Goal: Task Accomplishment & Management: Use online tool/utility

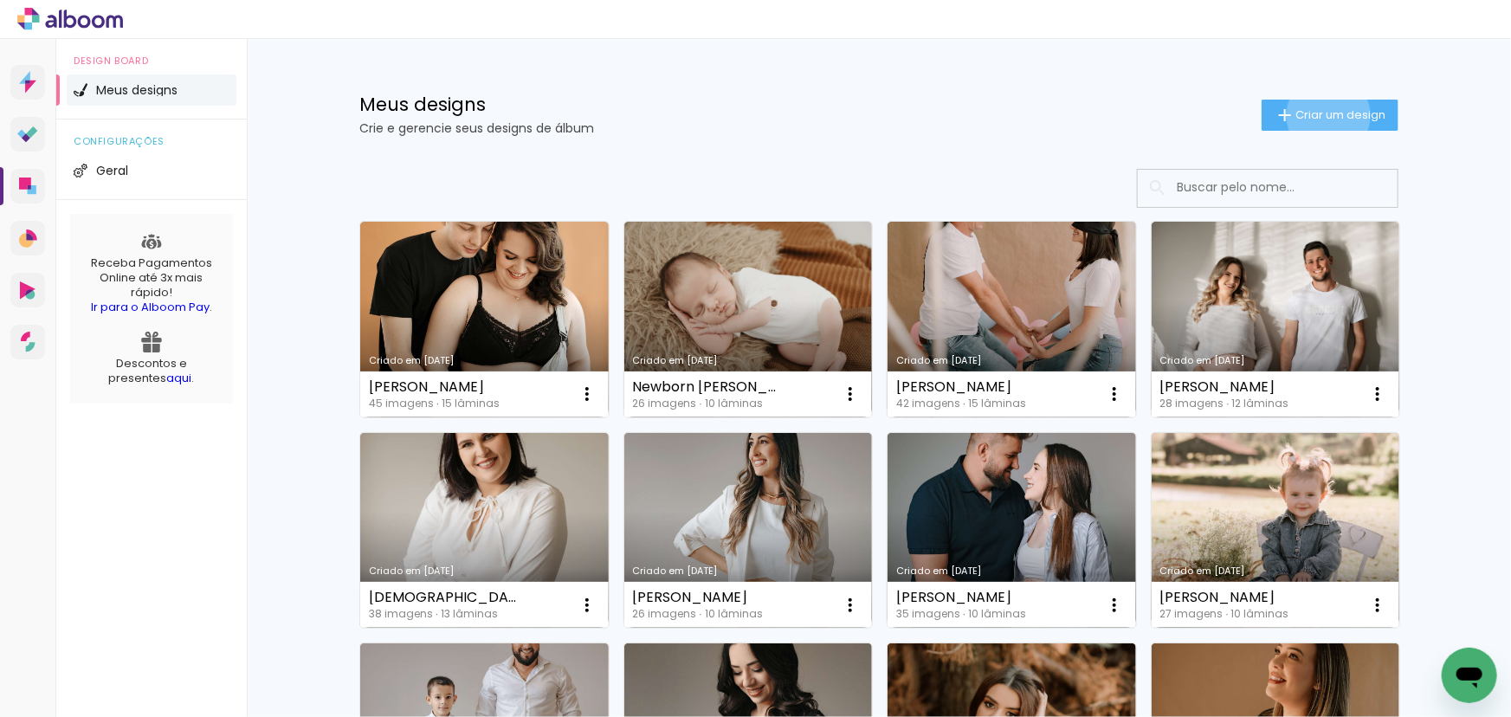
drag, startPoint x: 1319, startPoint y: 115, endPoint x: 1287, endPoint y: 127, distance: 34.2
click at [1318, 115] on span "Criar um design" at bounding box center [1340, 114] width 90 height 11
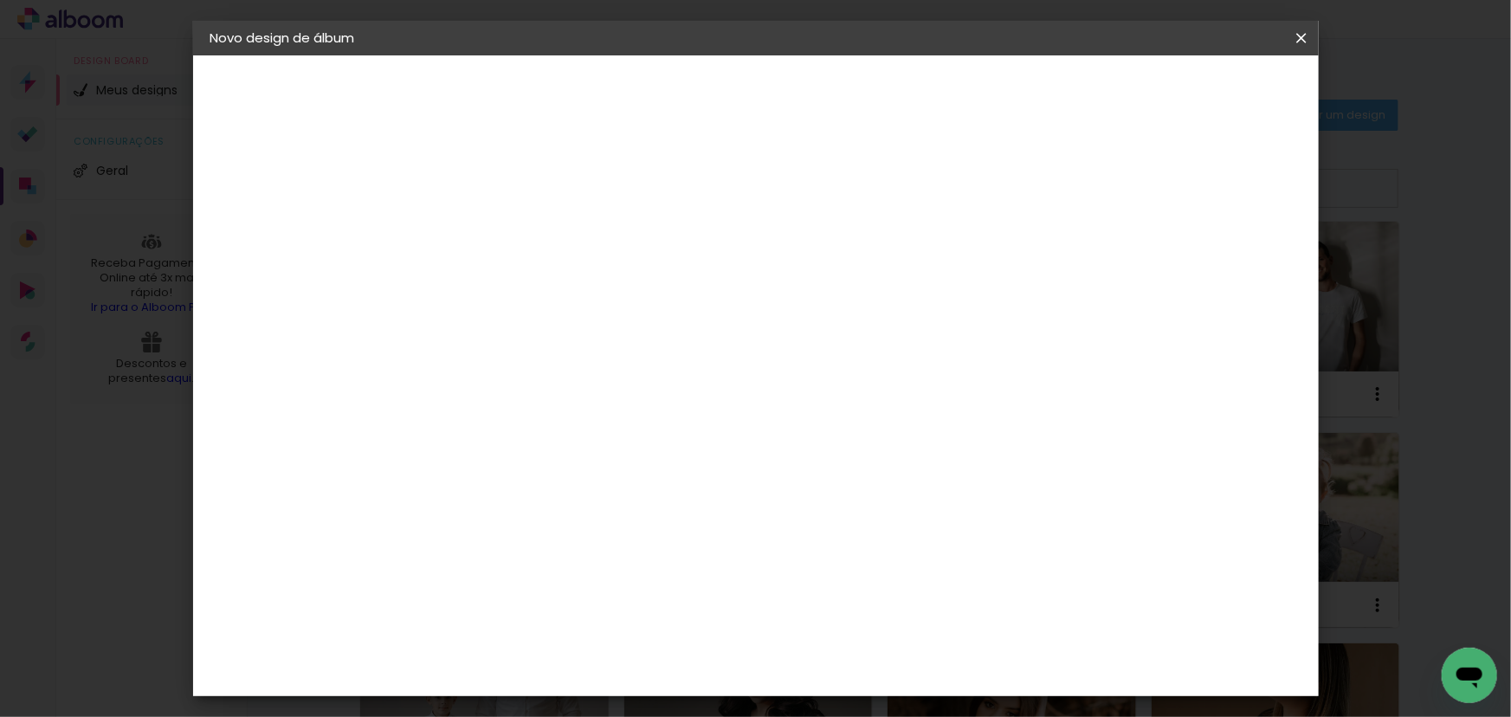
click at [499, 215] on paper-input-container "Título do álbum" at bounding box center [493, 233] width 12 height 44
type input "[PERSON_NAME]"
type paper-input "[PERSON_NAME]"
drag, startPoint x: 1248, startPoint y: 86, endPoint x: 1247, endPoint y: 98, distance: 12.1
click at [0, 0] on slot "Avançar" at bounding box center [0, 0] width 0 height 0
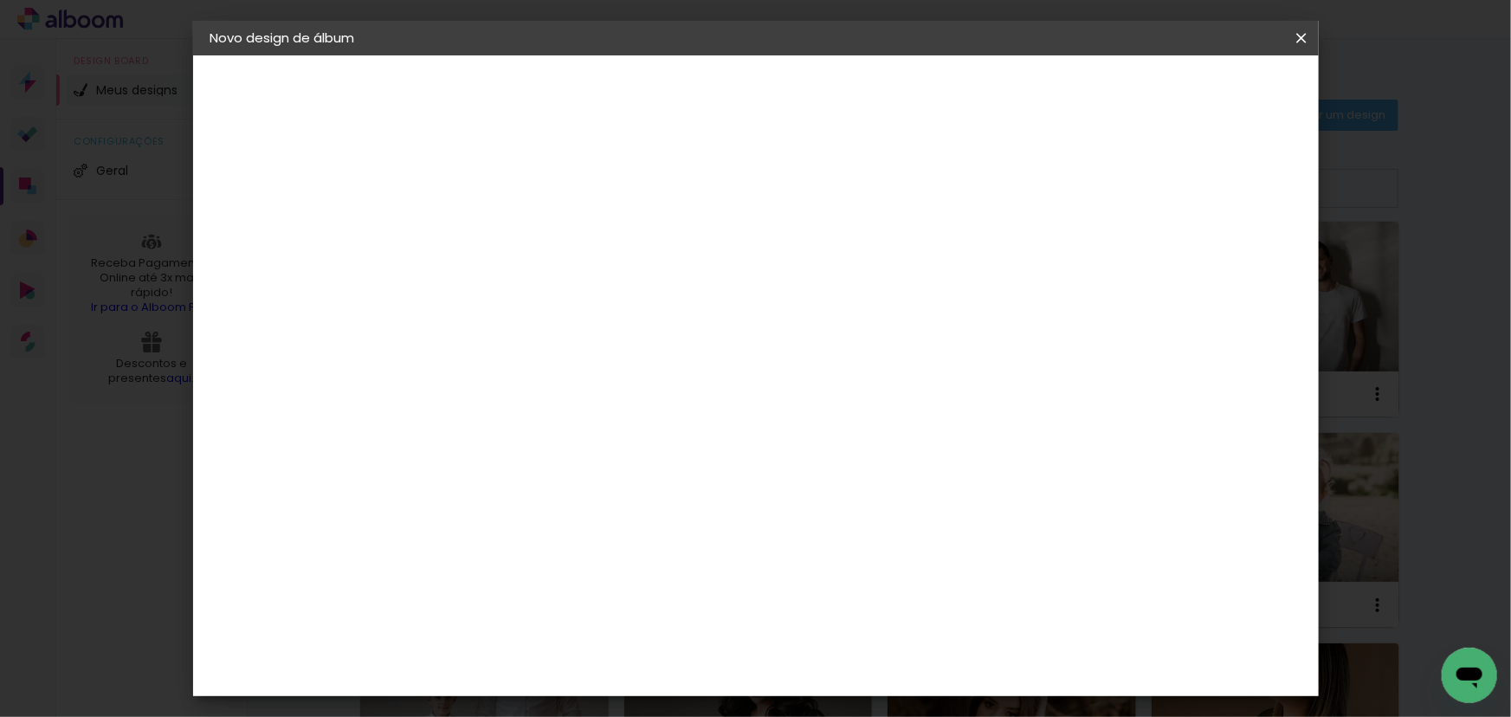
click at [501, 332] on input at bounding box center [537, 330] width 175 height 22
type input "grupo"
type paper-input "grupo"
click at [503, 372] on paper-item "Grupo Foto Sul" at bounding box center [520, 401] width 152 height 59
click at [0, 0] on slot "Avançar" at bounding box center [0, 0] width 0 height 0
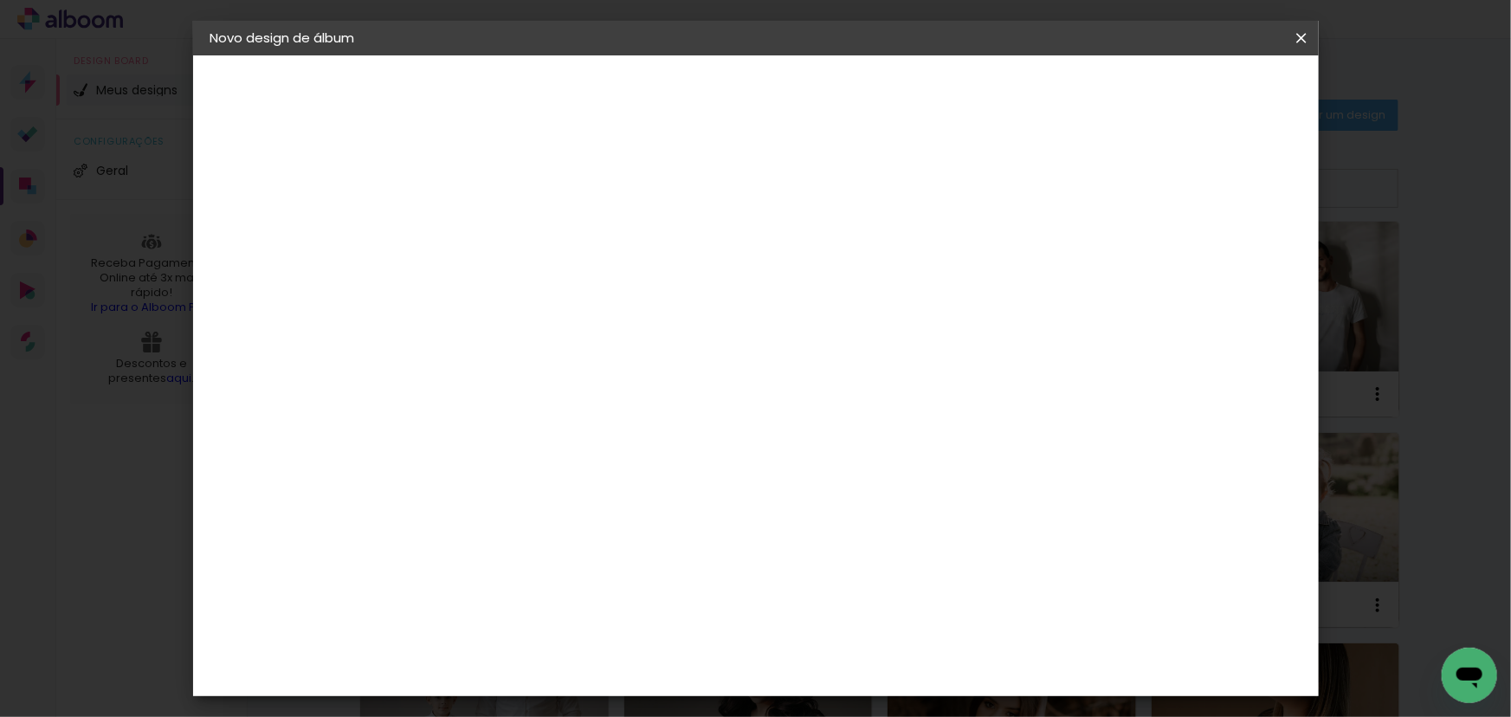
scroll to position [157, 0]
click at [610, 694] on span "20 × 20" at bounding box center [570, 717] width 81 height 46
click at [0, 0] on slot "Avançar" at bounding box center [0, 0] width 0 height 0
drag, startPoint x: 1153, startPoint y: 189, endPoint x: 1190, endPoint y: 151, distance: 52.6
click at [1096, 190] on div at bounding box center [1088, 187] width 16 height 16
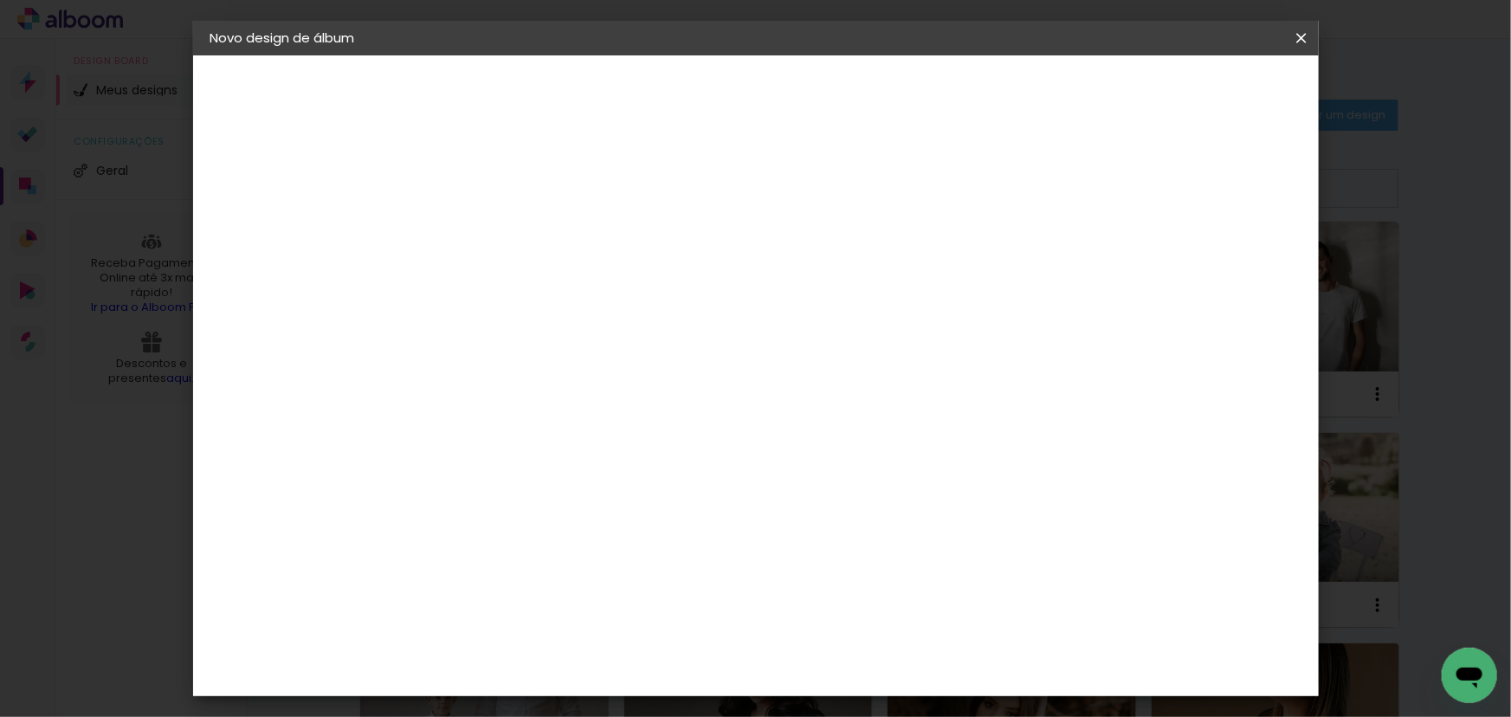
type paper-checkbox "on"
click at [1211, 100] on paper-button "Iniciar design" at bounding box center [1154, 91] width 113 height 29
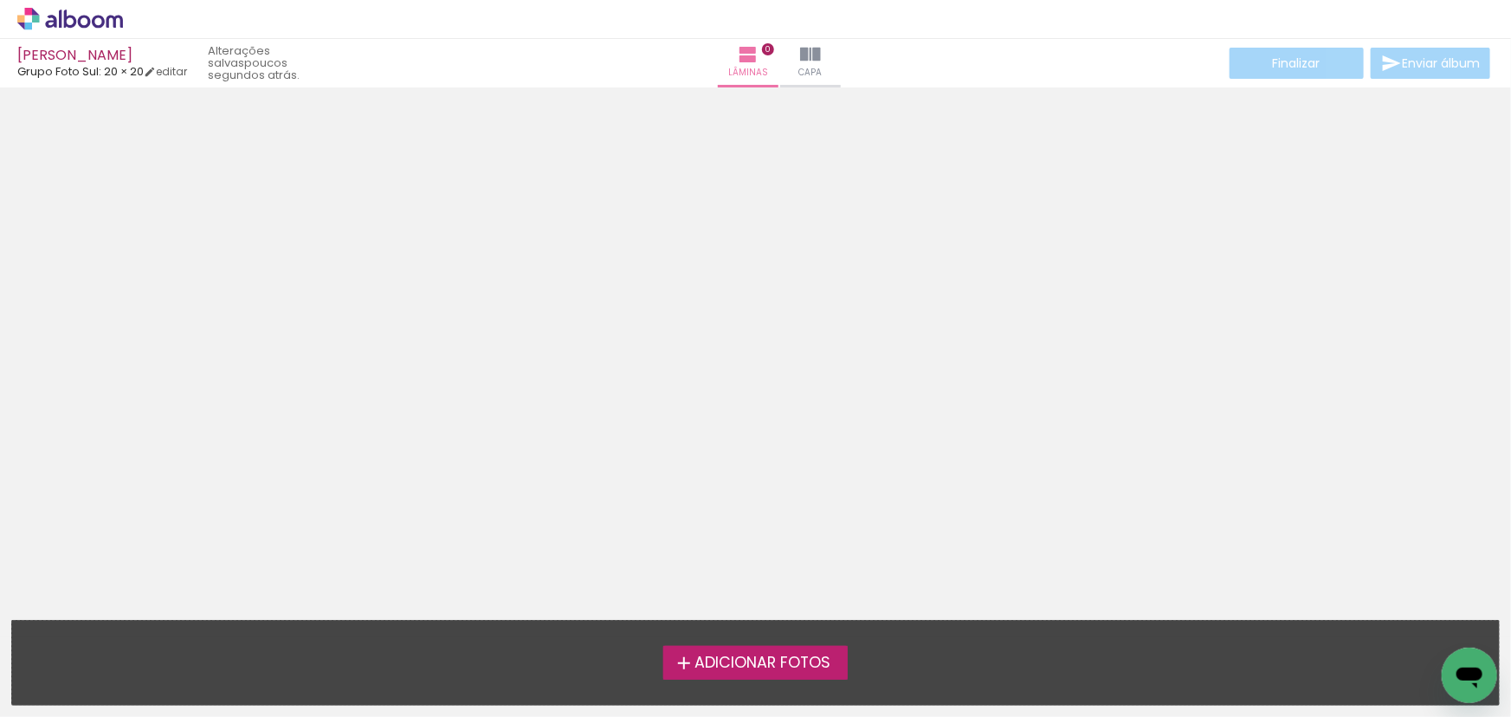
click at [715, 663] on span "Adicionar Fotos" at bounding box center [762, 663] width 136 height 16
click at [0, 0] on input "file" at bounding box center [0, 0] width 0 height 0
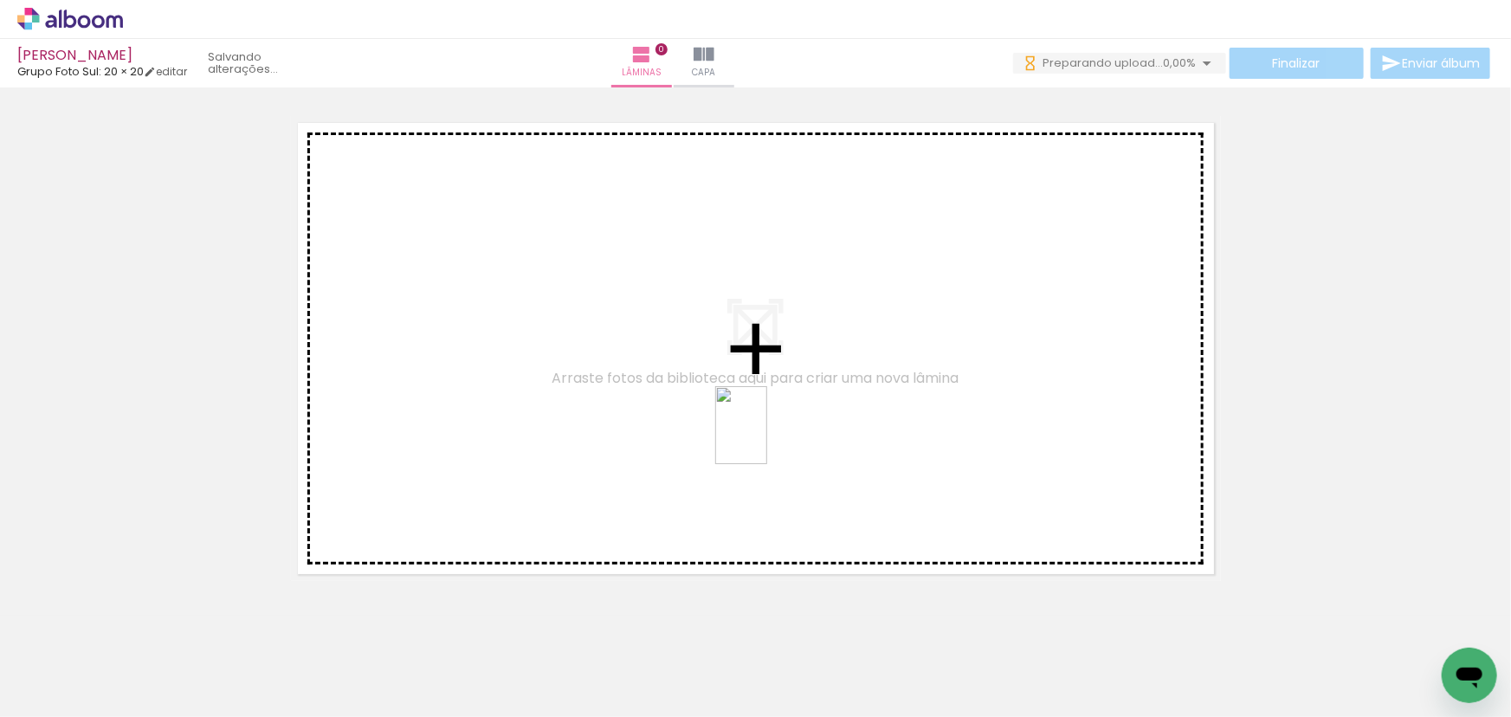
drag, startPoint x: 291, startPoint y: 676, endPoint x: 767, endPoint y: 439, distance: 531.9
click at [767, 439] on quentale-workspace at bounding box center [755, 358] width 1511 height 717
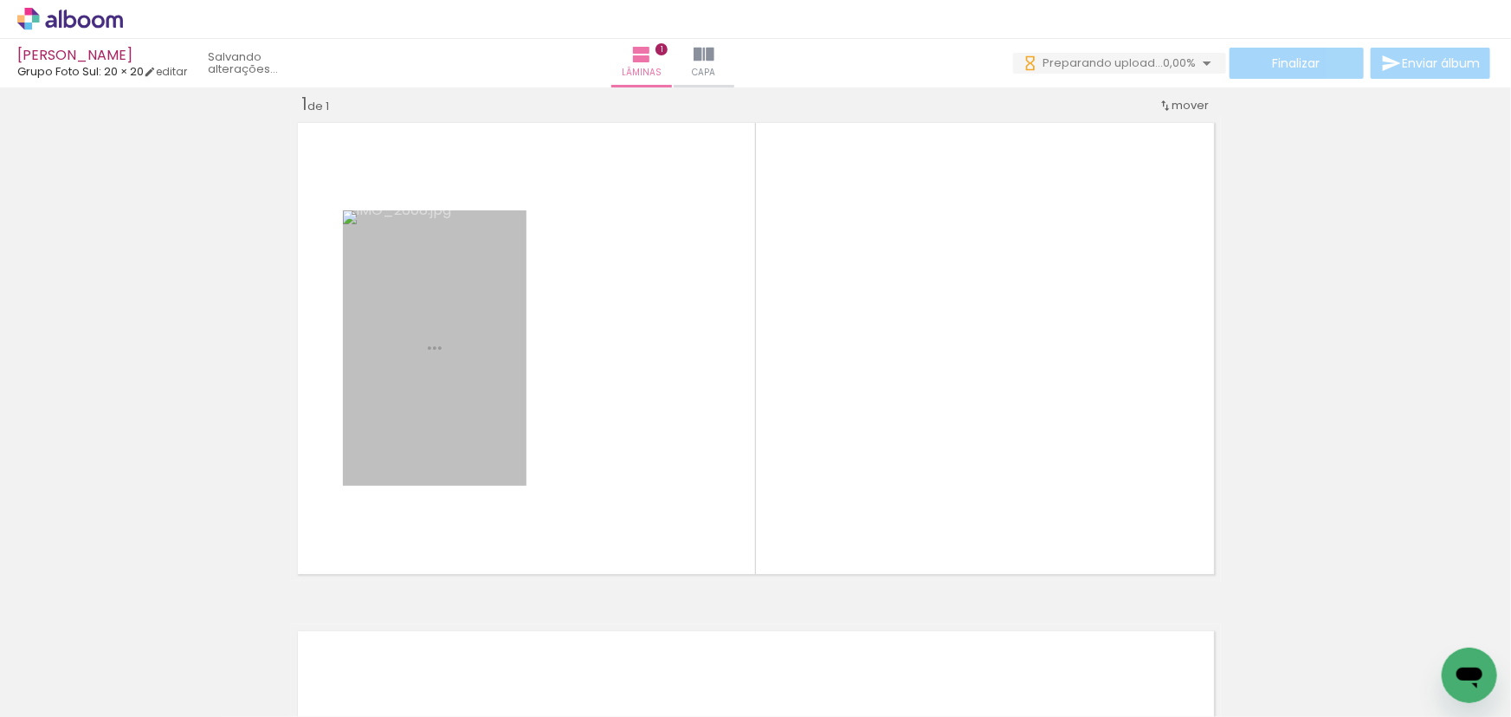
scroll to position [22, 0]
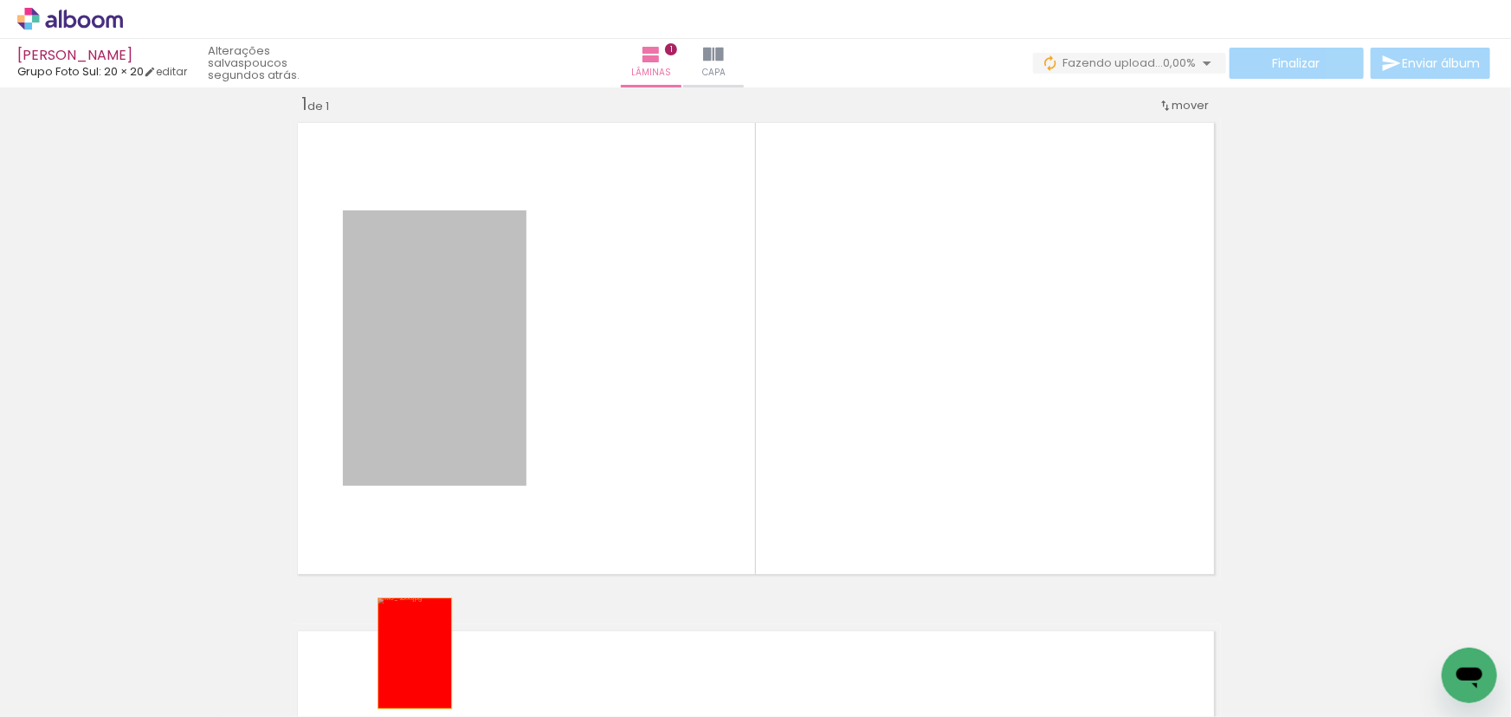
drag, startPoint x: 464, startPoint y: 357, endPoint x: 355, endPoint y: 691, distance: 351.5
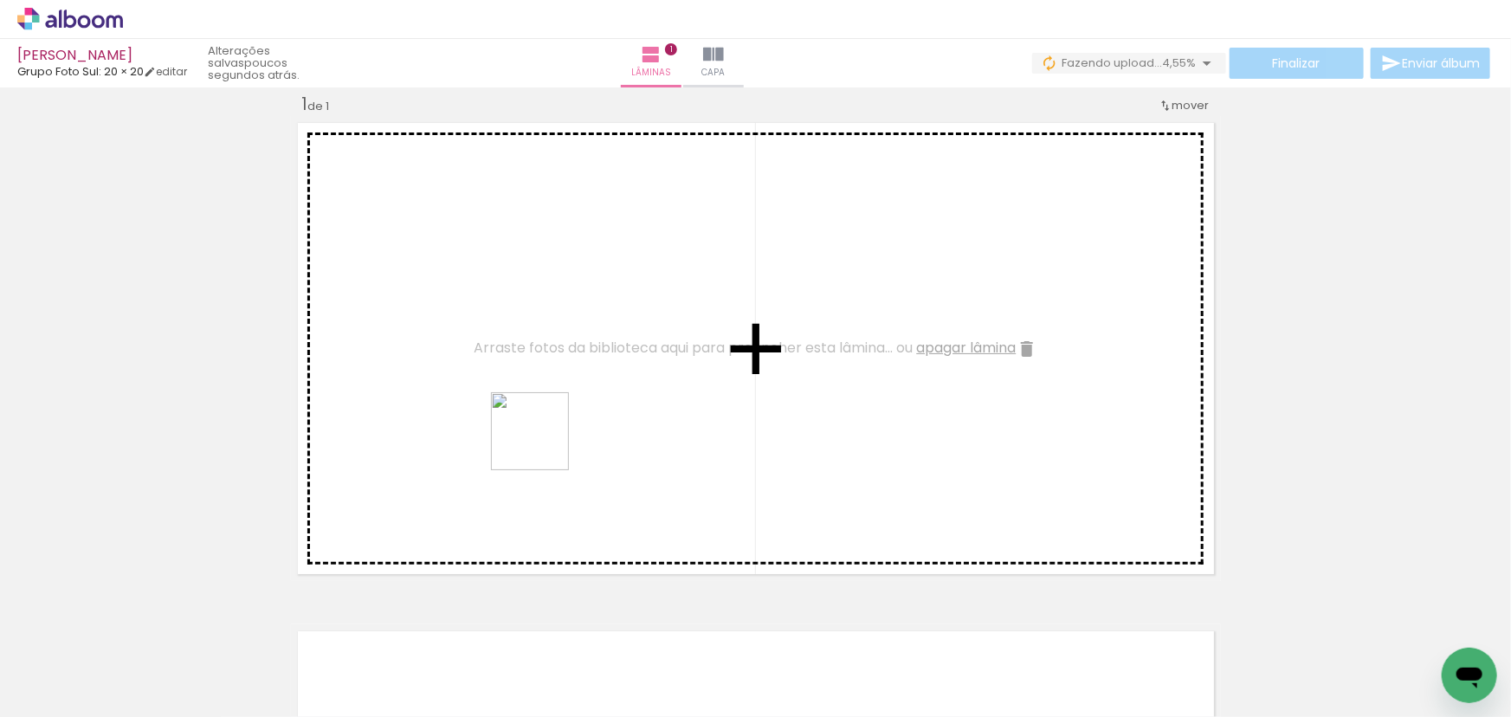
drag, startPoint x: 474, startPoint y: 540, endPoint x: 543, endPoint y: 444, distance: 117.9
click at [543, 444] on quentale-workspace at bounding box center [755, 358] width 1511 height 717
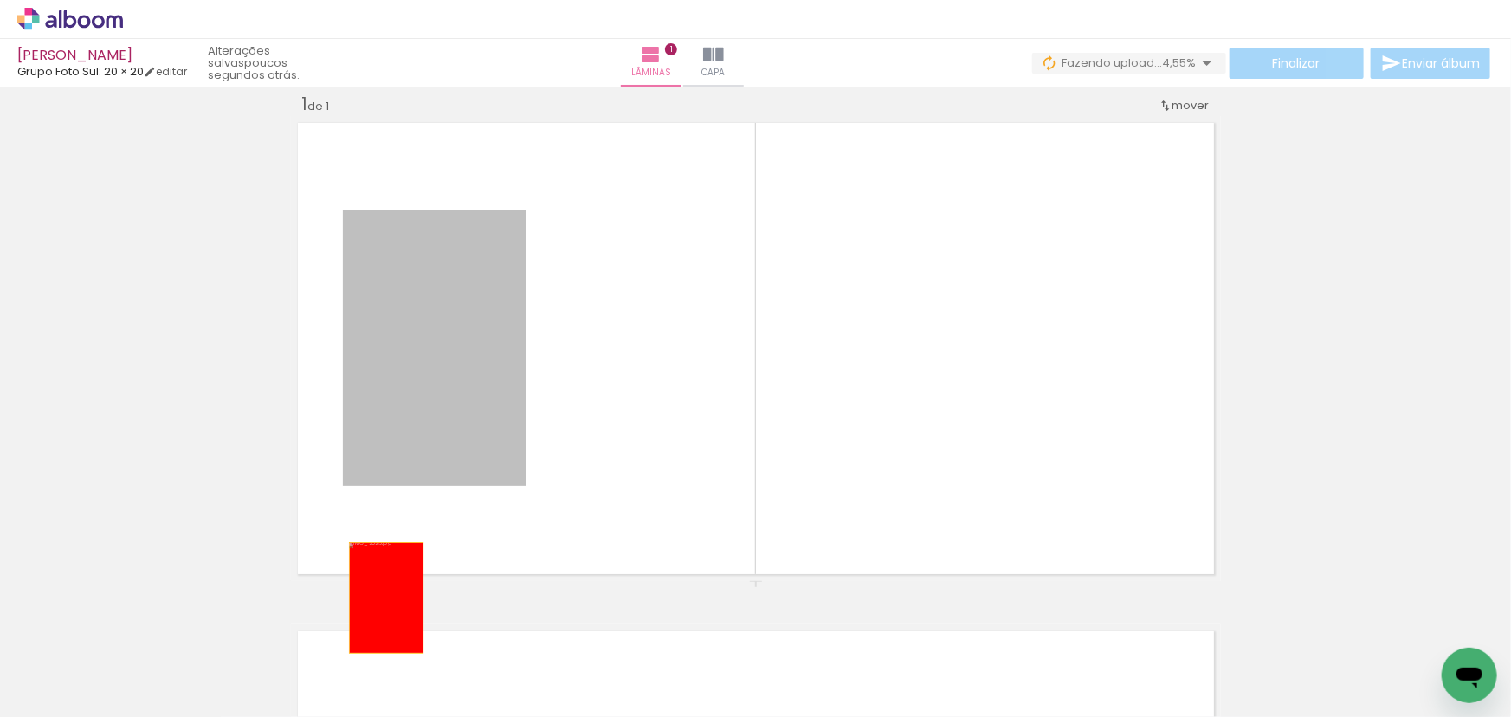
drag, startPoint x: 459, startPoint y: 293, endPoint x: 381, endPoint y: 609, distance: 326.3
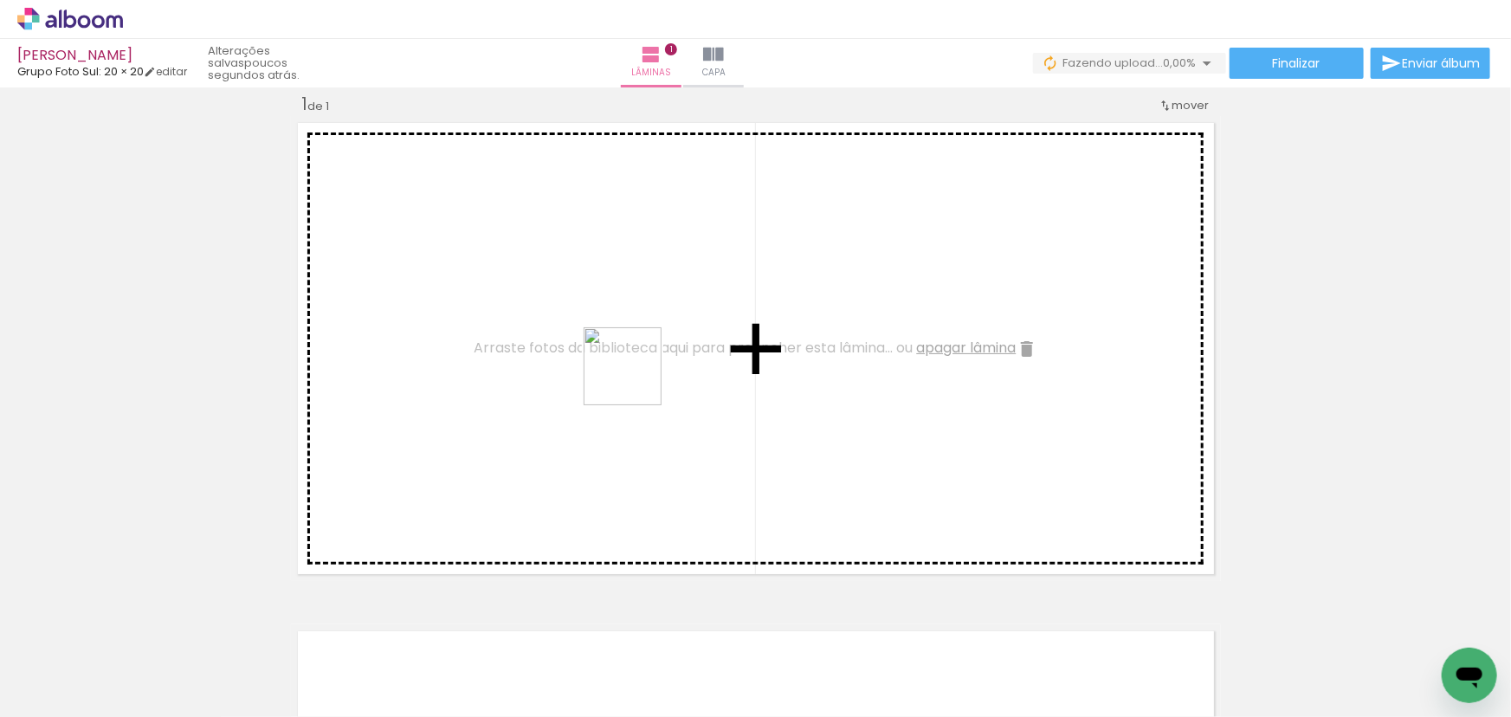
drag, startPoint x: 502, startPoint y: 636, endPoint x: 663, endPoint y: 328, distance: 347.7
click at [663, 328] on quentale-workspace at bounding box center [755, 358] width 1511 height 717
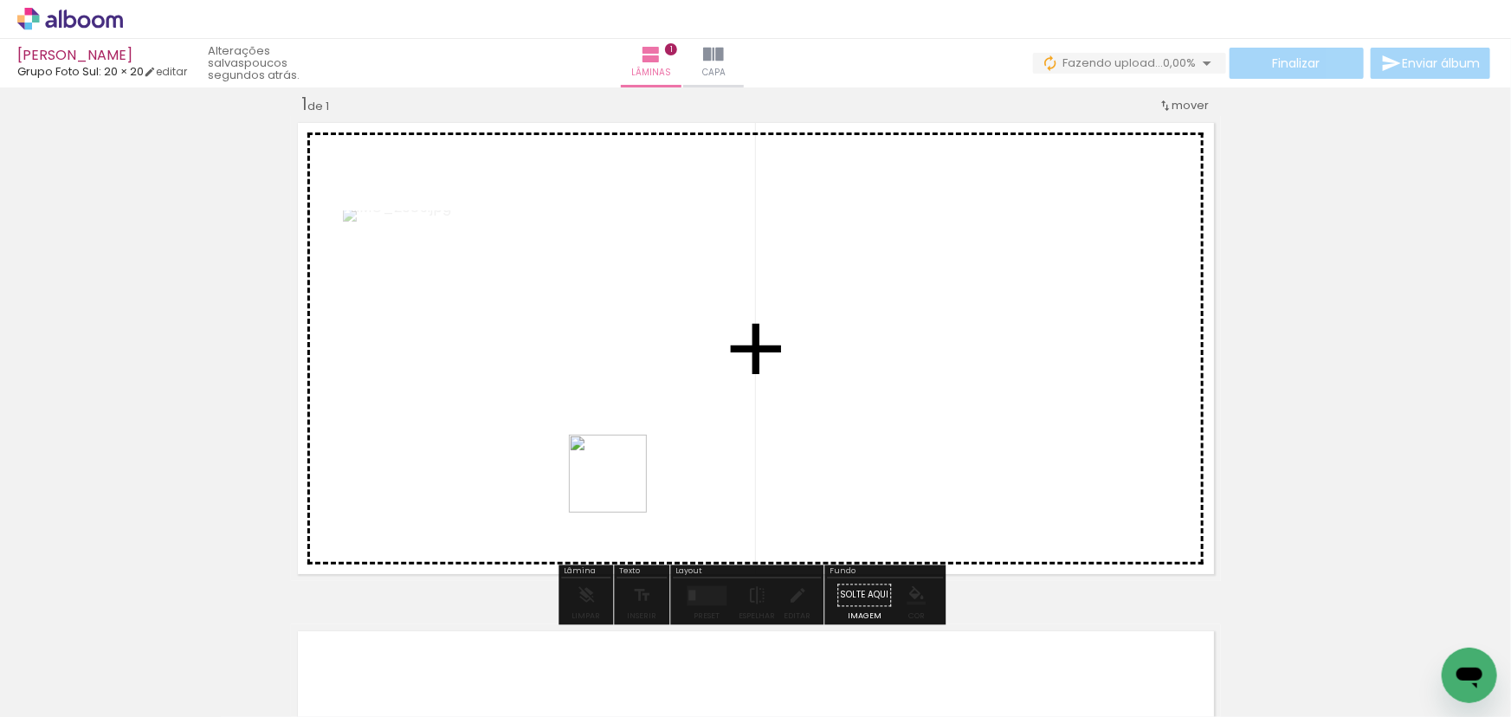
drag, startPoint x: 589, startPoint y: 691, endPoint x: 640, endPoint y: 342, distance: 352.6
click at [640, 342] on quentale-workspace at bounding box center [755, 358] width 1511 height 717
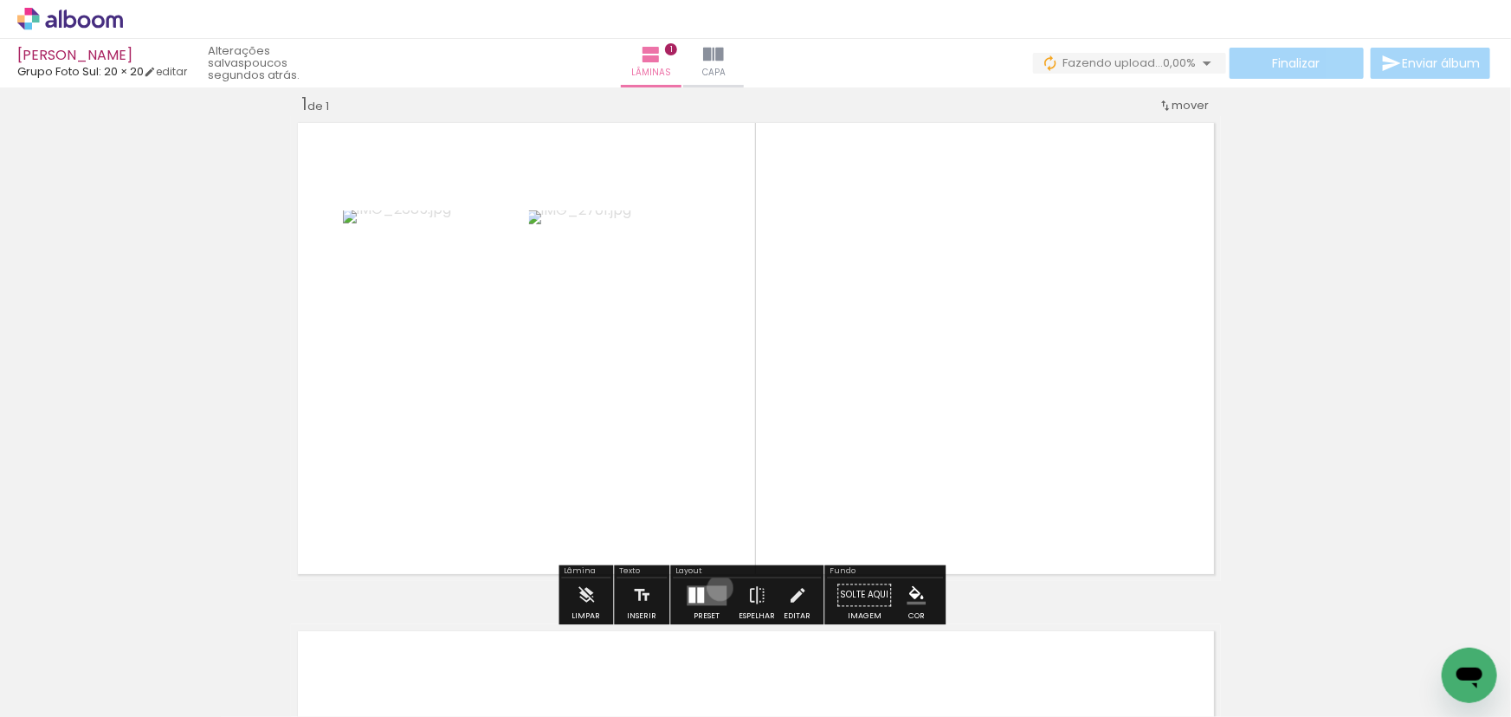
click at [716, 587] on quentale-layouter at bounding box center [706, 595] width 40 height 20
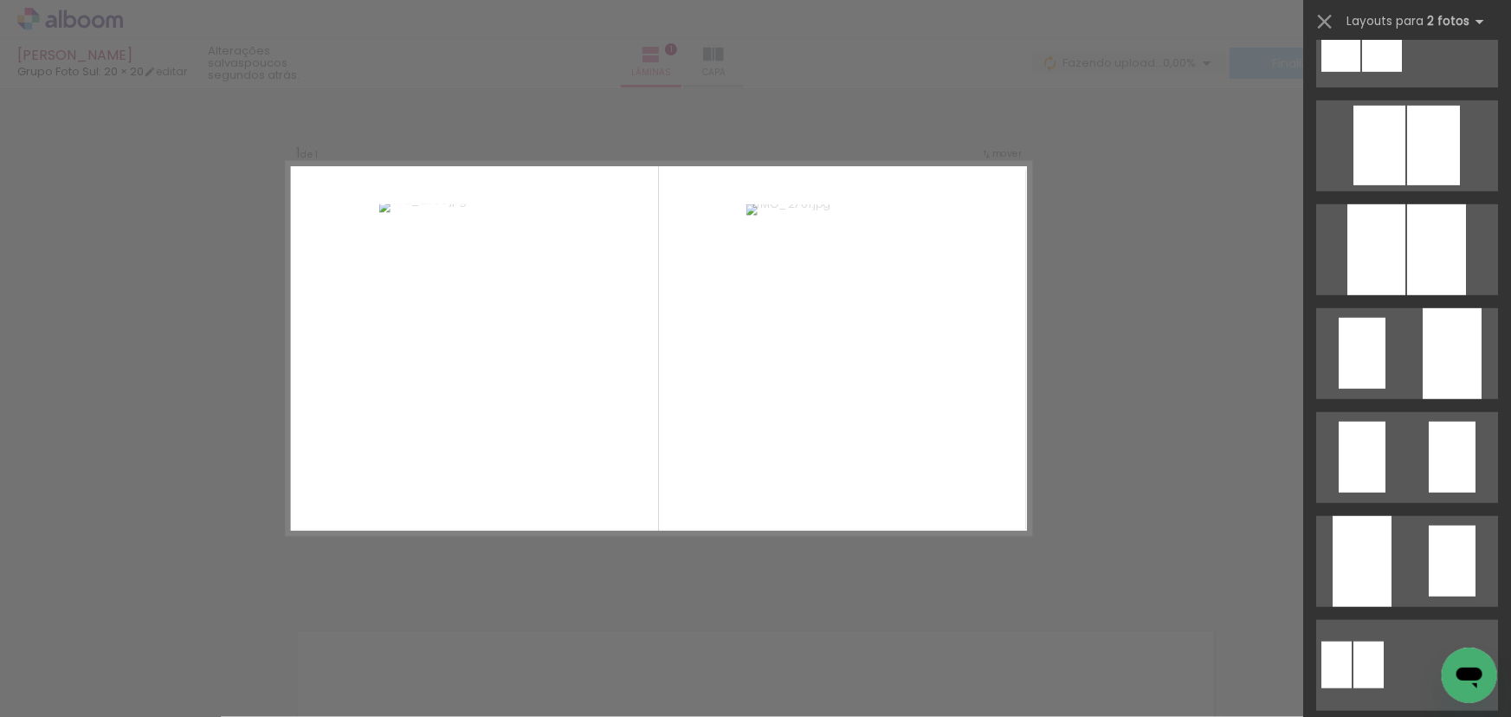
scroll to position [866, 0]
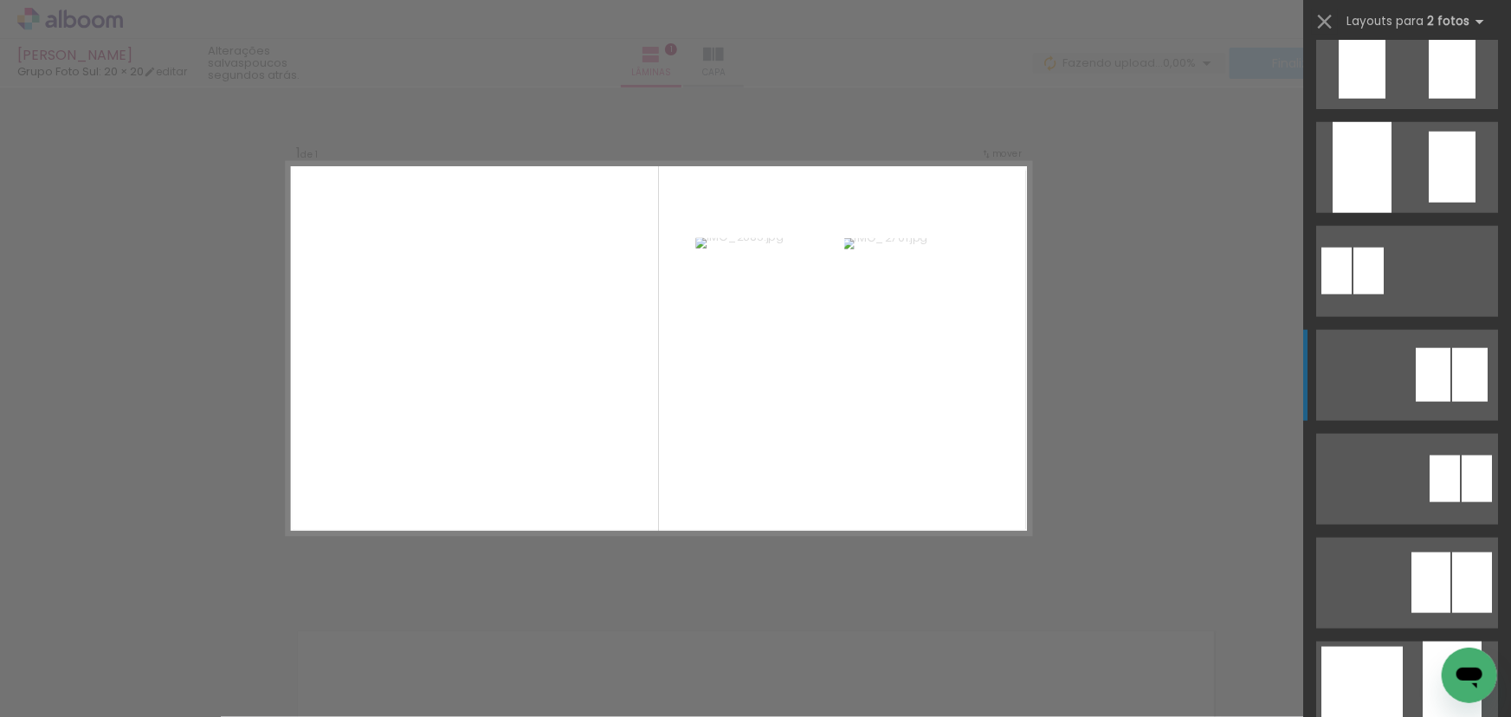
click at [1415, 377] on div at bounding box center [1432, 375] width 35 height 54
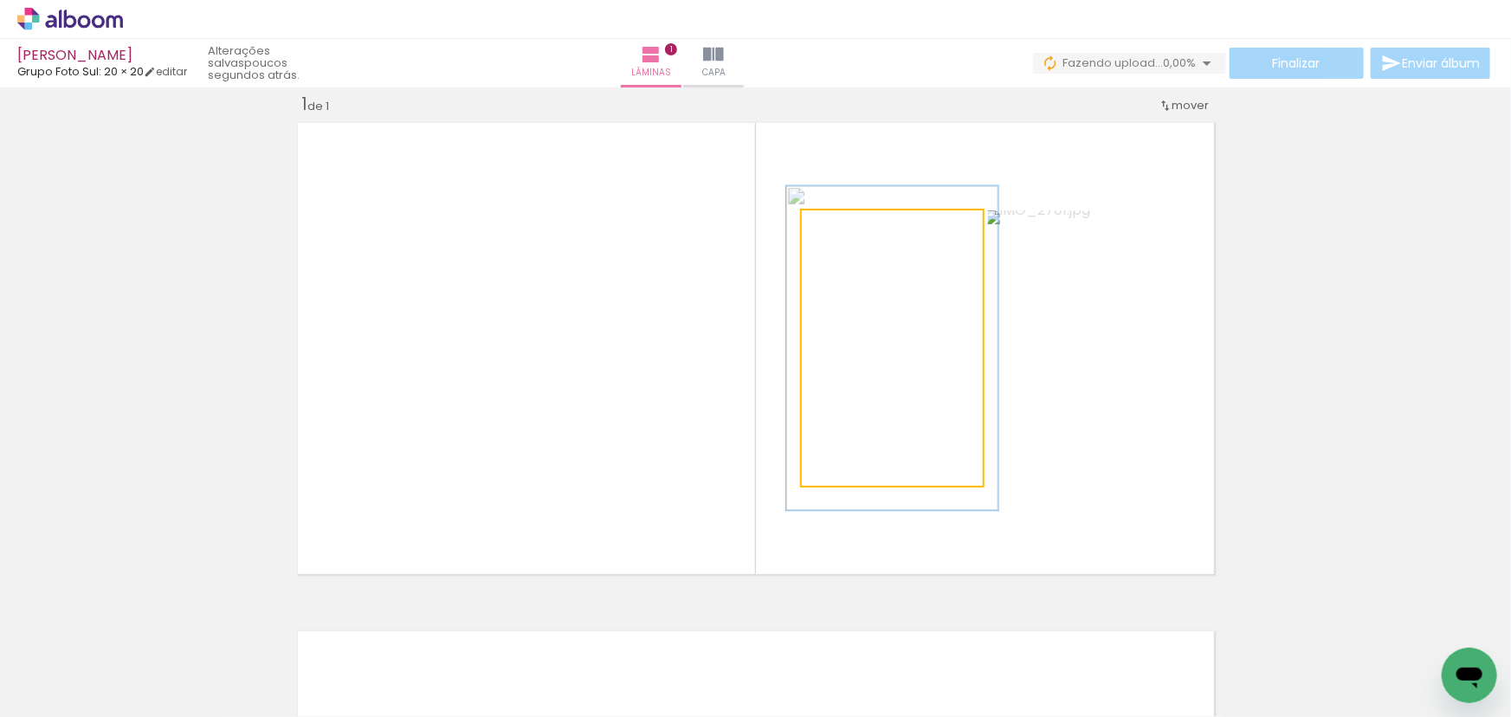
drag, startPoint x: 840, startPoint y: 224, endPoint x: 882, endPoint y: 272, distance: 63.8
type paper-slider "121"
click at [853, 225] on div at bounding box center [853, 229] width 28 height 28
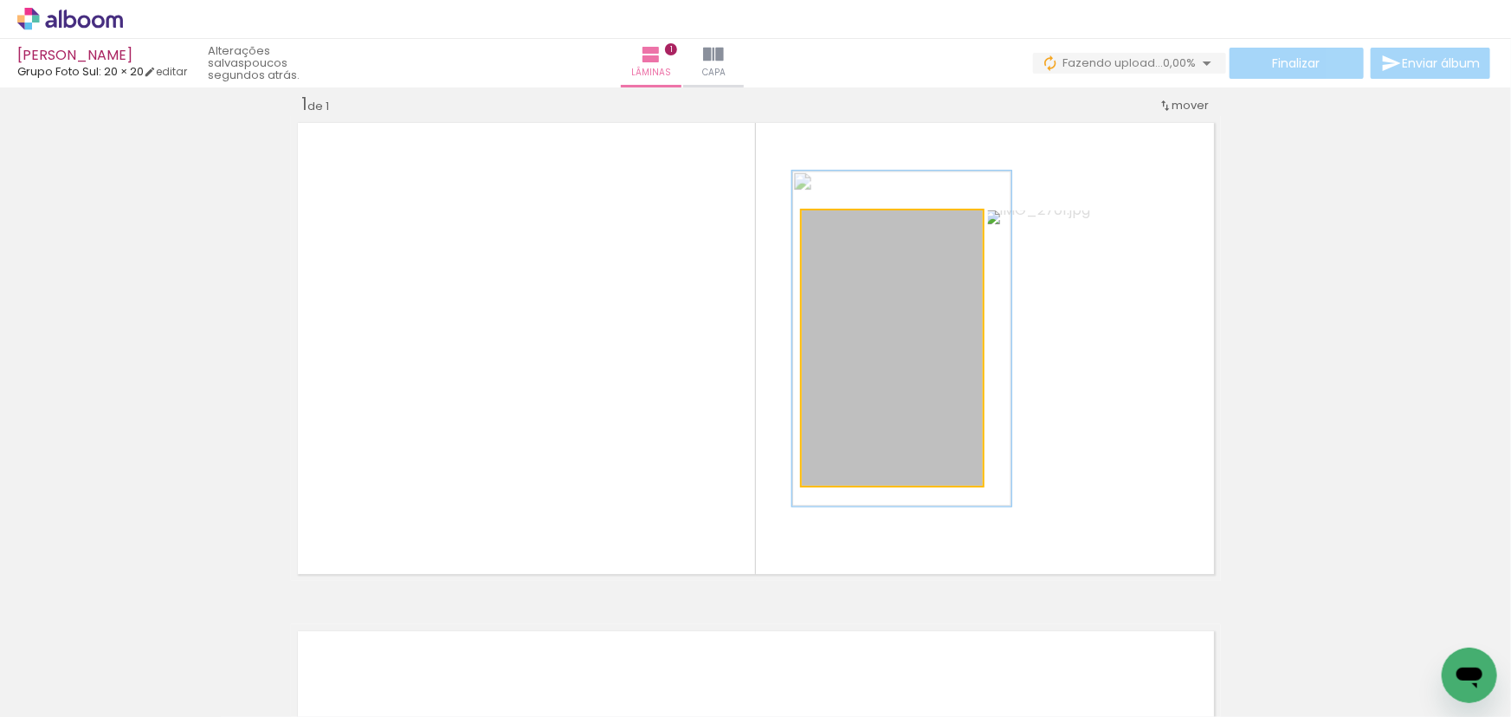
drag, startPoint x: 946, startPoint y: 347, endPoint x: 953, endPoint y: 338, distance: 11.8
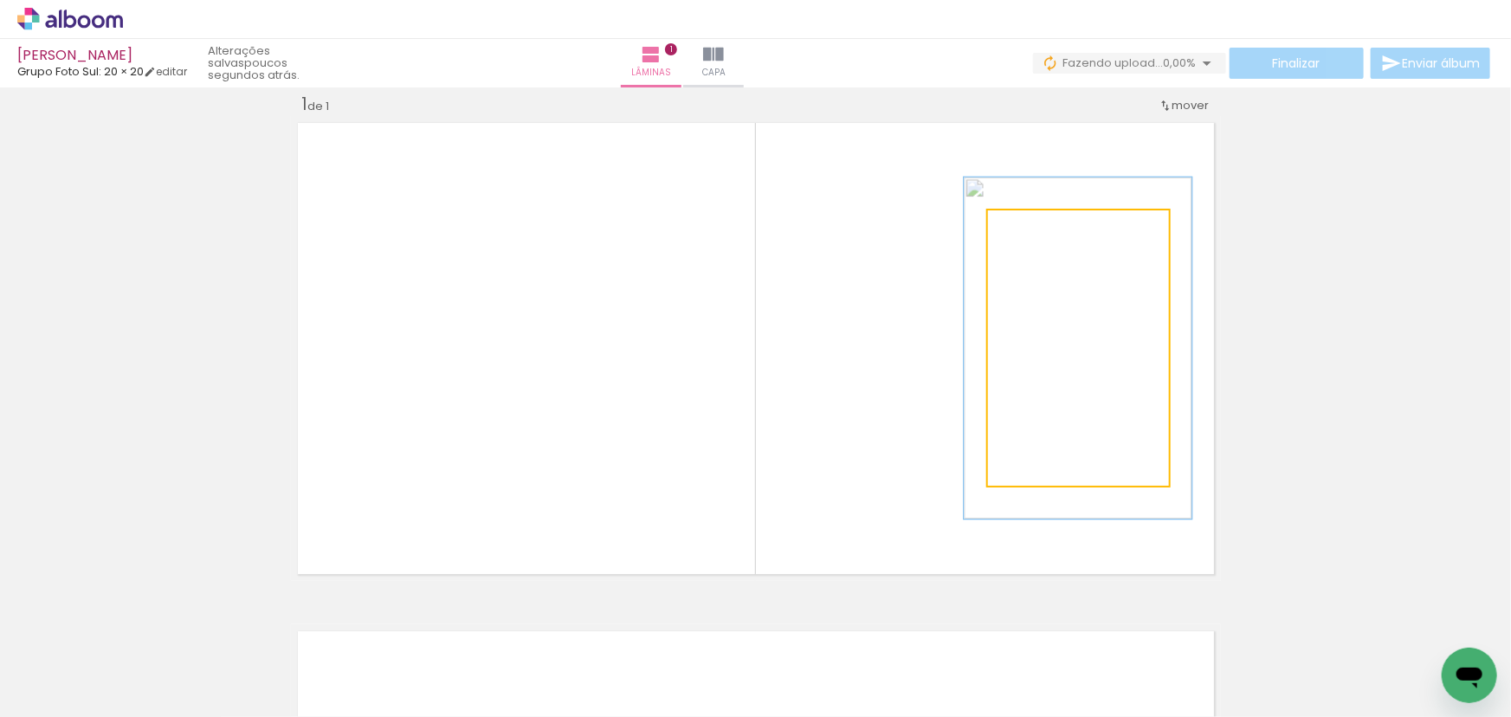
drag, startPoint x: 1026, startPoint y: 223, endPoint x: 1039, endPoint y: 223, distance: 13.0
type paper-slider "124"
click at [1039, 223] on div at bounding box center [1042, 229] width 16 height 16
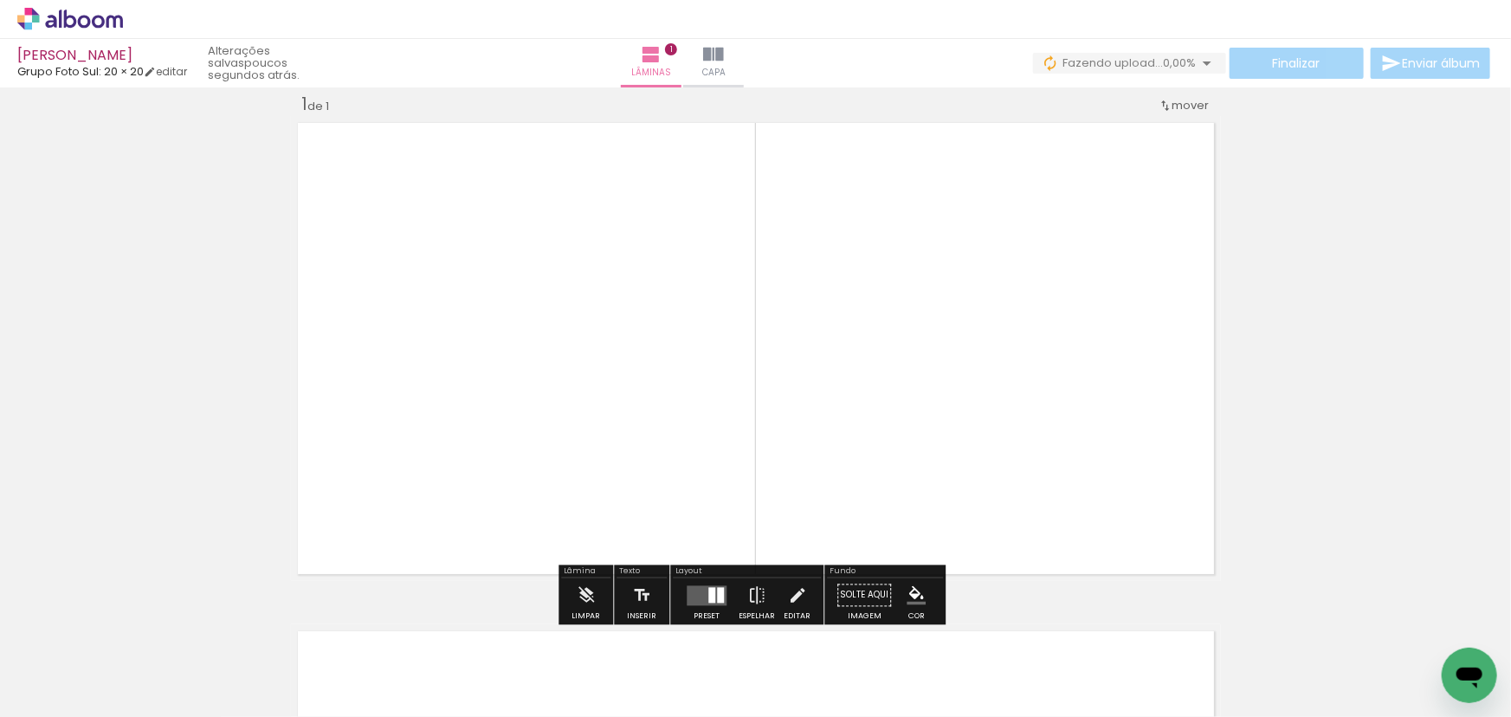
click at [1269, 441] on div "Inserir lâmina 1 de 1" at bounding box center [755, 580] width 1511 height 1017
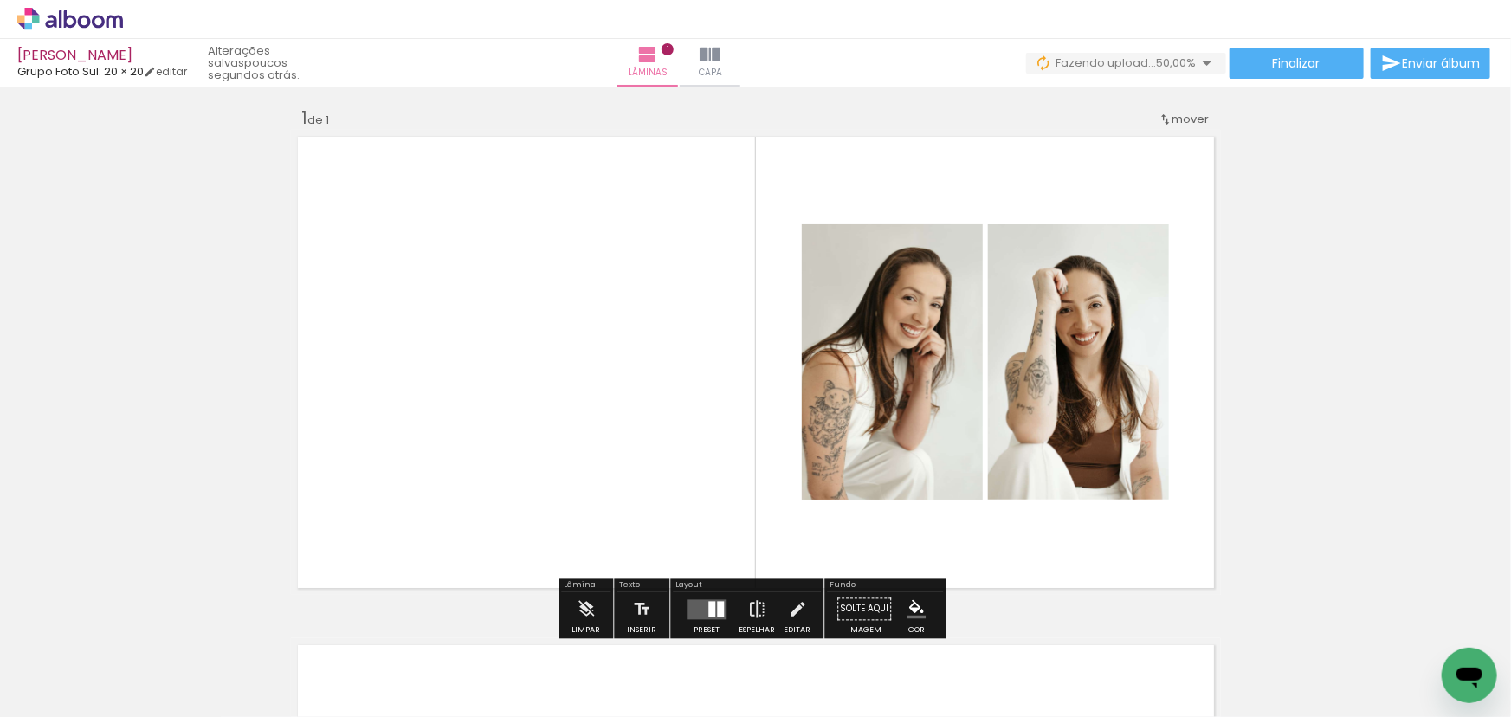
scroll to position [0, 0]
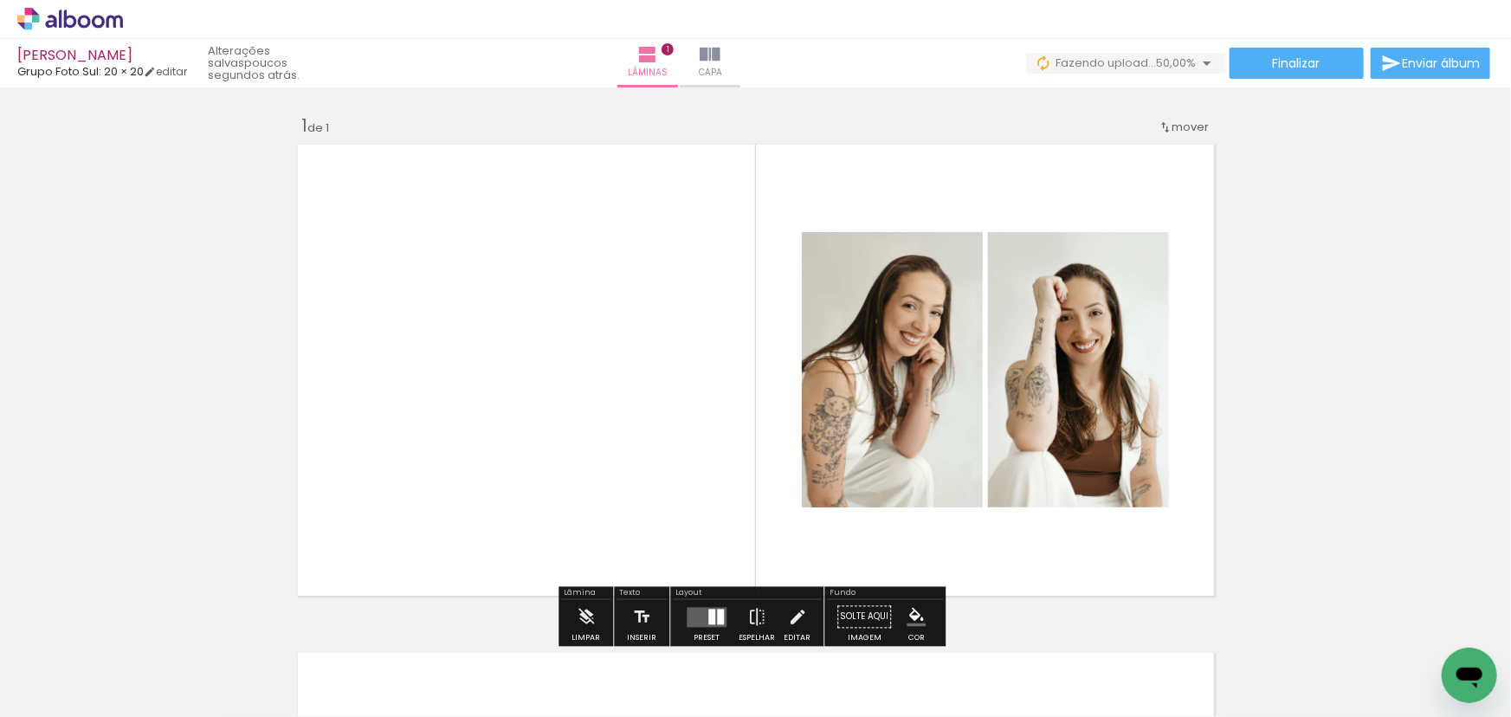
click at [1160, 129] on iron-icon at bounding box center [1165, 127] width 14 height 14
click at [1149, 141] on iron-dropdown "Posição atual: 1" at bounding box center [1140, 128] width 132 height 37
click at [1337, 234] on div "Inserir lâmina 1 de 1" at bounding box center [755, 601] width 1511 height 1017
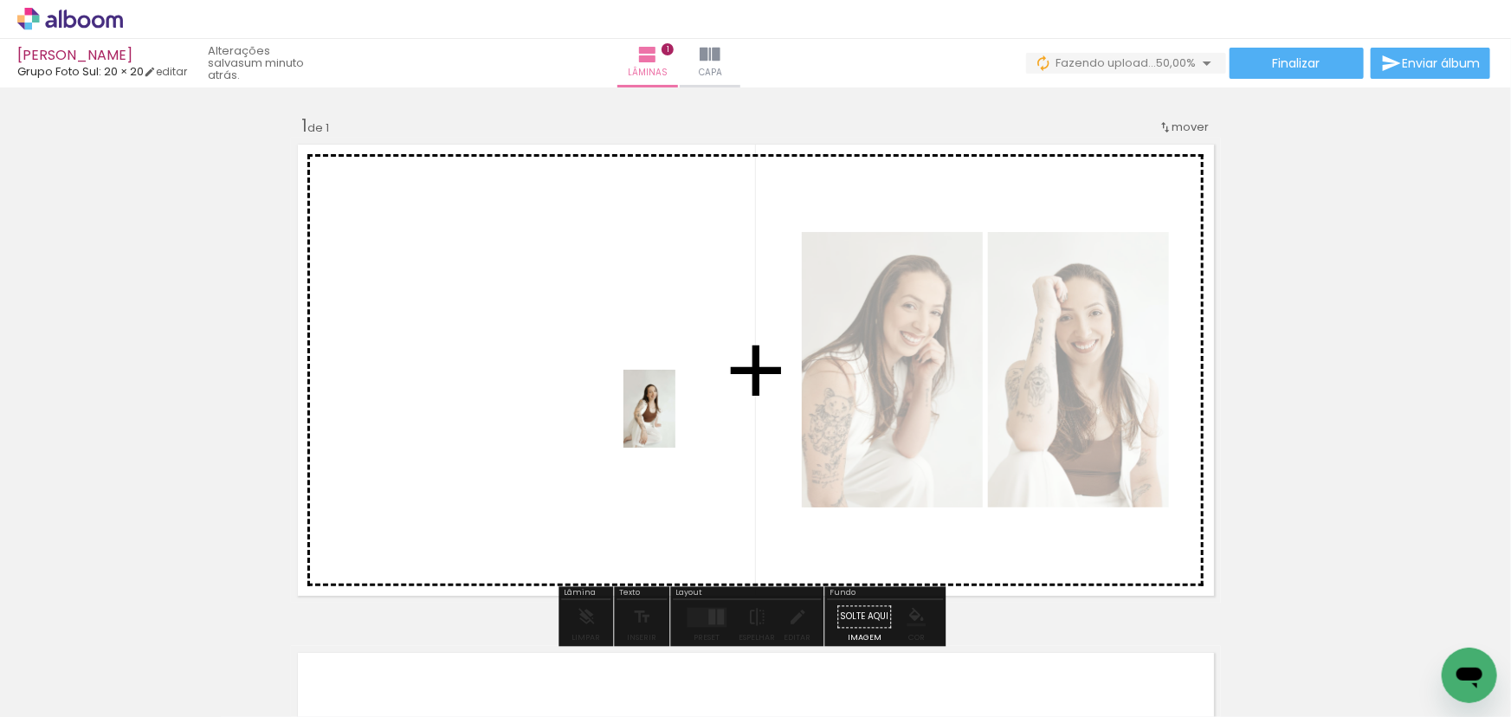
drag, startPoint x: 761, startPoint y: 688, endPoint x: 675, endPoint y: 422, distance: 280.0
click at [675, 422] on quentale-workspace at bounding box center [755, 358] width 1511 height 717
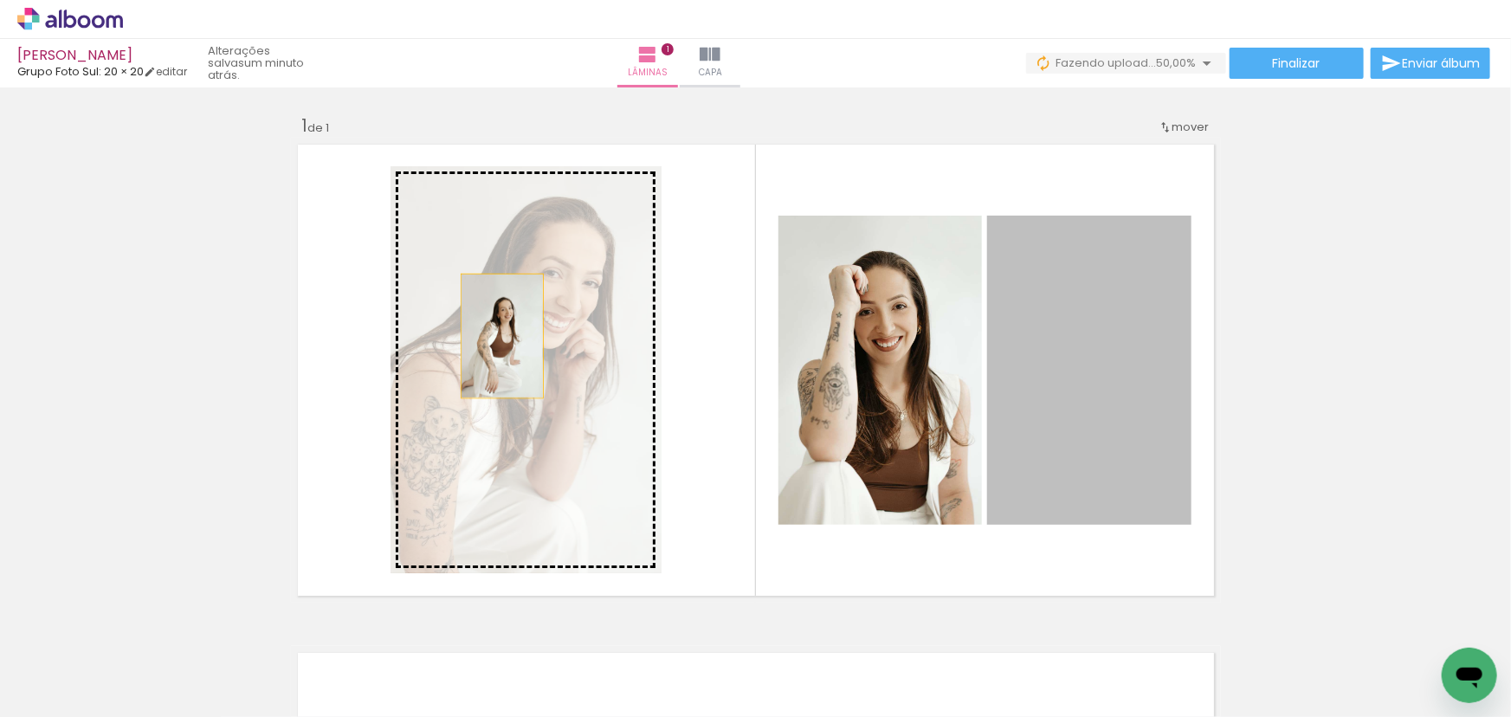
drag, startPoint x: 950, startPoint y: 402, endPoint x: 505, endPoint y: 337, distance: 449.6
click at [0, 0] on slot at bounding box center [0, 0] width 0 height 0
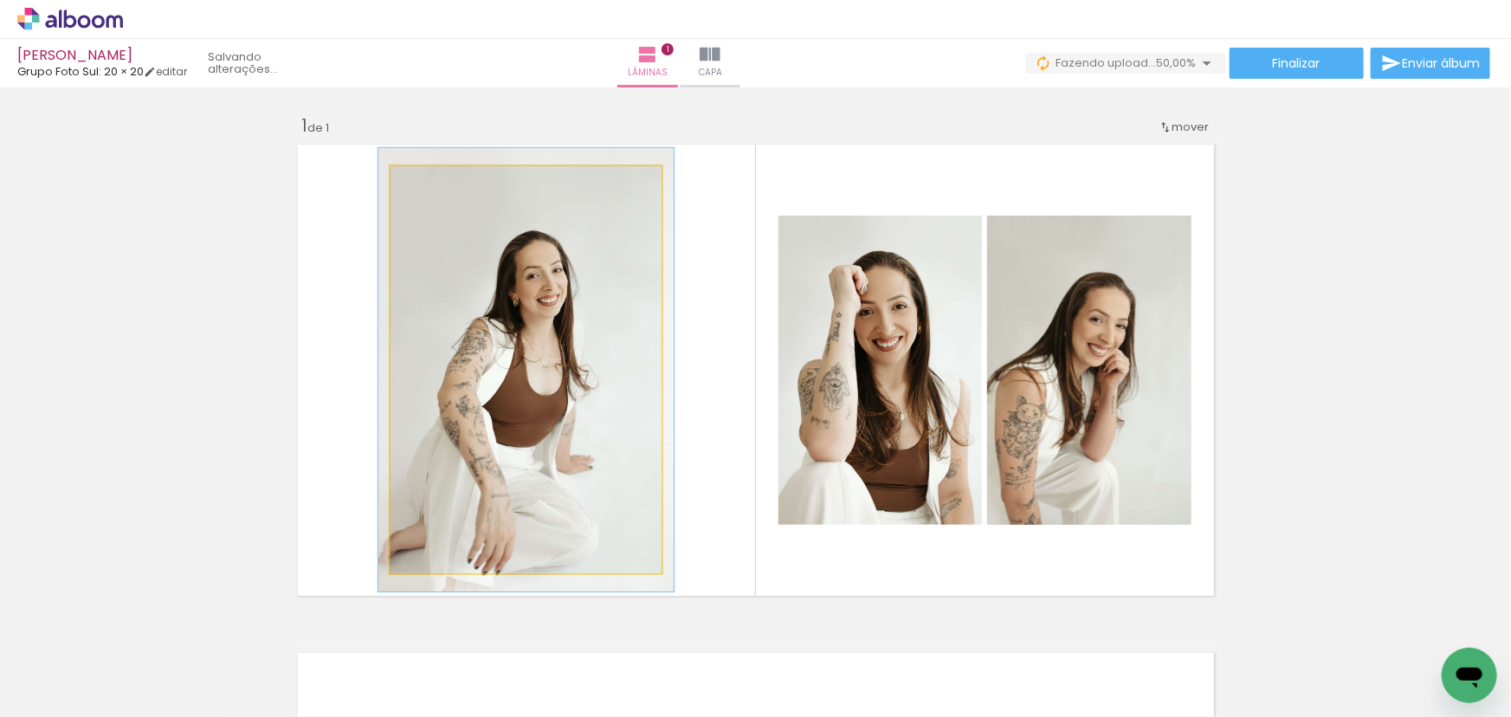
type paper-slider "110"
click at [444, 184] on div at bounding box center [436, 185] width 28 height 28
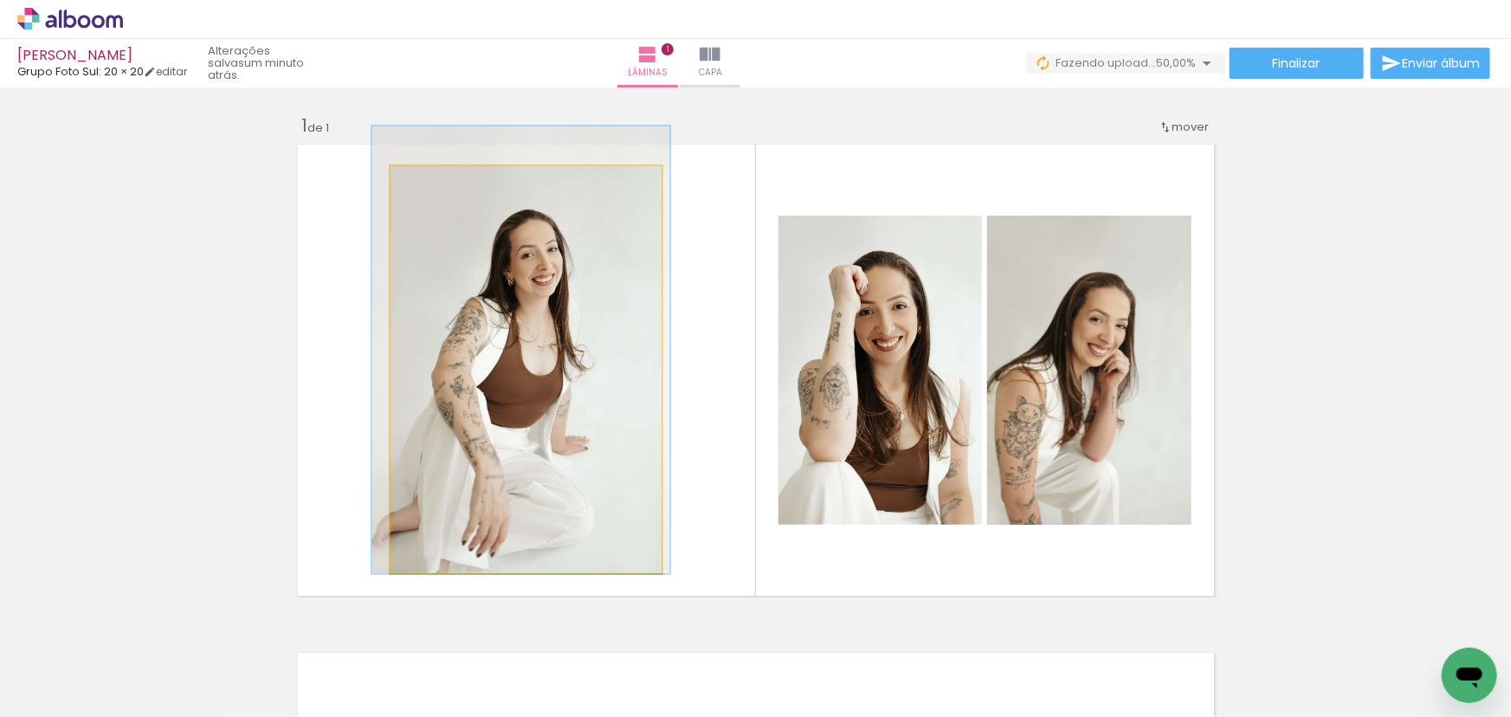
drag, startPoint x: 563, startPoint y: 302, endPoint x: 557, endPoint y: 288, distance: 15.1
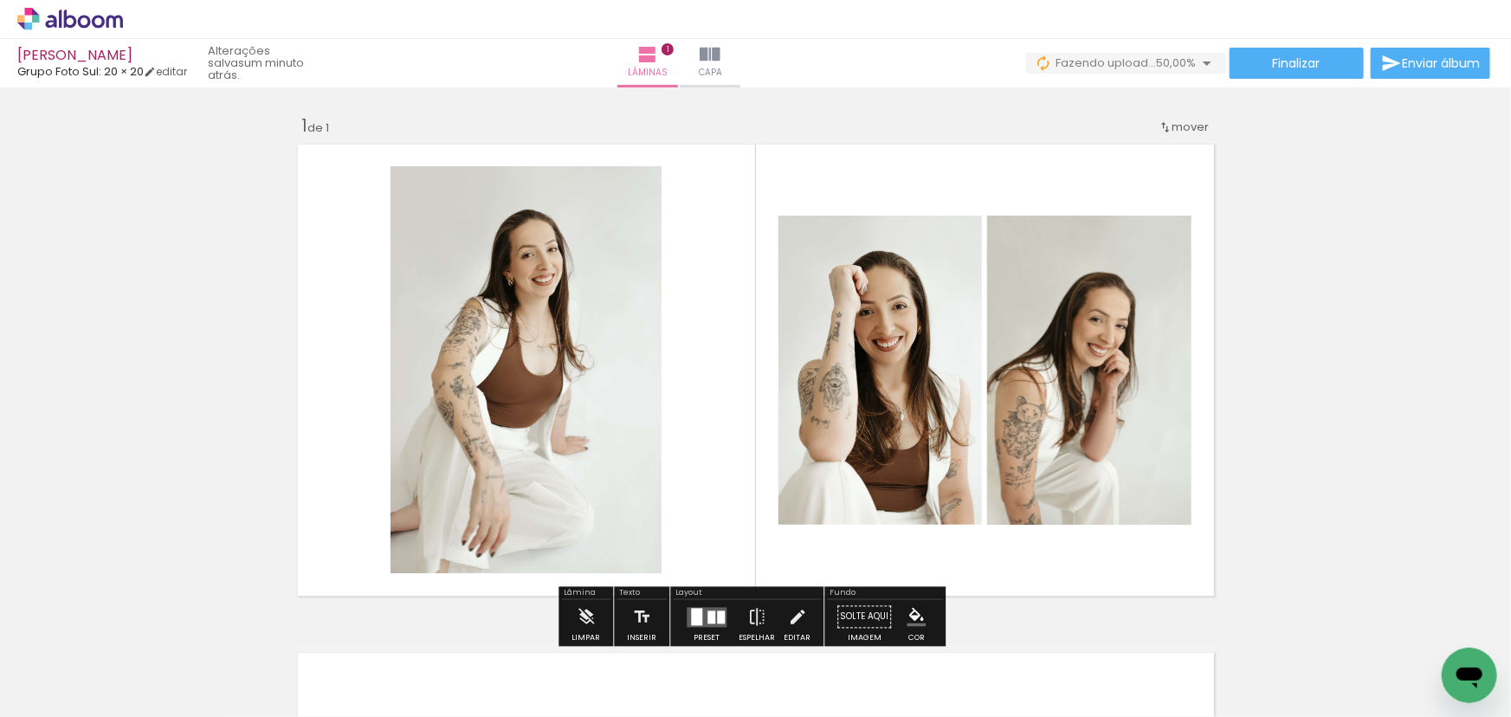
click at [1328, 415] on div "Inserir lâmina 1 de 1" at bounding box center [755, 601] width 1511 height 1017
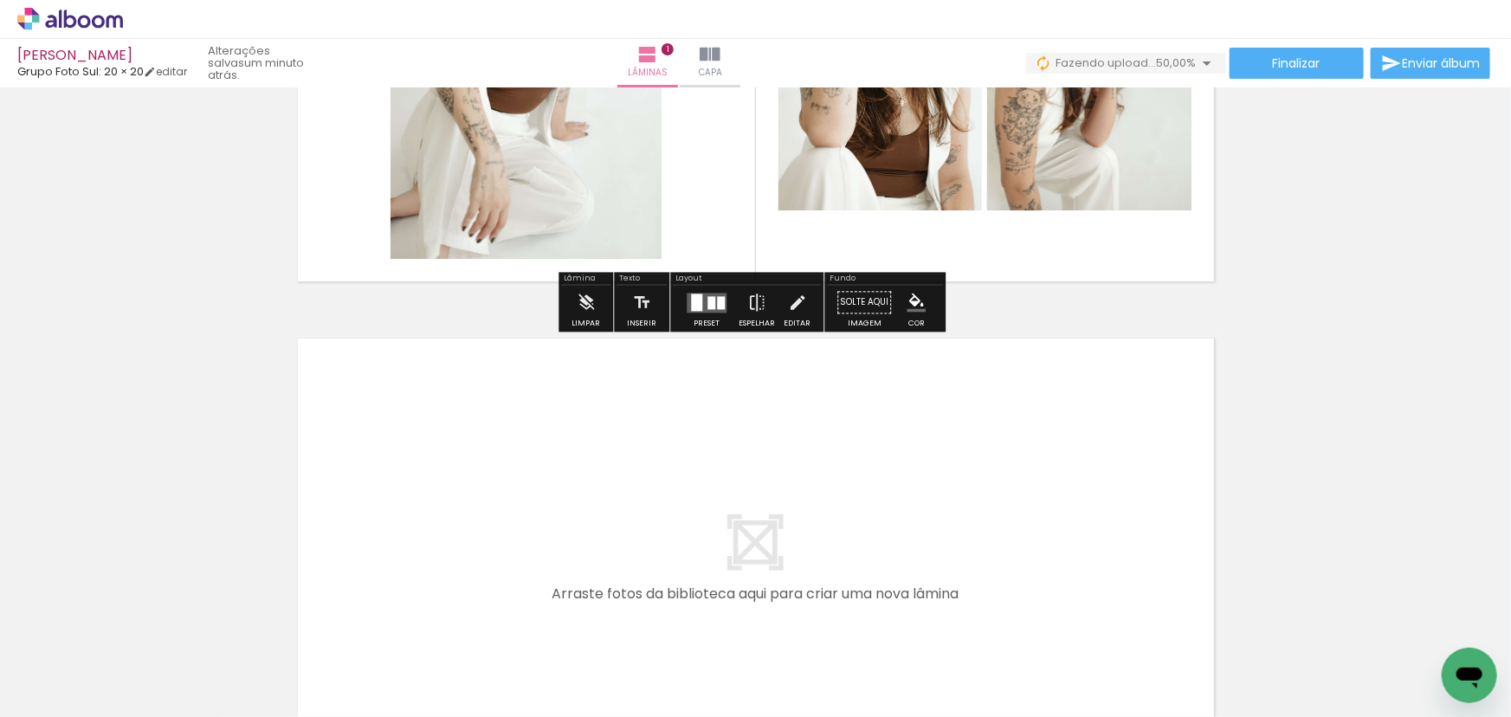
scroll to position [551, 0]
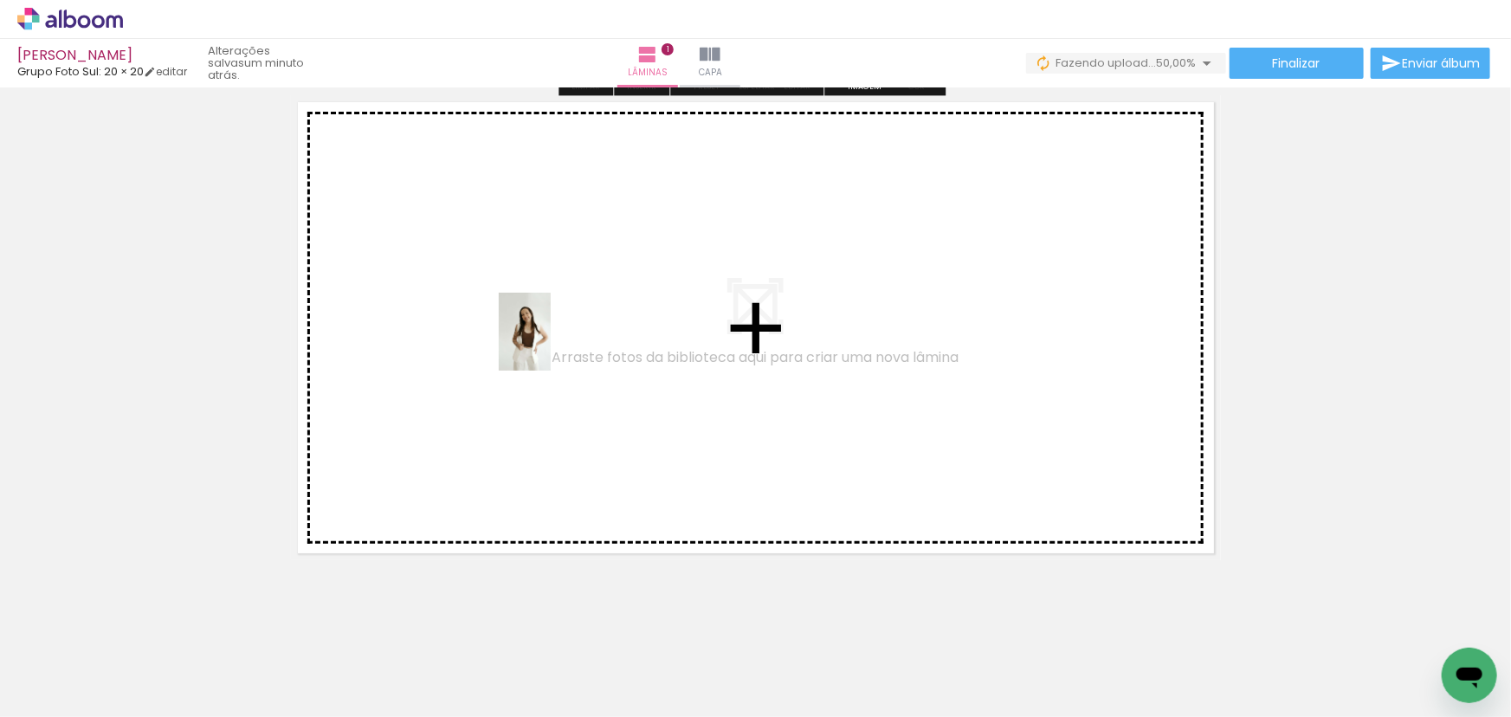
drag, startPoint x: 267, startPoint y: 634, endPoint x: 551, endPoint y: 345, distance: 406.4
click at [551, 345] on quentale-workspace at bounding box center [755, 358] width 1511 height 717
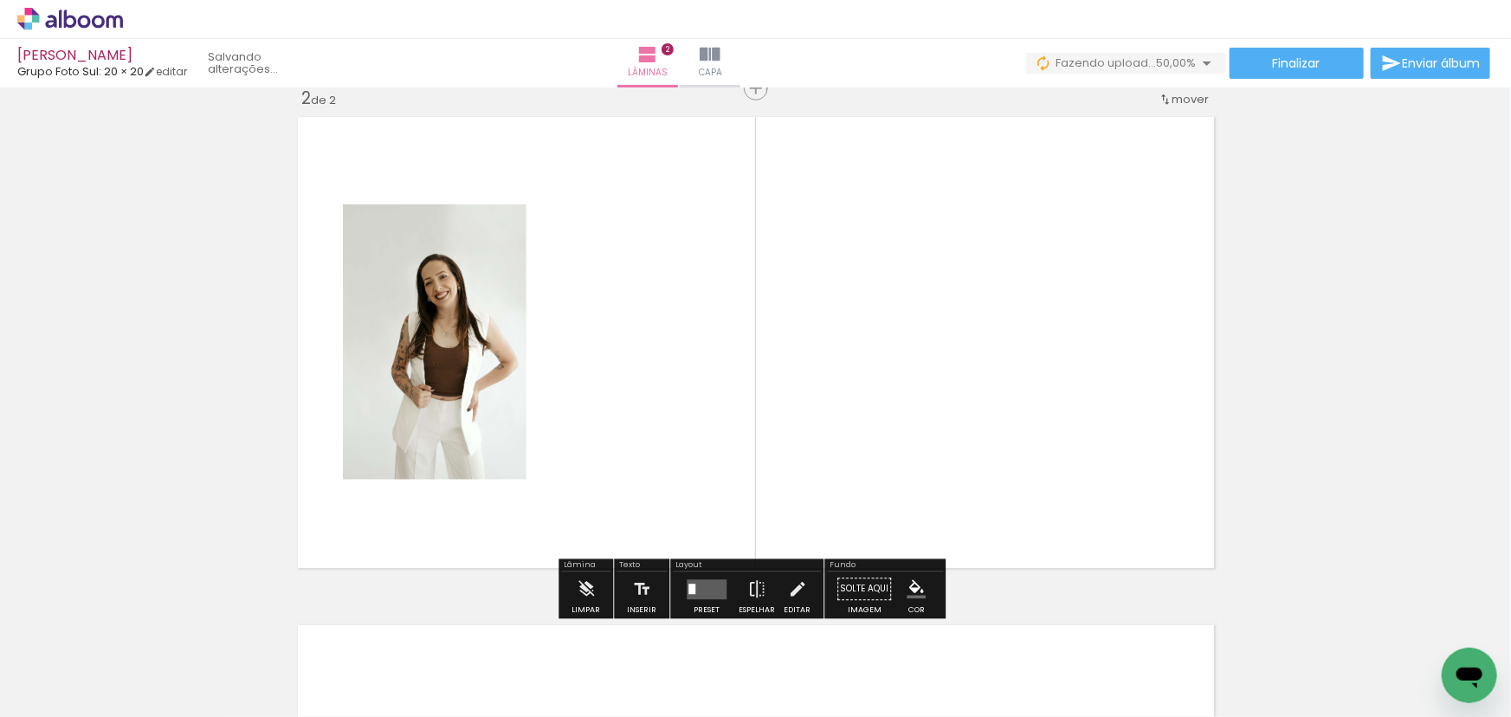
scroll to position [530, 0]
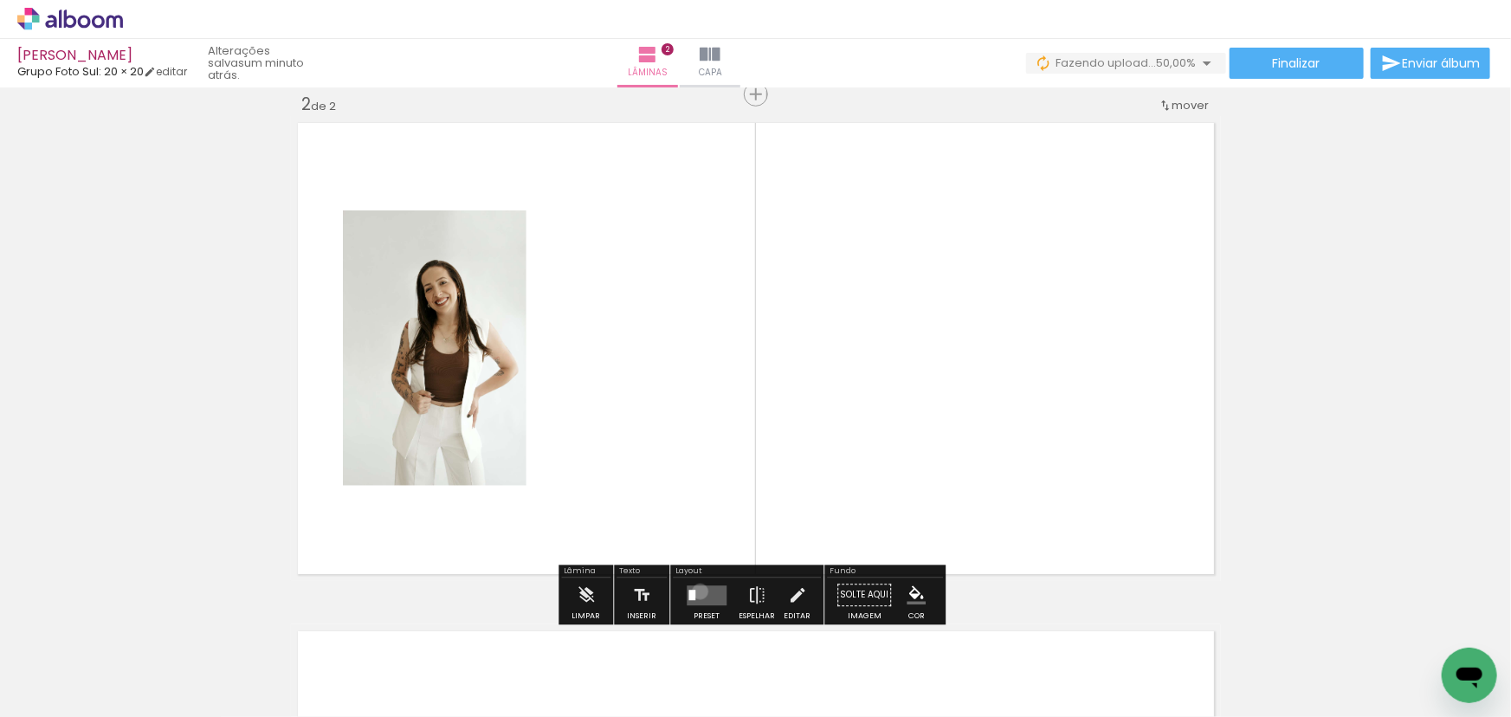
drag, startPoint x: 696, startPoint y: 589, endPoint x: 969, endPoint y: 554, distance: 275.0
click at [696, 589] on quentale-layouter at bounding box center [706, 595] width 40 height 20
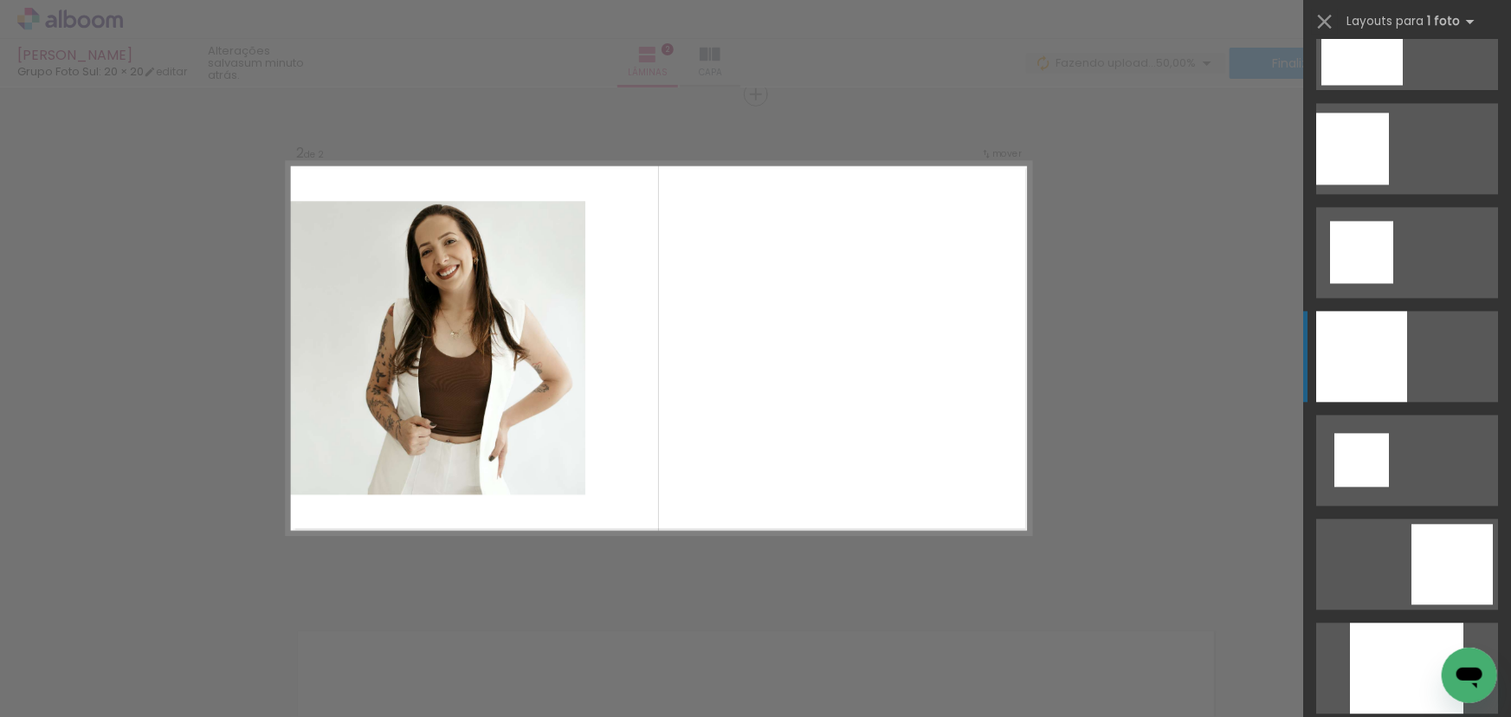
scroll to position [1967, 0]
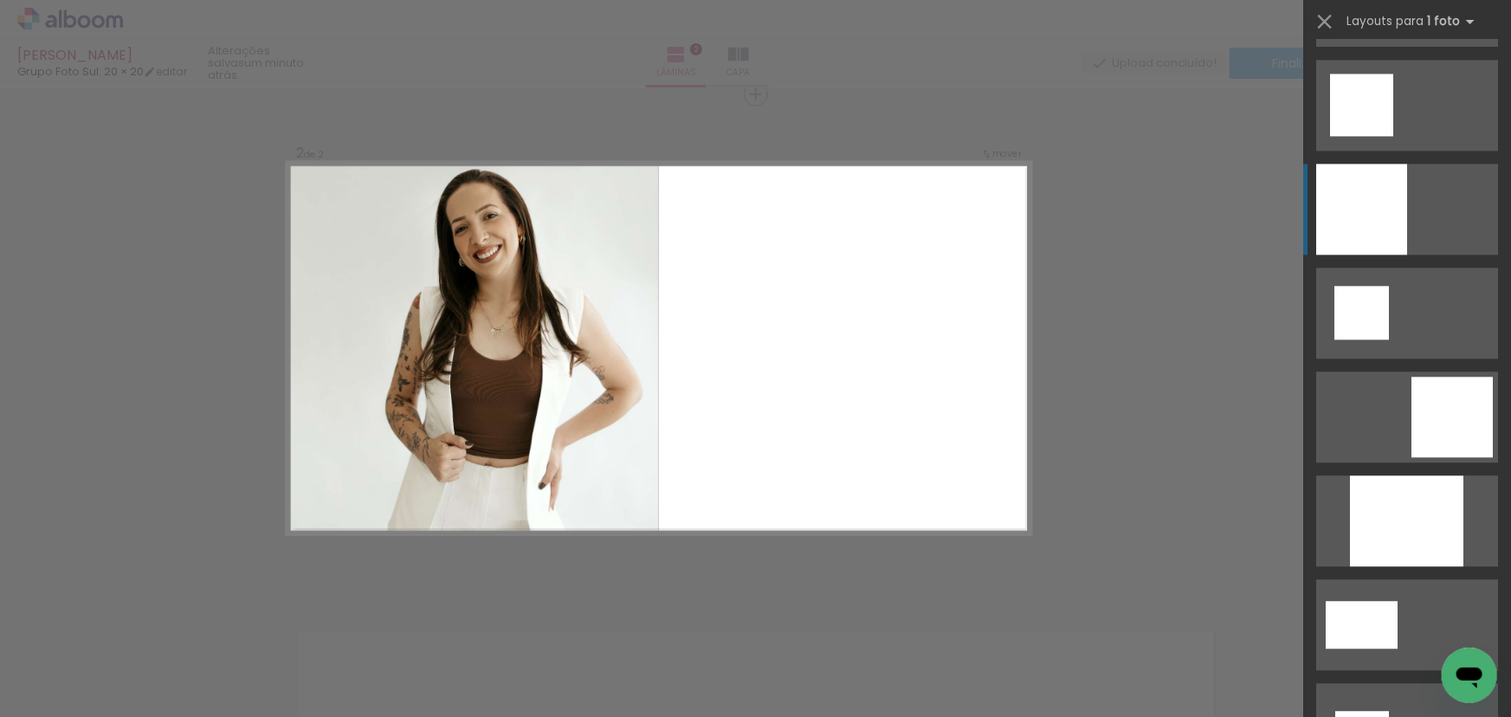
click at [1380, 203] on div at bounding box center [1361, 209] width 91 height 91
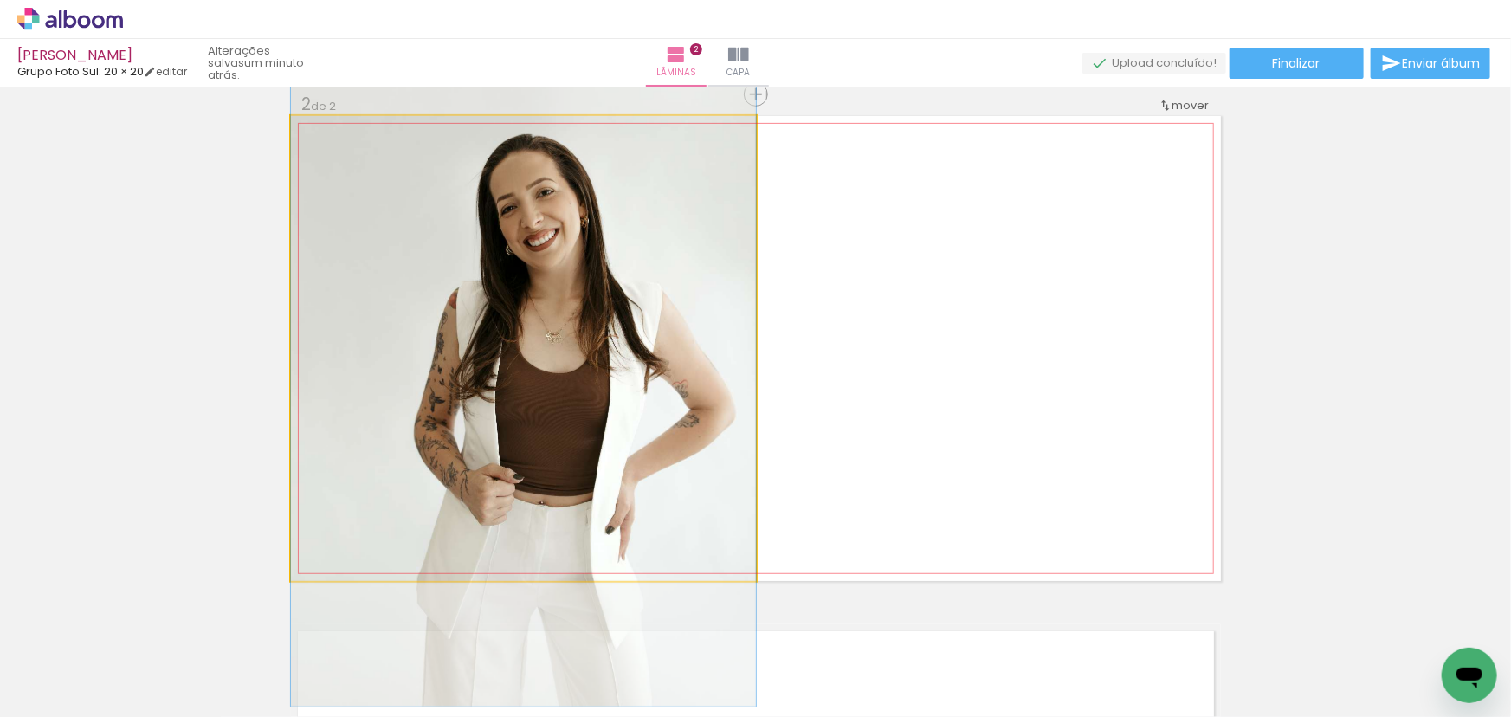
drag, startPoint x: 553, startPoint y: 245, endPoint x: 549, endPoint y: 255, distance: 11.3
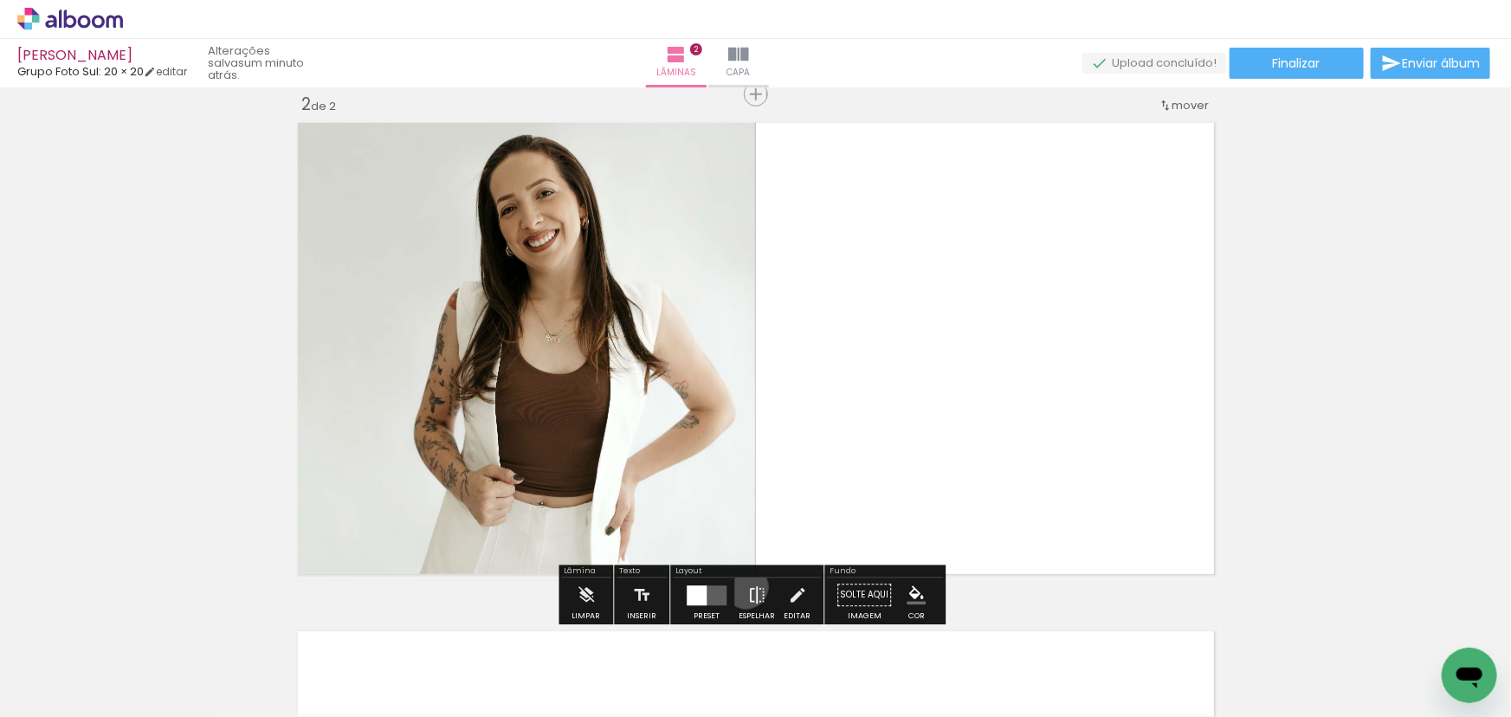
click at [743, 586] on paper-button "Espelhar" at bounding box center [756, 600] width 45 height 44
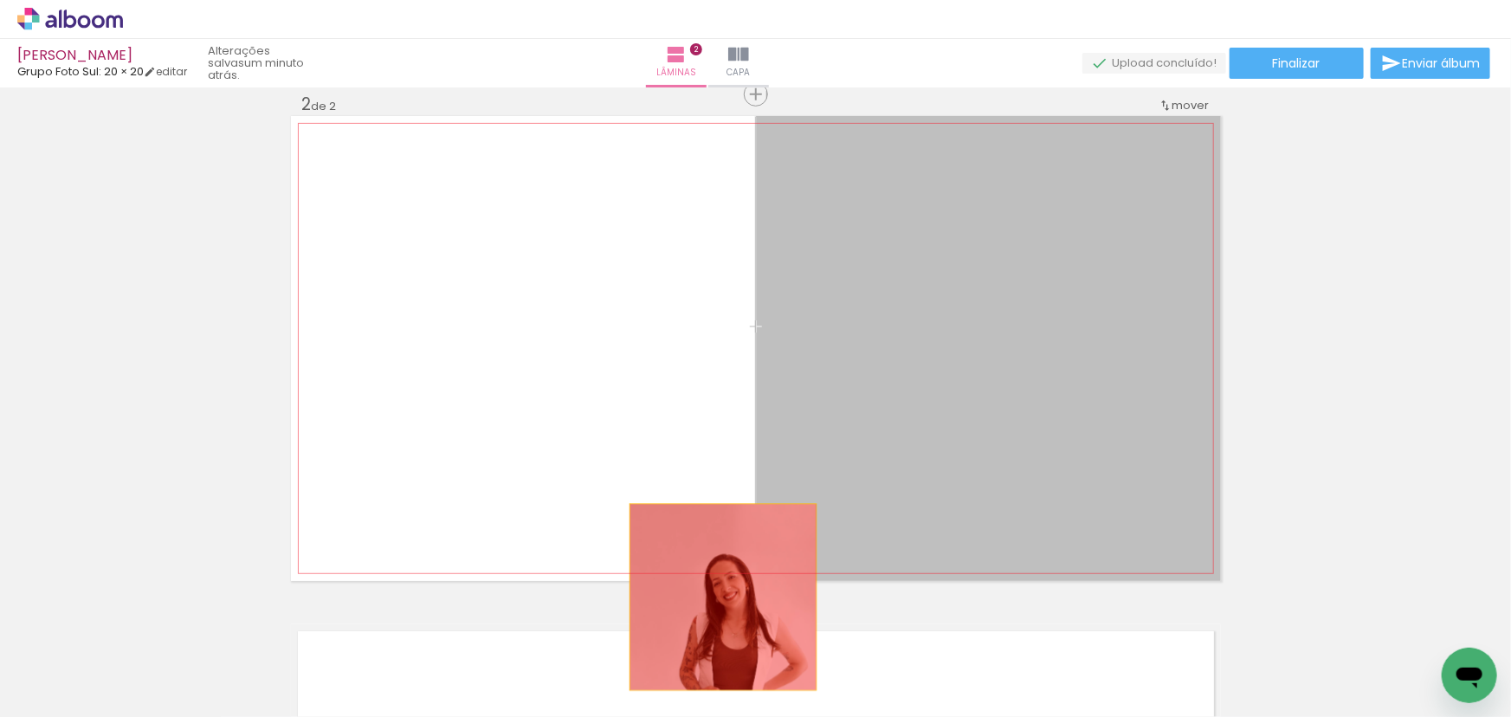
drag, startPoint x: 896, startPoint y: 340, endPoint x: 556, endPoint y: 643, distance: 455.5
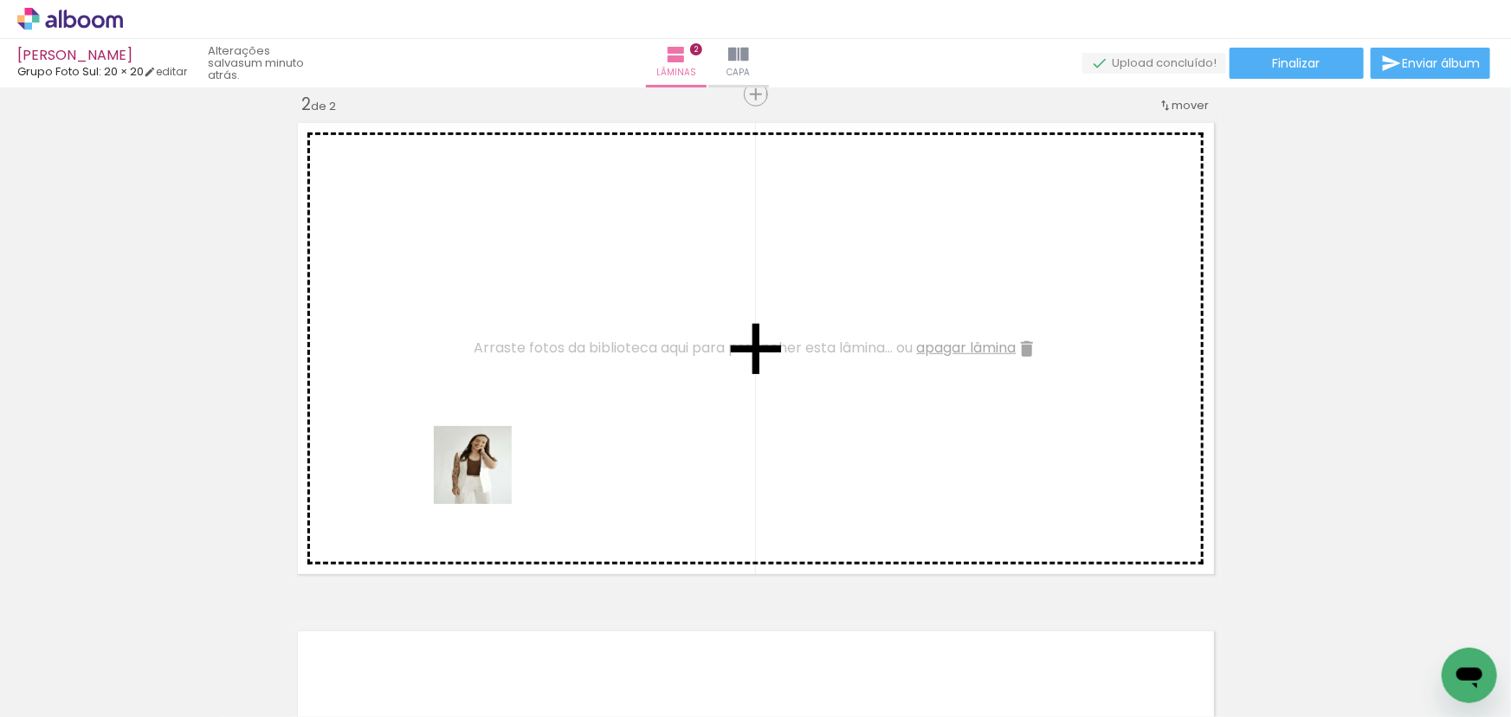
drag, startPoint x: 486, startPoint y: 478, endPoint x: 554, endPoint y: 397, distance: 105.6
click at [553, 383] on quentale-workspace at bounding box center [755, 358] width 1511 height 717
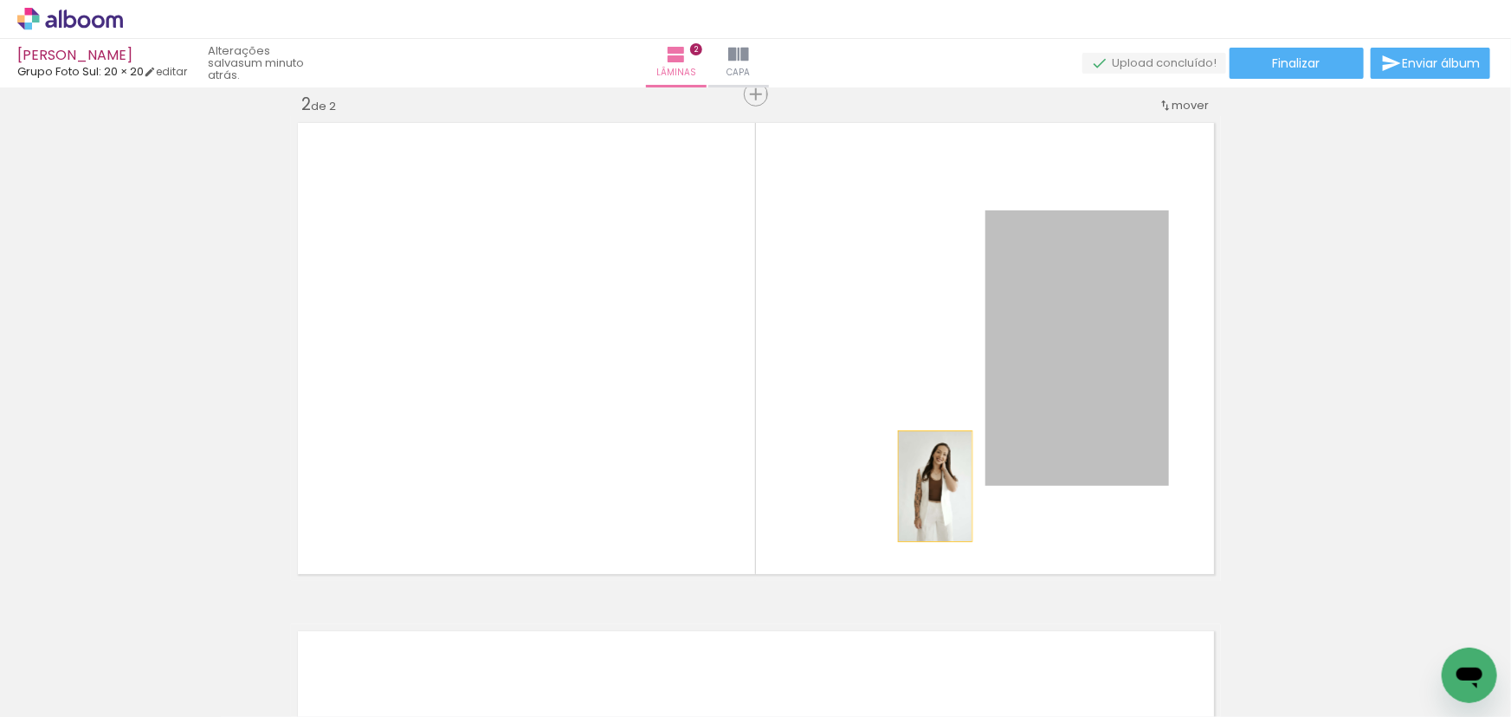
drag, startPoint x: 1034, startPoint y: 252, endPoint x: 763, endPoint y: 674, distance: 501.8
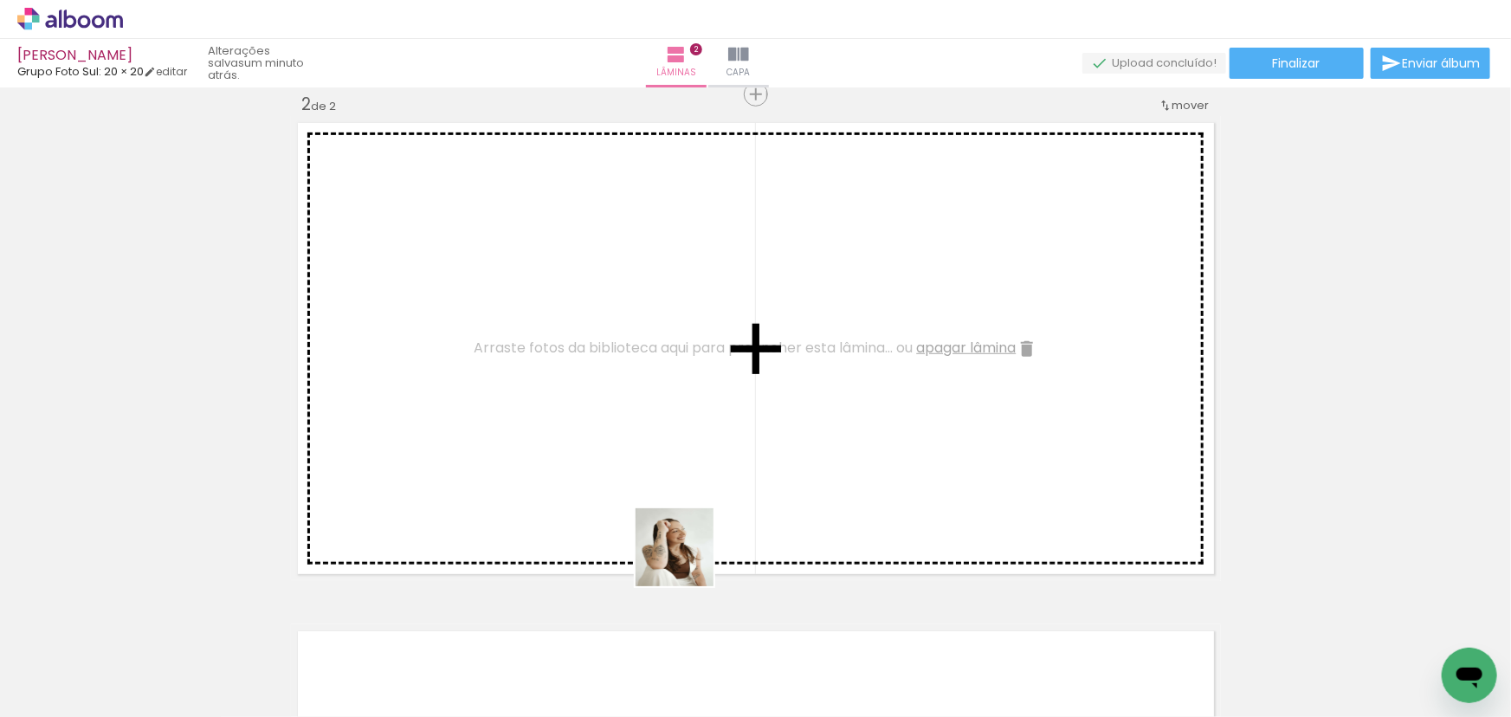
drag, startPoint x: 654, startPoint y: 652, endPoint x: 712, endPoint y: 398, distance: 260.4
click at [712, 398] on quentale-workspace at bounding box center [755, 358] width 1511 height 717
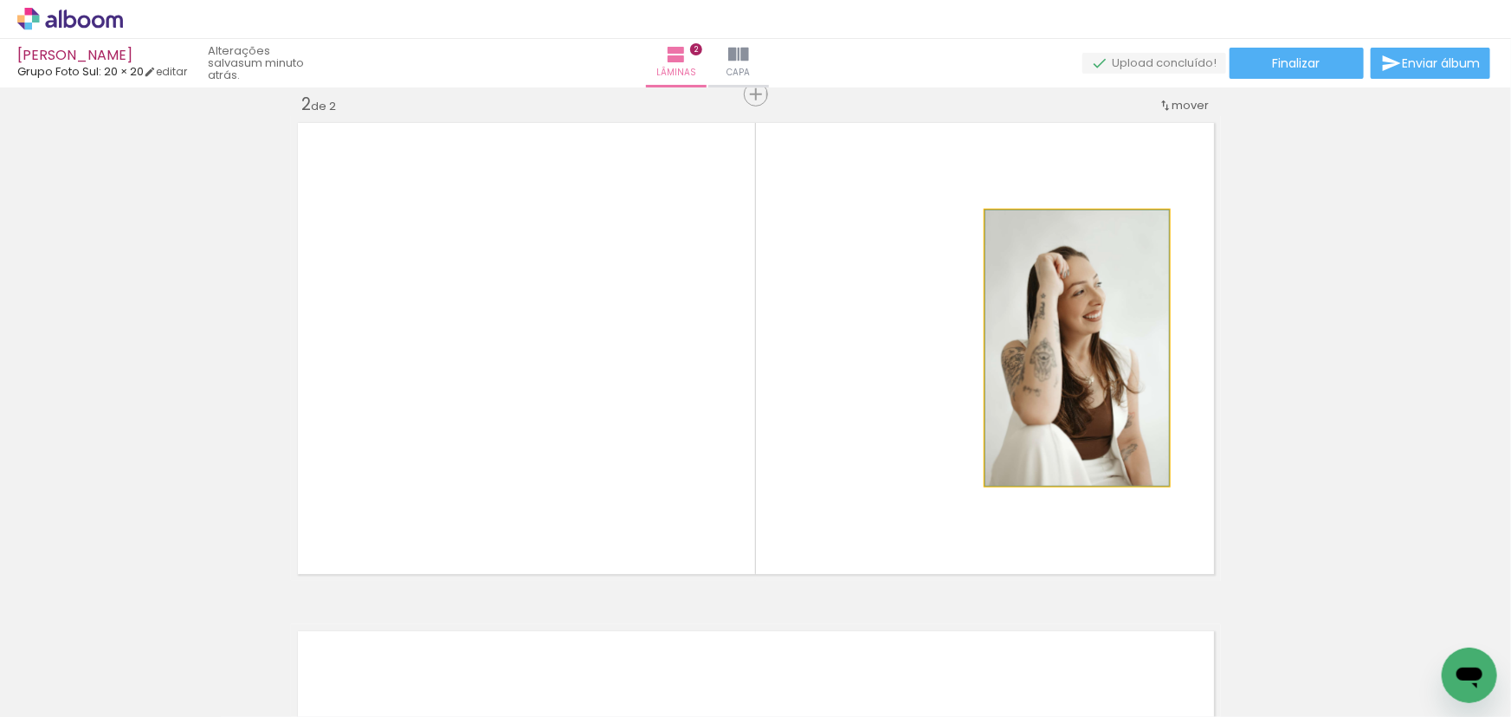
drag, startPoint x: 1077, startPoint y: 355, endPoint x: 759, endPoint y: 612, distance: 408.7
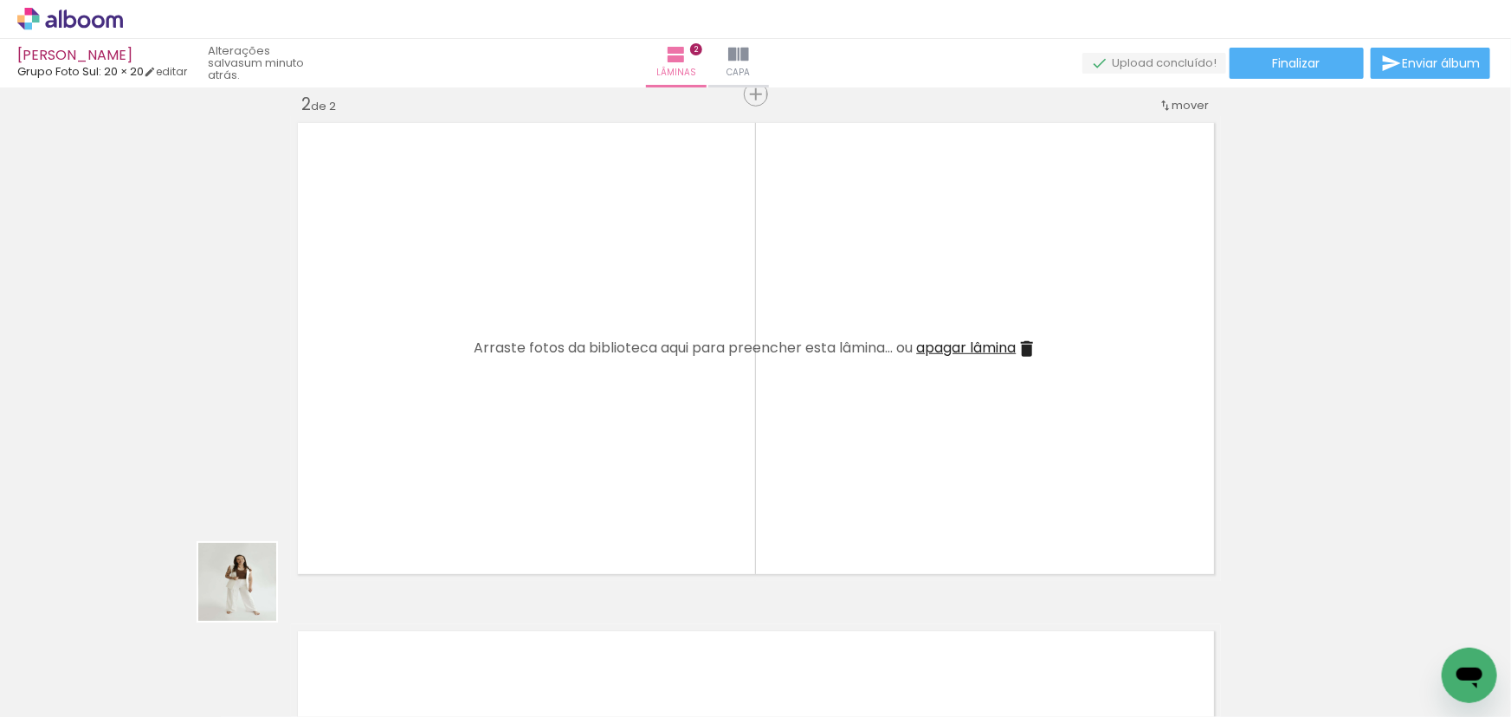
drag, startPoint x: 199, startPoint y: 664, endPoint x: 497, endPoint y: 342, distance: 438.6
click at [496, 342] on quentale-workspace at bounding box center [755, 358] width 1511 height 717
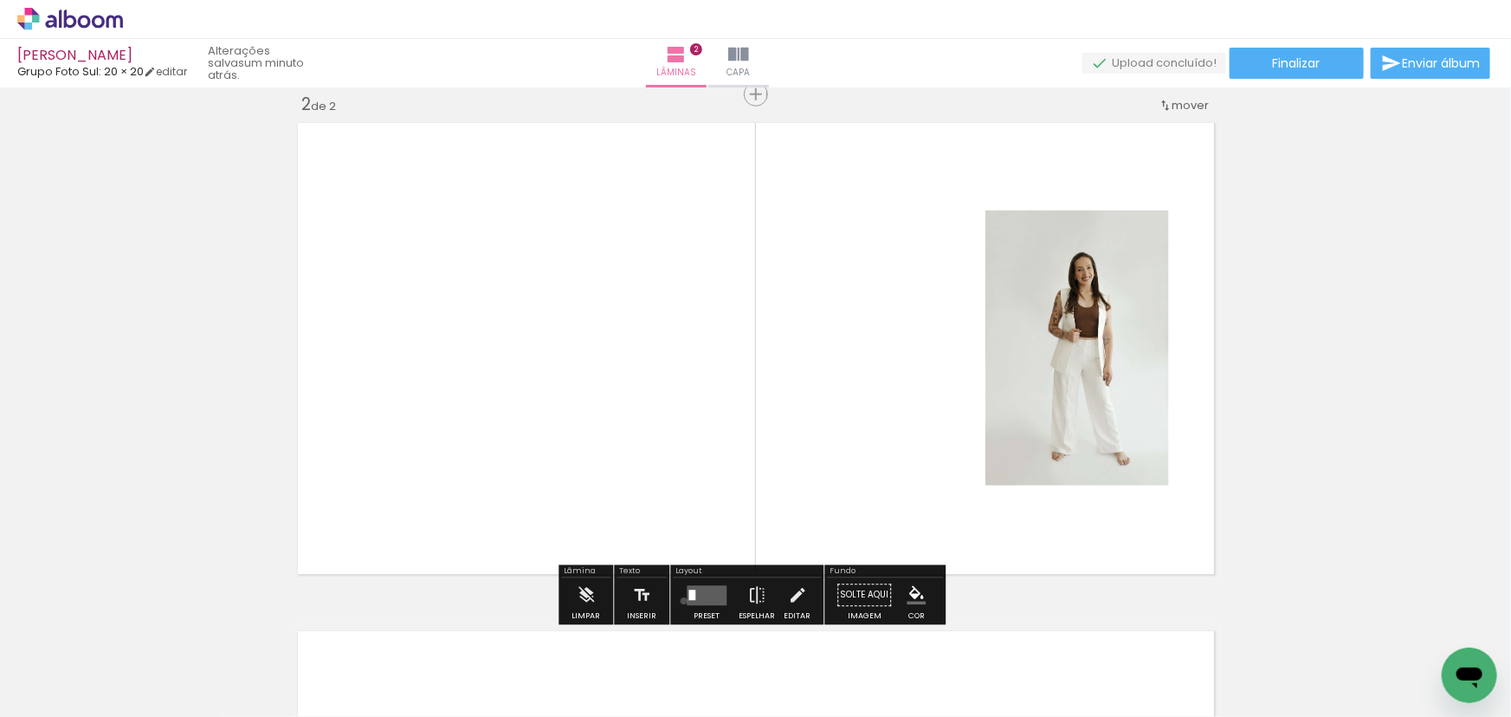
click at [683, 599] on div at bounding box center [706, 595] width 47 height 35
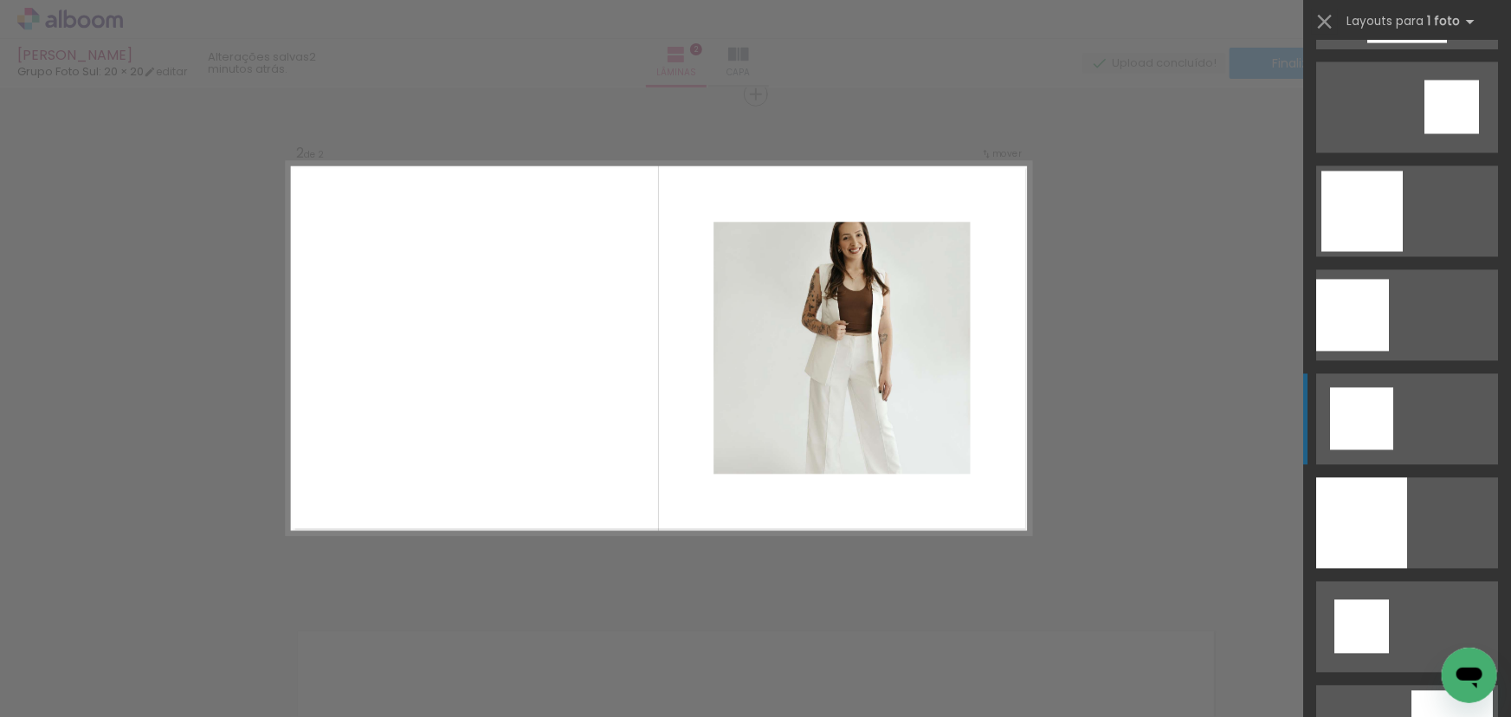
scroll to position [1809, 0]
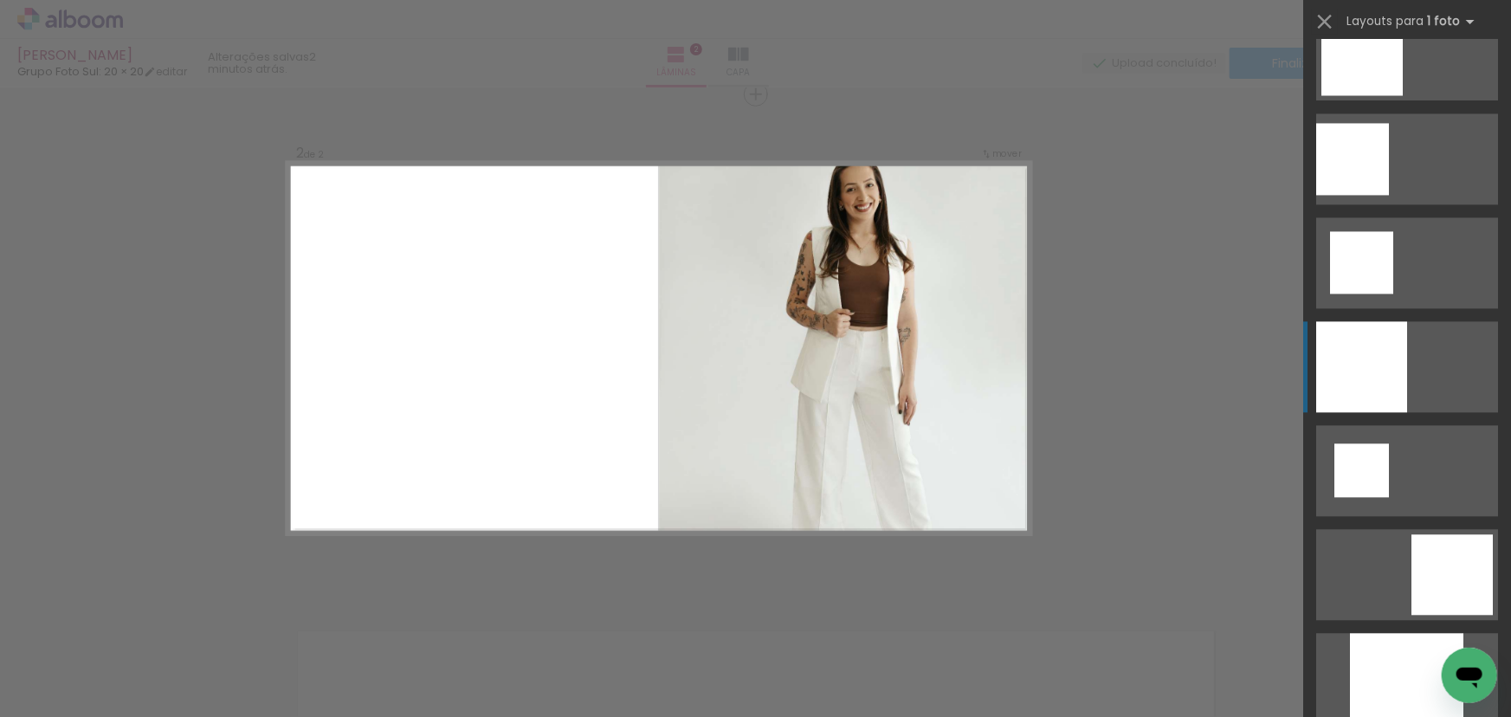
click at [1376, 372] on div at bounding box center [1361, 366] width 91 height 91
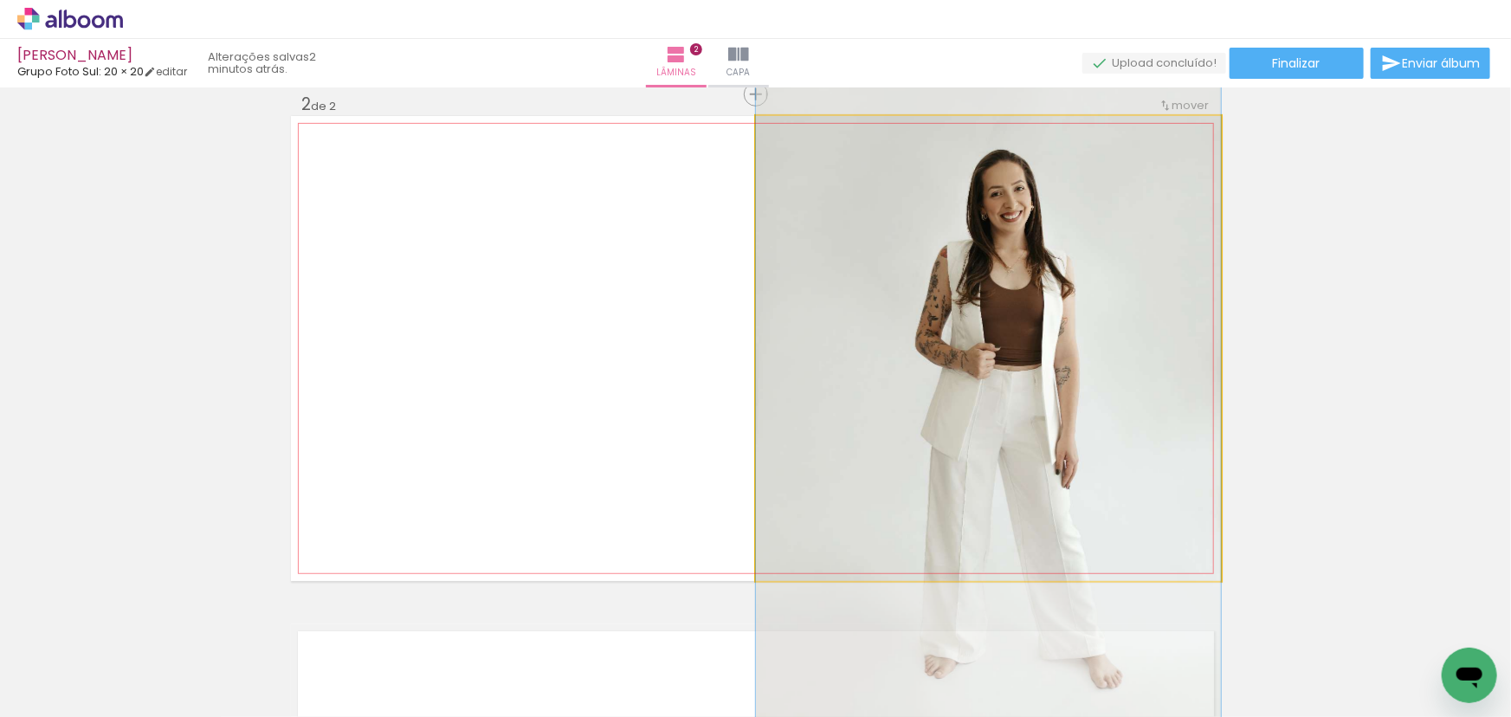
drag, startPoint x: 1076, startPoint y: 312, endPoint x: 1059, endPoint y: 389, distance: 79.0
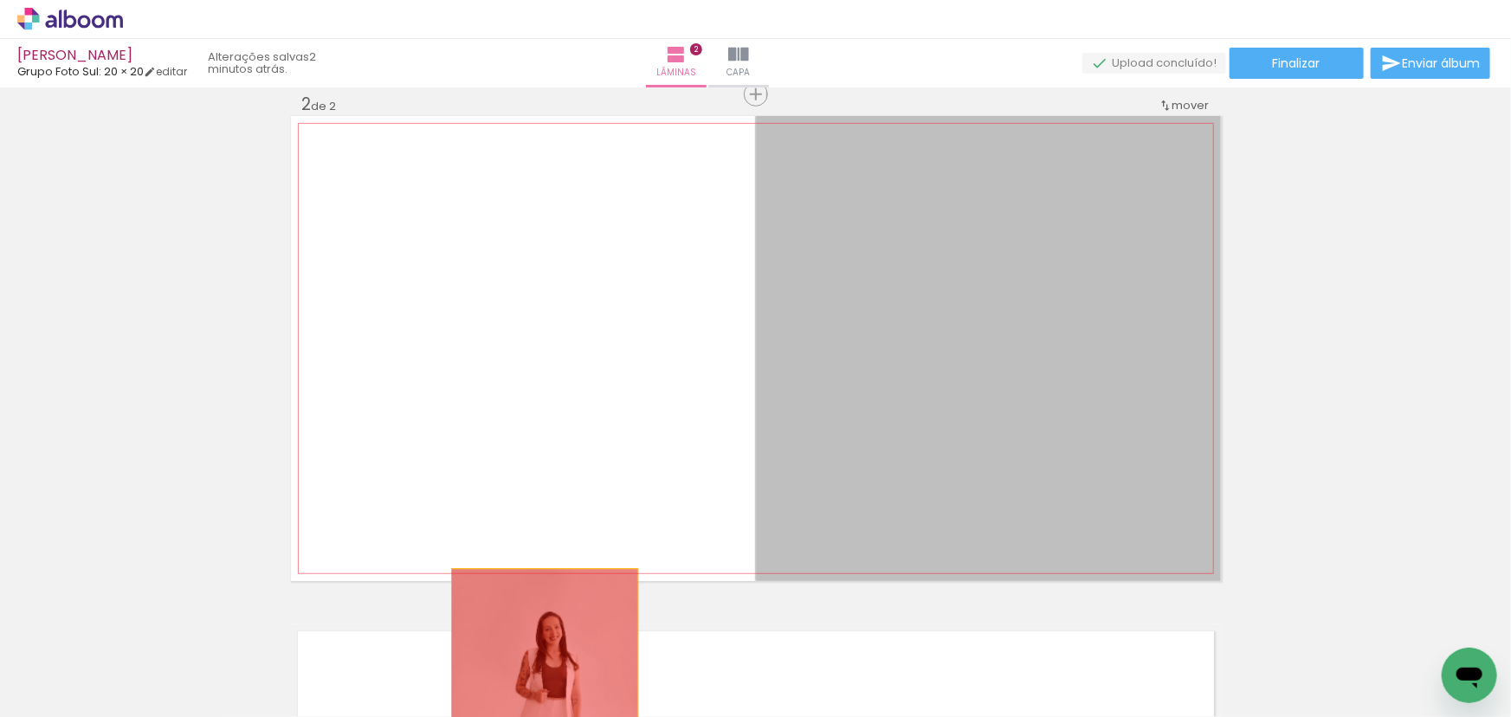
drag, startPoint x: 1070, startPoint y: 315, endPoint x: 525, endPoint y: 660, distance: 645.5
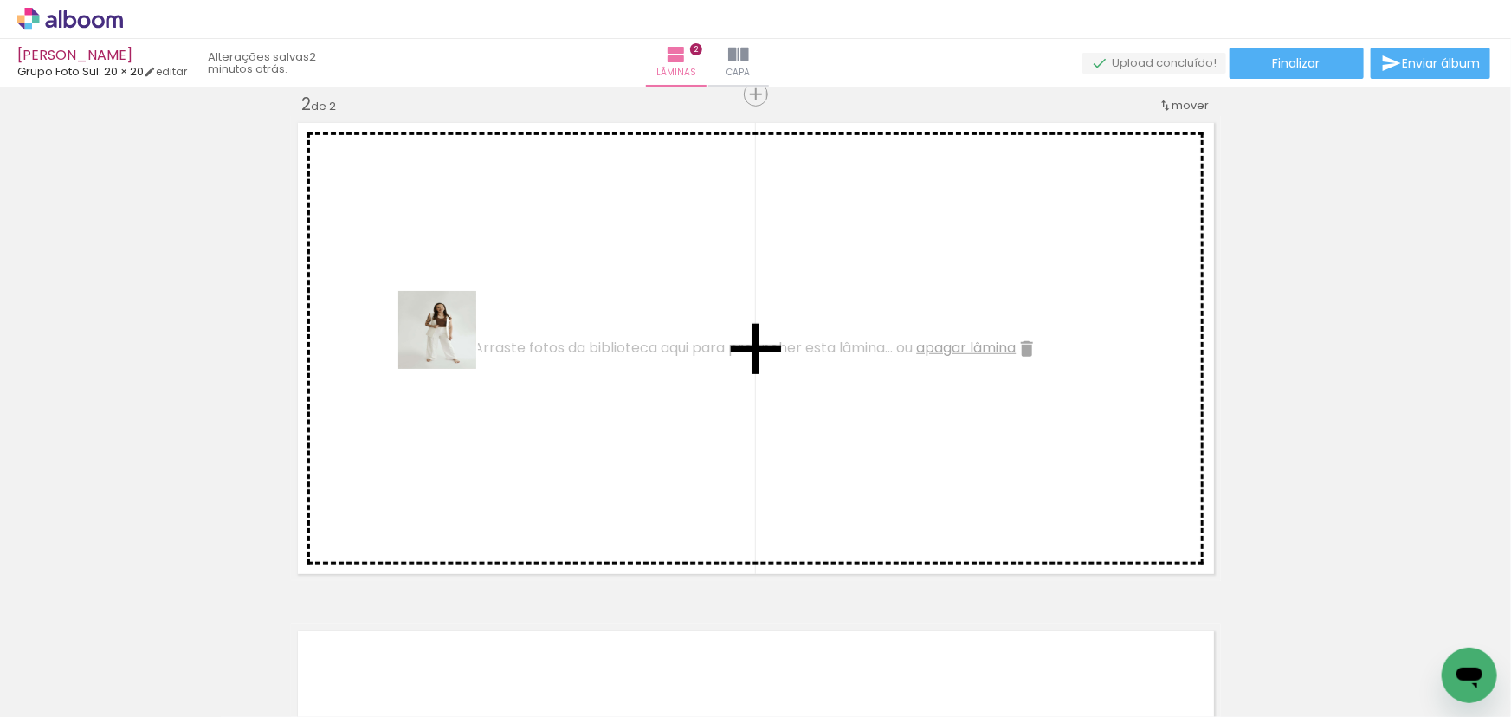
drag, startPoint x: 359, startPoint y: 474, endPoint x: 426, endPoint y: 491, distance: 68.7
click at [452, 347] on quentale-workspace at bounding box center [755, 358] width 1511 height 717
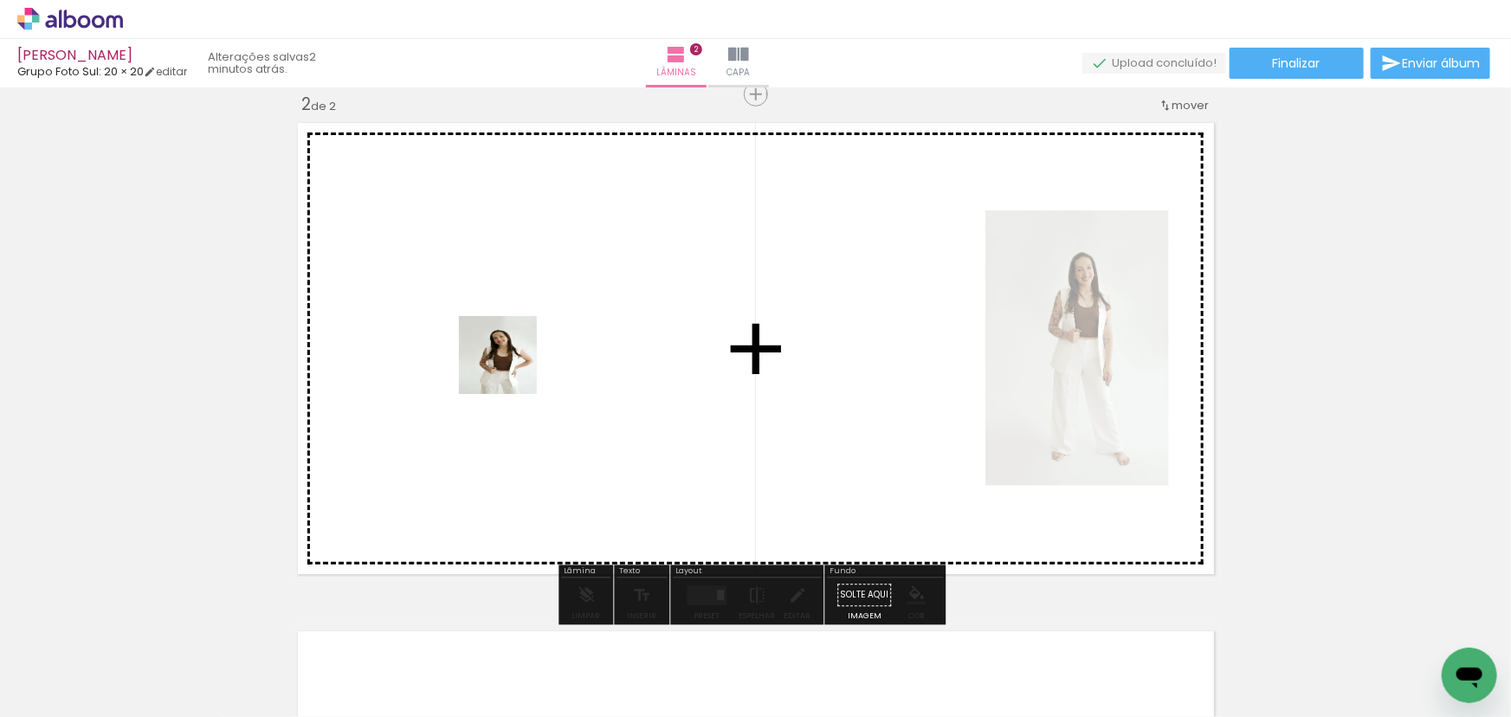
drag, startPoint x: 289, startPoint y: 647, endPoint x: 508, endPoint y: 557, distance: 236.5
click at [513, 364] on quentale-workspace at bounding box center [755, 358] width 1511 height 717
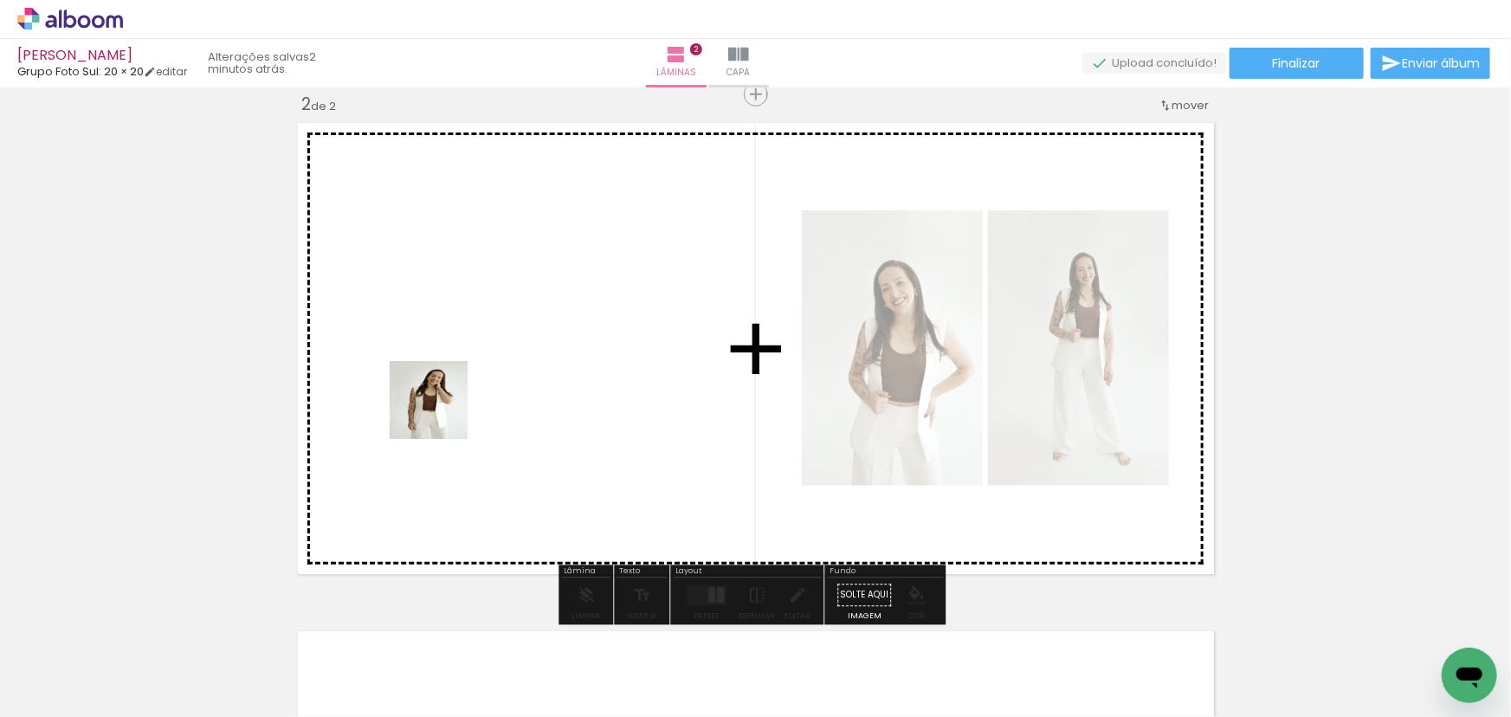
drag, startPoint x: 384, startPoint y: 655, endPoint x: 467, endPoint y: 352, distance: 314.2
click at [467, 352] on quentale-workspace at bounding box center [755, 358] width 1511 height 717
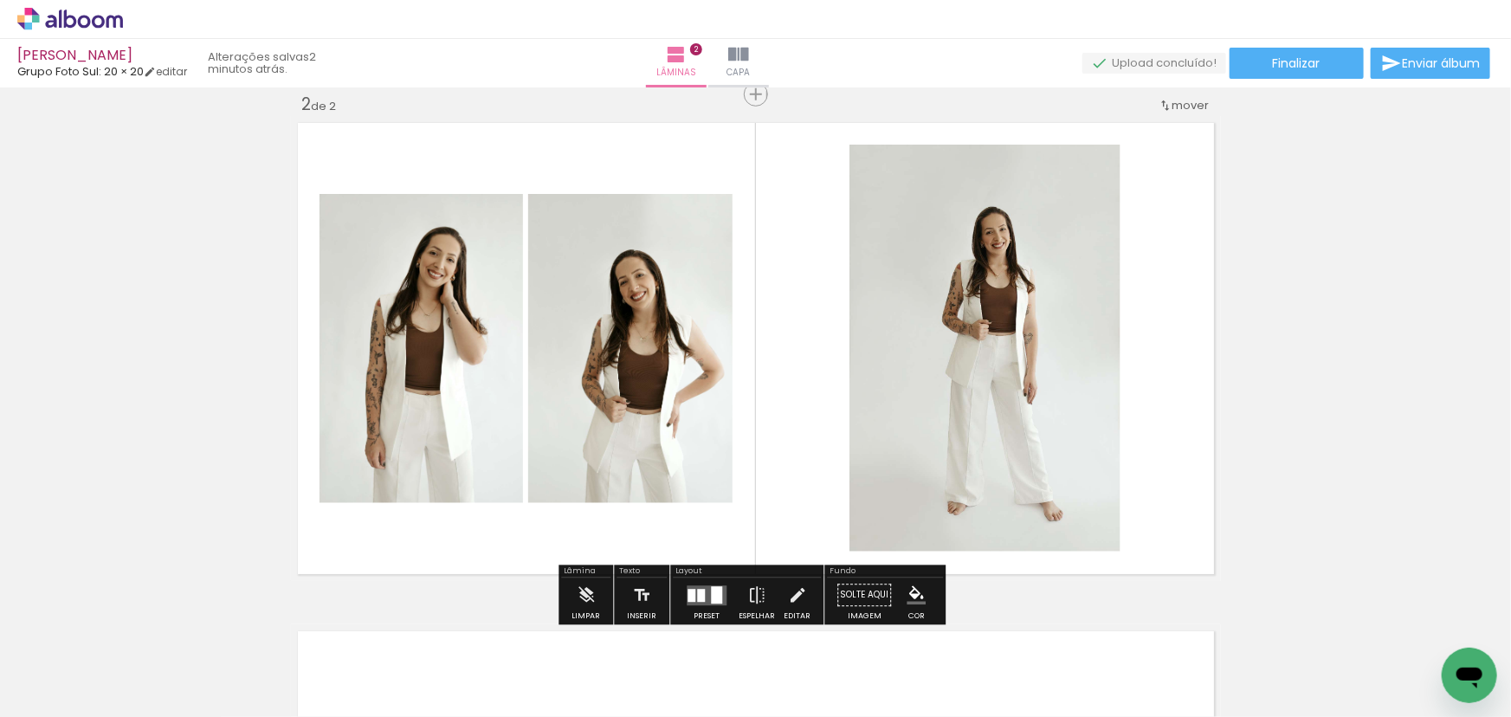
click at [697, 594] on div at bounding box center [701, 595] width 8 height 13
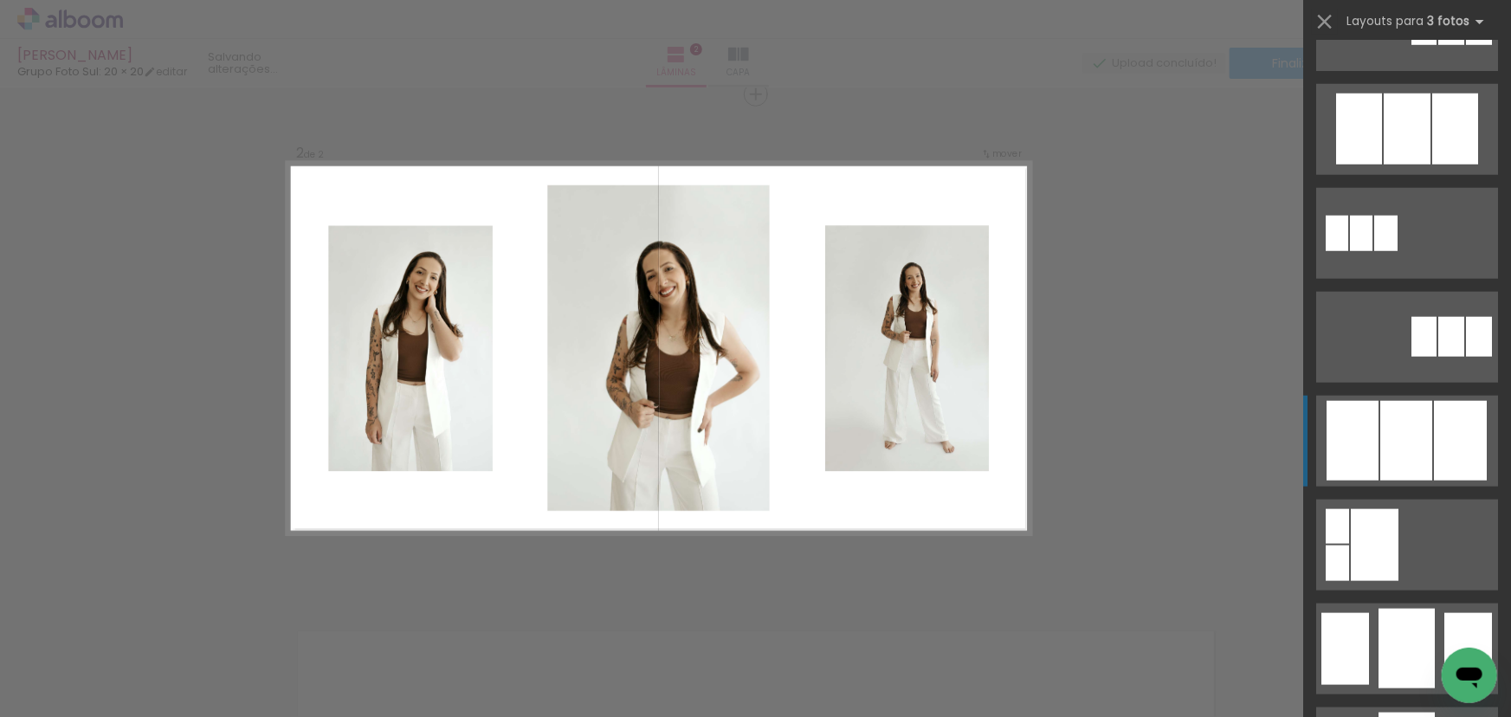
scroll to position [1101, 0]
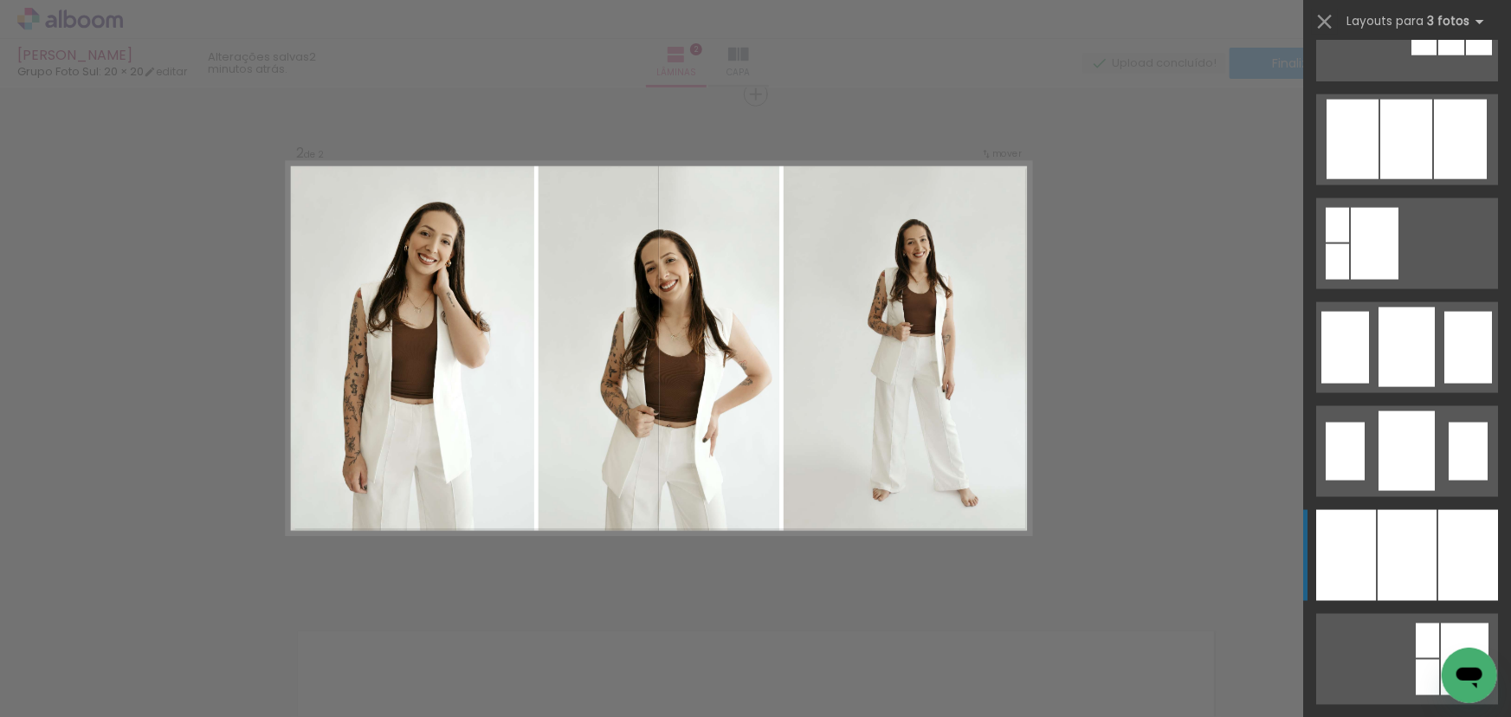
click at [1400, 529] on div at bounding box center [1406, 555] width 59 height 91
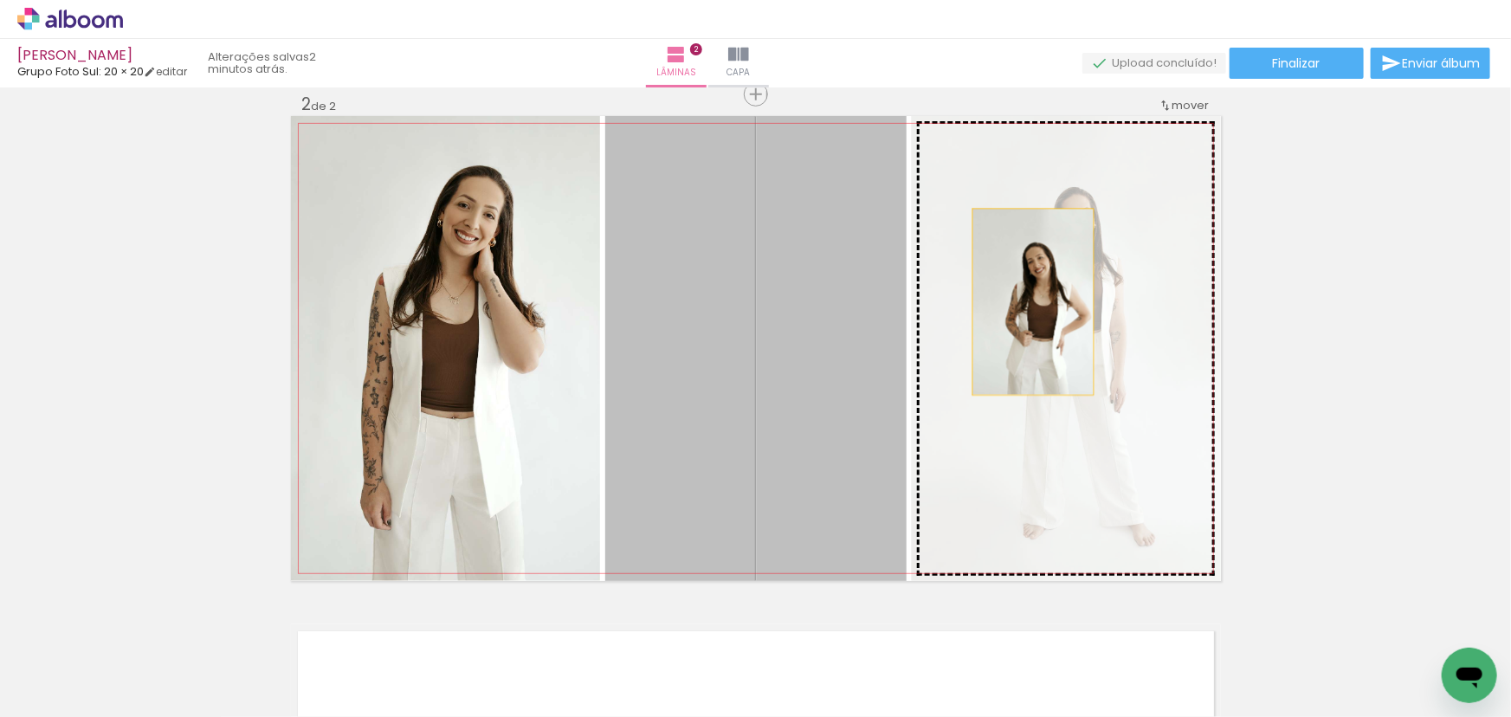
drag, startPoint x: 775, startPoint y: 287, endPoint x: 1091, endPoint y: 283, distance: 316.0
click at [0, 0] on slot at bounding box center [0, 0] width 0 height 0
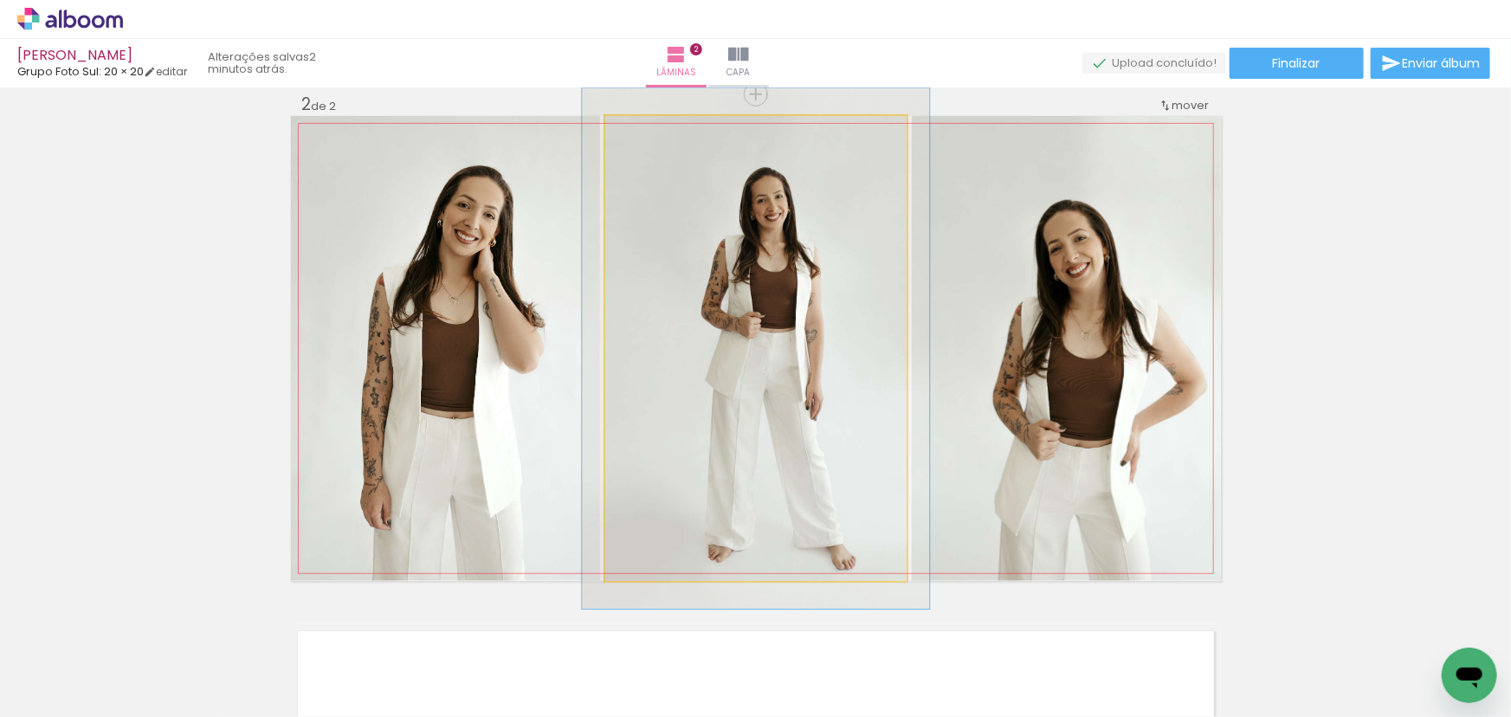
click at [653, 129] on div at bounding box center [653, 134] width 28 height 28
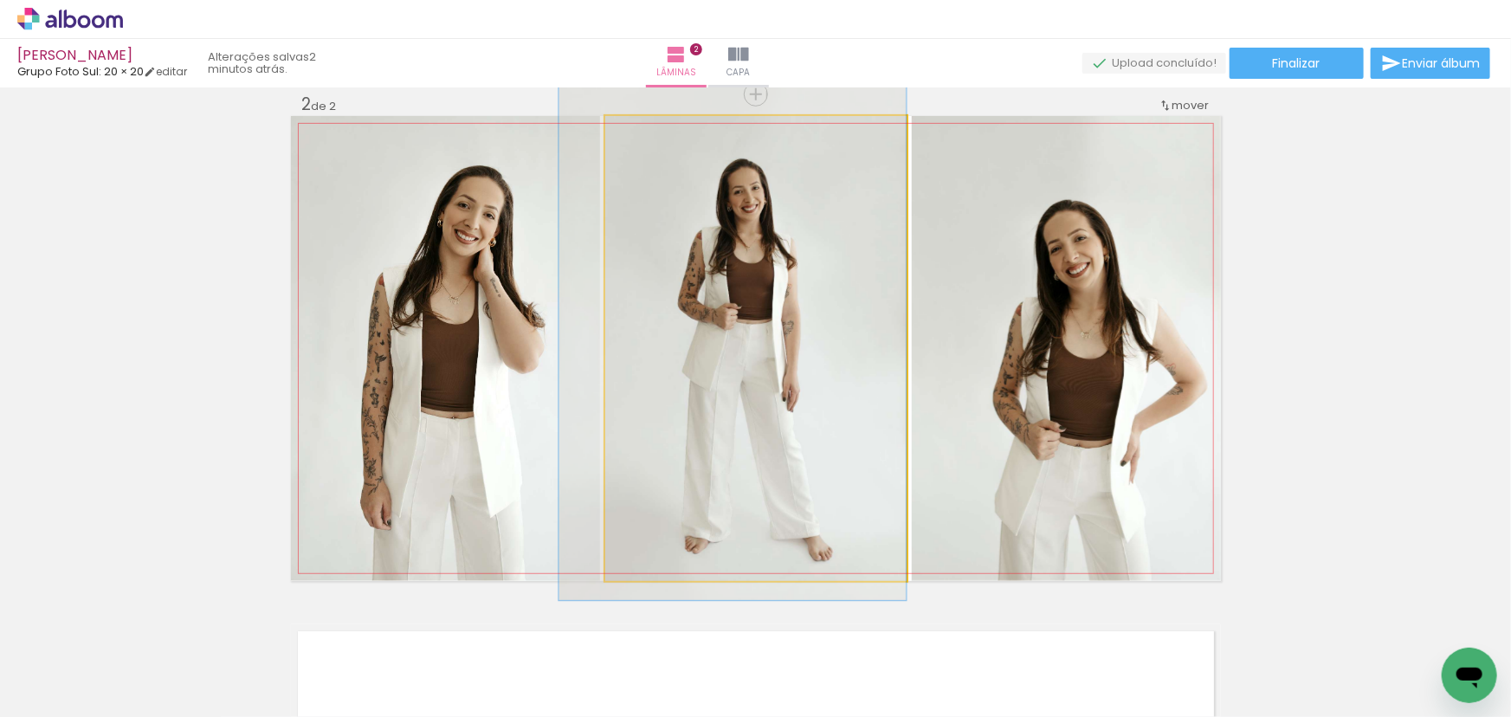
drag, startPoint x: 823, startPoint y: 243, endPoint x: 796, endPoint y: 235, distance: 28.8
drag, startPoint x: 815, startPoint y: 242, endPoint x: 806, endPoint y: 246, distance: 10.1
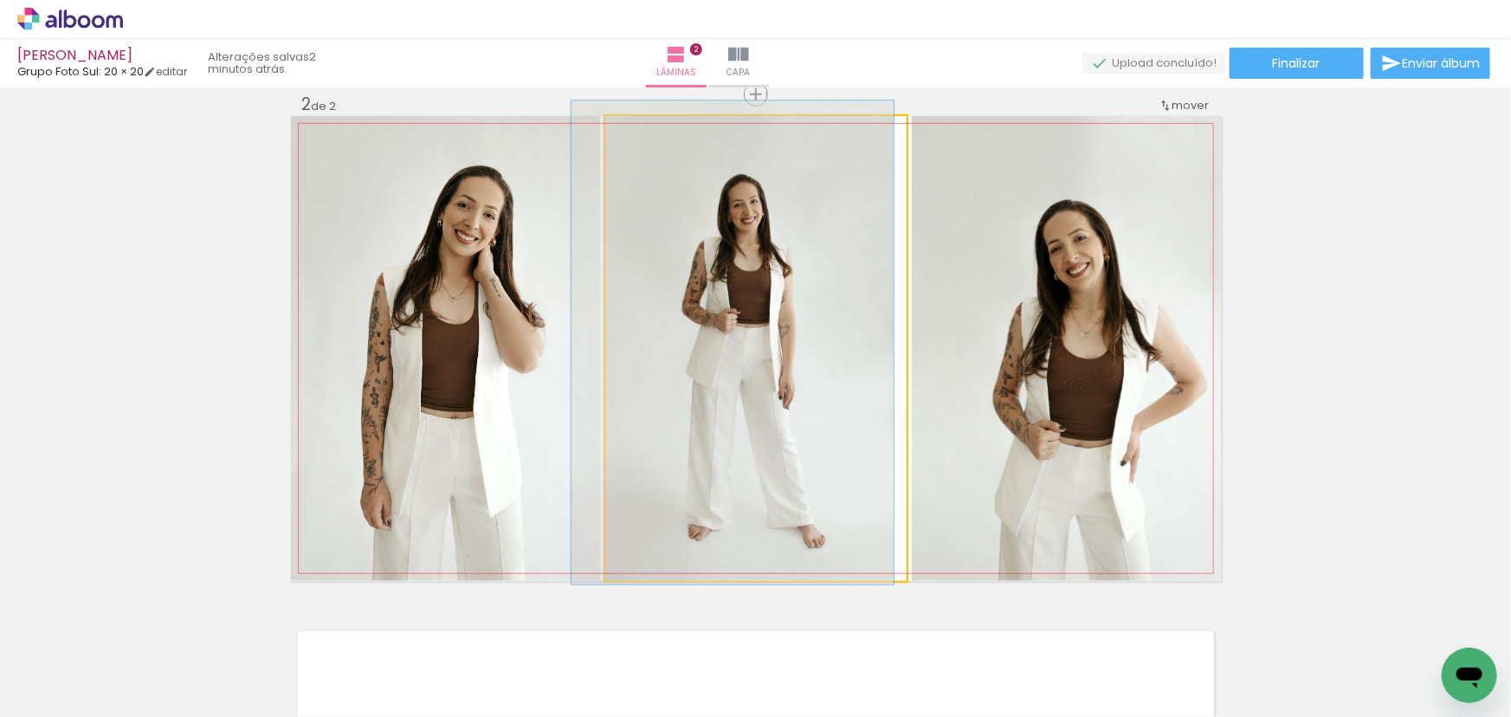
type paper-slider "104"
click at [641, 135] on div at bounding box center [649, 134] width 16 height 16
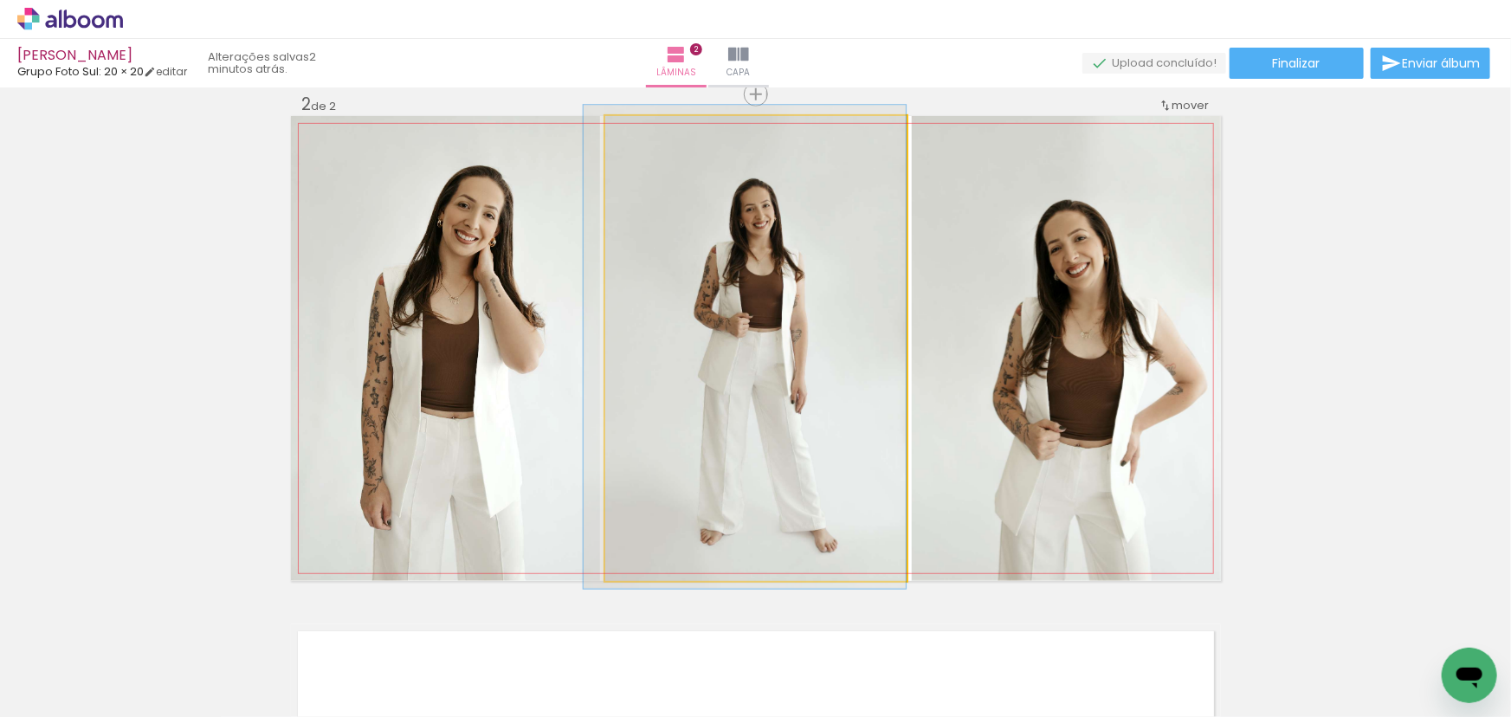
drag, startPoint x: 829, startPoint y: 362, endPoint x: 779, endPoint y: 366, distance: 50.4
drag, startPoint x: 803, startPoint y: 329, endPoint x: 801, endPoint y: 345, distance: 15.8
drag, startPoint x: 795, startPoint y: 300, endPoint x: 770, endPoint y: 300, distance: 25.1
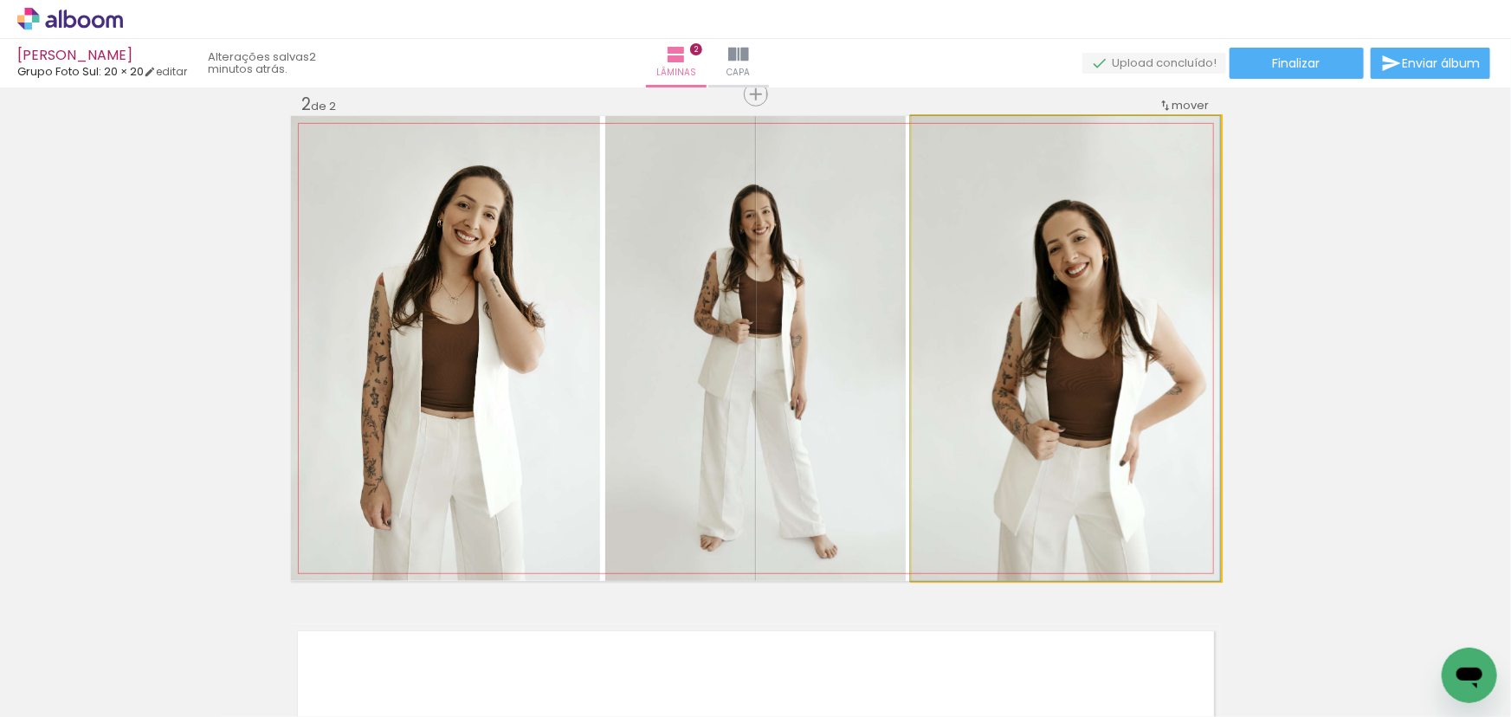
drag, startPoint x: 1062, startPoint y: 310, endPoint x: 978, endPoint y: 222, distance: 121.2
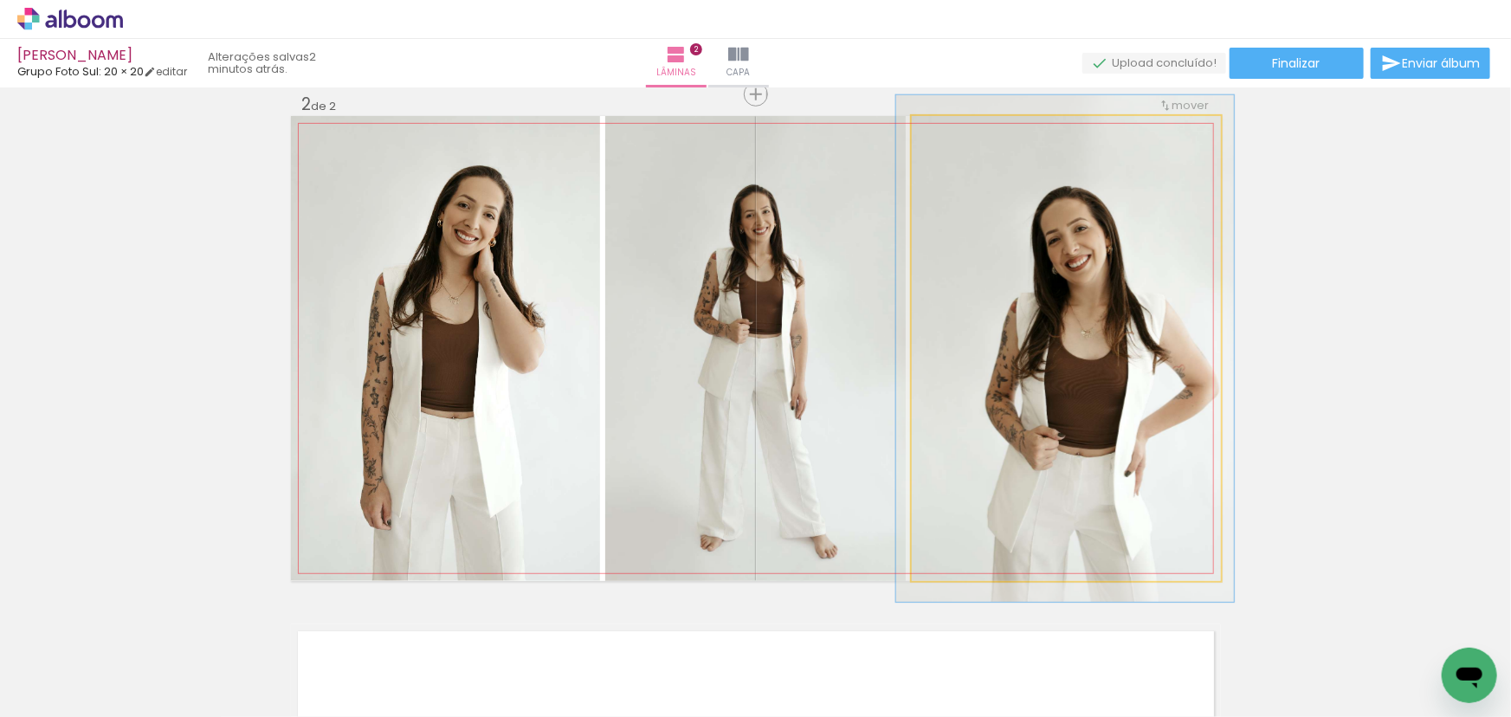
drag, startPoint x: 953, startPoint y: 132, endPoint x: 1011, endPoint y: 182, distance: 76.1
type paper-slider "109"
click at [958, 133] on div at bounding box center [958, 134] width 28 height 28
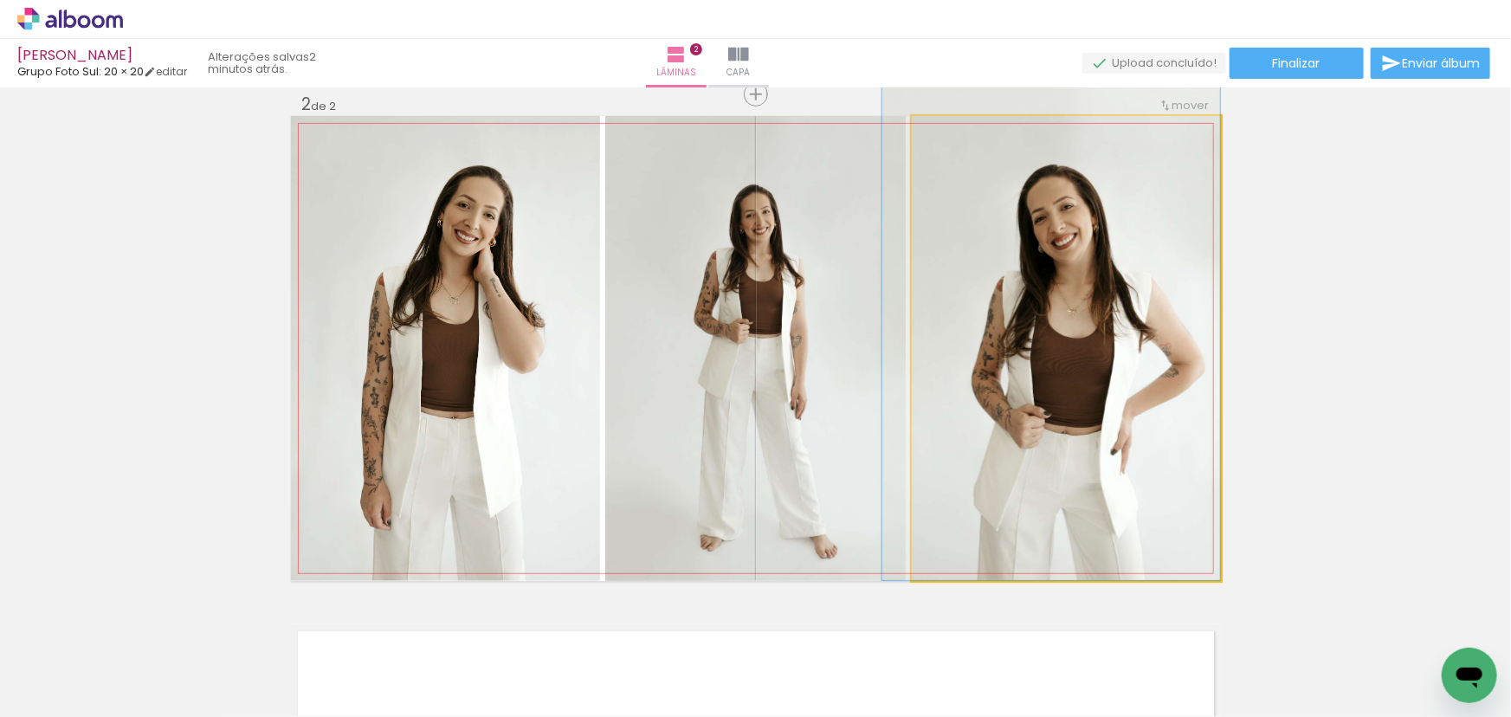
drag, startPoint x: 1169, startPoint y: 266, endPoint x: 1093, endPoint y: 251, distance: 76.7
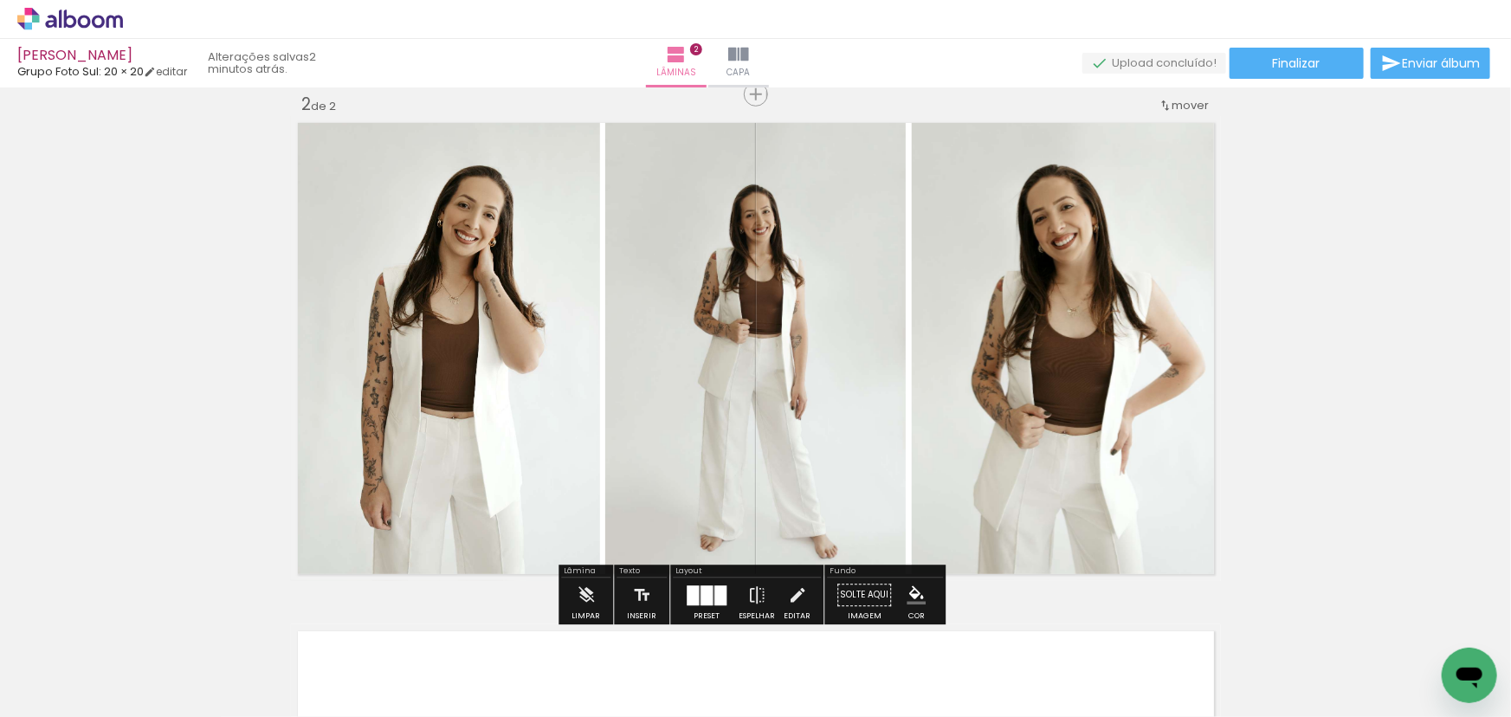
click at [1397, 364] on div "Inserir lâmina 1 de 2 Inserir lâmina 2 de 2" at bounding box center [755, 326] width 1511 height 1525
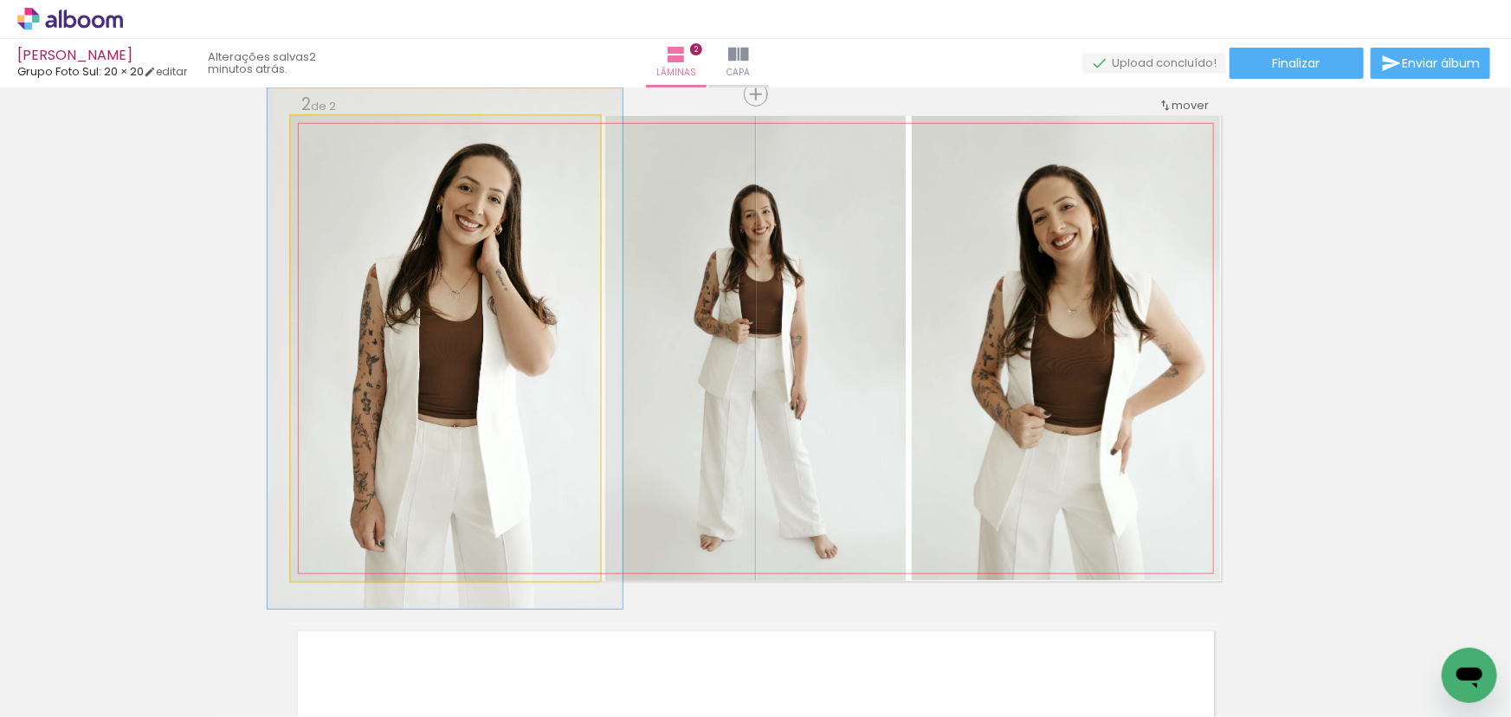
type paper-slider "112"
click at [336, 138] on div at bounding box center [339, 134] width 28 height 28
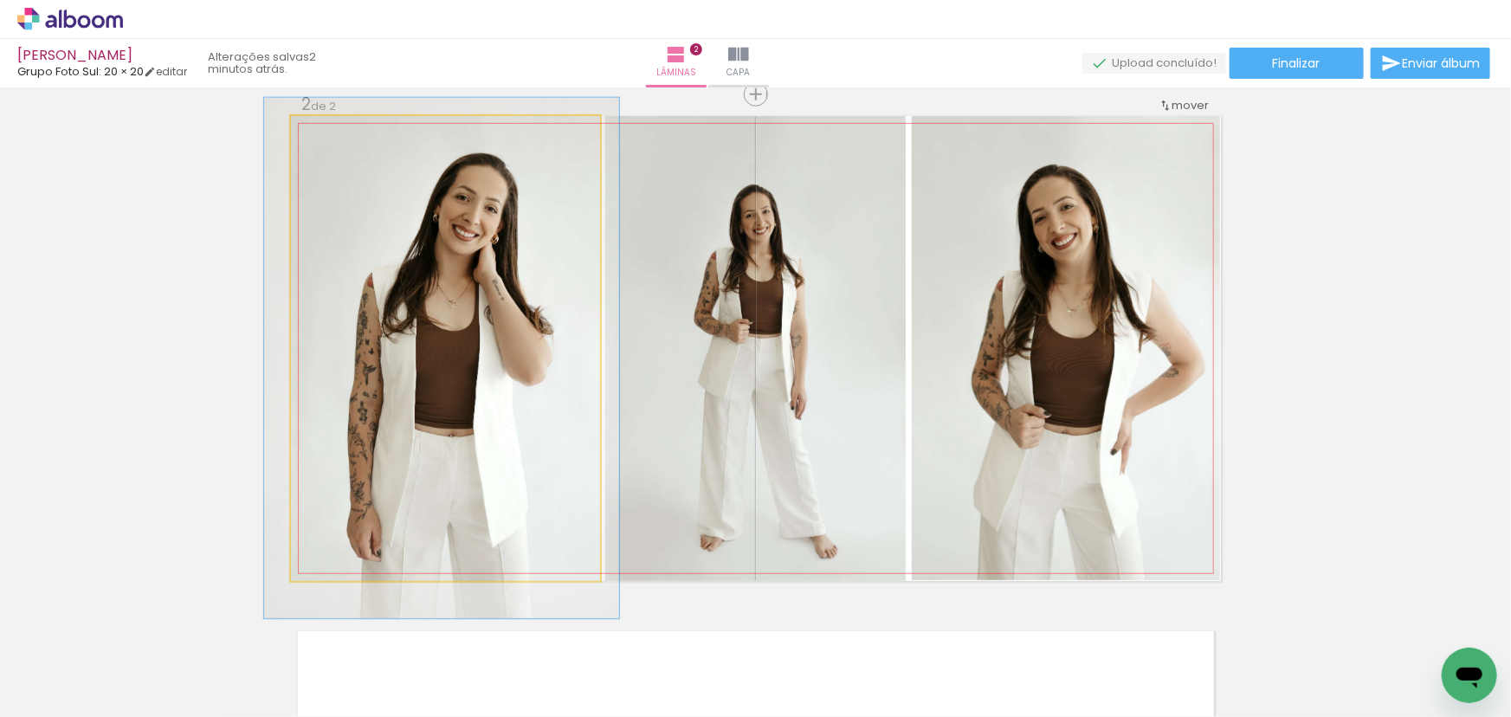
drag, startPoint x: 498, startPoint y: 216, endPoint x: 494, endPoint y: 225, distance: 10.1
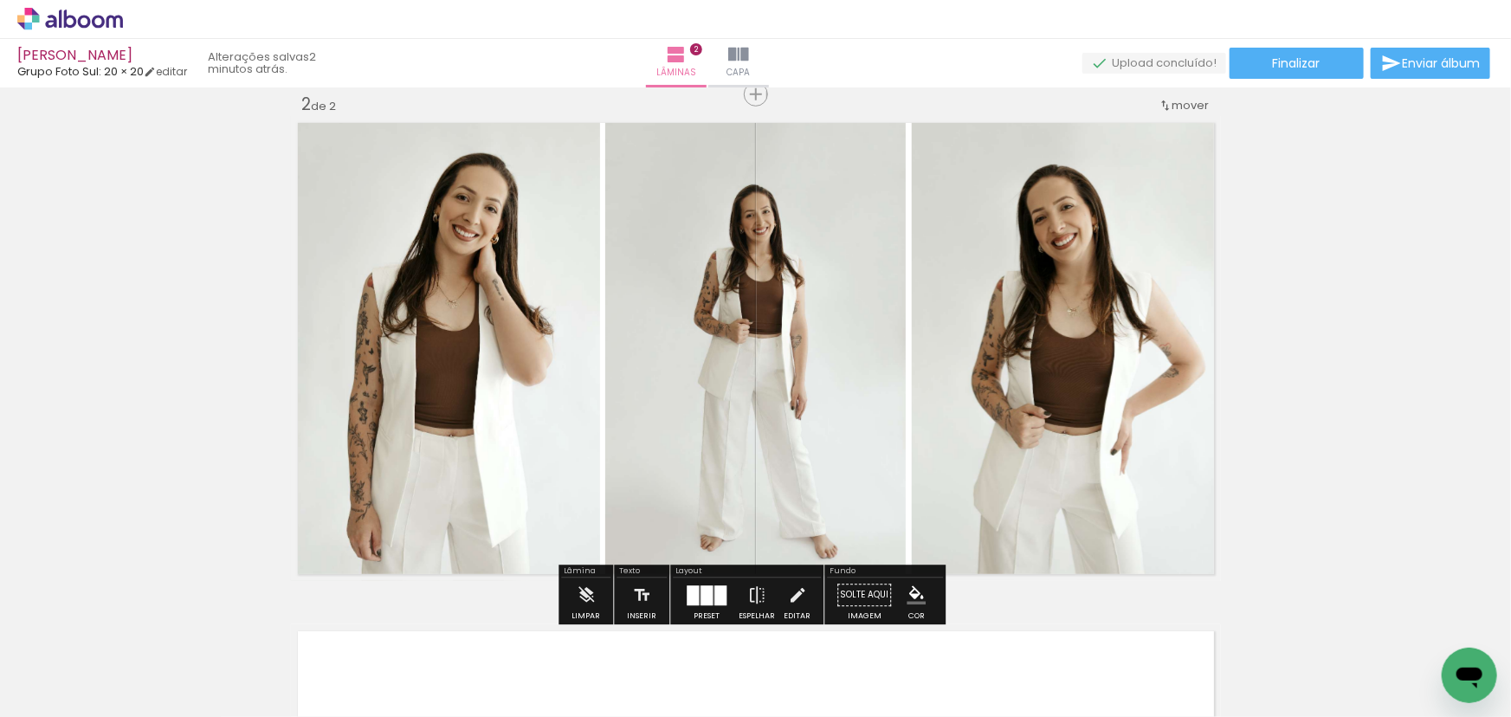
click at [1310, 413] on div "Inserir lâmina 1 de 2 Inserir lâmina 2 de 2" at bounding box center [755, 326] width 1511 height 1525
click at [759, 589] on iron-icon at bounding box center [756, 595] width 19 height 35
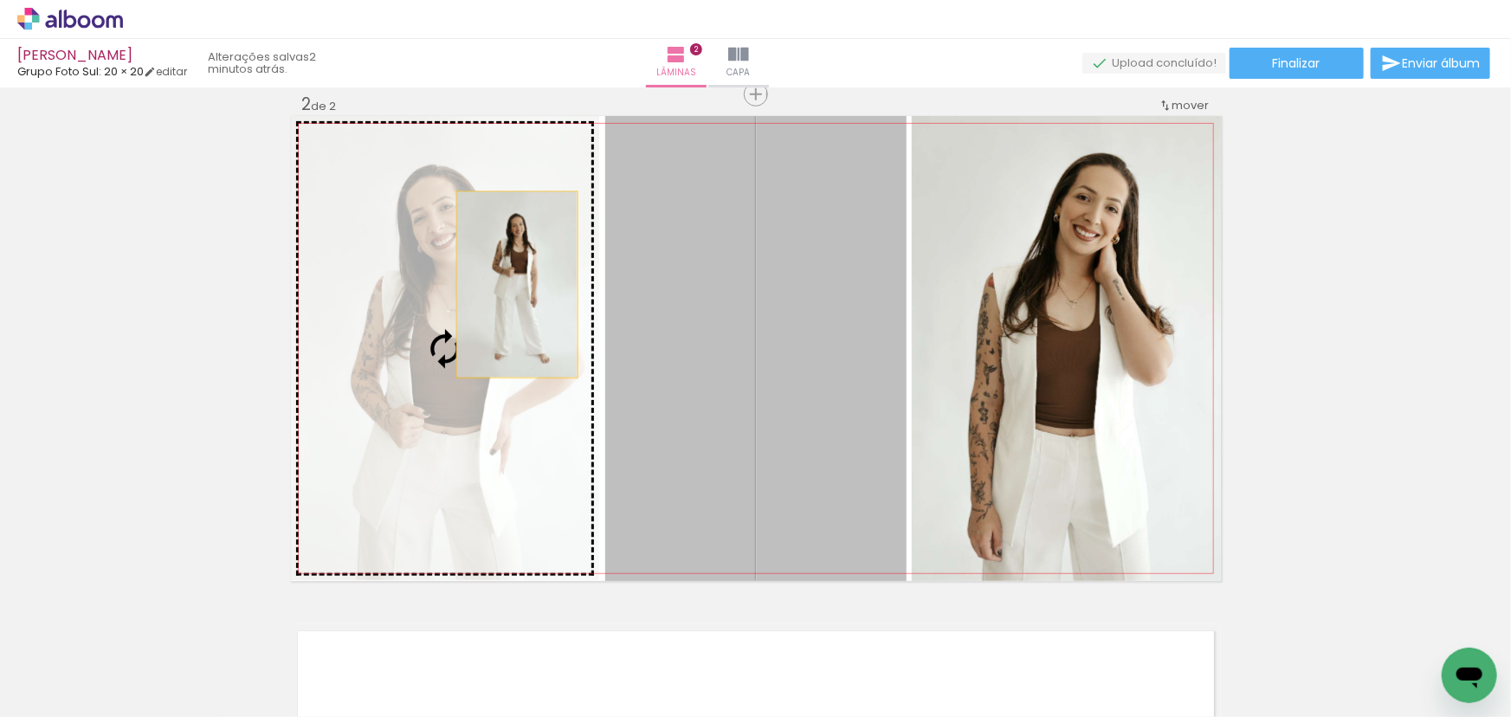
drag, startPoint x: 761, startPoint y: 322, endPoint x: 490, endPoint y: 283, distance: 273.7
click at [0, 0] on slot at bounding box center [0, 0] width 0 height 0
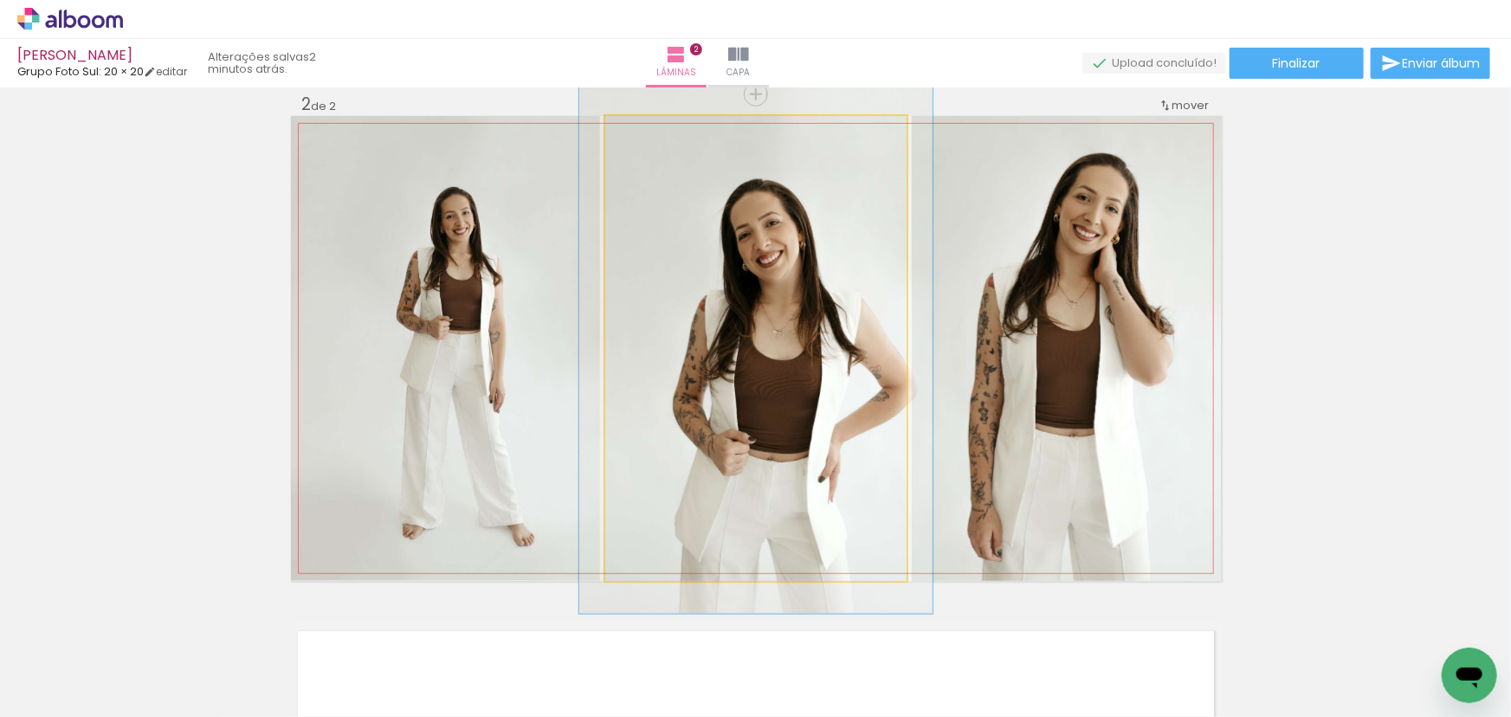
type paper-slider "114"
click at [653, 135] on div at bounding box center [654, 134] width 16 height 16
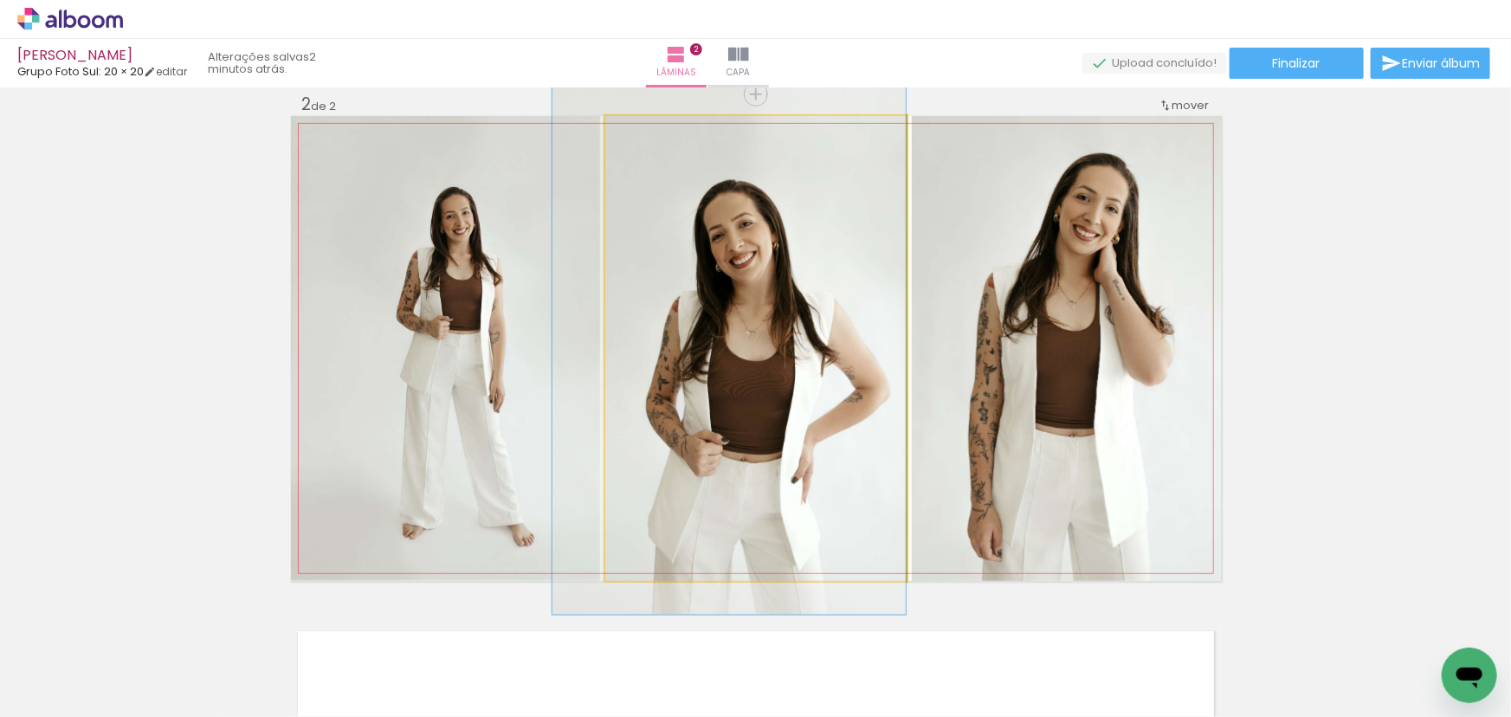
drag, startPoint x: 892, startPoint y: 247, endPoint x: 866, endPoint y: 248, distance: 26.8
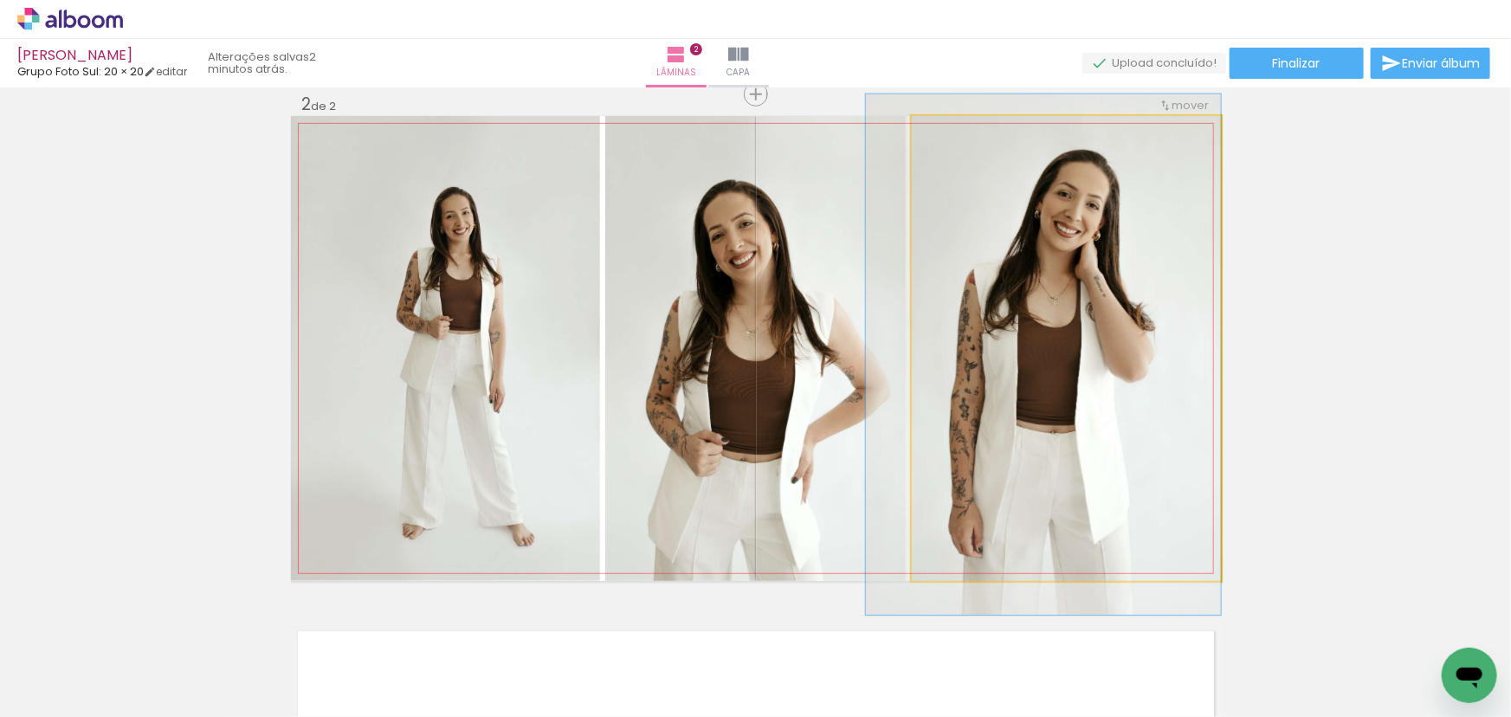
drag, startPoint x: 1118, startPoint y: 244, endPoint x: 1064, endPoint y: 244, distance: 54.5
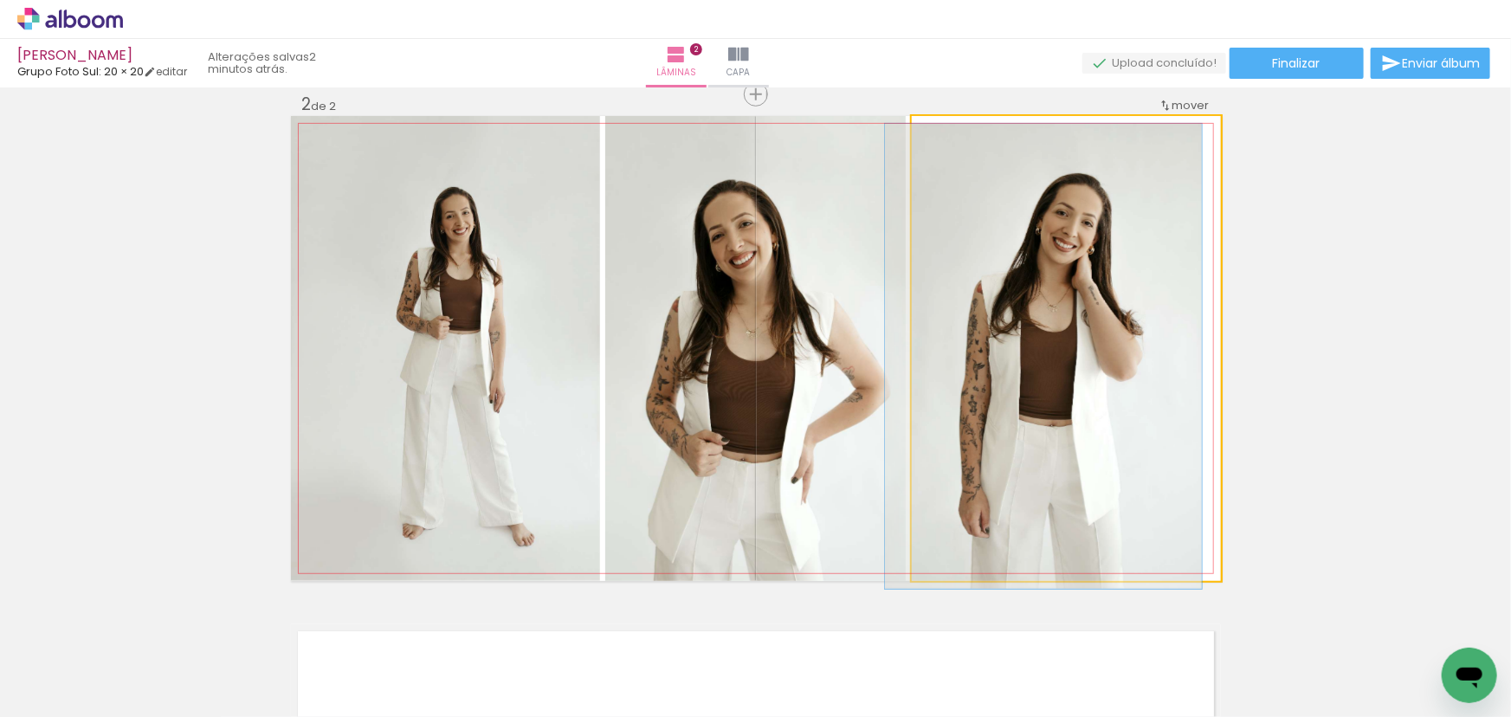
drag, startPoint x: 957, startPoint y: 132, endPoint x: 908, endPoint y: 132, distance: 48.5
type paper-slider "100"
click at [911, 132] on quentale-photo at bounding box center [1065, 348] width 309 height 465
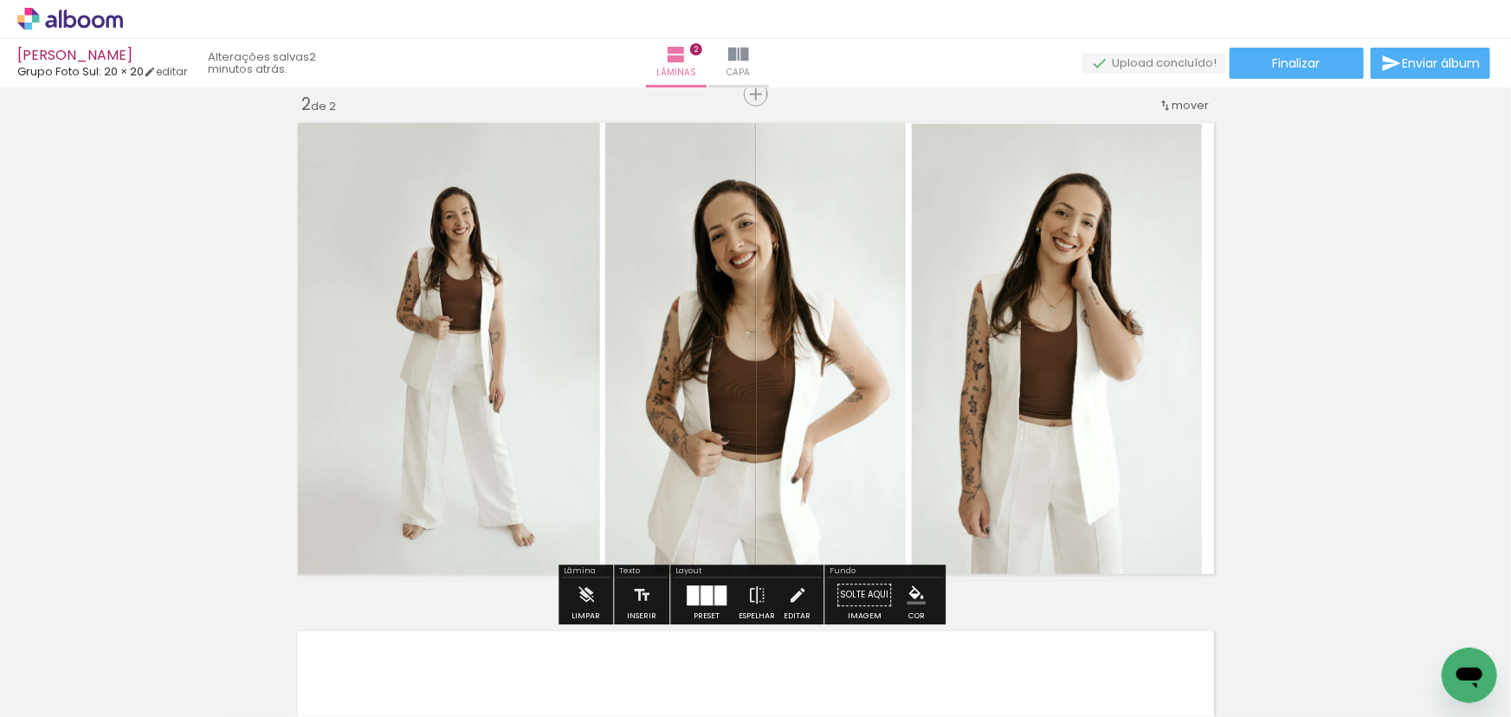
click at [1285, 309] on div "Inserir lâmina 1 de 2 Inserir lâmina 2 de 2" at bounding box center [755, 326] width 1511 height 1525
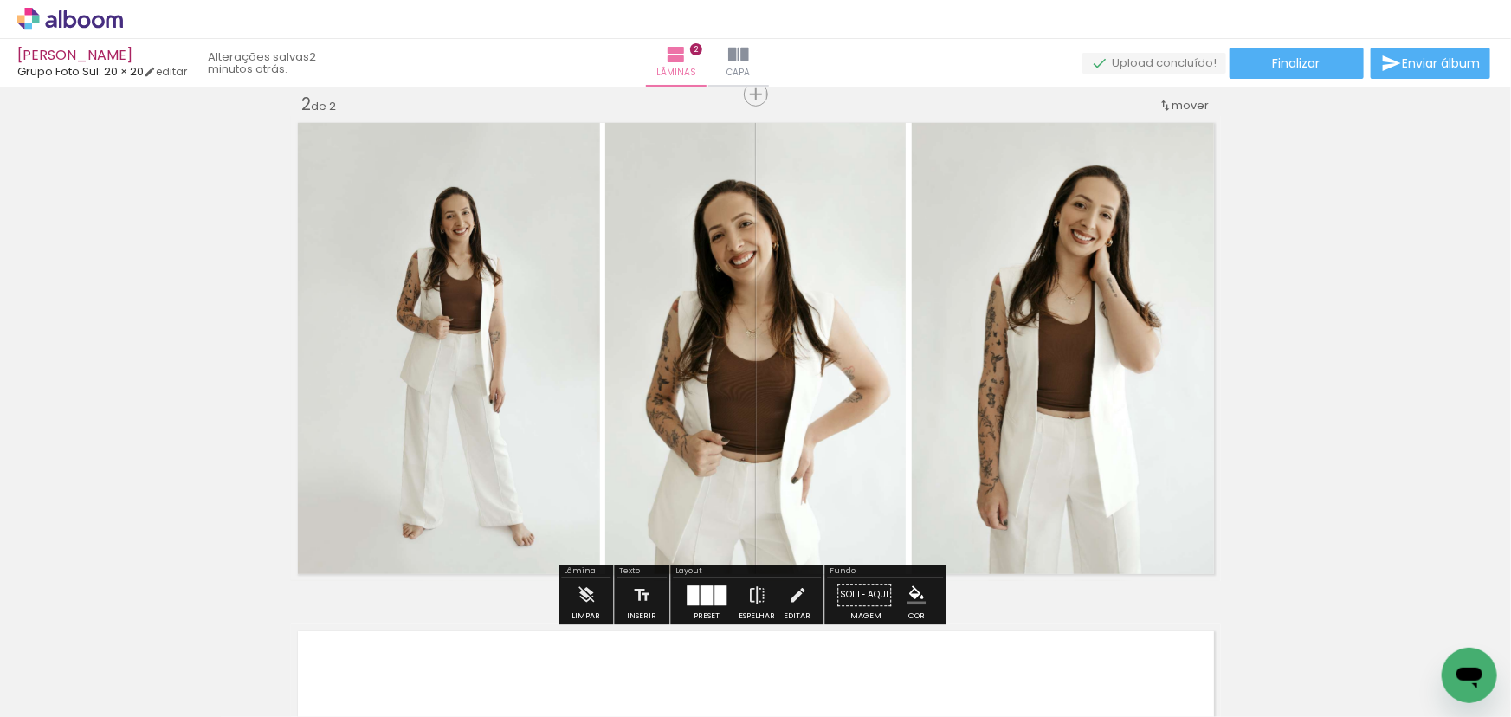
click at [1363, 343] on div "Inserir lâmina 1 de 2 Inserir lâmina 2 de 2" at bounding box center [755, 326] width 1511 height 1525
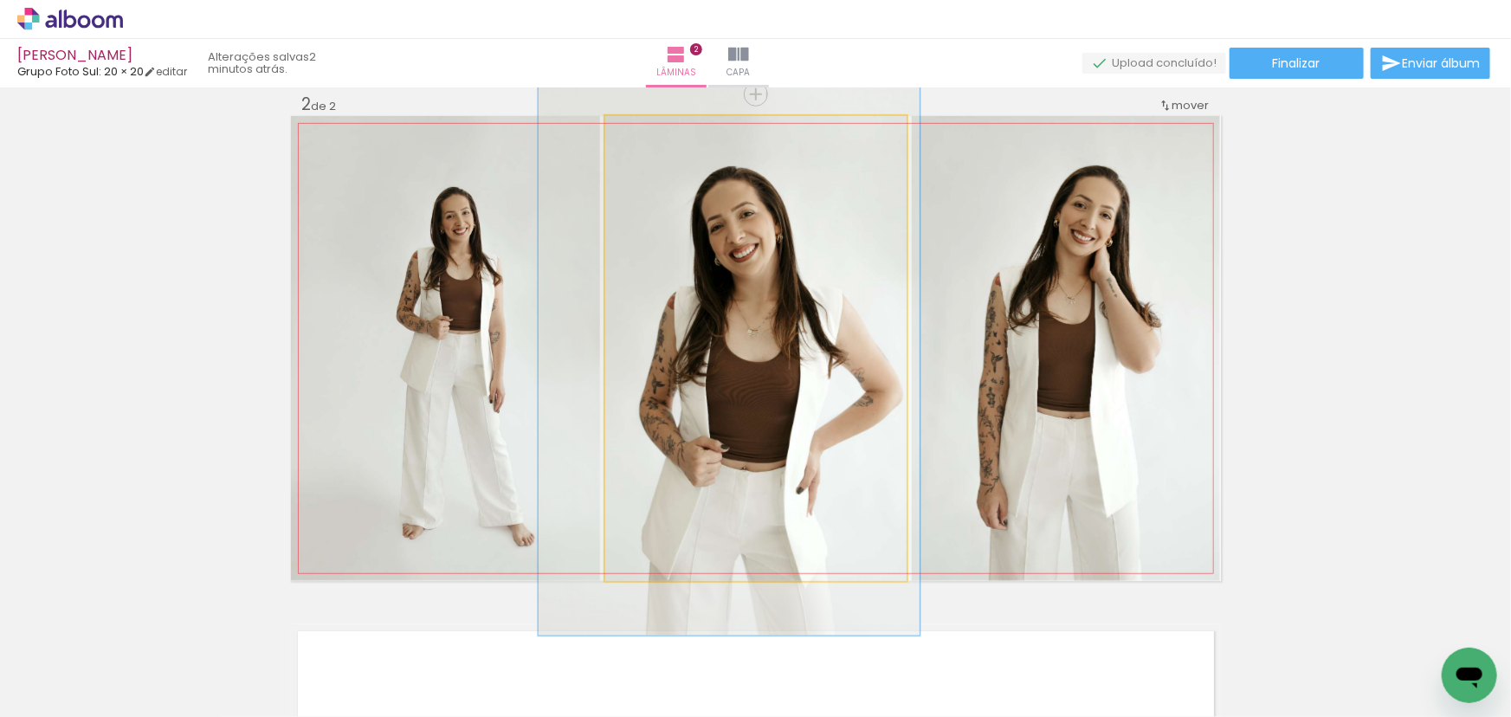
type paper-slider "123"
click at [655, 132] on div at bounding box center [661, 134] width 16 height 16
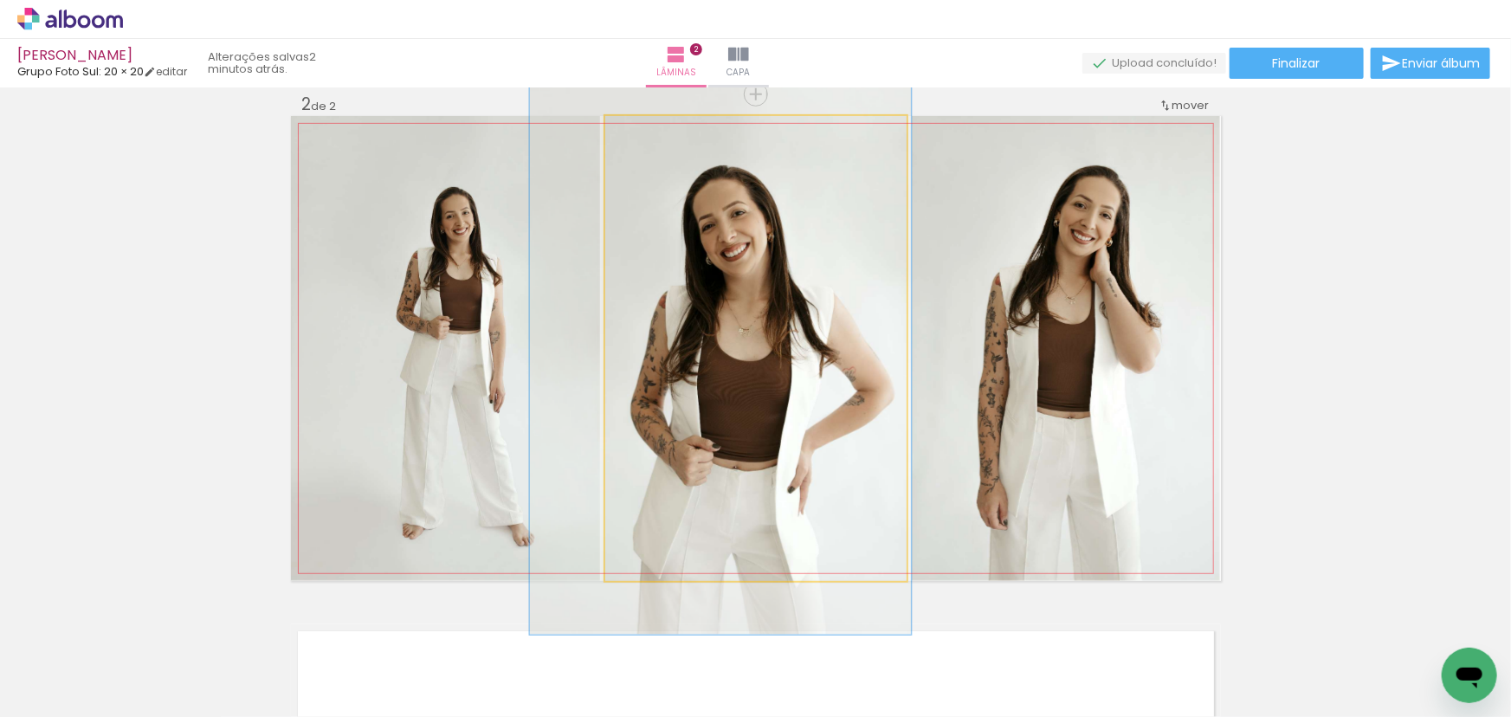
drag, startPoint x: 891, startPoint y: 363, endPoint x: 1003, endPoint y: 382, distance: 114.1
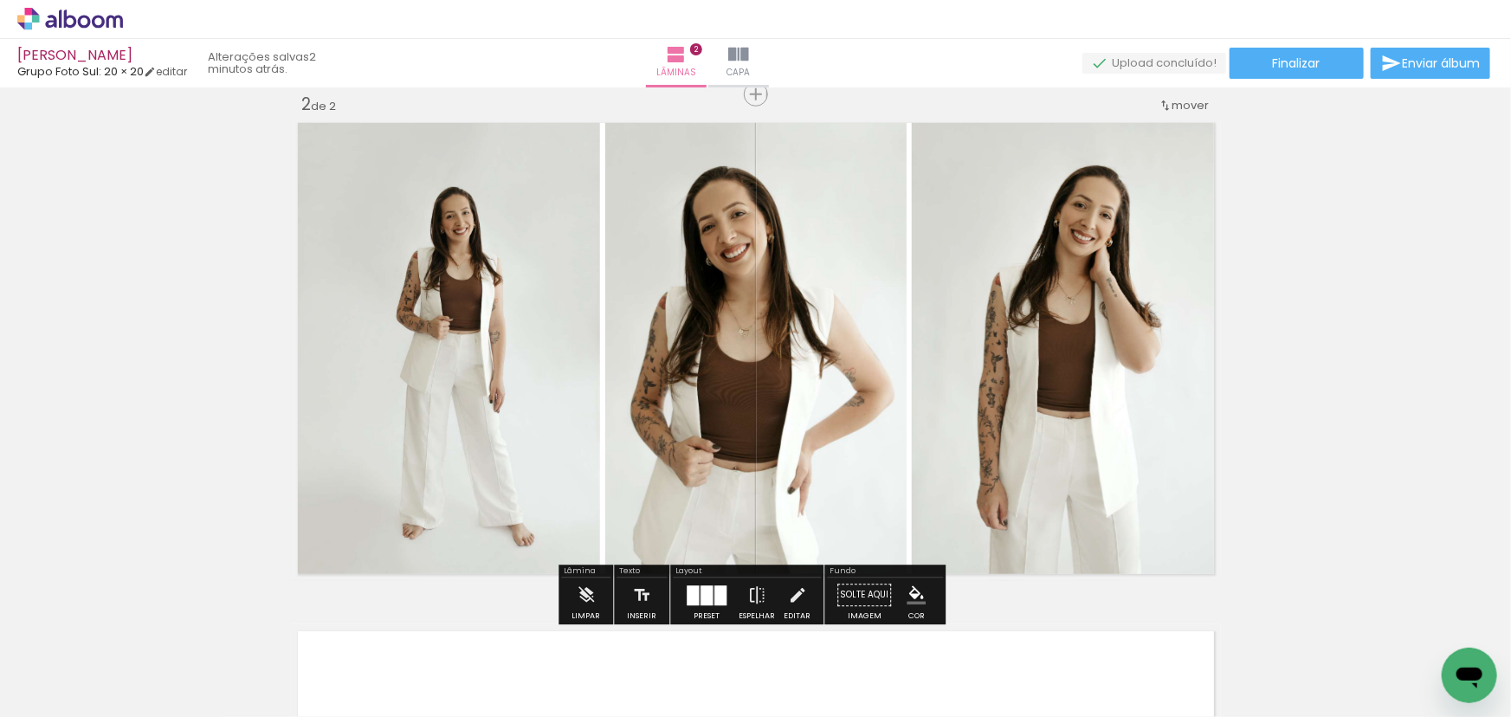
click at [1372, 403] on div "Inserir lâmina 1 de 2 Inserir lâmina 2 de 2" at bounding box center [755, 326] width 1511 height 1525
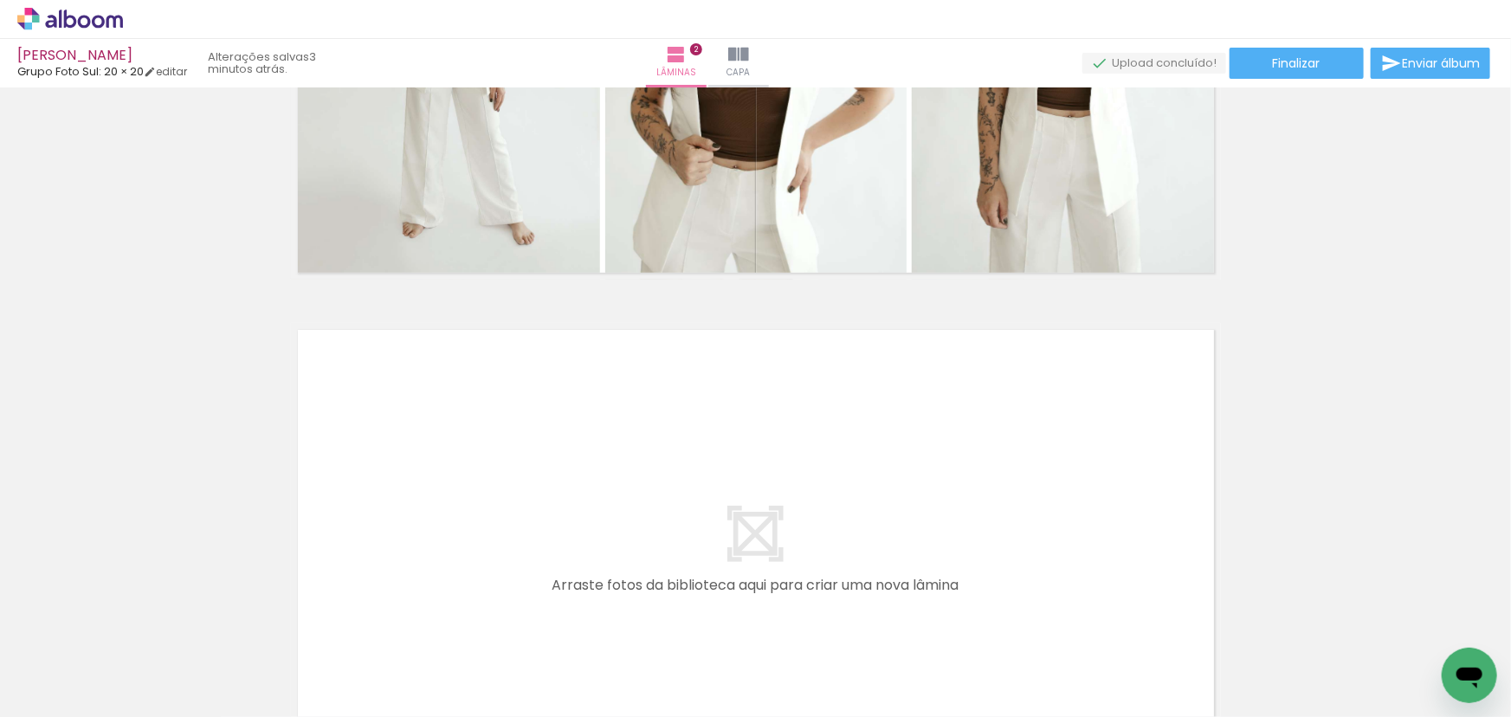
scroll to position [393, 0]
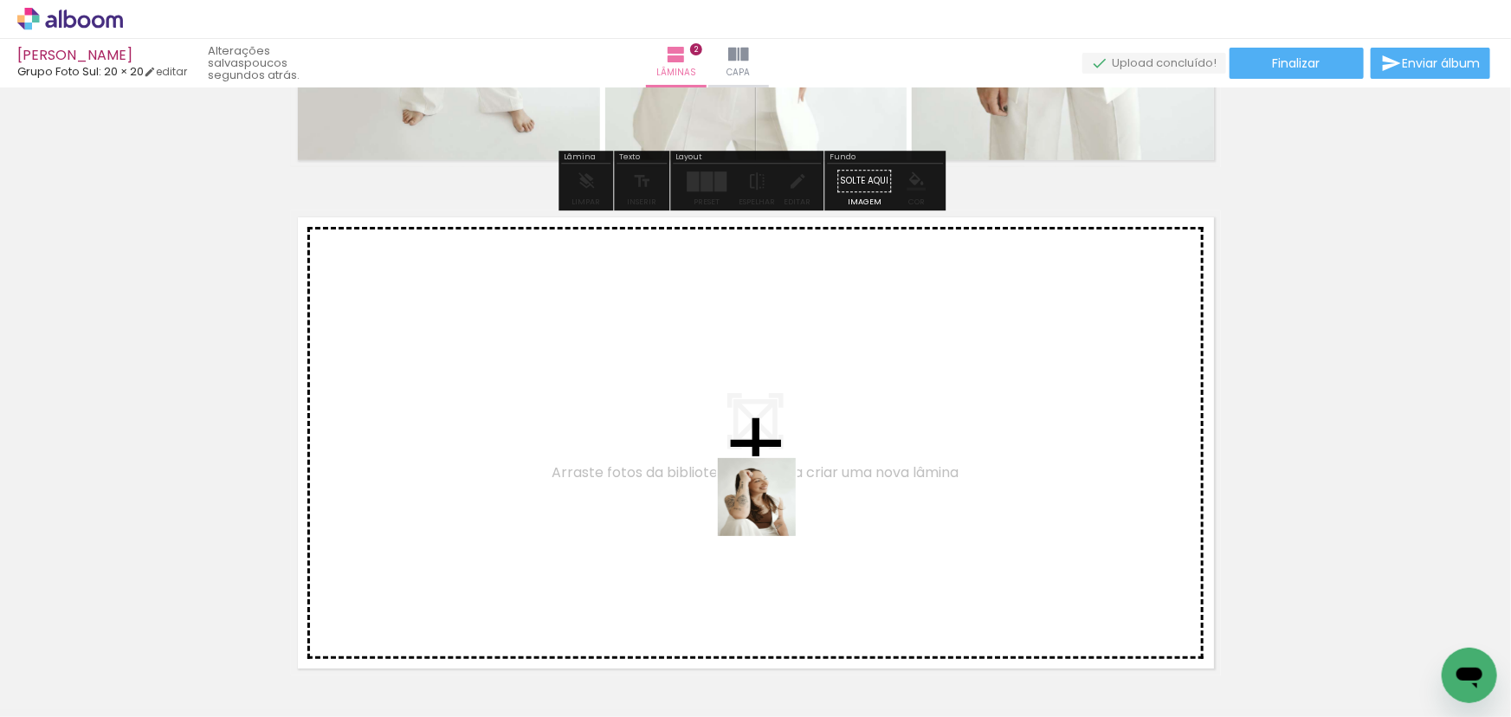
drag, startPoint x: 750, startPoint y: 536, endPoint x: 822, endPoint y: 465, distance: 101.0
click at [822, 465] on quentale-workspace at bounding box center [755, 358] width 1511 height 717
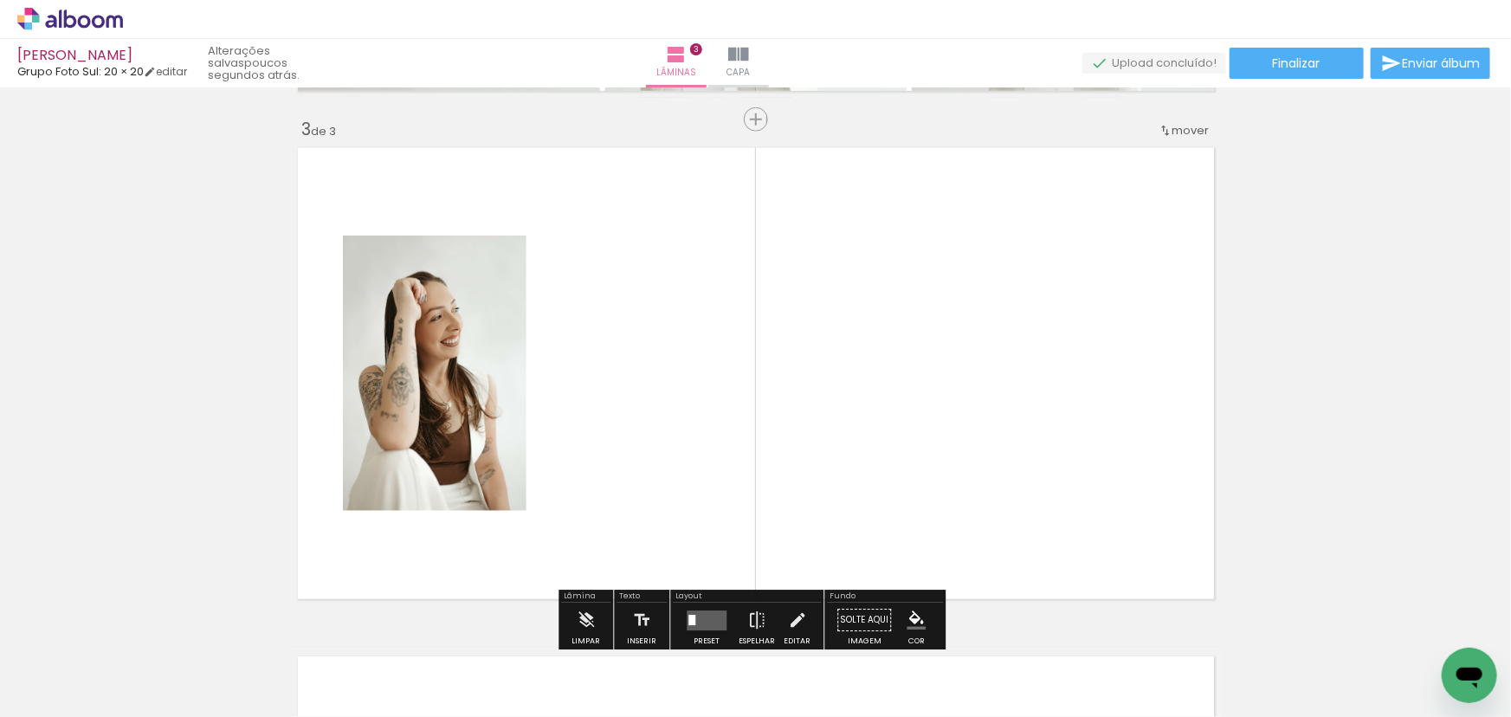
scroll to position [1038, 0]
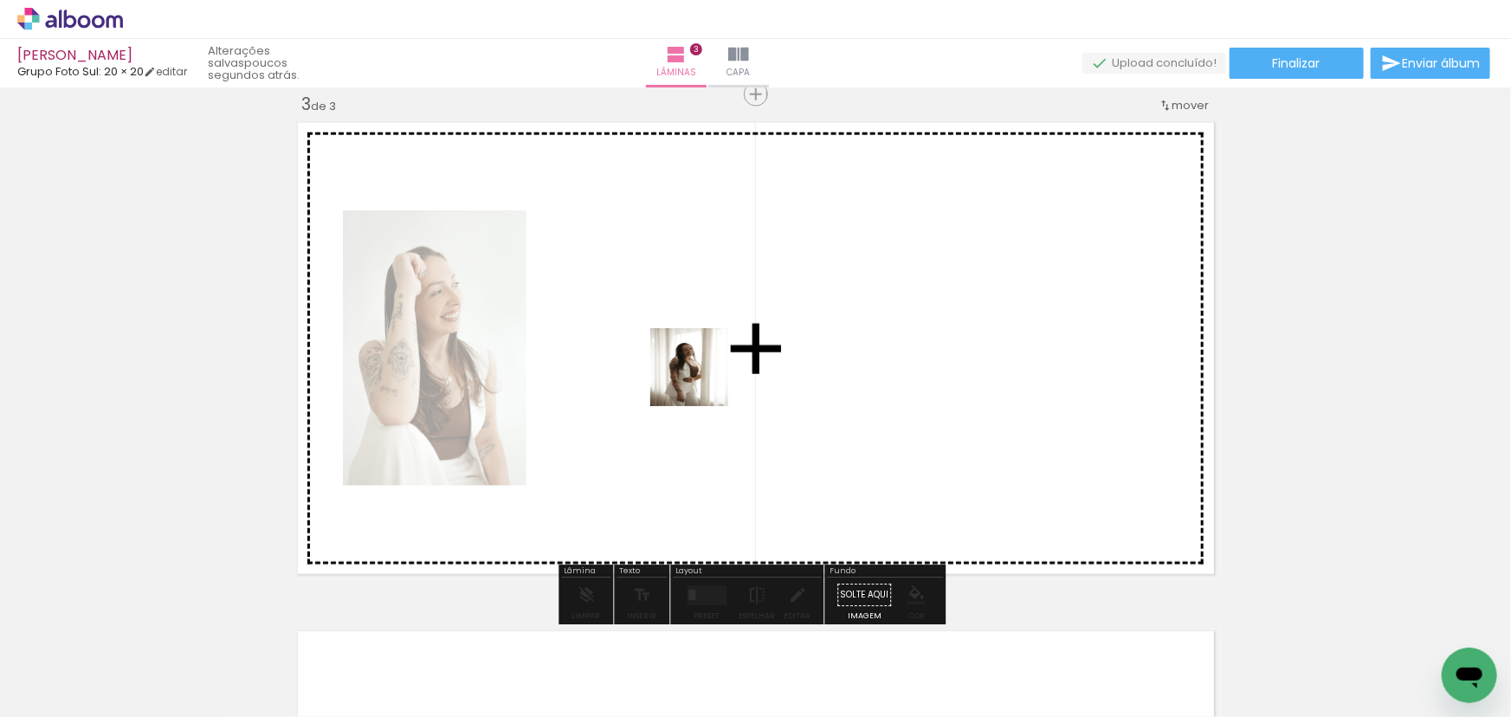
drag, startPoint x: 949, startPoint y: 684, endPoint x: 570, endPoint y: 263, distance: 565.8
click at [570, 263] on quentale-workspace at bounding box center [755, 358] width 1511 height 717
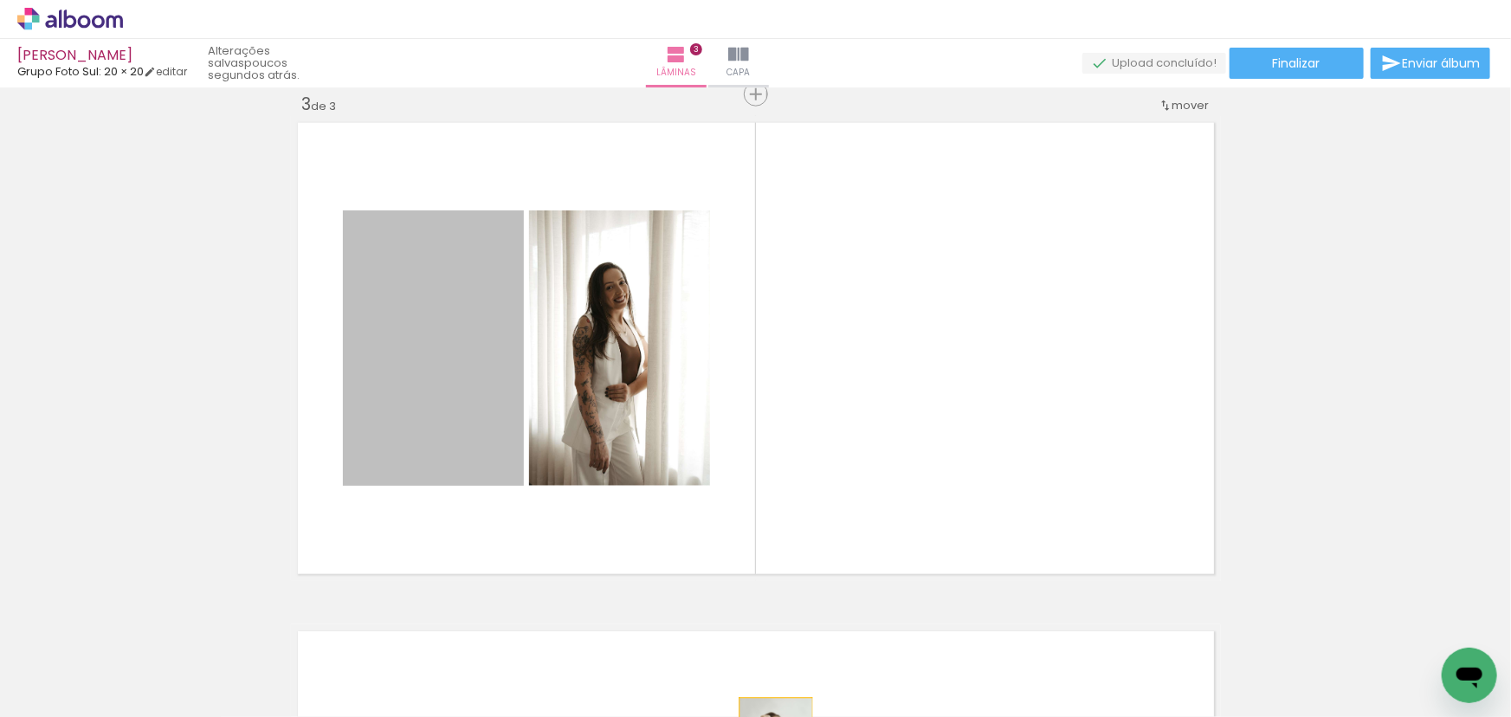
drag, startPoint x: 386, startPoint y: 420, endPoint x: 757, endPoint y: 684, distance: 454.9
click at [775, 716] on html "link( href="../../bower_components/polymer/polymer.html" rel="import" ) picture…" at bounding box center [755, 358] width 1511 height 717
drag, startPoint x: 389, startPoint y: 308, endPoint x: 685, endPoint y: 687, distance: 481.0
click at [689, 692] on quentale-workspace at bounding box center [755, 358] width 1511 height 717
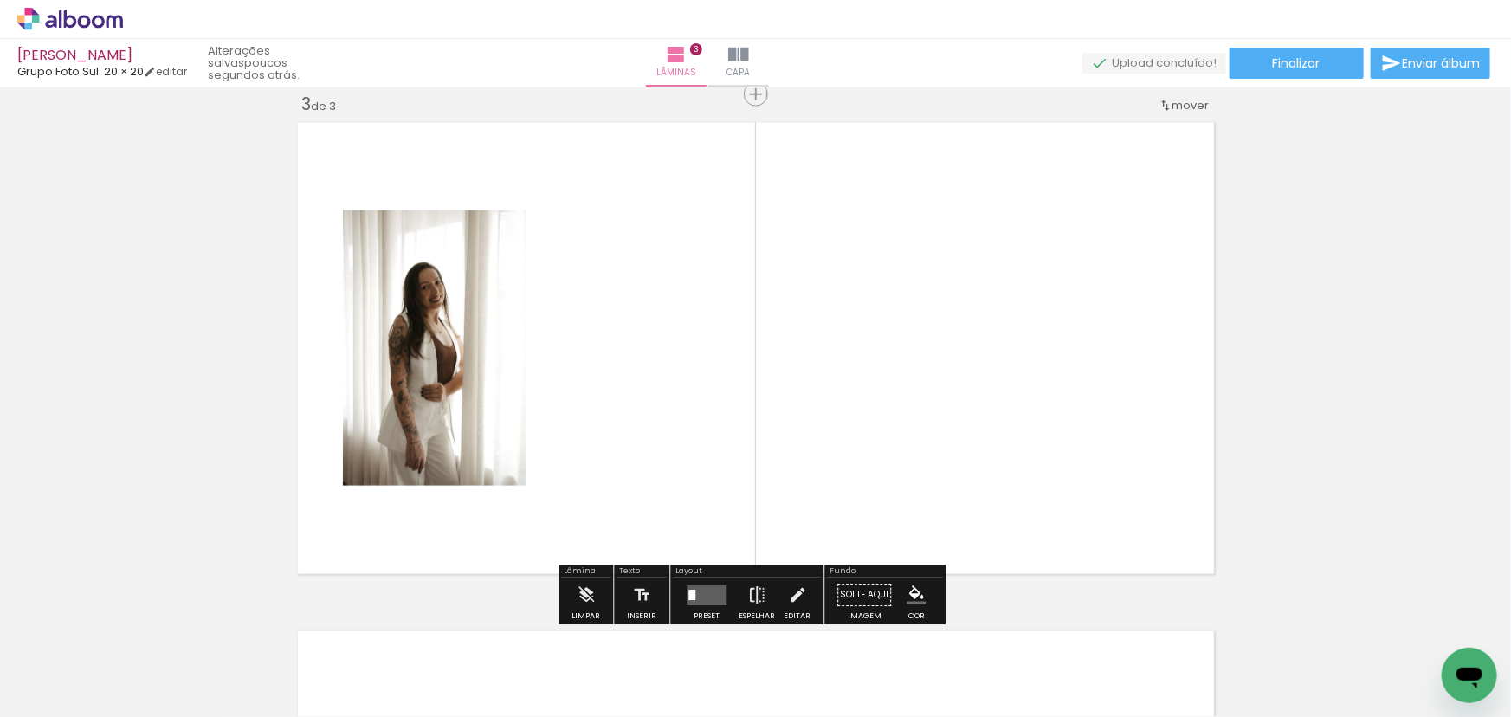
click at [420, 335] on quentale-photo at bounding box center [435, 347] width 184 height 275
click at [707, 604] on quentale-layouter at bounding box center [706, 595] width 40 height 20
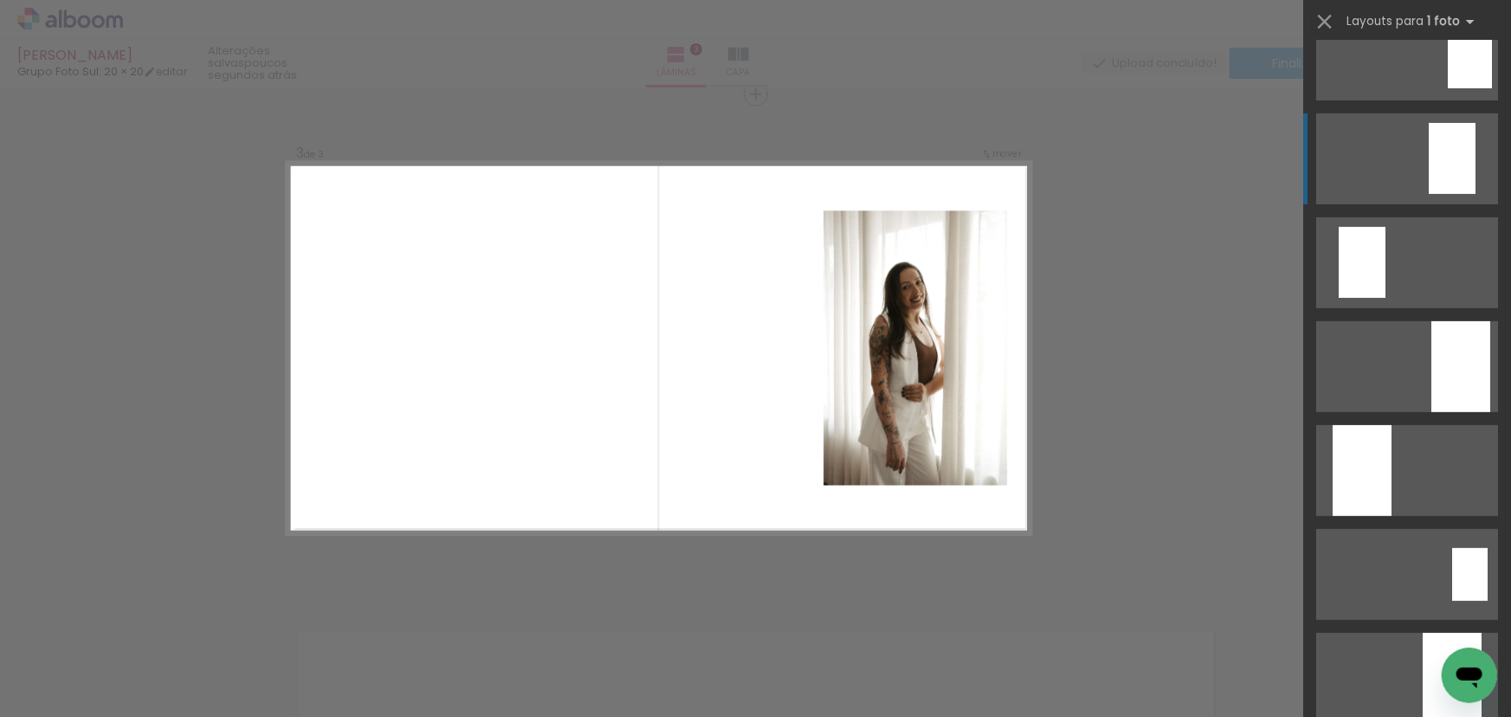
scroll to position [235, 0]
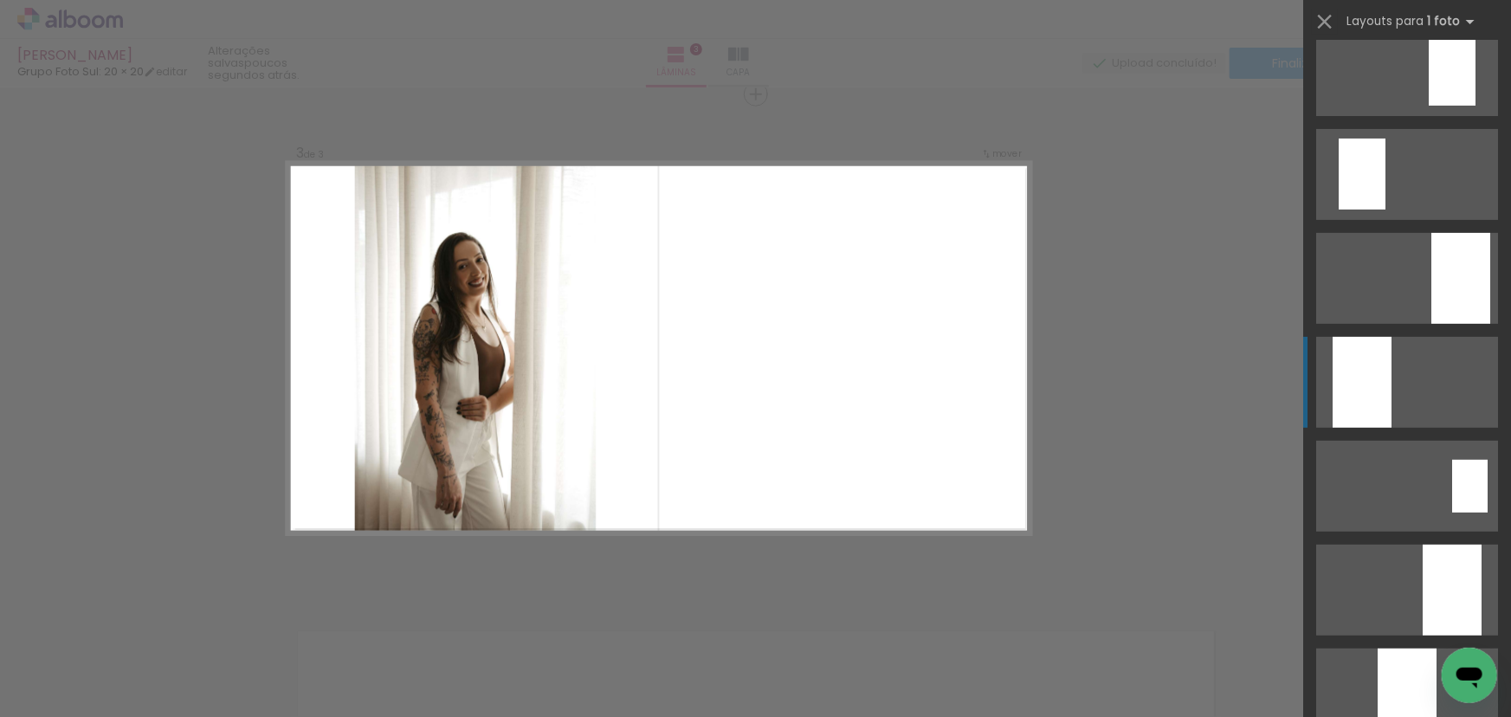
click at [1349, 371] on div at bounding box center [1361, 382] width 59 height 91
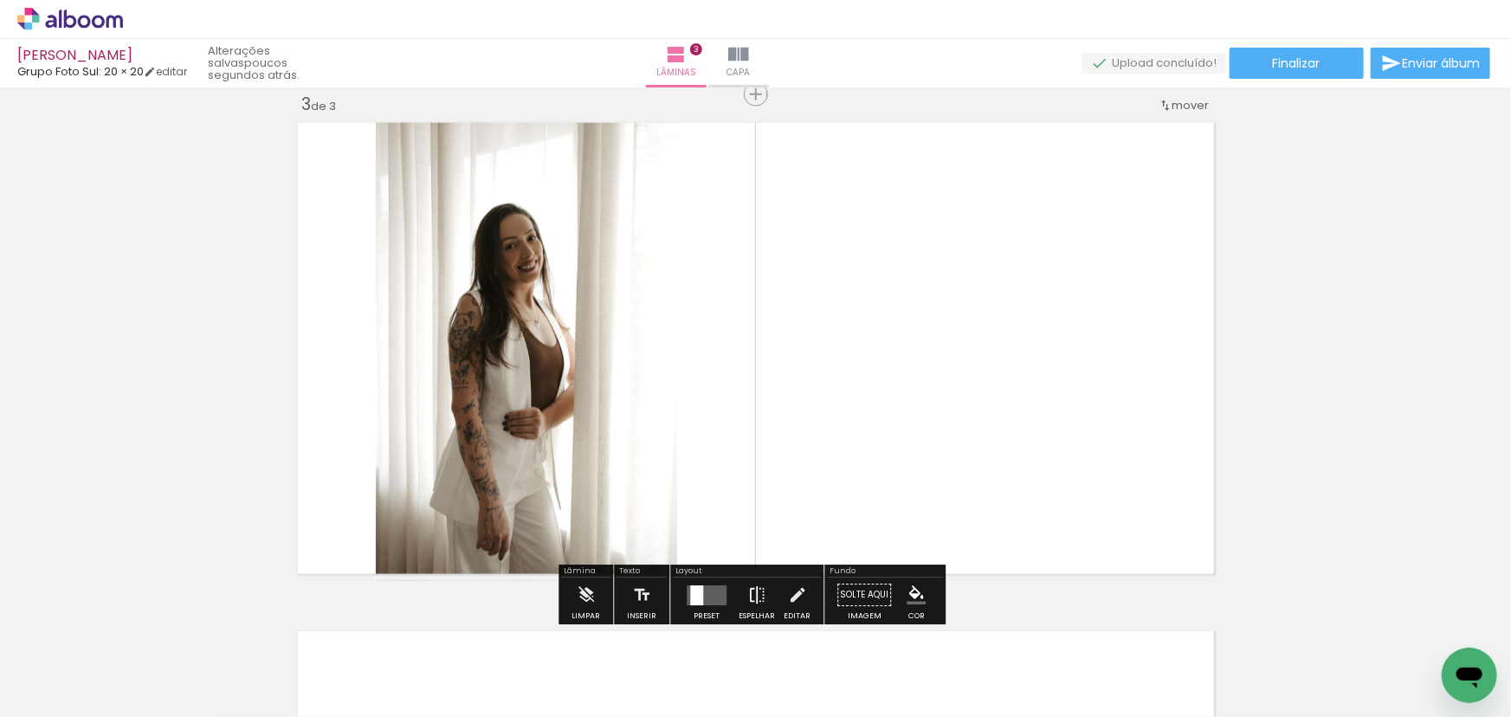
click at [749, 597] on iron-icon at bounding box center [756, 595] width 19 height 35
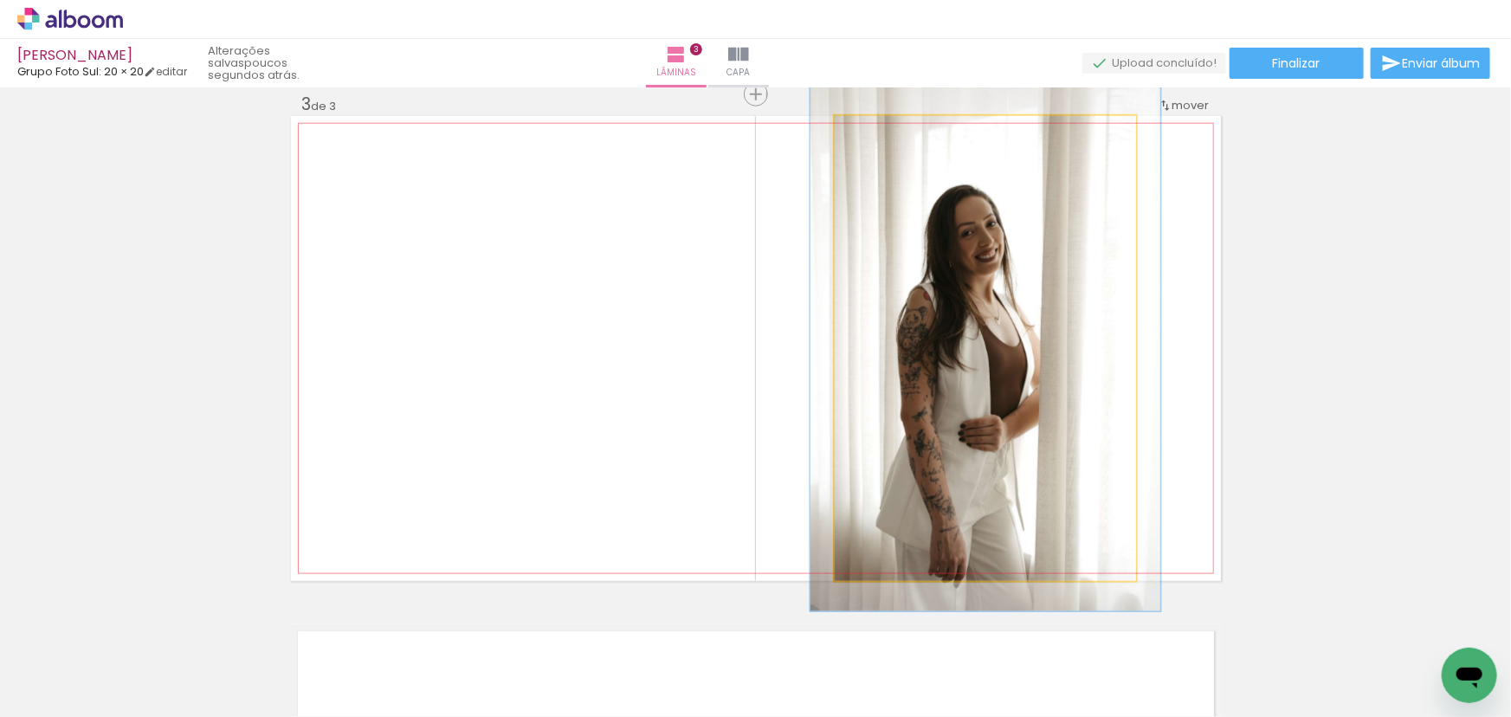
drag, startPoint x: 873, startPoint y: 132, endPoint x: 882, endPoint y: 131, distance: 9.6
click at [882, 131] on div at bounding box center [882, 134] width 16 height 16
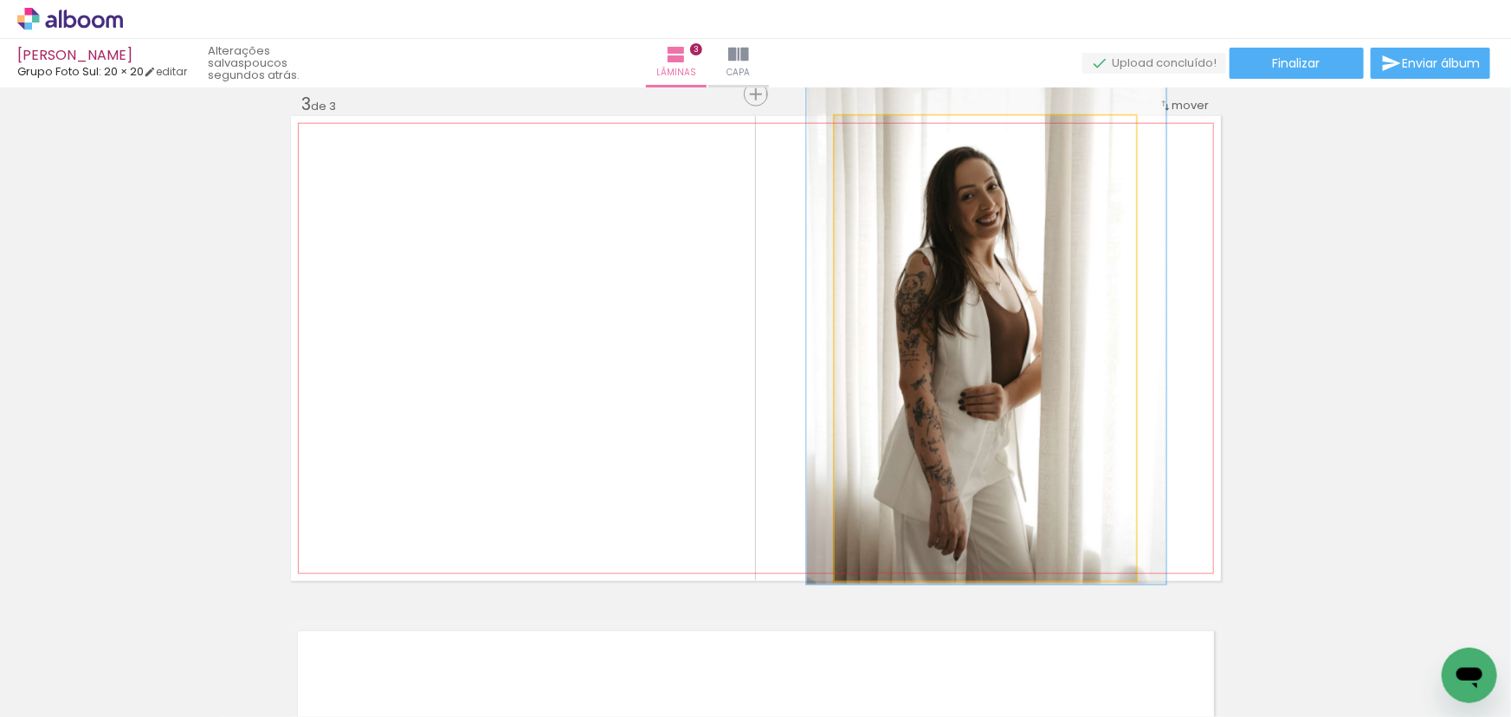
drag, startPoint x: 977, startPoint y: 326, endPoint x: 978, endPoint y: 299, distance: 27.7
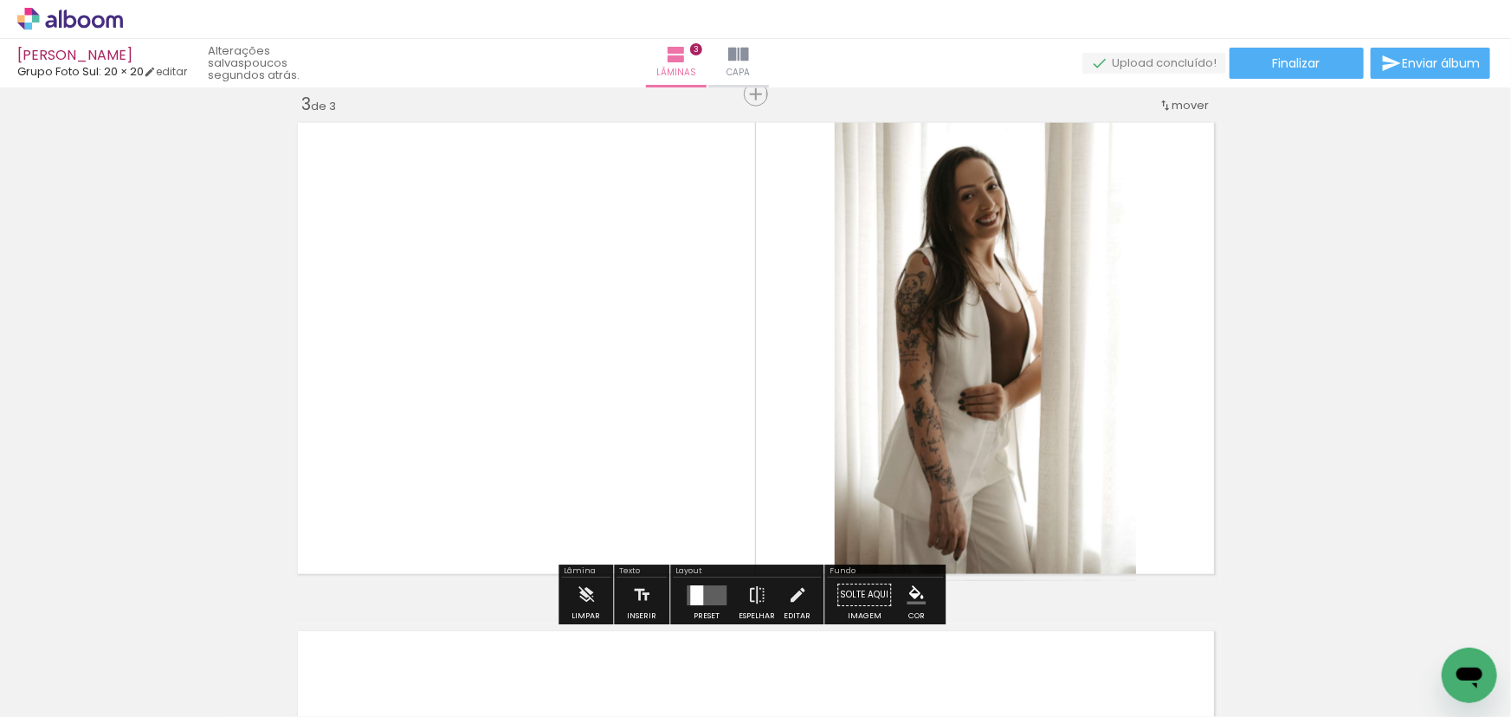
click at [896, 263] on quentale-photo at bounding box center [984, 348] width 301 height 465
click at [1015, 288] on quentale-photo at bounding box center [984, 348] width 301 height 465
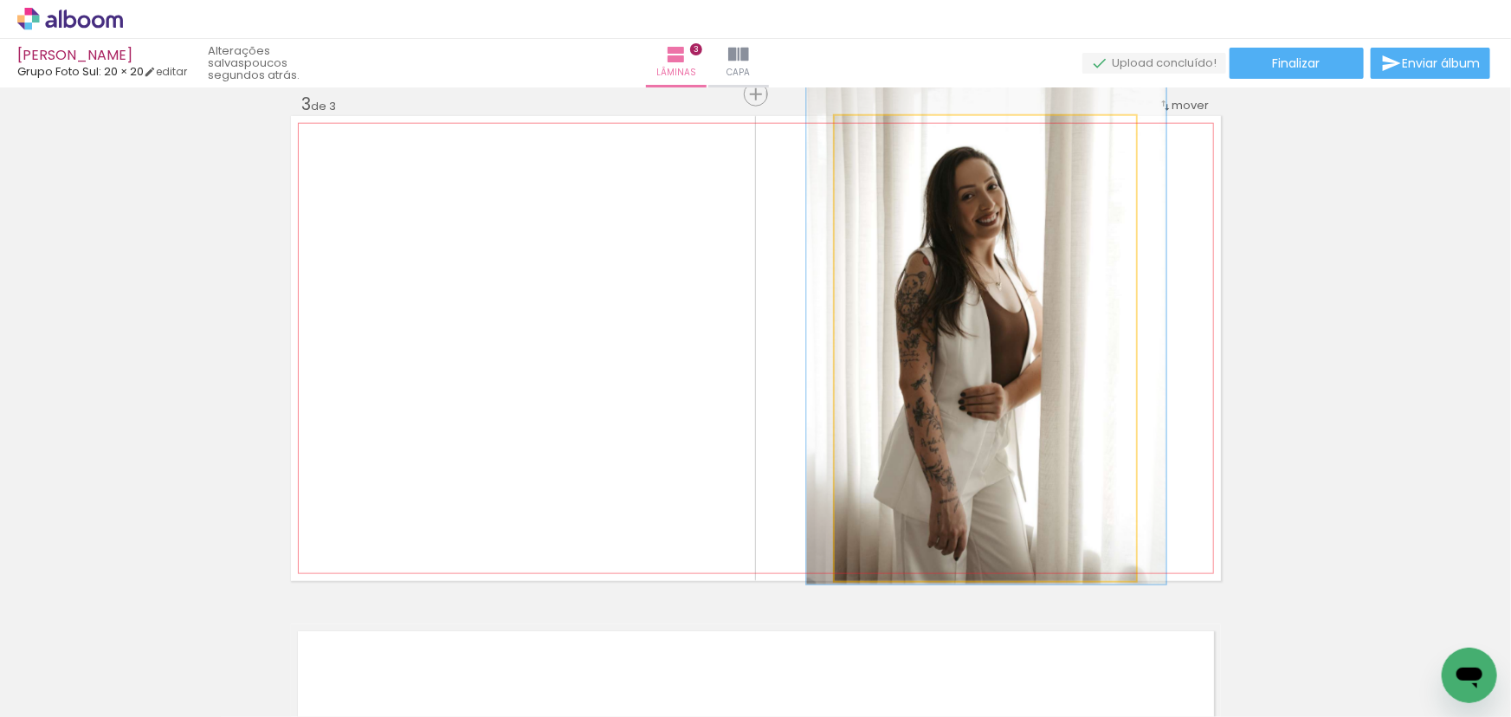
click at [1015, 288] on quentale-photo at bounding box center [984, 348] width 301 height 465
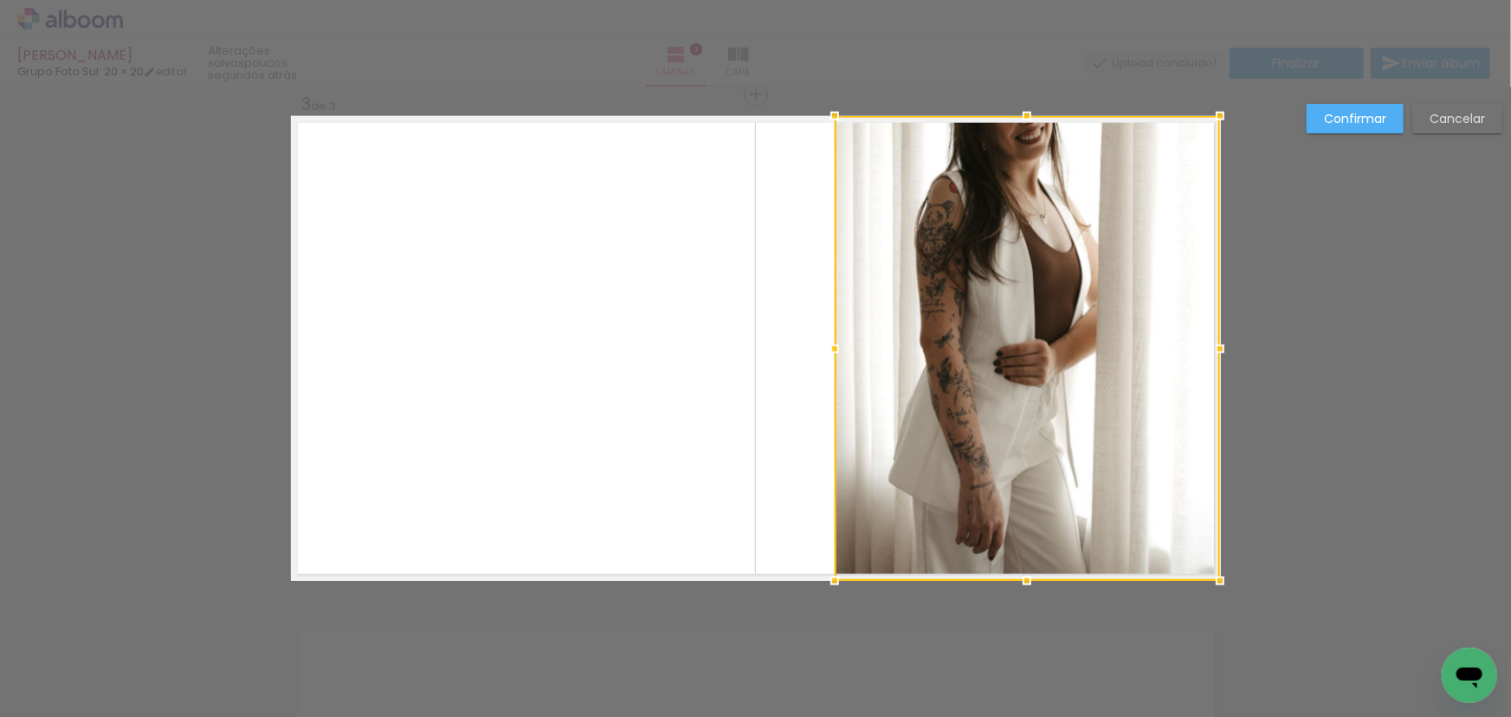
drag, startPoint x: 1130, startPoint y: 346, endPoint x: 1124, endPoint y: 372, distance: 26.7
click at [1218, 351] on div at bounding box center [1219, 349] width 35 height 35
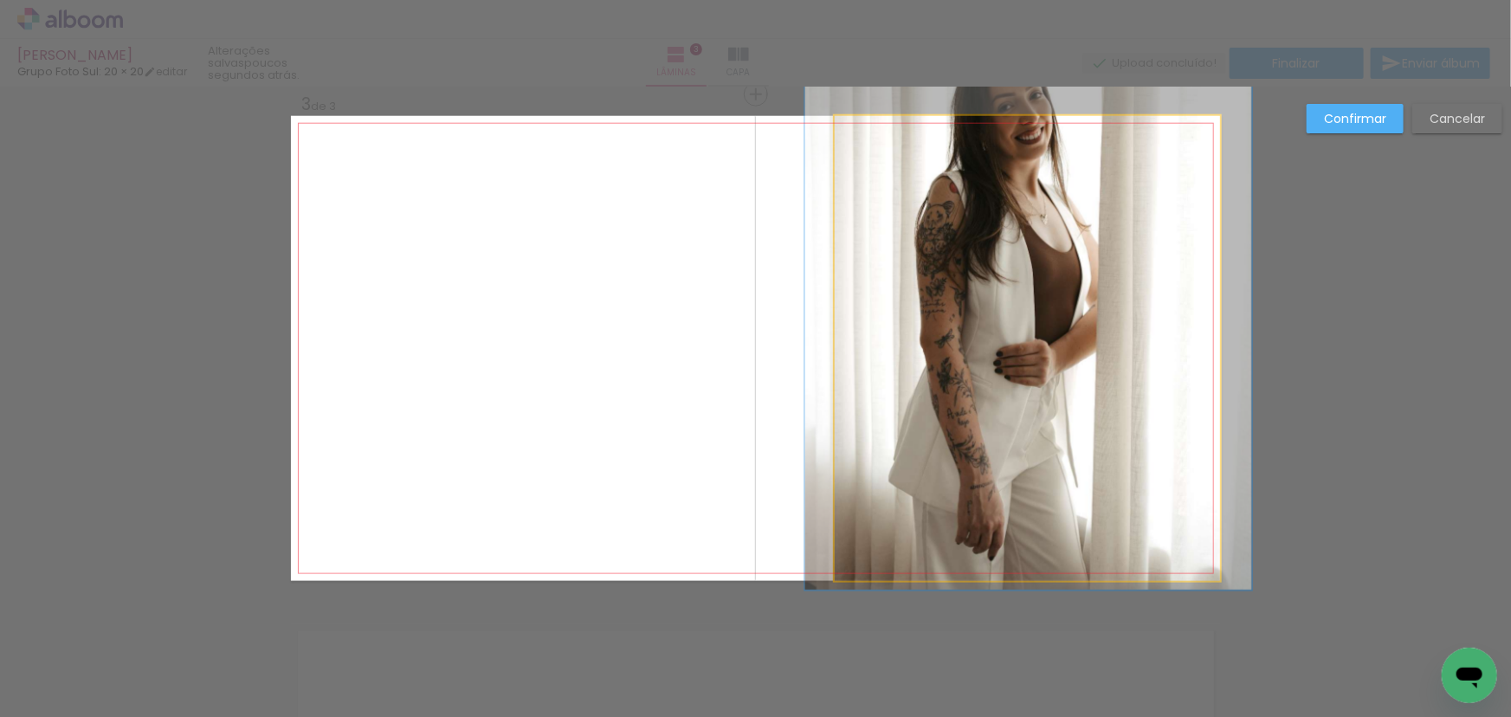
click at [1056, 358] on quentale-photo at bounding box center [1026, 348] width 385 height 465
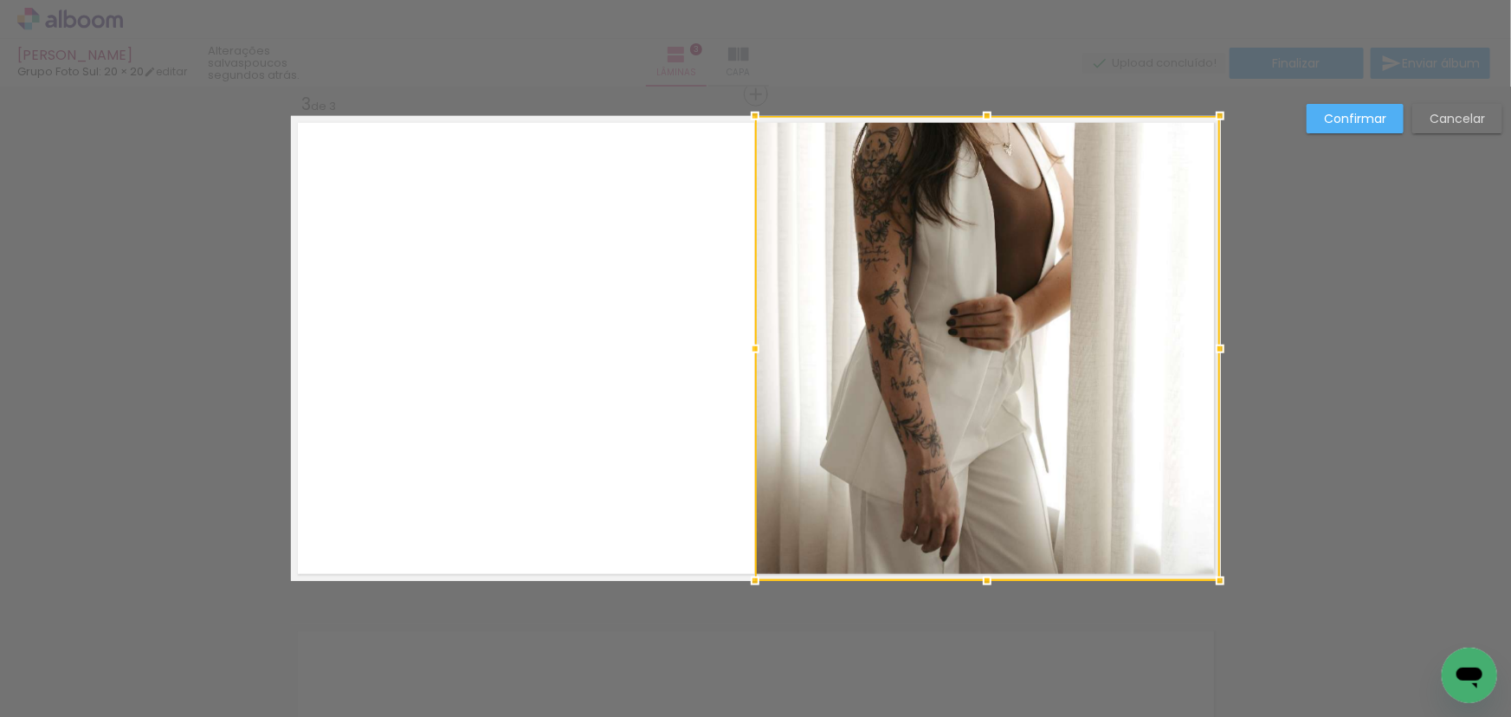
drag, startPoint x: 816, startPoint y: 342, endPoint x: 773, endPoint y: 372, distance: 52.8
click at [744, 364] on div at bounding box center [755, 349] width 35 height 35
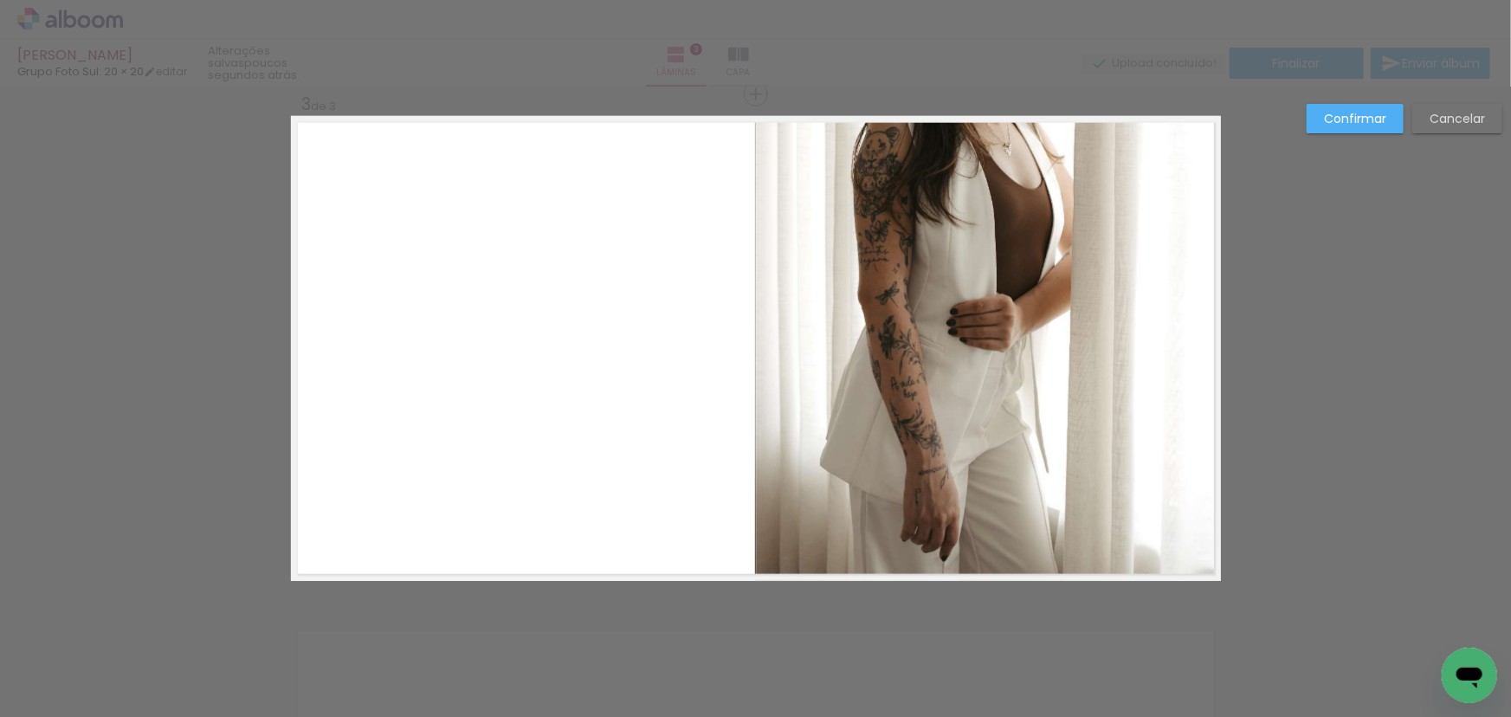
click at [0, 0] on slot "Confirmar" at bounding box center [0, 0] width 0 height 0
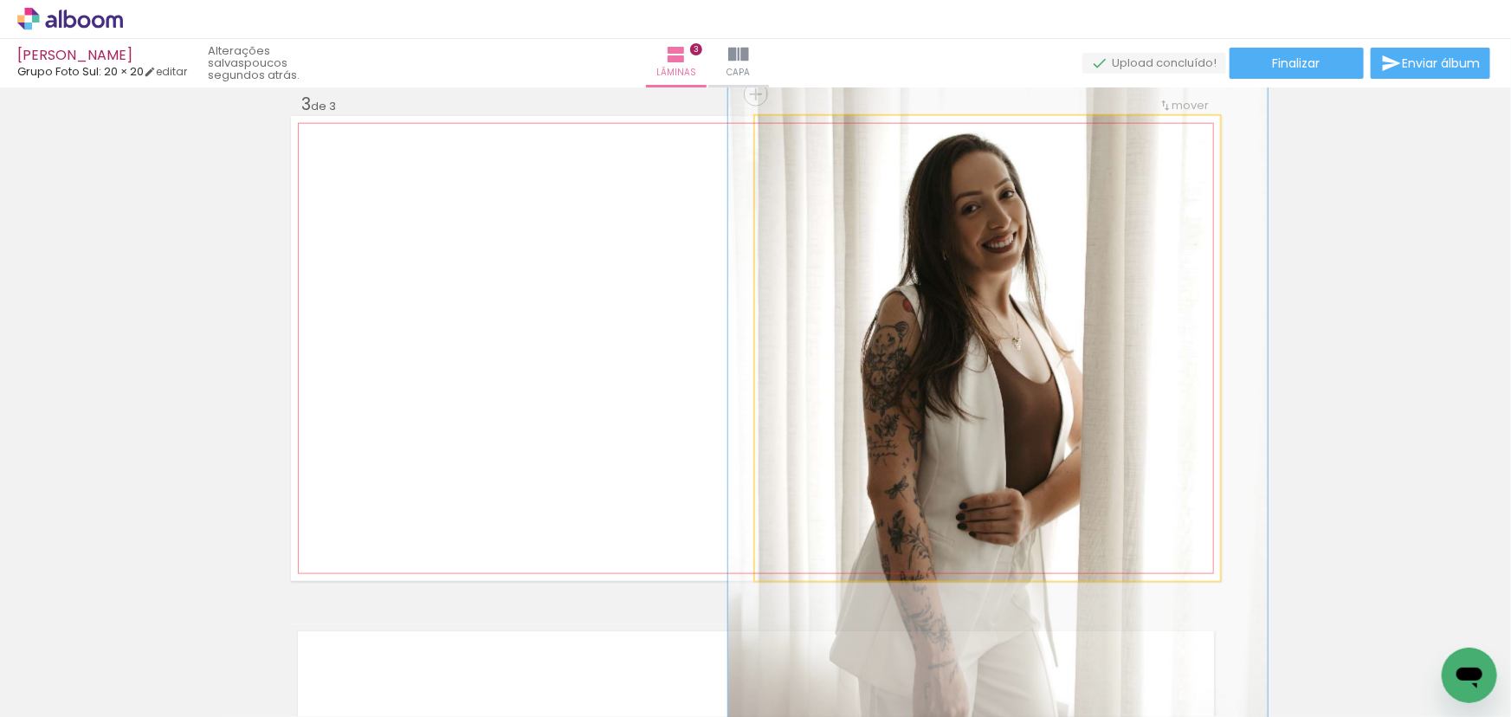
drag, startPoint x: 1032, startPoint y: 231, endPoint x: 1041, endPoint y: 425, distance: 194.1
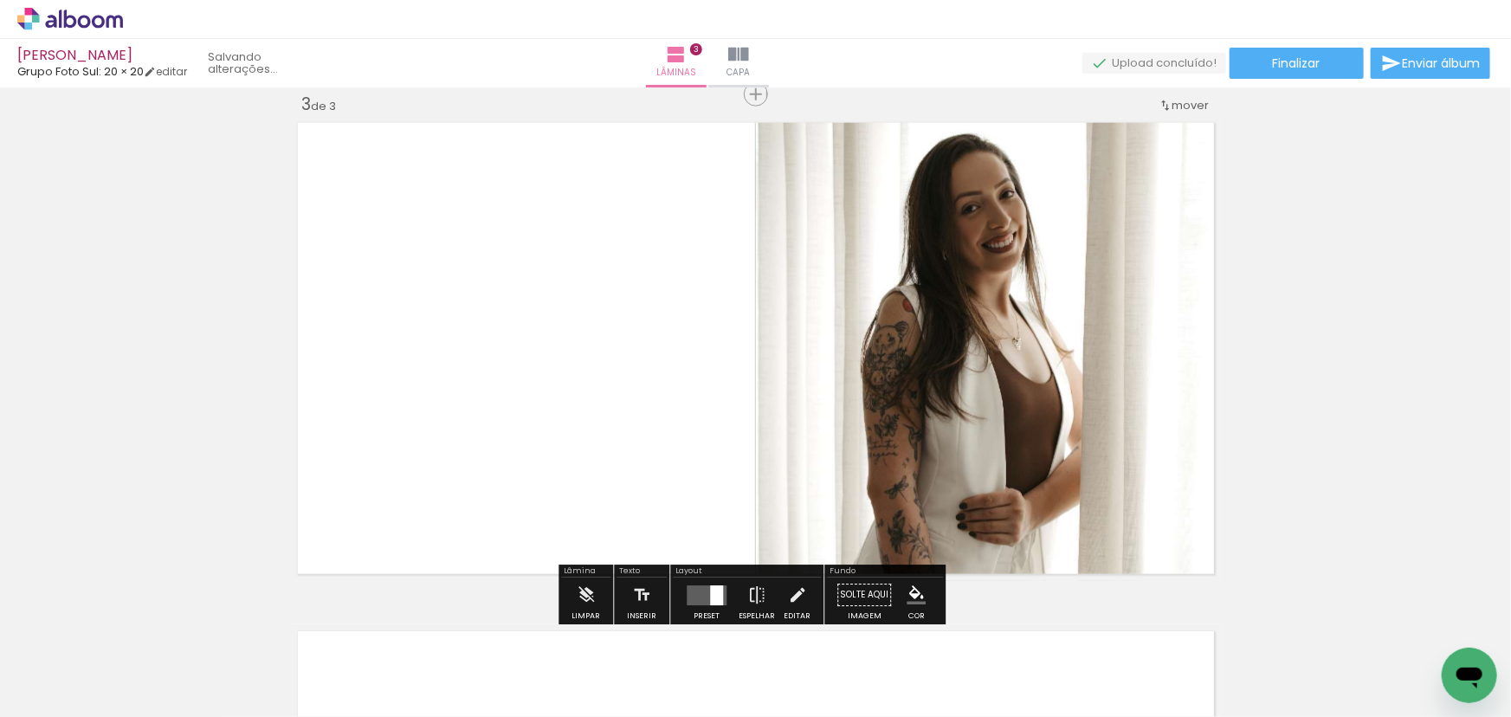
click at [1059, 370] on quentale-photo at bounding box center [987, 348] width 465 height 465
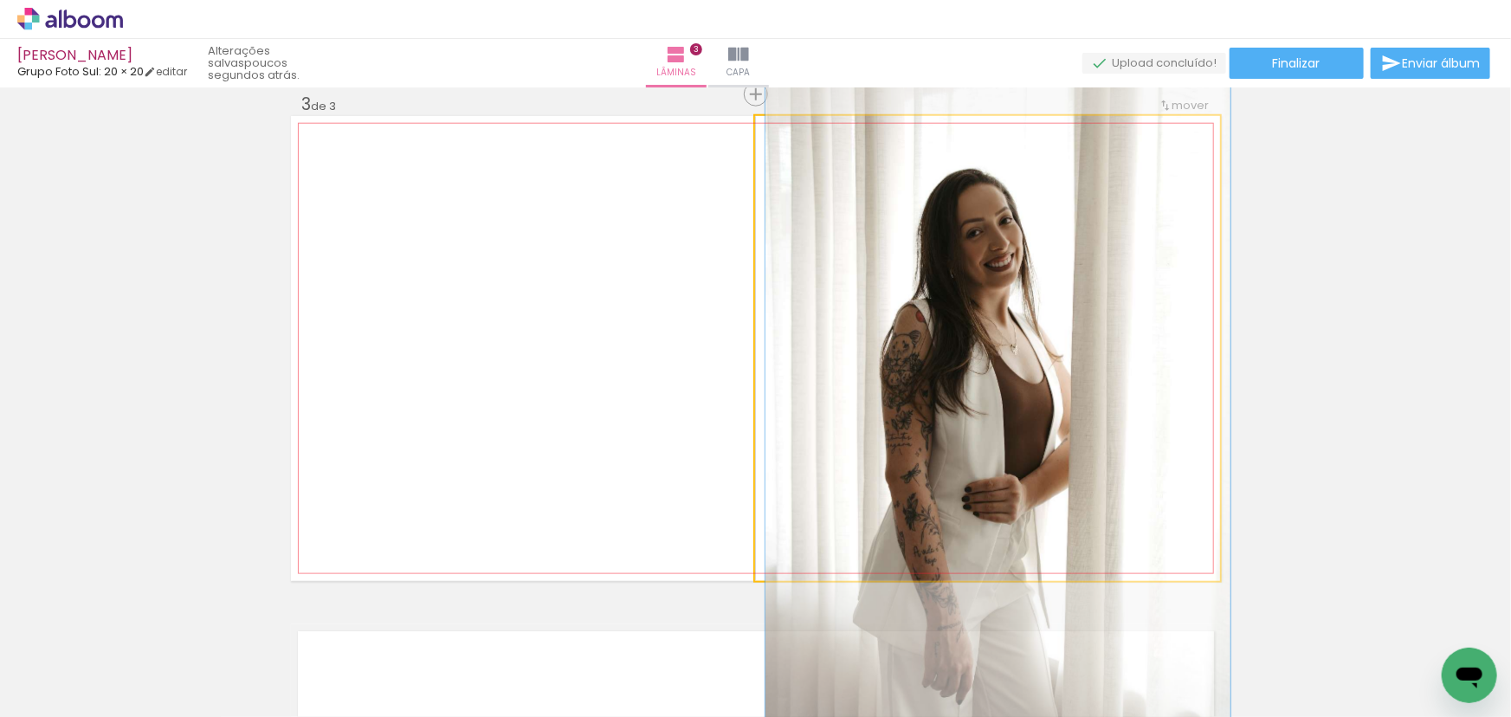
drag, startPoint x: 772, startPoint y: 138, endPoint x: 744, endPoint y: 145, distance: 29.4
type paper-slider "100"
click at [744, 145] on quentale-layouter at bounding box center [756, 348] width 930 height 465
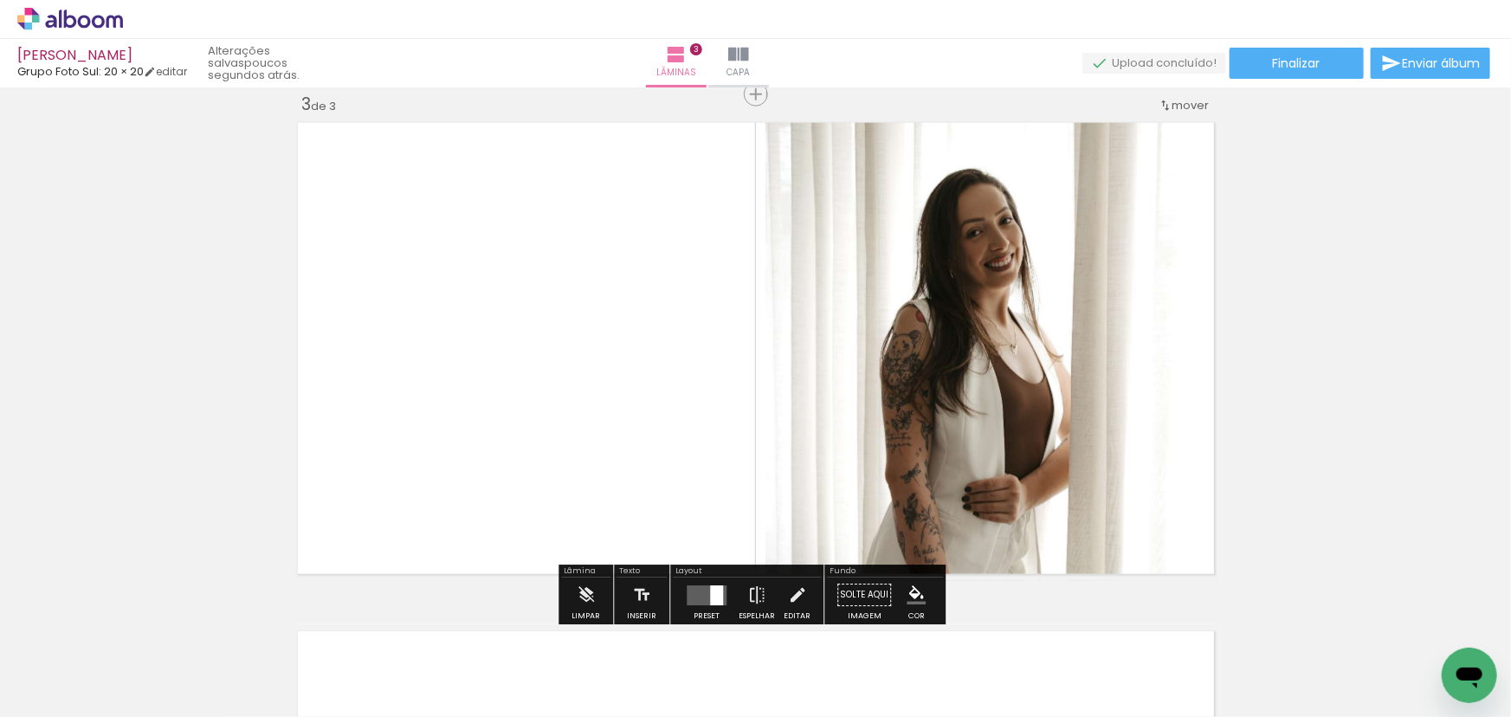
click at [1362, 358] on div "Inserir lâmina 1 de 3 Inserir lâmina 2 de 3 Inserir lâmina 3 de 3" at bounding box center [755, 72] width 1511 height 2033
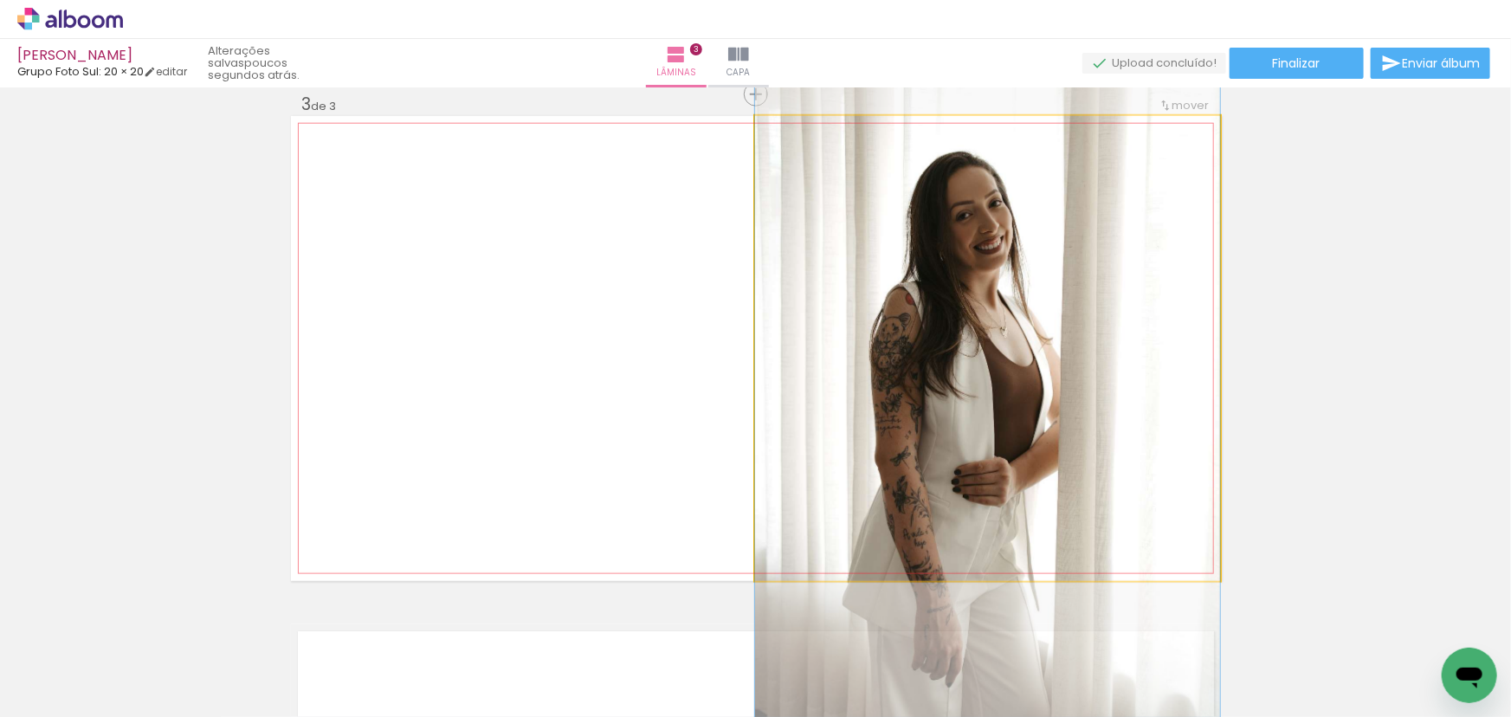
drag, startPoint x: 1125, startPoint y: 311, endPoint x: 1124, endPoint y: 294, distance: 16.5
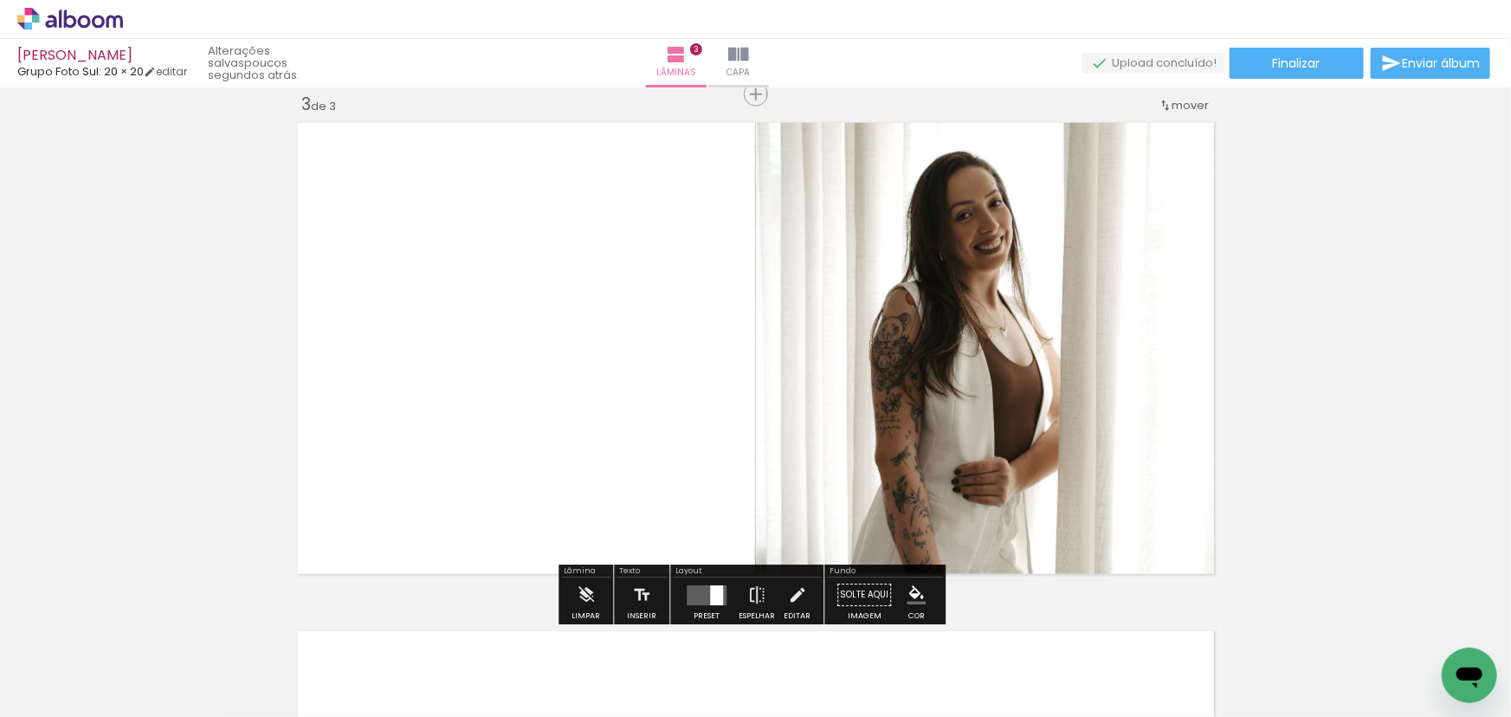
click at [1428, 330] on div "Inserir lâmina 1 de 3 Inserir lâmina 2 de 3 Inserir lâmina 3 de 3" at bounding box center [755, 72] width 1511 height 2033
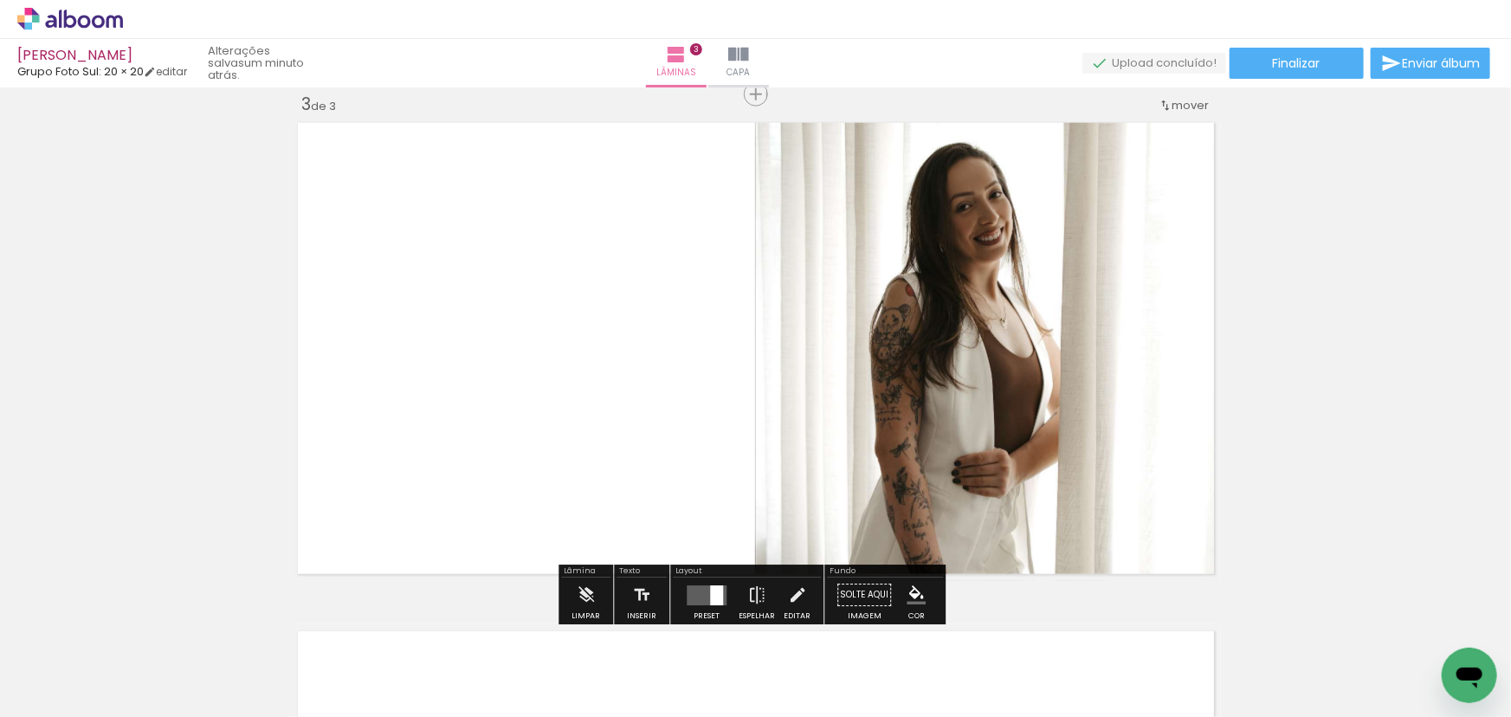
click at [1390, 352] on div "Inserir lâmina 1 de 3 Inserir lâmina 2 de 3 Inserir lâmina 3 de 3" at bounding box center [755, 72] width 1511 height 2033
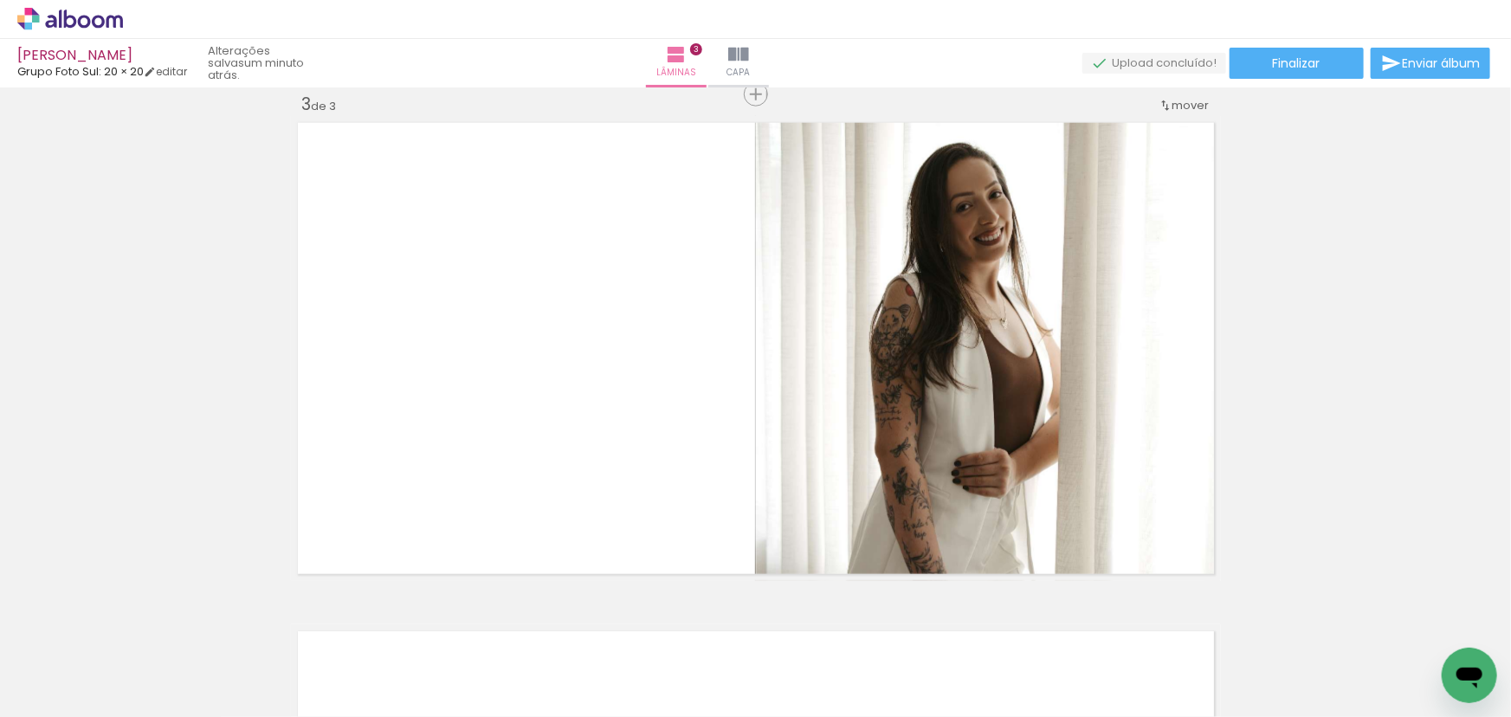
click at [1414, 328] on div "Inserir lâmina 1 de 3 Inserir lâmina 2 de 3 Inserir lâmina 3 de 3" at bounding box center [755, 72] width 1511 height 2033
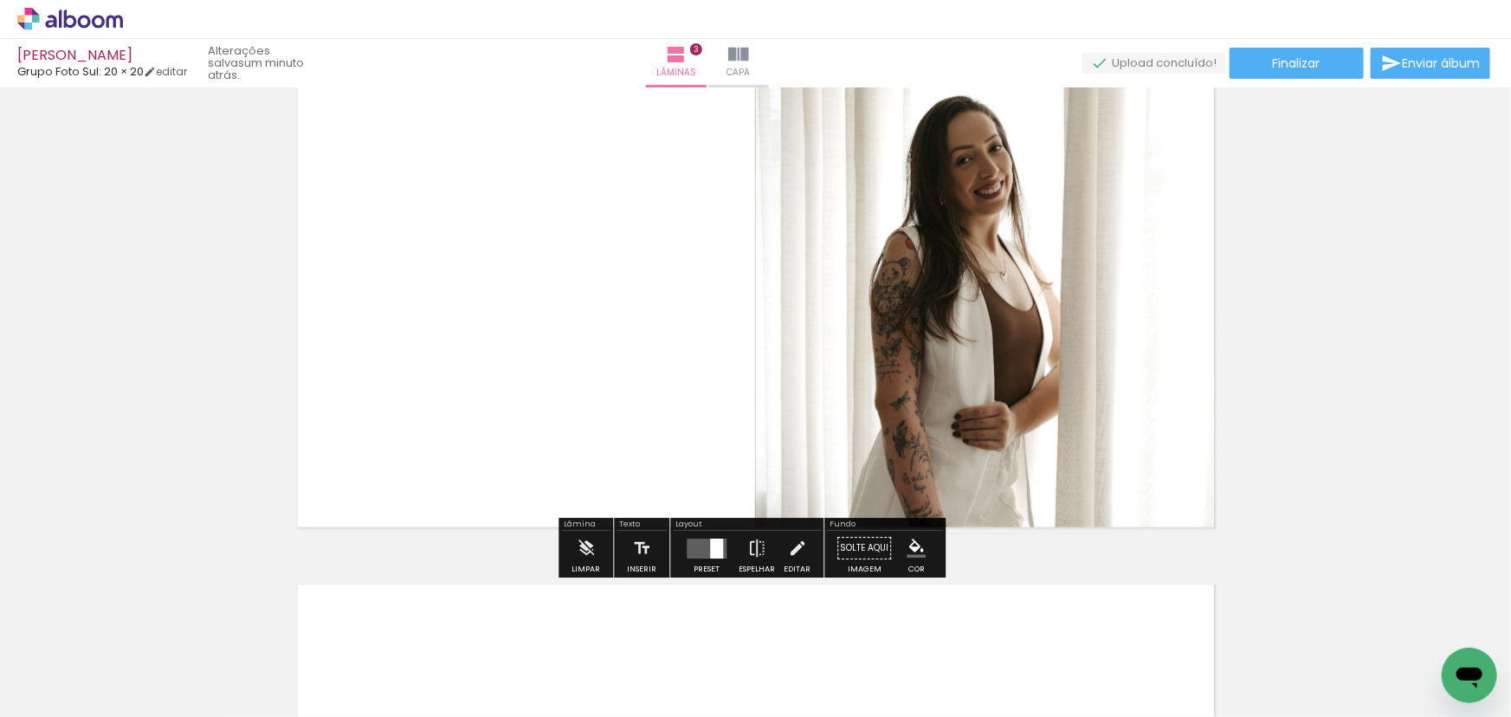
scroll to position [1038, 0]
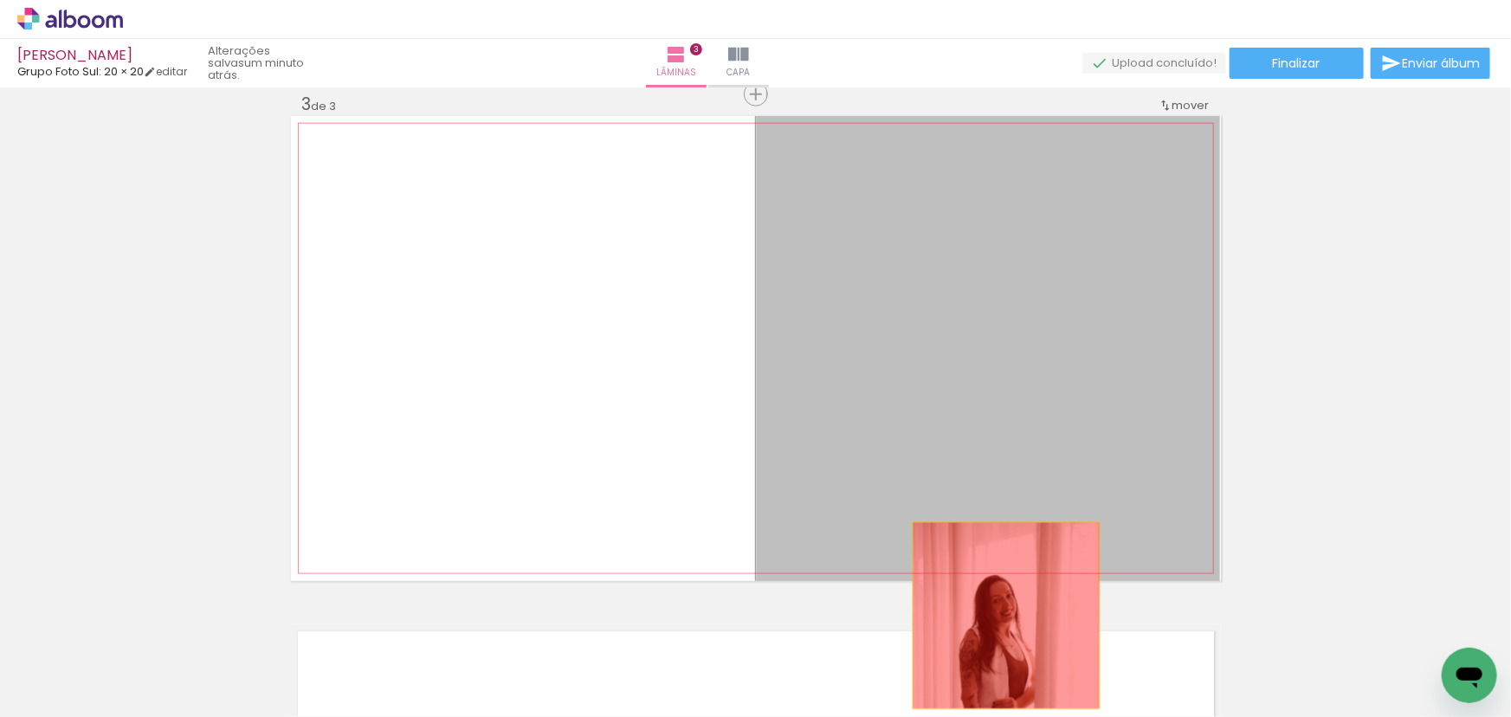
drag, startPoint x: 1013, startPoint y: 298, endPoint x: 996, endPoint y: 615, distance: 318.1
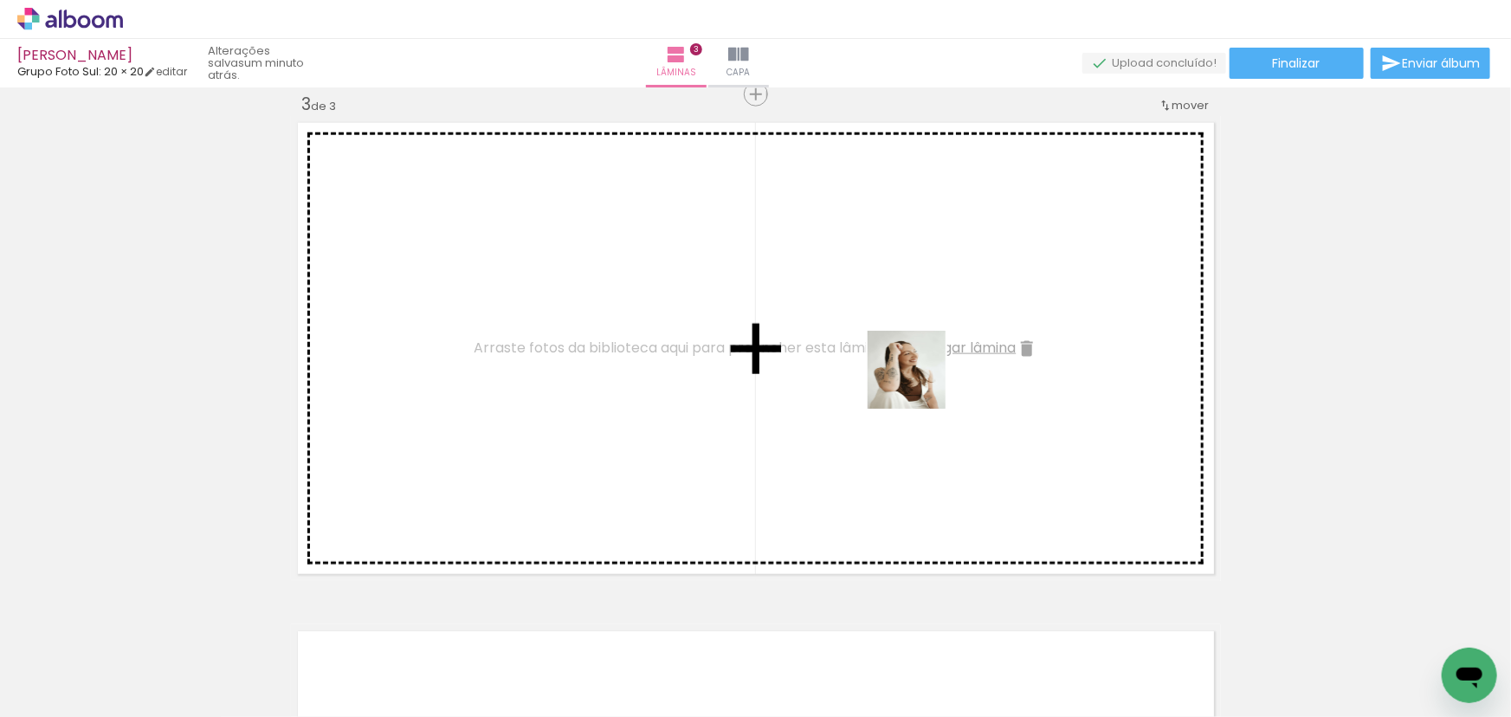
drag, startPoint x: 672, startPoint y: 647, endPoint x: 919, endPoint y: 383, distance: 361.9
click at [919, 383] on quentale-workspace at bounding box center [755, 358] width 1511 height 717
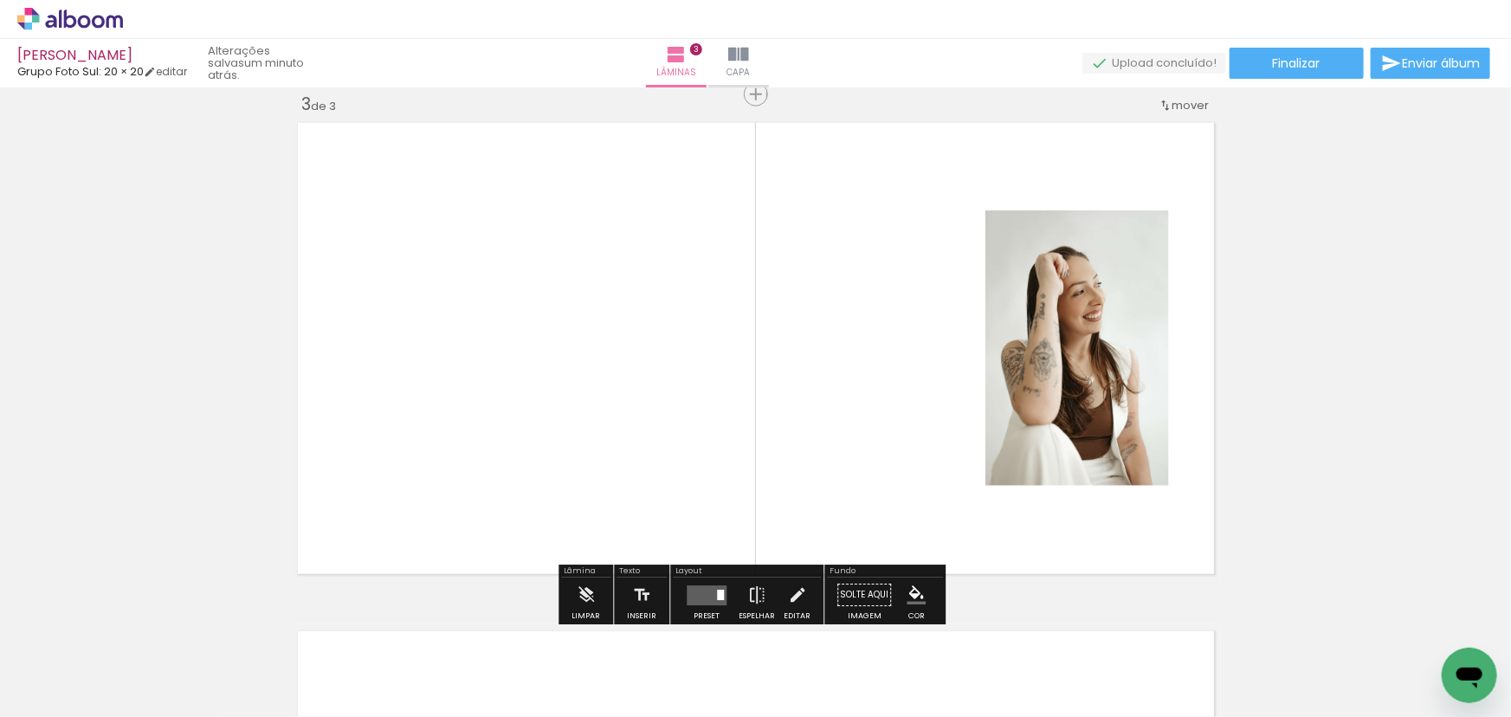
click at [1060, 417] on quentale-photo at bounding box center [1077, 347] width 184 height 275
click at [717, 592] on div at bounding box center [720, 594] width 7 height 10
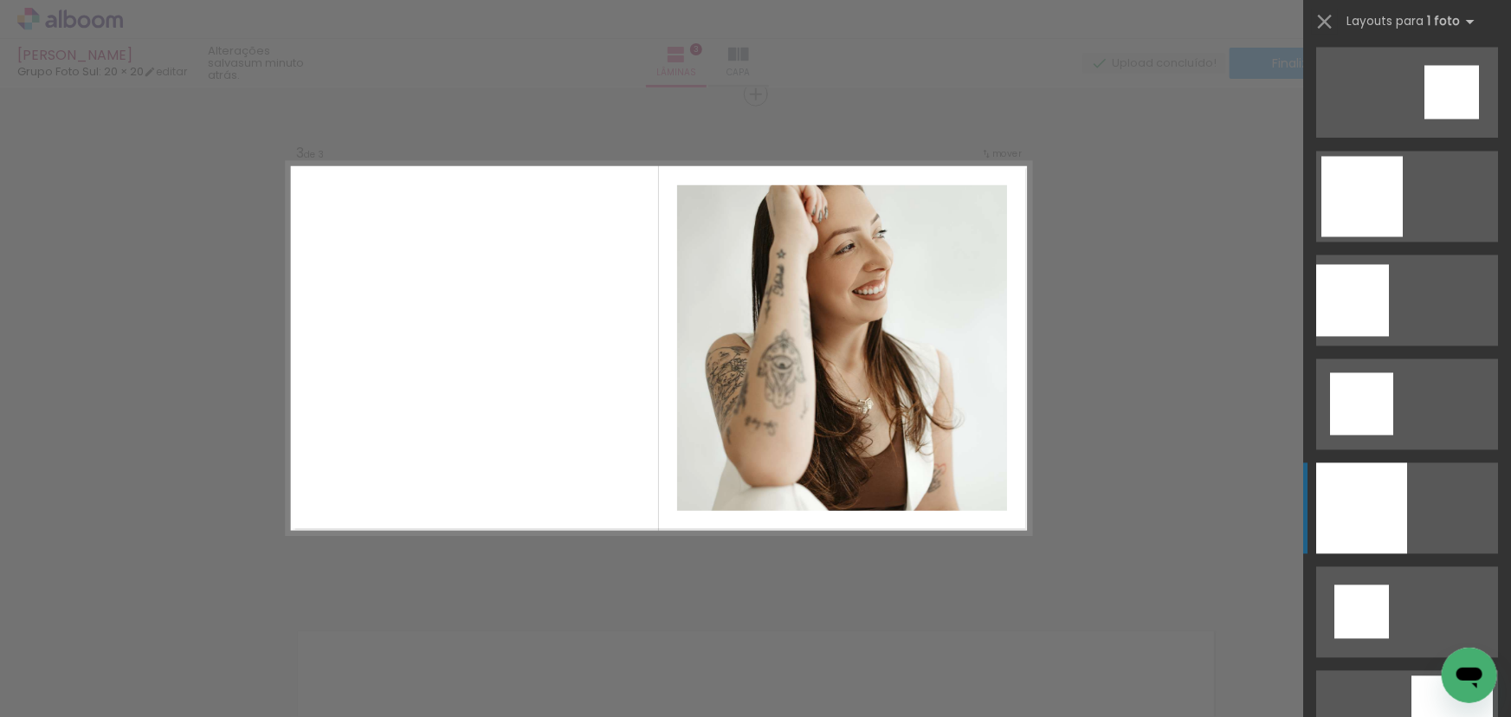
scroll to position [1809, 0]
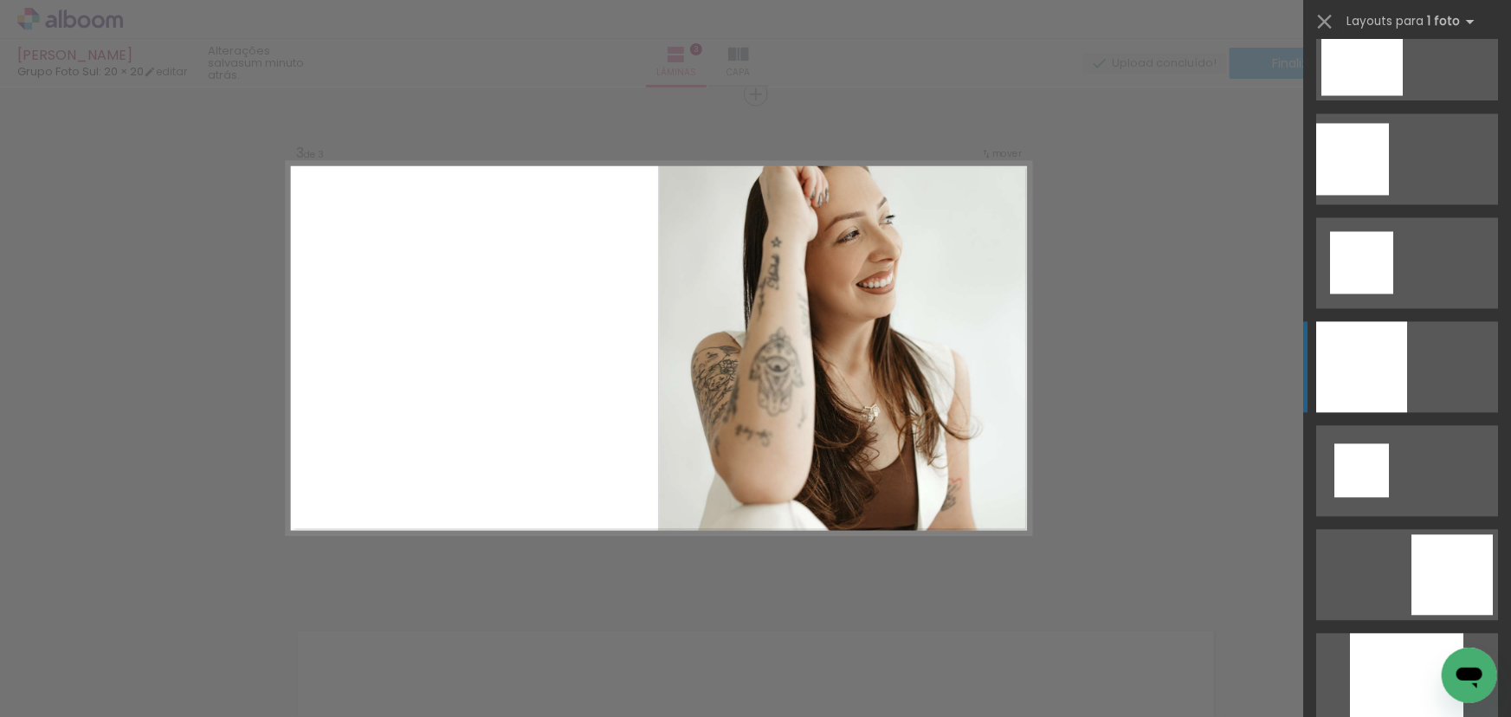
click at [1386, 375] on div at bounding box center [1361, 366] width 91 height 91
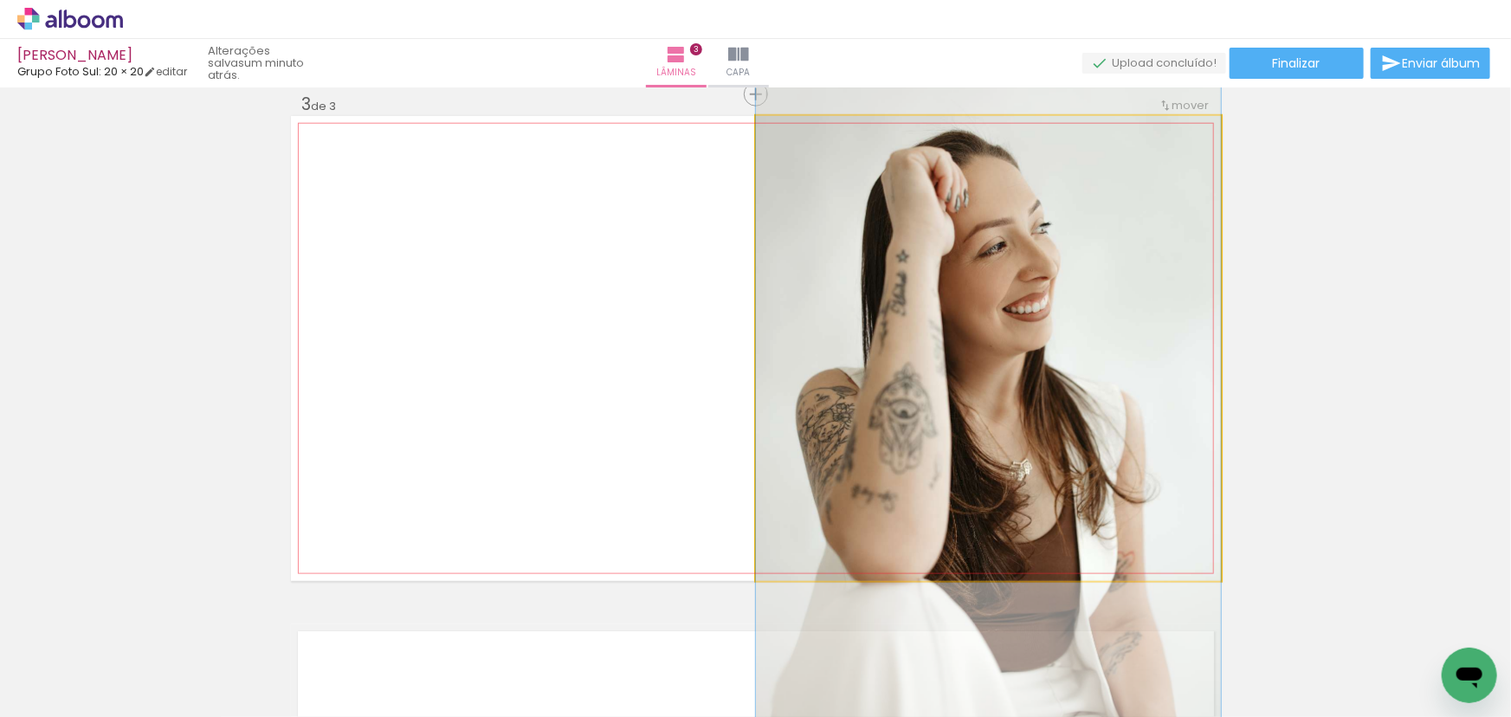
drag, startPoint x: 1004, startPoint y: 231, endPoint x: 995, endPoint y: 266, distance: 35.7
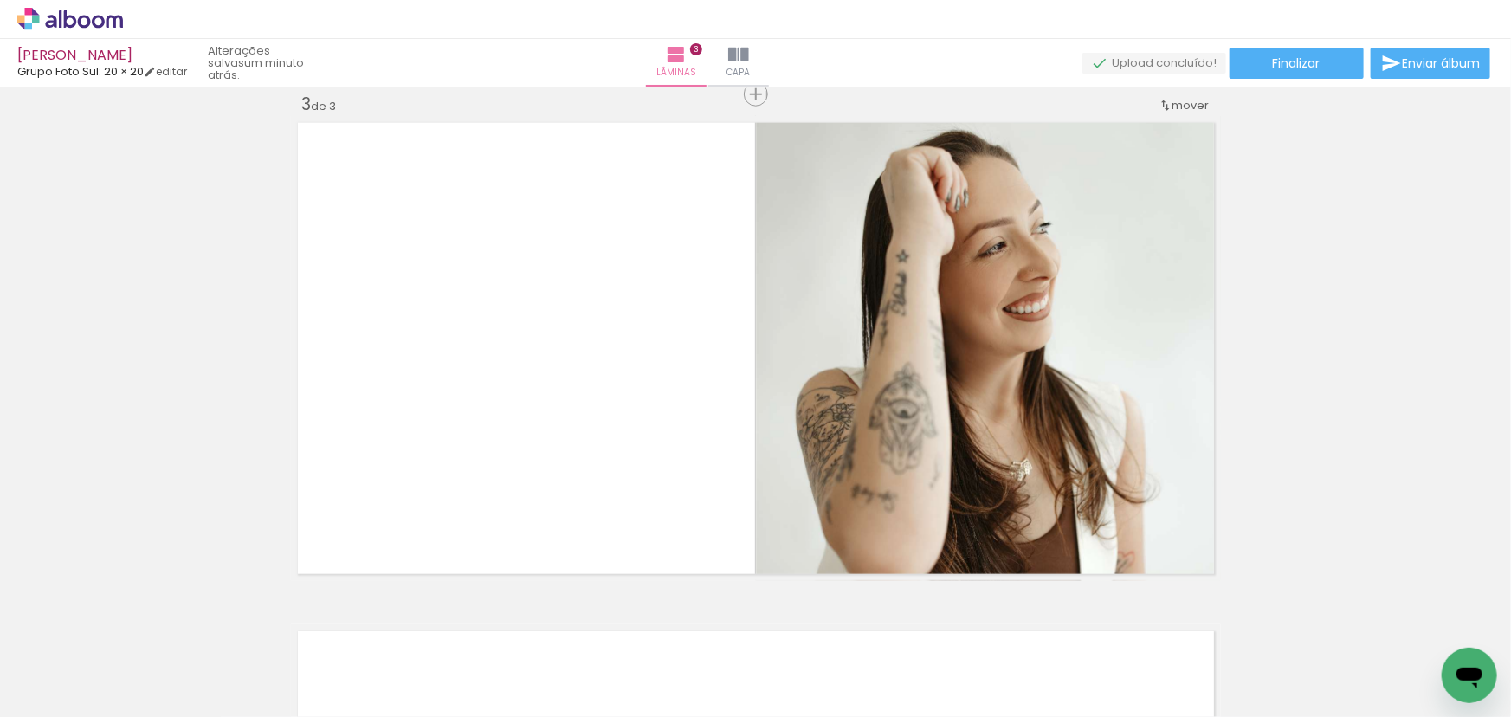
click at [1363, 387] on div "Inserir lâmina 1 de 3 Inserir lâmina 2 de 3 Inserir lâmina 3 de 3" at bounding box center [755, 72] width 1511 height 2033
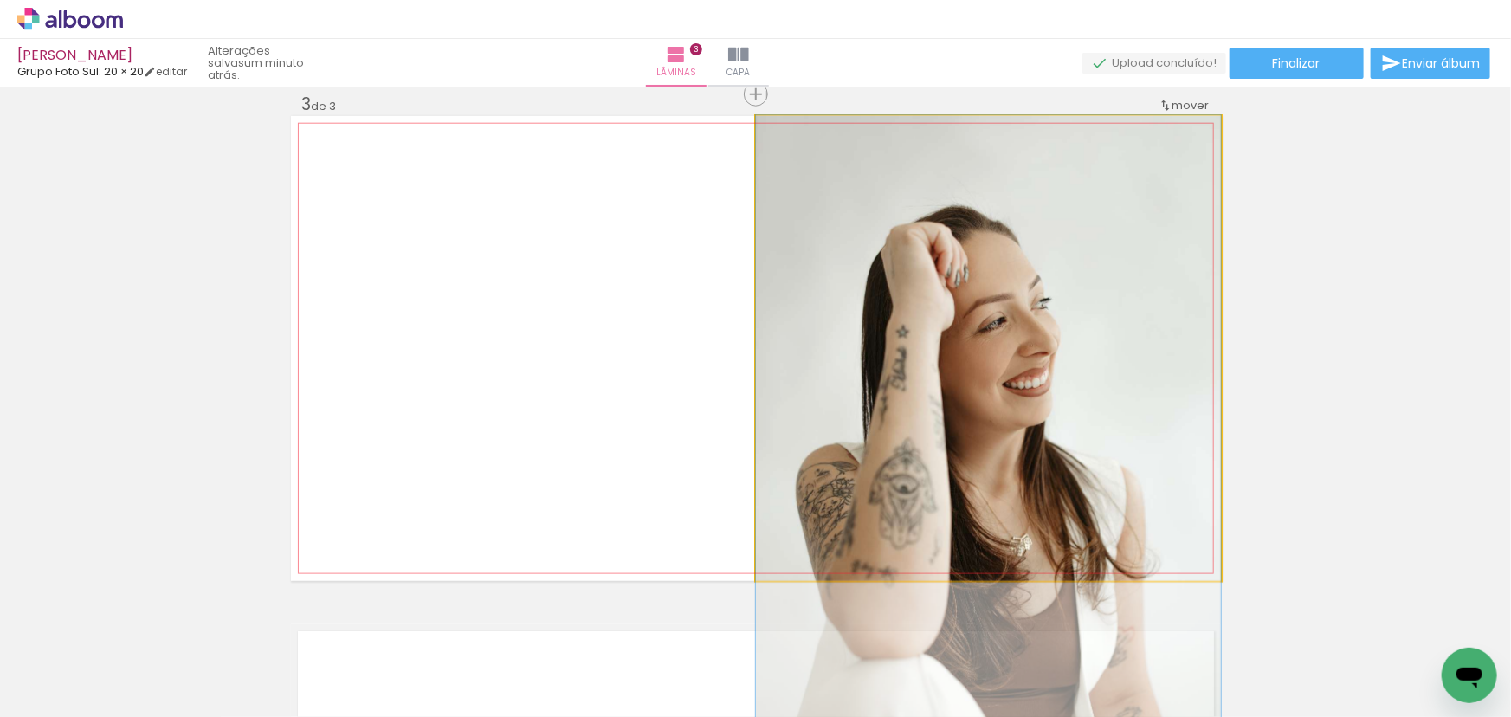
drag, startPoint x: 1021, startPoint y: 198, endPoint x: 972, endPoint y: 604, distance: 409.0
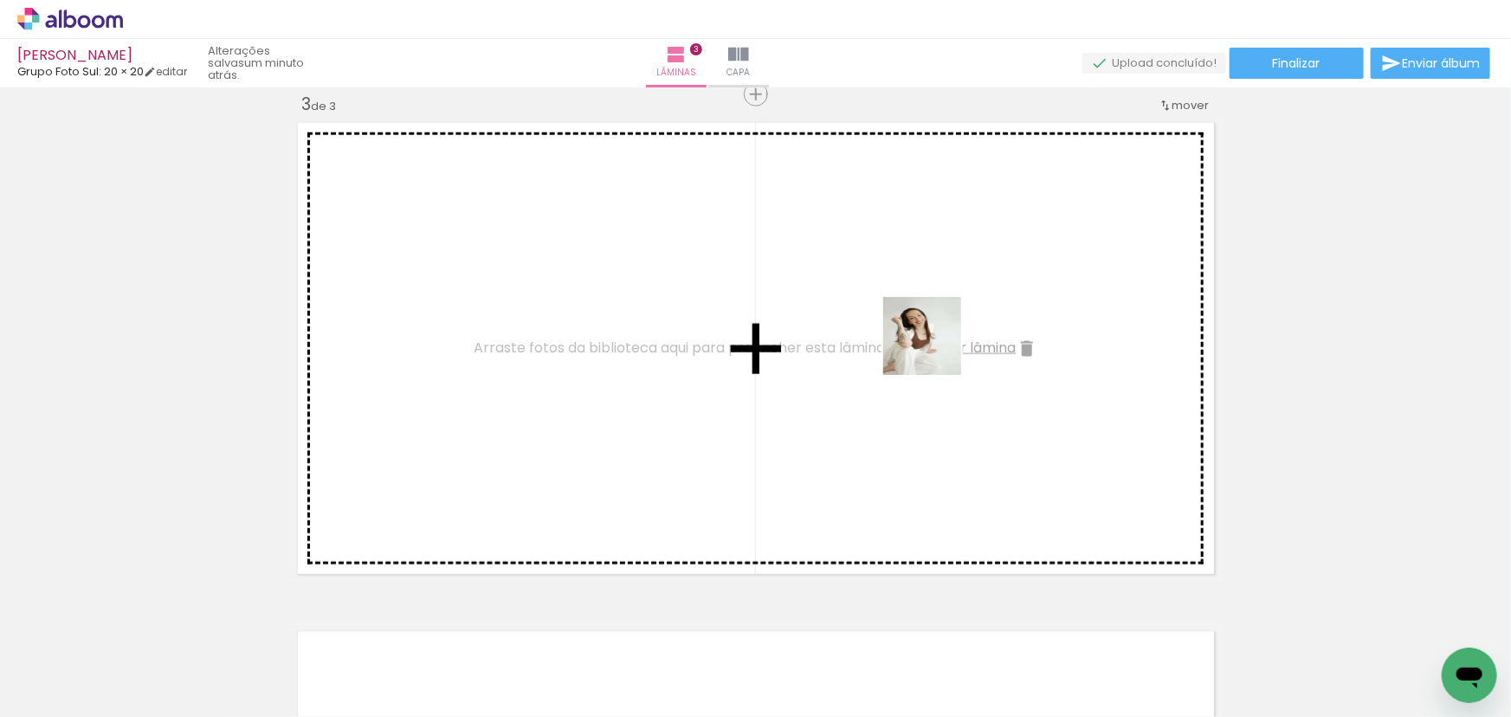
drag, startPoint x: 870, startPoint y: 660, endPoint x: 937, endPoint y: 346, distance: 320.5
click at [937, 345] on quentale-workspace at bounding box center [755, 358] width 1511 height 717
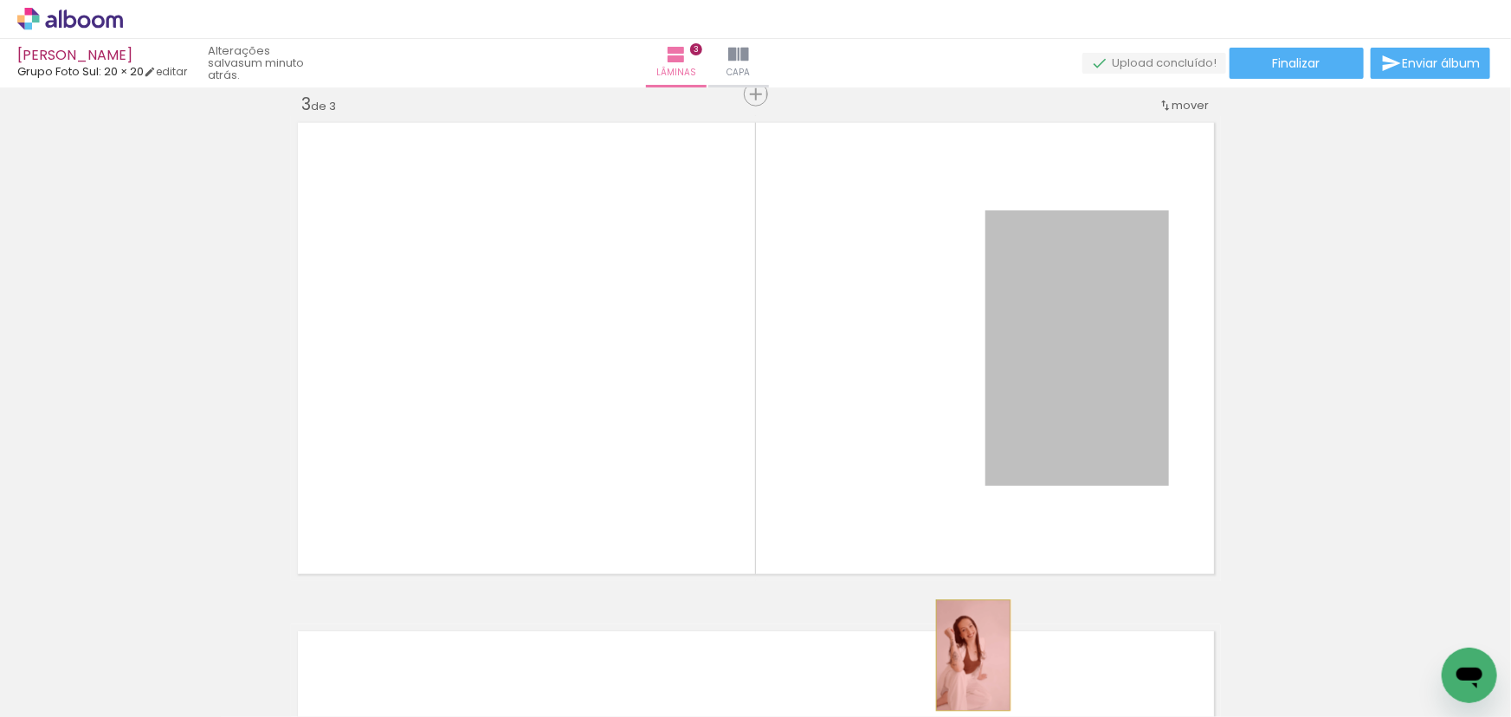
drag, startPoint x: 1085, startPoint y: 312, endPoint x: 960, endPoint y: 653, distance: 363.1
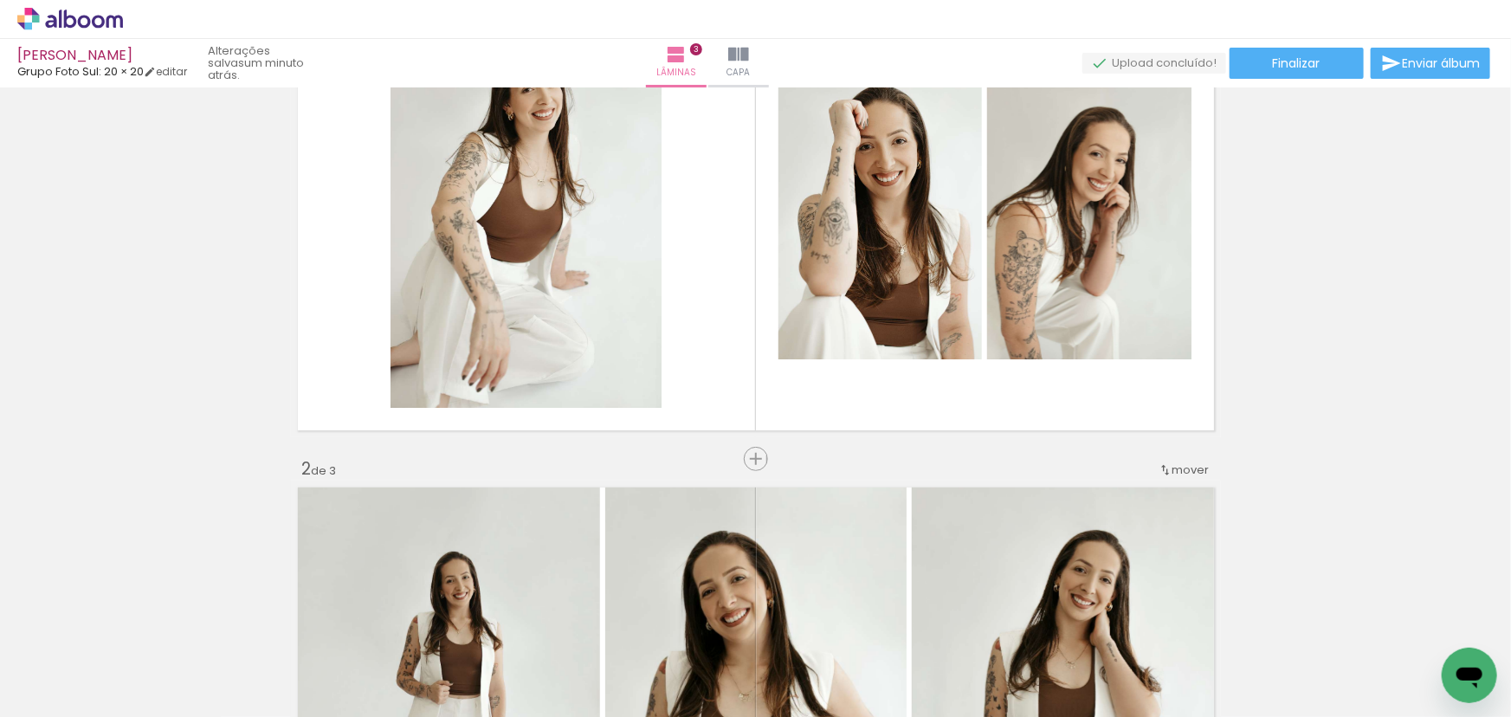
scroll to position [0, 0]
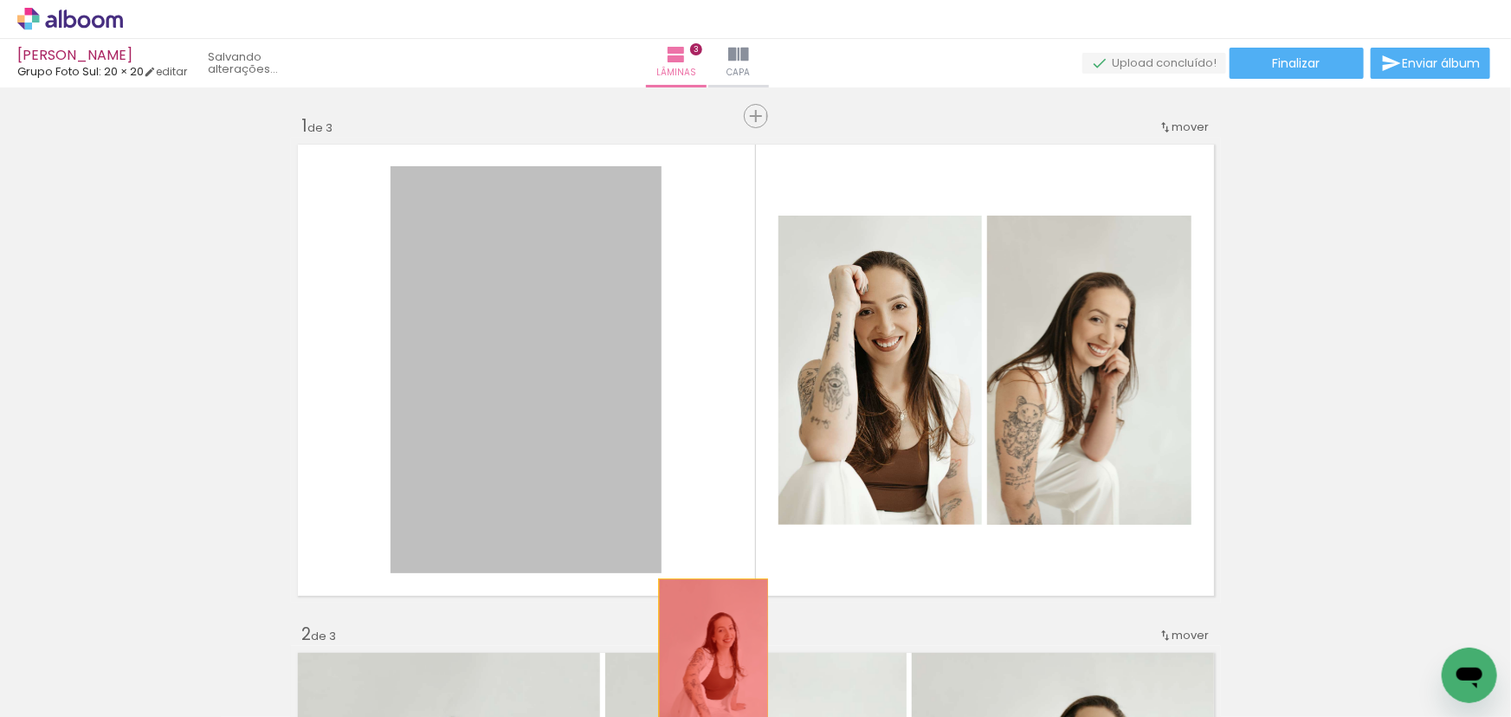
drag, startPoint x: 489, startPoint y: 333, endPoint x: 707, endPoint y: 660, distance: 393.3
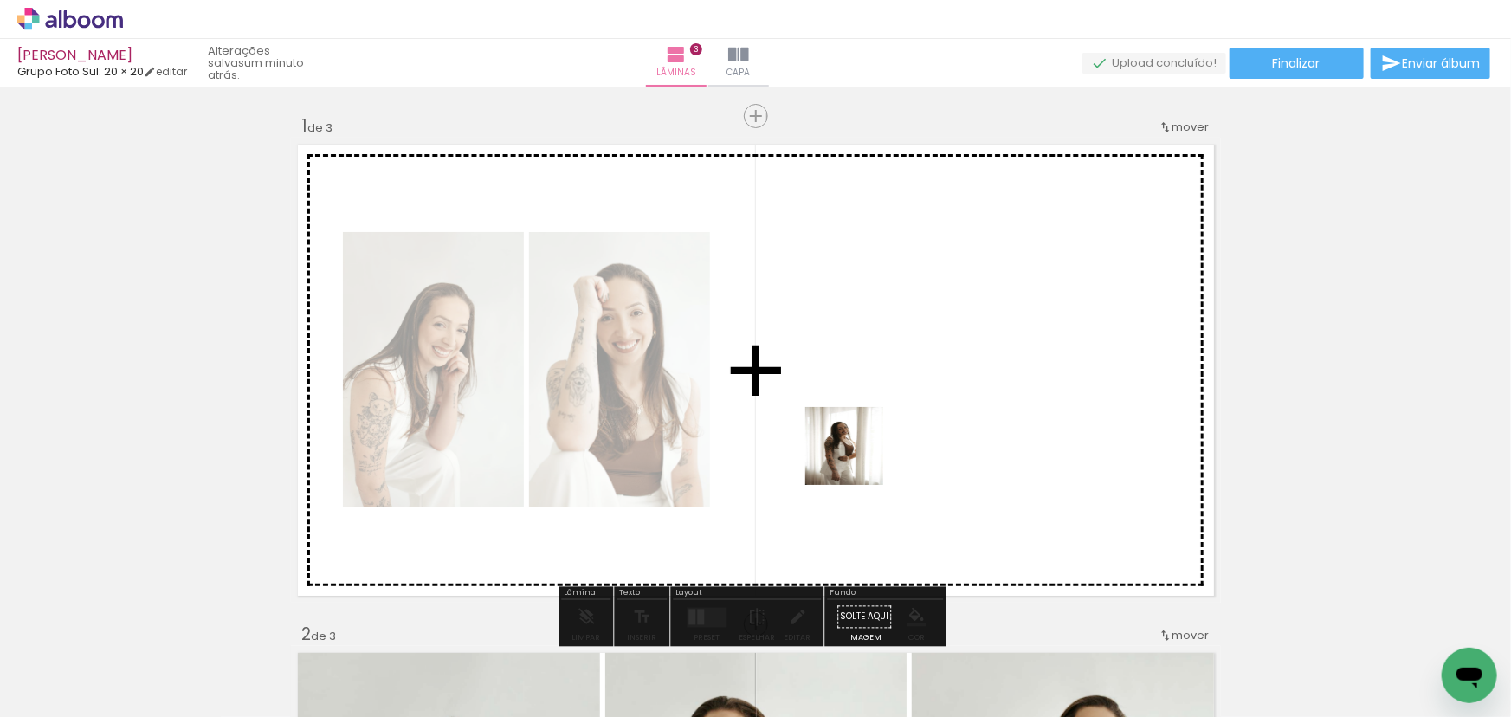
drag, startPoint x: 952, startPoint y: 667, endPoint x: 846, endPoint y: 434, distance: 256.8
click at [846, 432] on quentale-workspace at bounding box center [755, 358] width 1511 height 717
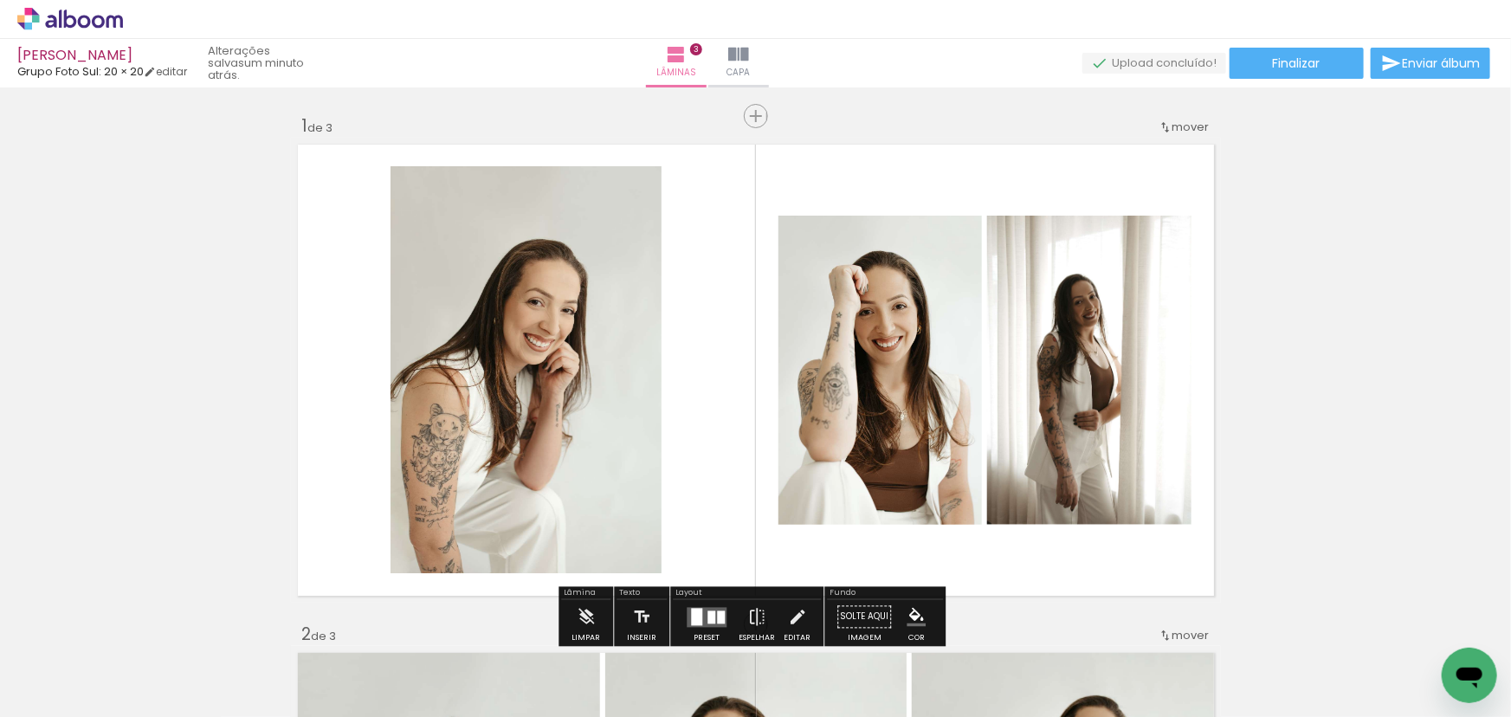
drag, startPoint x: 668, startPoint y: 659, endPoint x: 675, endPoint y: 425, distance: 233.8
click at [675, 425] on quentale-workspace at bounding box center [755, 358] width 1511 height 717
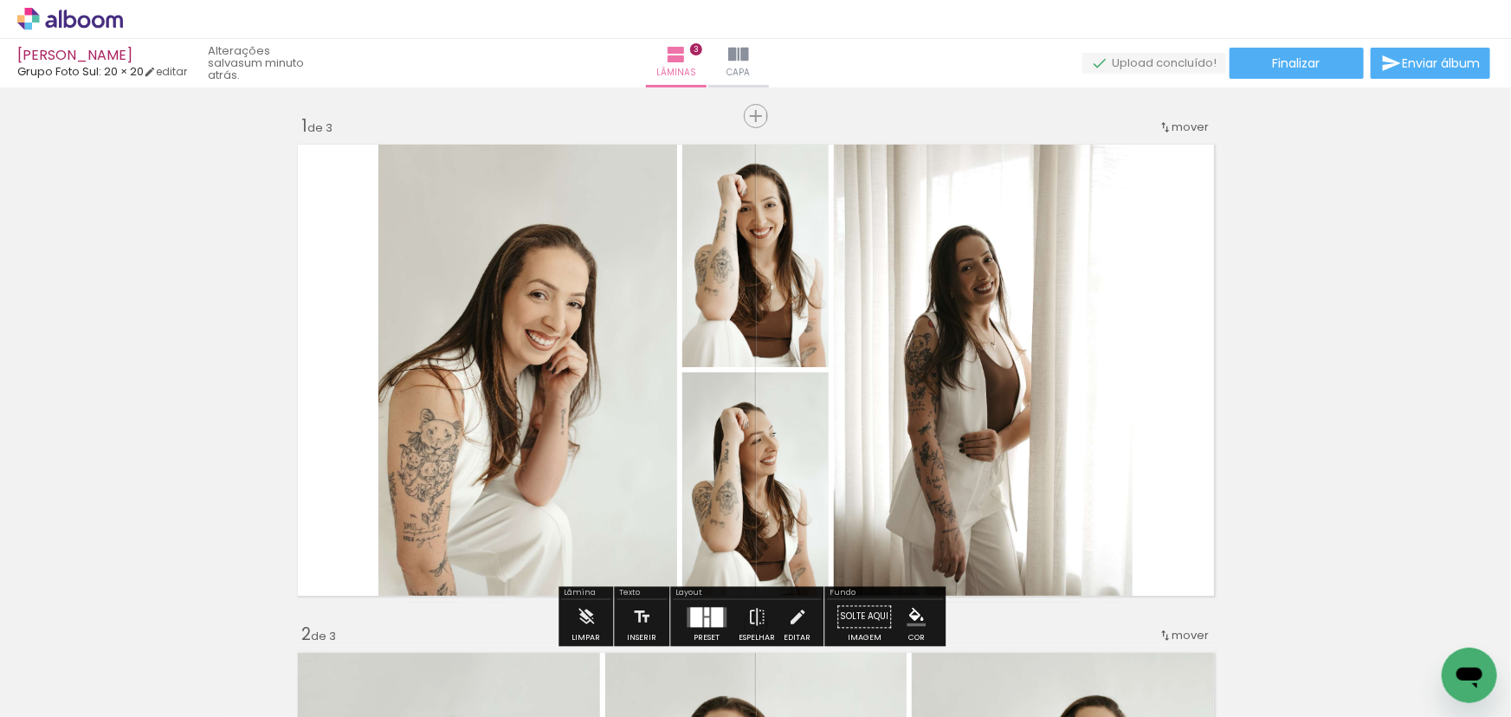
scroll to position [235, 0]
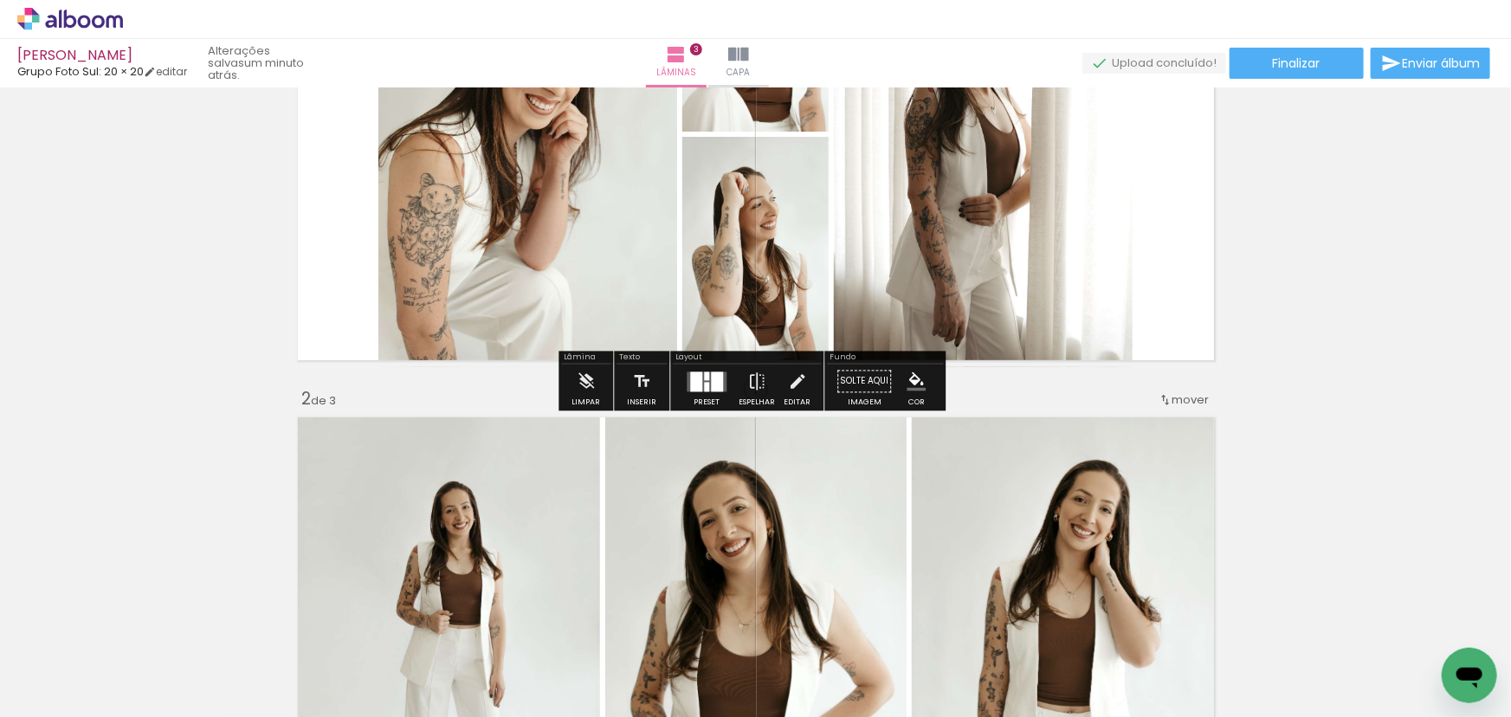
click at [704, 382] on div at bounding box center [706, 387] width 5 height 10
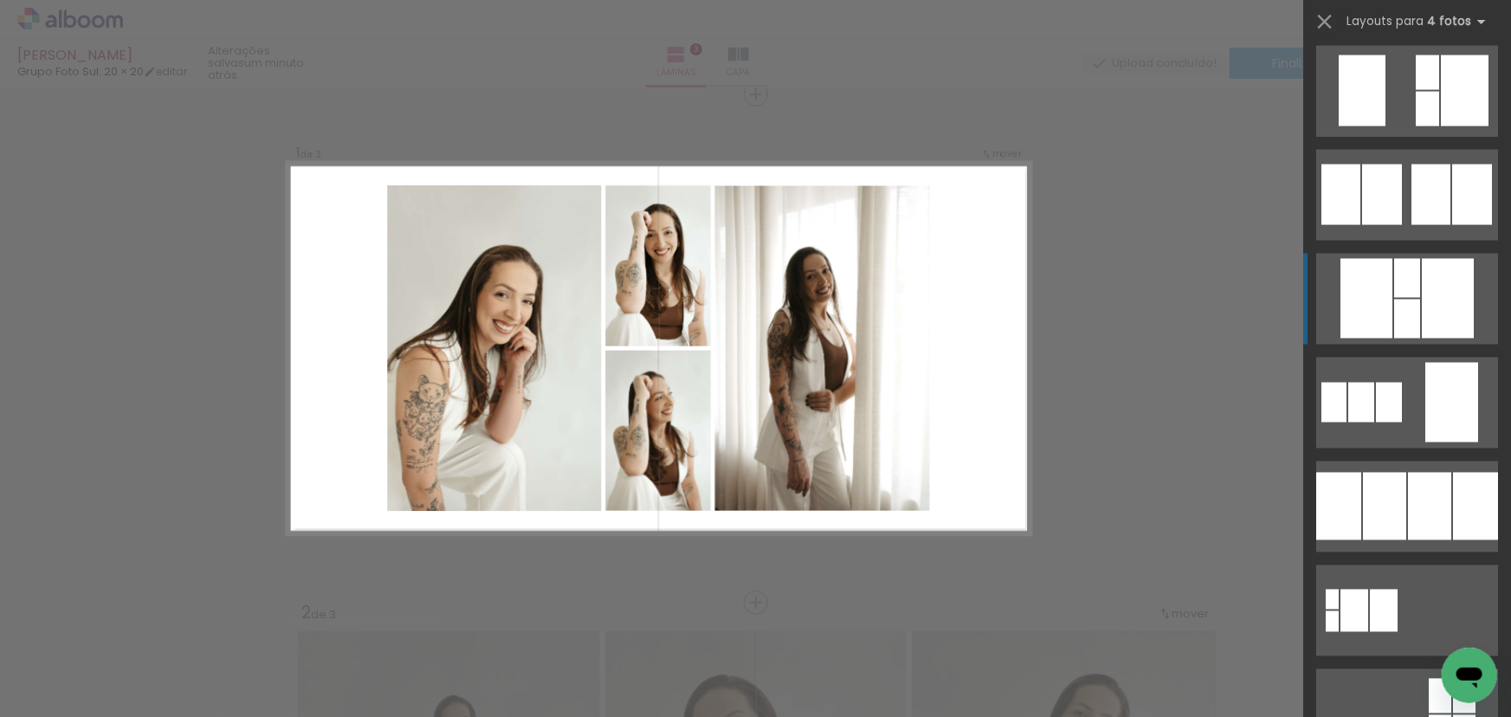
scroll to position [1574, 0]
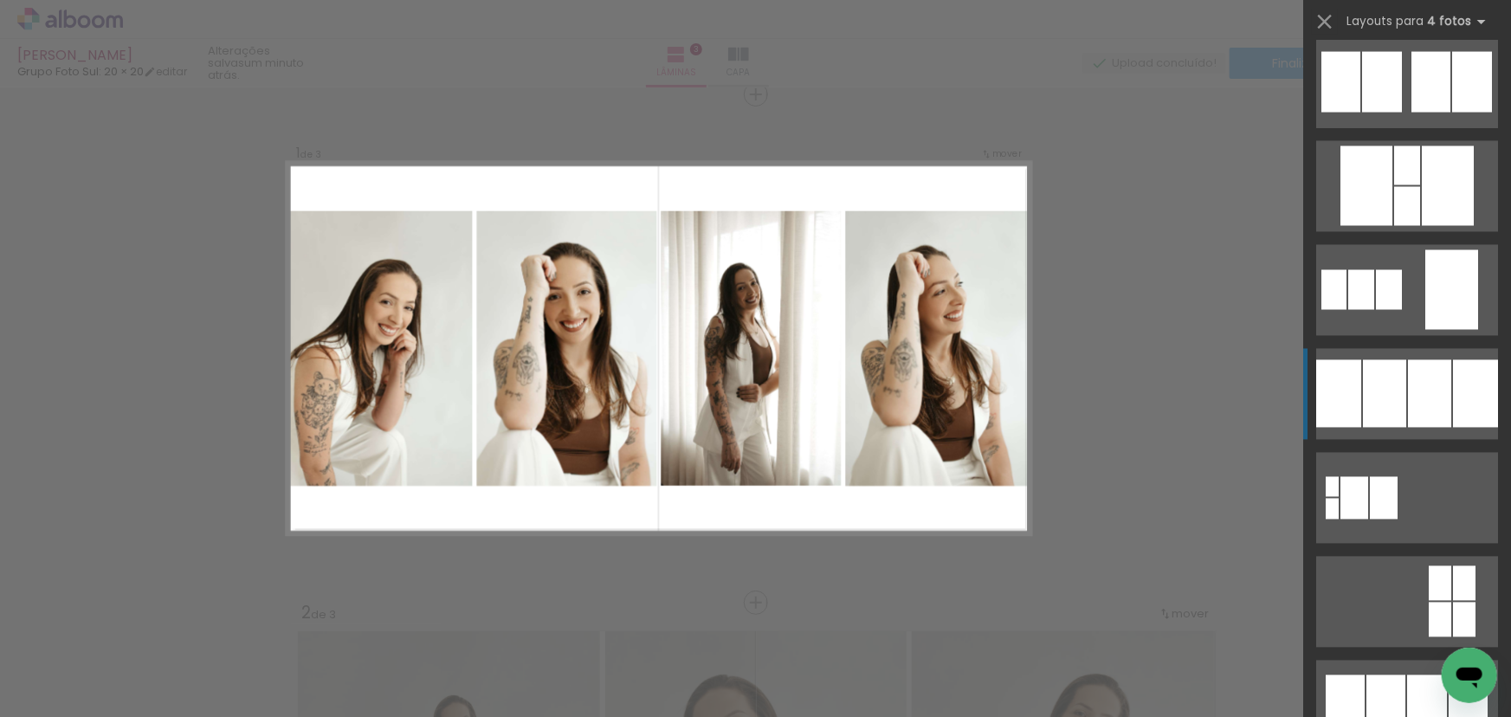
click at [1394, 402] on div at bounding box center [1383, 394] width 43 height 68
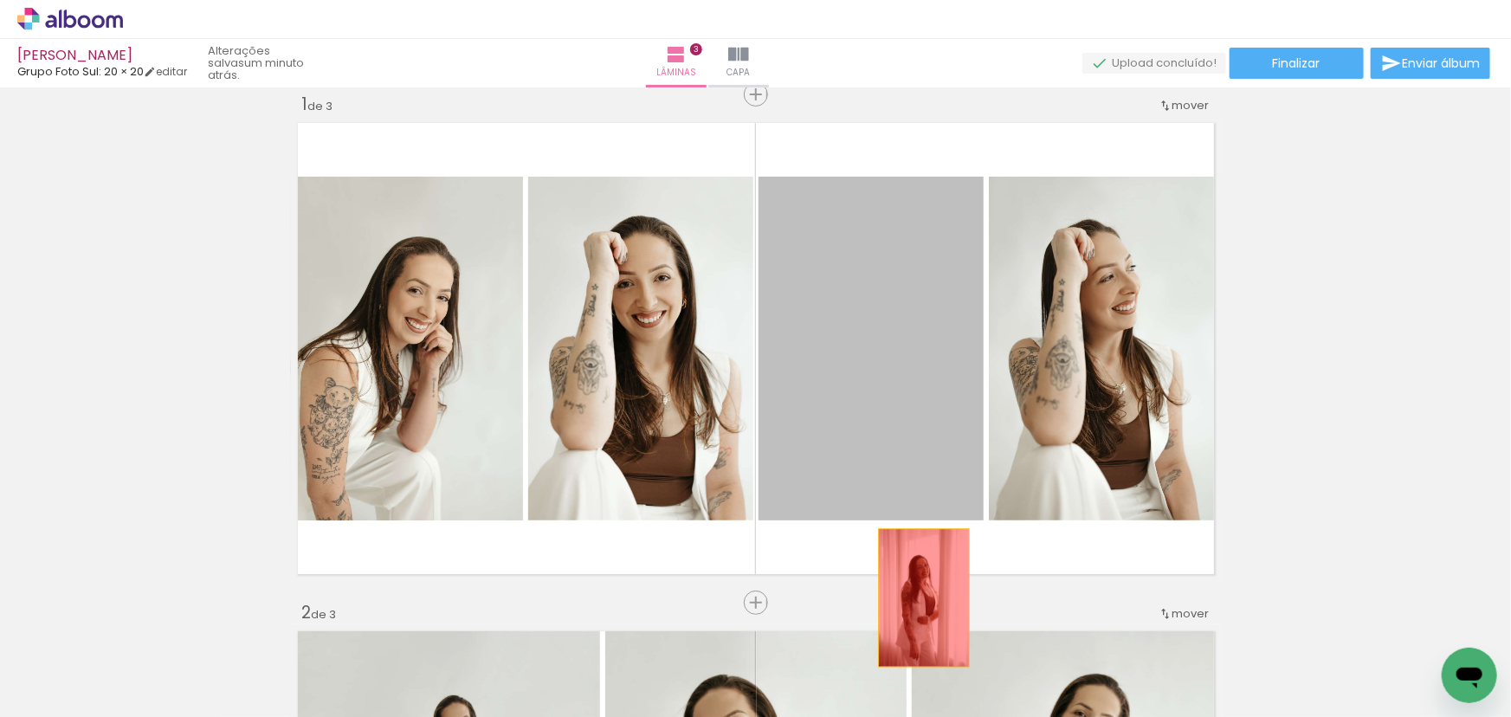
drag, startPoint x: 900, startPoint y: 298, endPoint x: 899, endPoint y: 614, distance: 316.0
click at [899, 614] on quentale-workspace at bounding box center [755, 358] width 1511 height 717
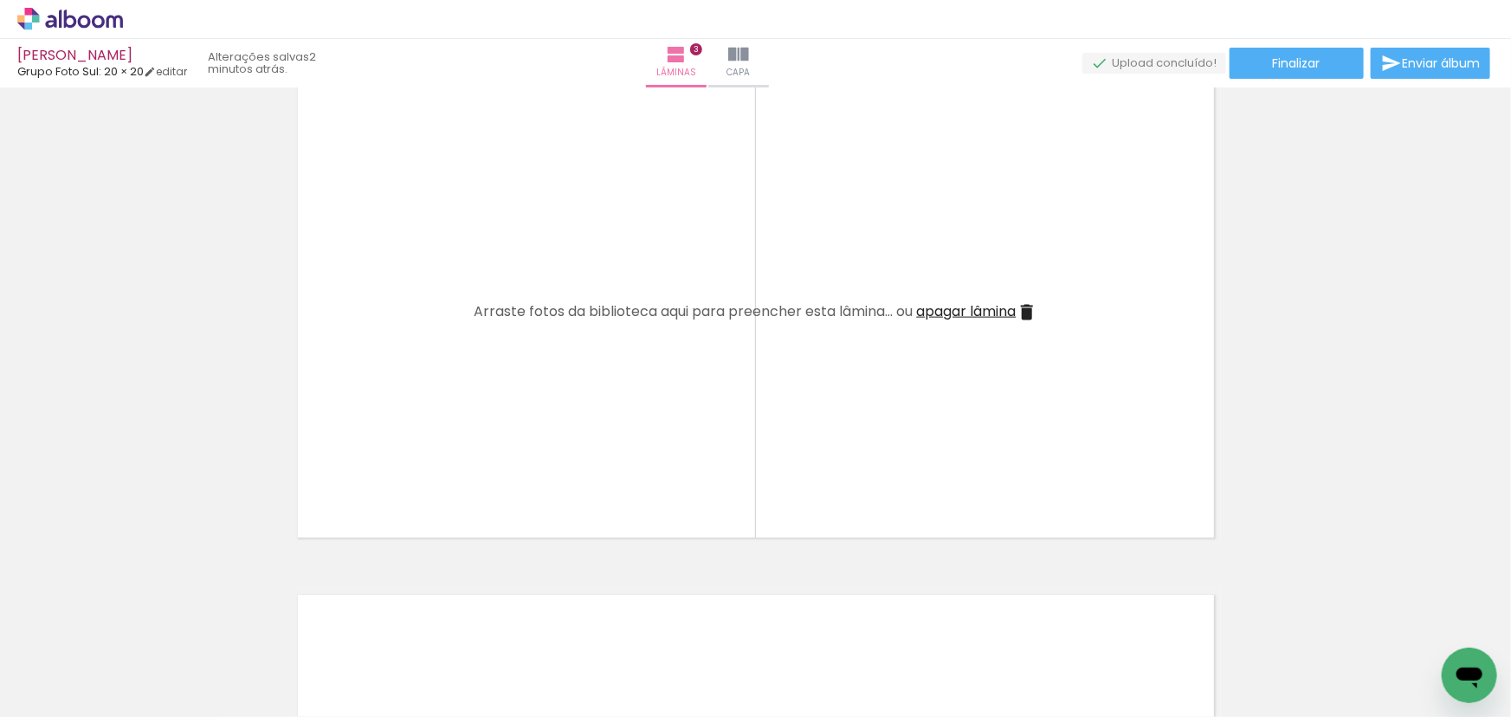
scroll to position [1180, 0]
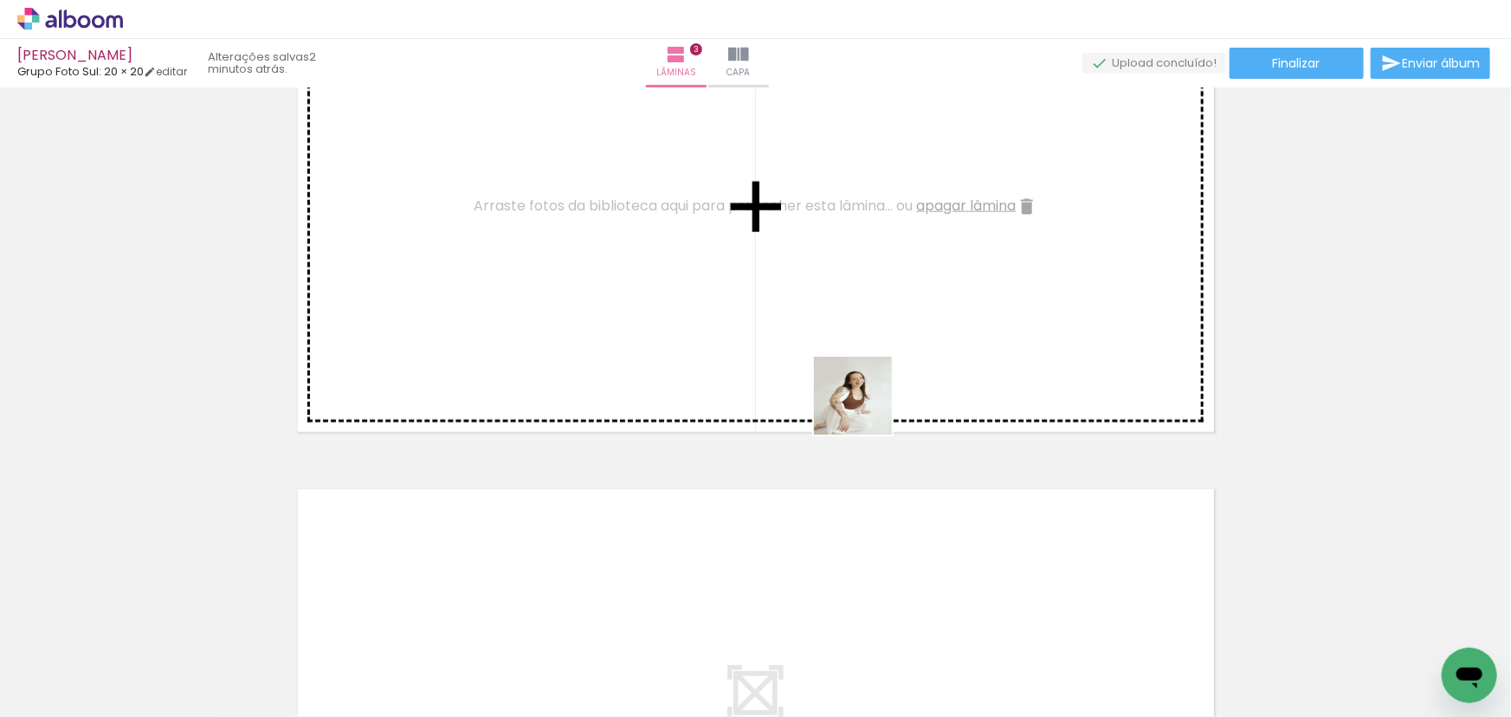
drag, startPoint x: 826, startPoint y: 519, endPoint x: 867, endPoint y: 405, distance: 121.6
click at [867, 405] on quentale-workspace at bounding box center [755, 358] width 1511 height 717
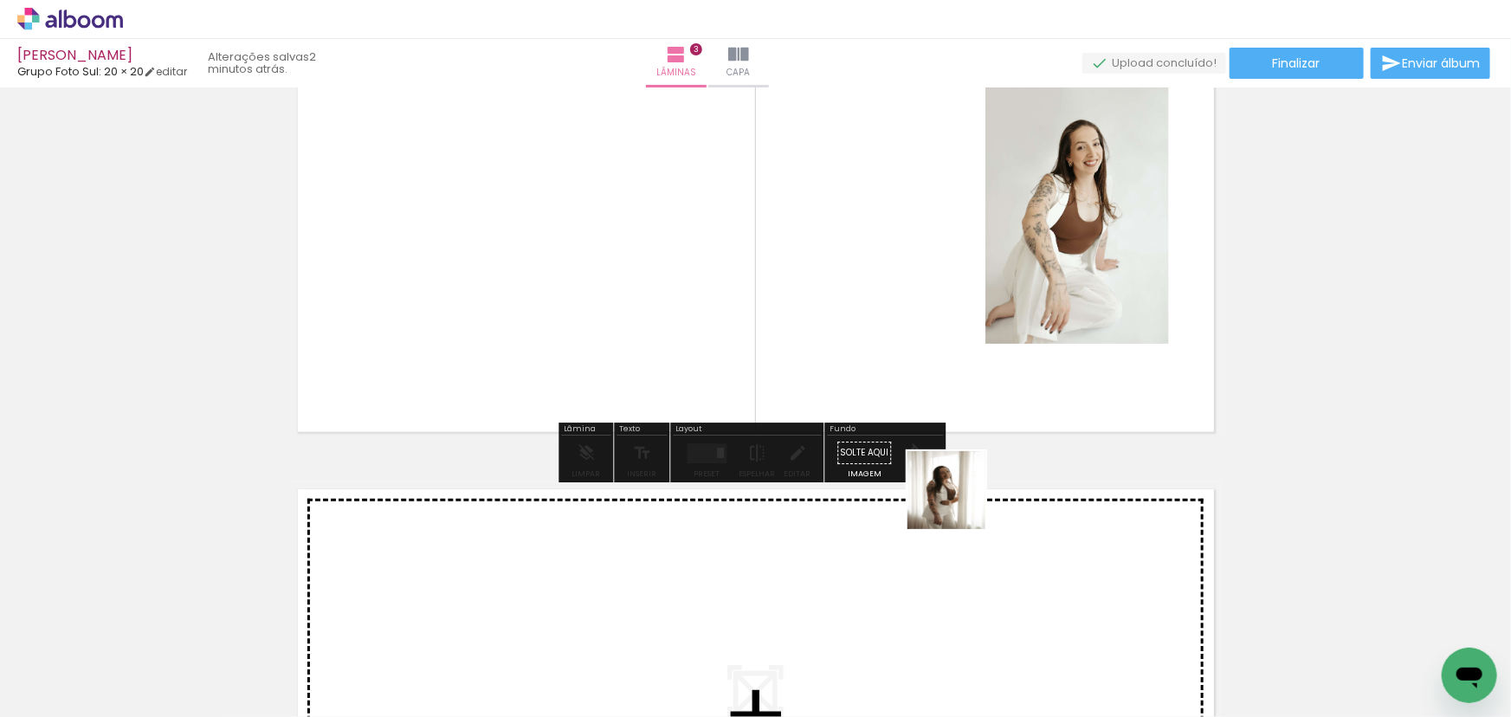
drag, startPoint x: 959, startPoint y: 503, endPoint x: 926, endPoint y: 232, distance: 272.9
click at [926, 232] on quentale-workspace at bounding box center [755, 358] width 1511 height 717
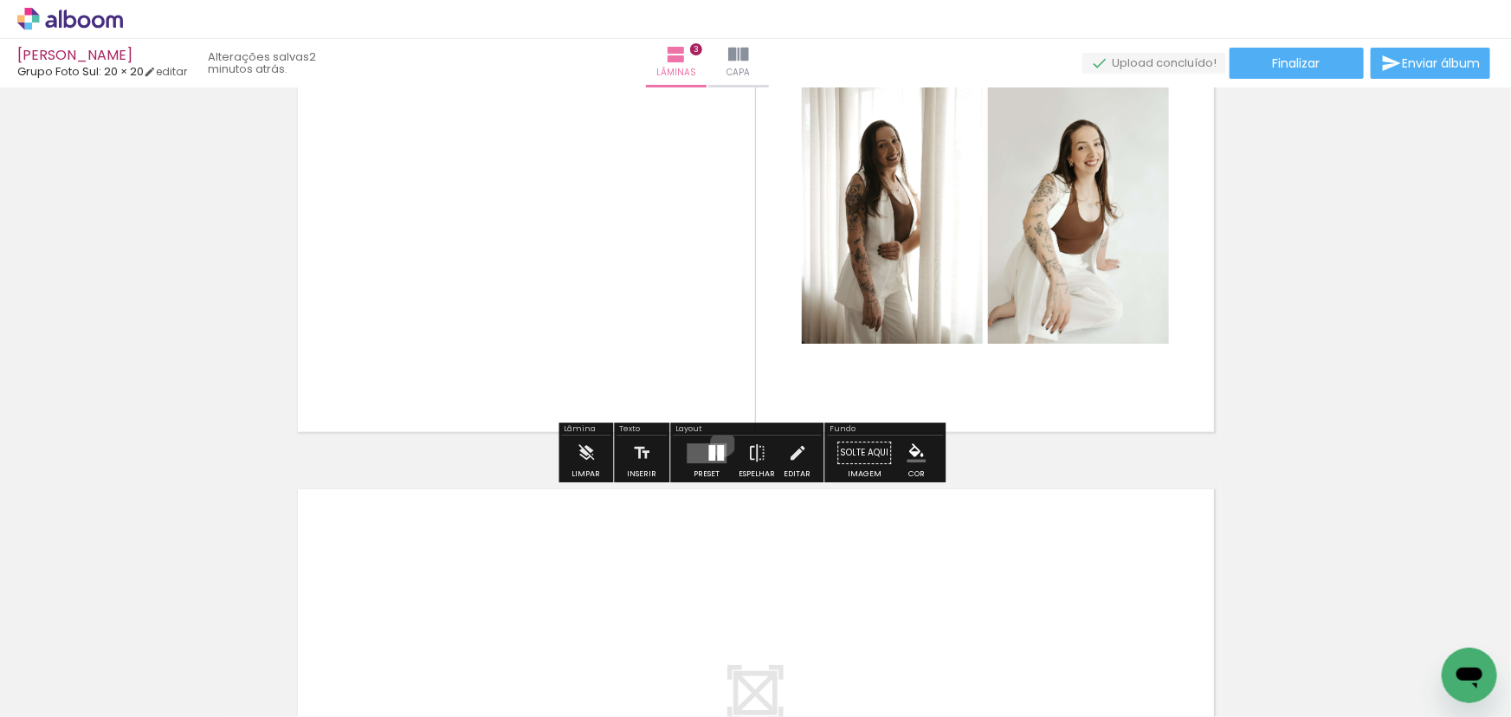
drag, startPoint x: 718, startPoint y: 443, endPoint x: 933, endPoint y: 431, distance: 215.0
click at [724, 444] on div at bounding box center [706, 453] width 47 height 35
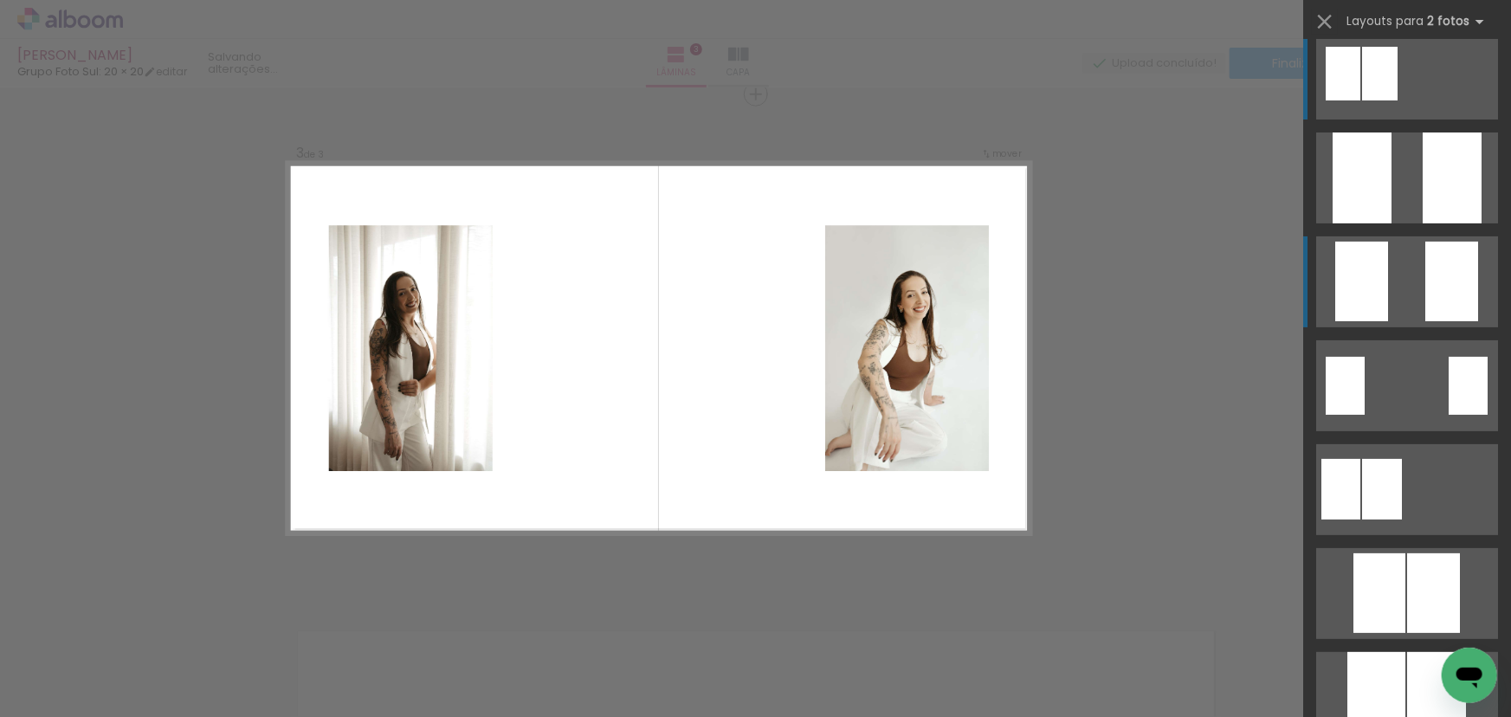
scroll to position [0, 0]
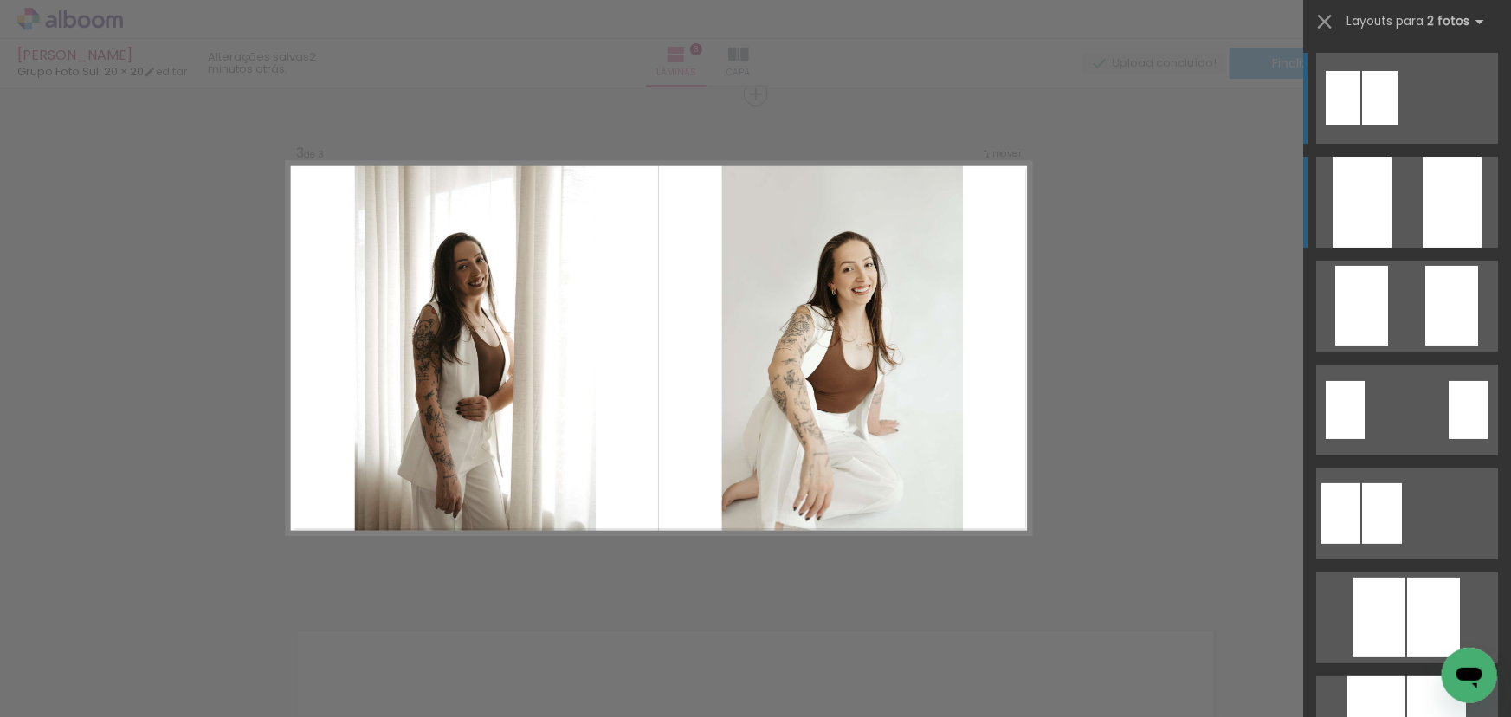
click at [1406, 193] on quentale-layouter at bounding box center [1407, 202] width 182 height 91
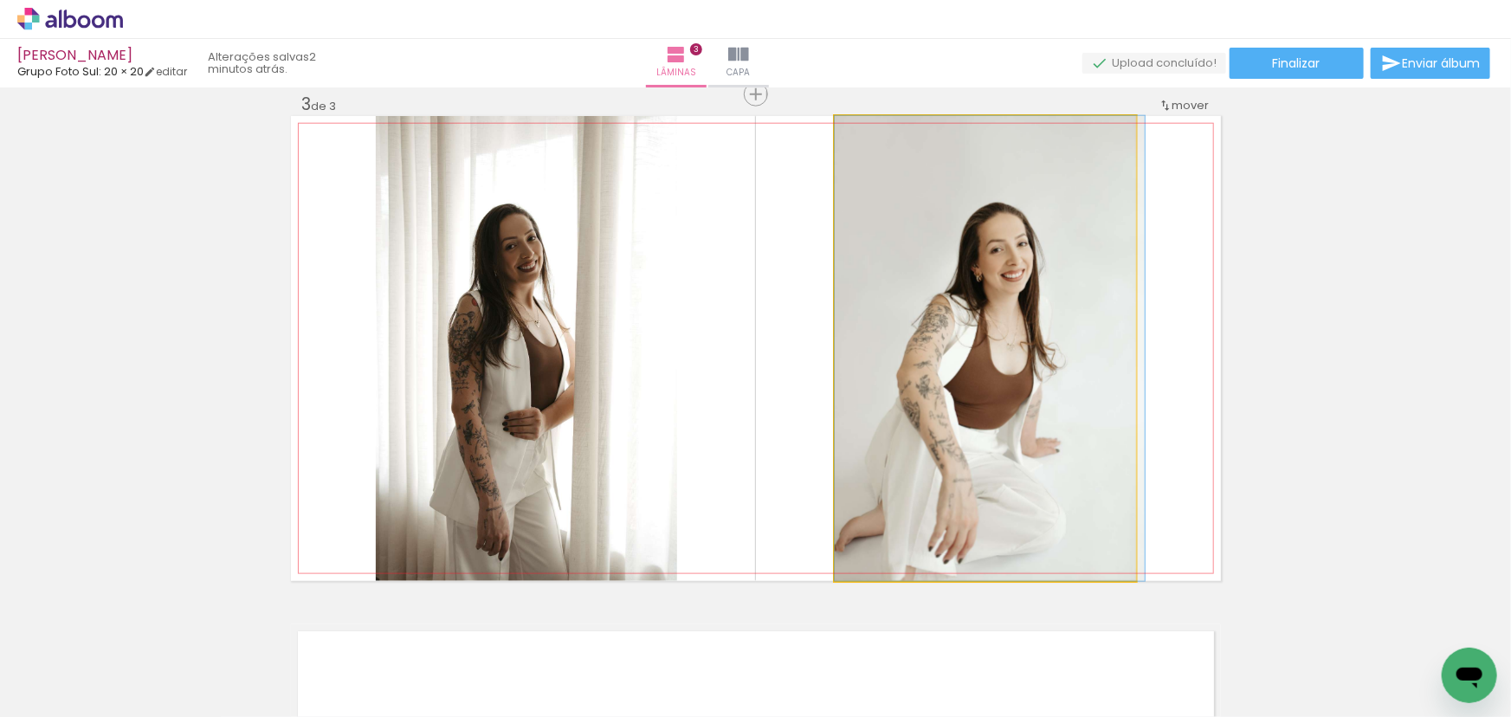
drag, startPoint x: 1014, startPoint y: 312, endPoint x: 1022, endPoint y: 241, distance: 72.4
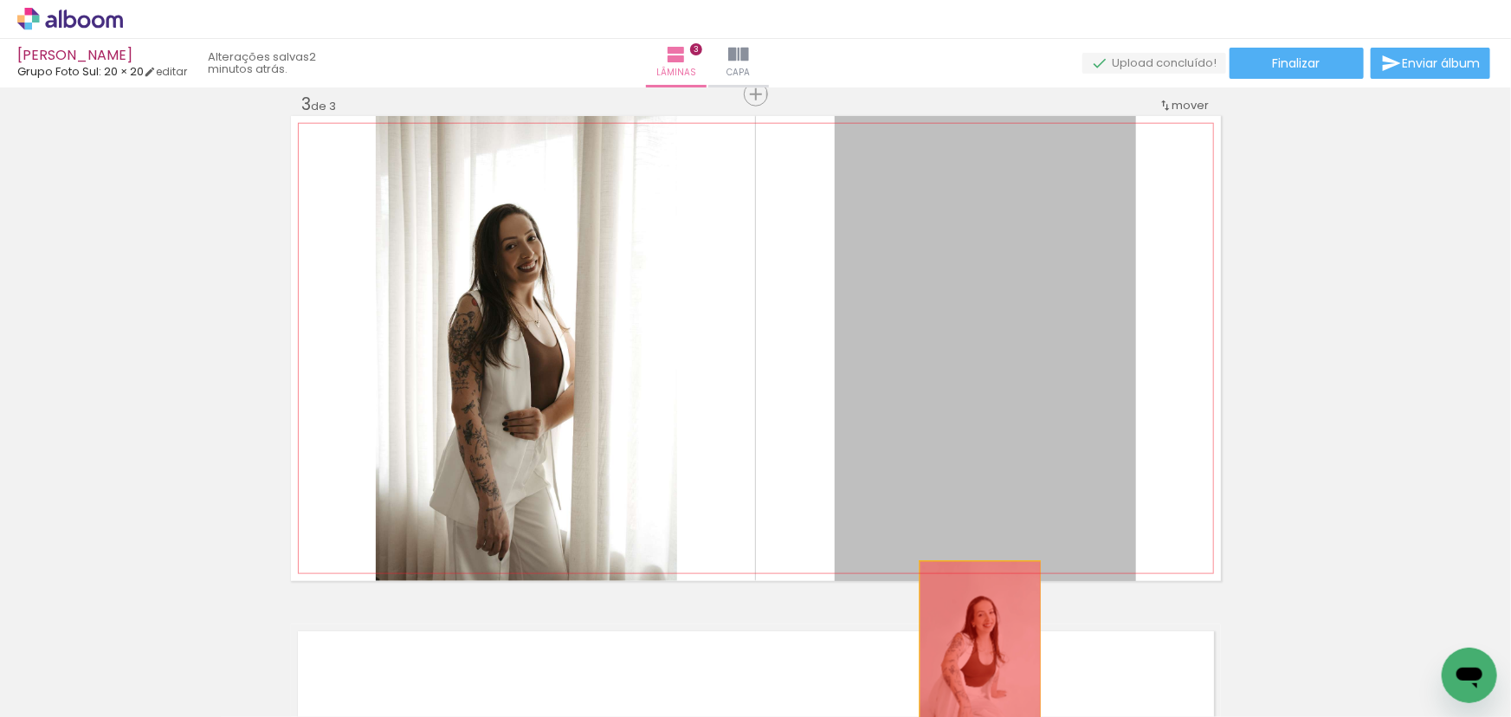
drag, startPoint x: 1039, startPoint y: 298, endPoint x: 969, endPoint y: 649, distance: 358.2
click at [970, 651] on quentale-workspace at bounding box center [755, 358] width 1511 height 717
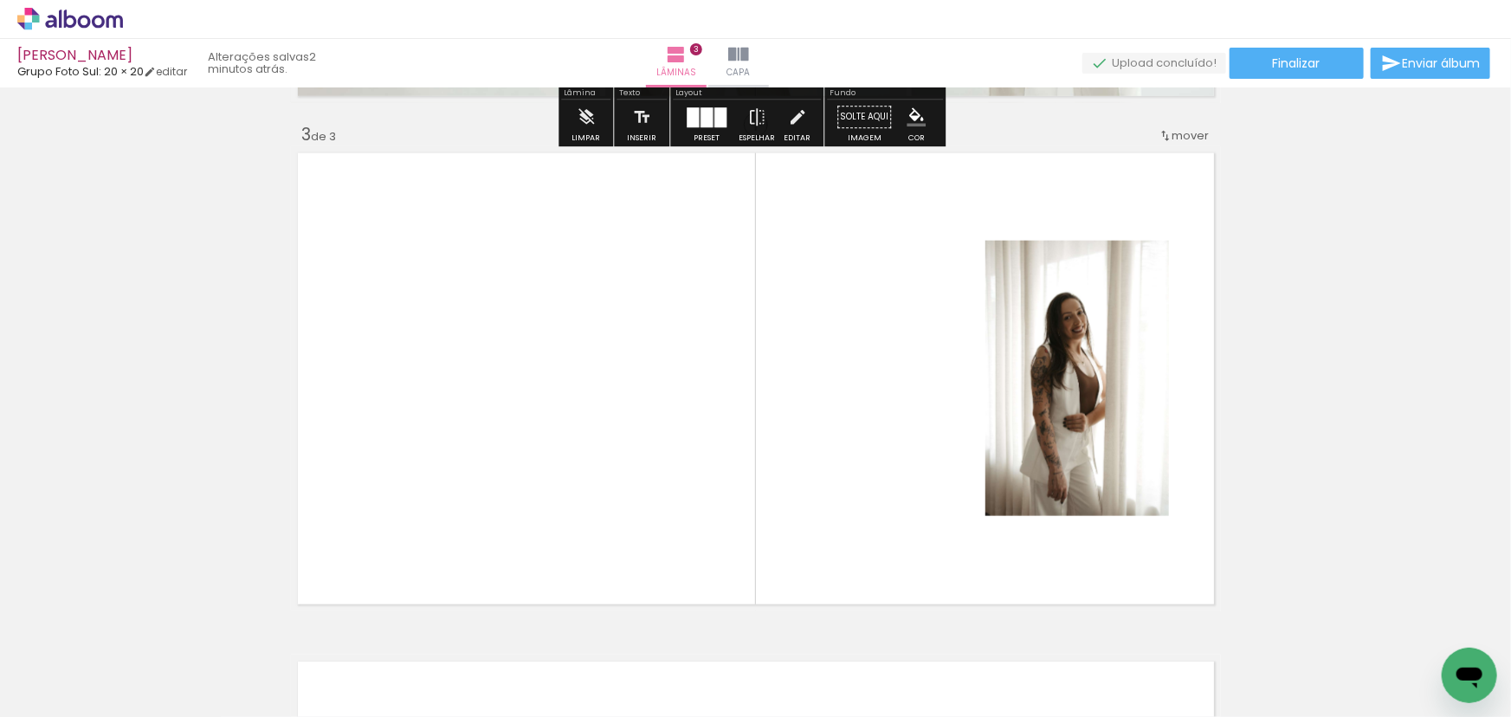
scroll to position [1022, 0]
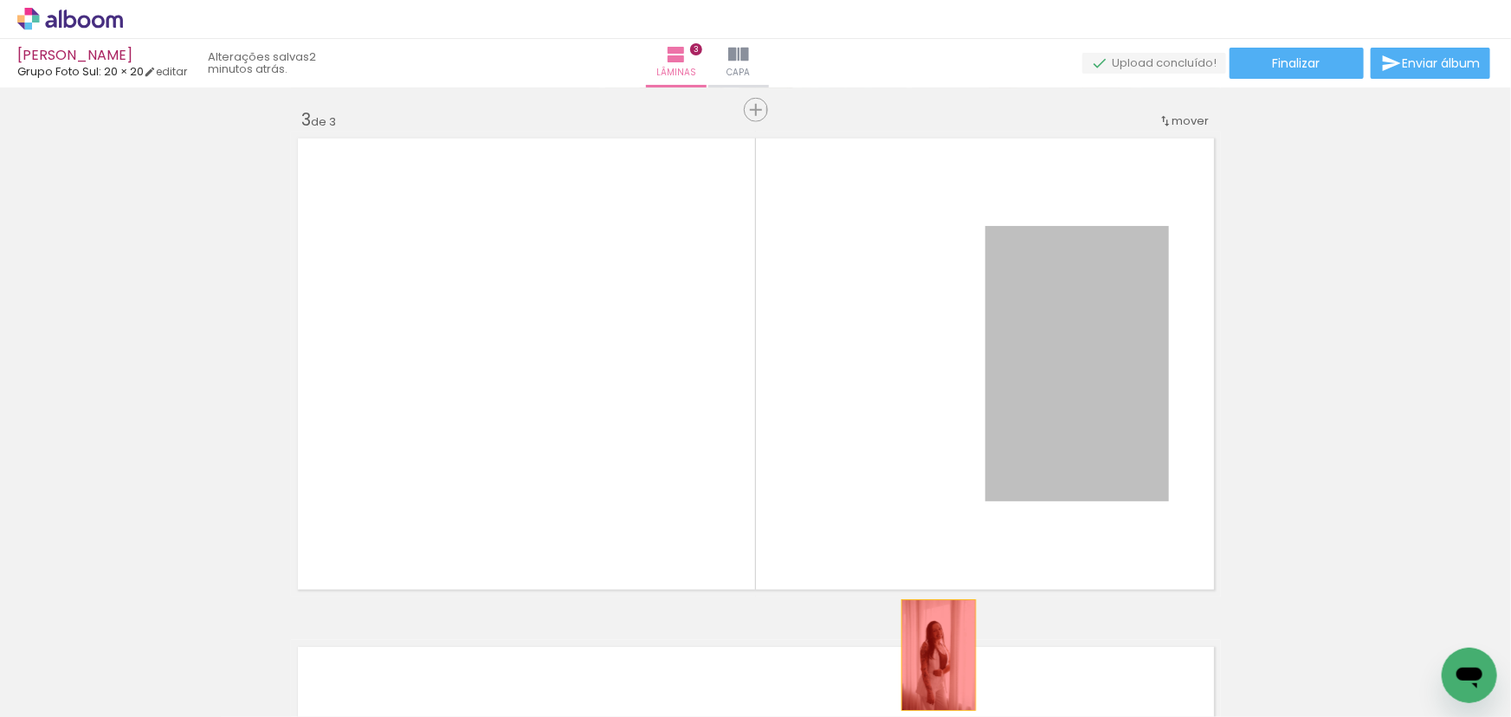
drag, startPoint x: 1038, startPoint y: 372, endPoint x: 915, endPoint y: 656, distance: 309.4
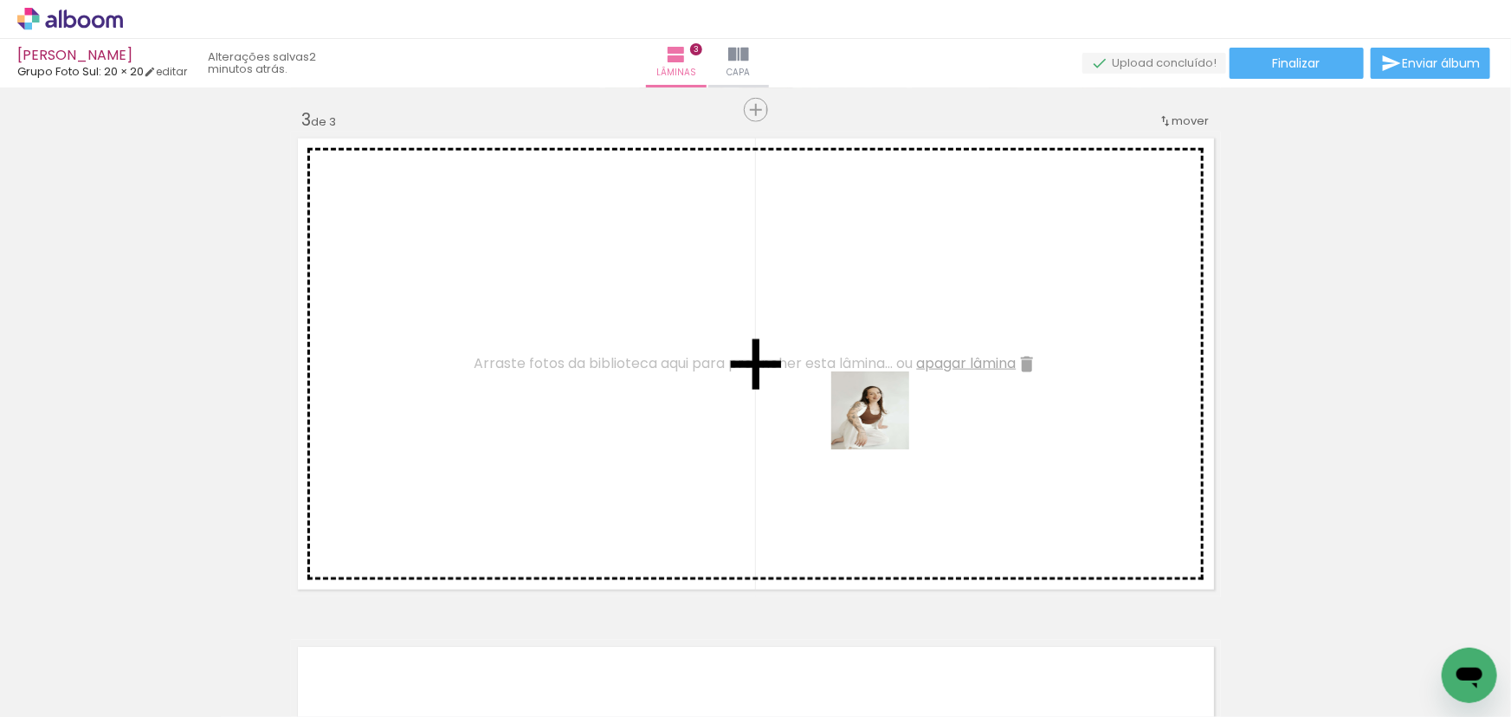
drag, startPoint x: 769, startPoint y: 663, endPoint x: 887, endPoint y: 416, distance: 273.7
click at [887, 416] on quentale-workspace at bounding box center [755, 358] width 1511 height 717
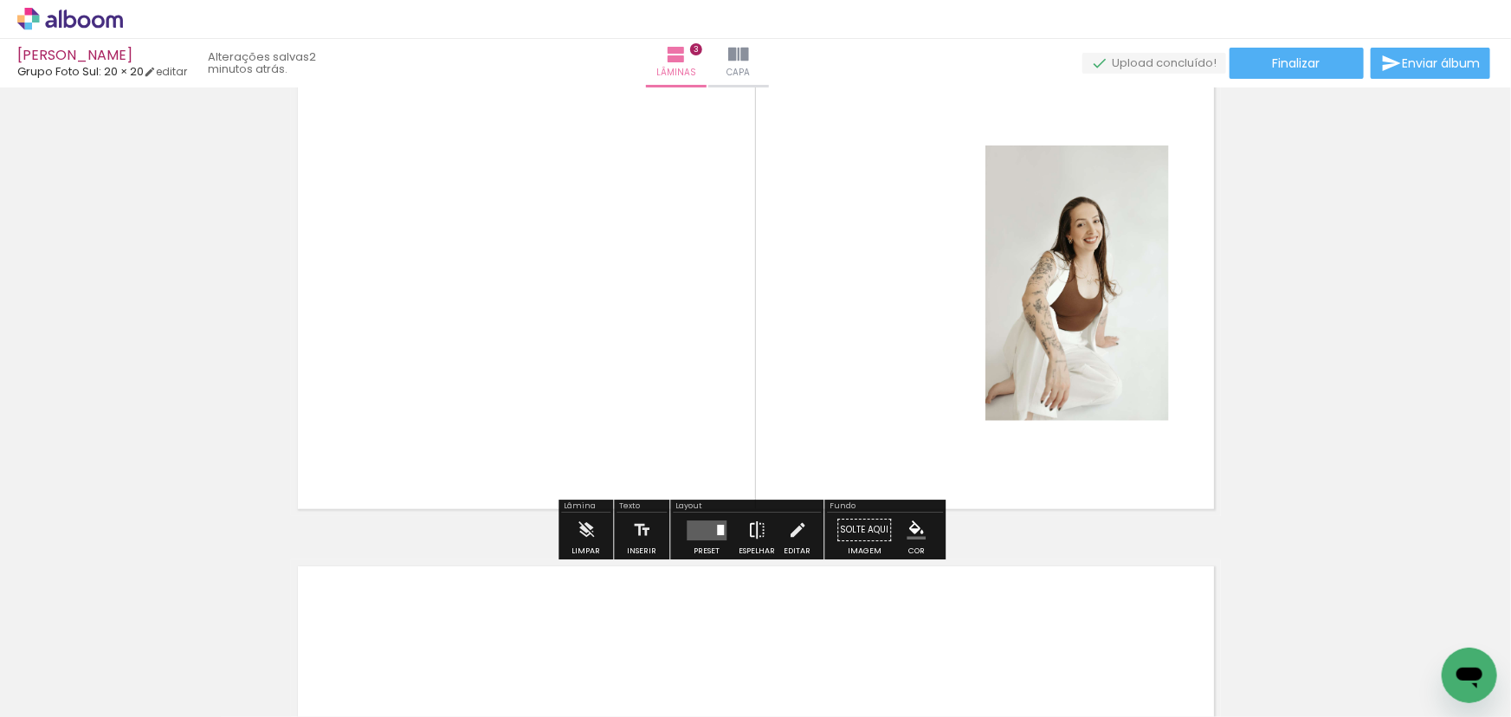
scroll to position [1180, 0]
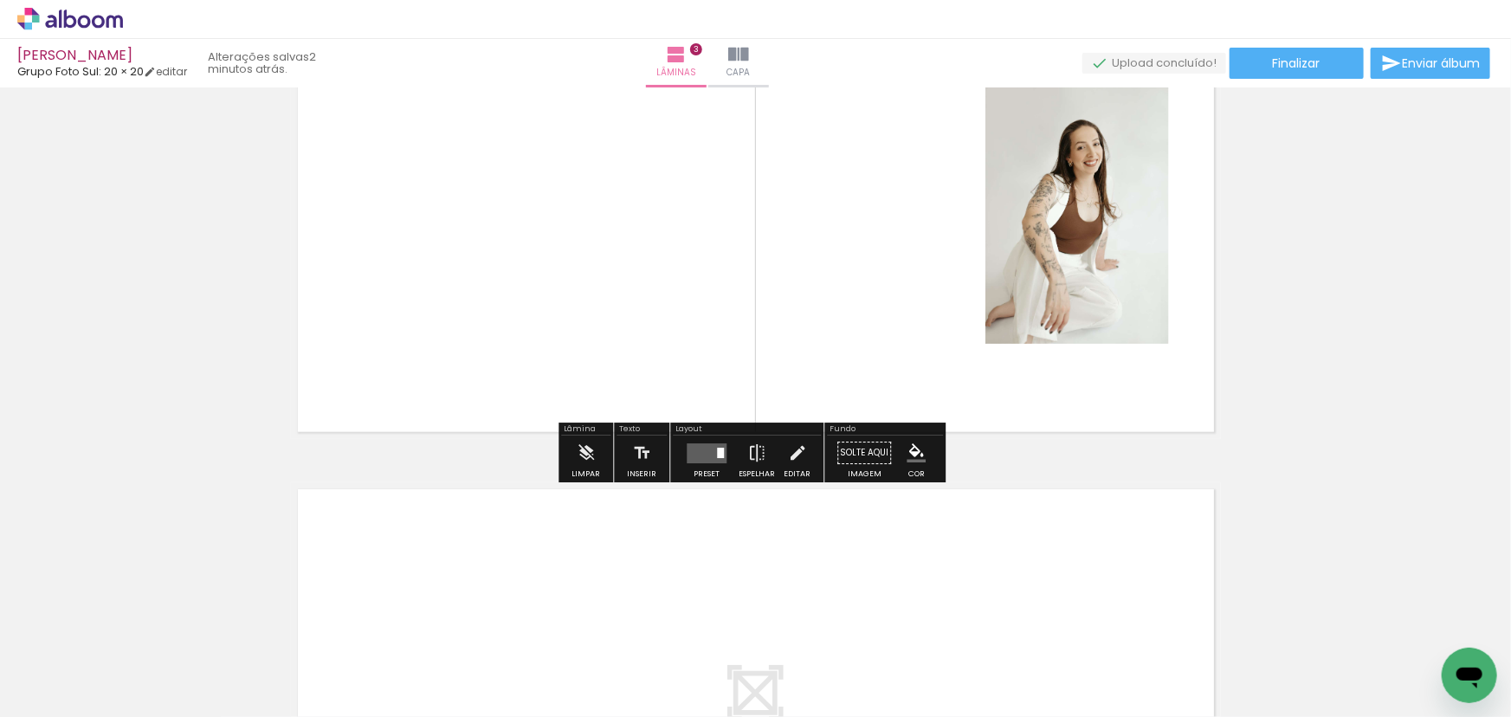
drag, startPoint x: 718, startPoint y: 462, endPoint x: 750, endPoint y: 462, distance: 31.2
click at [718, 464] on div at bounding box center [706, 453] width 47 height 35
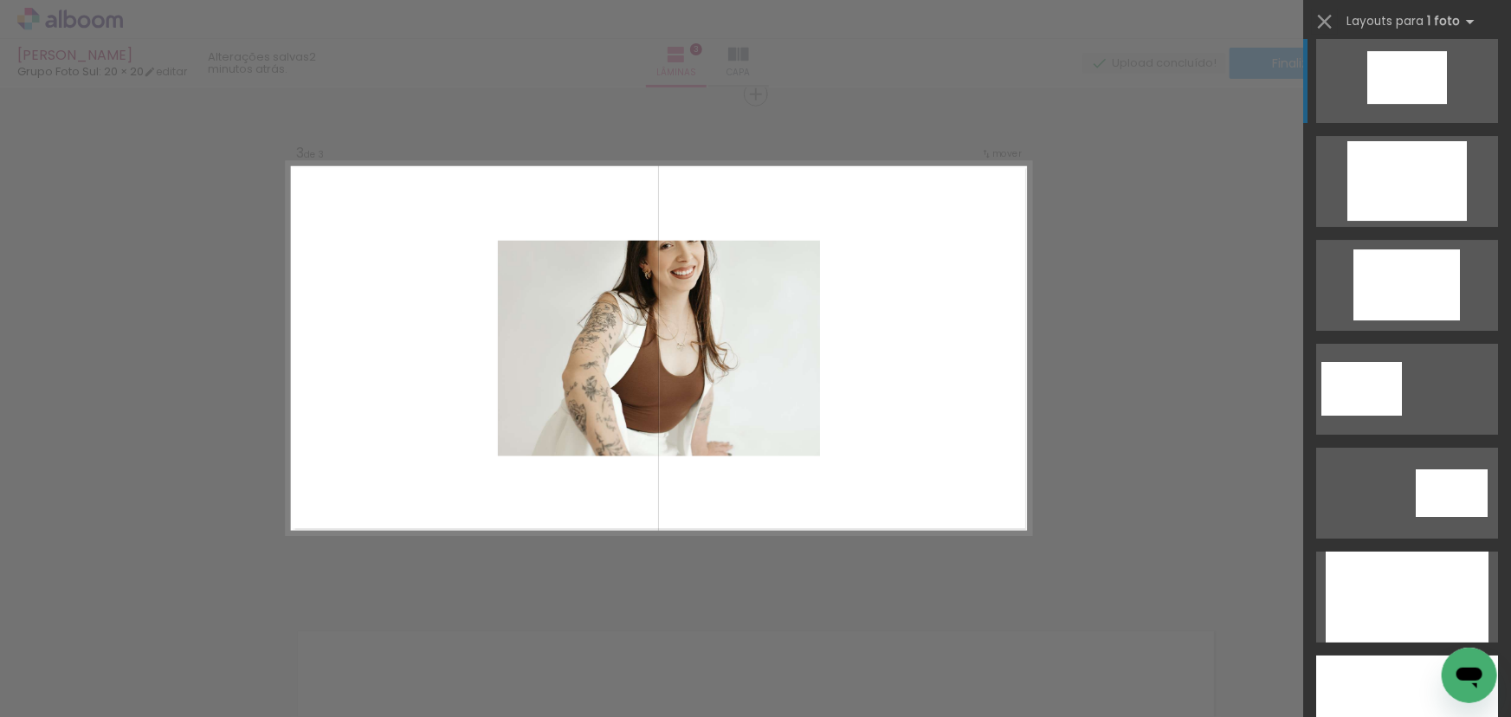
scroll to position [3069, 0]
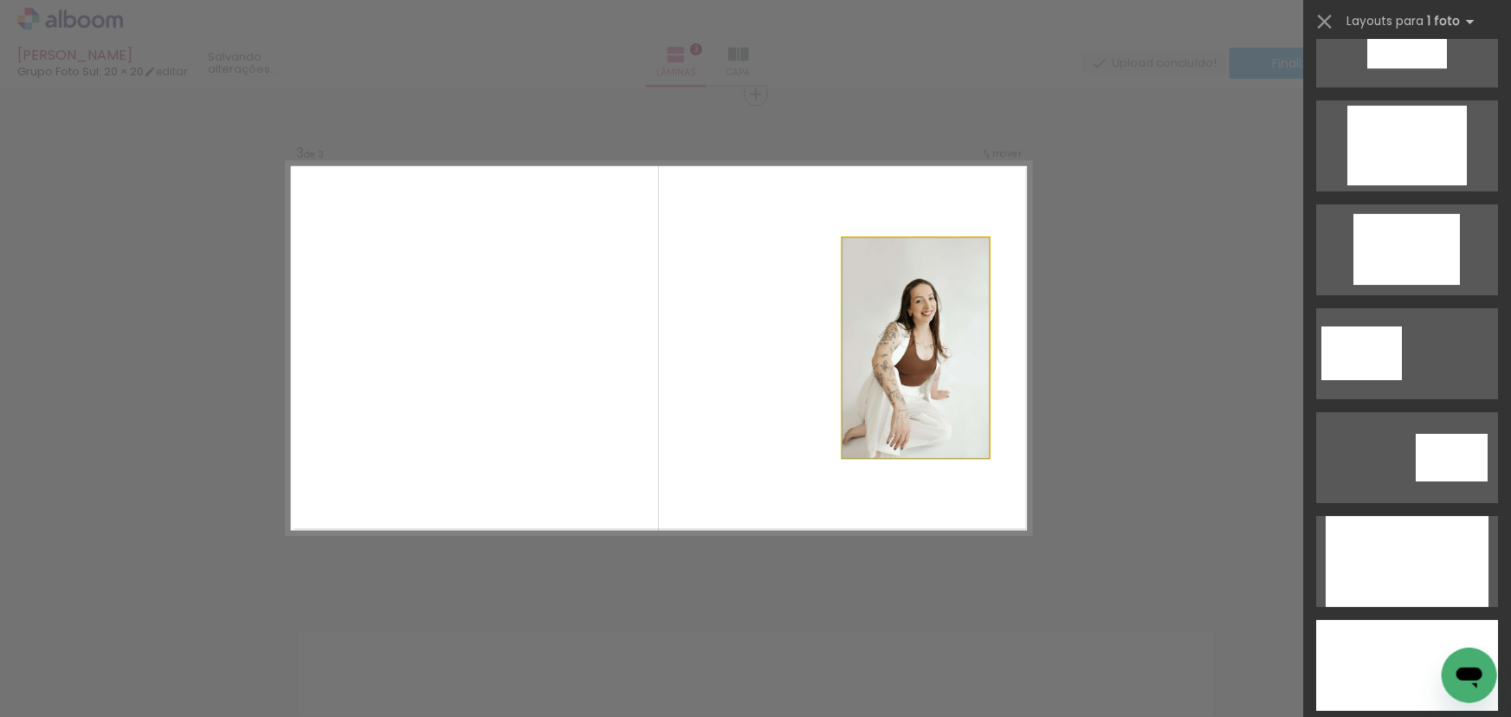
click at [842, 333] on quentale-photo at bounding box center [915, 348] width 147 height 220
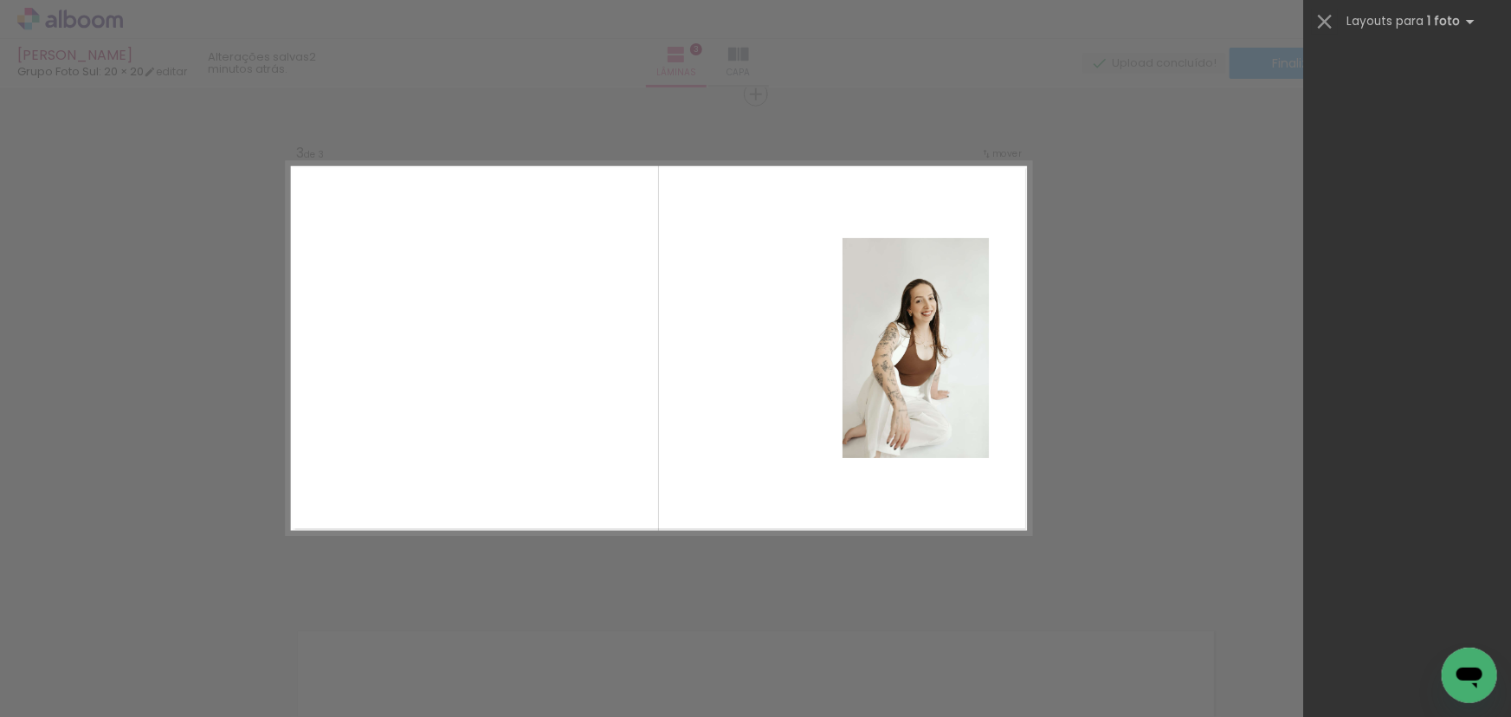
scroll to position [0, 0]
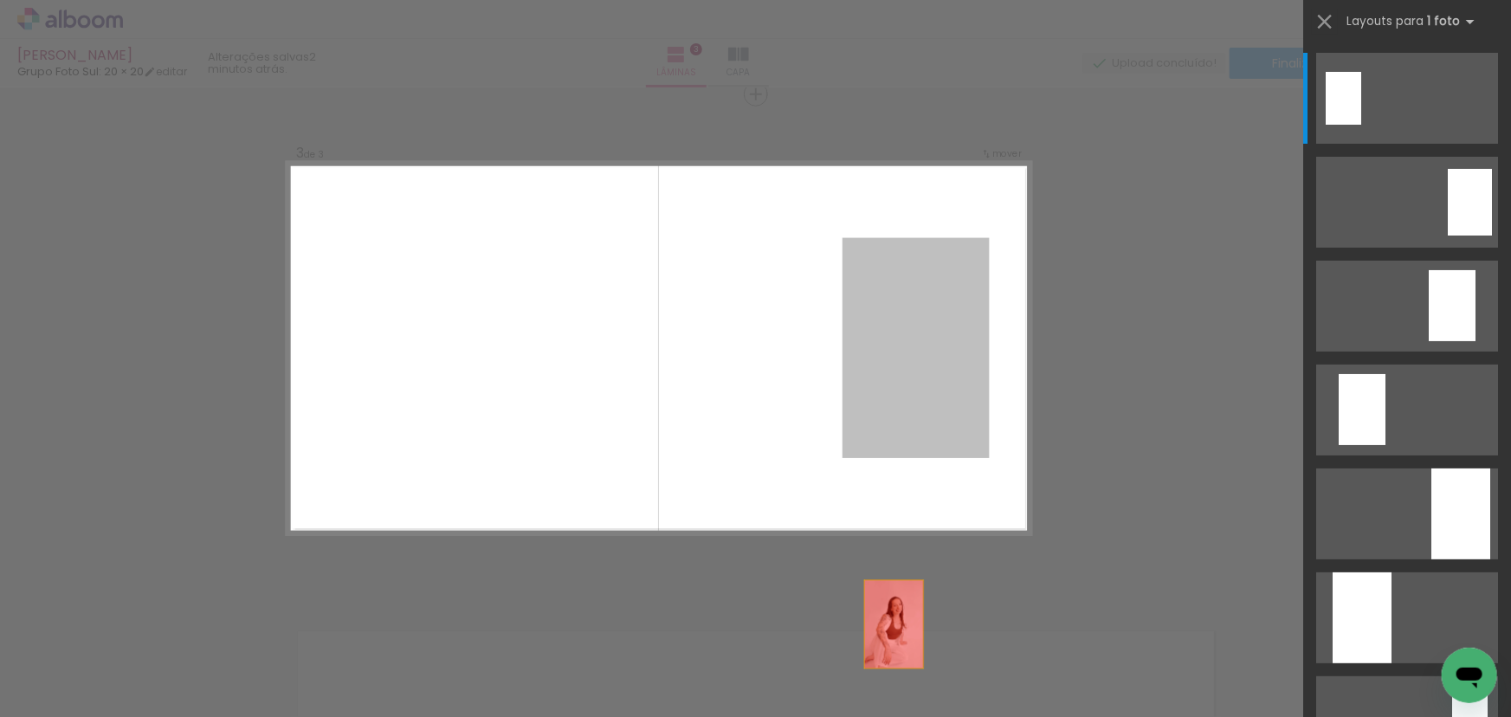
drag, startPoint x: 913, startPoint y: 371, endPoint x: 879, endPoint y: 705, distance: 335.8
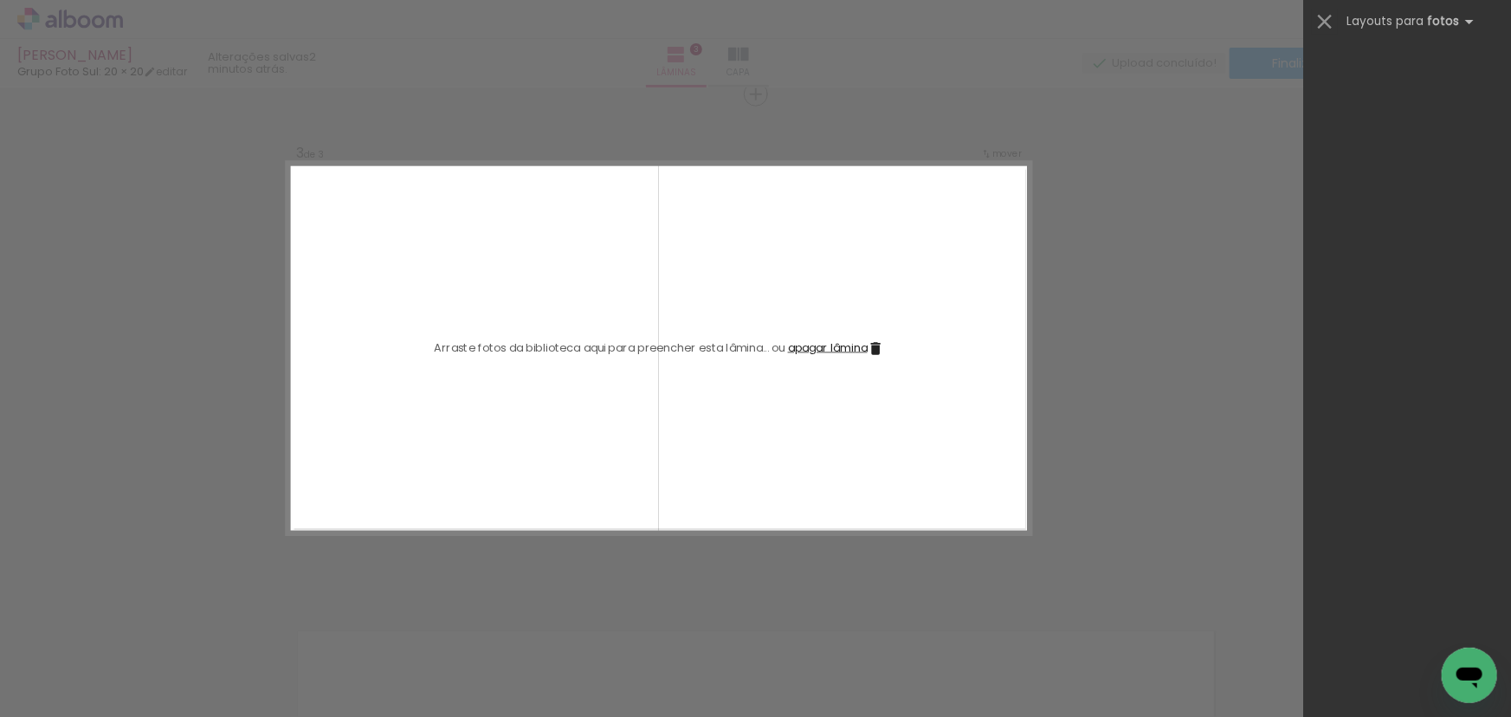
click at [1040, 285] on div "Confirmar Cancelar" at bounding box center [755, 87] width 1511 height 2074
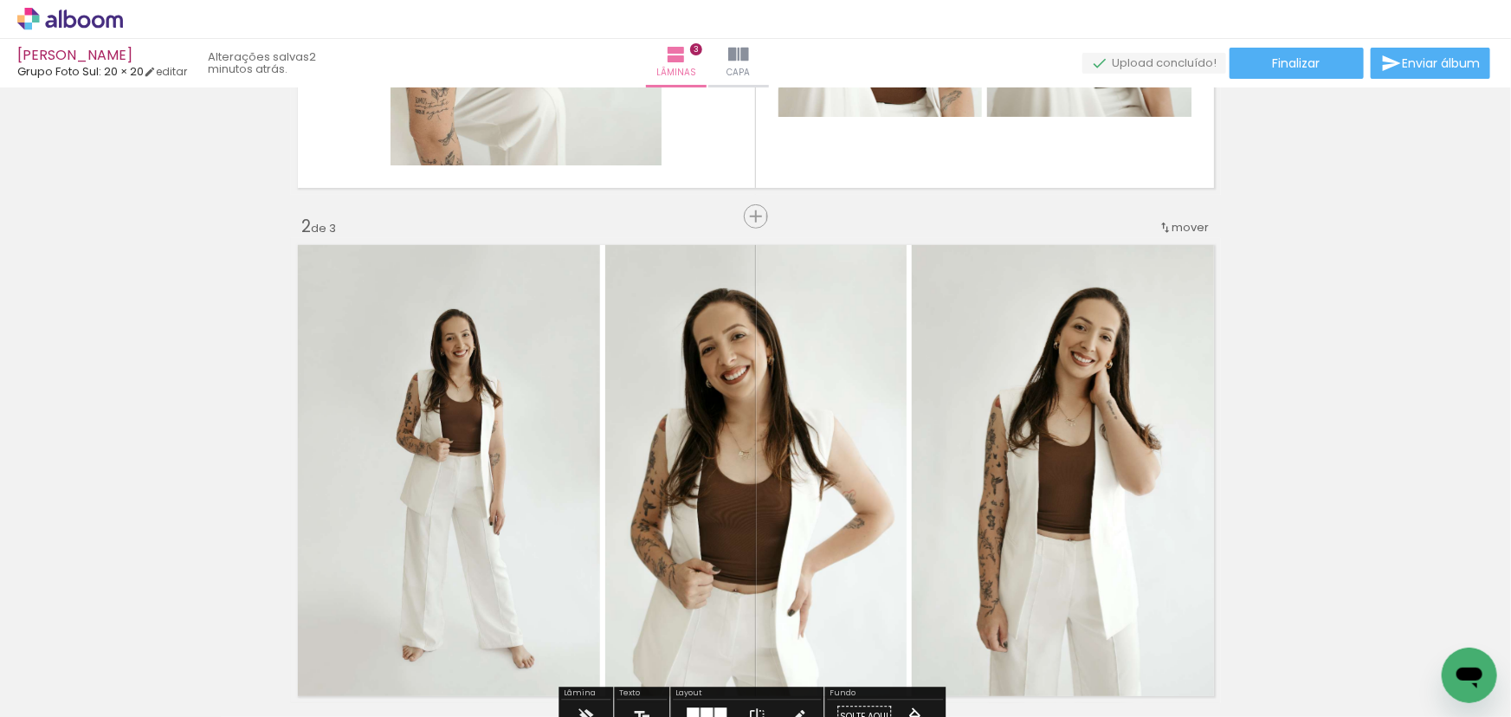
scroll to position [486, 0]
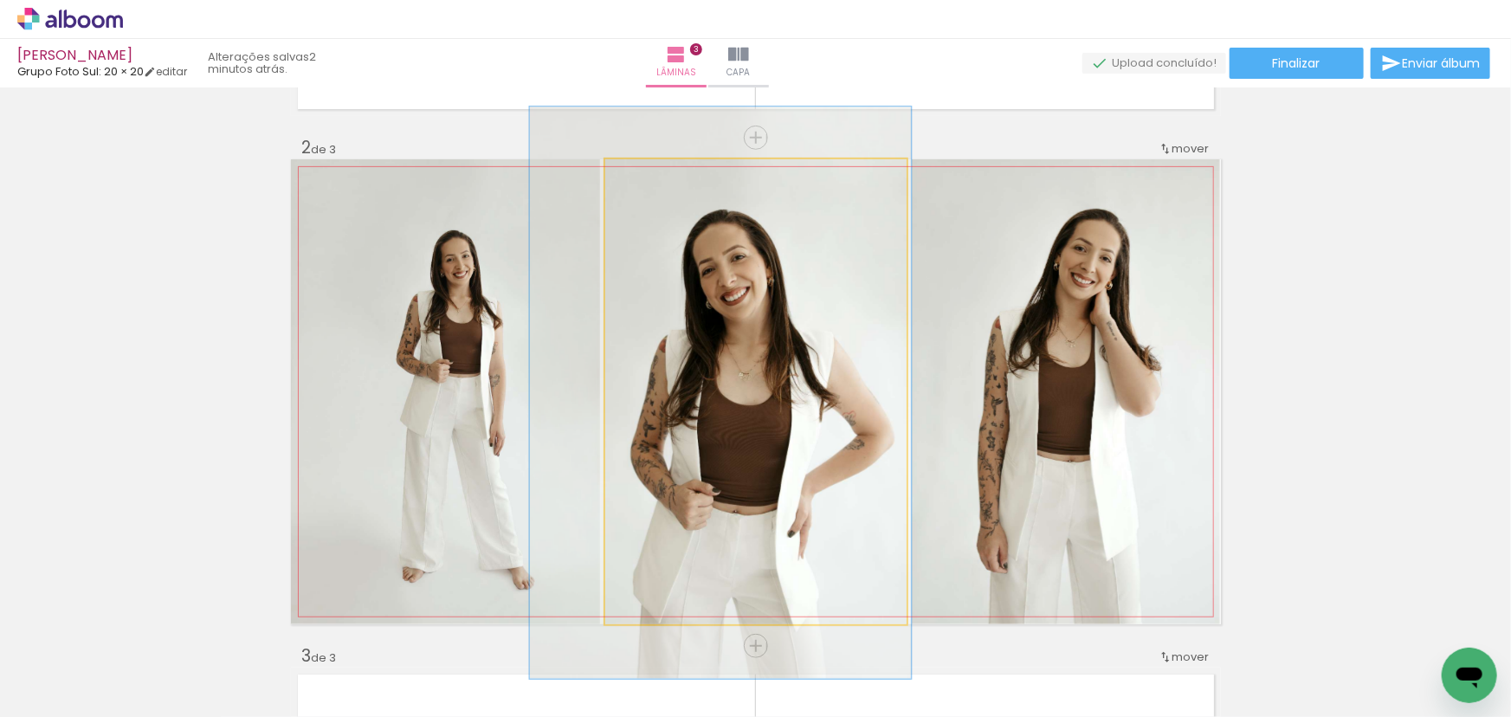
click at [832, 444] on quentale-photo at bounding box center [755, 391] width 301 height 465
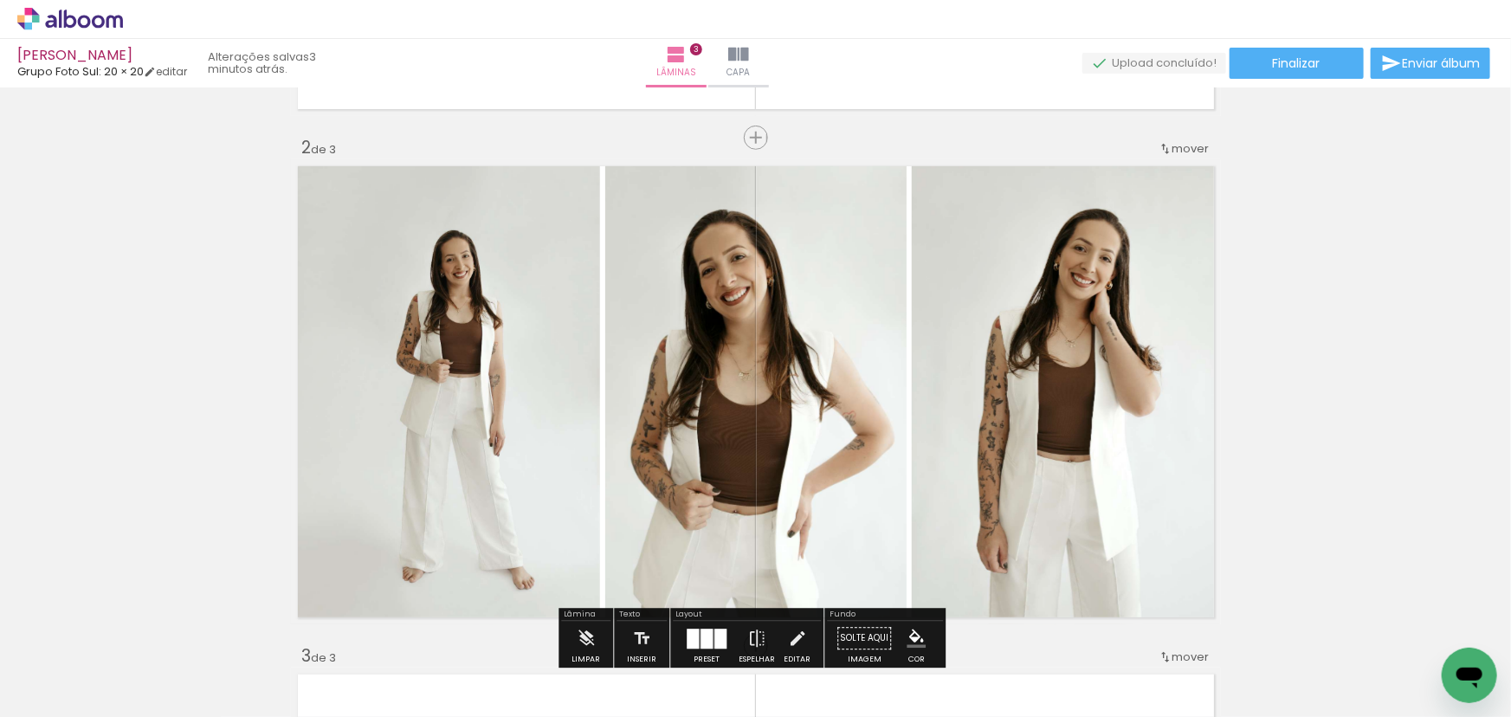
scroll to position [15, 0]
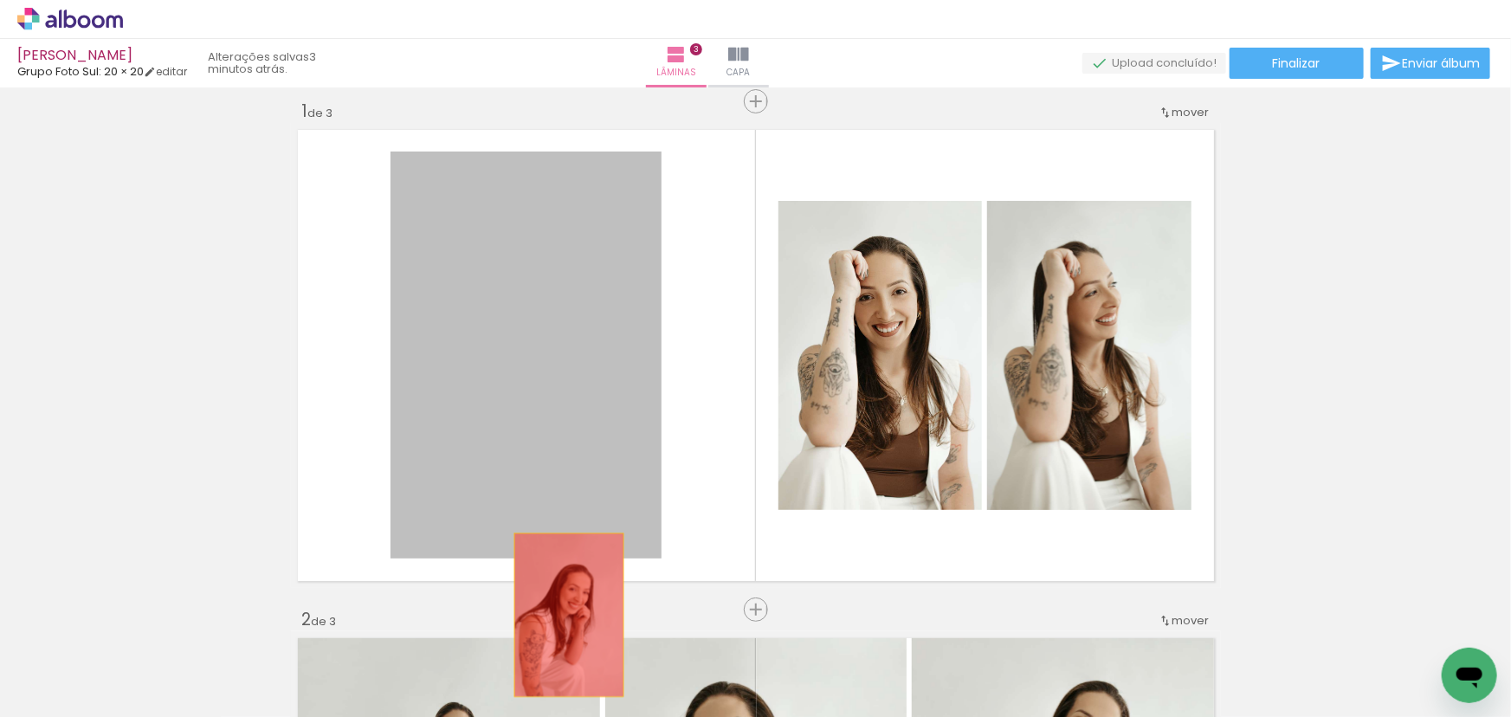
drag, startPoint x: 583, startPoint y: 287, endPoint x: 573, endPoint y: 634, distance: 347.2
click at [564, 628] on quentale-workspace at bounding box center [755, 358] width 1511 height 717
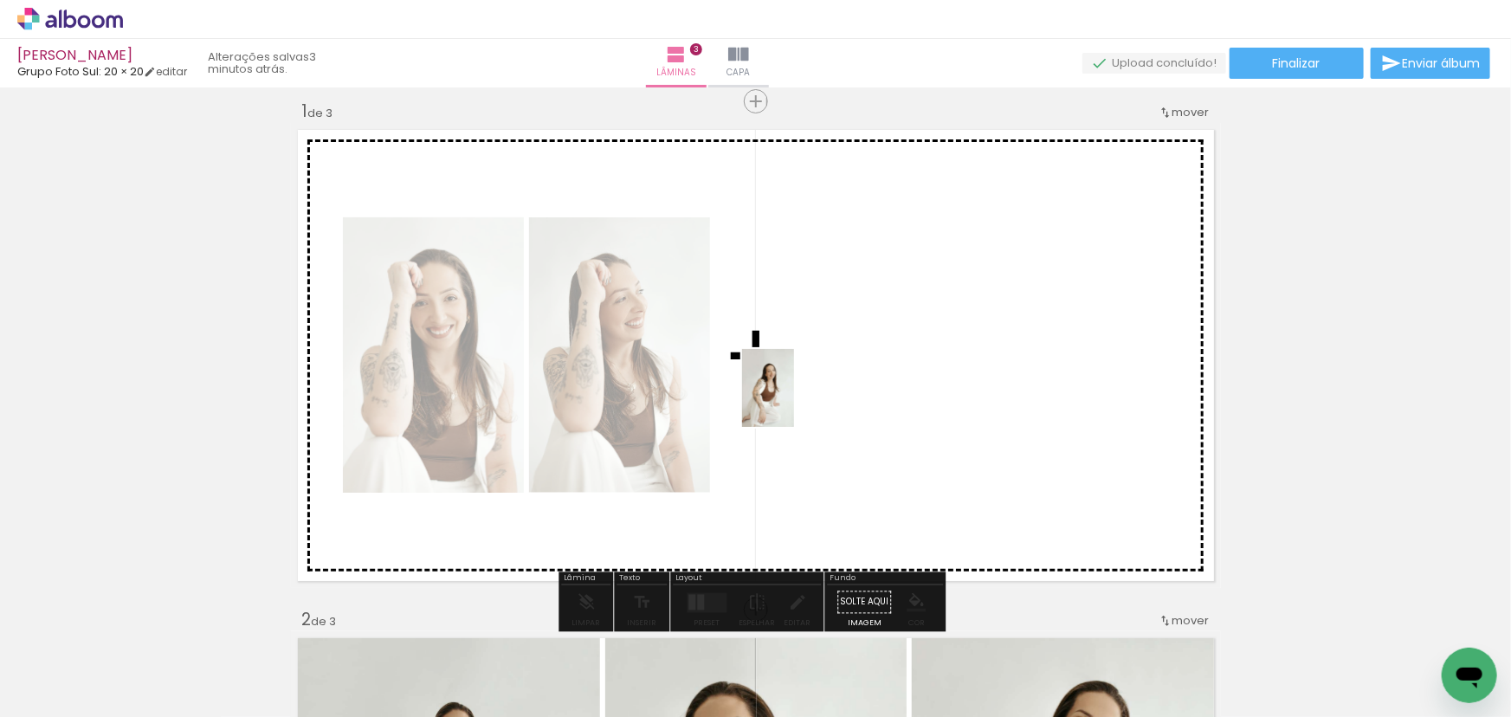
drag, startPoint x: 777, startPoint y: 441, endPoint x: 796, endPoint y: 398, distance: 46.1
click at [796, 398] on quentale-workspace at bounding box center [755, 358] width 1511 height 717
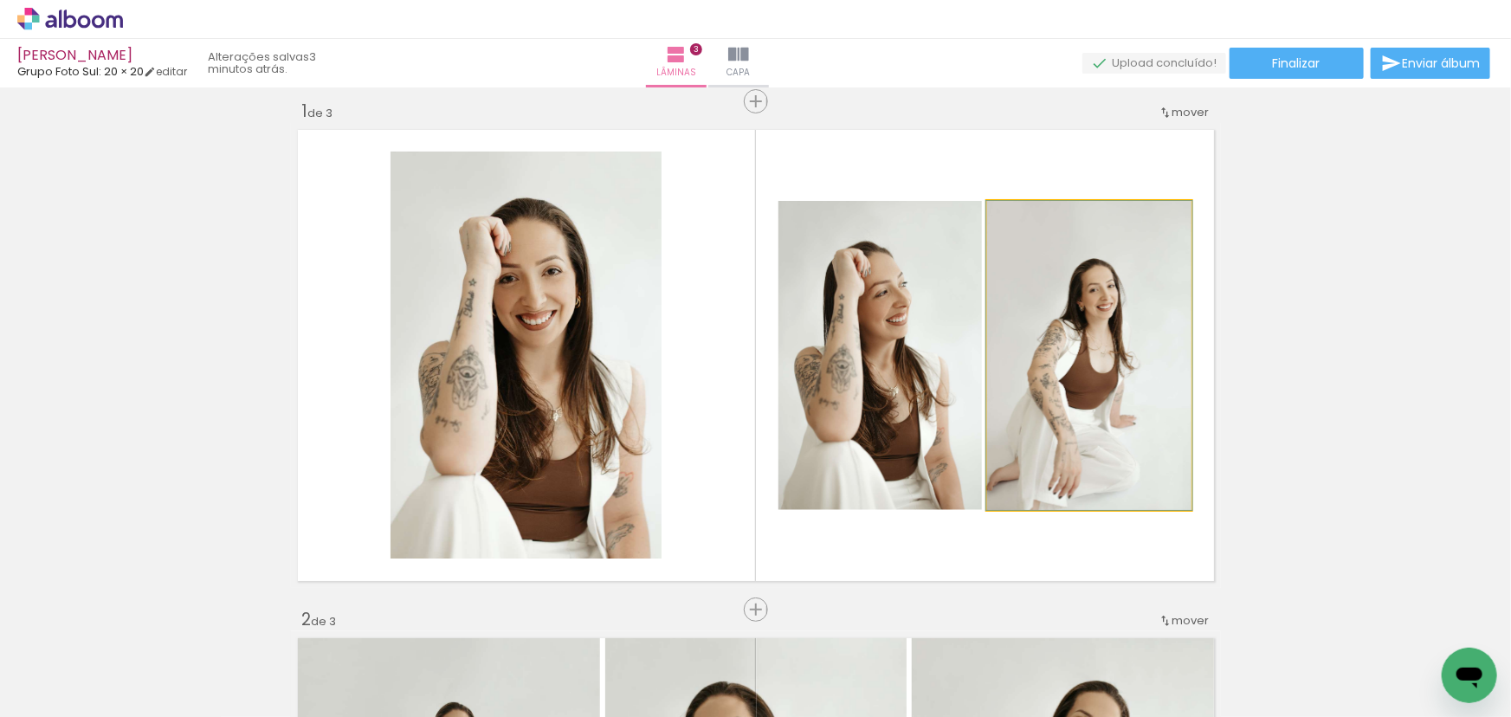
drag, startPoint x: 1058, startPoint y: 417, endPoint x: 1057, endPoint y: 289, distance: 128.1
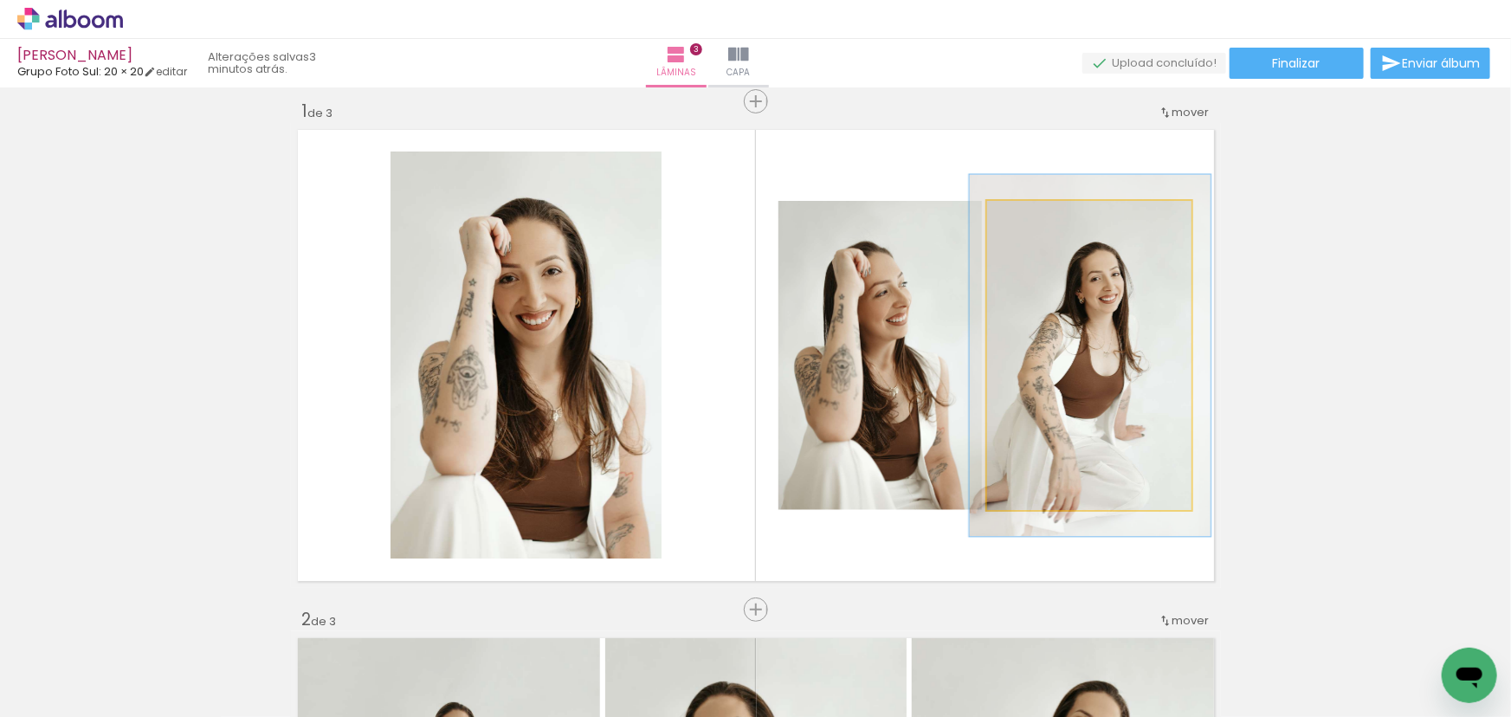
drag, startPoint x: 1030, startPoint y: 217, endPoint x: 1039, endPoint y: 216, distance: 8.7
type paper-slider "119"
click at [1039, 216] on div at bounding box center [1037, 219] width 28 height 28
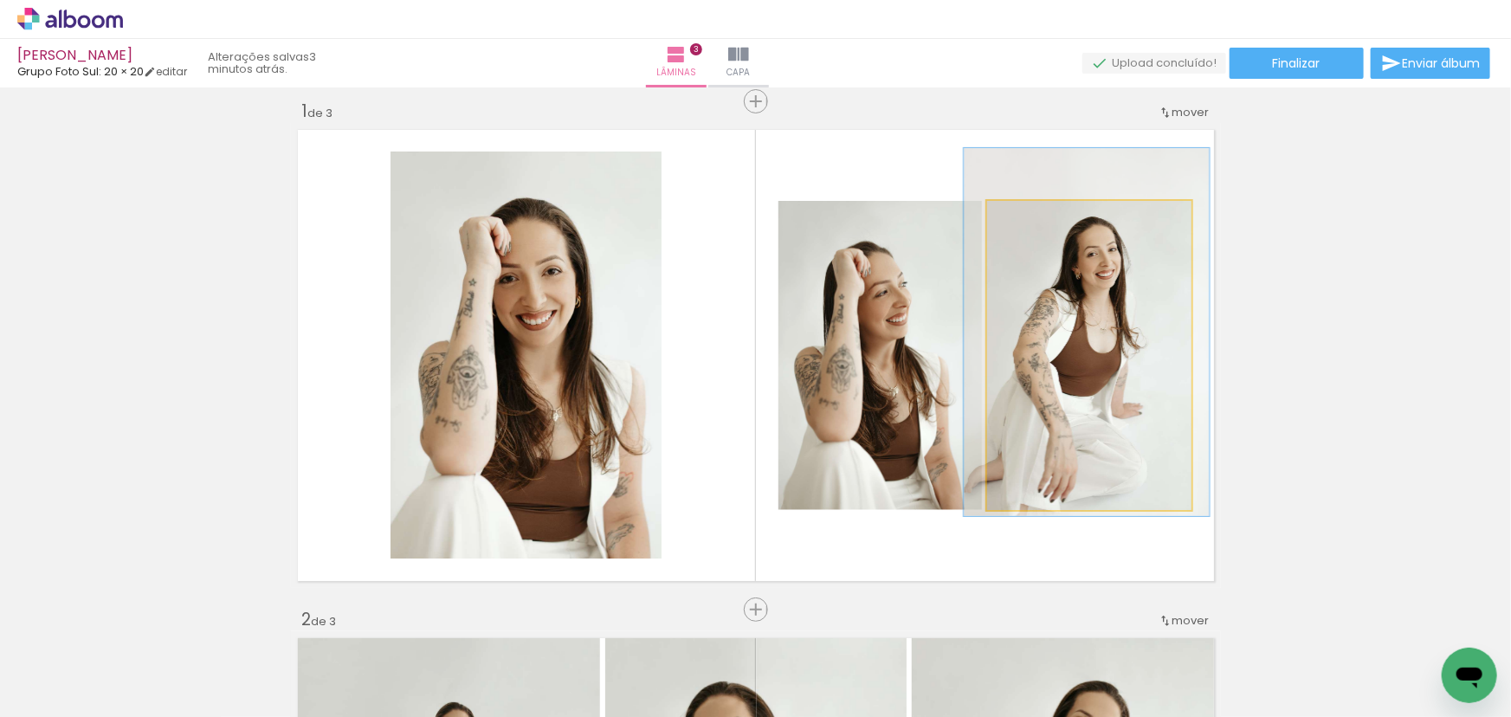
drag, startPoint x: 1107, startPoint y: 311, endPoint x: 1104, endPoint y: 288, distance: 22.8
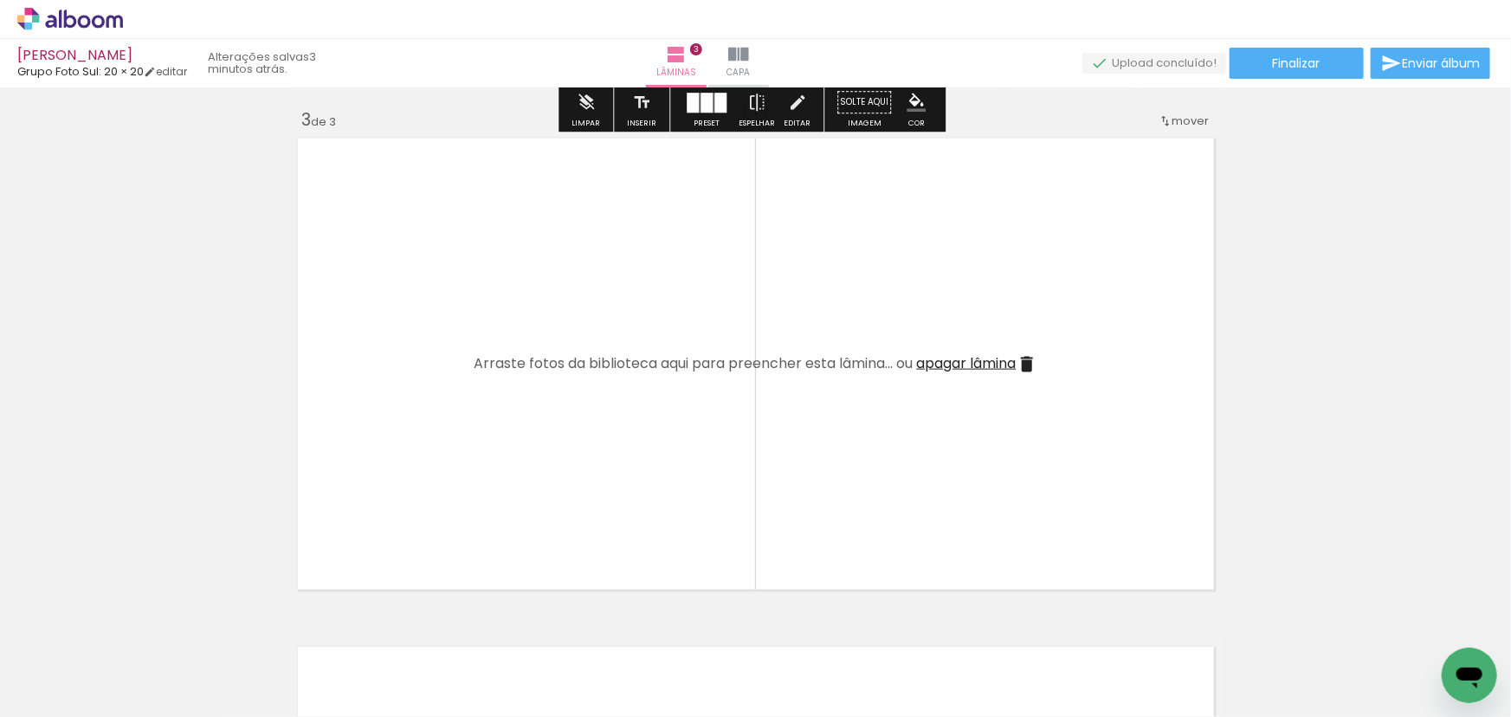
scroll to position [1180, 0]
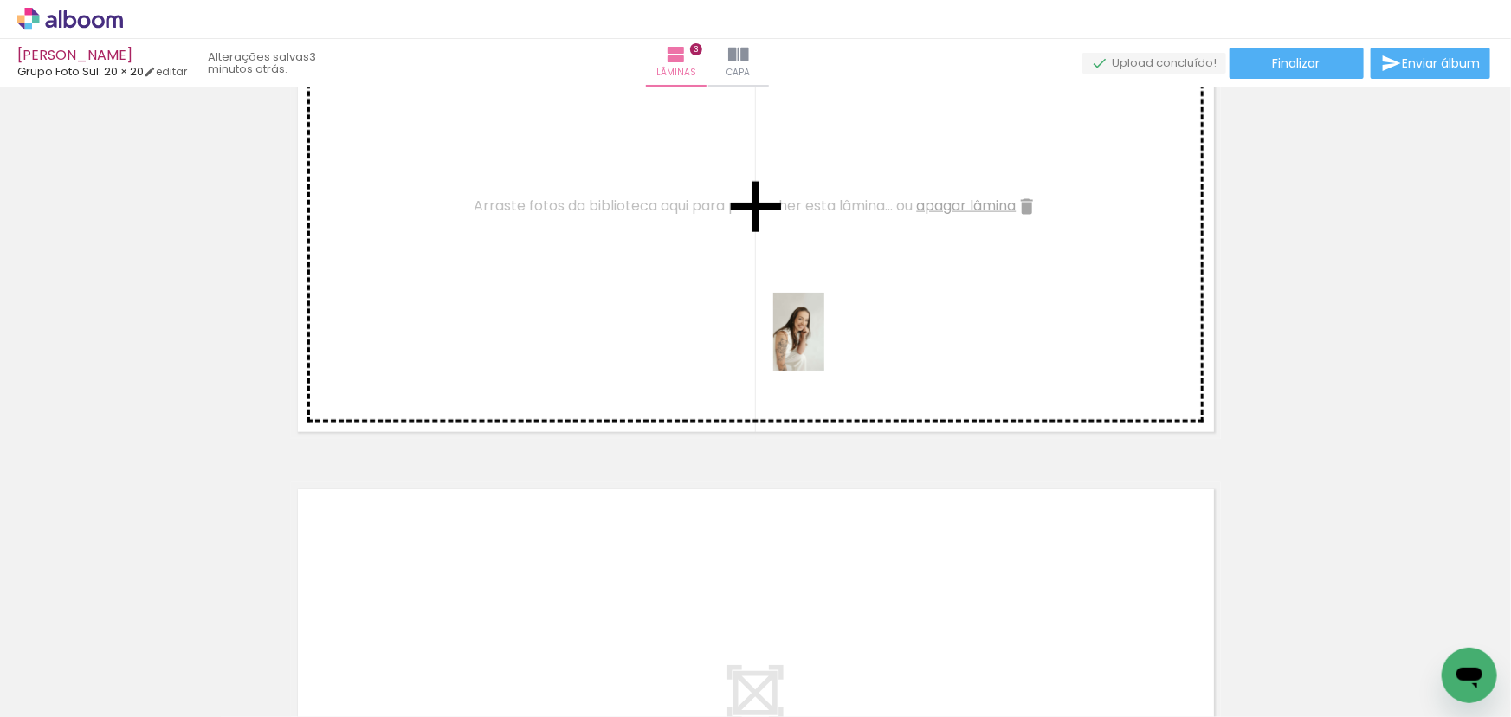
drag, startPoint x: 483, startPoint y: 663, endPoint x: 826, endPoint y: 345, distance: 467.4
click at [826, 345] on quentale-workspace at bounding box center [755, 358] width 1511 height 717
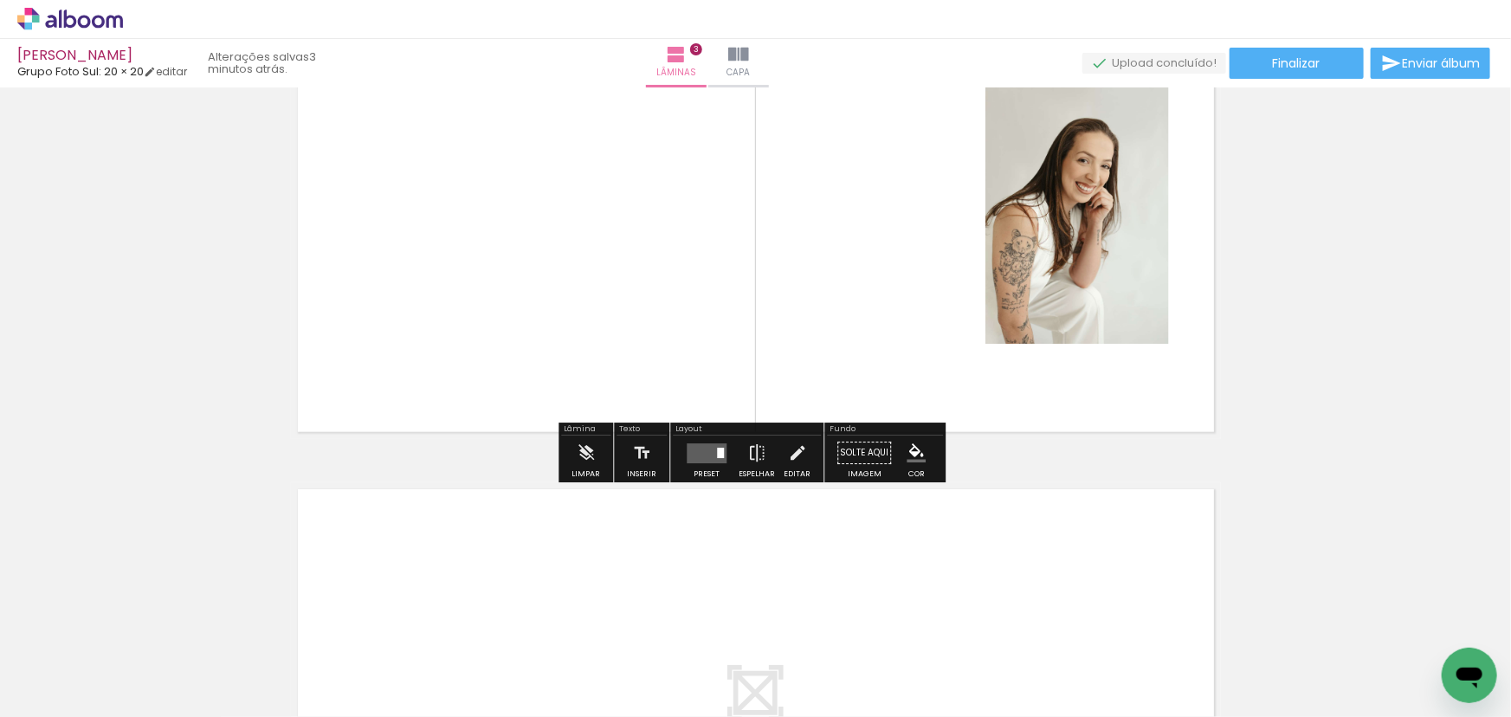
click at [700, 454] on quentale-layouter at bounding box center [706, 453] width 40 height 20
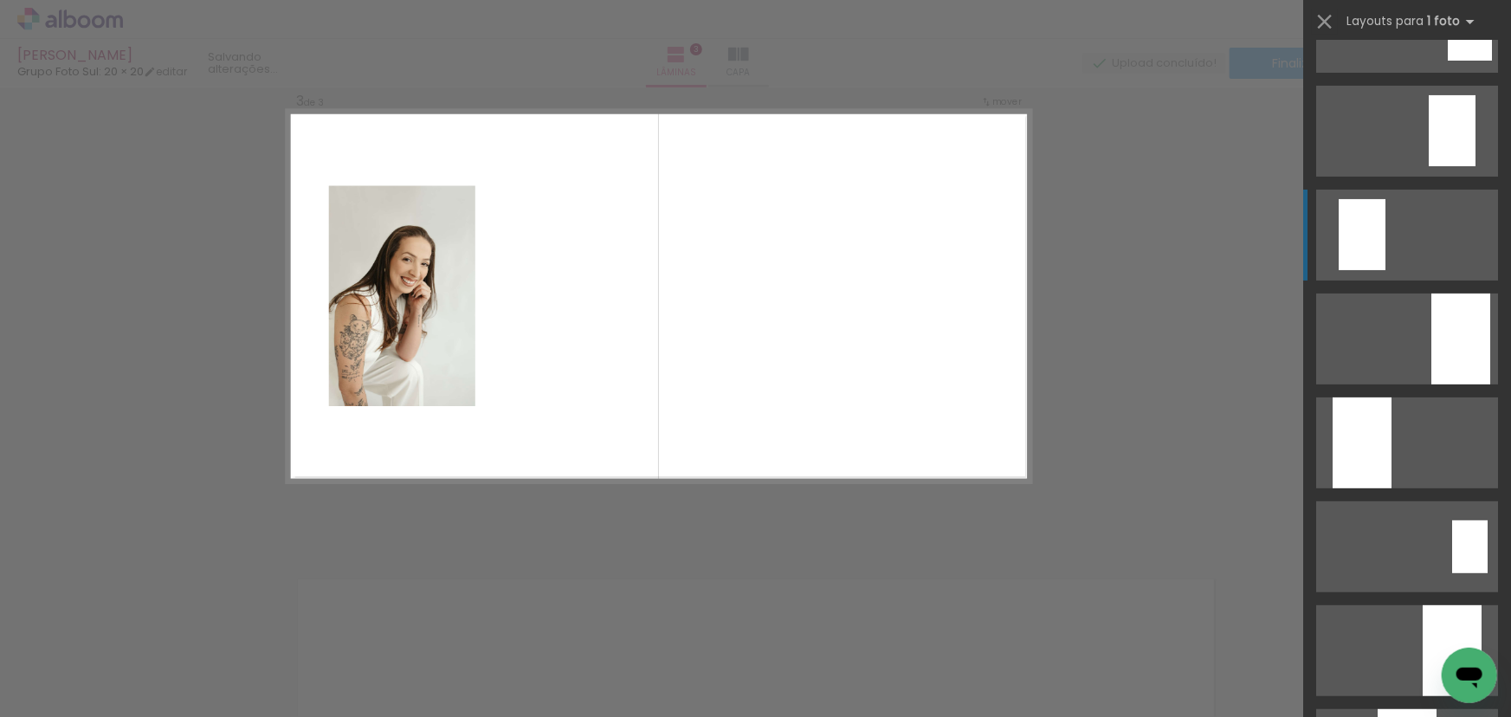
scroll to position [393, 0]
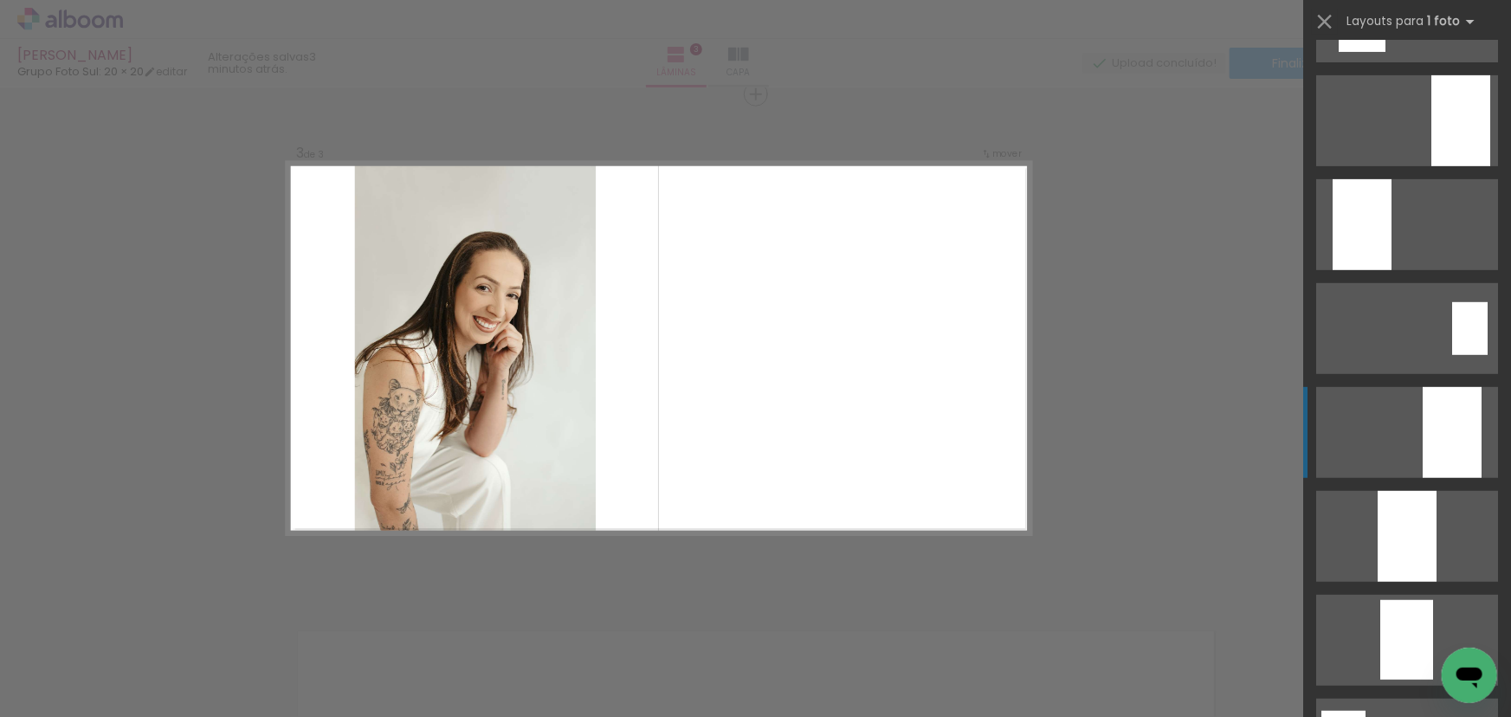
click at [1446, 417] on div at bounding box center [1451, 432] width 59 height 91
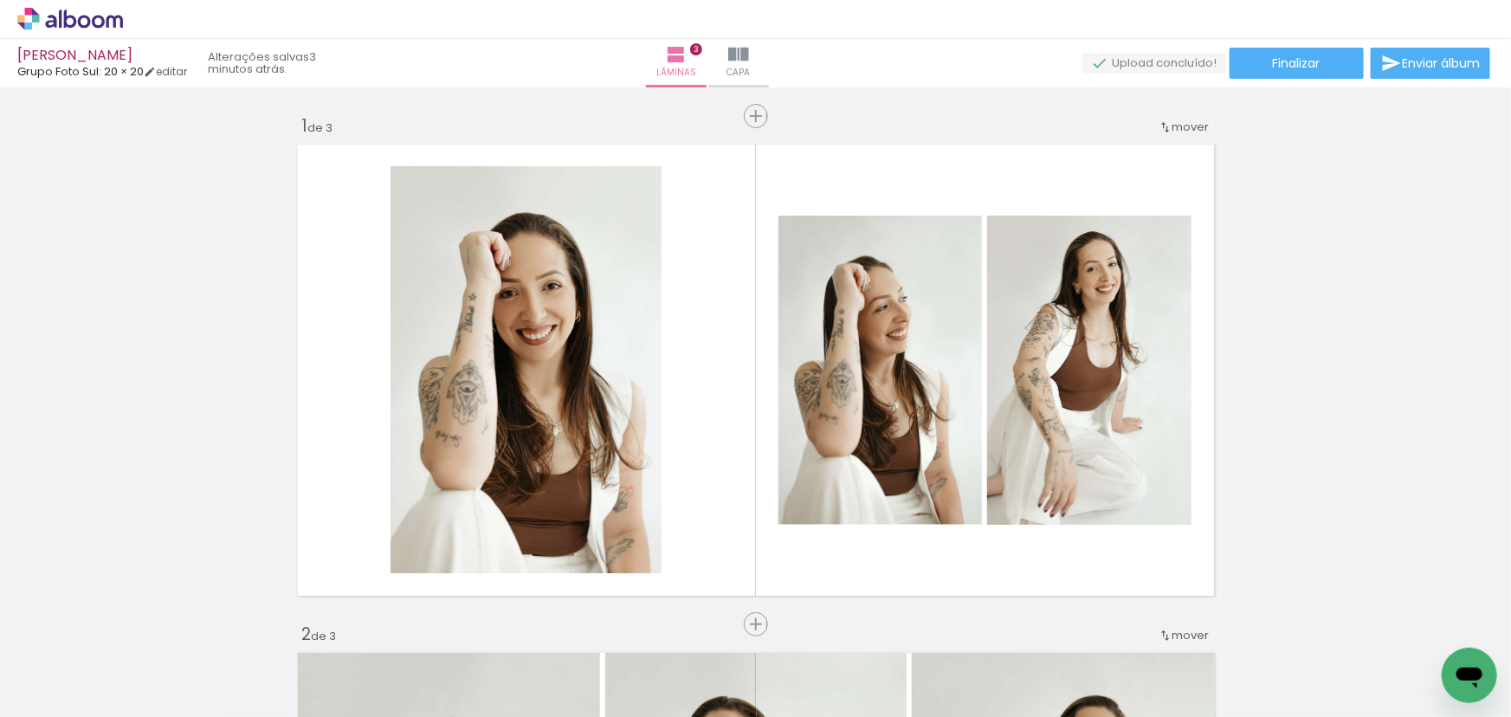
scroll to position [393, 0]
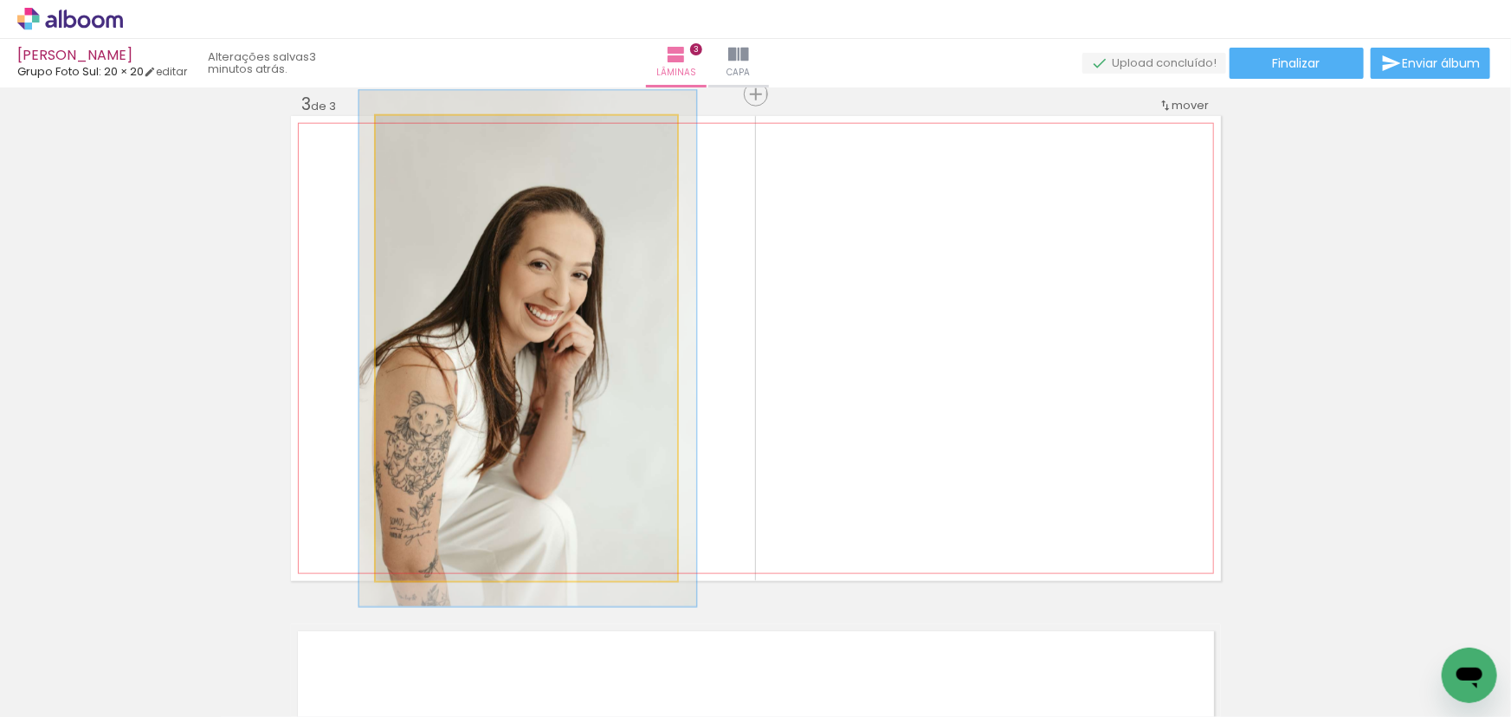
type paper-slider "117"
click at [428, 126] on div at bounding box center [423, 134] width 28 height 28
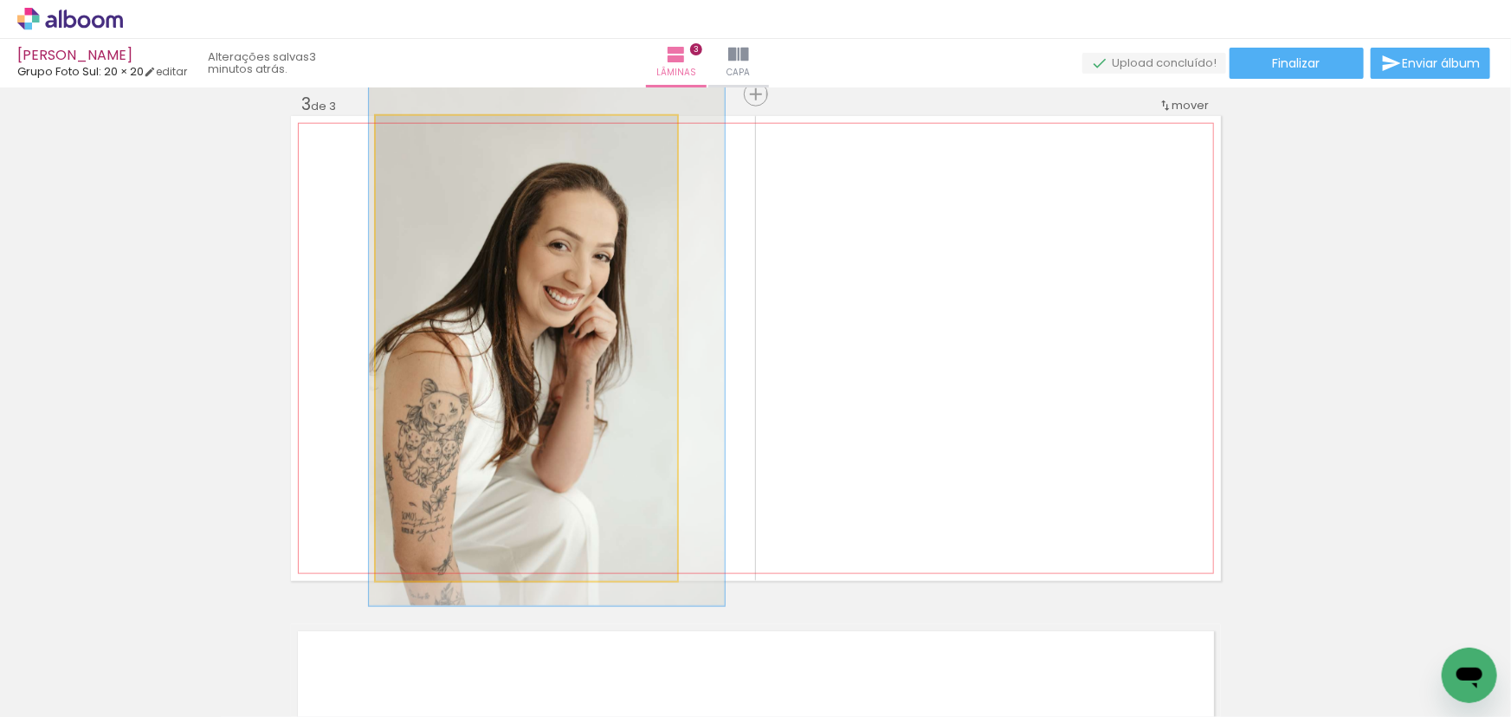
drag, startPoint x: 564, startPoint y: 272, endPoint x: 582, endPoint y: 258, distance: 22.2
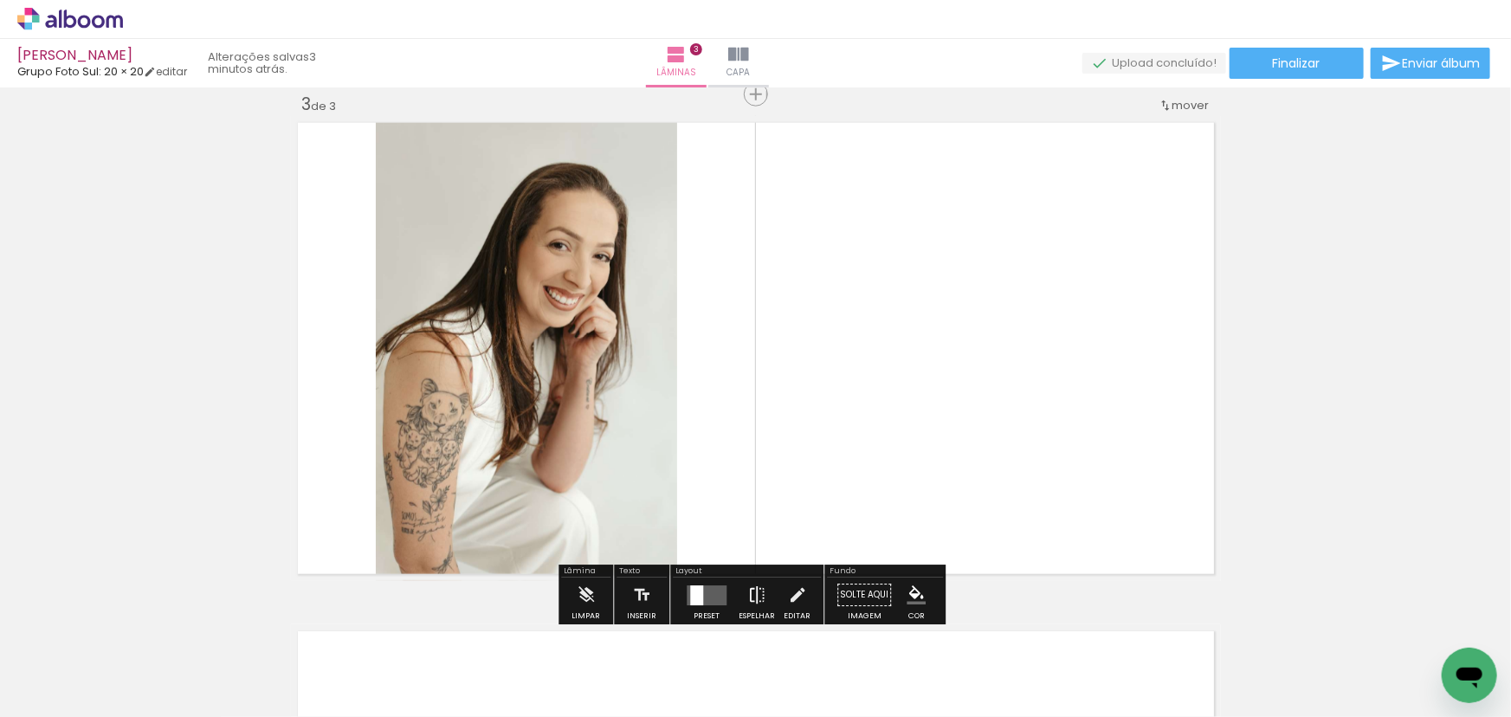
click at [752, 597] on iron-icon at bounding box center [756, 595] width 19 height 35
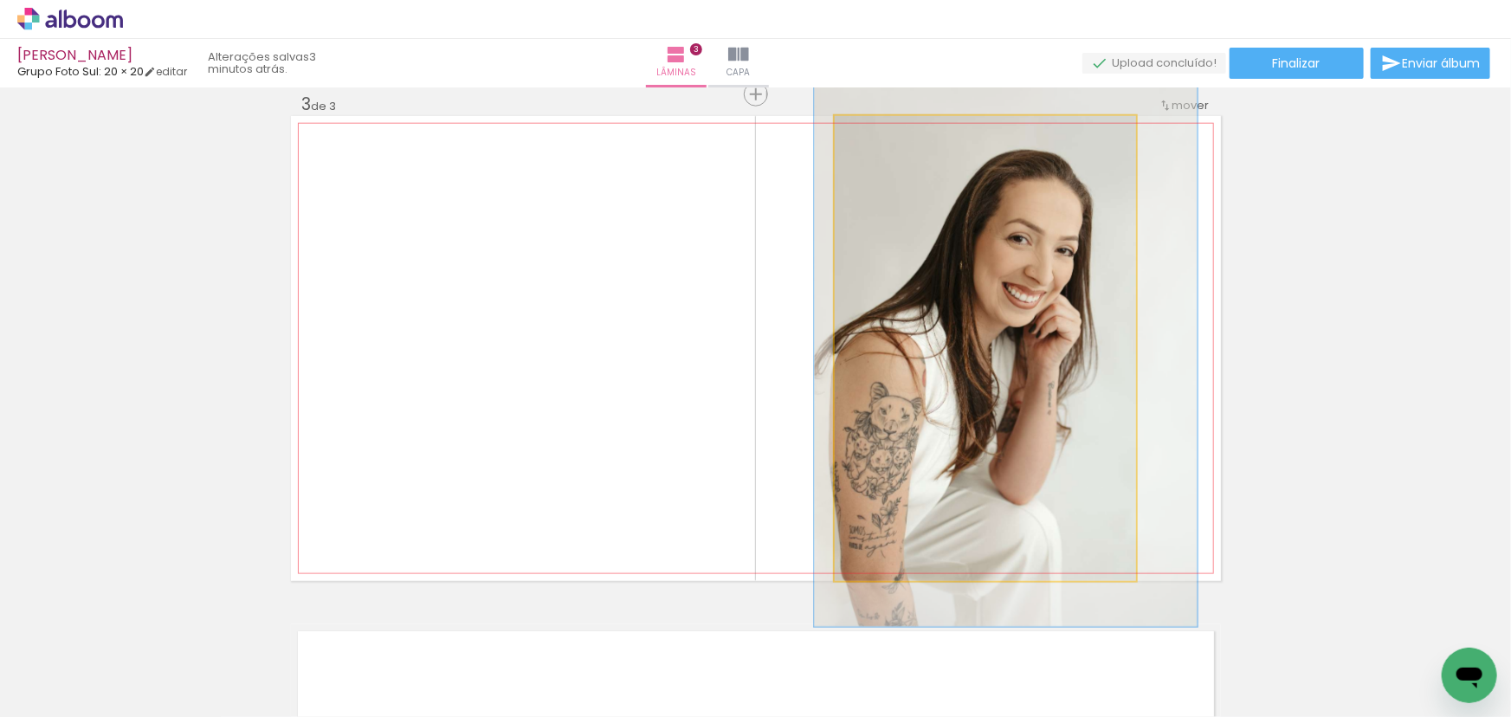
type paper-slider "126"
click at [894, 139] on div at bounding box center [893, 134] width 28 height 28
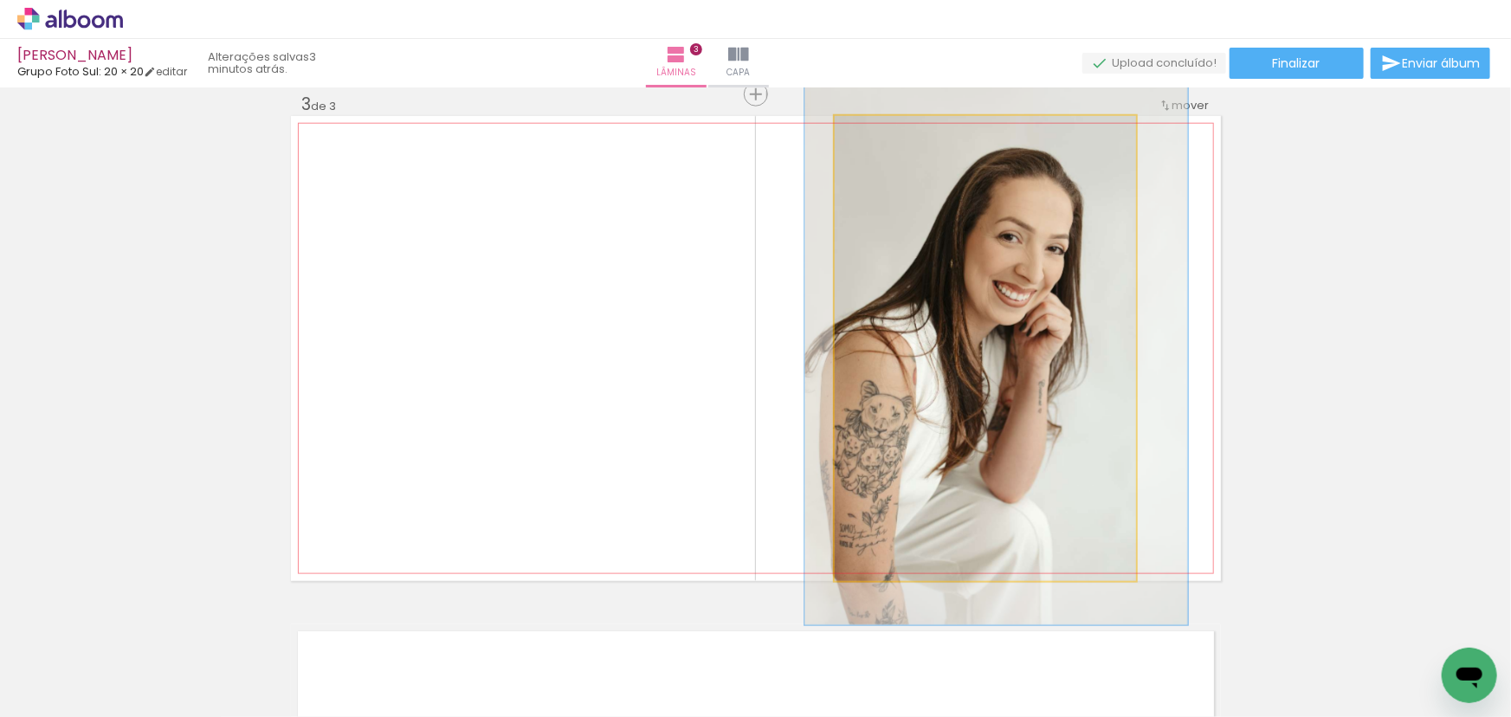
drag, startPoint x: 1092, startPoint y: 274, endPoint x: 1100, endPoint y: 287, distance: 15.6
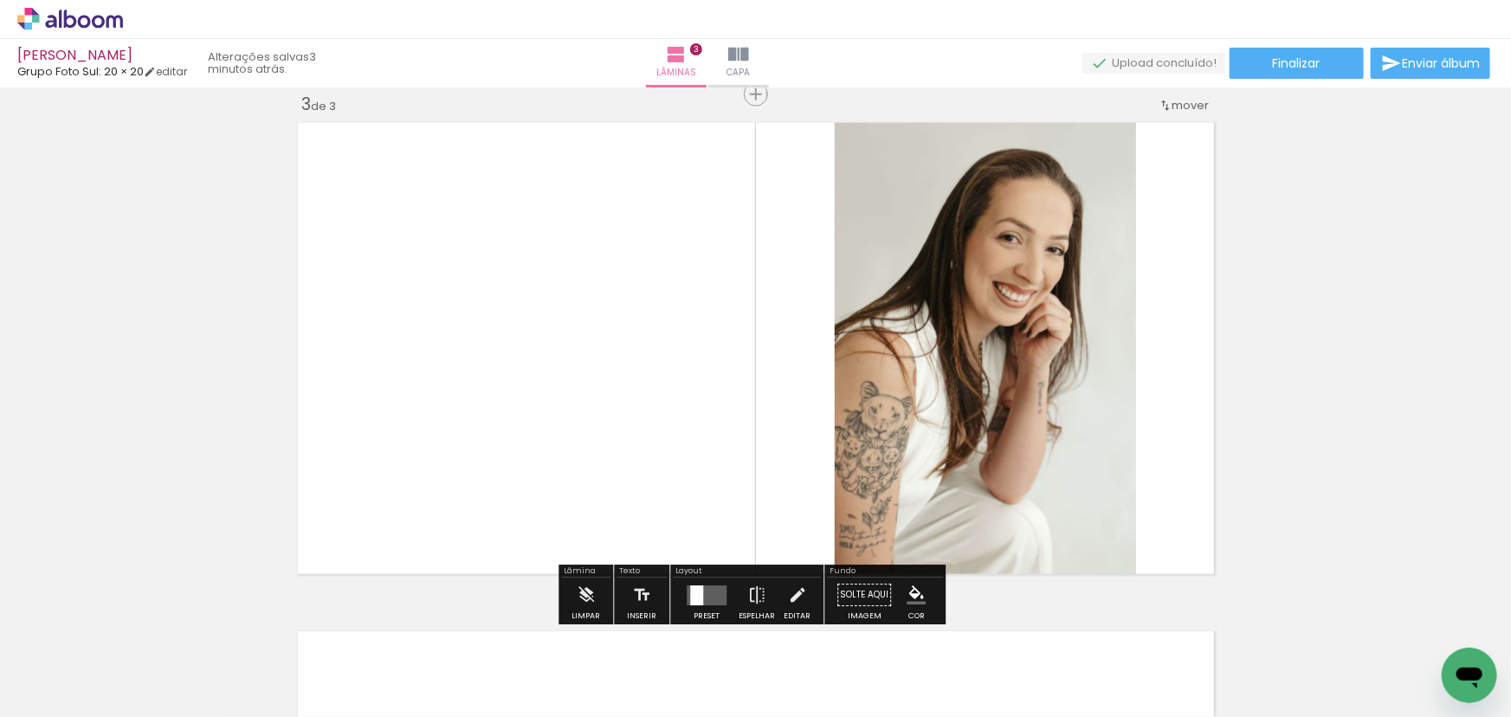
click at [1332, 332] on div "Inserir lâmina 1 de 3 Inserir lâmina 2 de 3 Inserir lâmina 3 de 3" at bounding box center [755, 72] width 1511 height 2033
click at [1163, 109] on iron-icon at bounding box center [1165, 106] width 14 height 14
click at [1134, 104] on span "antes da" at bounding box center [1113, 102] width 50 height 29
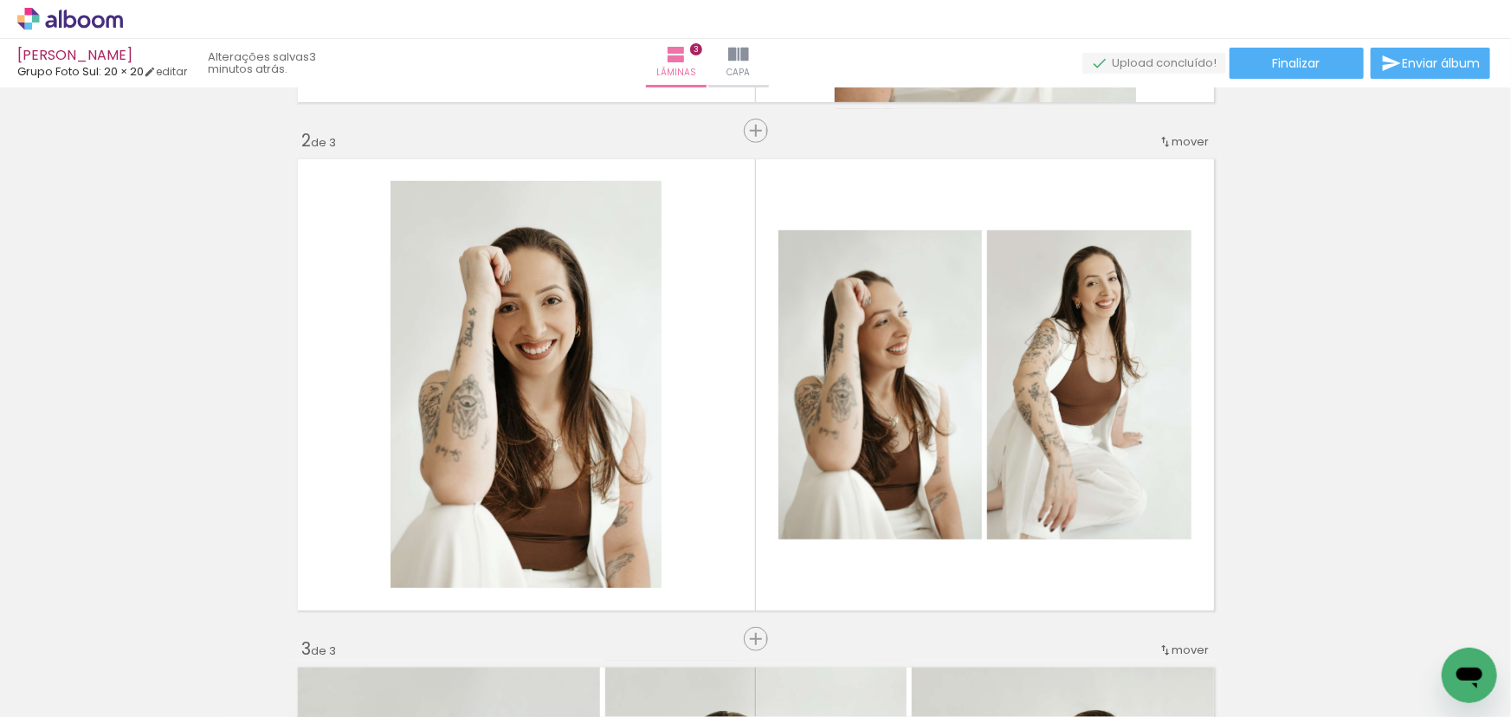
scroll to position [966, 0]
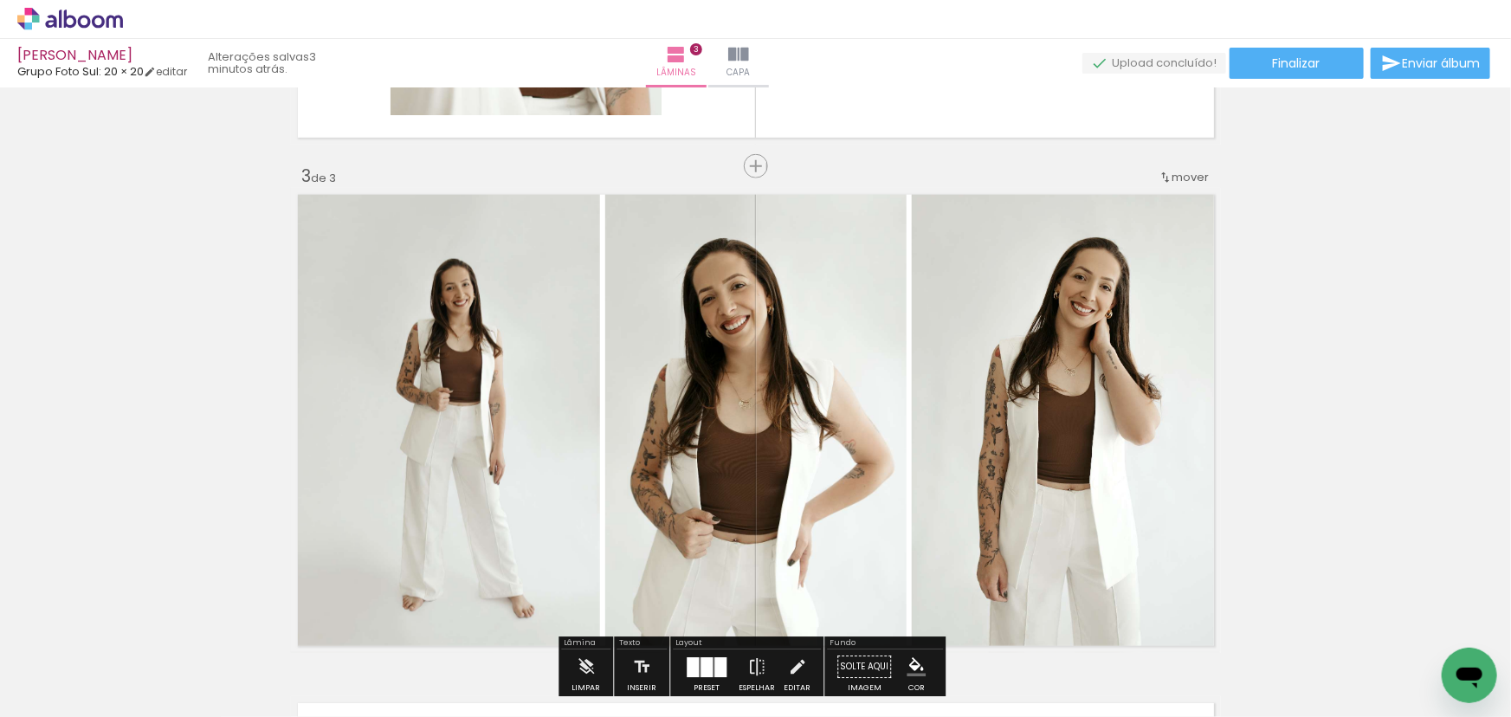
click at [1185, 177] on span "mover" at bounding box center [1190, 177] width 37 height 16
click at [1173, 201] on paper-item "antes da 2" at bounding box center [1140, 203] width 132 height 29
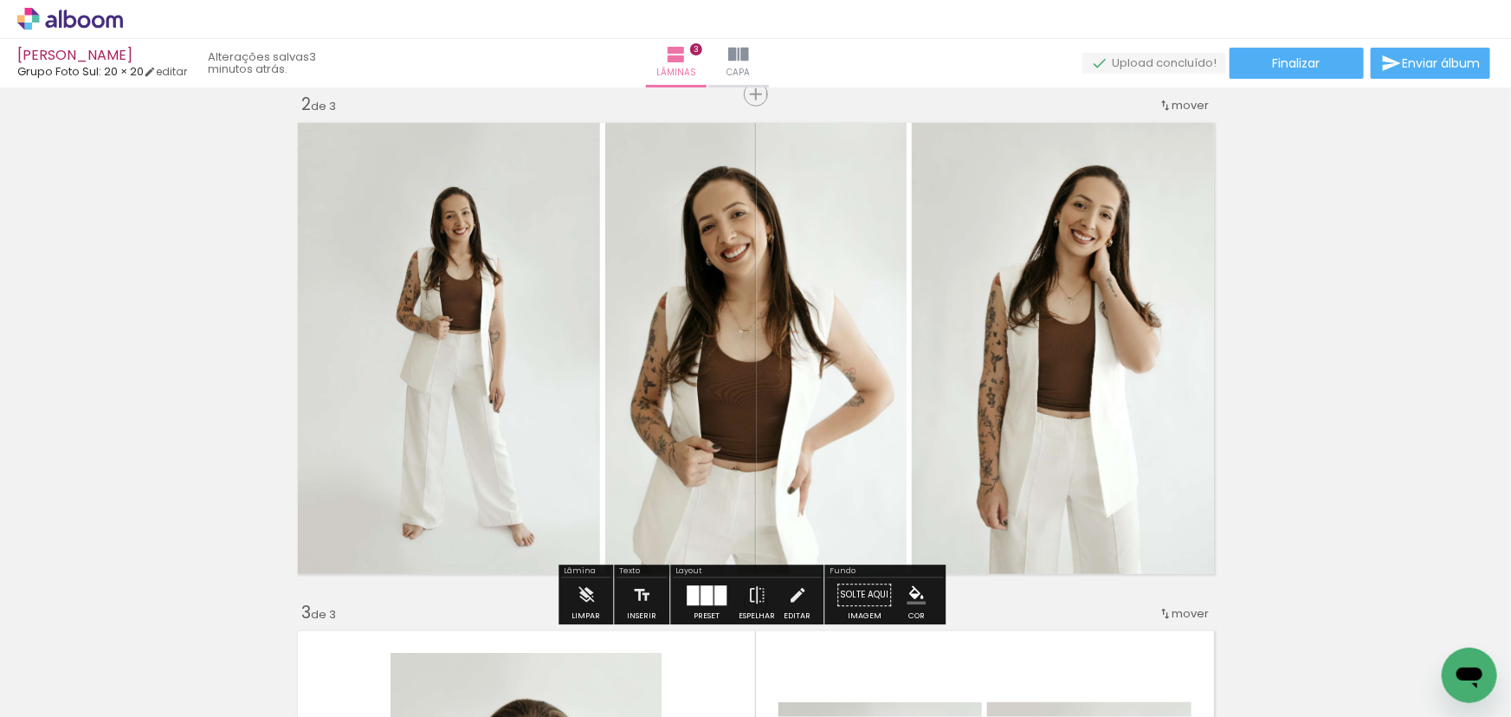
click at [1360, 317] on div "Inserir lâmina 1 de 3 Inserir lâmina 2 de 3 Inserir lâmina 3 de 3" at bounding box center [755, 580] width 1511 height 2033
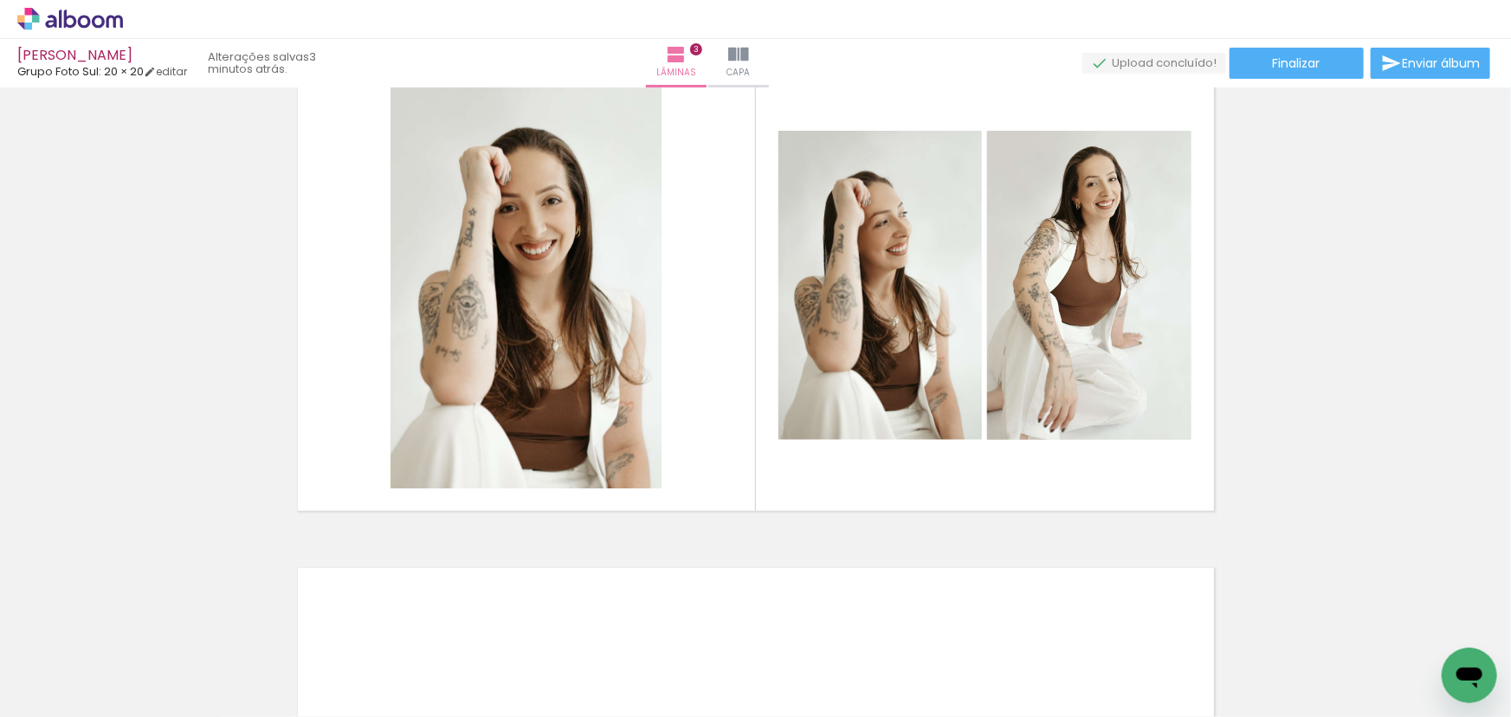
scroll to position [1259, 0]
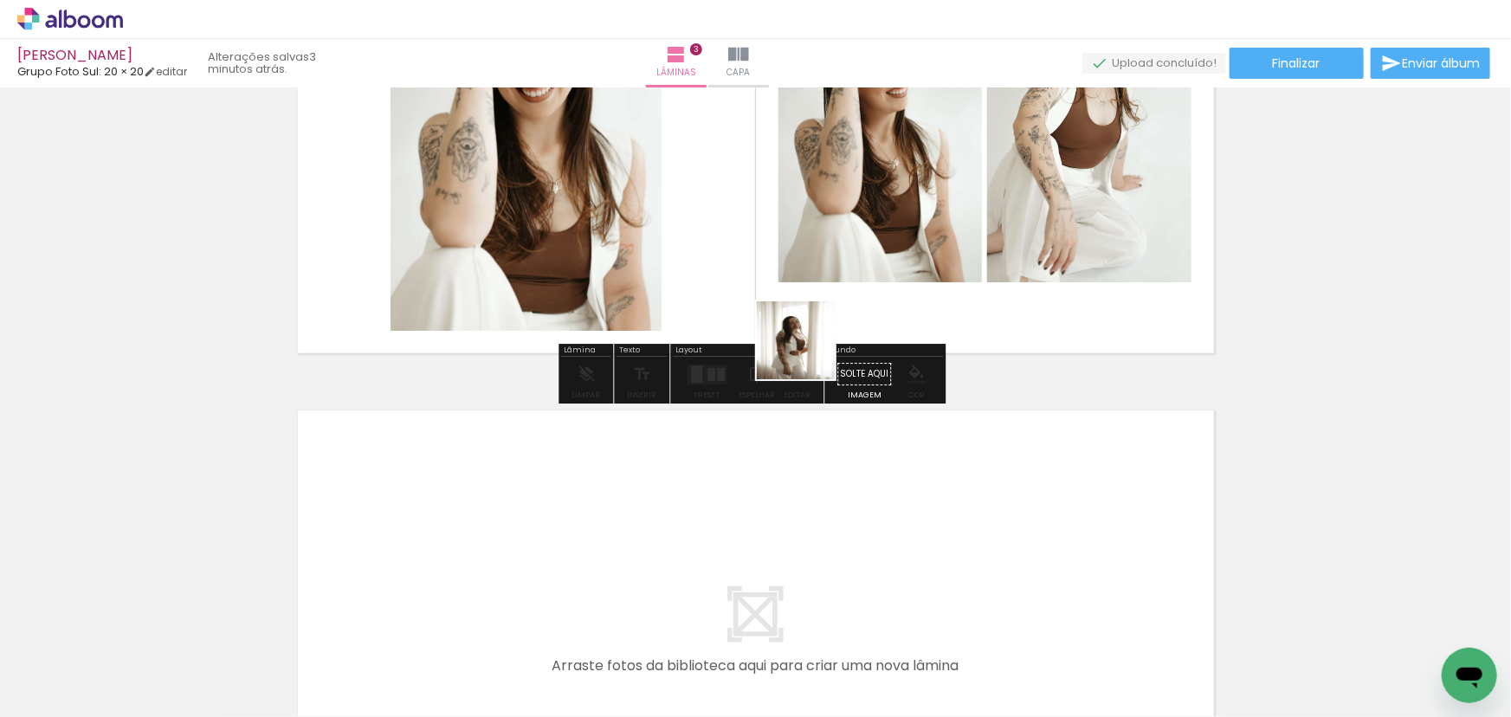
drag, startPoint x: 962, startPoint y: 659, endPoint x: 728, endPoint y: 205, distance: 510.3
click at [728, 205] on quentale-workspace at bounding box center [755, 358] width 1511 height 717
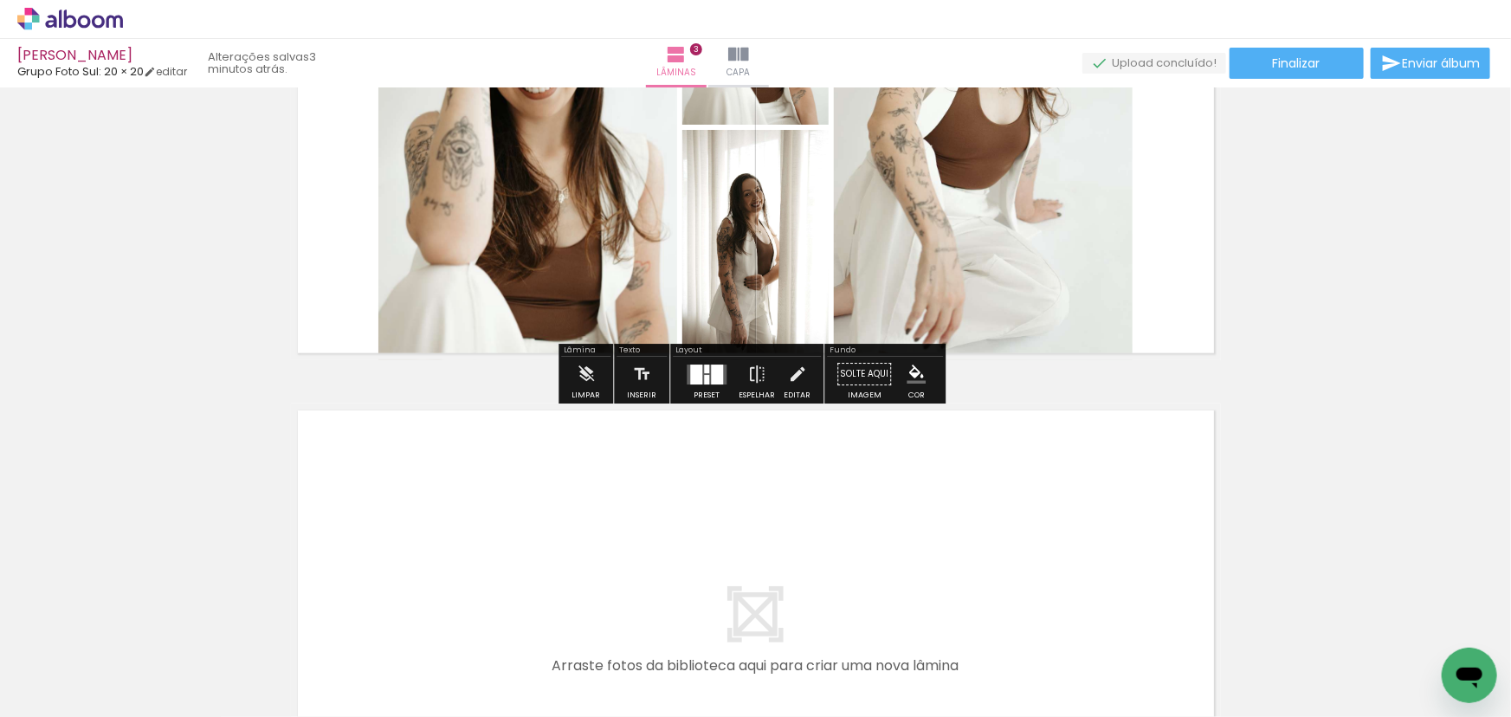
click at [712, 370] on div at bounding box center [717, 374] width 12 height 20
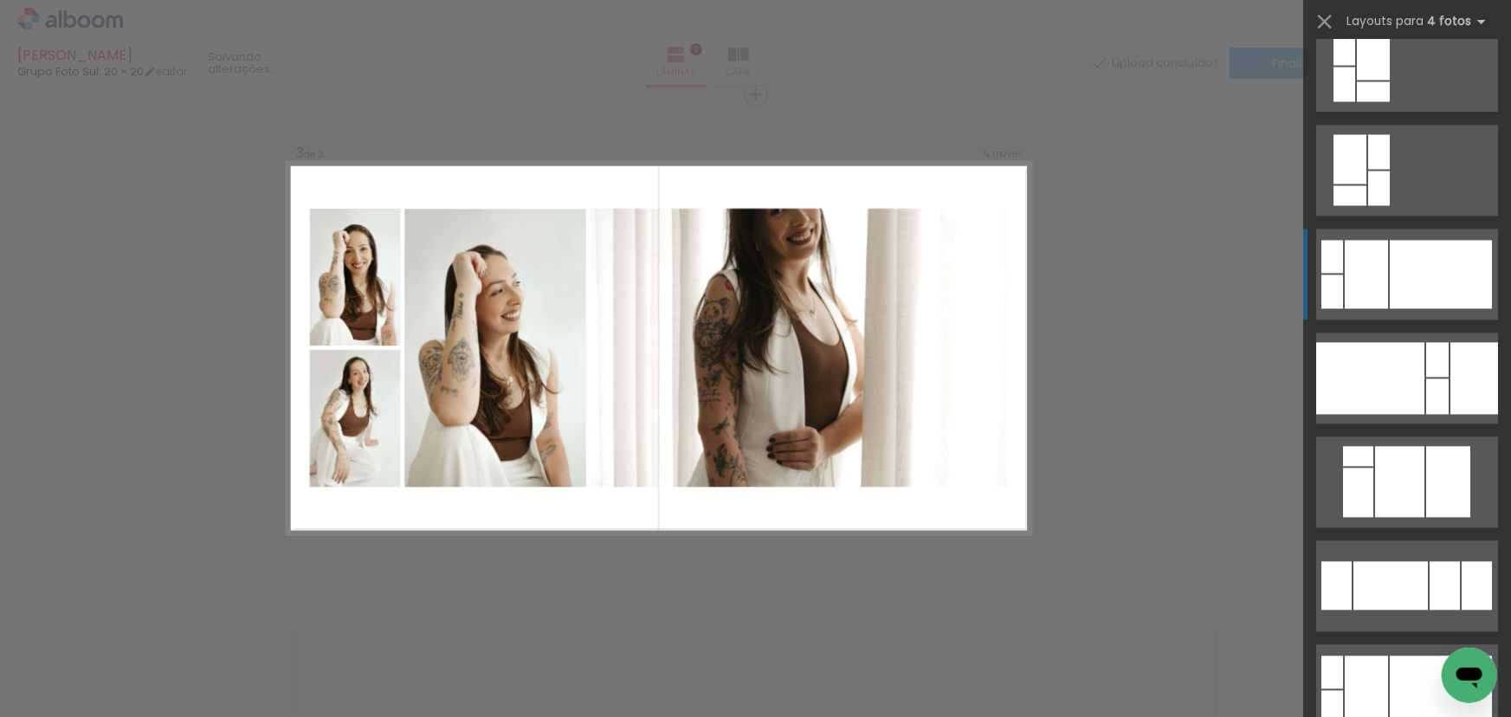
scroll to position [8892, 0]
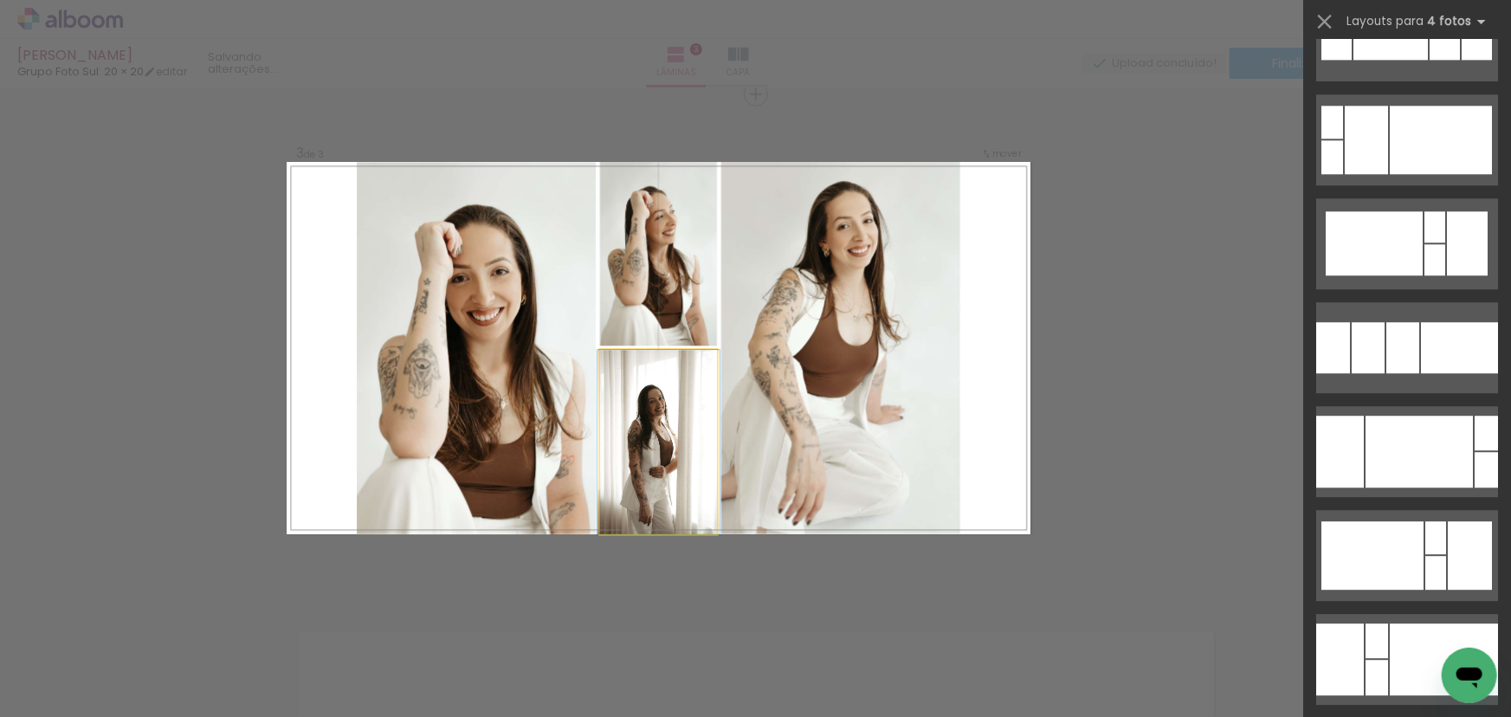
click at [877, 344] on album-spread "3 de 3" at bounding box center [659, 349] width 744 height 372
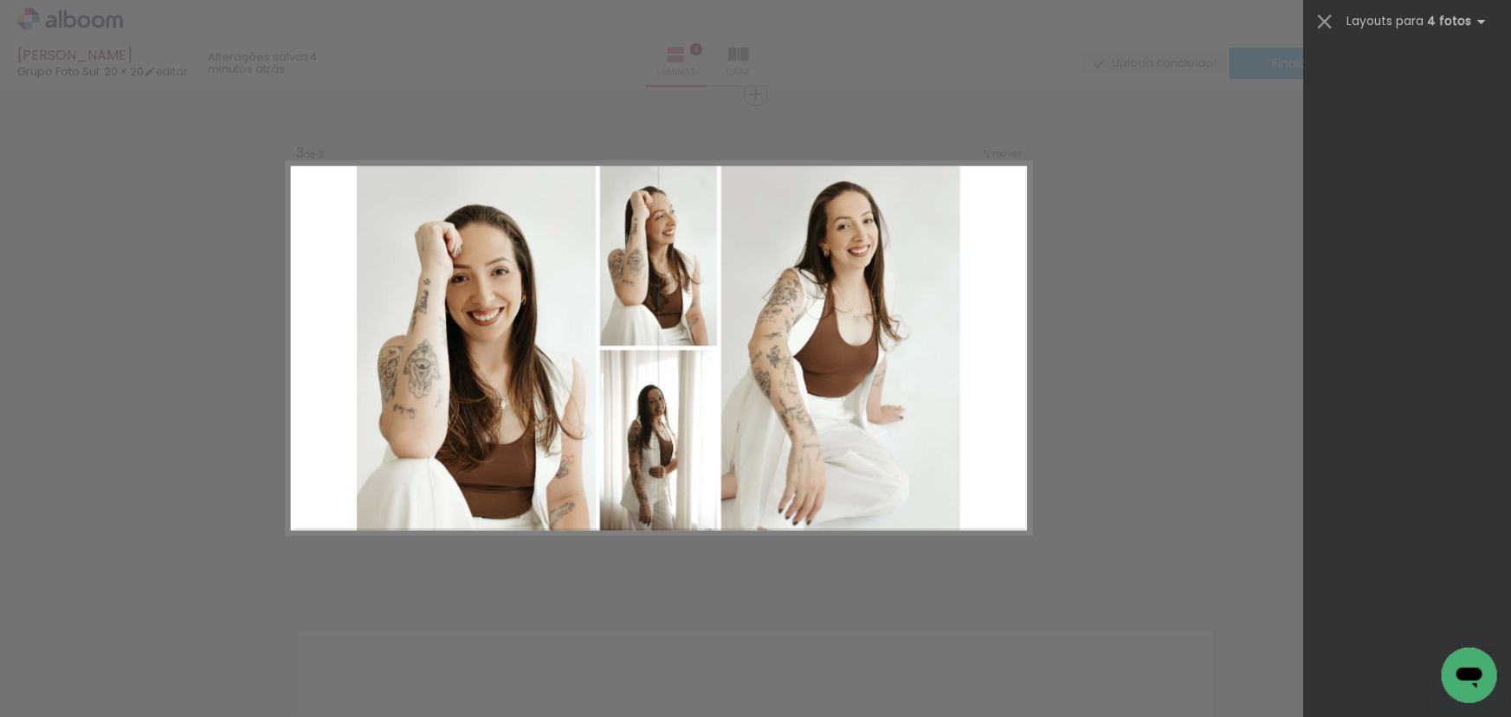
scroll to position [0, 0]
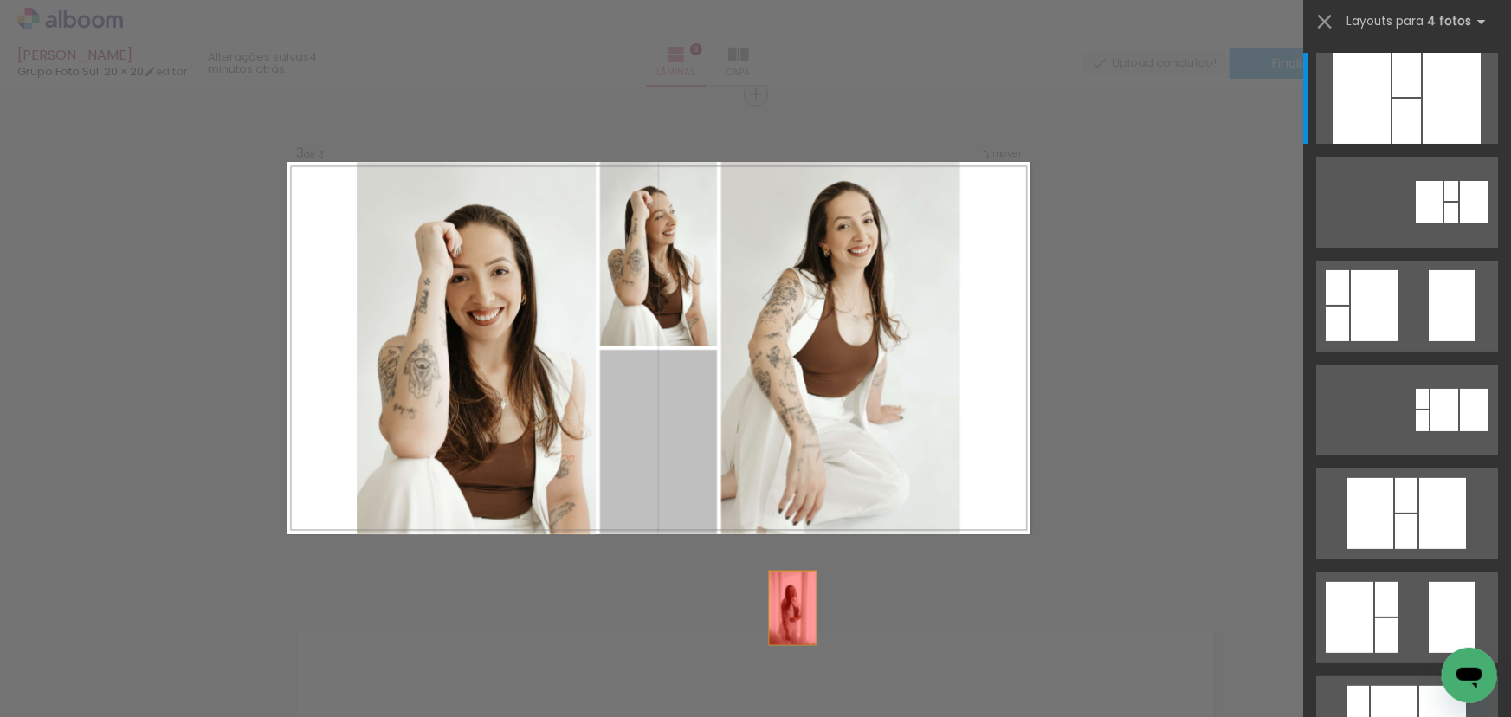
drag, startPoint x: 656, startPoint y: 428, endPoint x: 826, endPoint y: 652, distance: 281.2
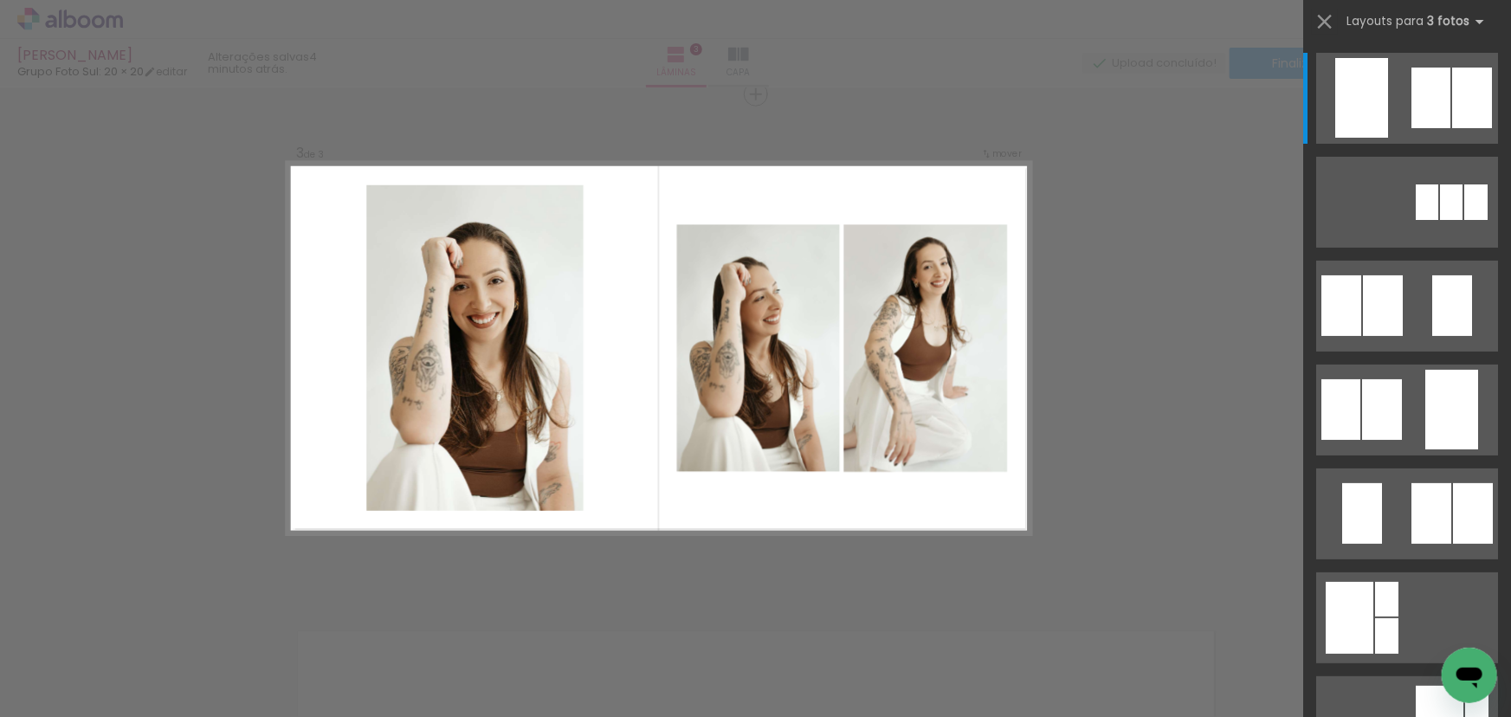
click at [1138, 406] on div "Confirmar Cancelar" at bounding box center [755, 87] width 1511 height 2074
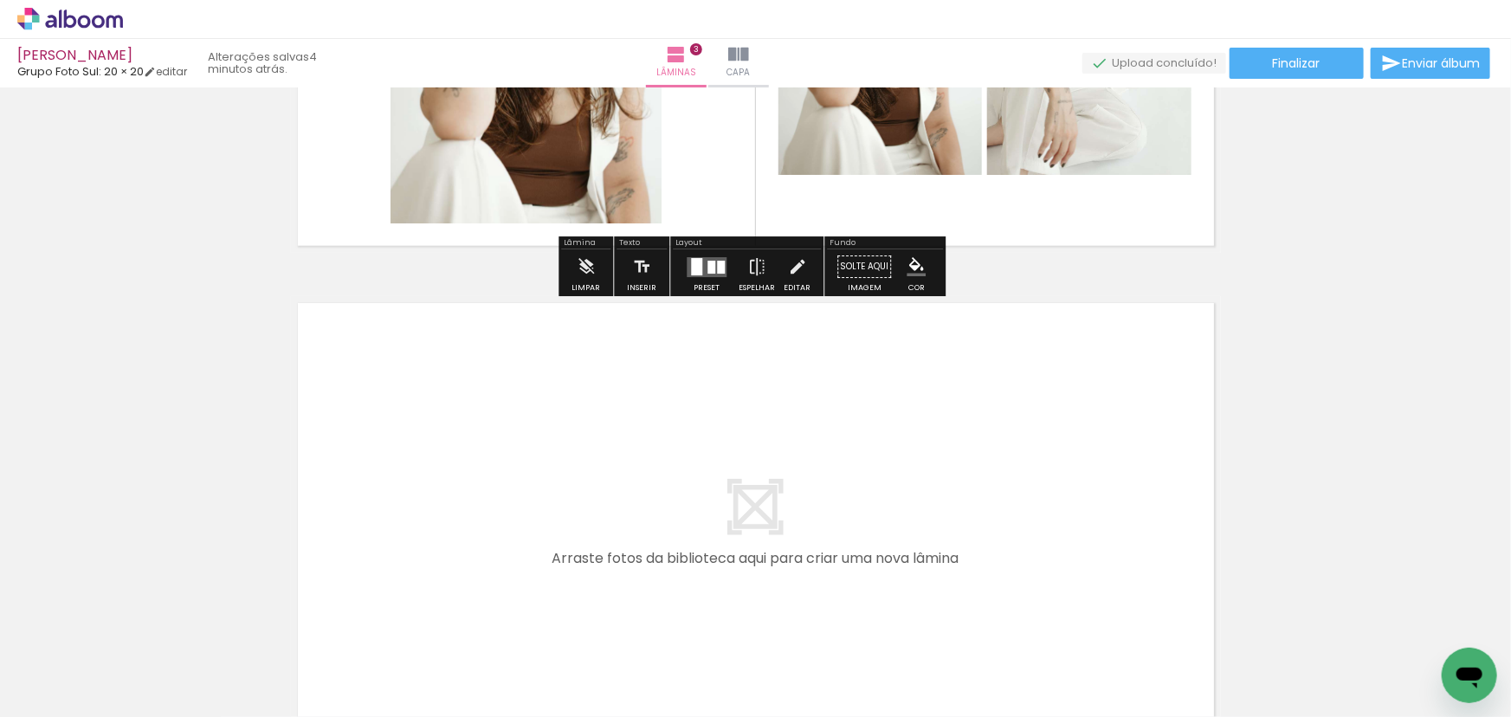
scroll to position [1578, 0]
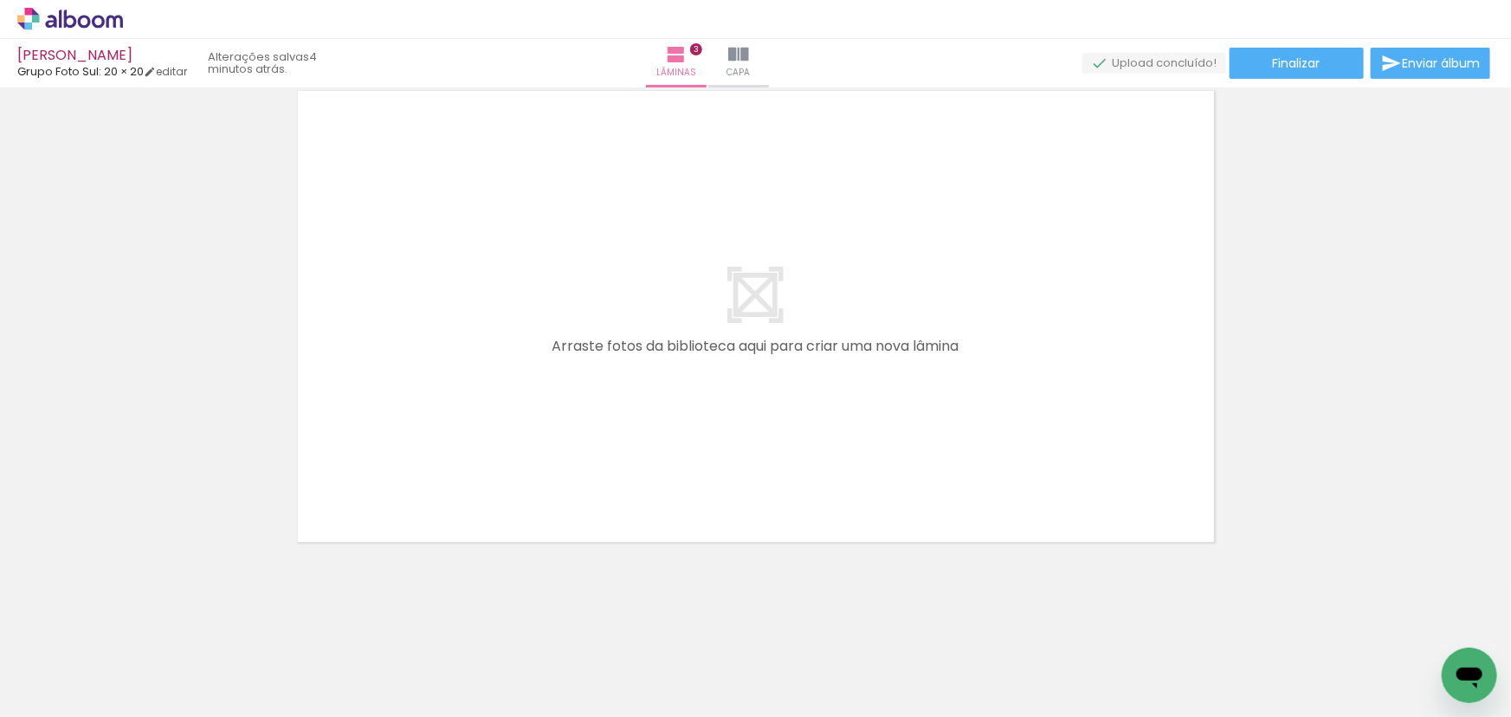
drag, startPoint x: 847, startPoint y: 641, endPoint x: 853, endPoint y: 417, distance: 224.3
click at [853, 417] on quentale-workspace at bounding box center [755, 358] width 1511 height 717
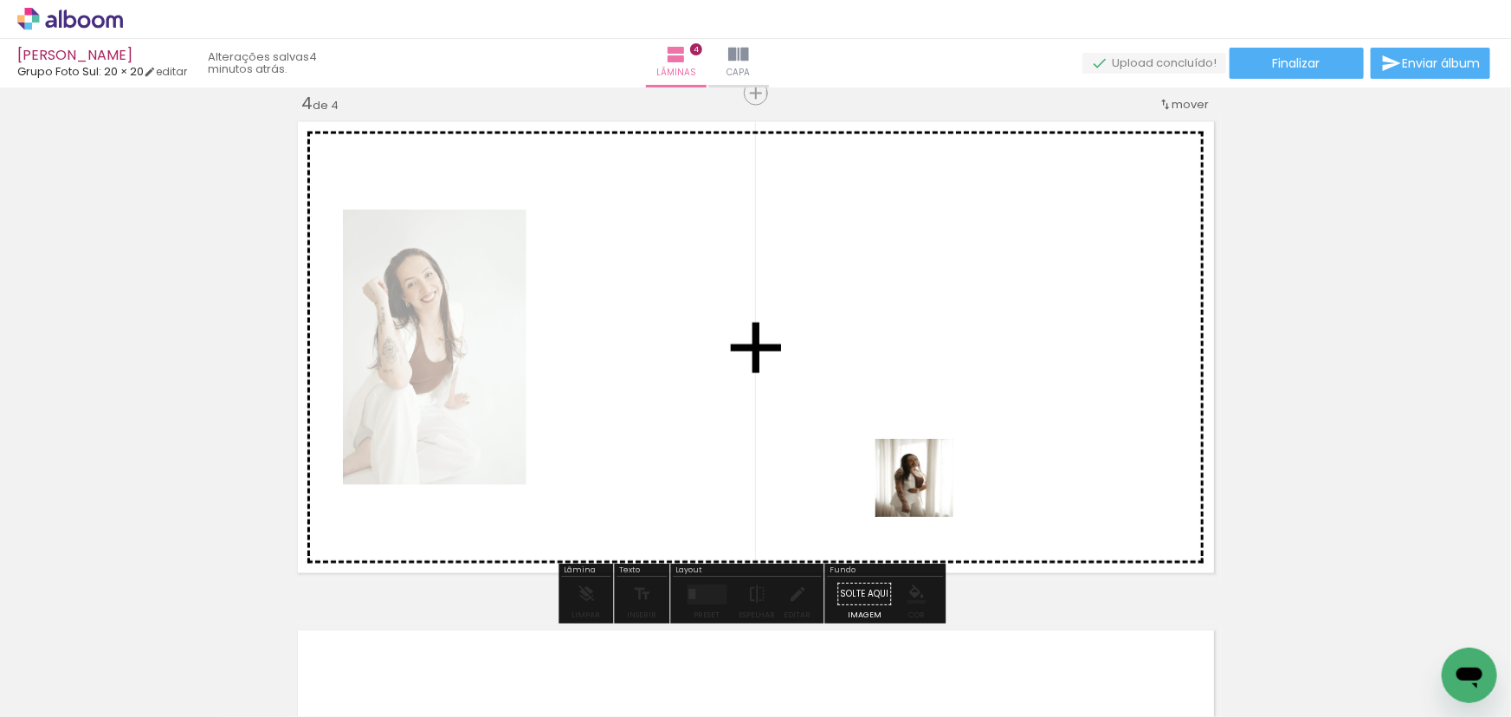
scroll to position [1546, 0]
drag, startPoint x: 927, startPoint y: 491, endPoint x: 919, endPoint y: 409, distance: 82.6
click at [919, 410] on quentale-workspace at bounding box center [755, 358] width 1511 height 717
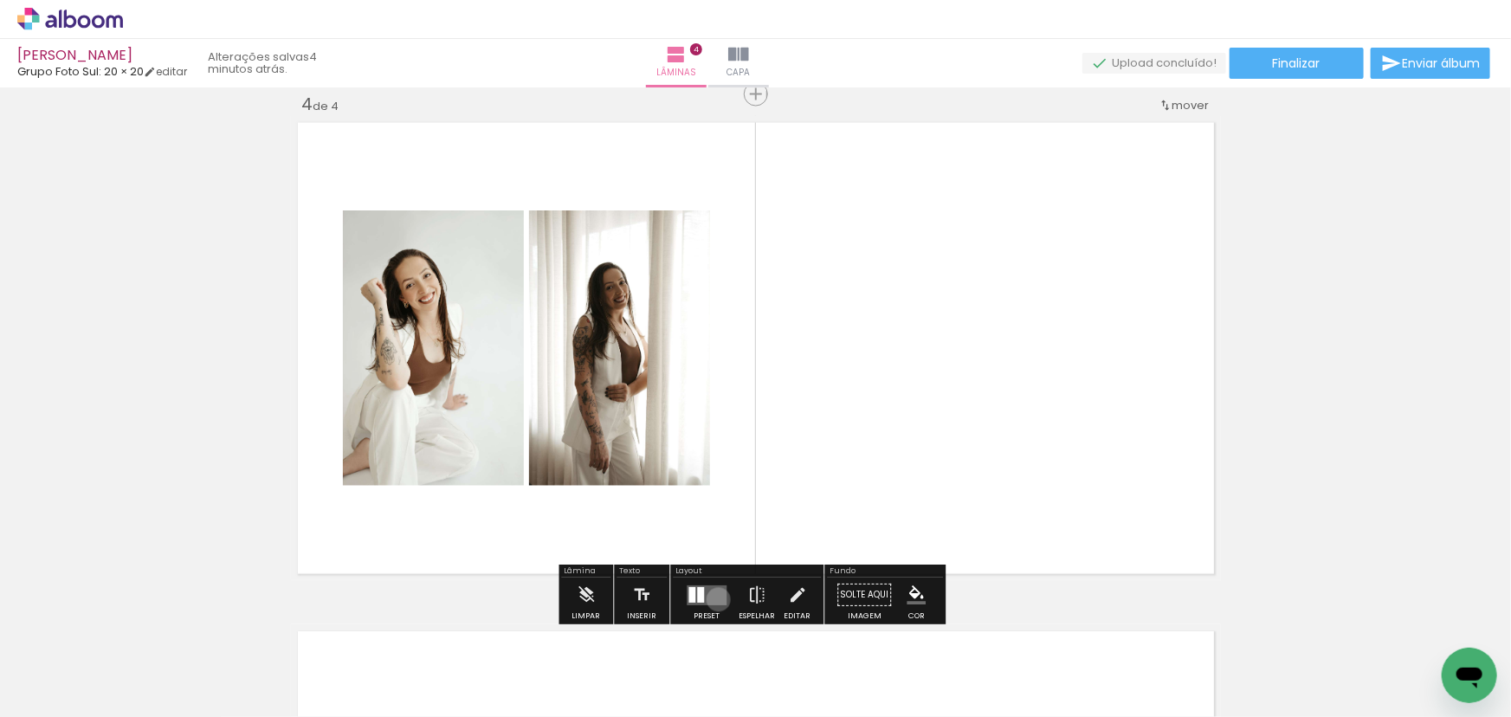
click at [715, 599] on quentale-layouter at bounding box center [706, 595] width 40 height 20
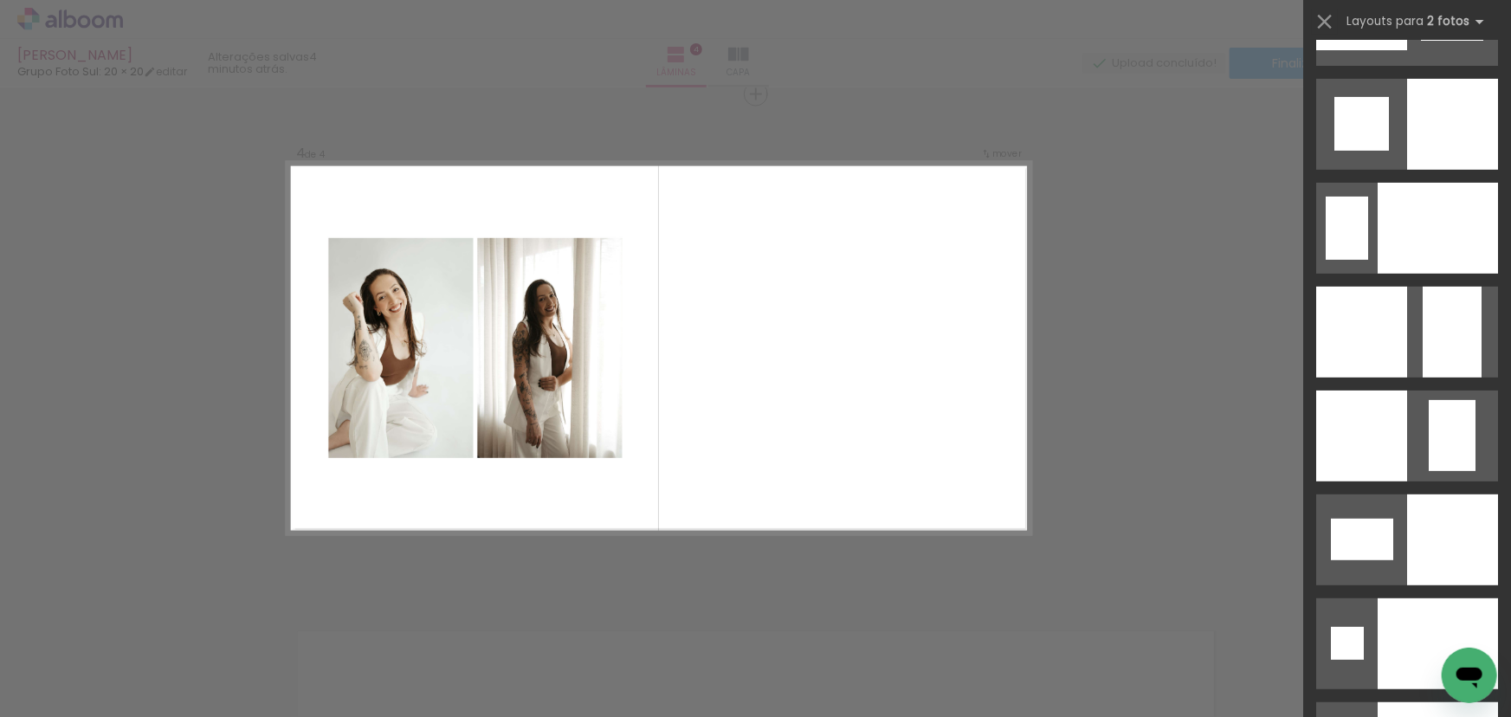
scroll to position [6841, 0]
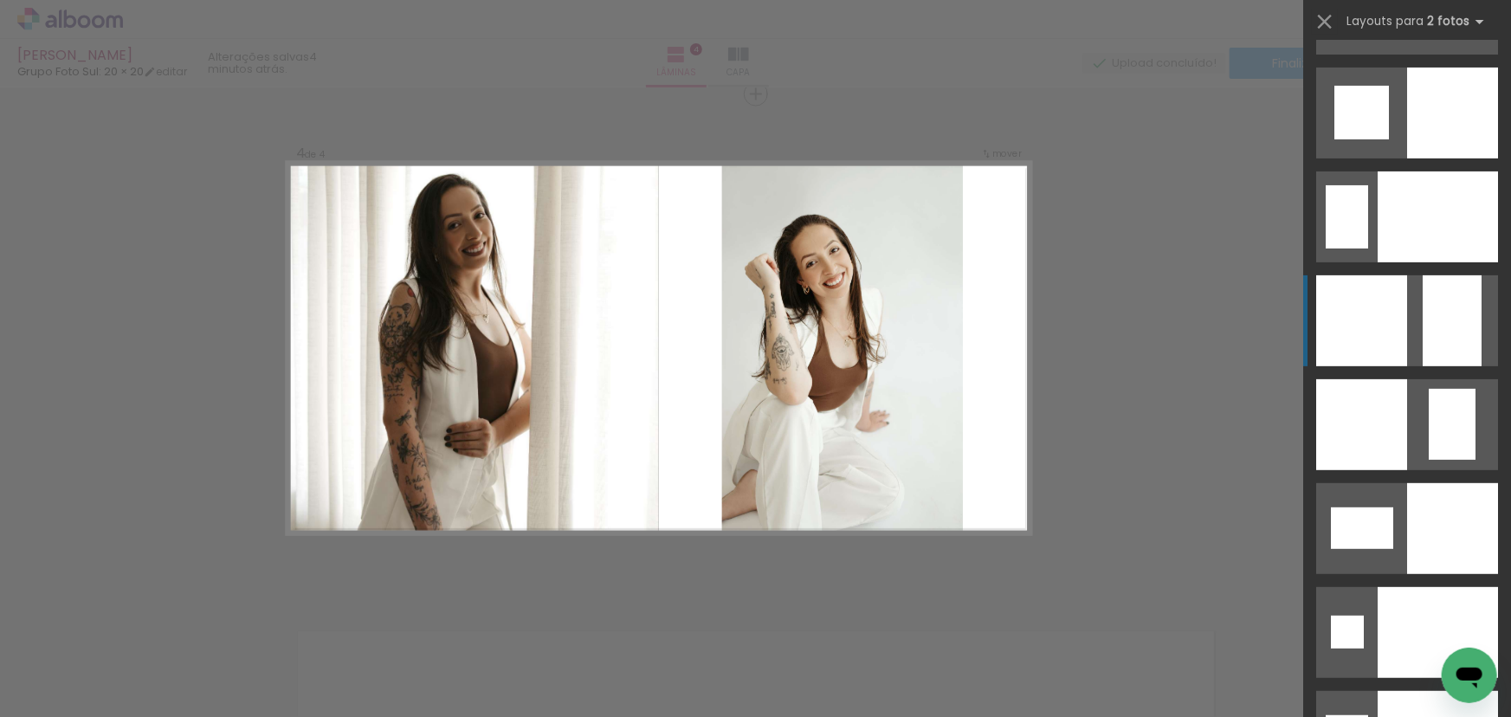
click at [1391, 313] on div at bounding box center [1361, 320] width 91 height 91
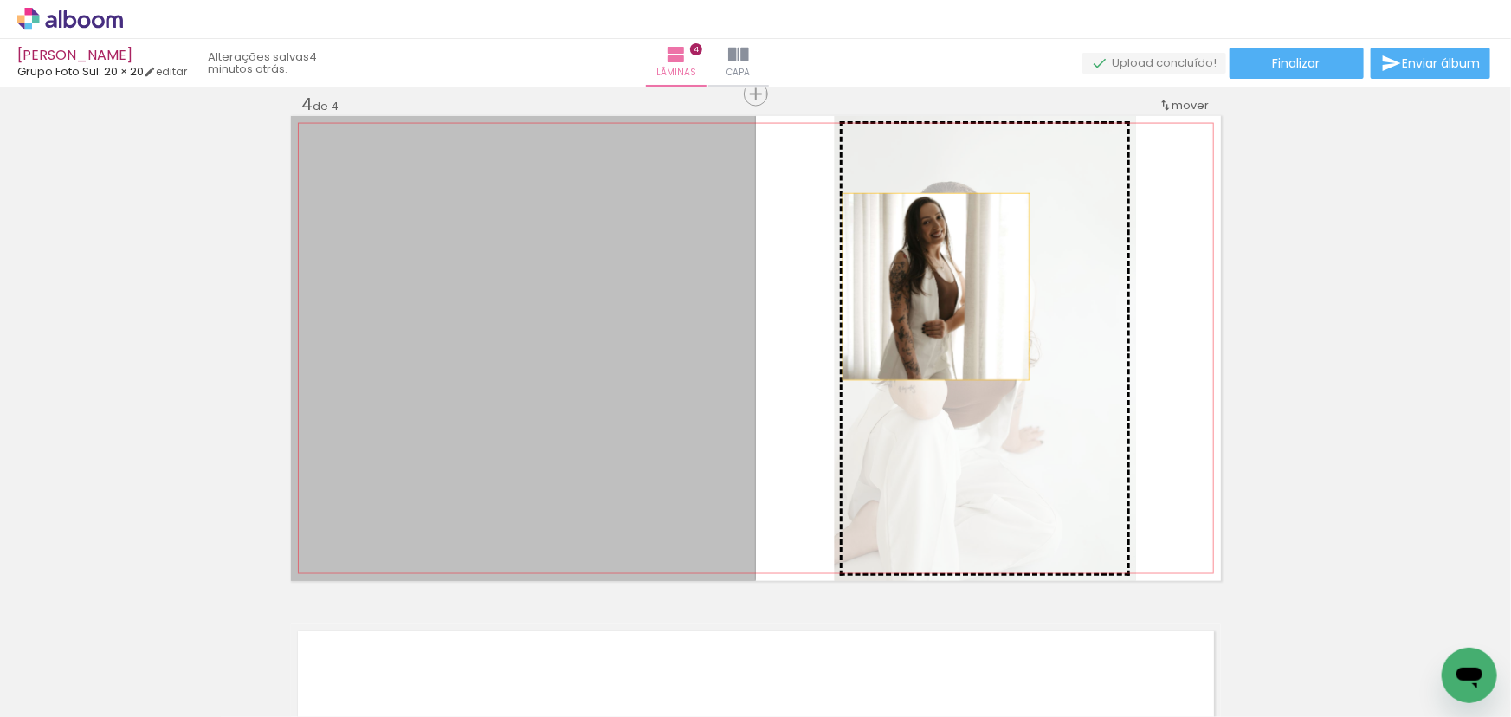
drag, startPoint x: 527, startPoint y: 286, endPoint x: 979, endPoint y: 285, distance: 451.9
click at [0, 0] on slot at bounding box center [0, 0] width 0 height 0
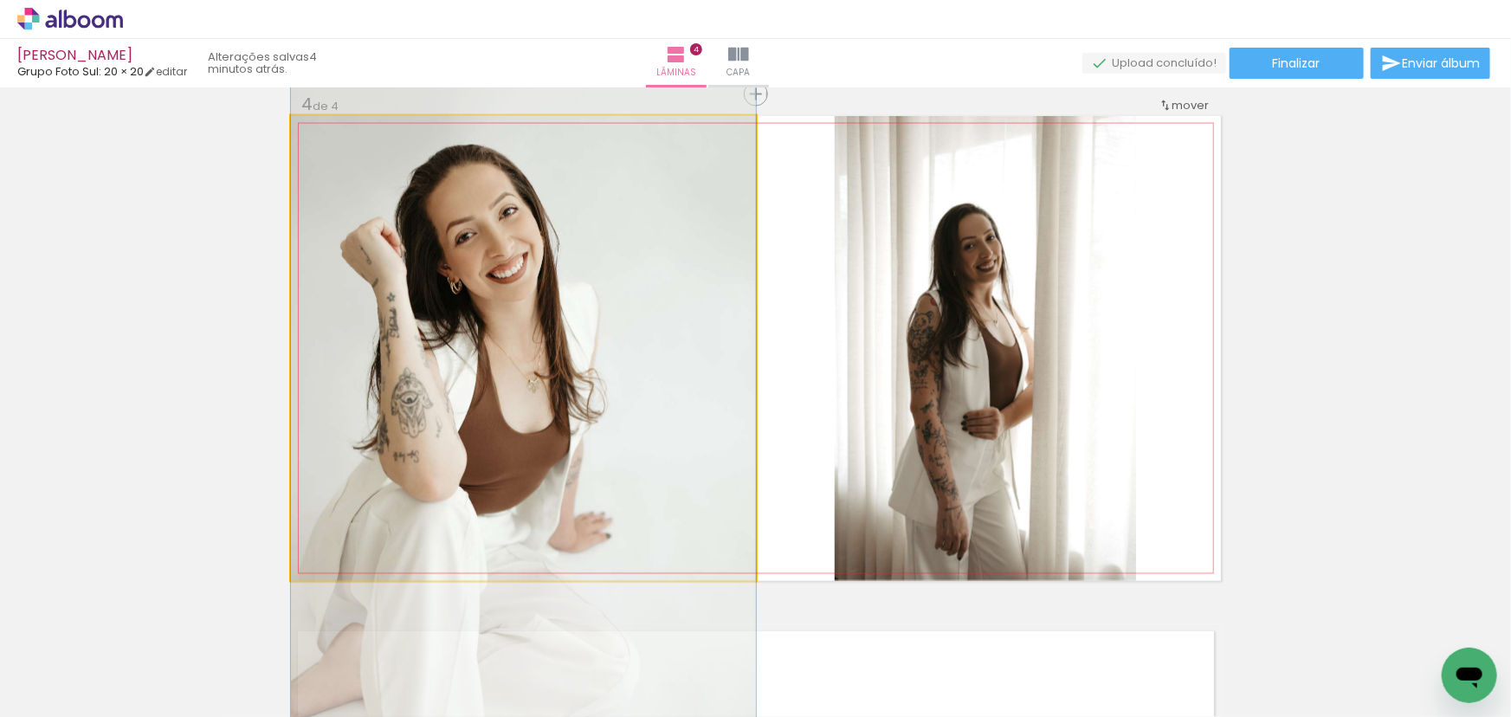
drag, startPoint x: 654, startPoint y: 233, endPoint x: 667, endPoint y: 280, distance: 49.1
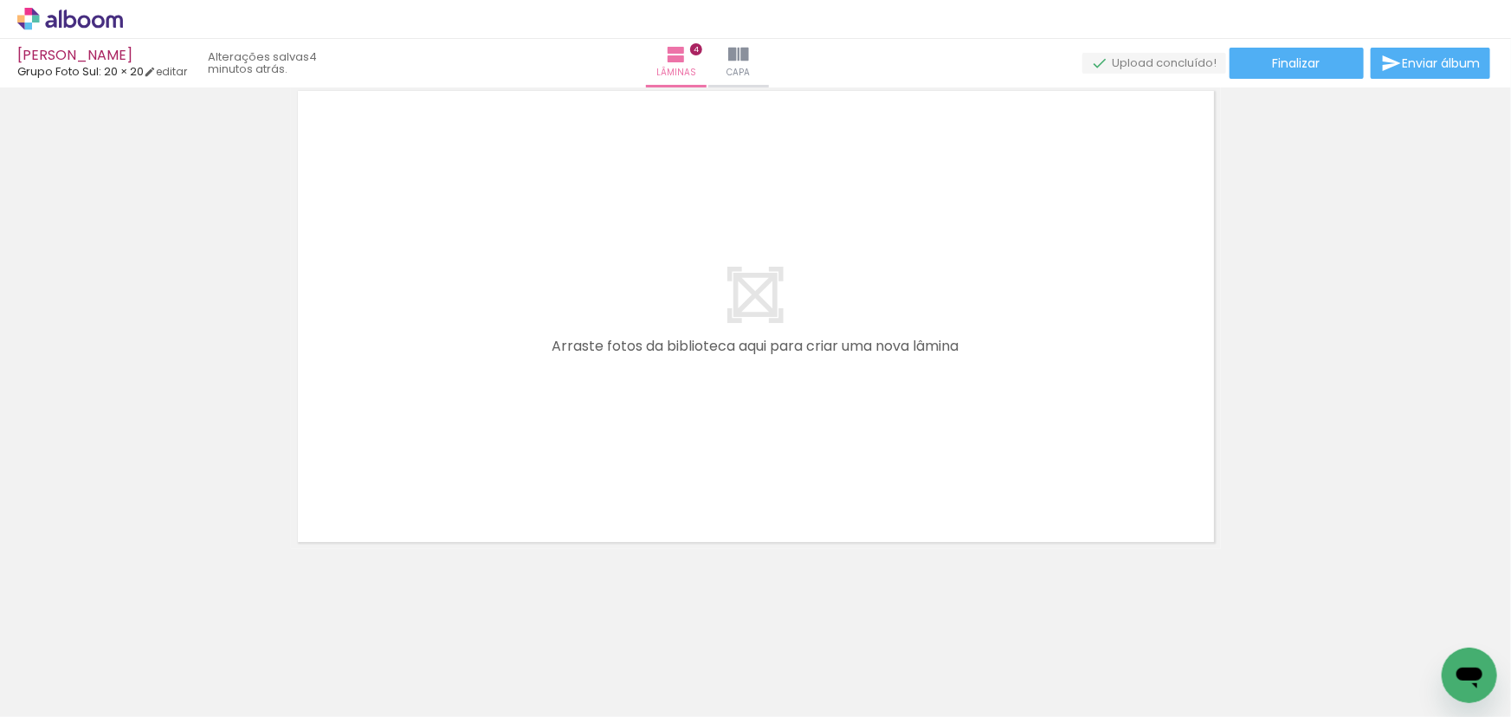
scroll to position [0, 571]
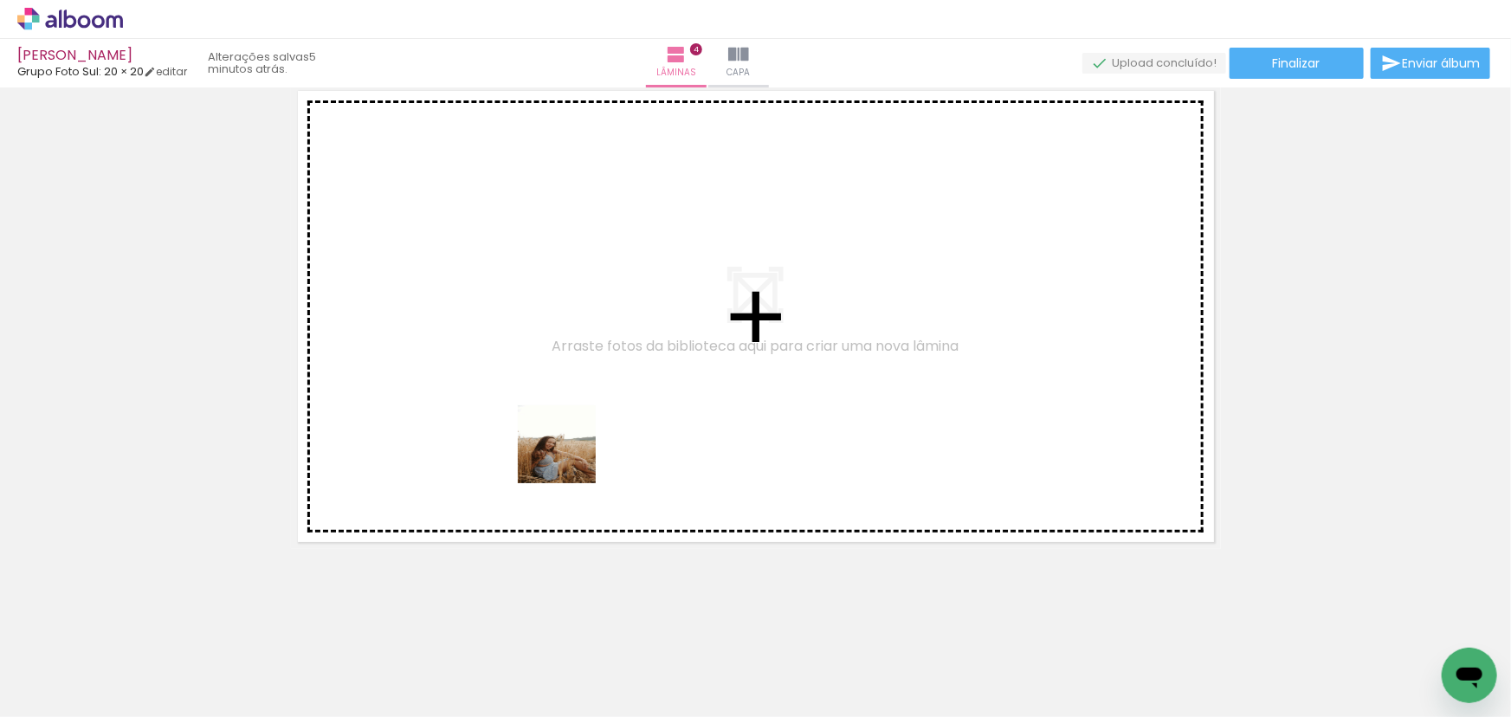
drag, startPoint x: 592, startPoint y: 672, endPoint x: 689, endPoint y: 644, distance: 100.8
click at [570, 450] on quentale-workspace at bounding box center [755, 358] width 1511 height 717
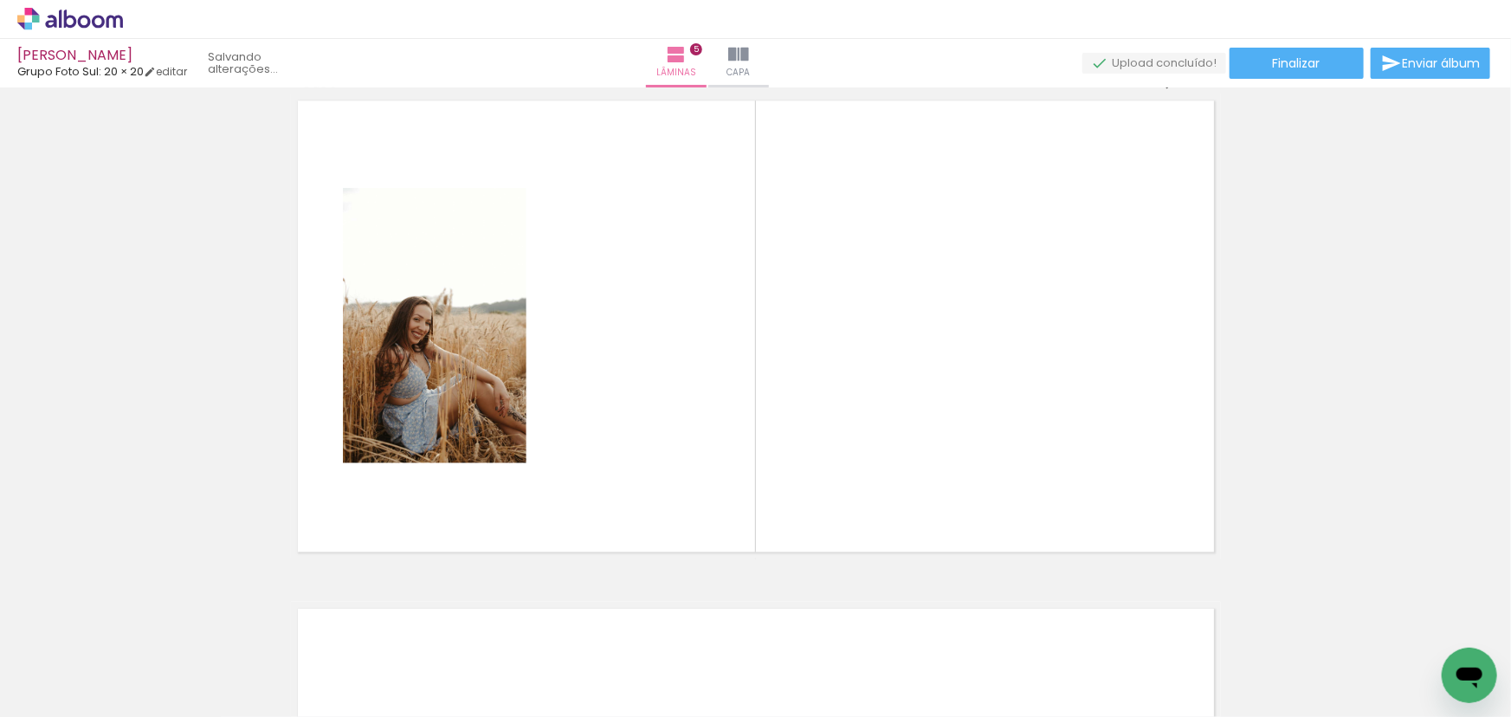
scroll to position [2054, 0]
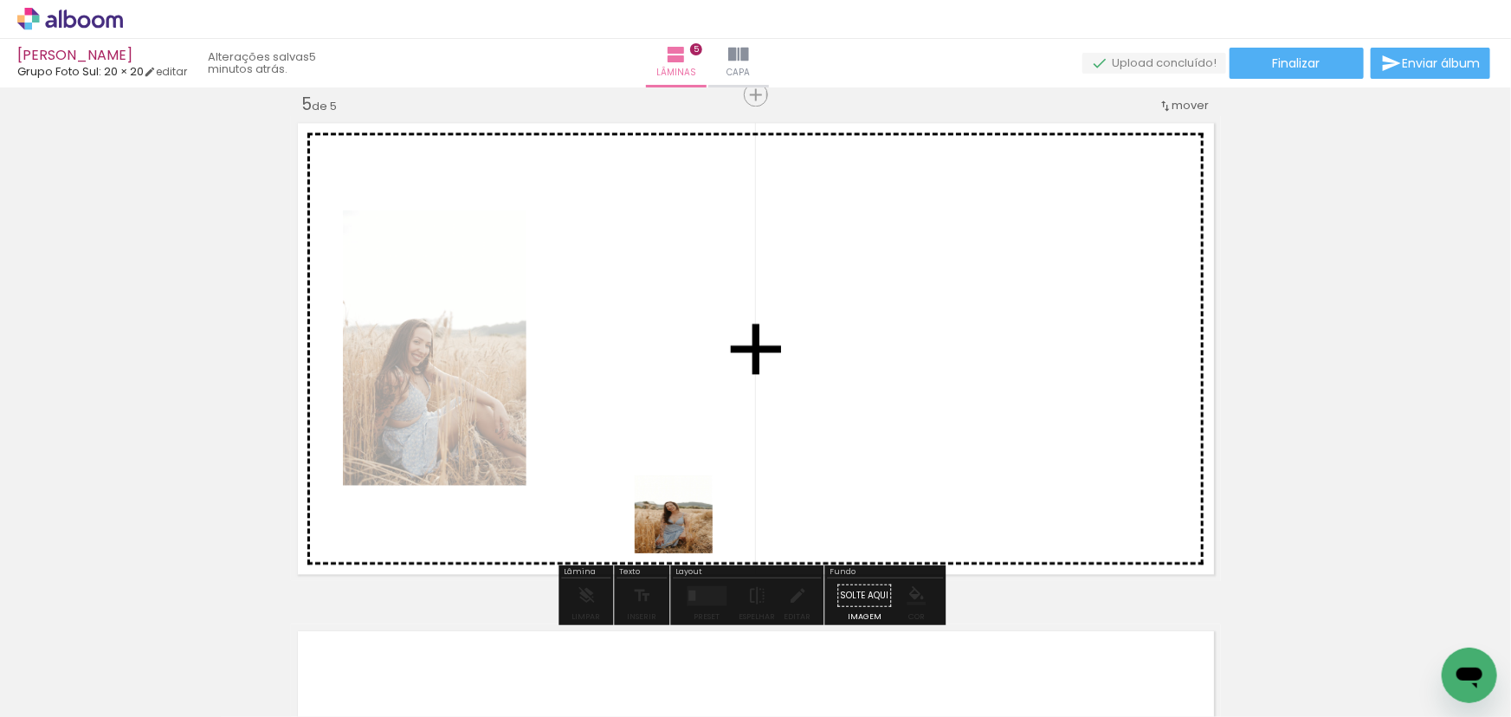
drag, startPoint x: 674, startPoint y: 615, endPoint x: 705, endPoint y: 496, distance: 122.6
click at [686, 448] on quentale-workspace at bounding box center [755, 358] width 1511 height 717
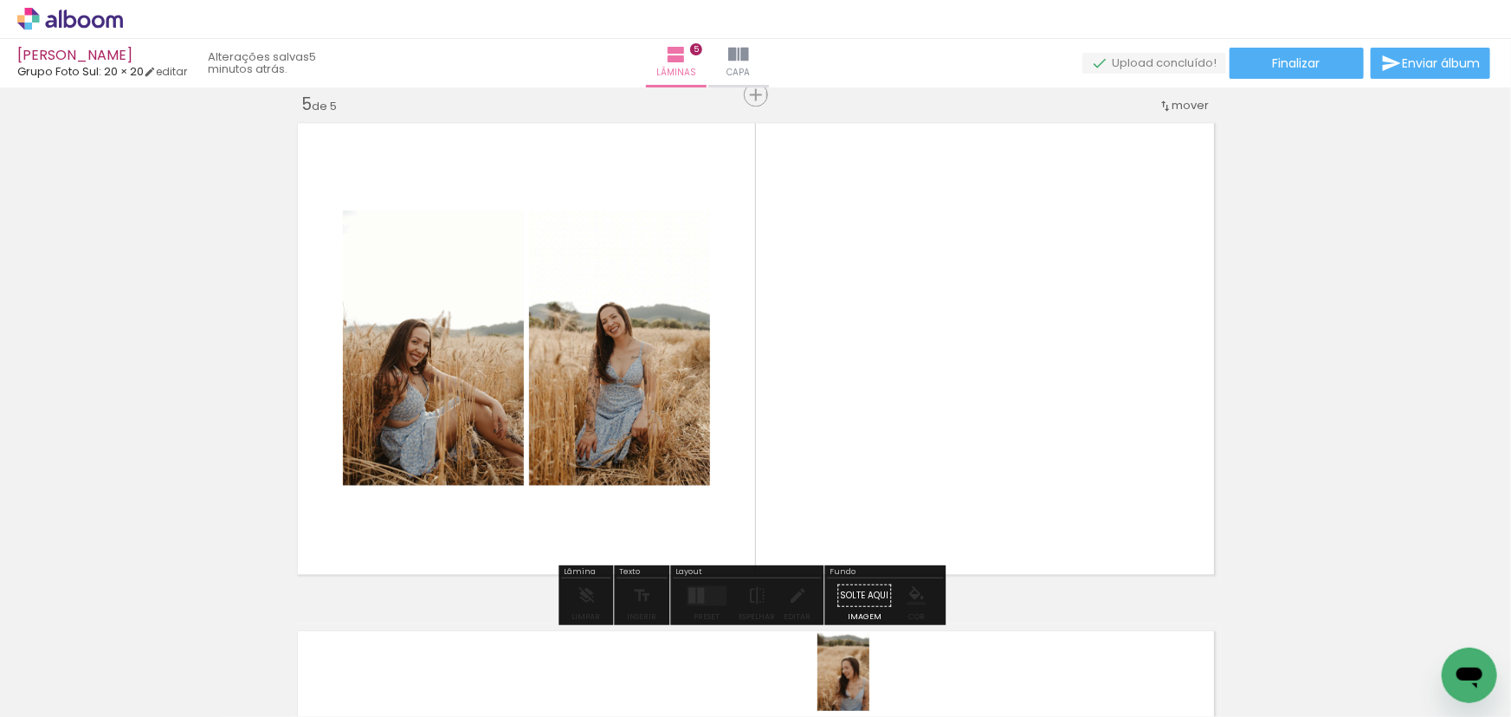
drag, startPoint x: 858, startPoint y: 667, endPoint x: 869, endPoint y: 685, distance: 21.4
click at [869, 685] on div at bounding box center [862, 658] width 57 height 86
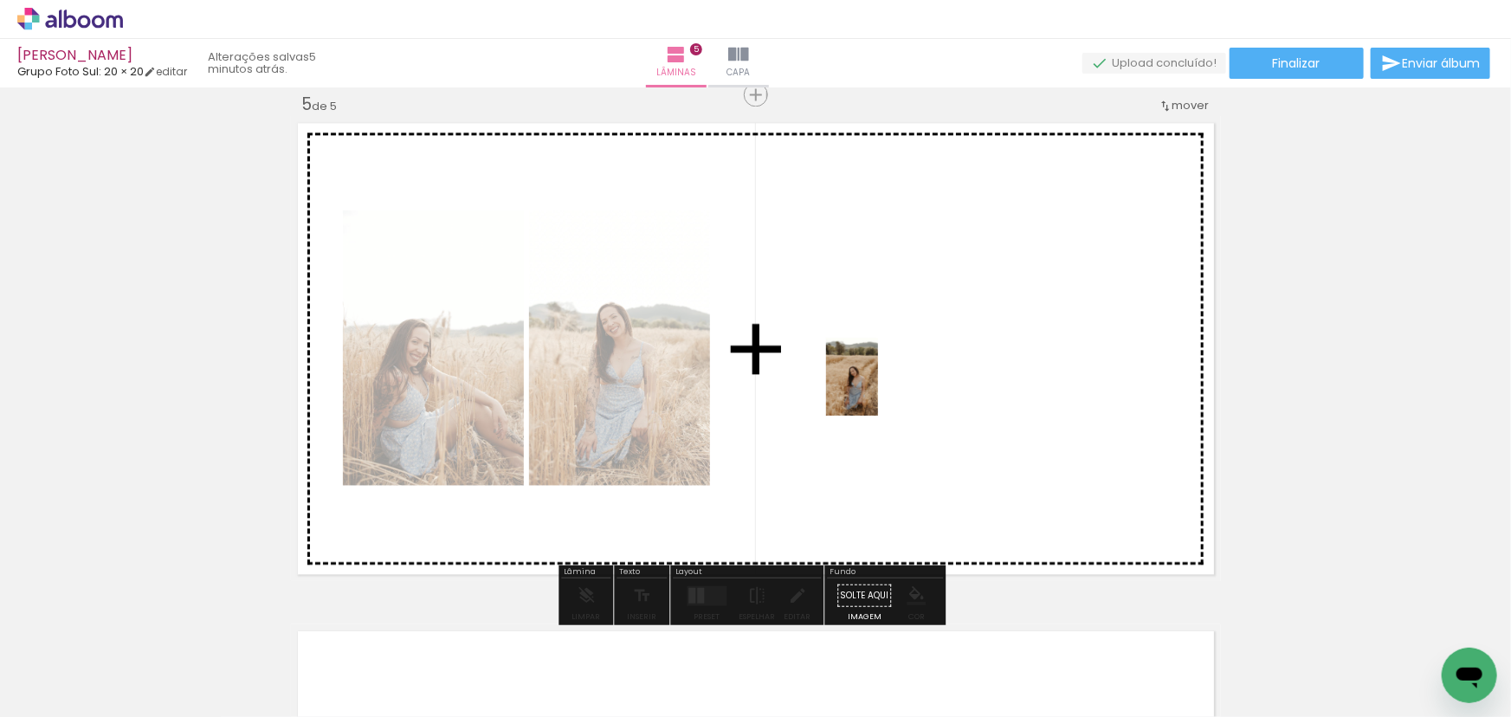
drag, startPoint x: 798, startPoint y: 624, endPoint x: 879, endPoint y: 390, distance: 247.2
click at [879, 389] on quentale-workspace at bounding box center [755, 358] width 1511 height 717
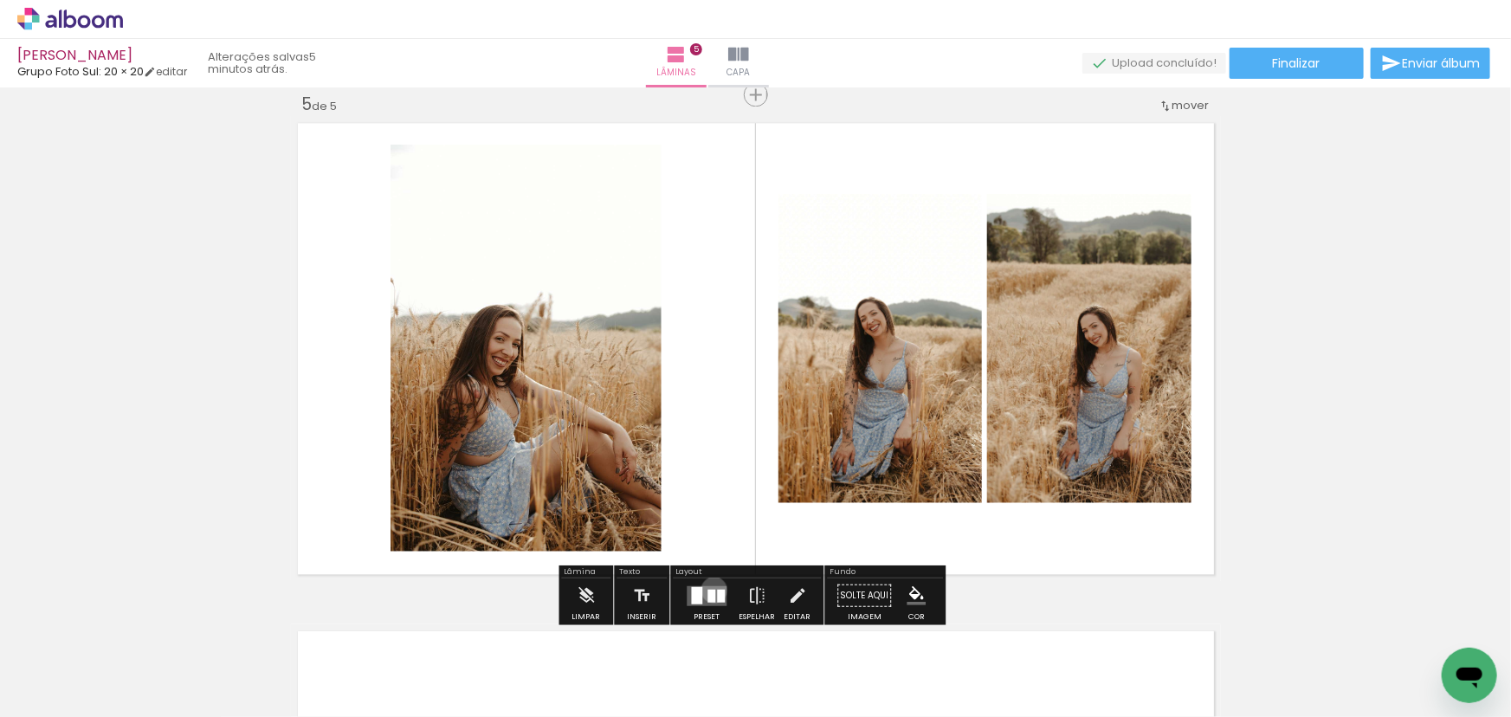
drag, startPoint x: 710, startPoint y: 589, endPoint x: 704, endPoint y: 572, distance: 17.5
click at [0, 0] on slot at bounding box center [0, 0] width 0 height 0
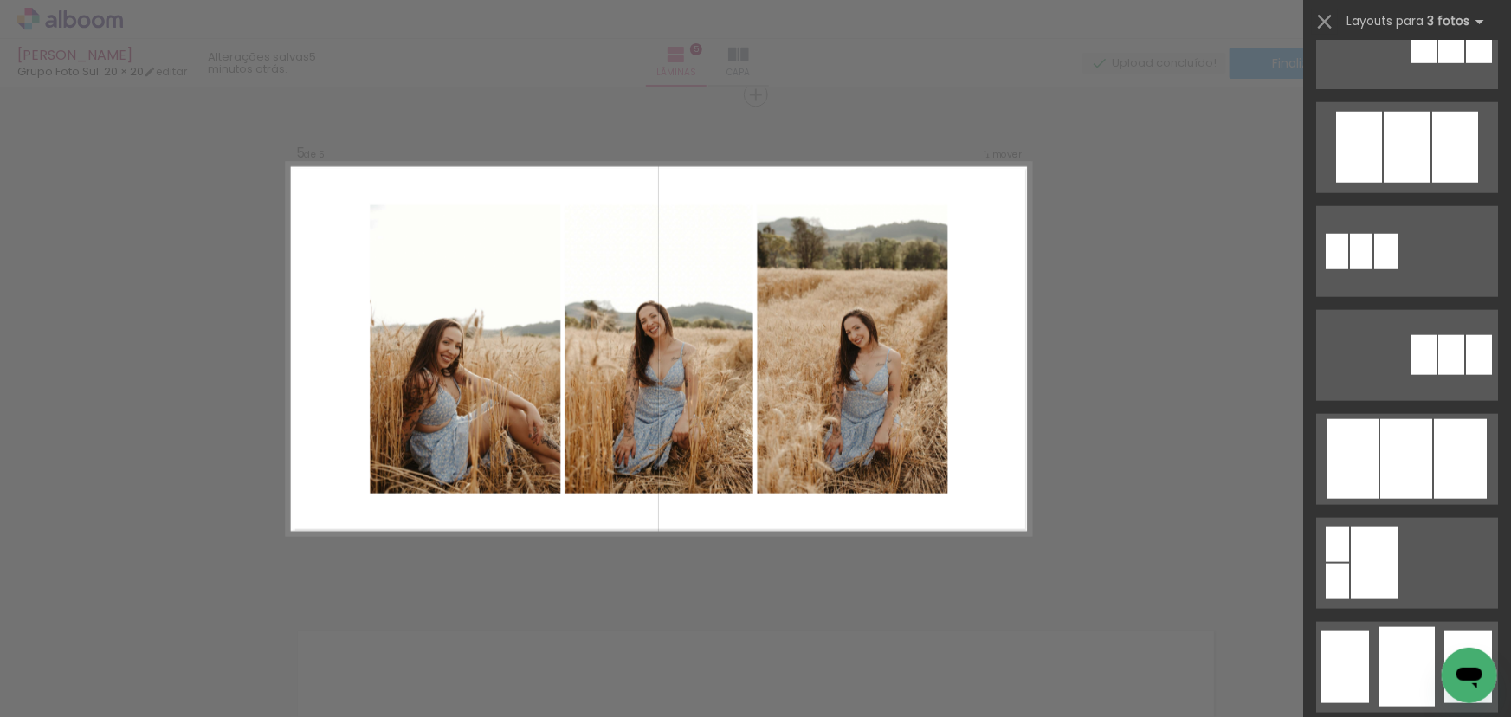
scroll to position [1180, 0]
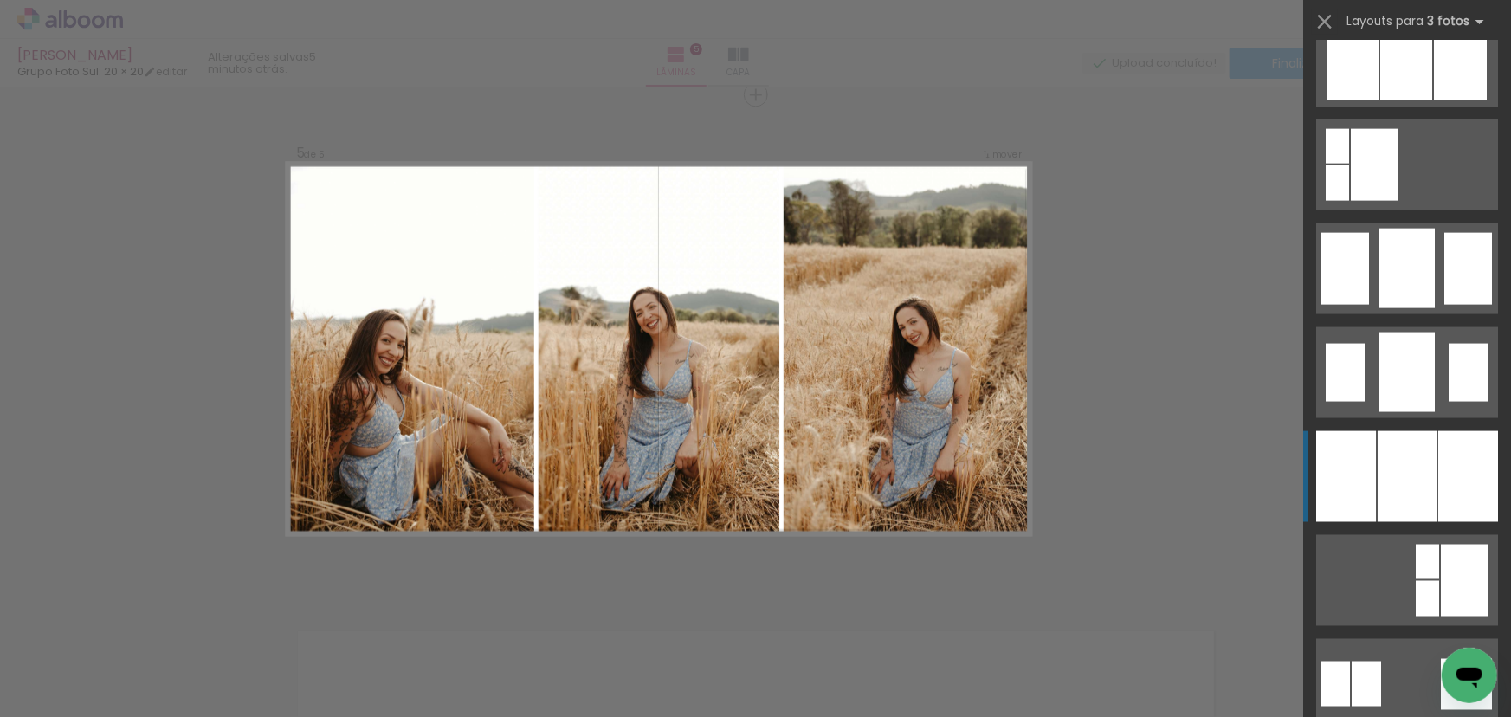
click at [1418, 451] on div at bounding box center [1406, 476] width 59 height 91
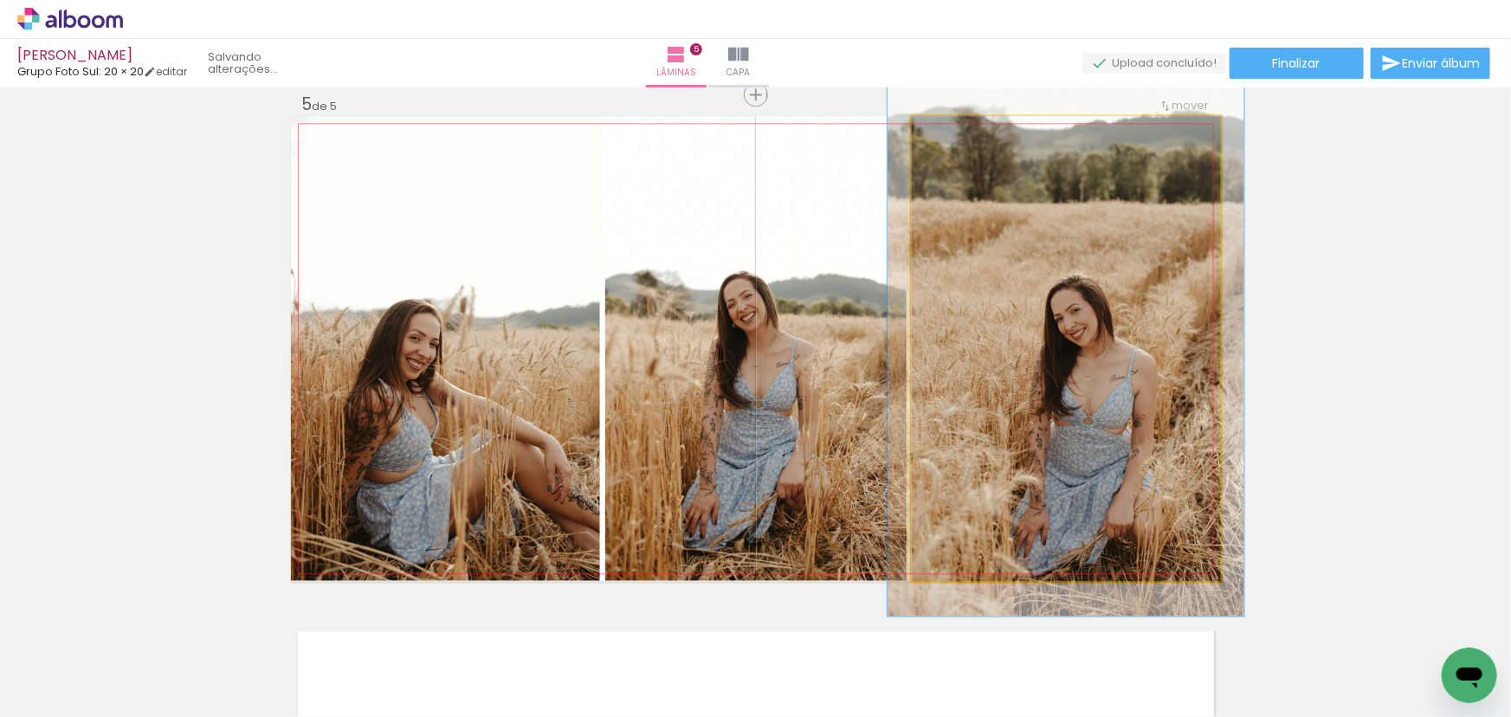
click at [966, 138] on div at bounding box center [986, 134] width 68 height 28
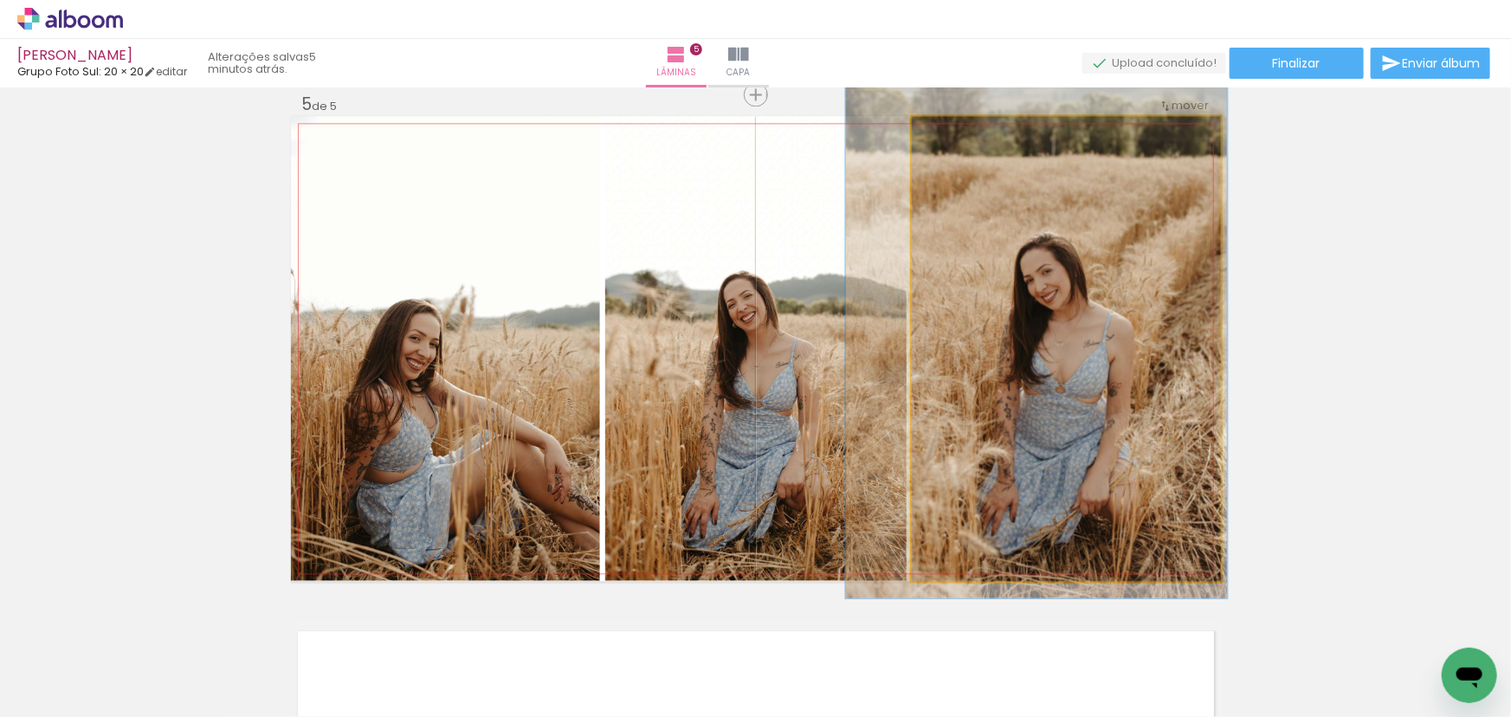
drag, startPoint x: 1059, startPoint y: 255, endPoint x: 1029, endPoint y: 221, distance: 45.4
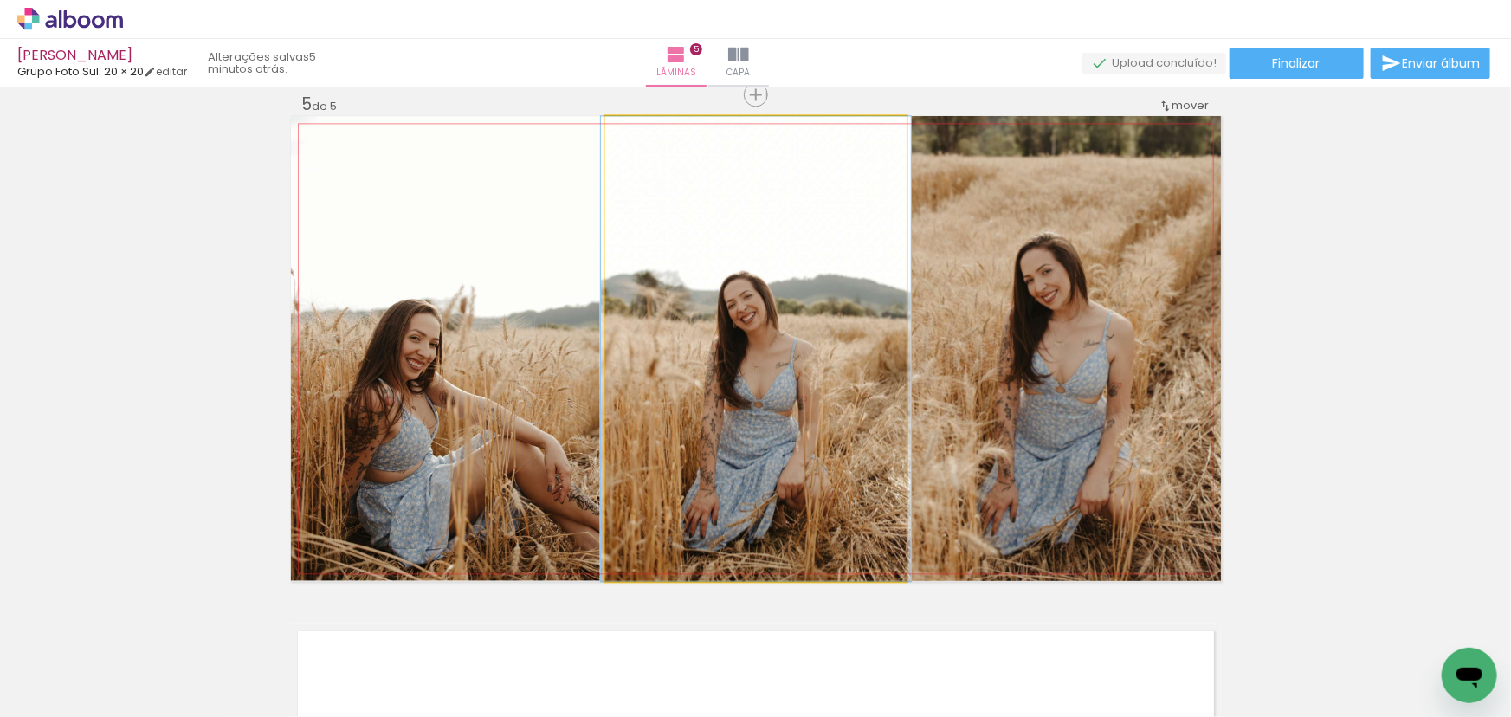
click at [867, 309] on quentale-photo at bounding box center [755, 348] width 301 height 465
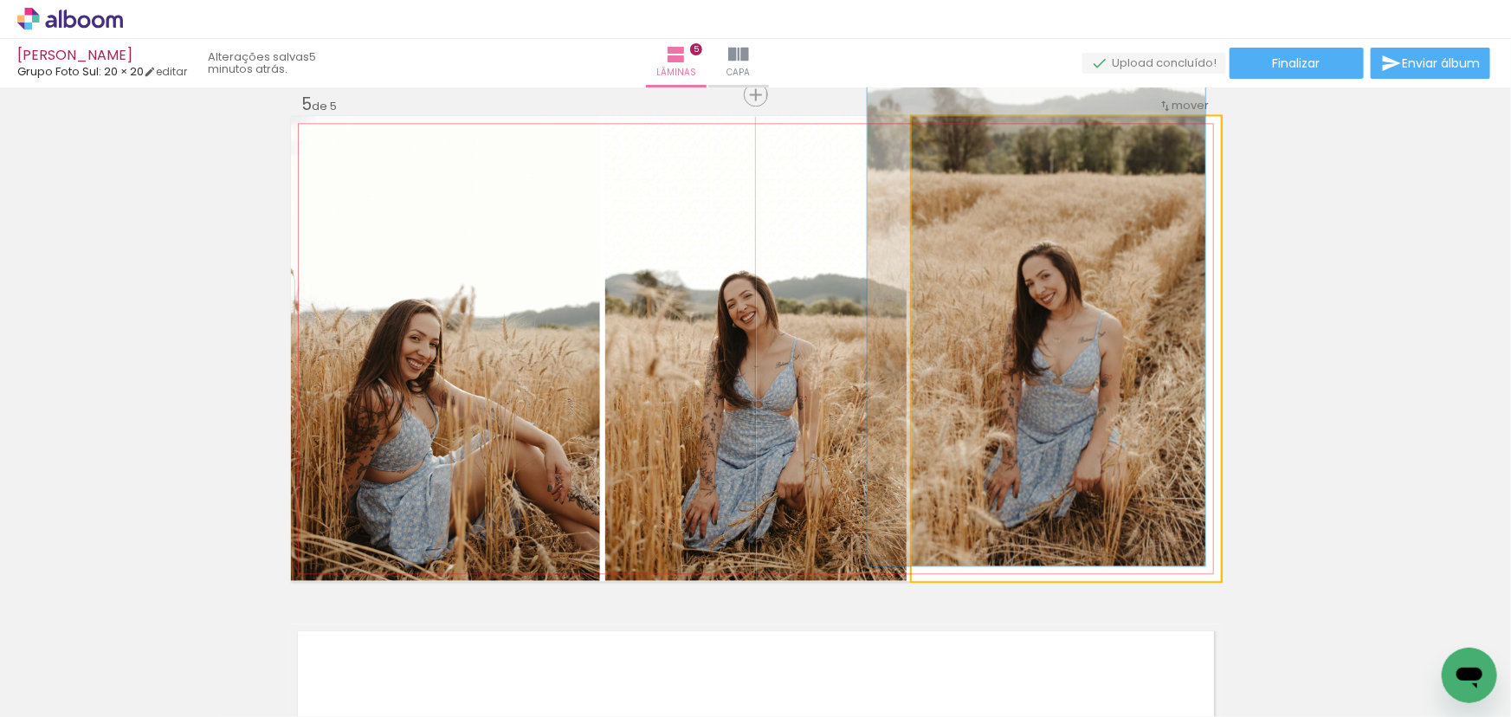
drag, startPoint x: 955, startPoint y: 130, endPoint x: 1045, endPoint y: 219, distance: 126.7
type paper-slider "109"
click at [947, 132] on div at bounding box center [958, 134] width 28 height 28
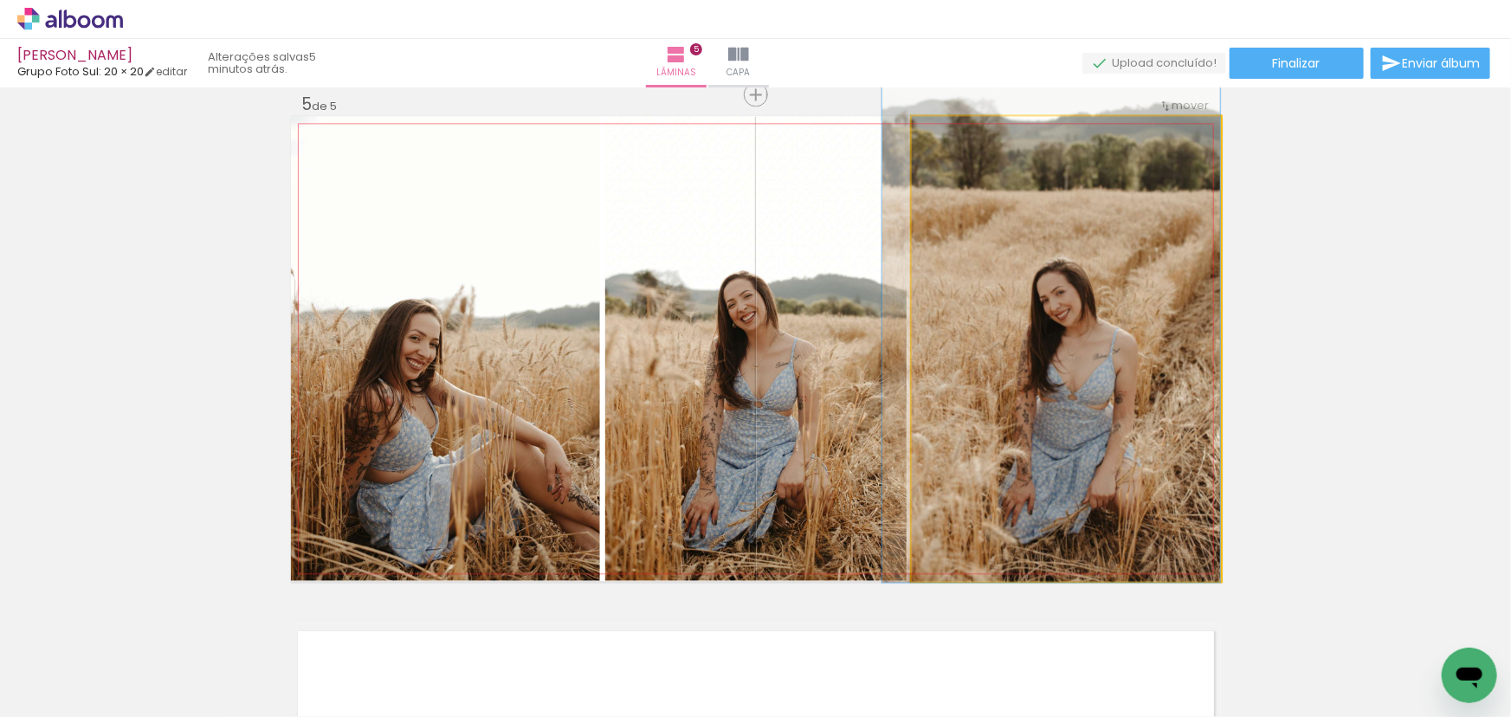
drag, startPoint x: 1060, startPoint y: 238, endPoint x: 1065, endPoint y: 254, distance: 16.4
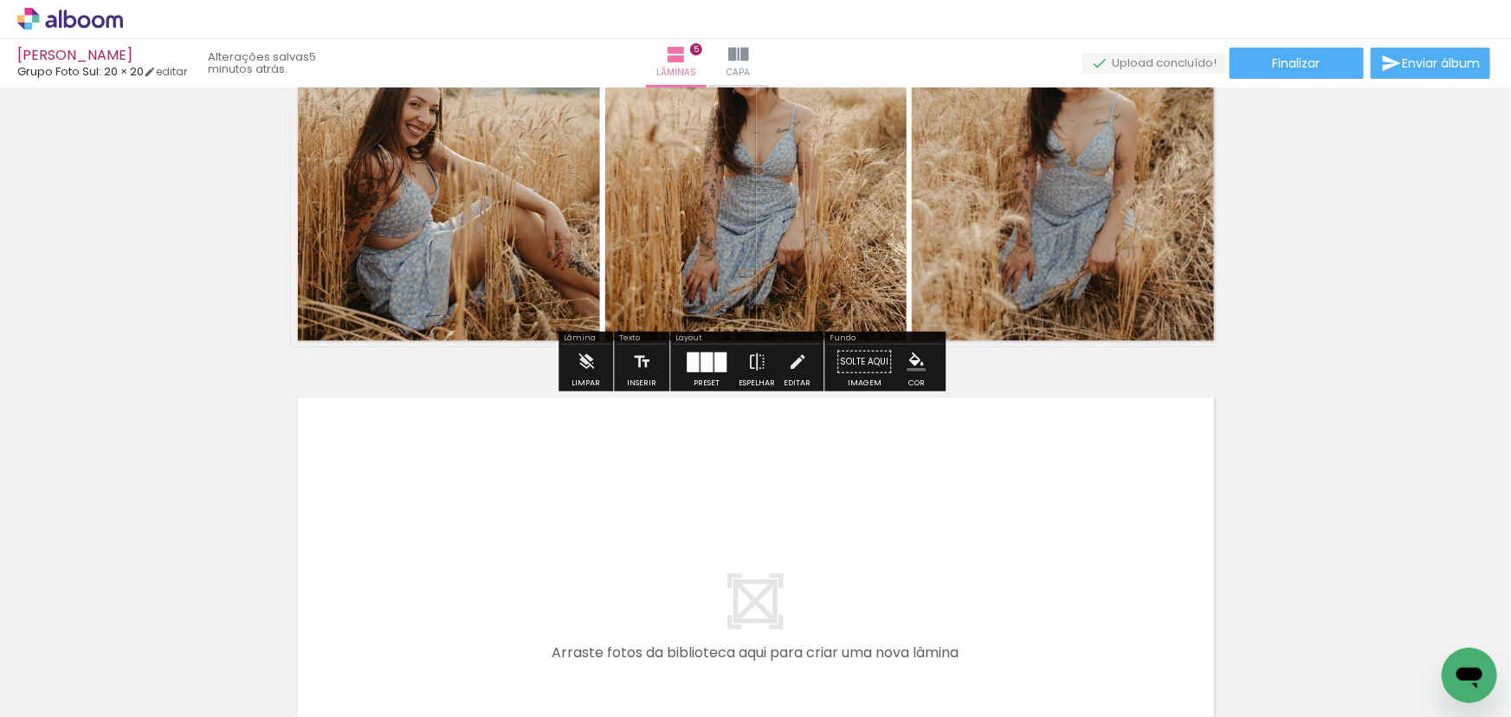
scroll to position [2448, 0]
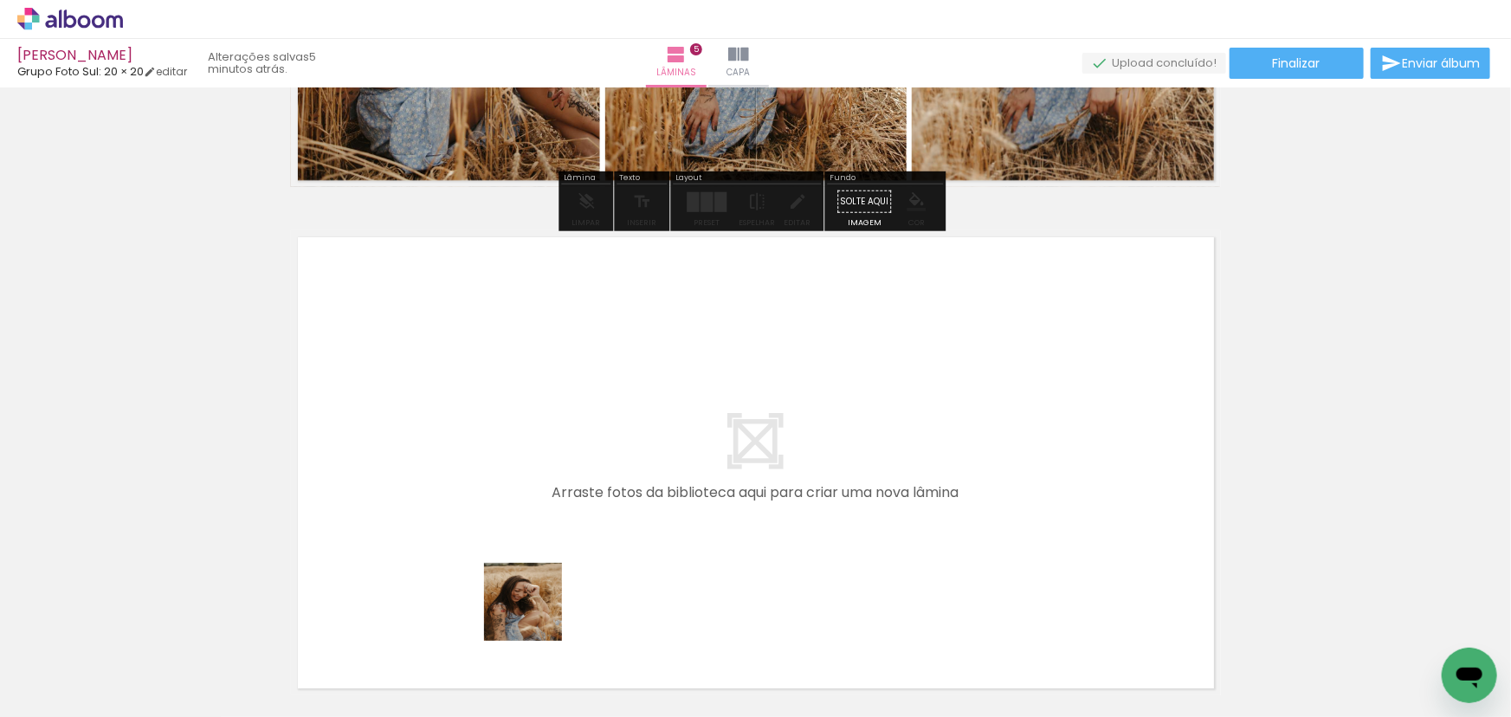
drag, startPoint x: 521, startPoint y: 639, endPoint x: 652, endPoint y: 448, distance: 231.7
click at [652, 448] on quentale-workspace at bounding box center [755, 358] width 1511 height 717
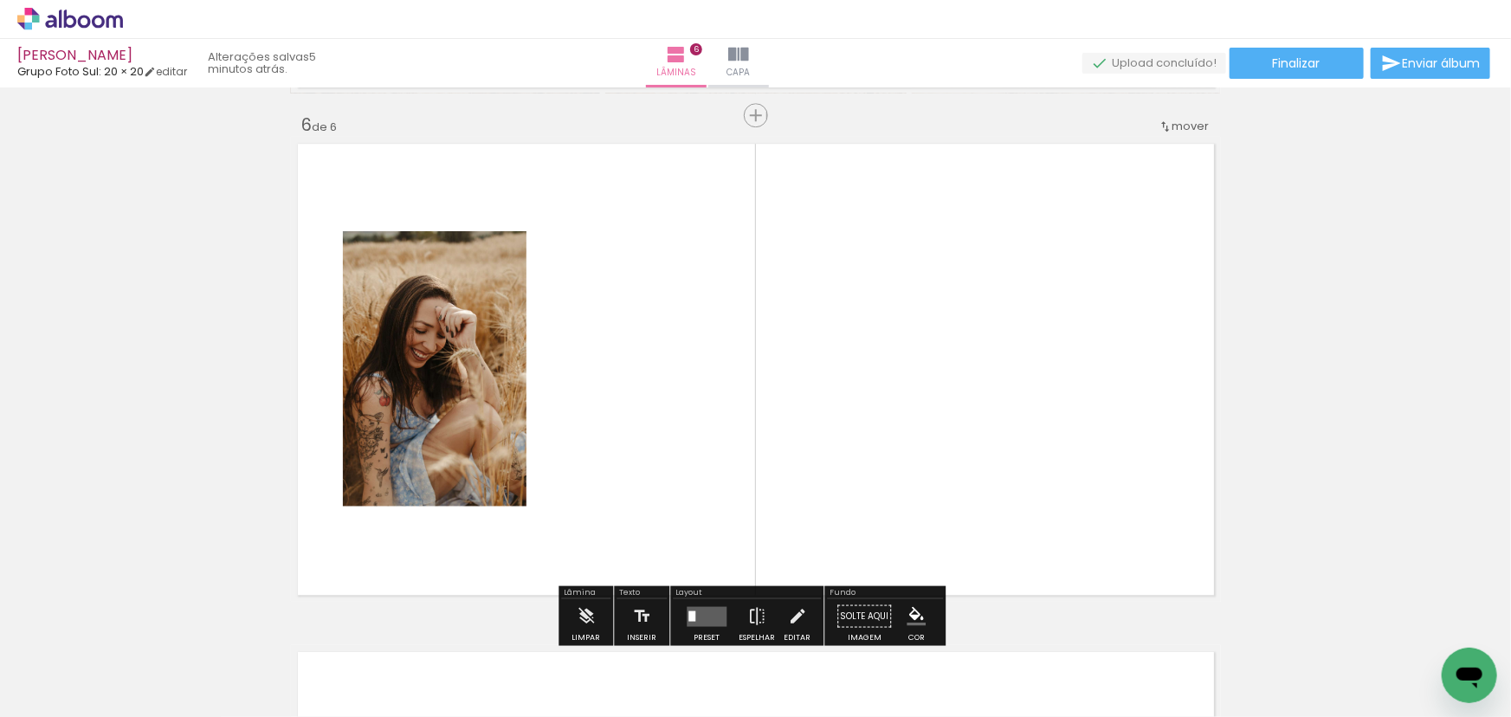
scroll to position [2562, 0]
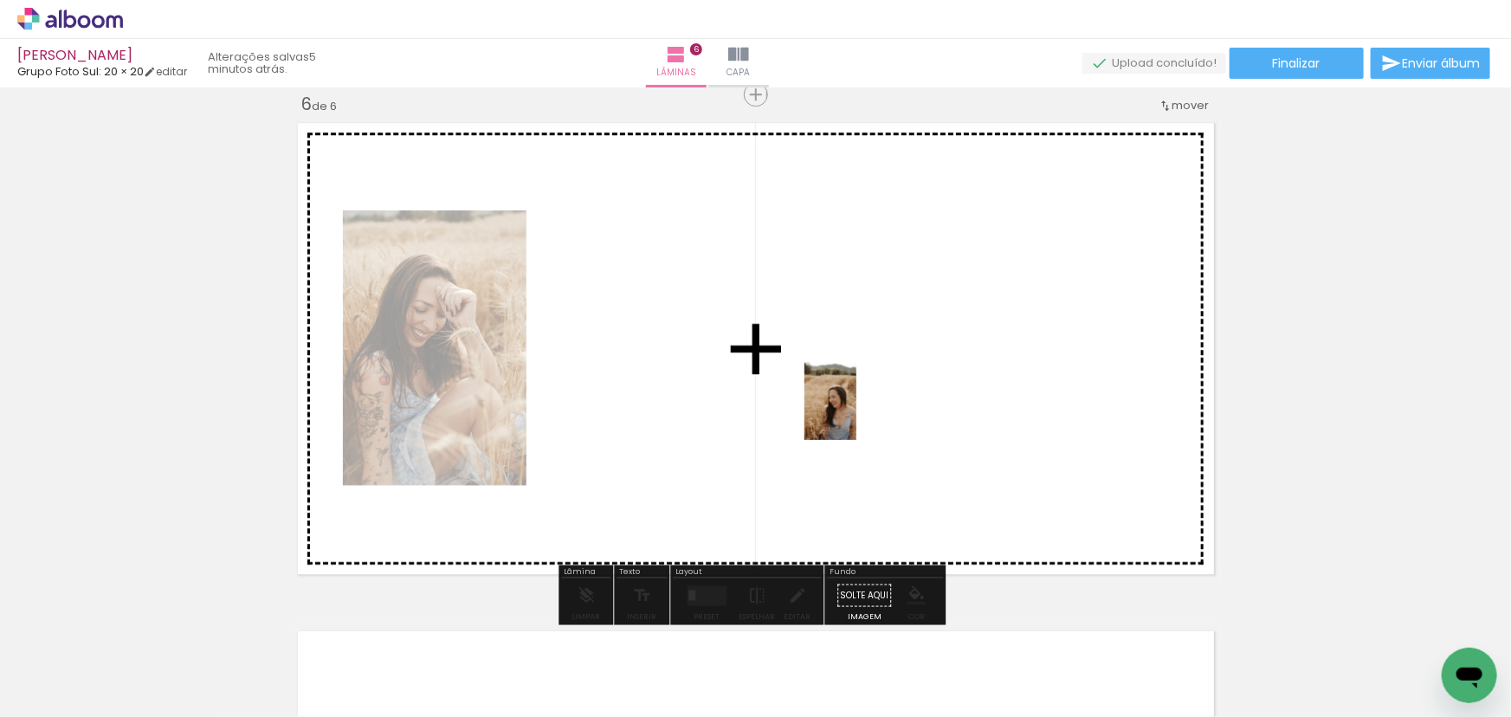
drag, startPoint x: 860, startPoint y: 638, endPoint x: 856, endPoint y: 411, distance: 226.8
click at [856, 412] on quentale-workspace at bounding box center [755, 358] width 1511 height 717
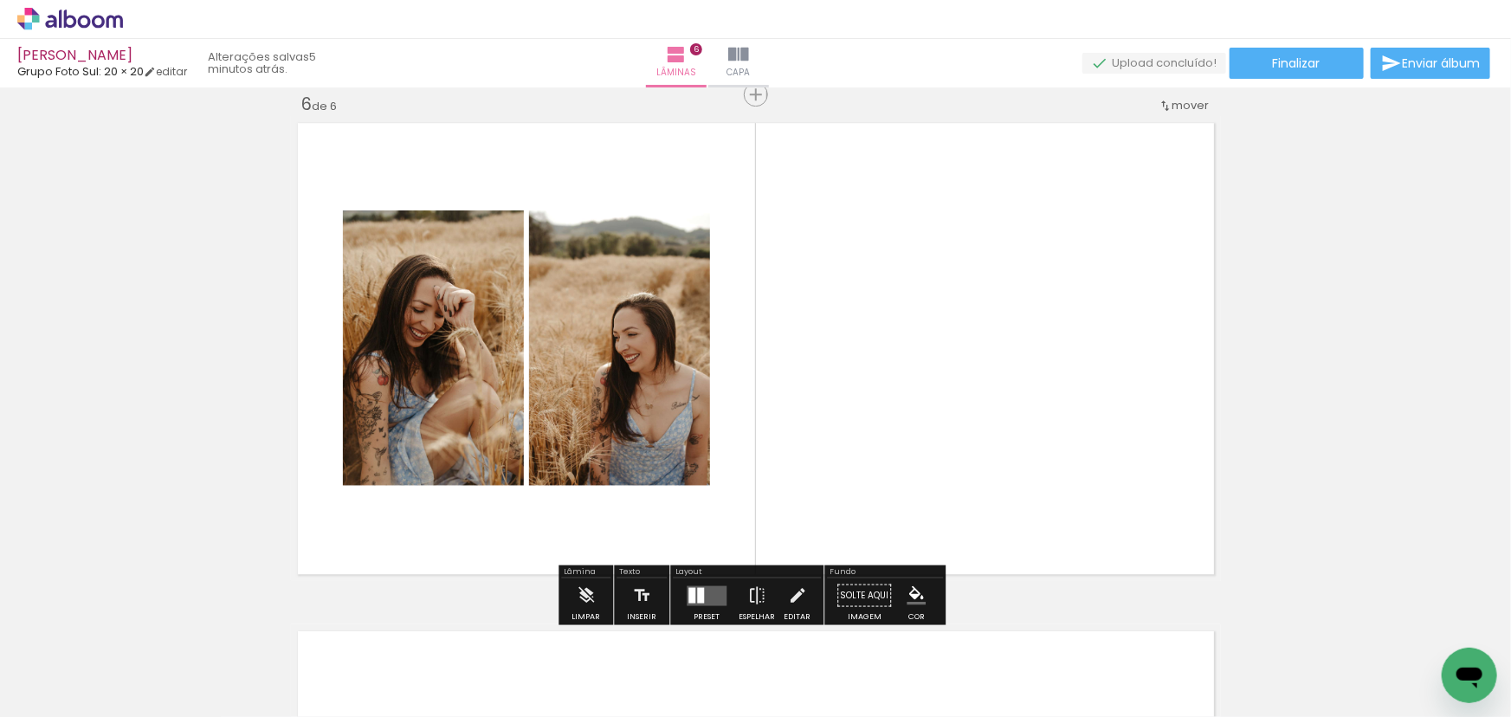
drag, startPoint x: 718, startPoint y: 590, endPoint x: 709, endPoint y: 583, distance: 11.8
click at [718, 589] on quentale-layouter at bounding box center [706, 595] width 40 height 20
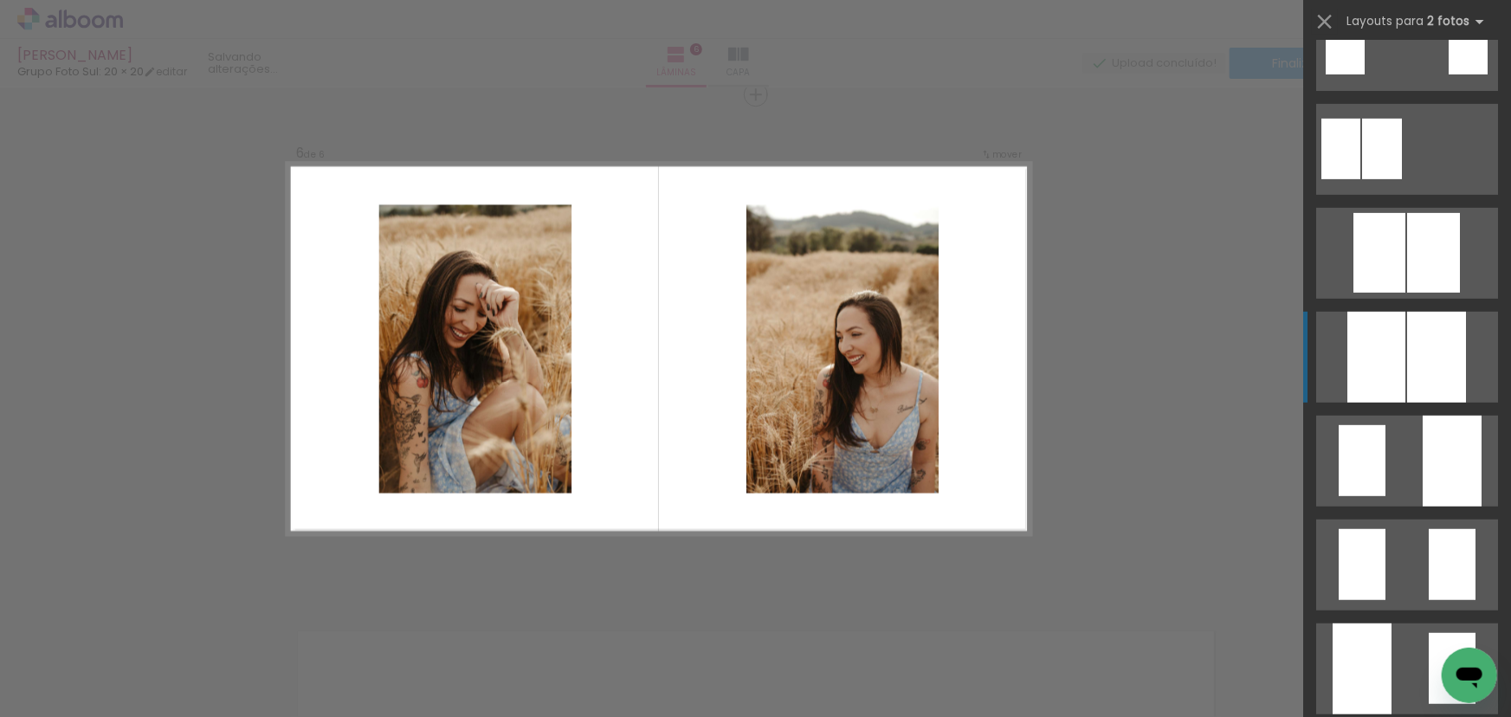
scroll to position [472, 0]
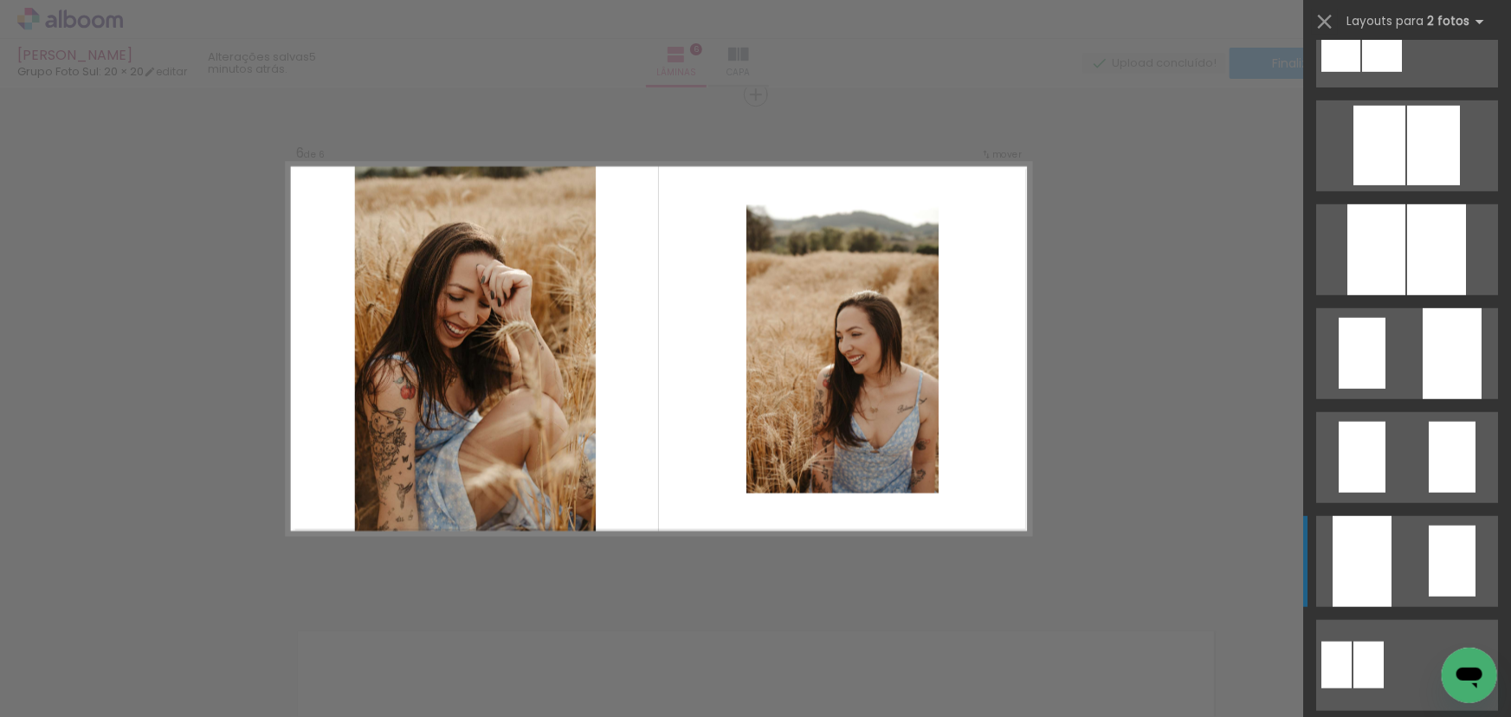
click at [1418, 525] on quentale-layouter at bounding box center [1407, 561] width 182 height 91
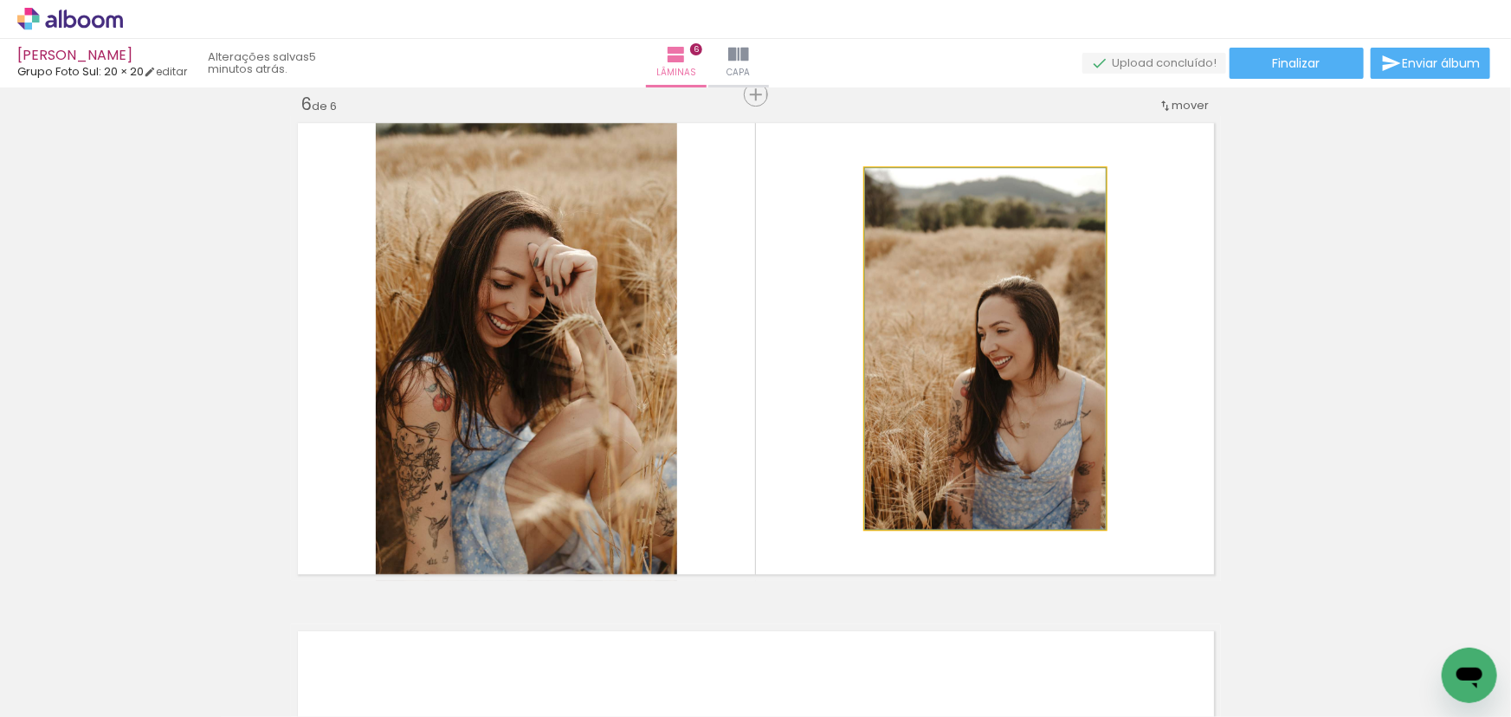
click at [892, 182] on div at bounding box center [906, 186] width 28 height 28
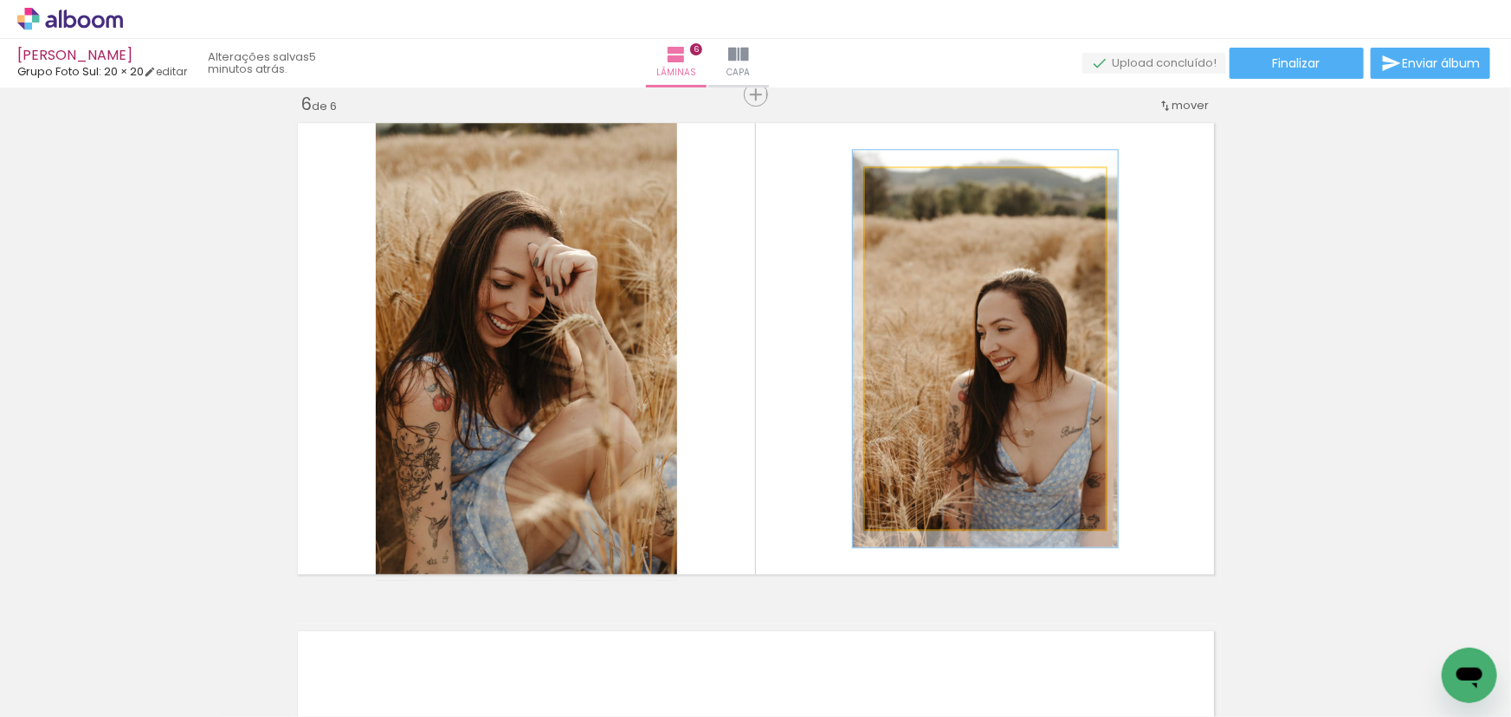
drag, startPoint x: 899, startPoint y: 190, endPoint x: 928, endPoint y: 212, distance: 35.8
type paper-slider "114"
click at [906, 190] on div at bounding box center [911, 186] width 28 height 28
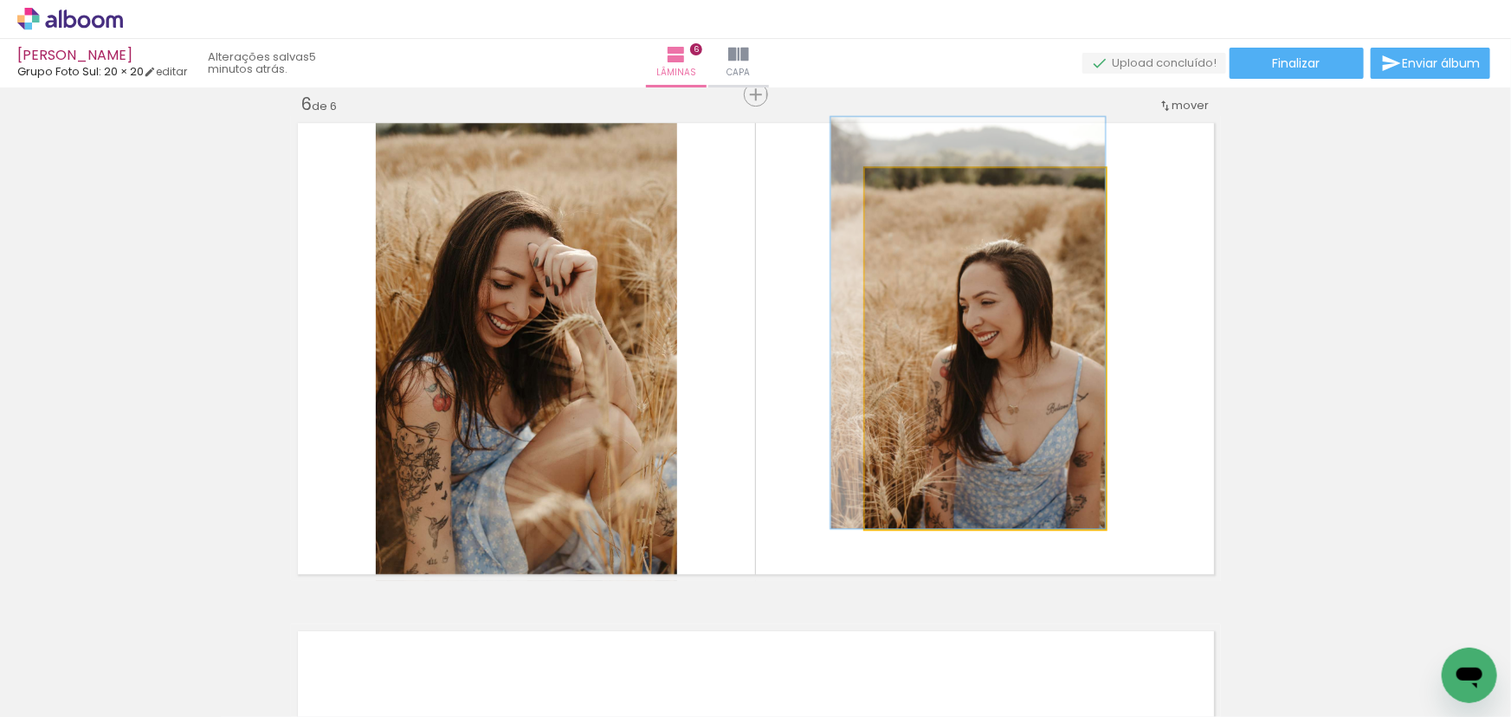
drag, startPoint x: 1086, startPoint y: 317, endPoint x: 1081, endPoint y: 287, distance: 30.7
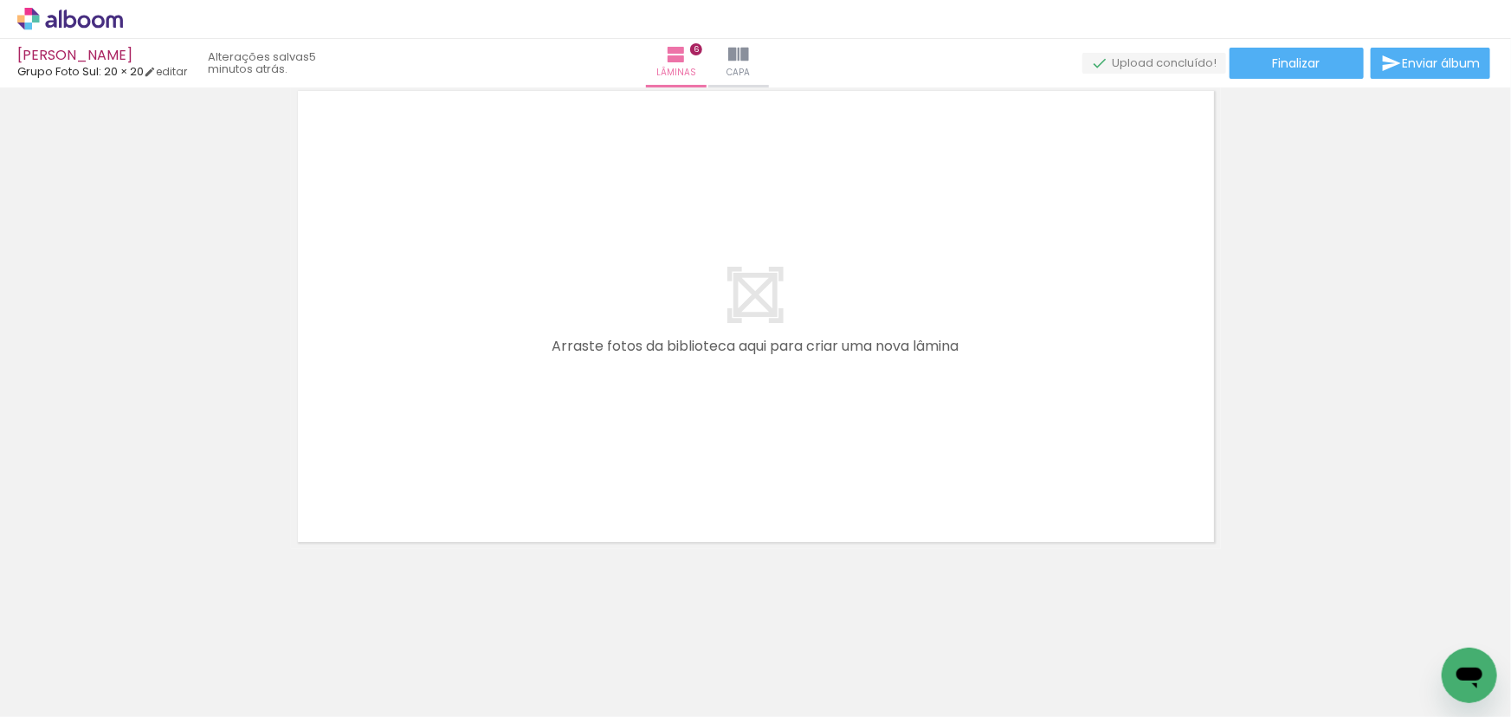
scroll to position [0, 769]
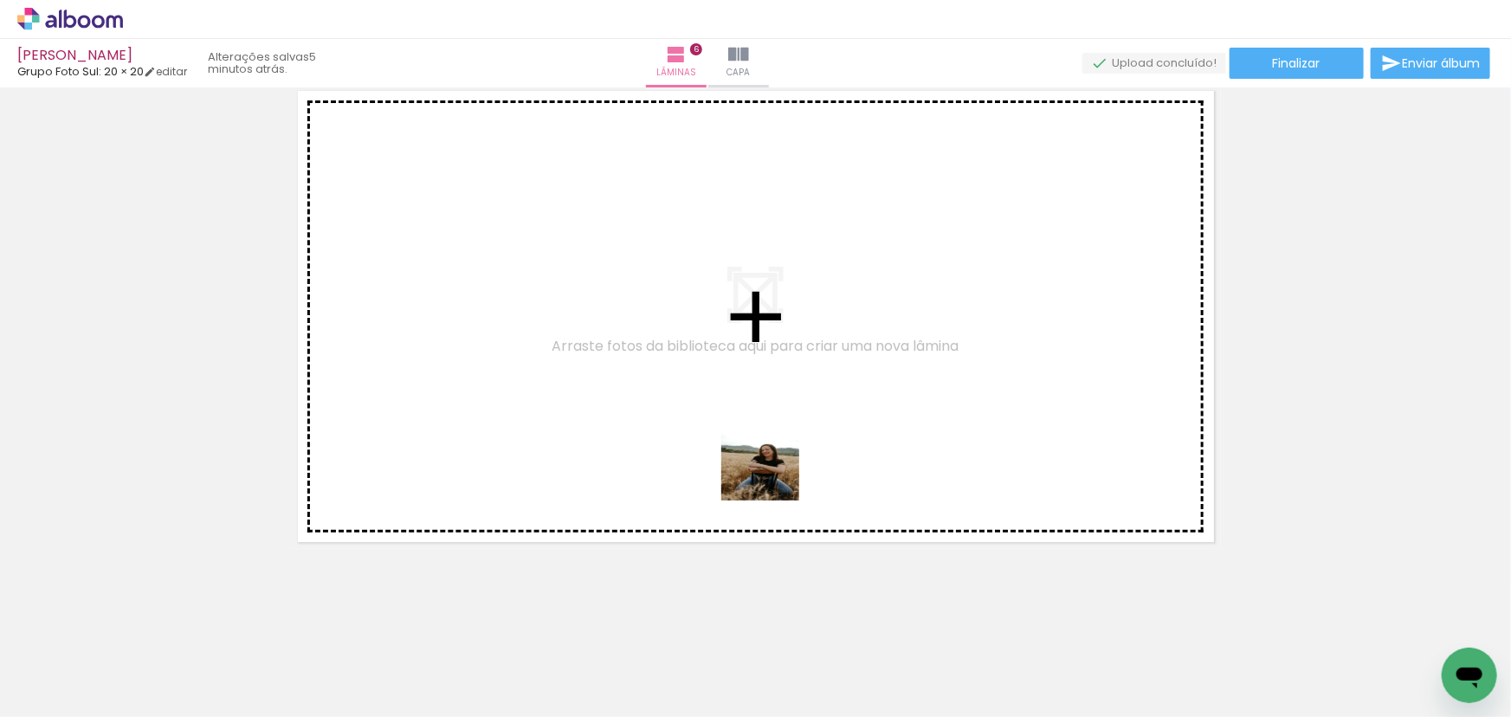
drag, startPoint x: 778, startPoint y: 650, endPoint x: 821, endPoint y: 506, distance: 150.7
click at [770, 427] on quentale-workspace at bounding box center [755, 358] width 1511 height 717
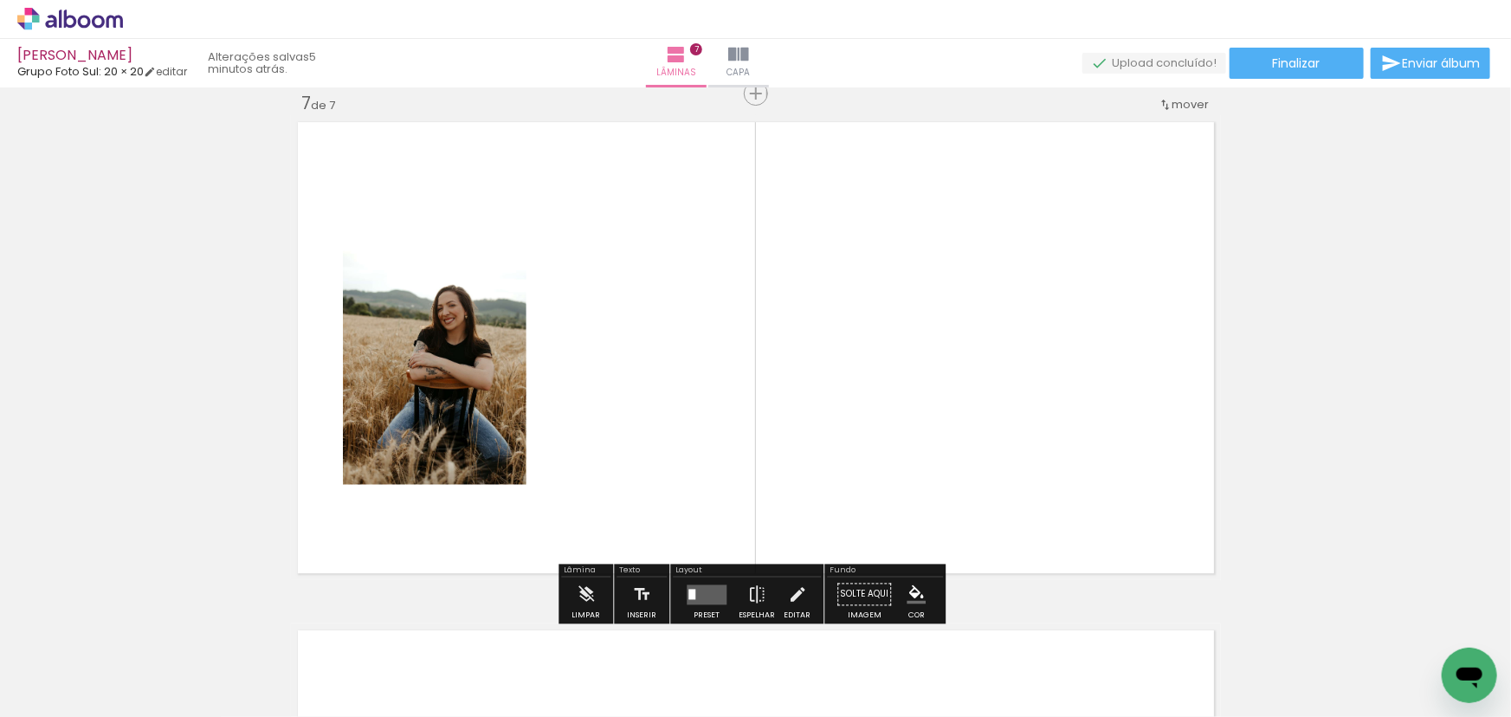
scroll to position [3070, 0]
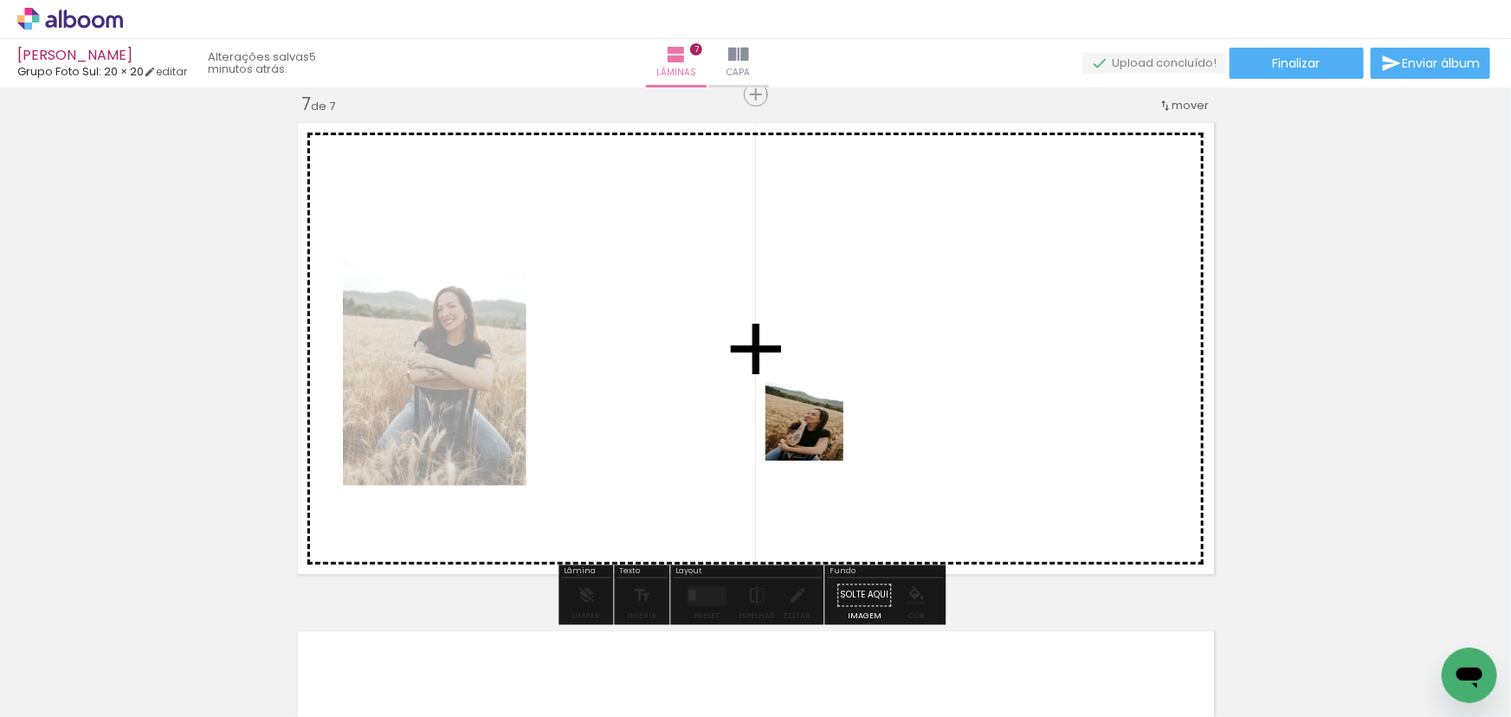
drag, startPoint x: 866, startPoint y: 658, endPoint x: 796, endPoint y: 361, distance: 305.3
click at [796, 359] on quentale-workspace at bounding box center [755, 358] width 1511 height 717
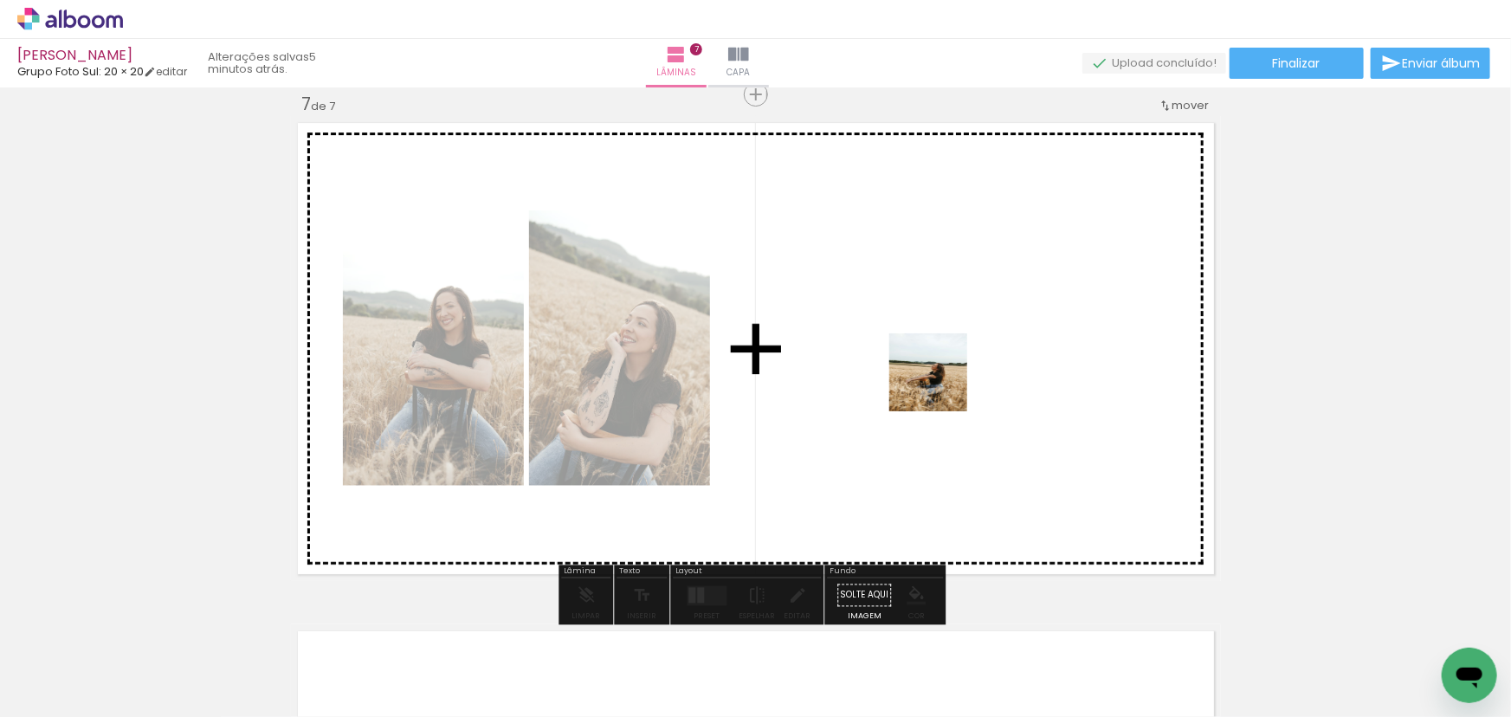
drag, startPoint x: 943, startPoint y: 456, endPoint x: 943, endPoint y: 383, distance: 72.7
click at [943, 383] on quentale-workspace at bounding box center [755, 358] width 1511 height 717
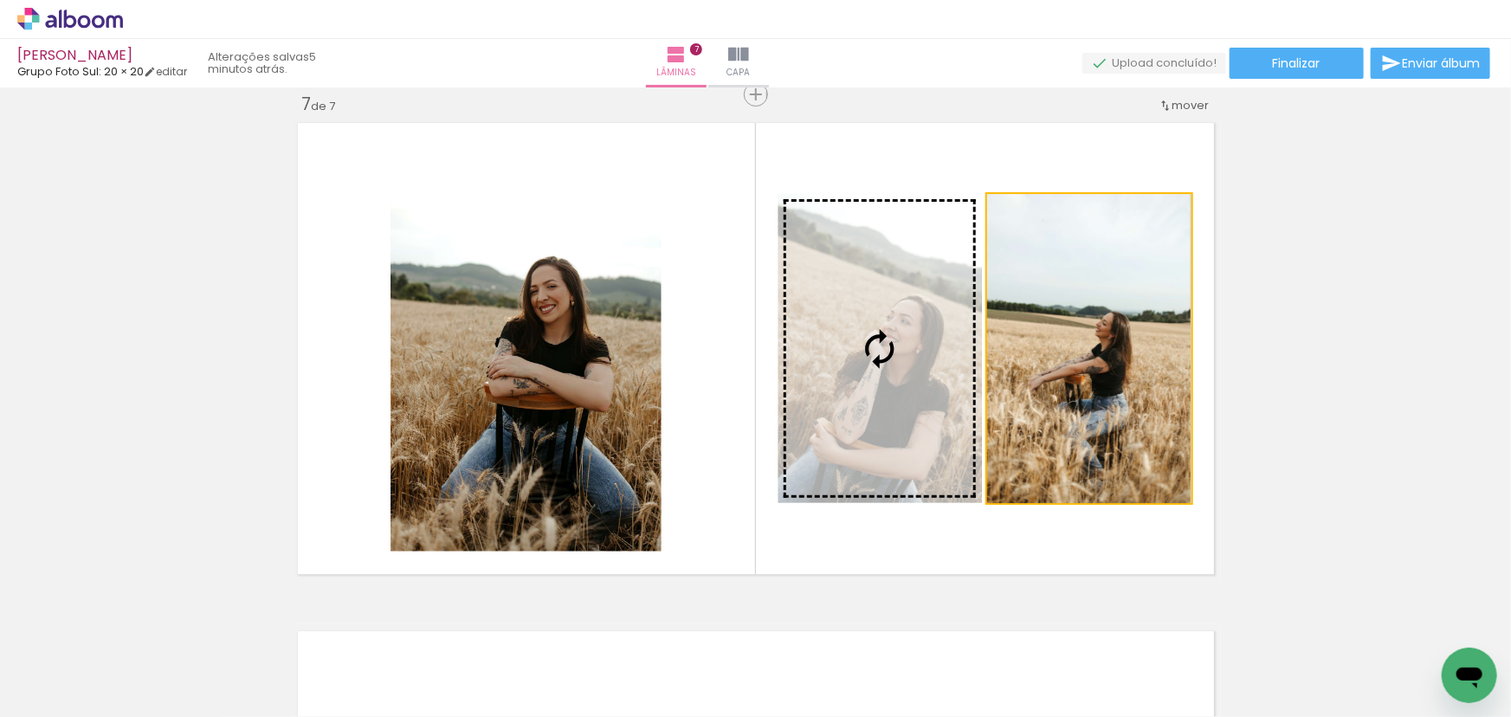
drag, startPoint x: 924, startPoint y: 371, endPoint x: 509, endPoint y: 343, distance: 415.6
click at [0, 0] on slot at bounding box center [0, 0] width 0 height 0
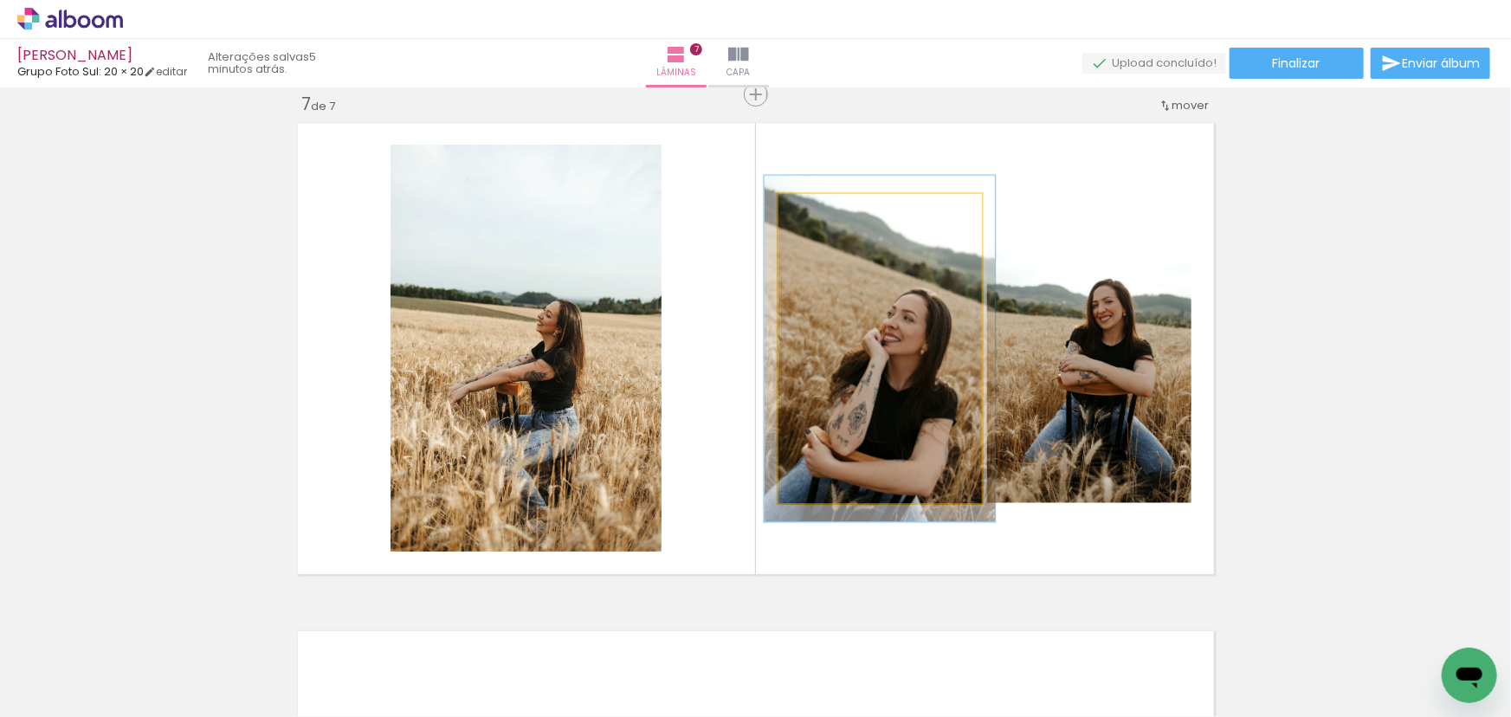
type paper-slider "113"
click at [827, 212] on div at bounding box center [826, 212] width 28 height 28
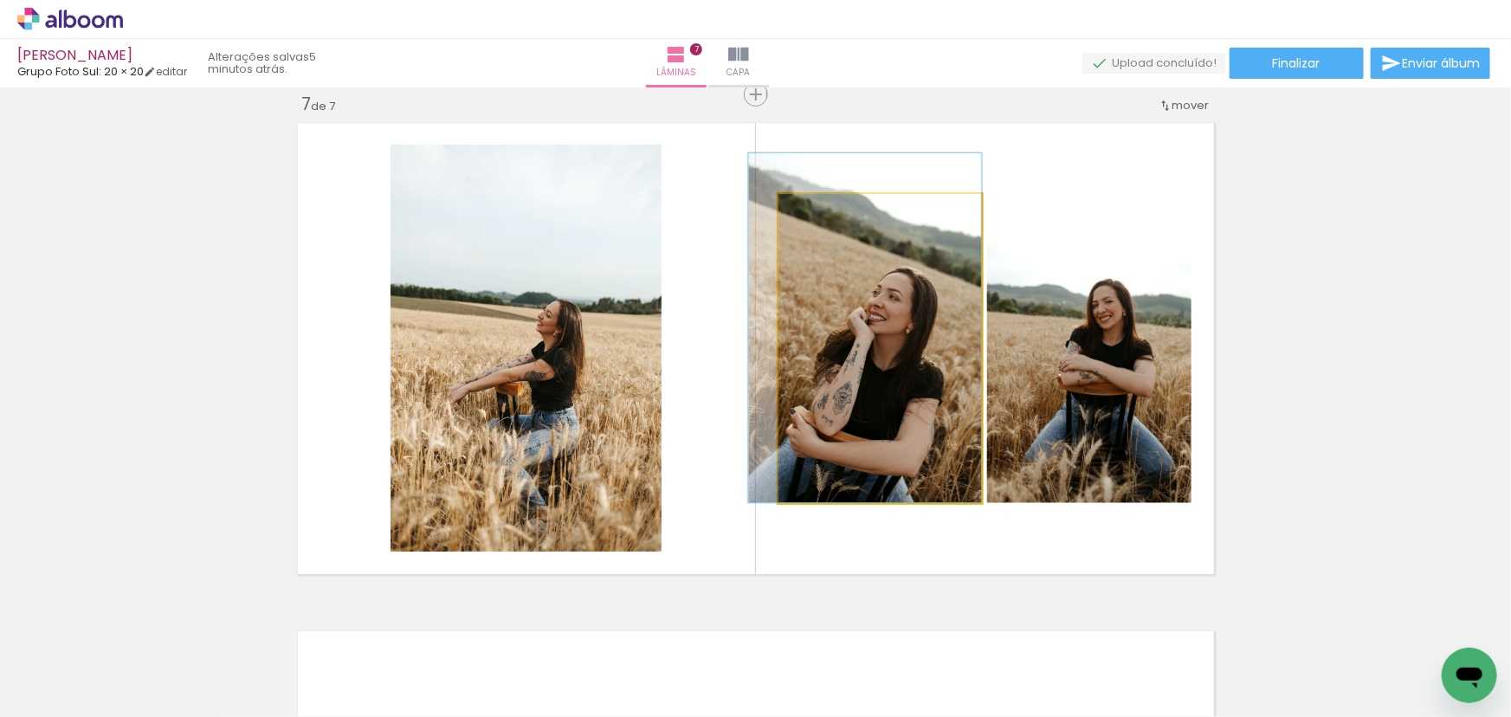
drag, startPoint x: 905, startPoint y: 307, endPoint x: 873, endPoint y: 288, distance: 36.5
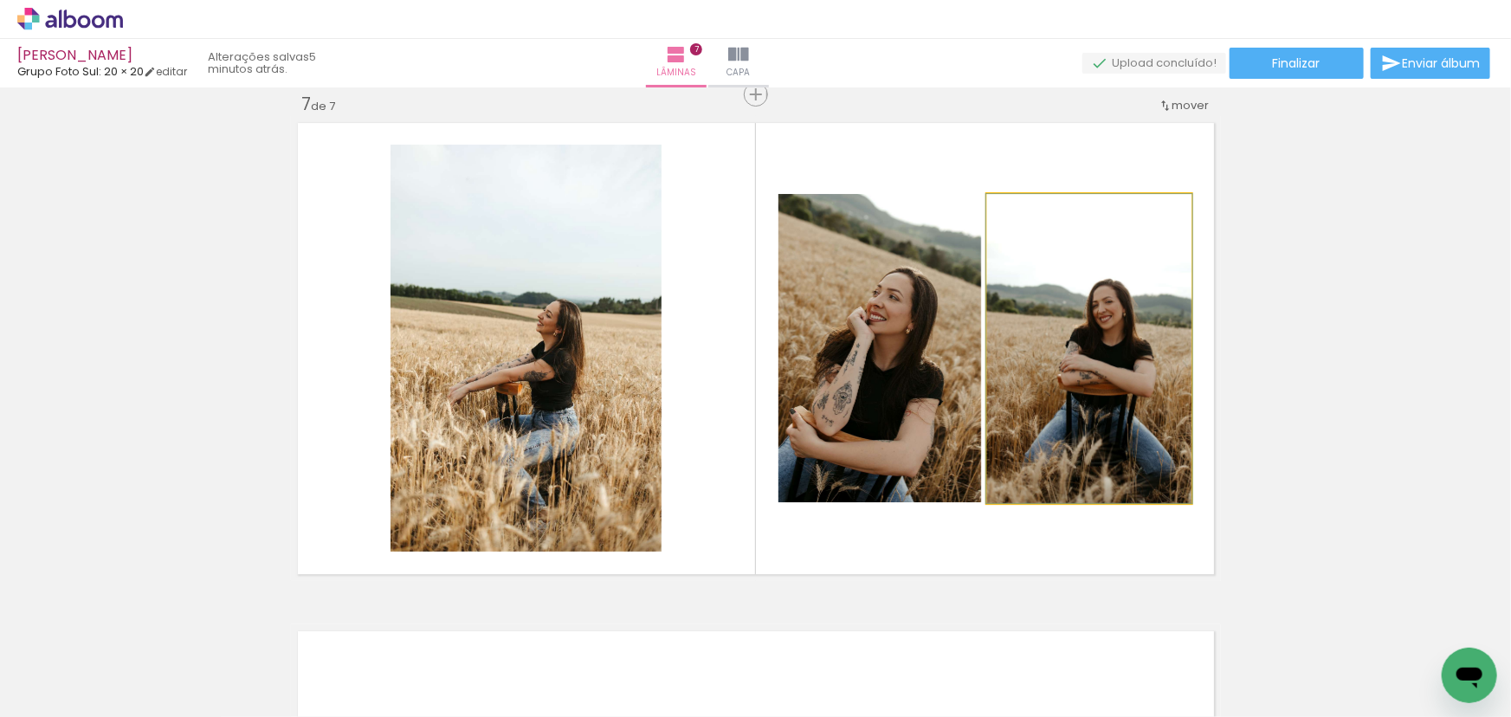
type paper-slider "110"
click at [1036, 214] on div at bounding box center [1028, 212] width 28 height 28
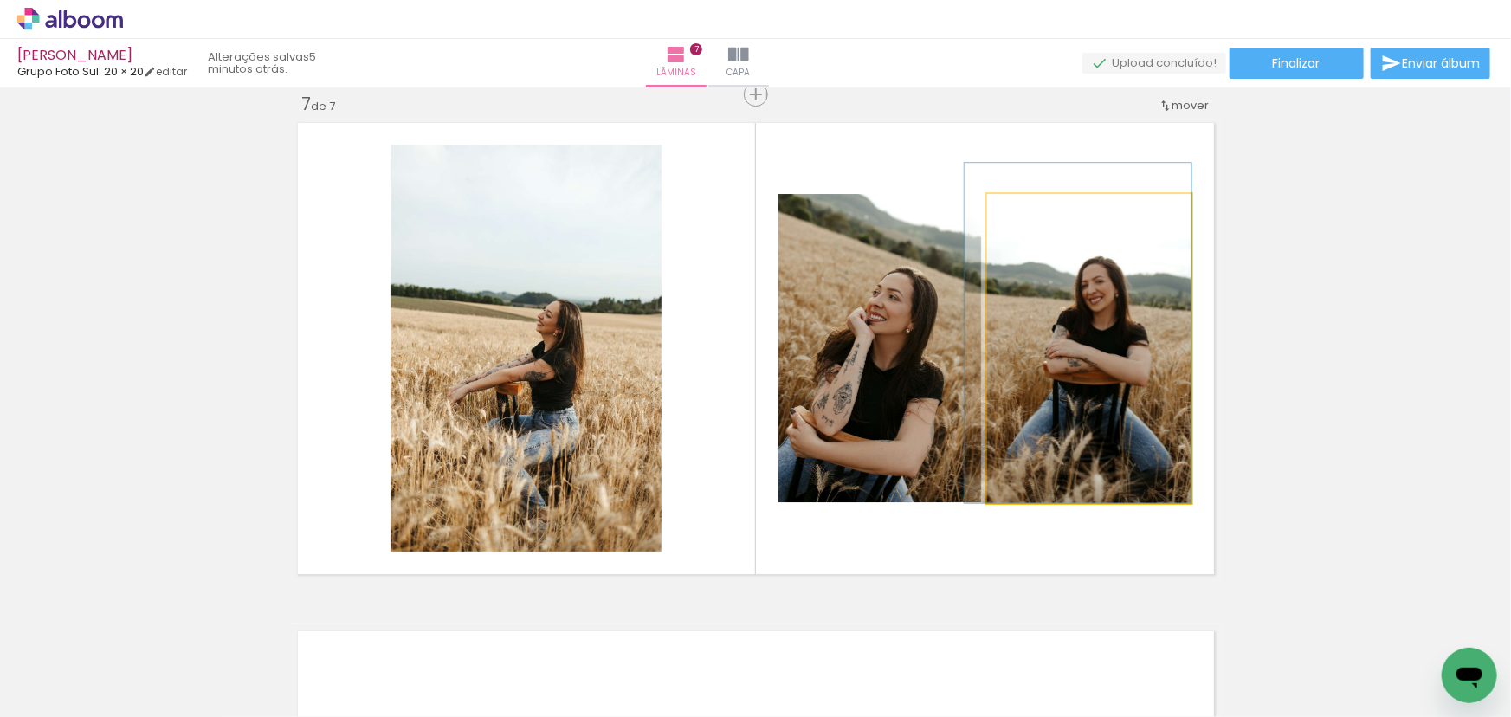
drag, startPoint x: 1098, startPoint y: 271, endPoint x: 1039, endPoint y: 258, distance: 61.1
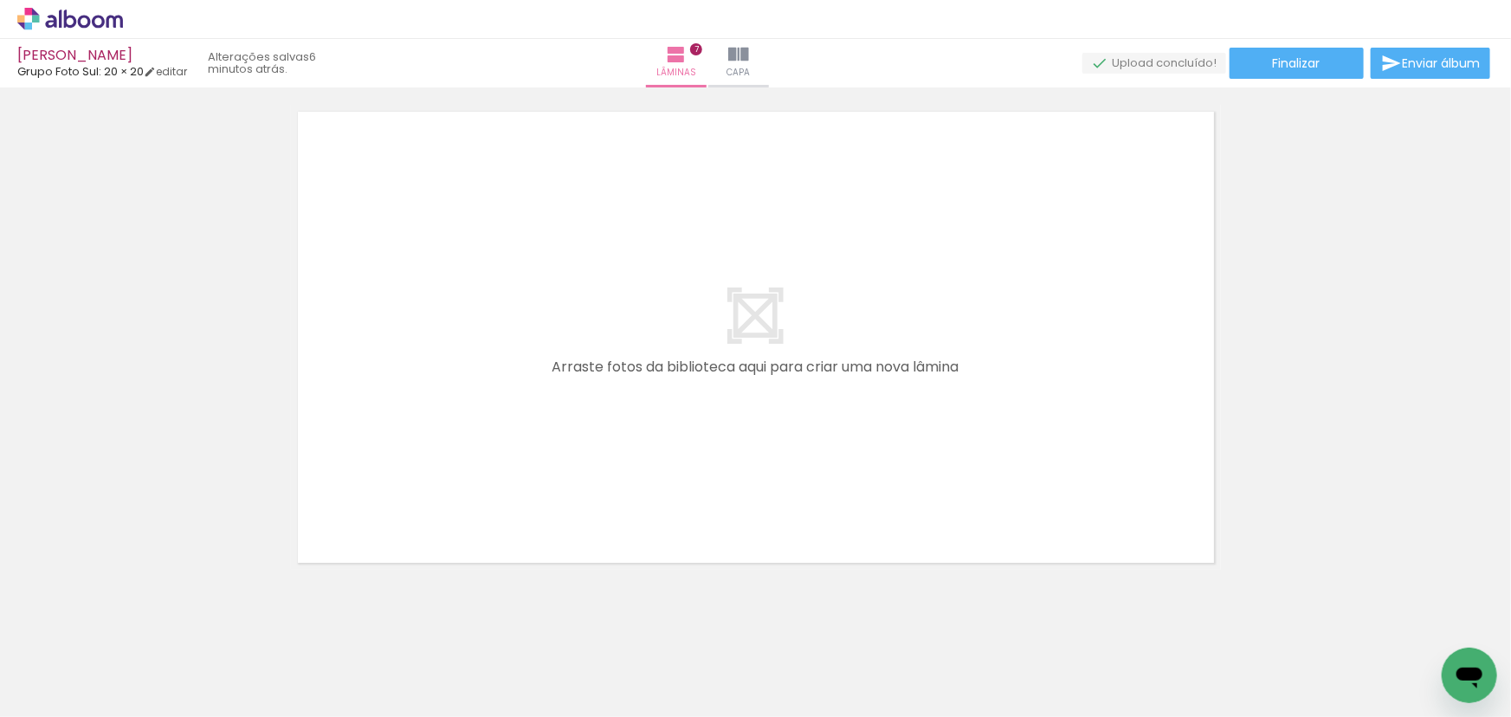
scroll to position [3610, 0]
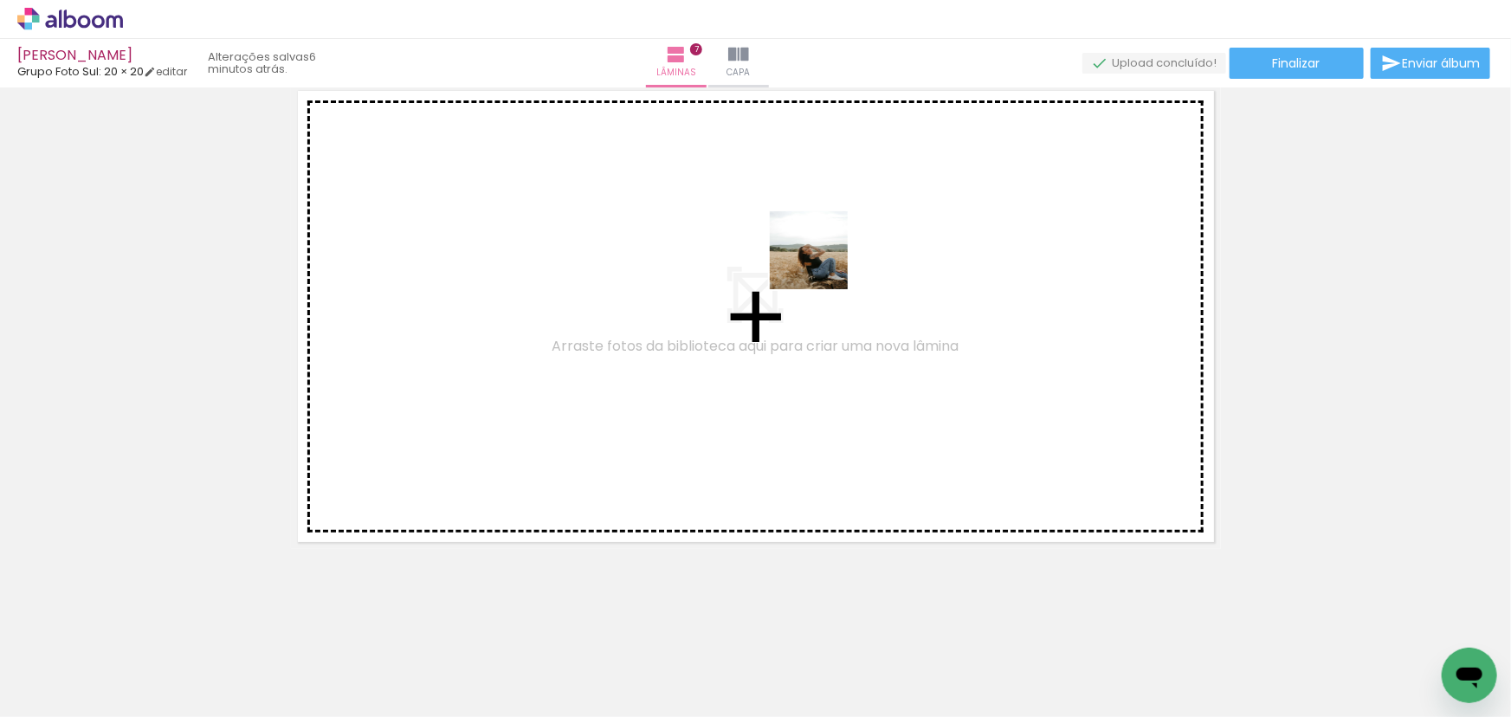
drag, startPoint x: 1118, startPoint y: 510, endPoint x: 762, endPoint y: 232, distance: 451.4
click at [762, 231] on quentale-workspace at bounding box center [755, 358] width 1511 height 717
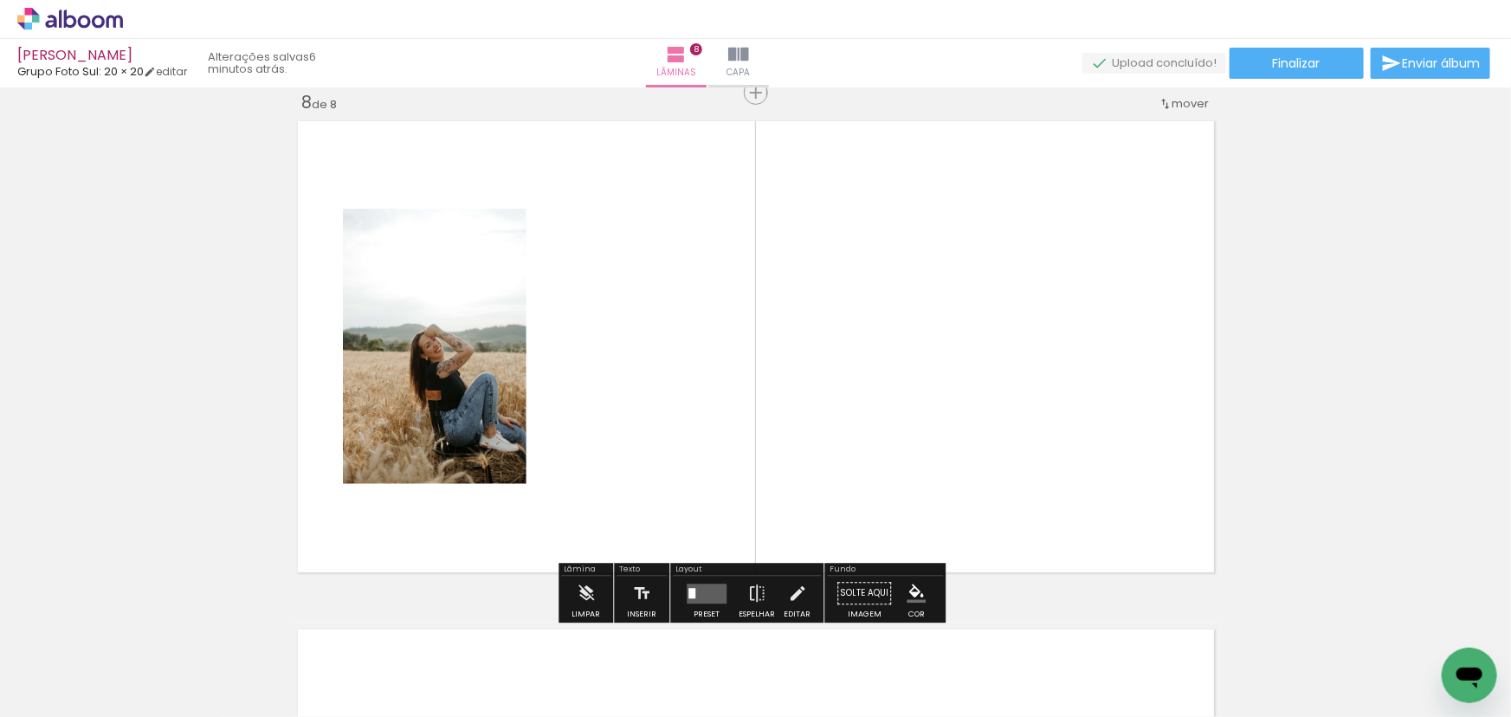
scroll to position [3578, 0]
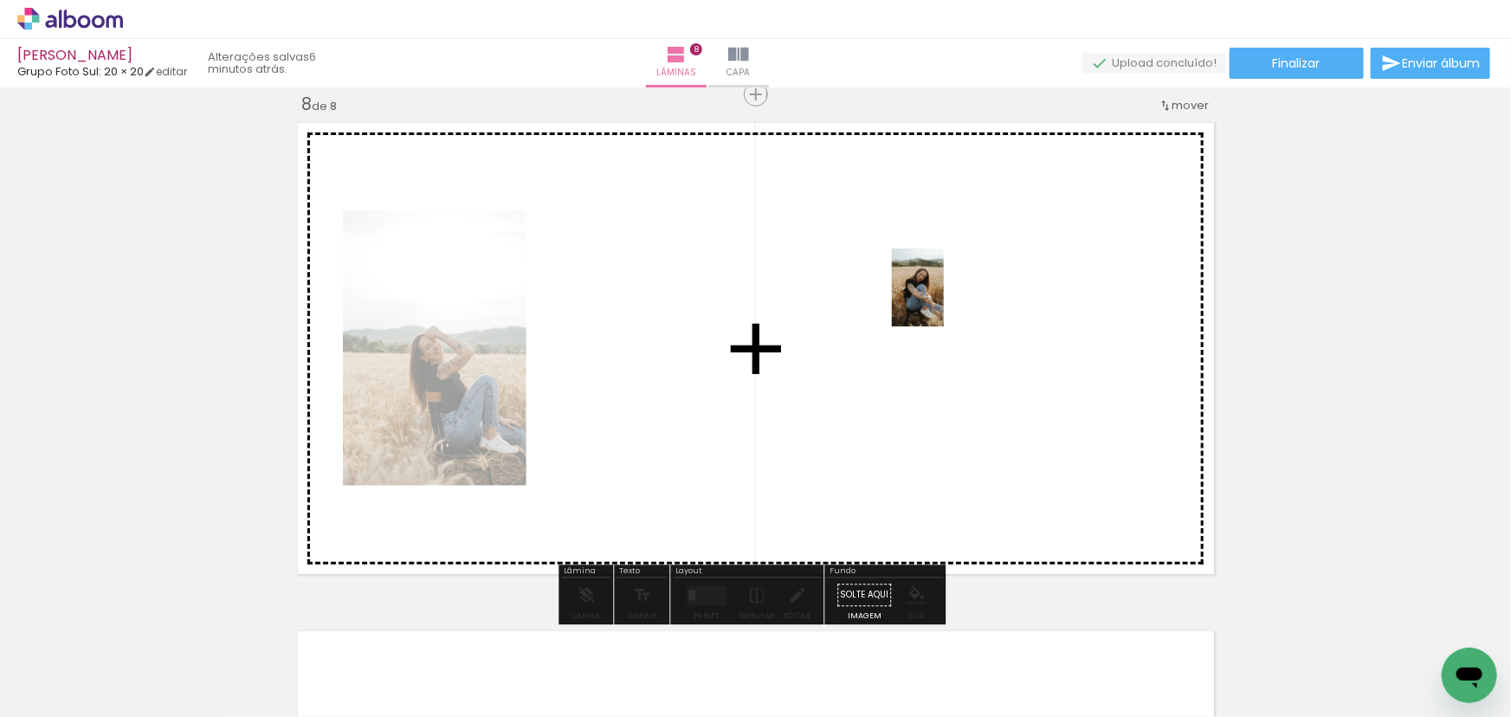
drag, startPoint x: 1426, startPoint y: 637, endPoint x: 918, endPoint y: 354, distance: 581.6
click at [944, 301] on quentale-workspace at bounding box center [755, 358] width 1511 height 717
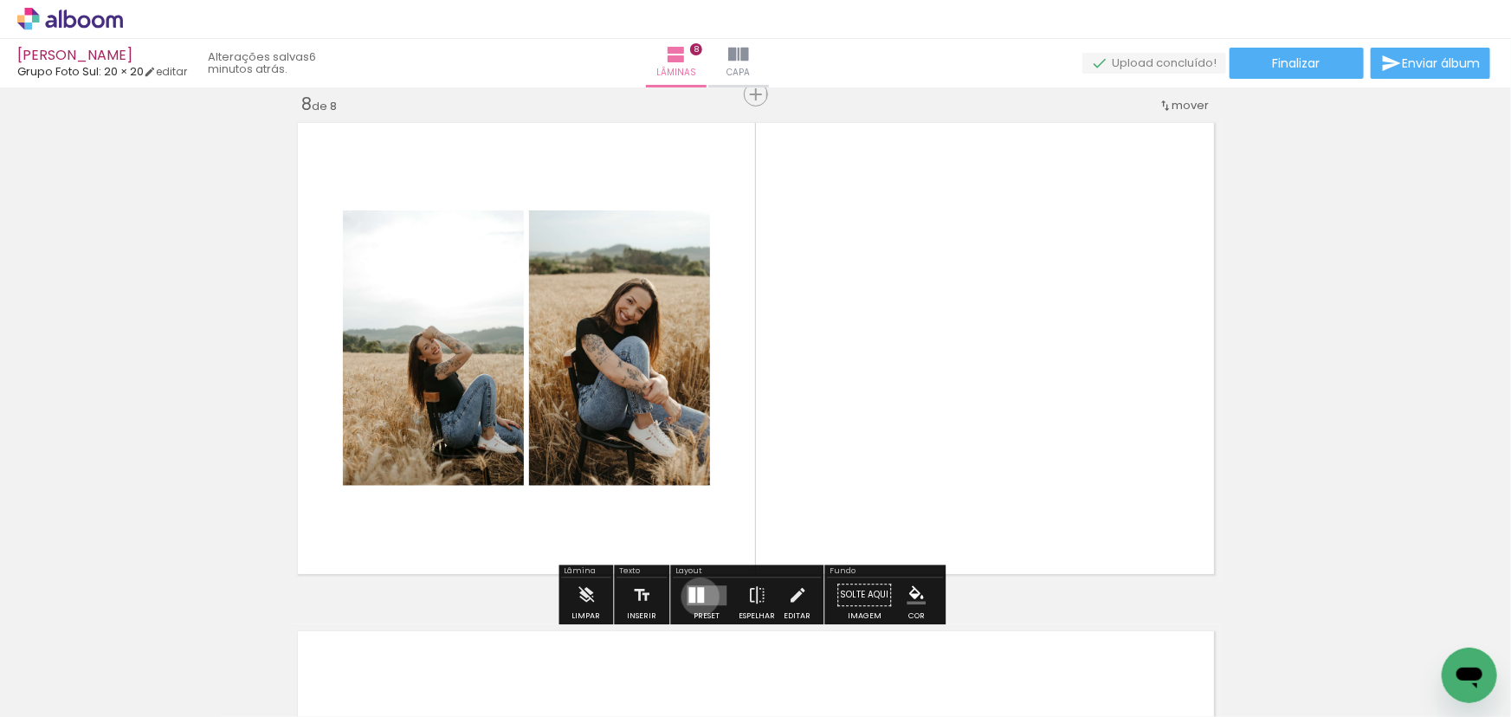
click at [698, 595] on div at bounding box center [700, 595] width 7 height 16
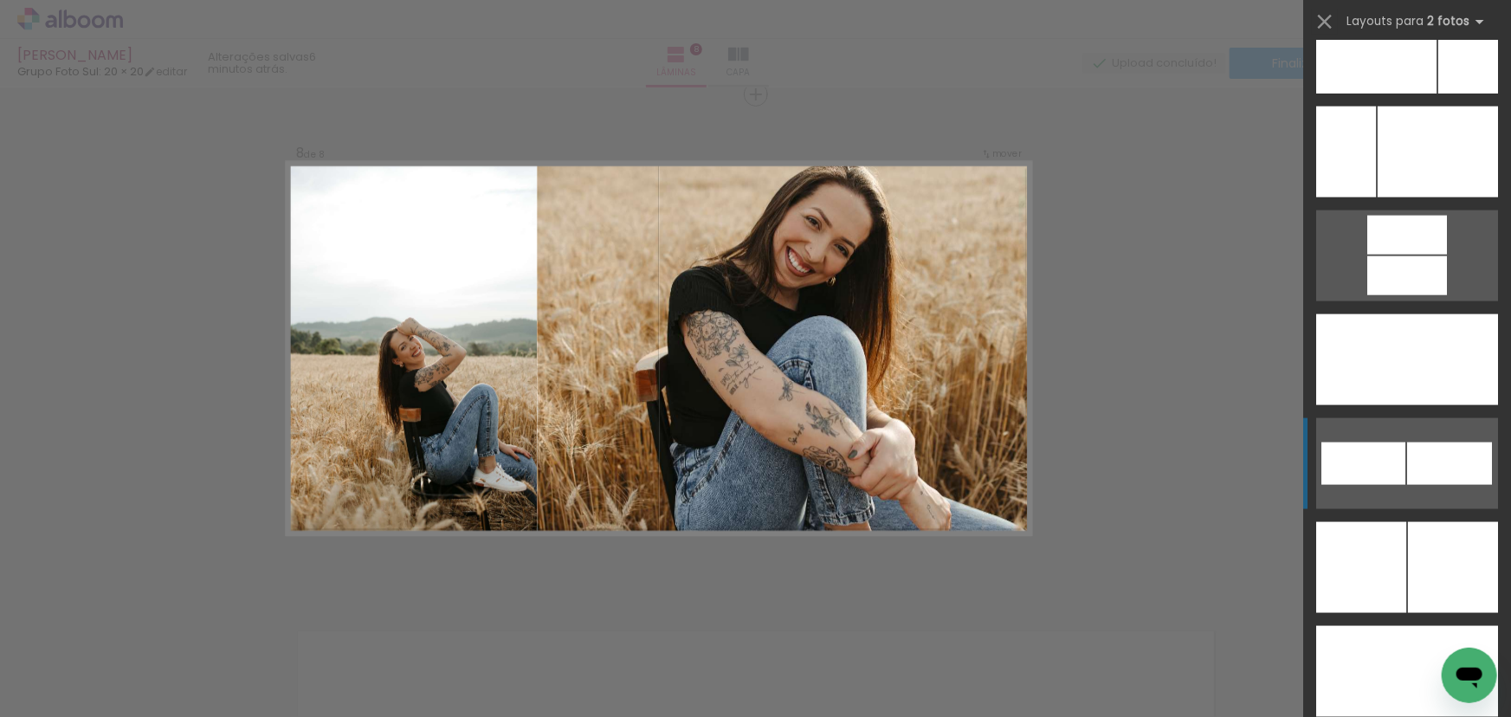
scroll to position [7712, 0]
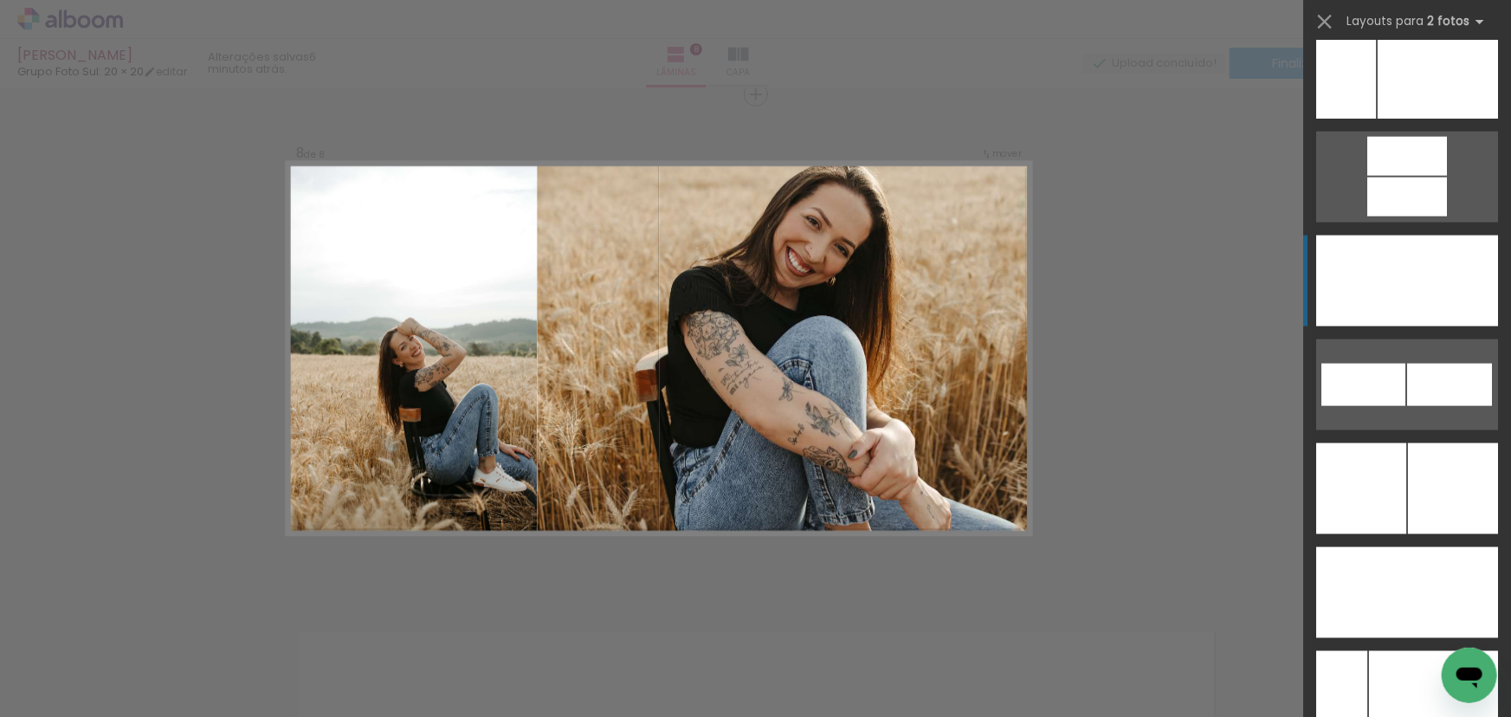
click at [1395, 311] on div at bounding box center [1436, 280] width 122 height 91
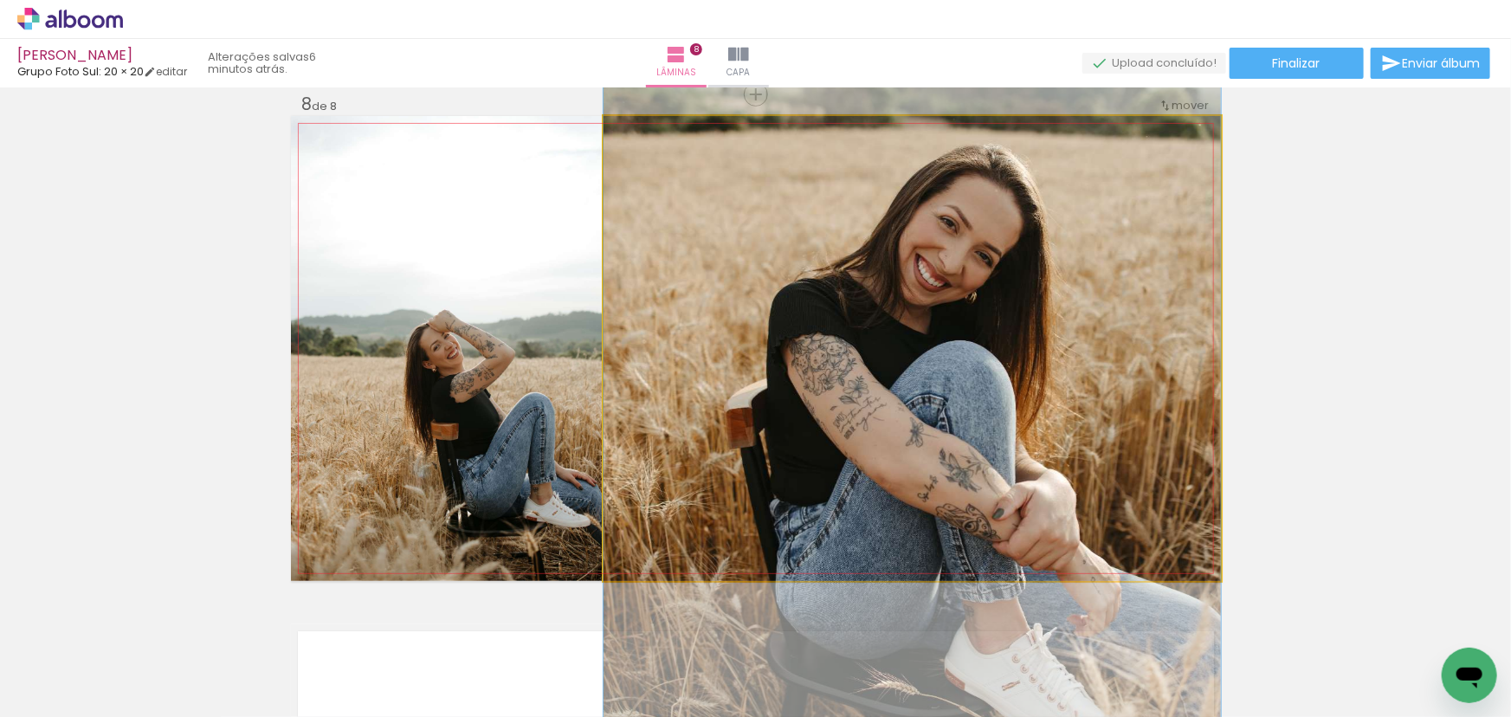
drag, startPoint x: 926, startPoint y: 358, endPoint x: 952, endPoint y: 392, distance: 43.3
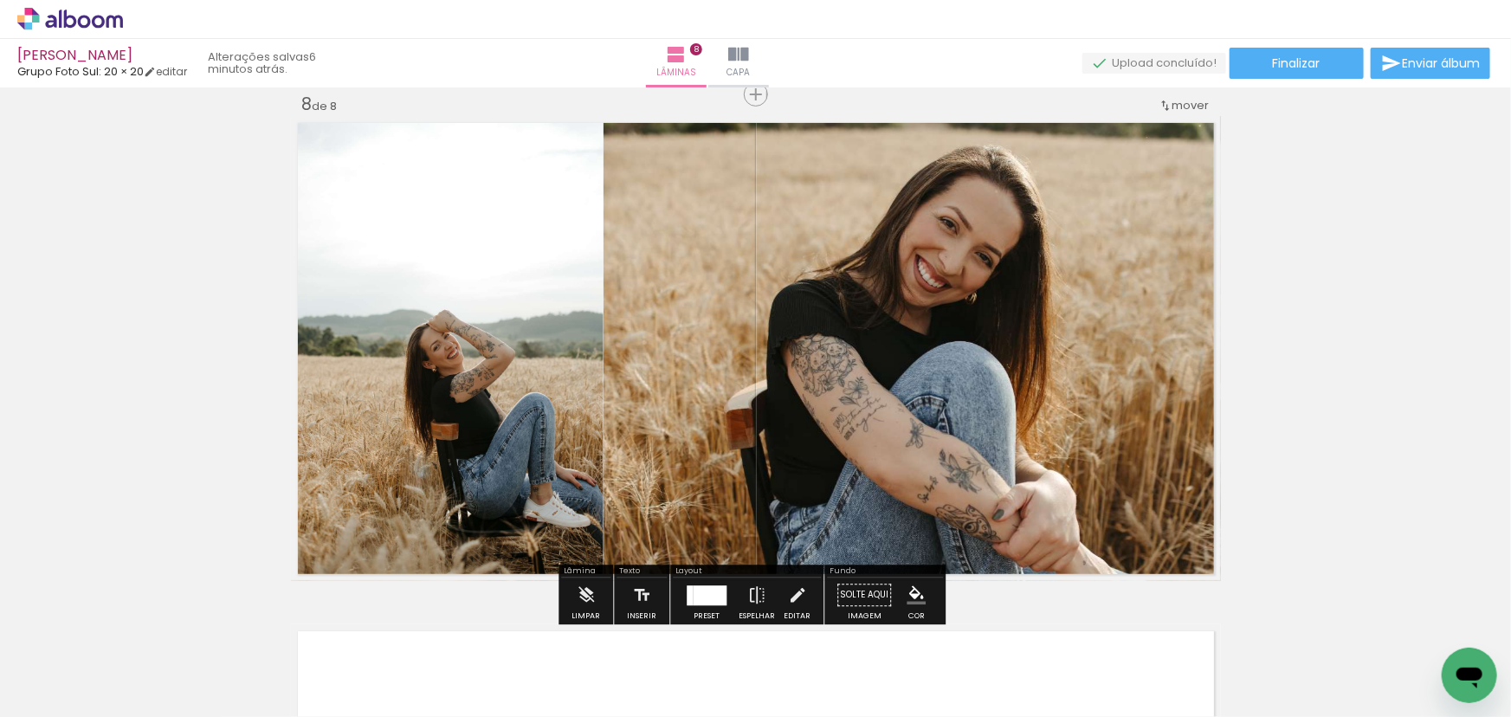
click at [709, 585] on div at bounding box center [709, 595] width 34 height 20
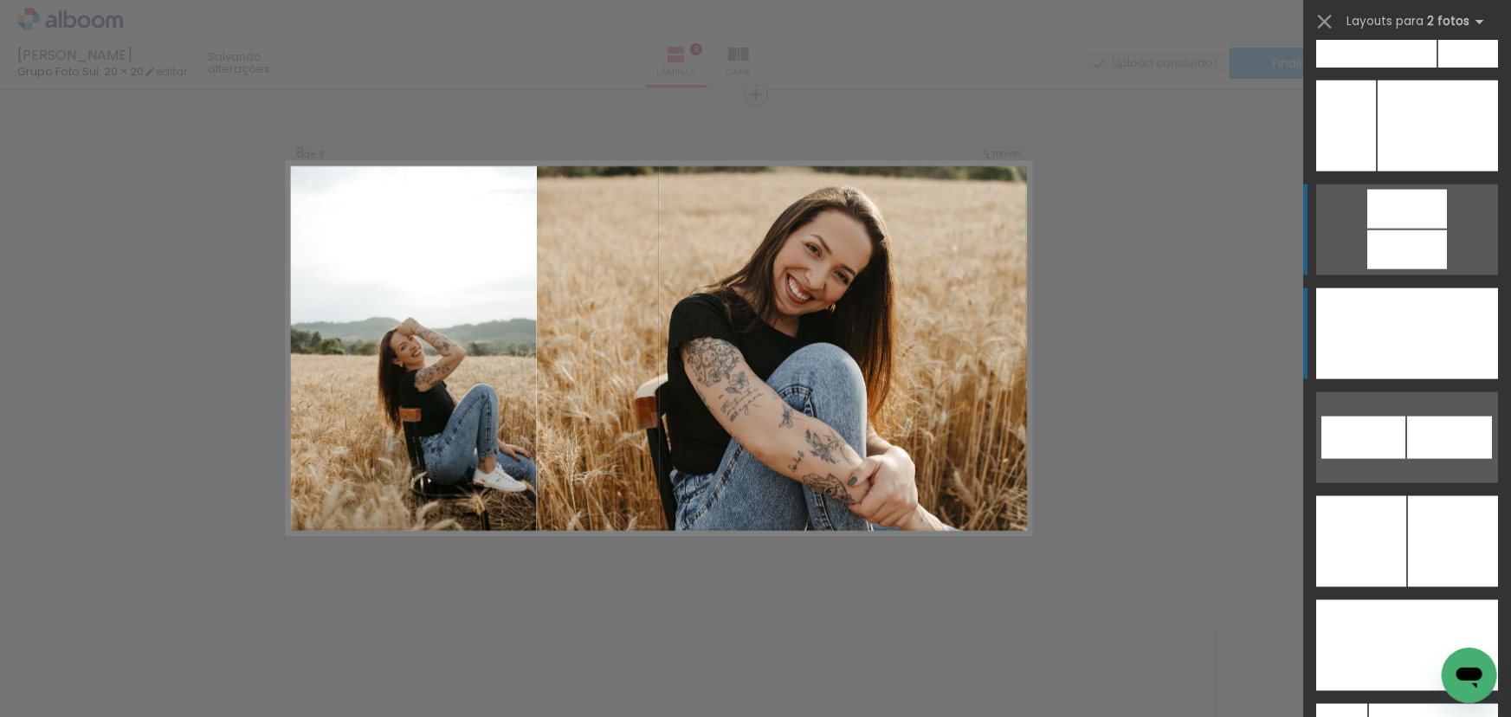
scroll to position [7658, 0]
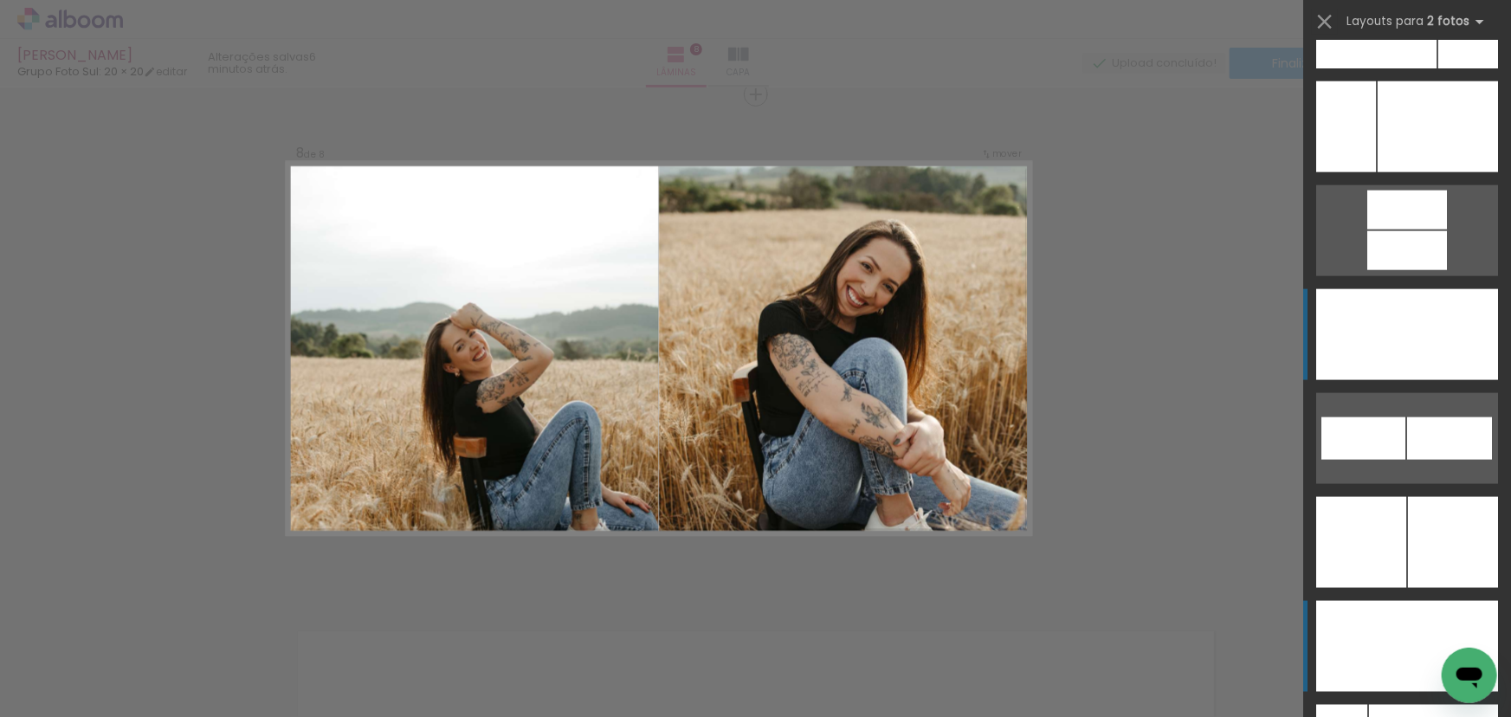
click at [1420, 639] on div at bounding box center [1452, 646] width 91 height 91
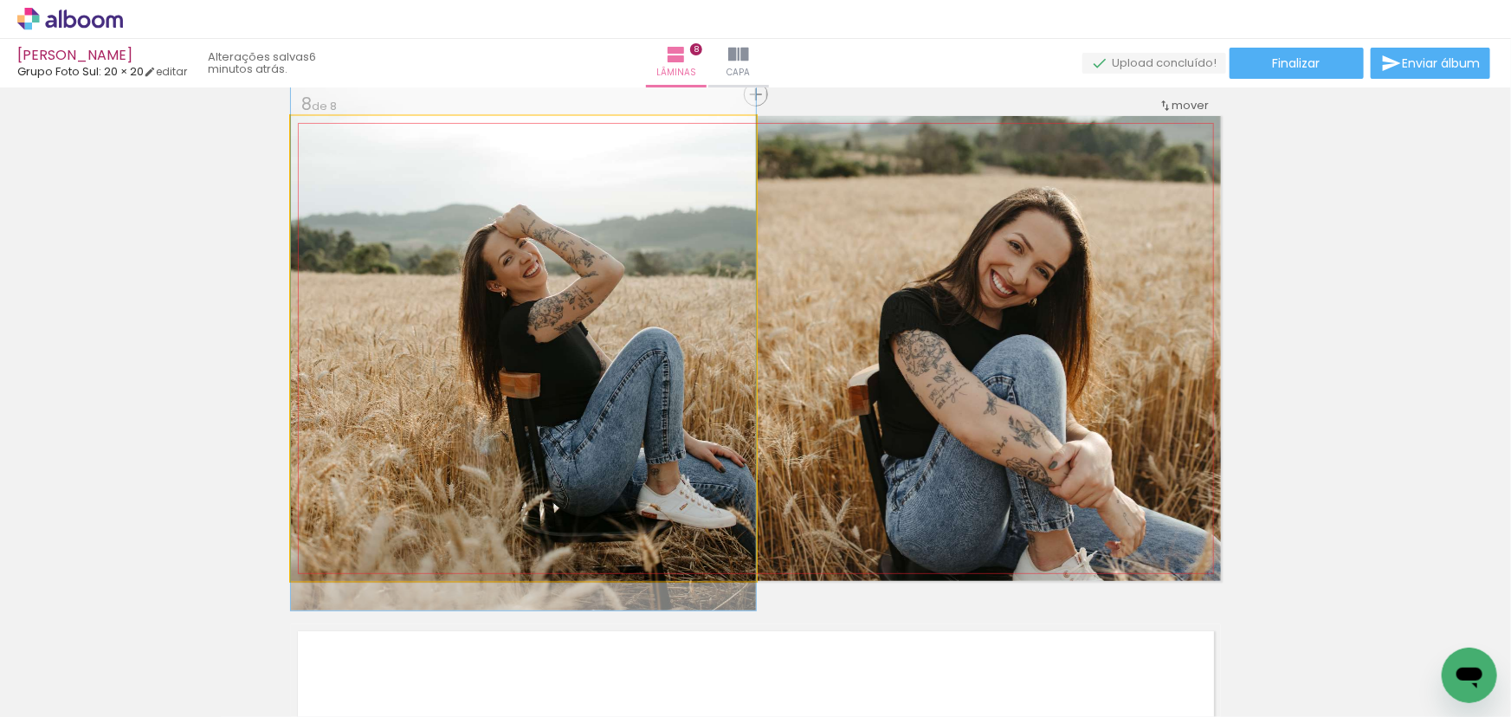
drag, startPoint x: 674, startPoint y: 368, endPoint x: 660, endPoint y: 280, distance: 88.7
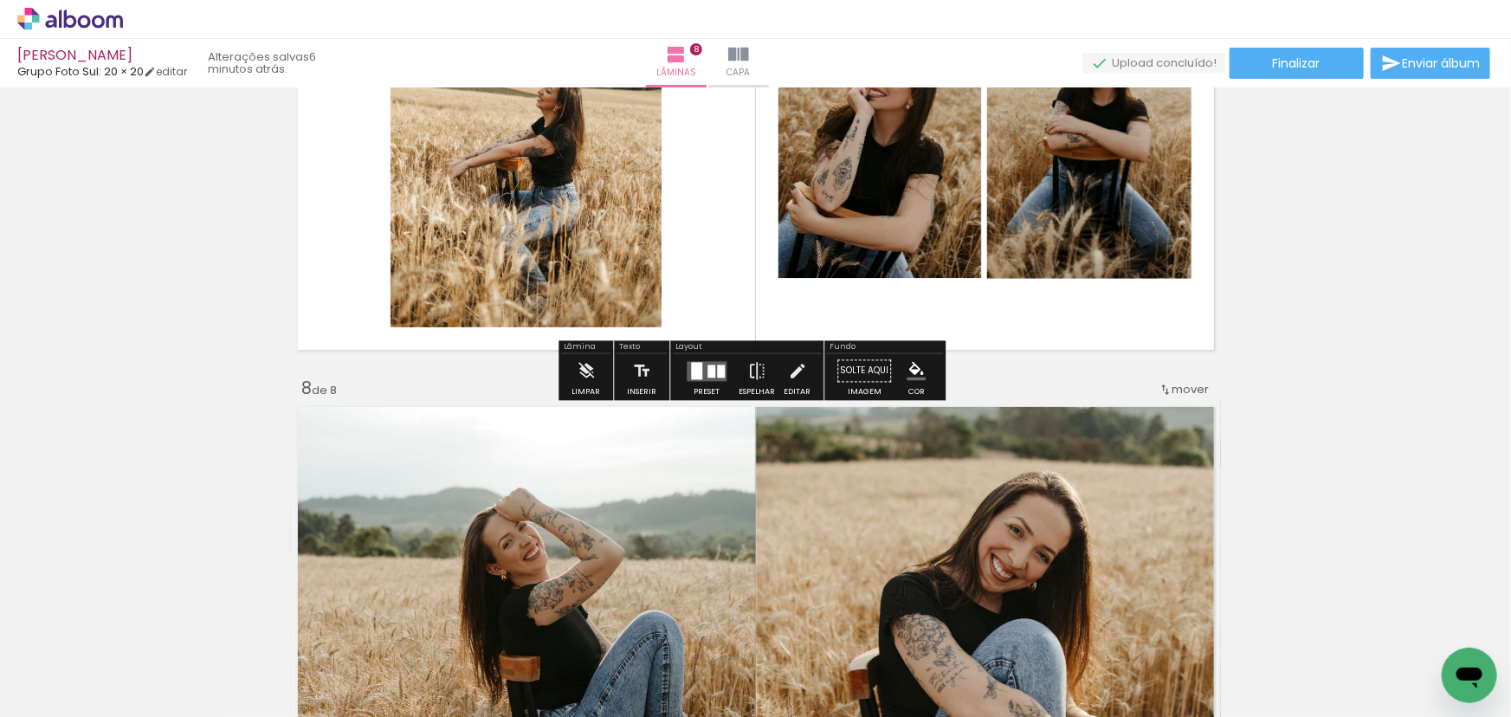
scroll to position [3578, 0]
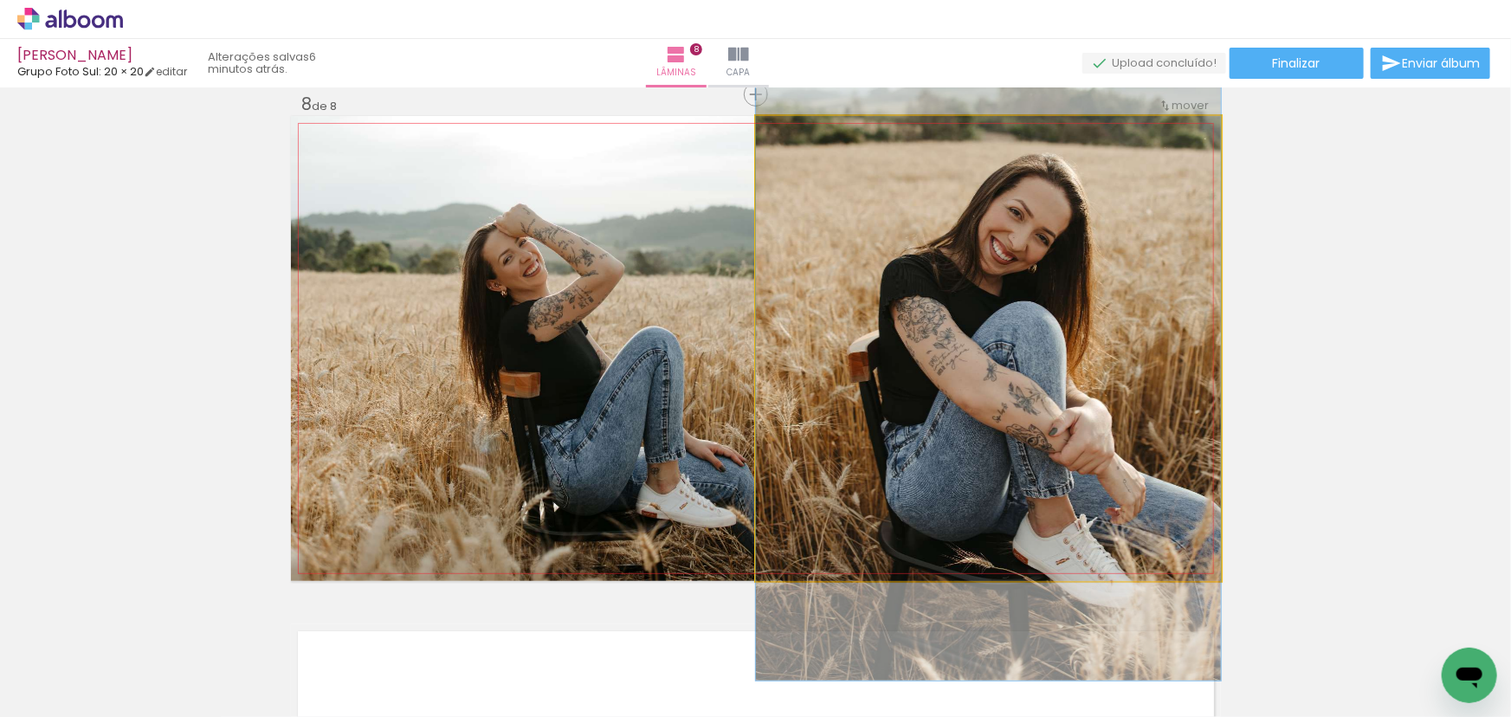
drag, startPoint x: 1079, startPoint y: 312, endPoint x: 1066, endPoint y: 278, distance: 36.2
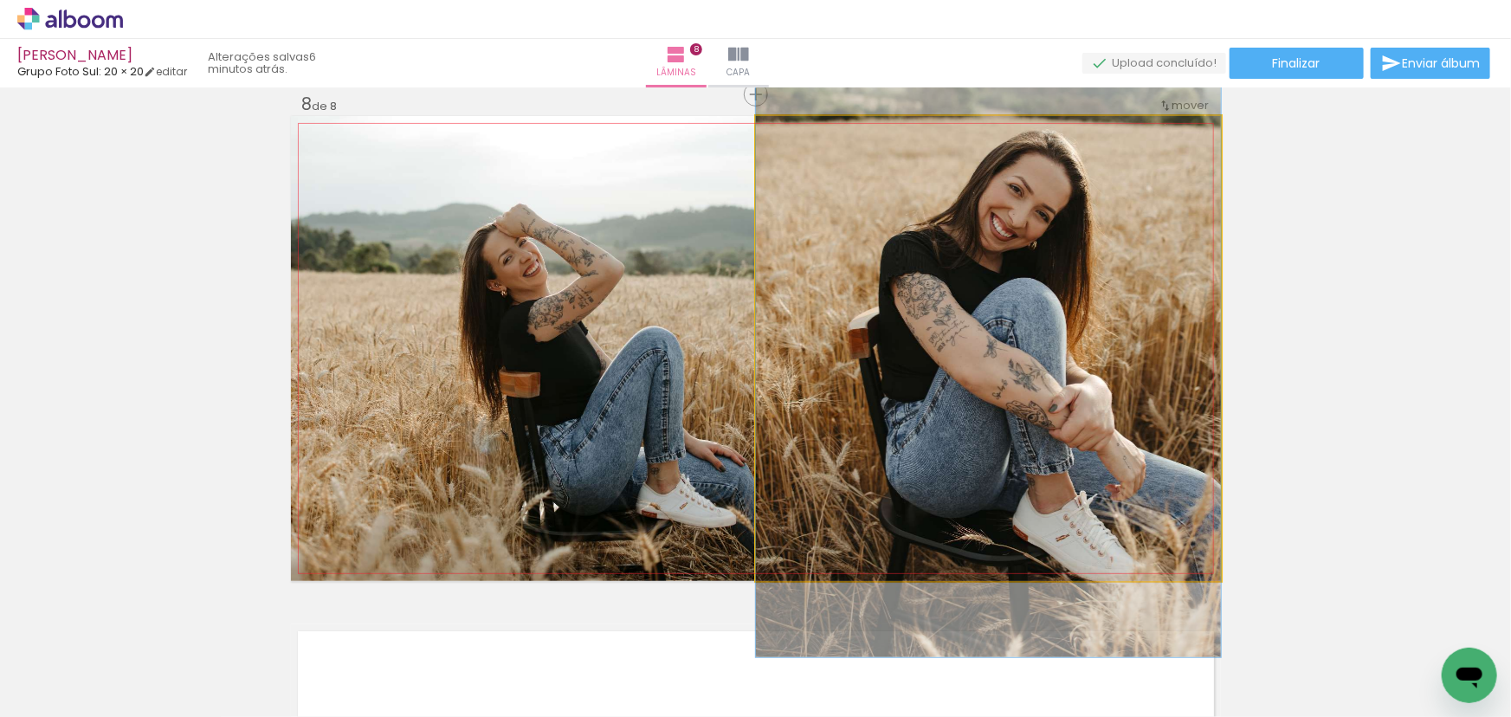
drag, startPoint x: 1086, startPoint y: 300, endPoint x: 1081, endPoint y: 291, distance: 10.8
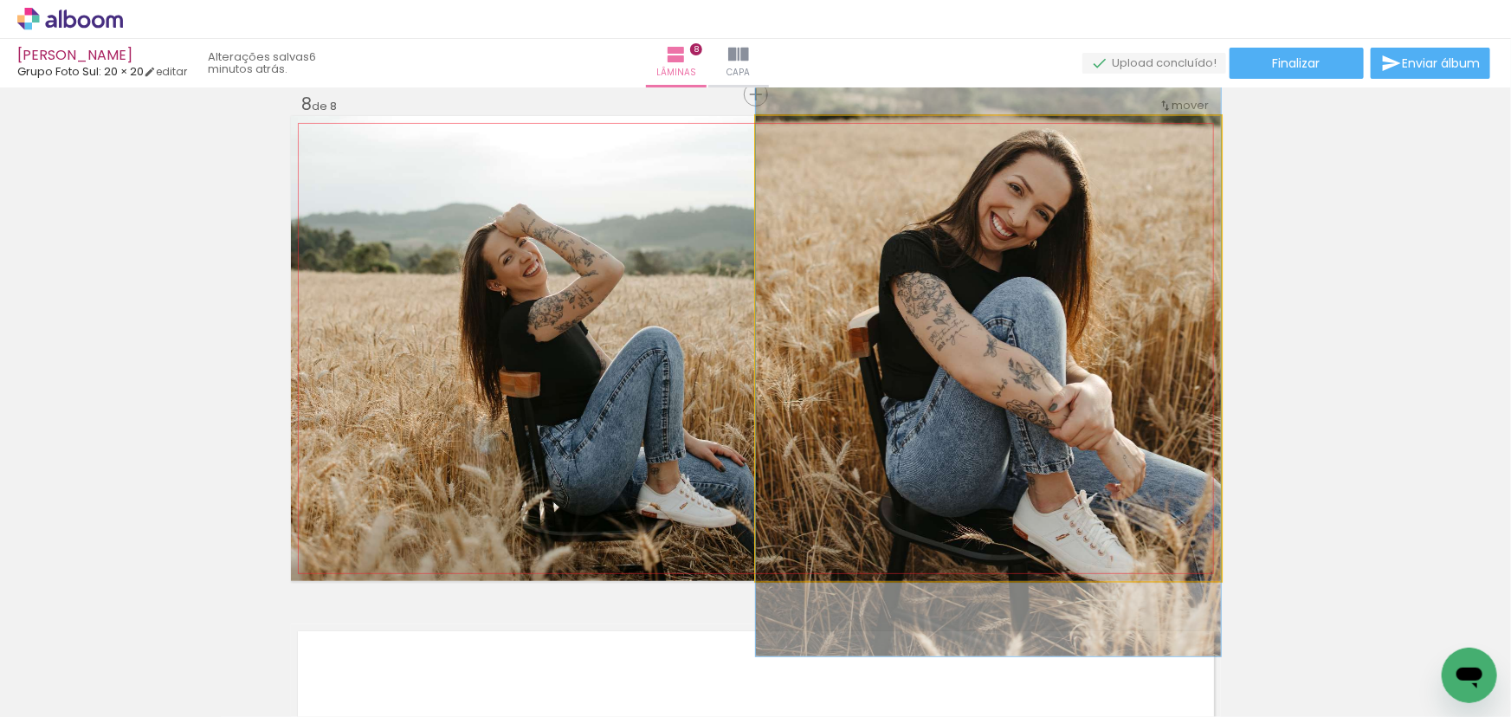
click at [1131, 259] on quentale-photo at bounding box center [988, 348] width 465 height 465
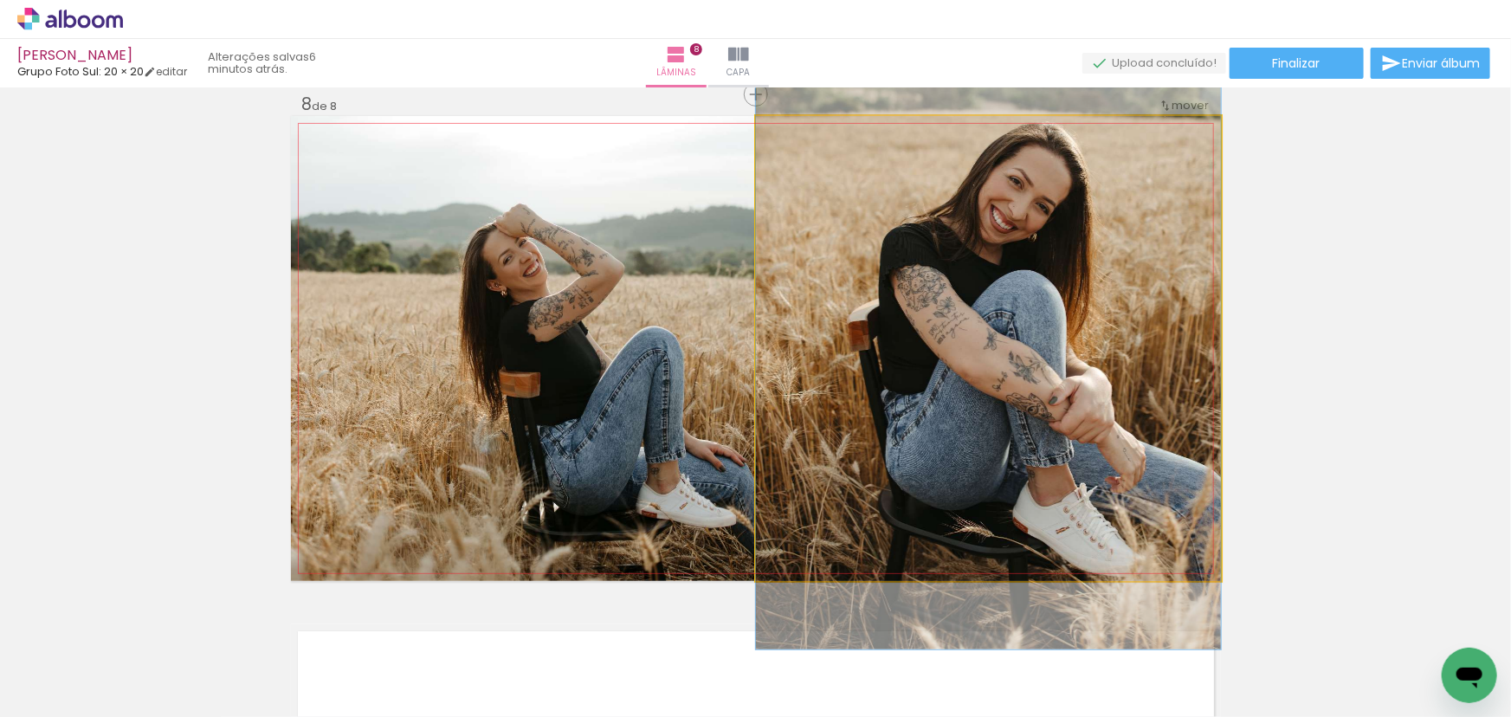
drag, startPoint x: 1138, startPoint y: 250, endPoint x: 1250, endPoint y: 270, distance: 113.4
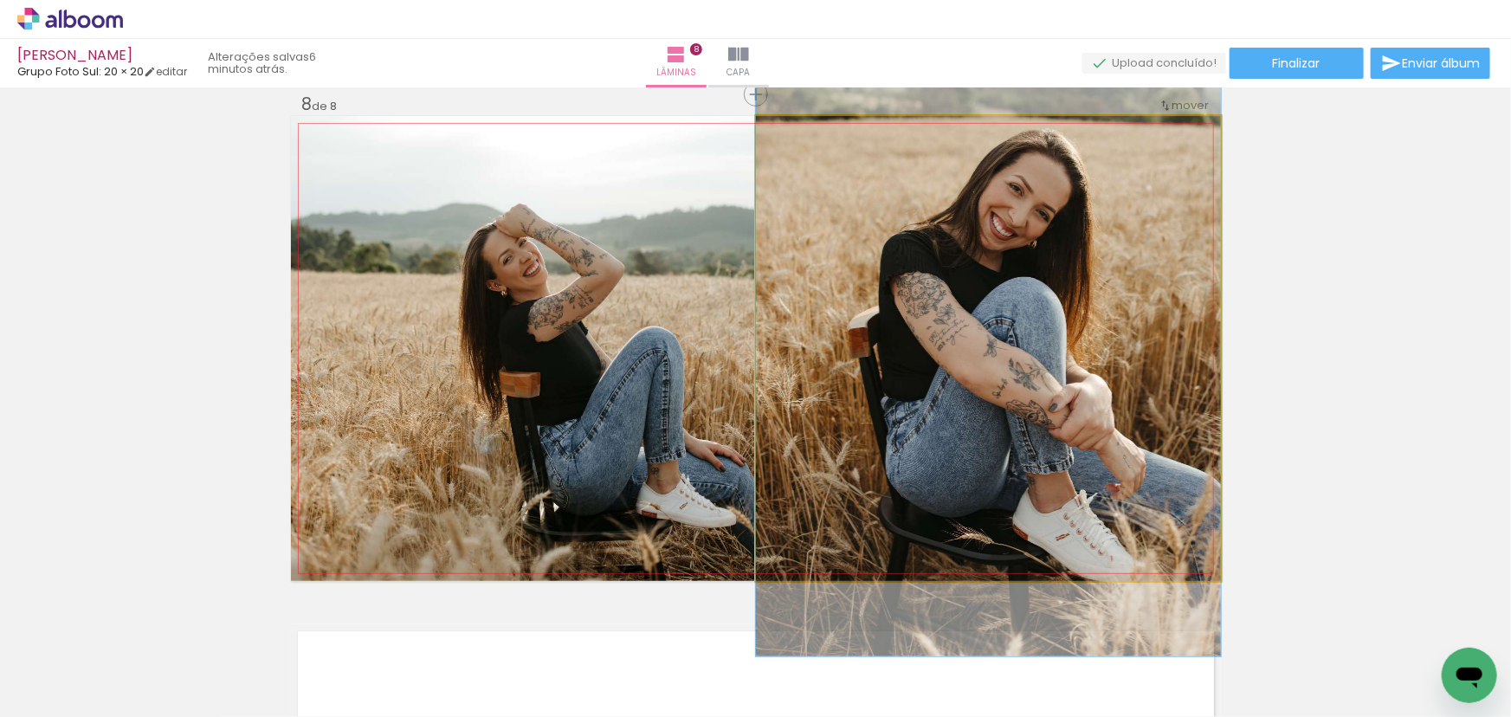
drag, startPoint x: 1140, startPoint y: 250, endPoint x: 1190, endPoint y: 270, distance: 54.0
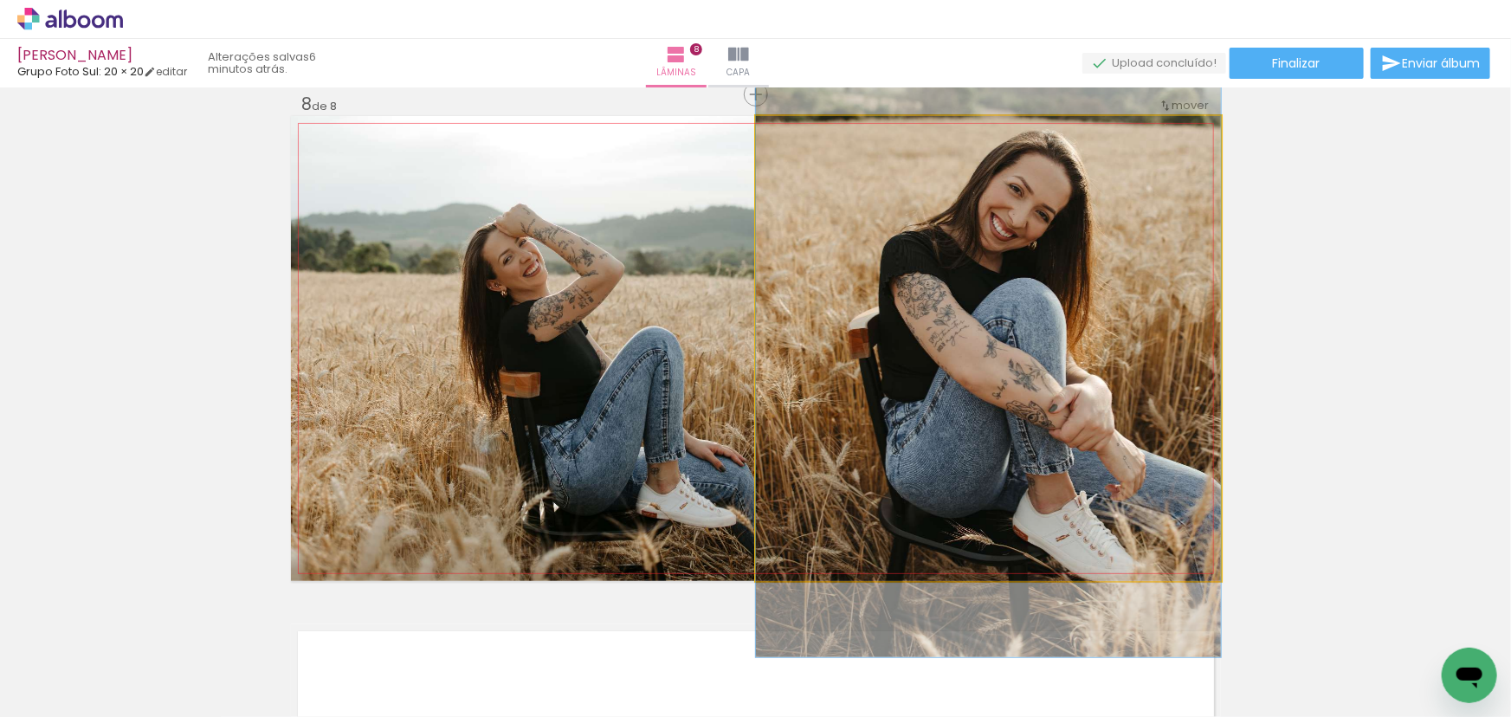
click at [1067, 239] on quentale-photo at bounding box center [988, 348] width 465 height 465
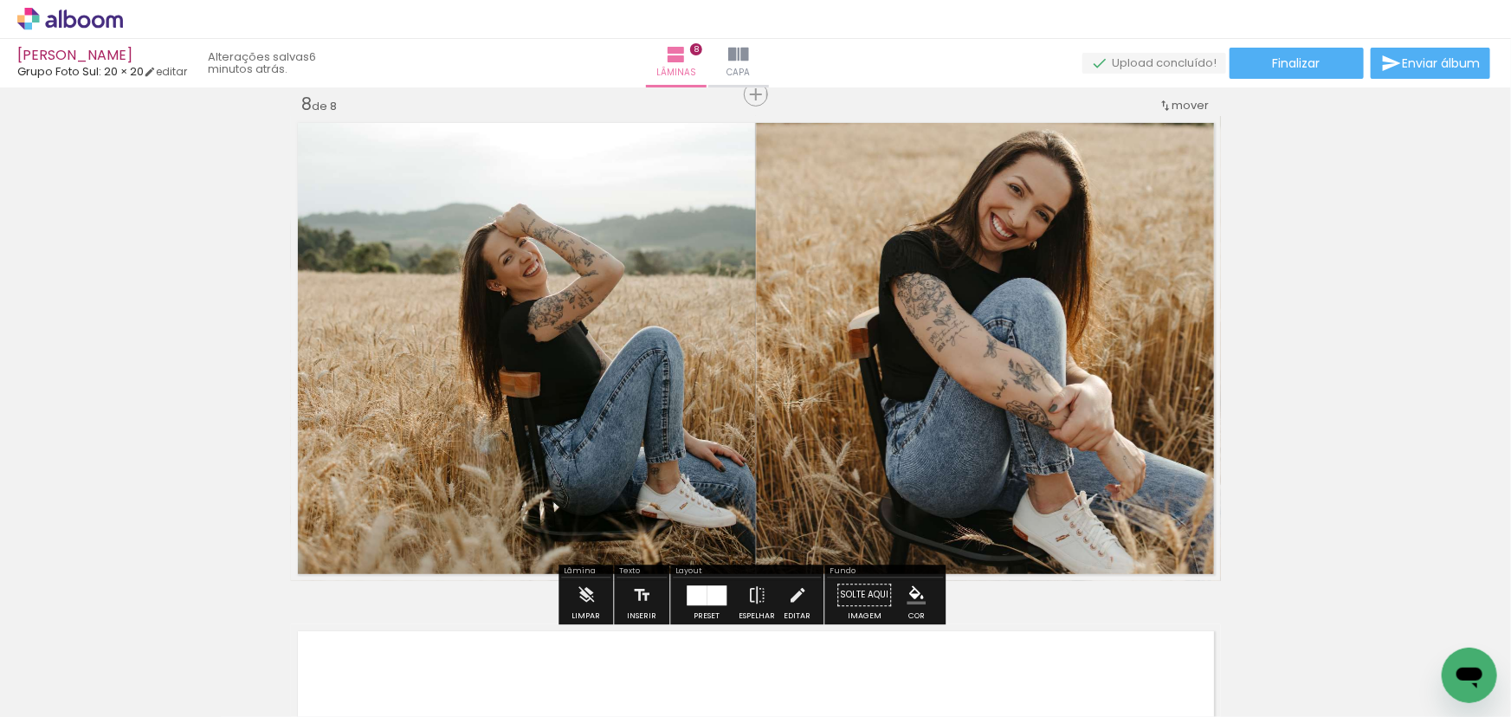
click at [752, 592] on iron-icon at bounding box center [756, 594] width 19 height 35
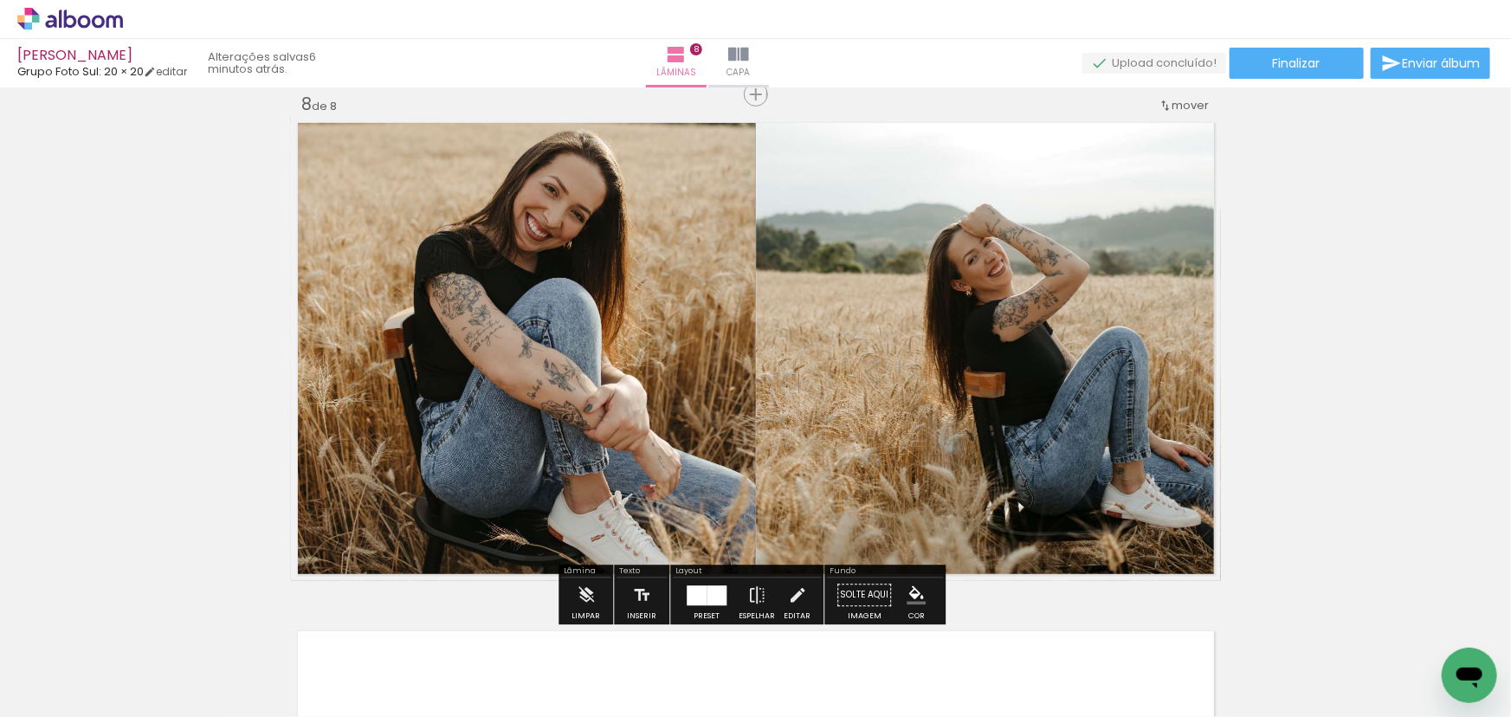
click at [631, 305] on quentale-photo at bounding box center [523, 348] width 465 height 465
click at [642, 285] on quentale-photo at bounding box center [523, 348] width 465 height 465
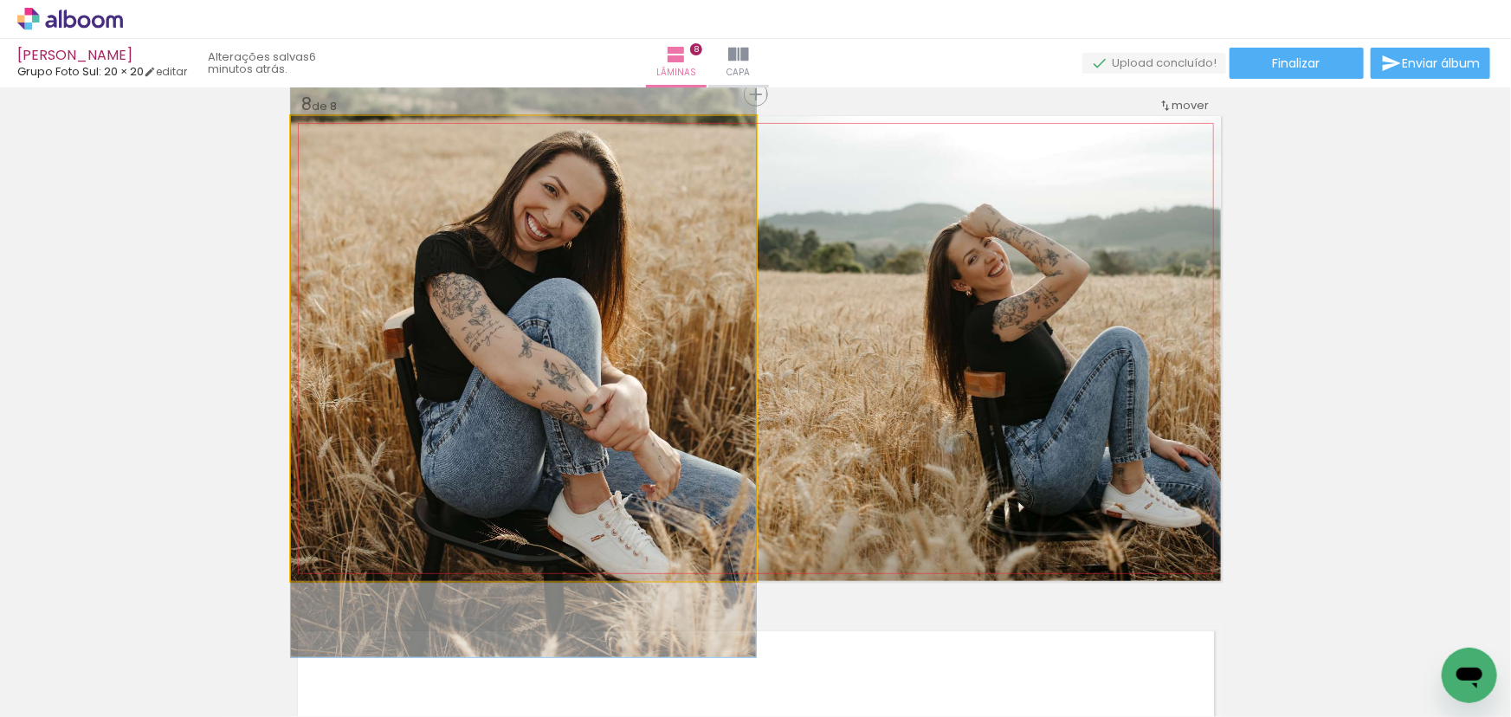
click at [642, 285] on quentale-photo at bounding box center [523, 348] width 465 height 465
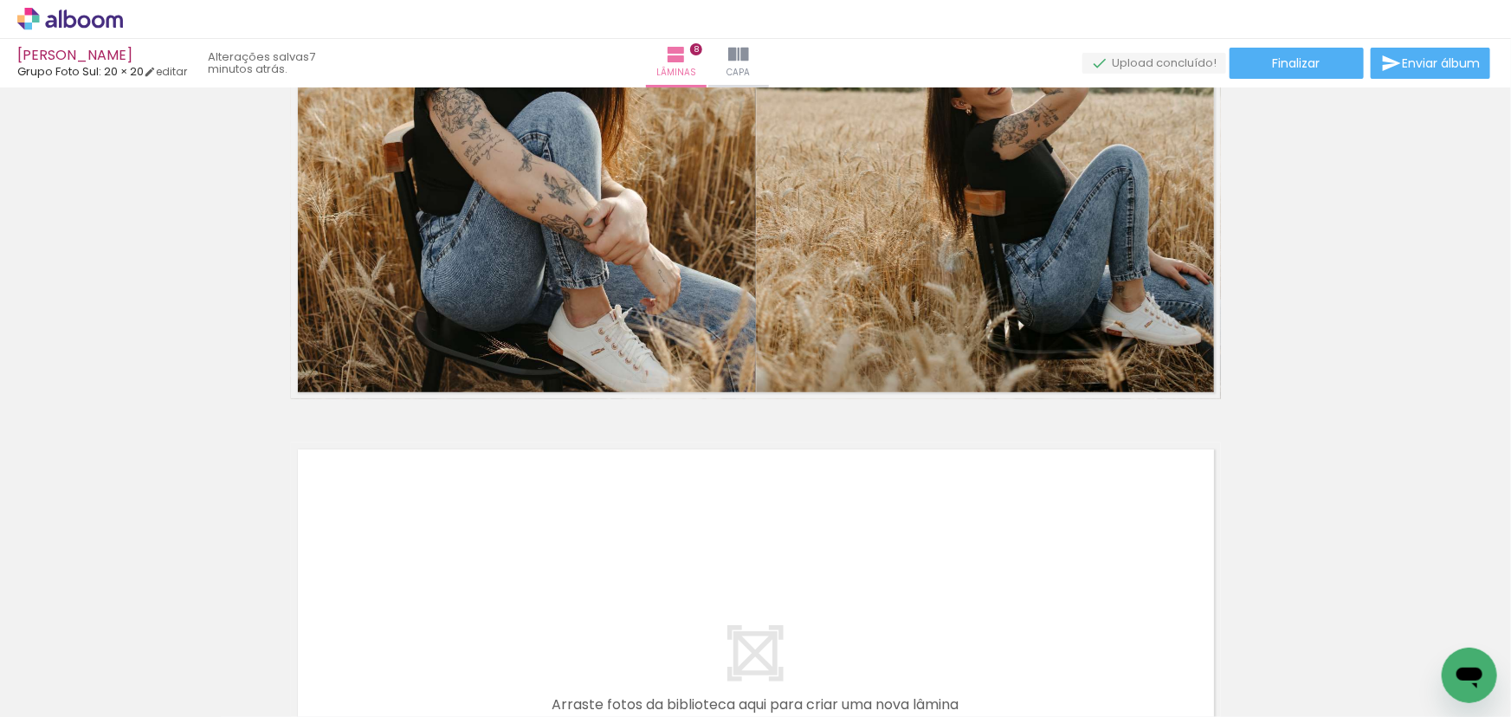
scroll to position [4119, 0]
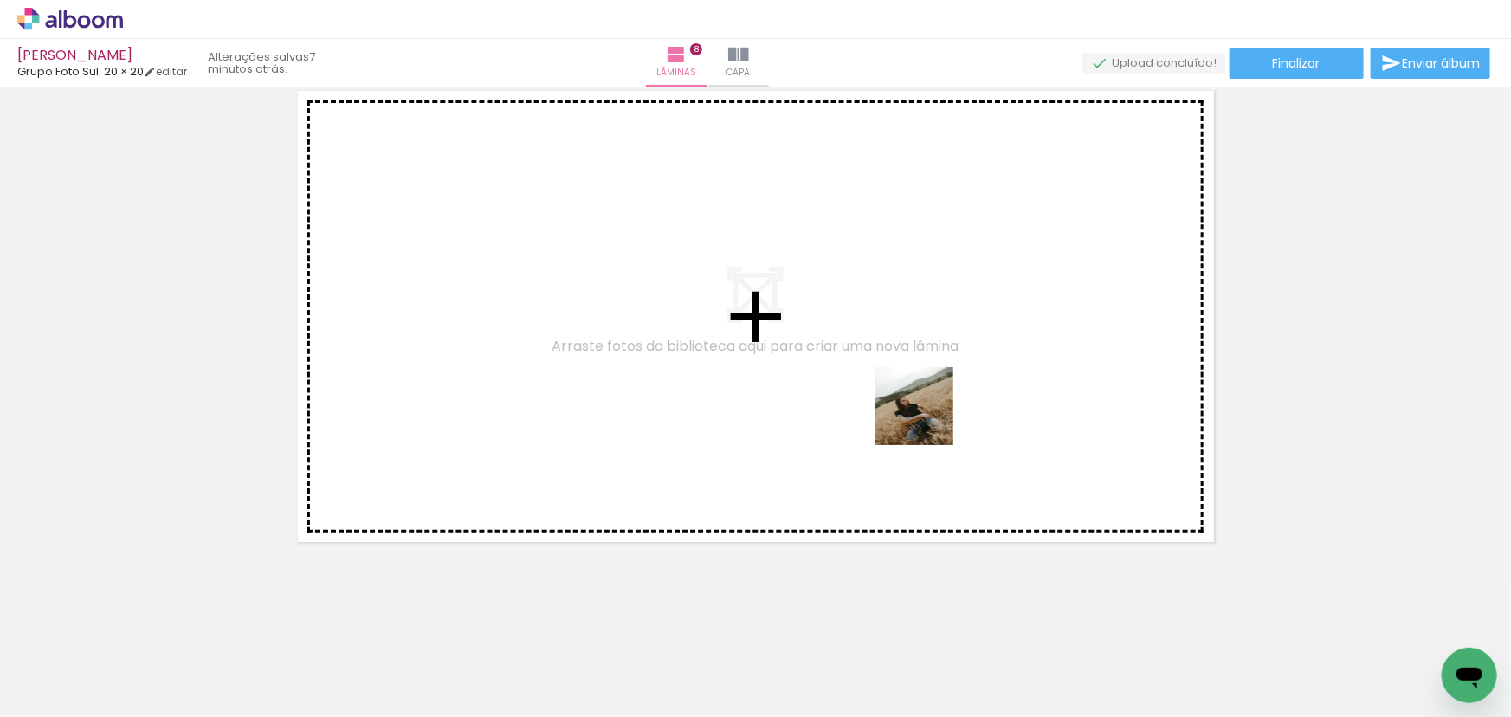
drag, startPoint x: 954, startPoint y: 463, endPoint x: 1055, endPoint y: 573, distance: 149.5
click at [908, 364] on quentale-workspace at bounding box center [755, 358] width 1511 height 717
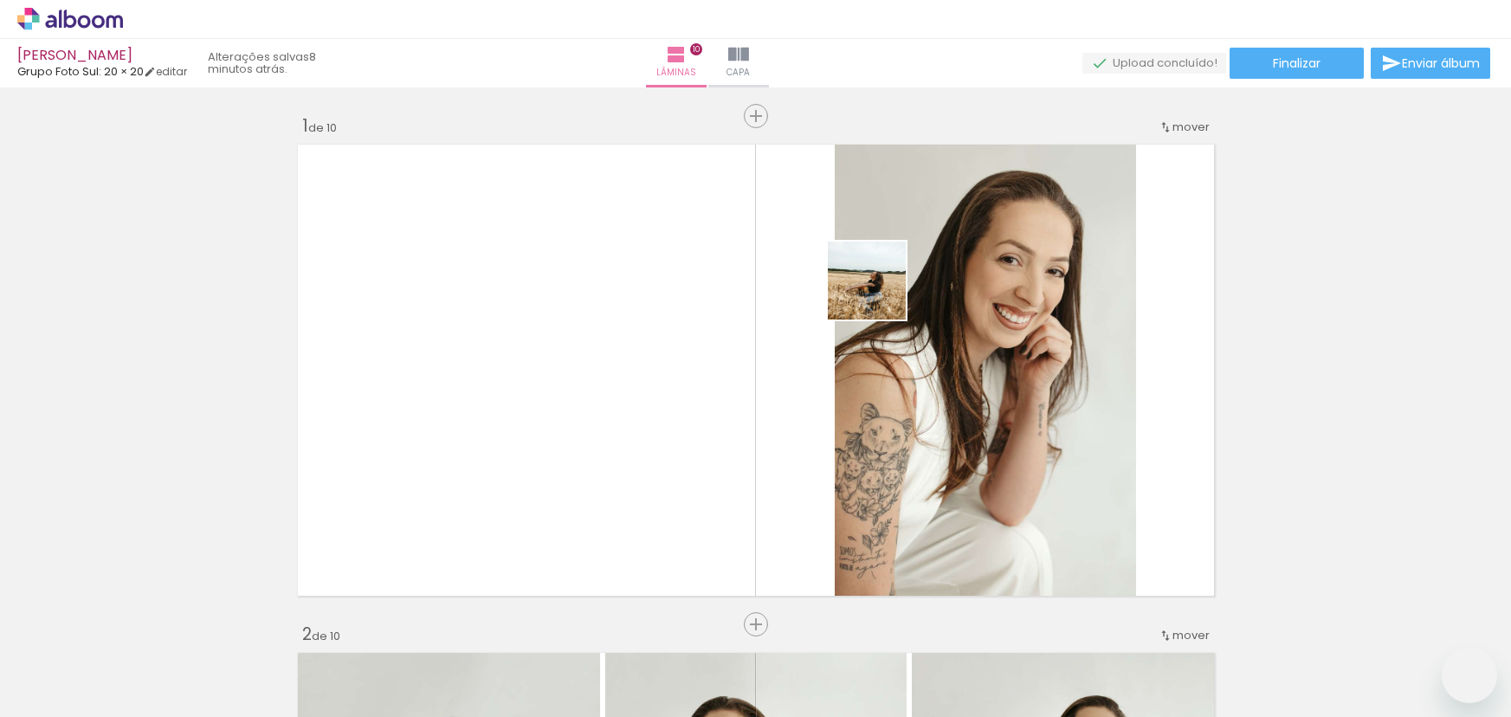
click at [873, 280] on quentale-workspace at bounding box center [755, 358] width 1511 height 717
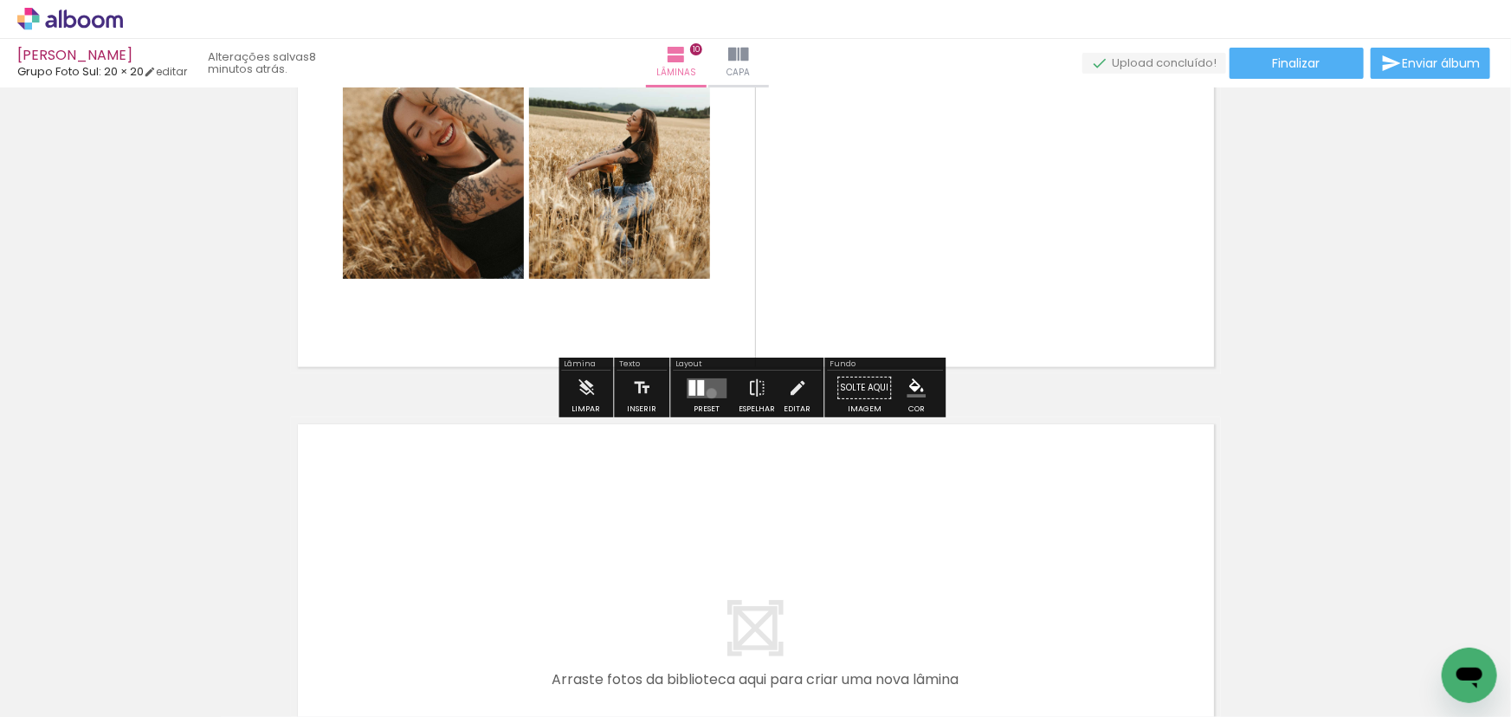
click at [707, 392] on quentale-layouter at bounding box center [706, 388] width 40 height 20
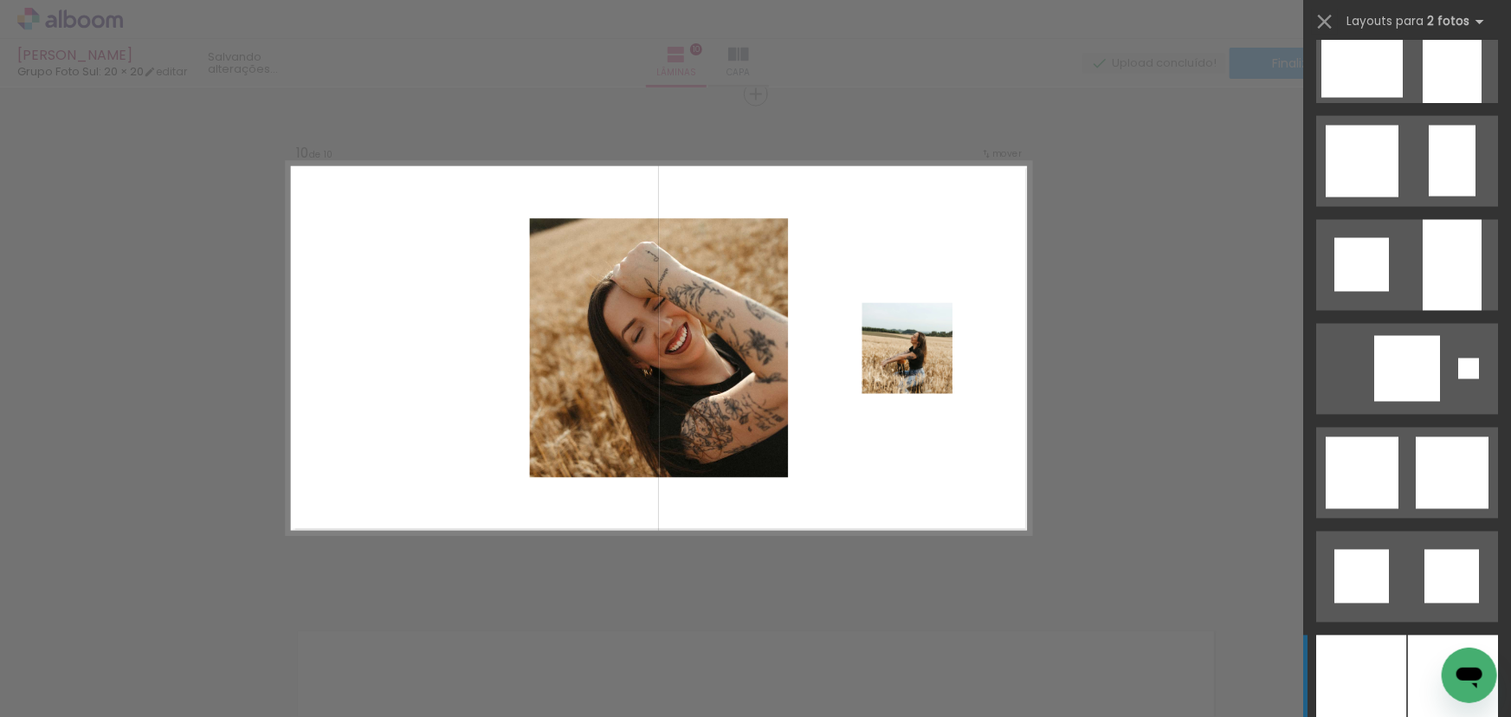
scroll to position [1652, 0]
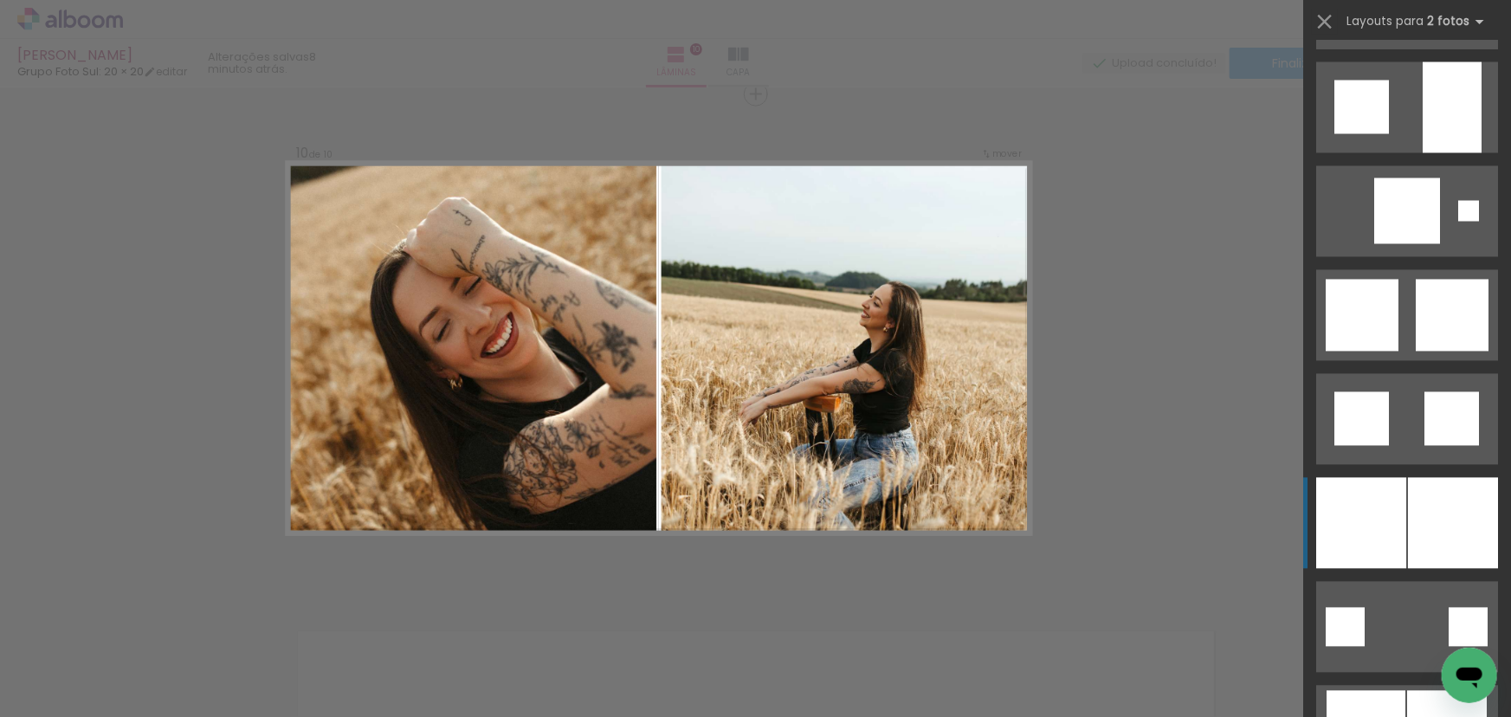
click at [1395, 486] on div at bounding box center [1361, 523] width 90 height 91
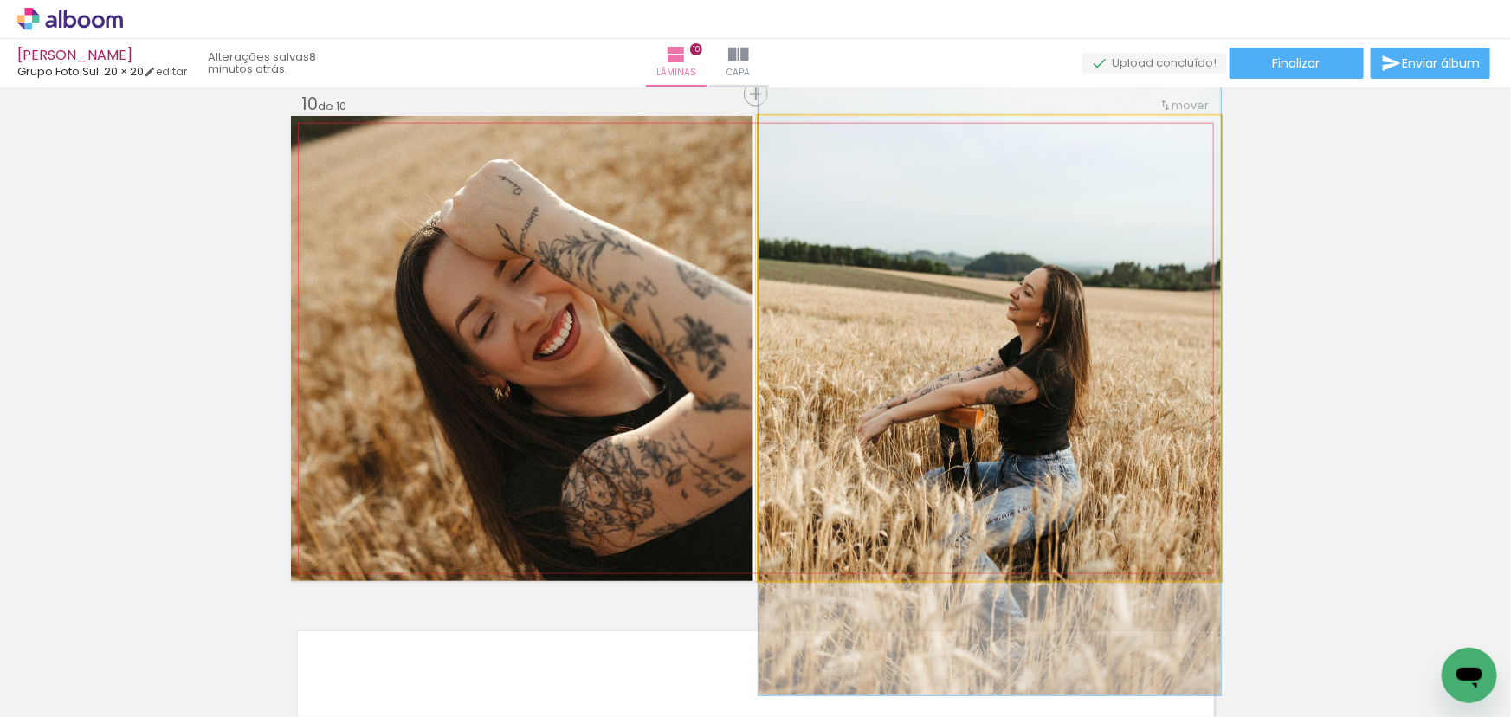
click at [893, 299] on quentale-photo at bounding box center [989, 348] width 462 height 465
click at [776, 345] on quentale-photo at bounding box center [989, 348] width 462 height 465
click at [762, 345] on quentale-photo at bounding box center [989, 348] width 462 height 465
drag, startPoint x: 757, startPoint y: 353, endPoint x: 747, endPoint y: 351, distance: 10.5
click at [748, 351] on quentale-layouter at bounding box center [756, 348] width 930 height 465
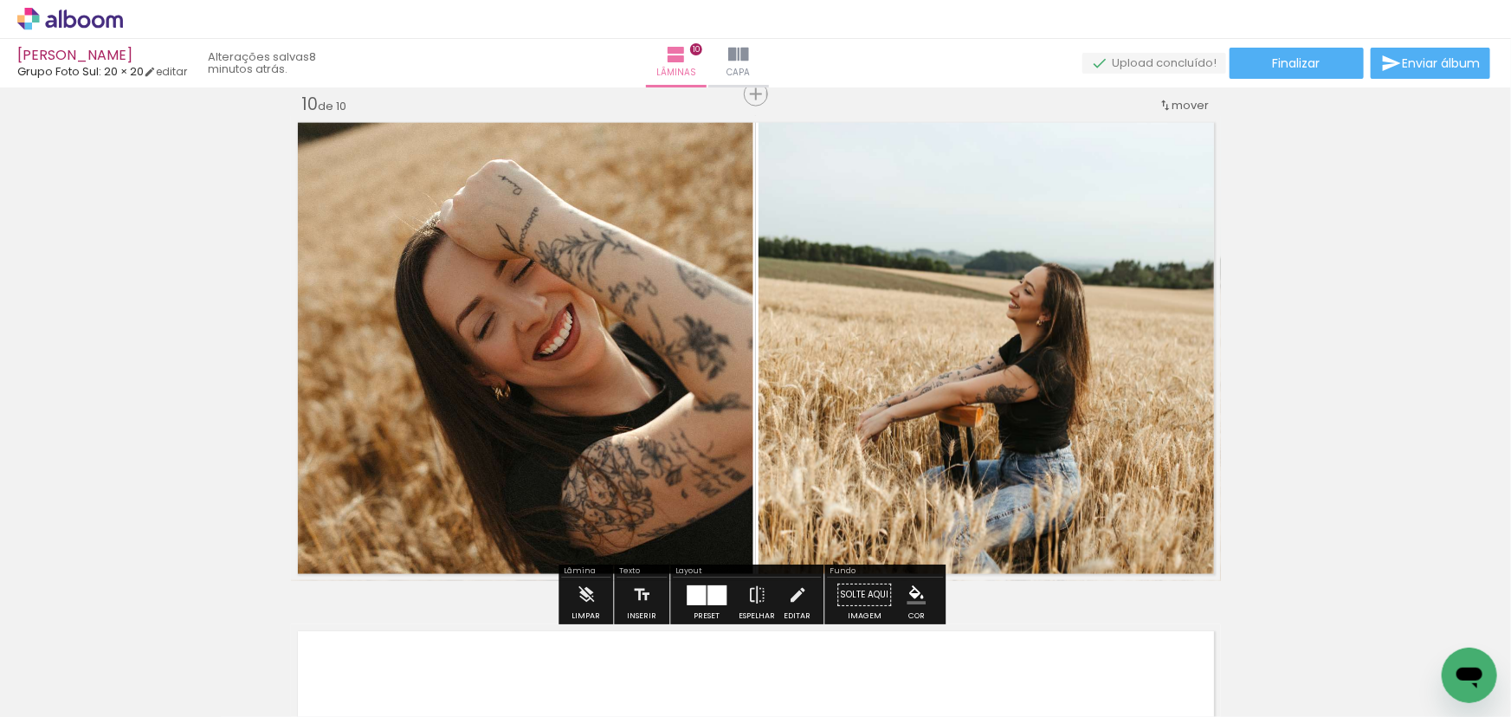
click at [747, 351] on quentale-layouter at bounding box center [756, 348] width 930 height 465
click at [761, 340] on quentale-photo at bounding box center [989, 348] width 462 height 465
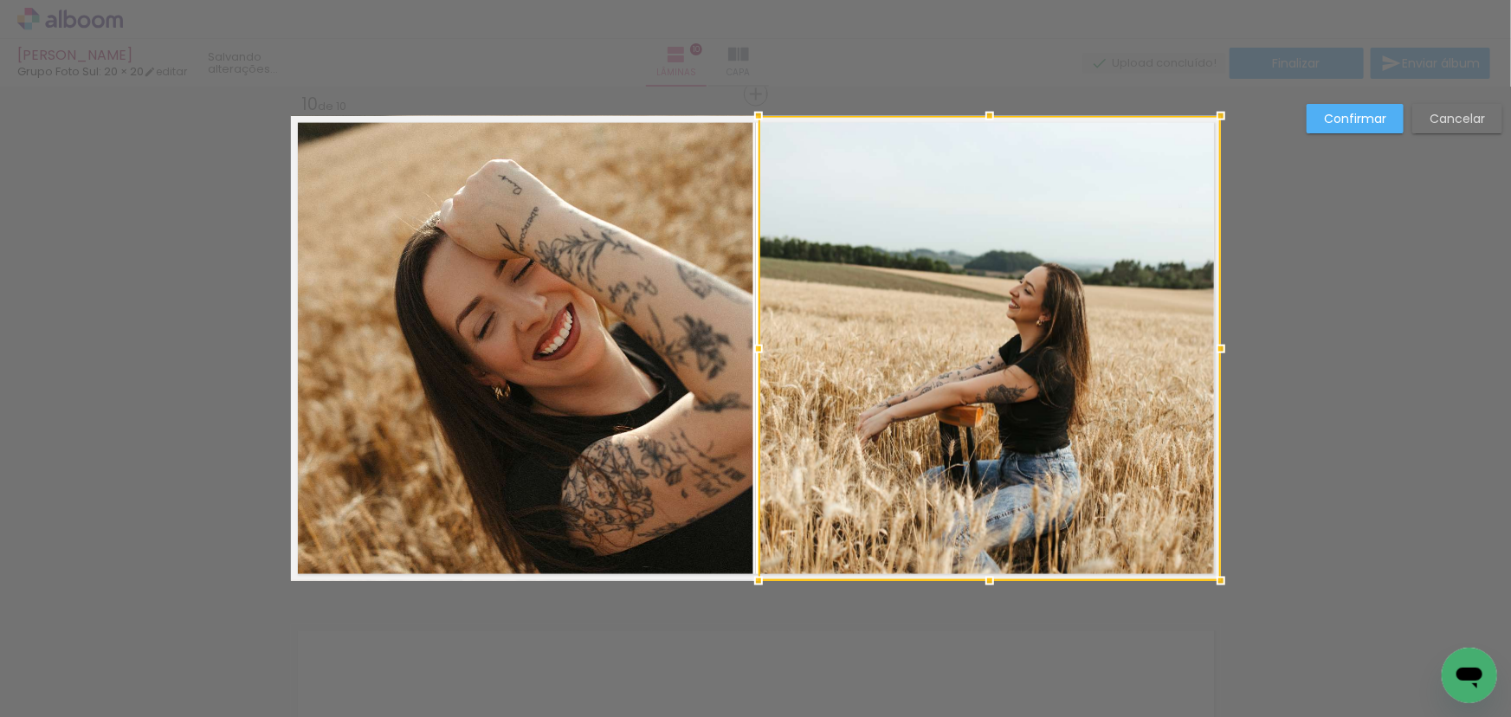
click at [761, 340] on div at bounding box center [758, 349] width 35 height 35
click at [747, 346] on div at bounding box center [758, 349] width 35 height 35
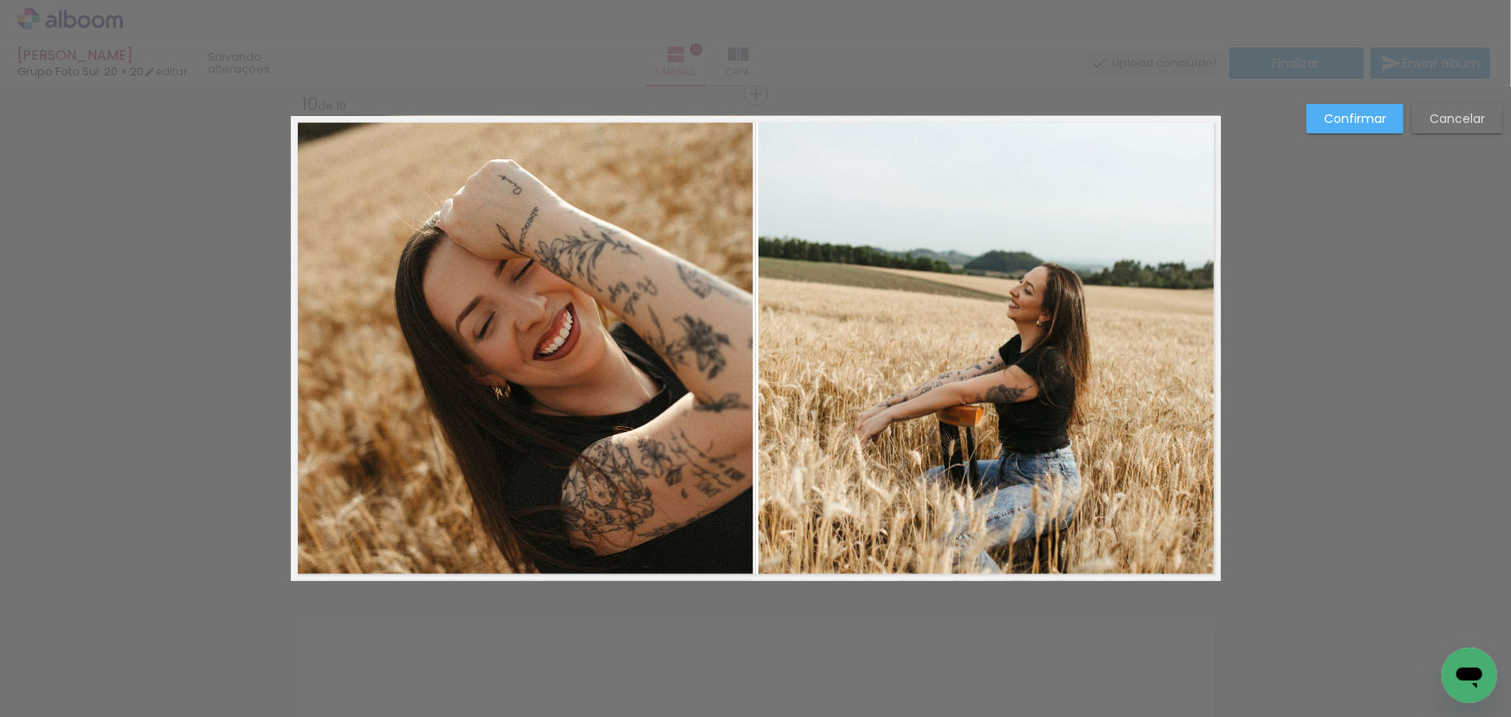
click at [733, 344] on quentale-photo at bounding box center [522, 348] width 462 height 465
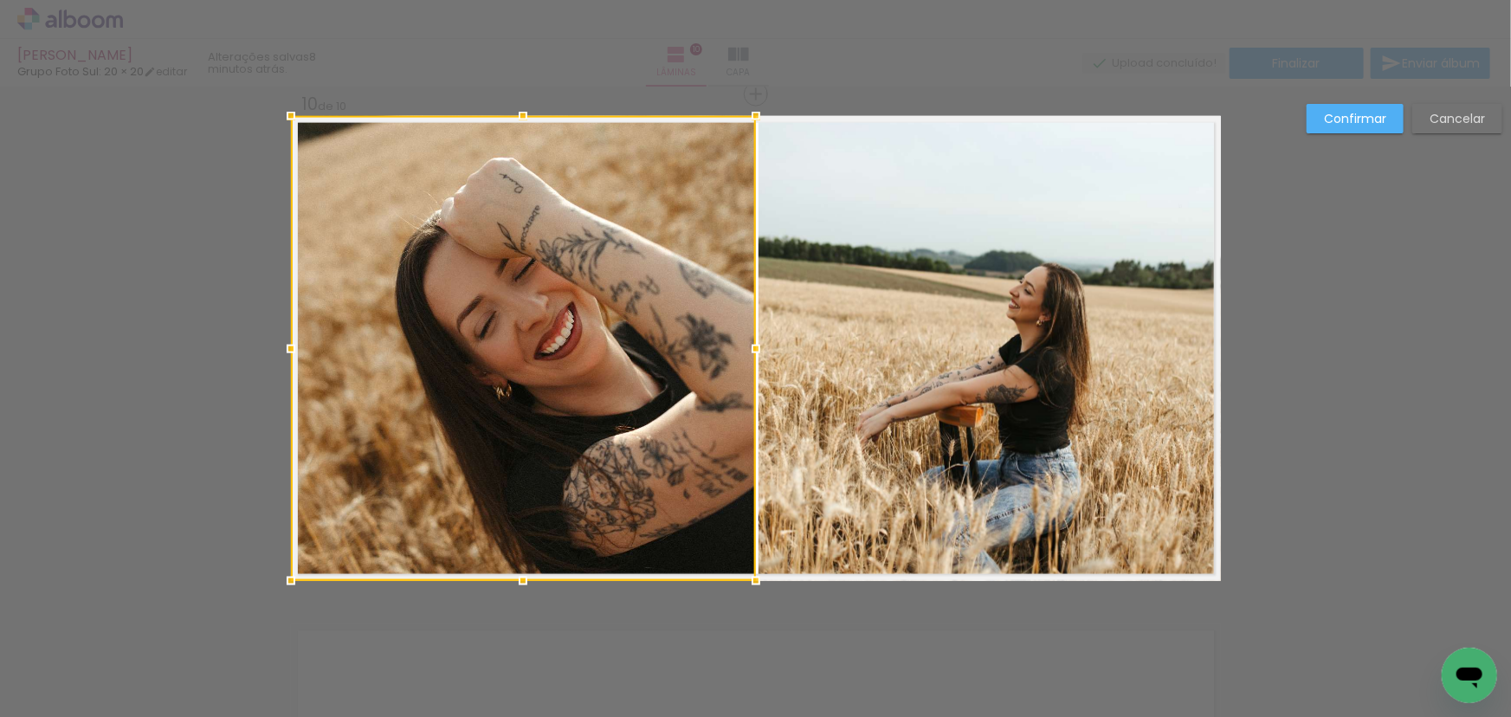
drag, startPoint x: 744, startPoint y: 347, endPoint x: 753, endPoint y: 347, distance: 9.5
click at [753, 347] on div at bounding box center [755, 349] width 35 height 35
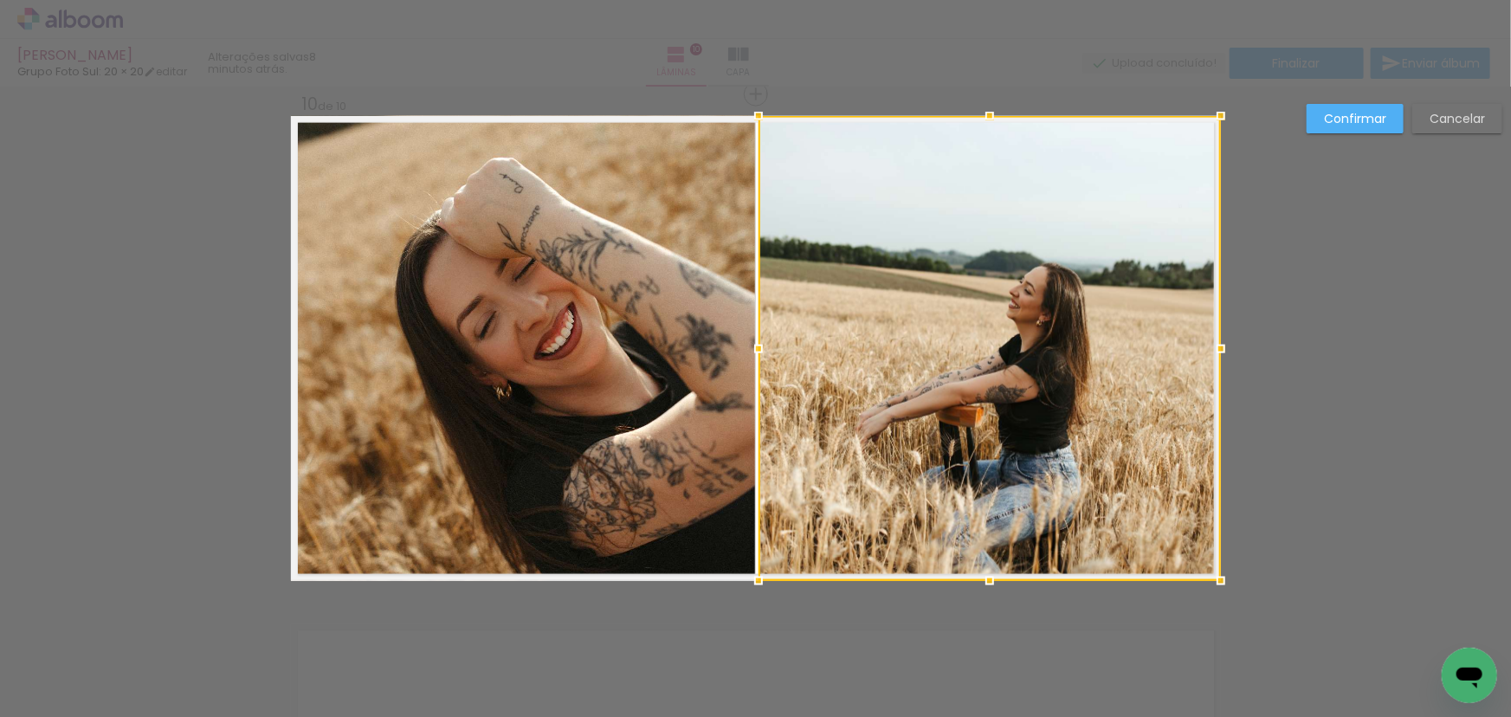
click at [776, 341] on div at bounding box center [989, 348] width 462 height 465
click at [745, 345] on div at bounding box center [756, 349] width 35 height 35
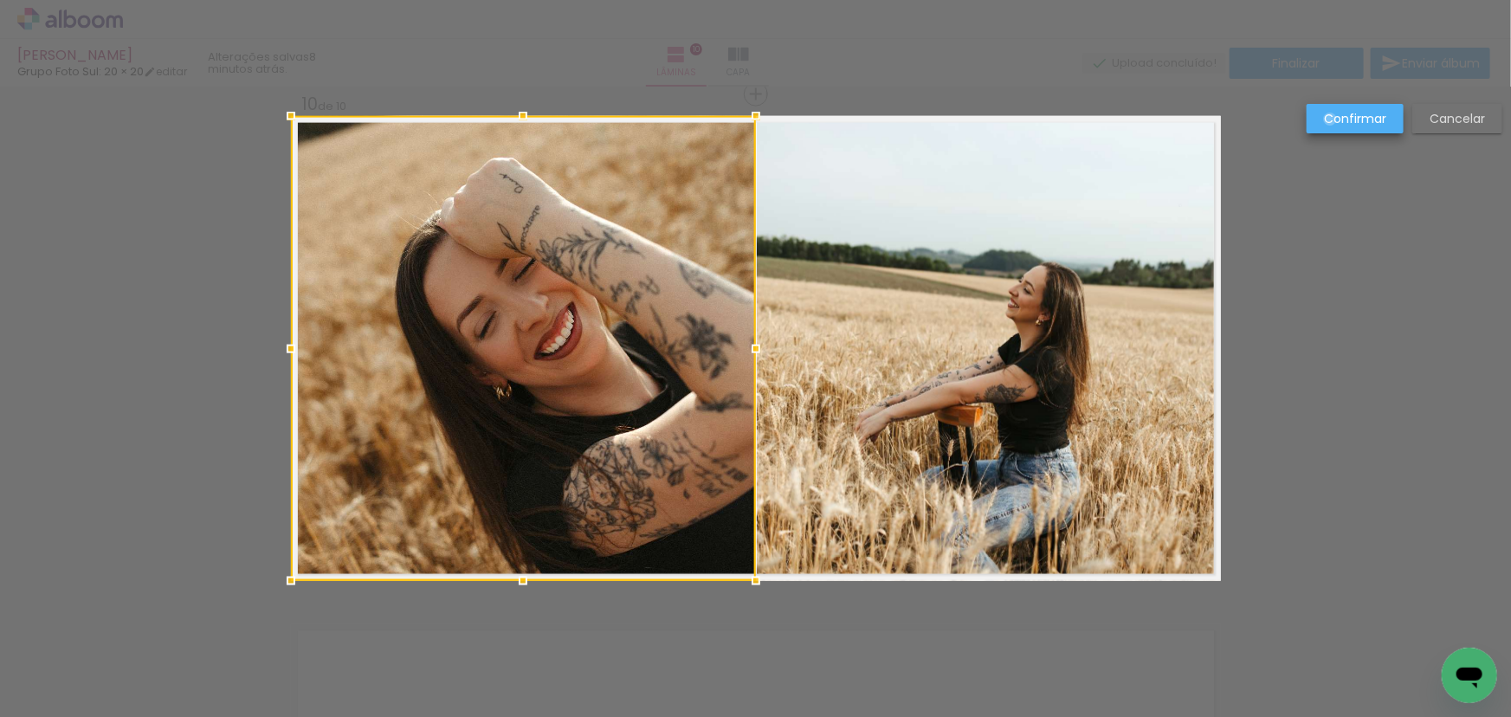
click at [0, 0] on slot "Confirmar" at bounding box center [0, 0] width 0 height 0
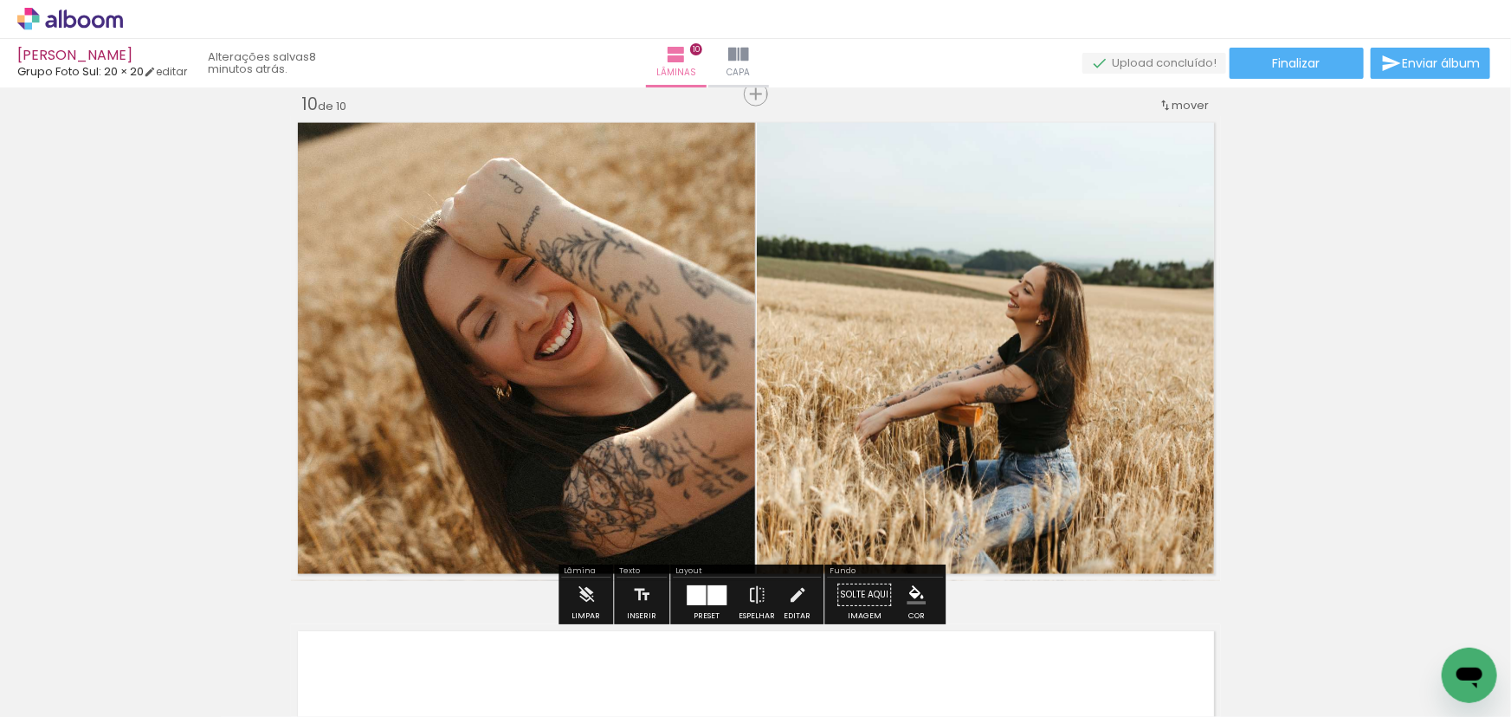
click at [888, 344] on quentale-photo at bounding box center [989, 348] width 464 height 465
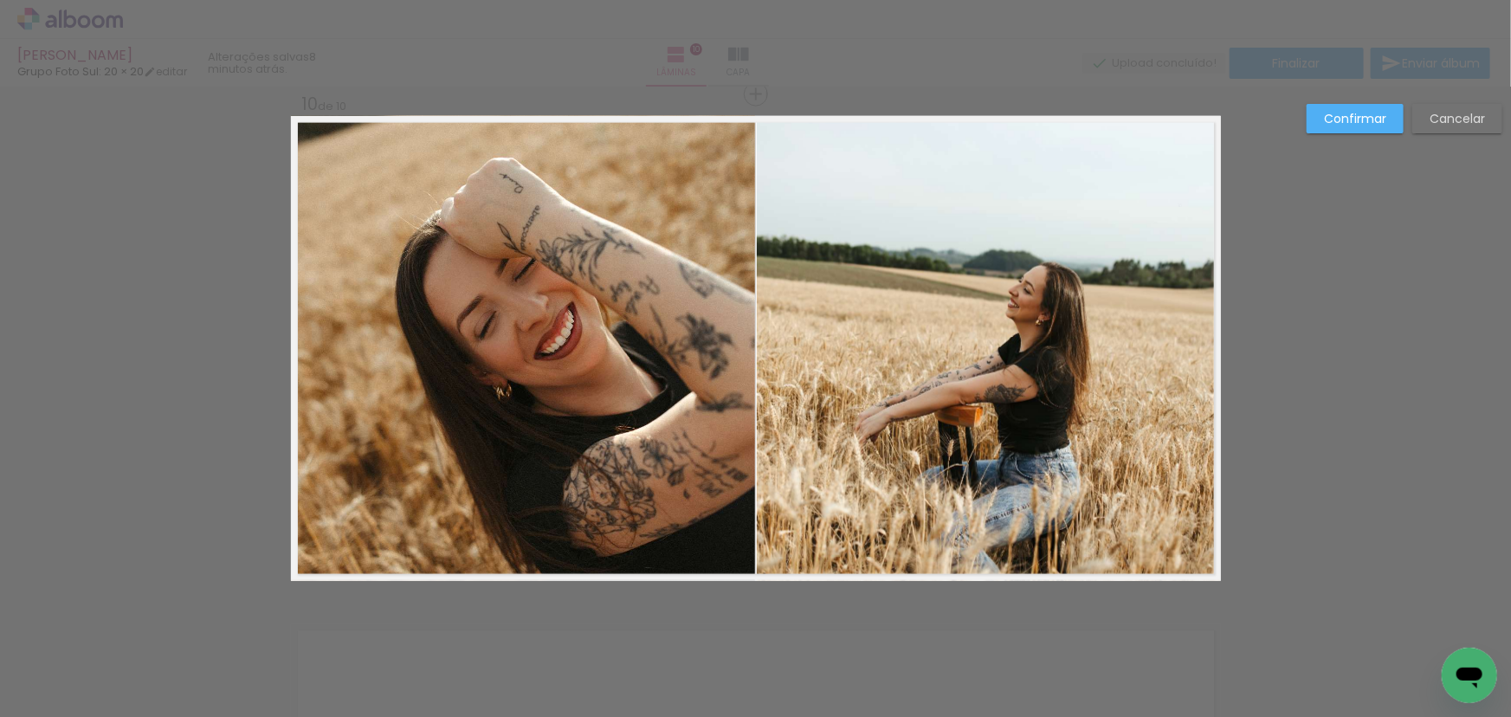
click at [770, 372] on quentale-photo at bounding box center [989, 348] width 464 height 465
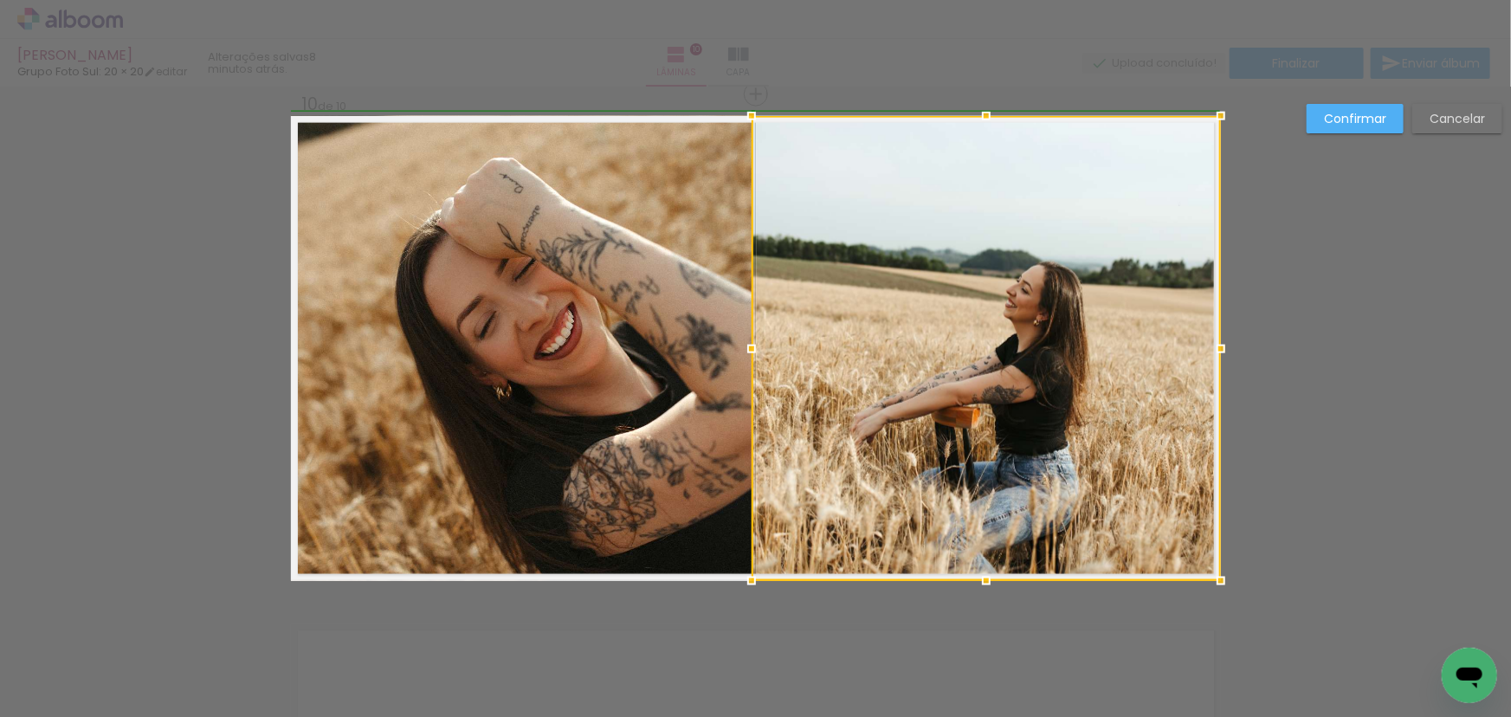
click at [751, 350] on div at bounding box center [751, 349] width 35 height 35
click at [0, 0] on slot "Confirmar" at bounding box center [0, 0] width 0 height 0
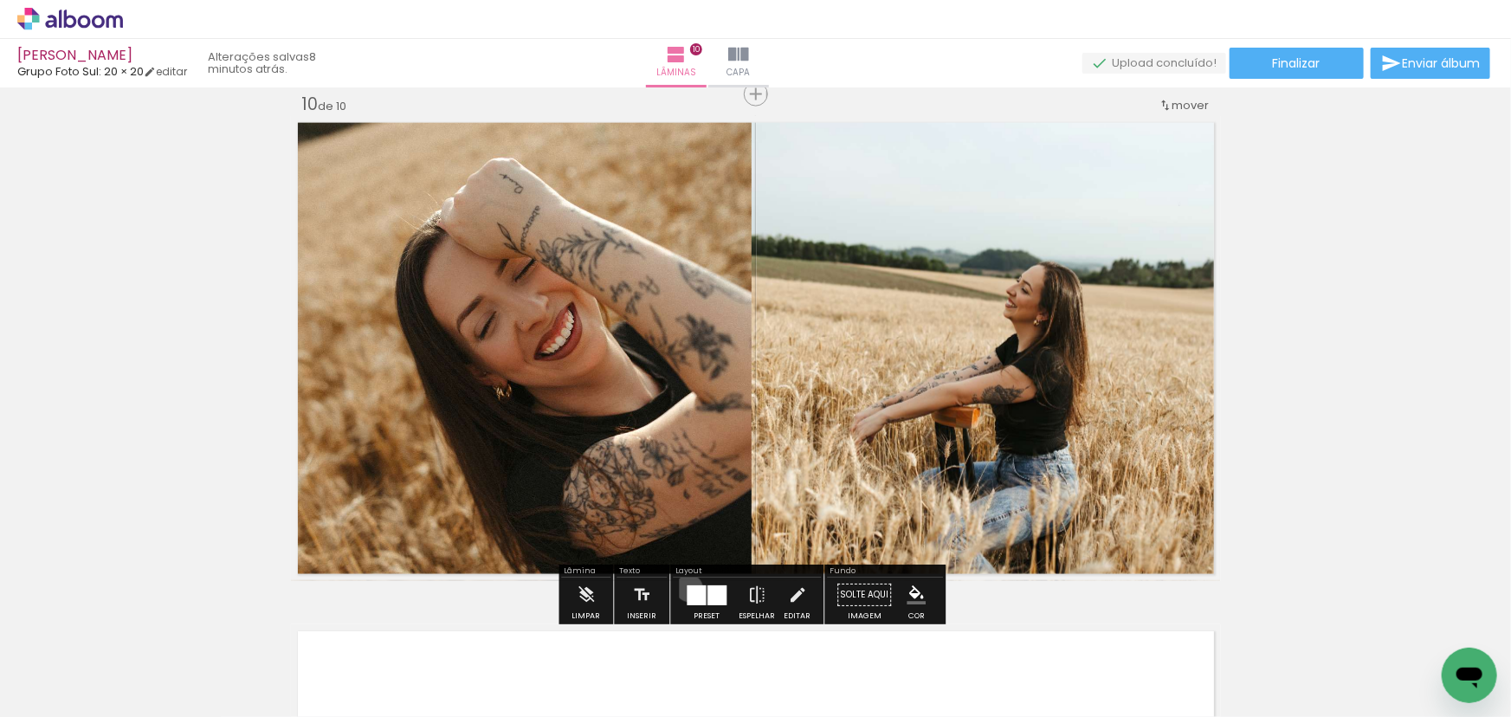
click at [686, 588] on div at bounding box center [695, 595] width 19 height 20
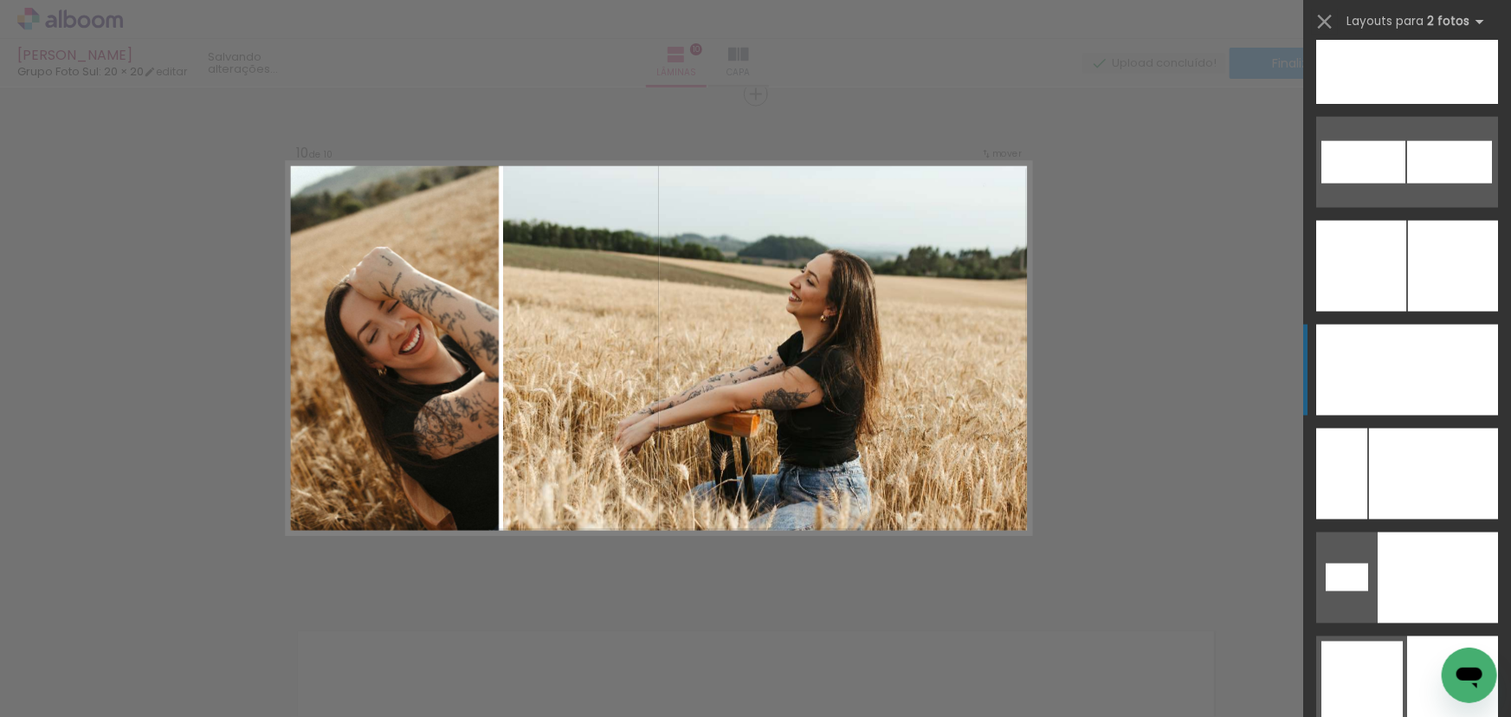
scroll to position [7932, 0]
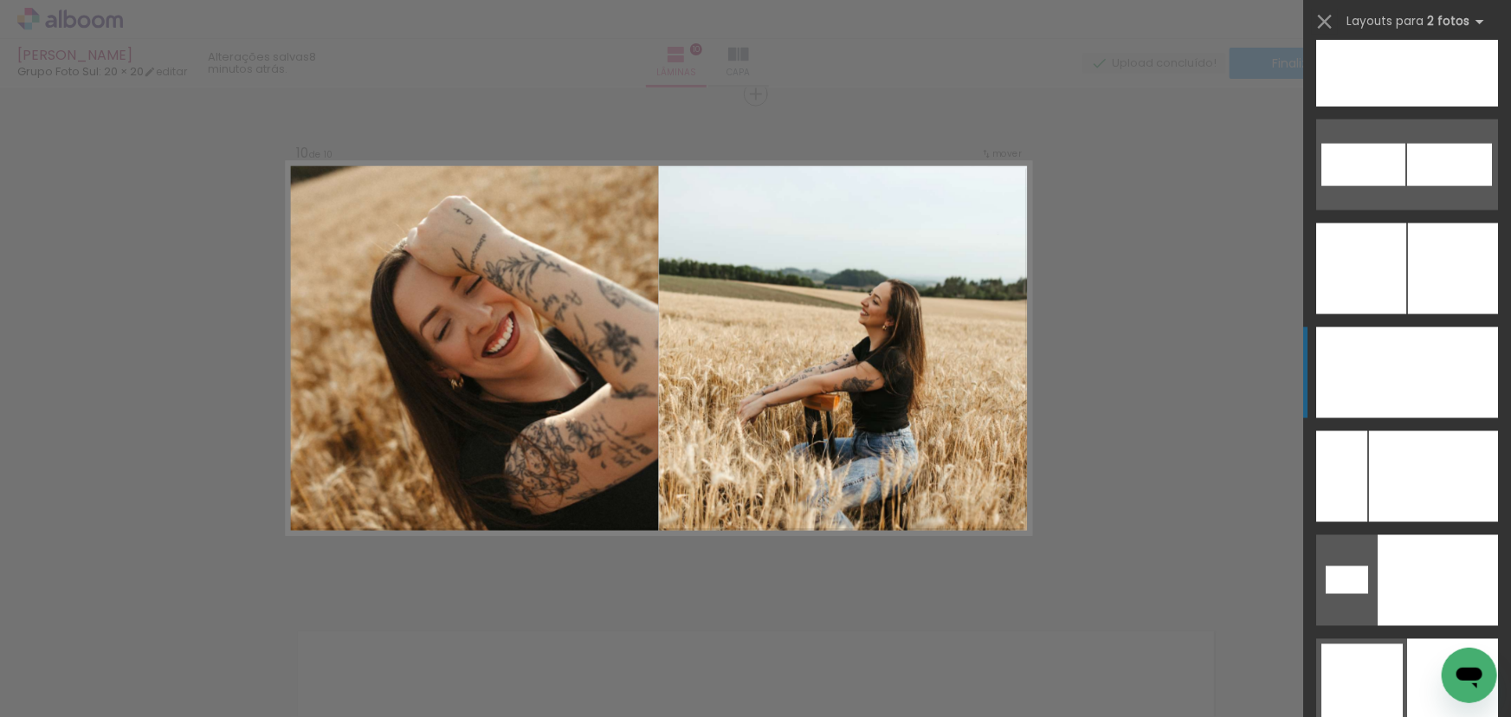
click at [1377, 368] on div at bounding box center [1361, 372] width 91 height 91
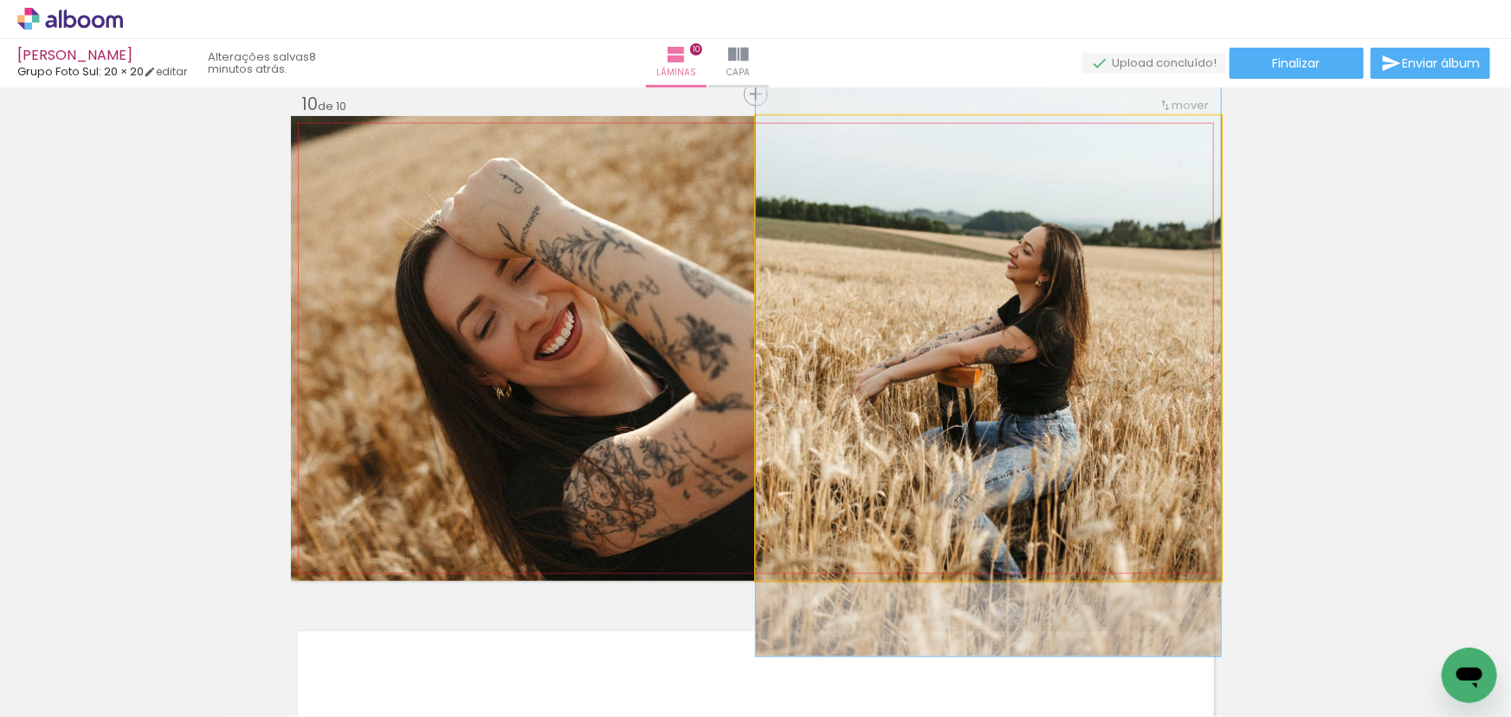
drag, startPoint x: 1098, startPoint y: 298, endPoint x: 1099, endPoint y: 263, distance: 34.6
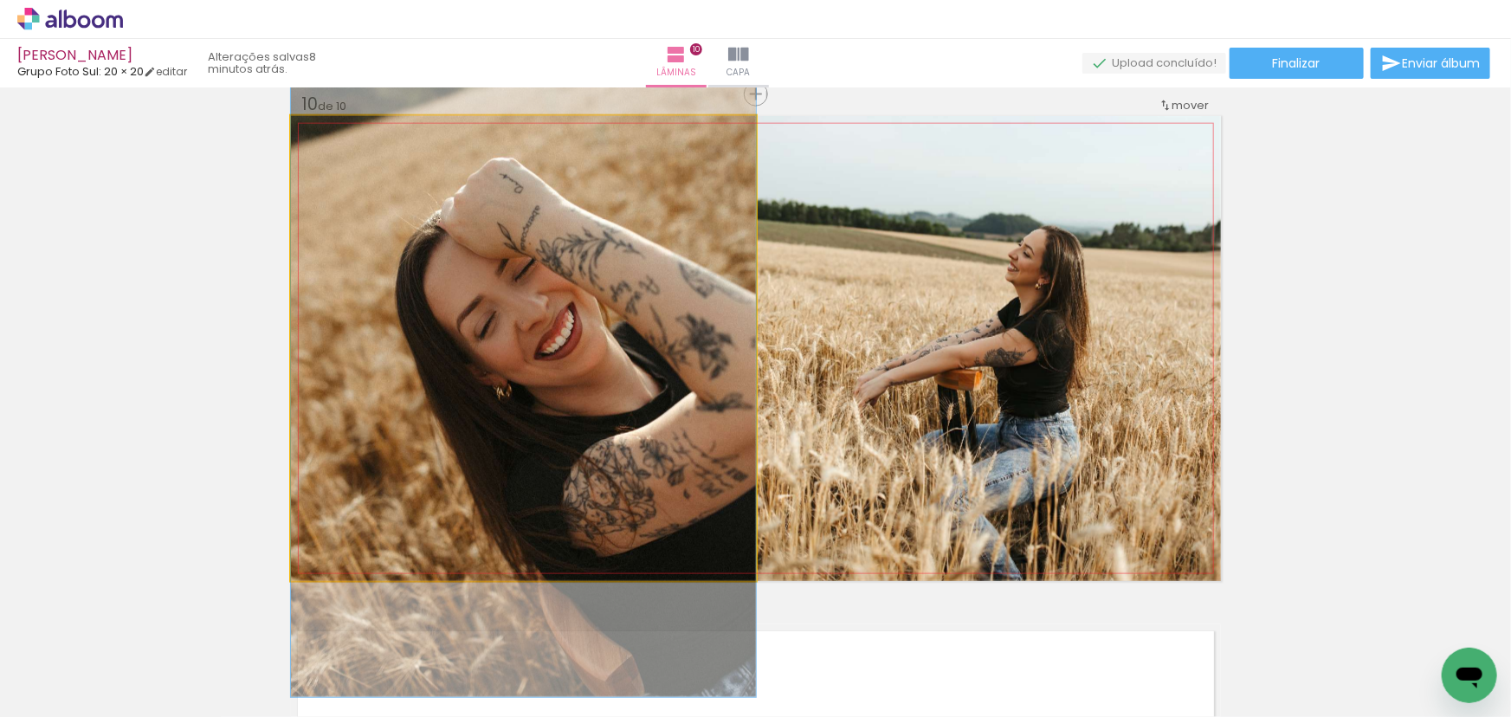
click at [465, 248] on quentale-photo at bounding box center [523, 348] width 465 height 465
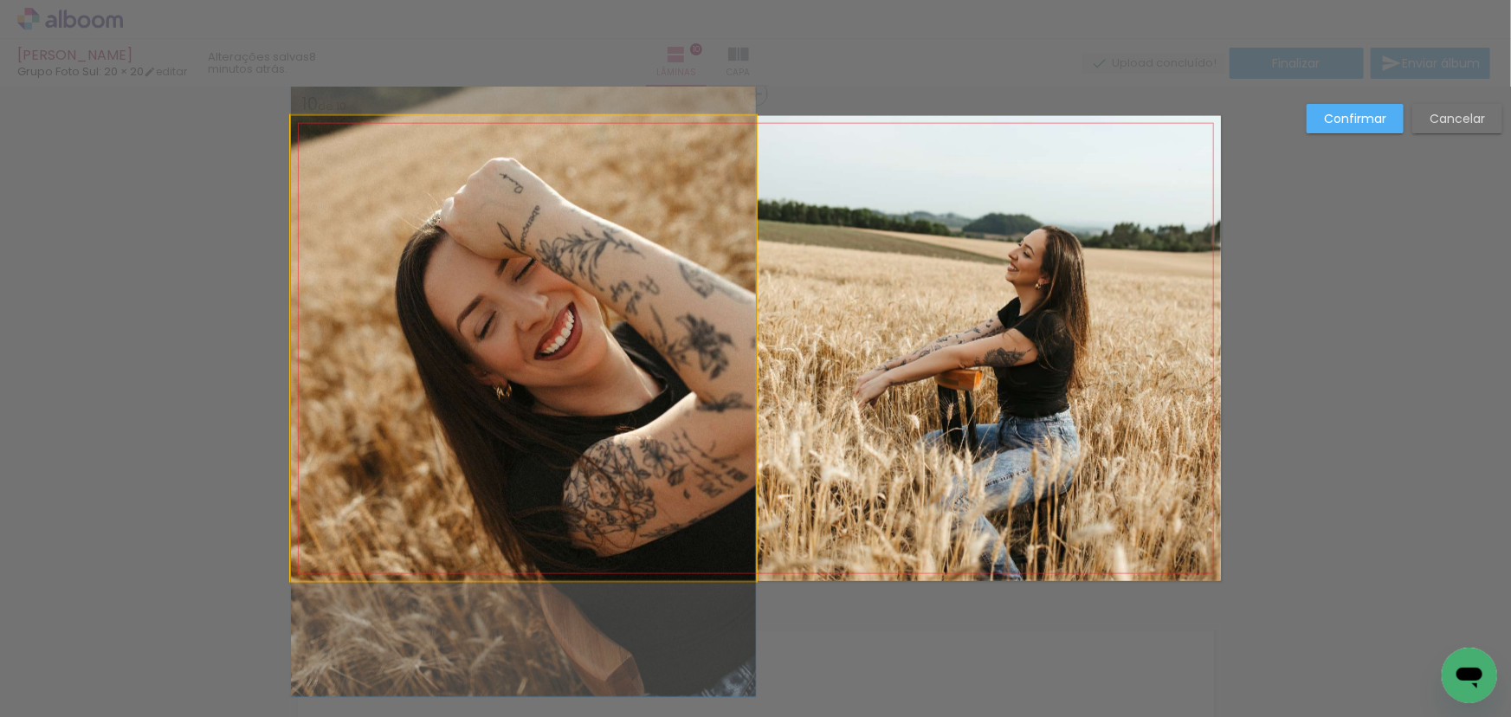
click at [692, 387] on quentale-photo at bounding box center [523, 348] width 465 height 465
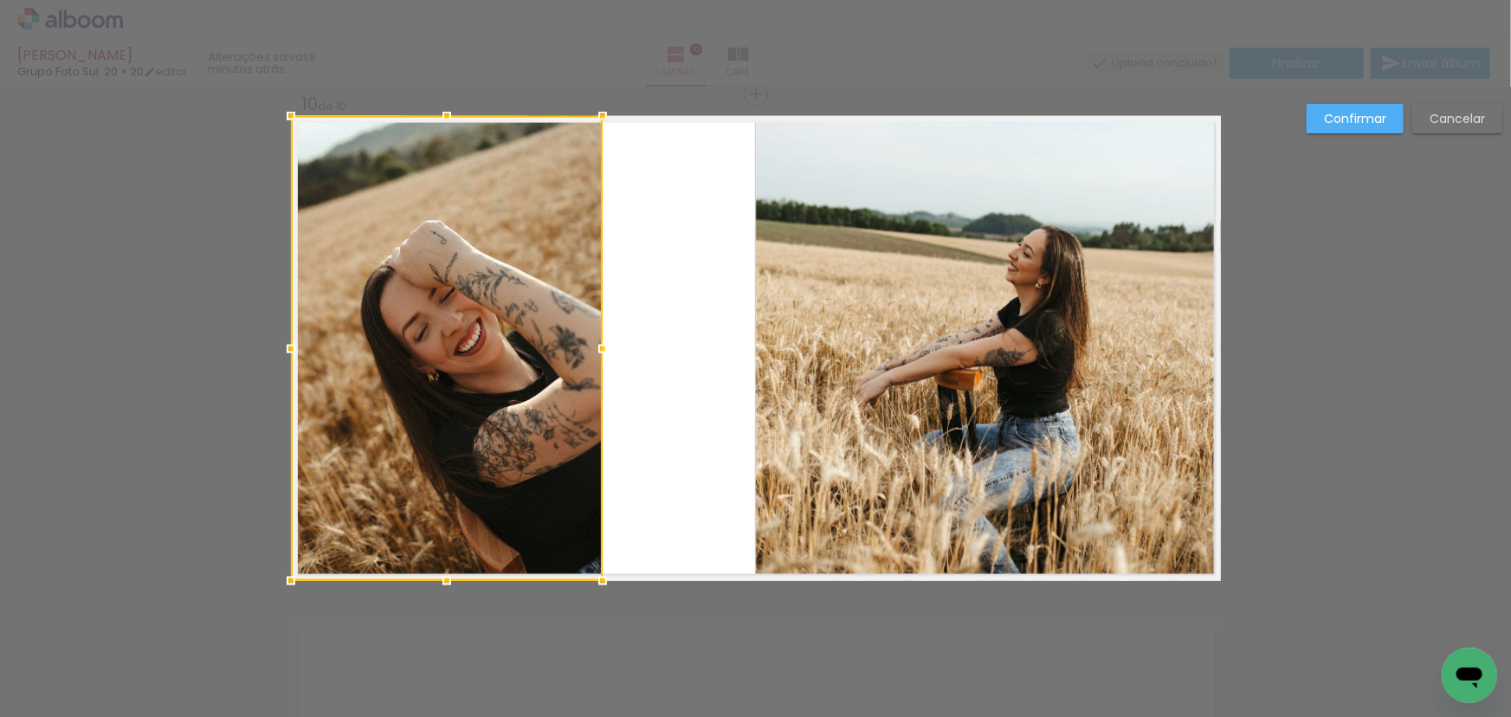
drag, startPoint x: 744, startPoint y: 346, endPoint x: 589, endPoint y: 332, distance: 155.6
click at [589, 332] on div at bounding box center [602, 349] width 35 height 35
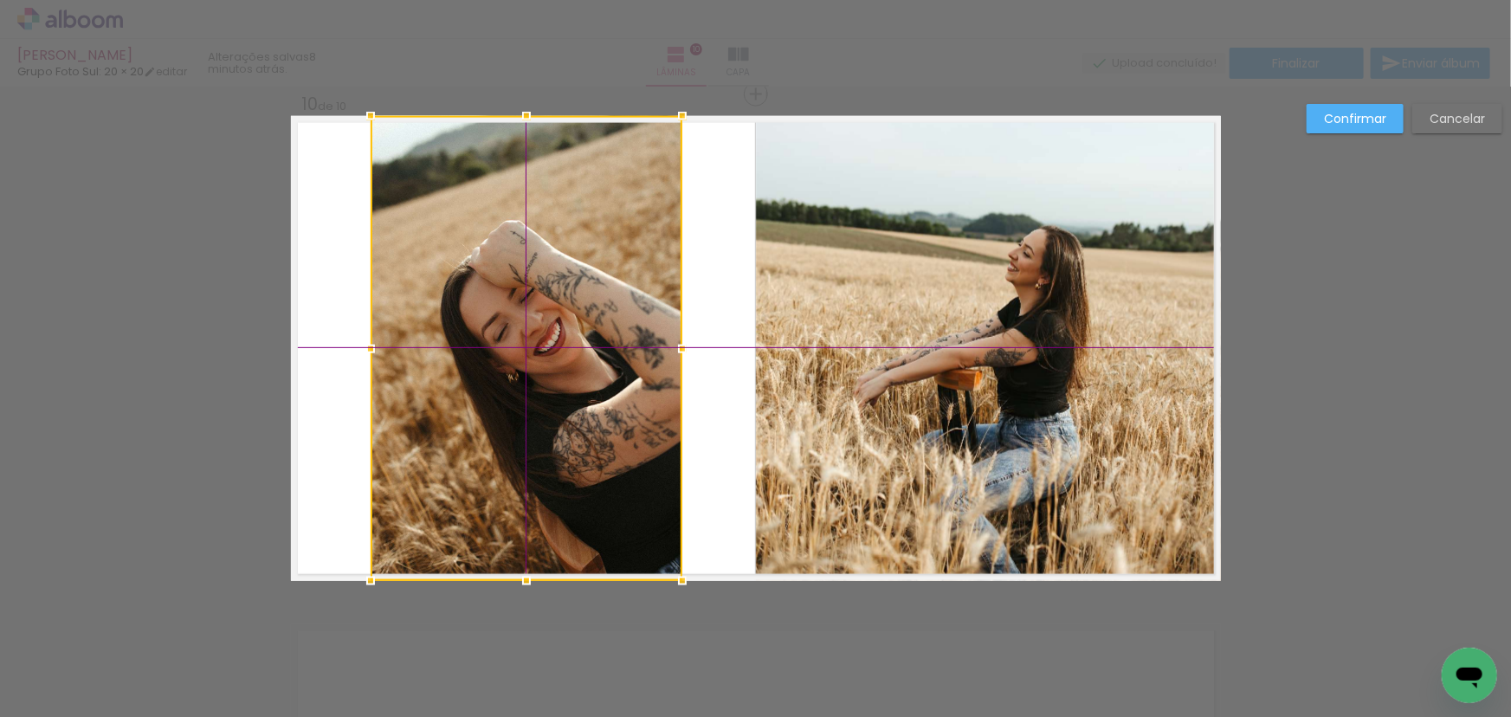
drag, startPoint x: 474, startPoint y: 333, endPoint x: 543, endPoint y: 338, distance: 68.5
click at [543, 338] on div at bounding box center [526, 348] width 312 height 465
click at [1317, 104] on paper-button "Confirmar" at bounding box center [1354, 118] width 97 height 29
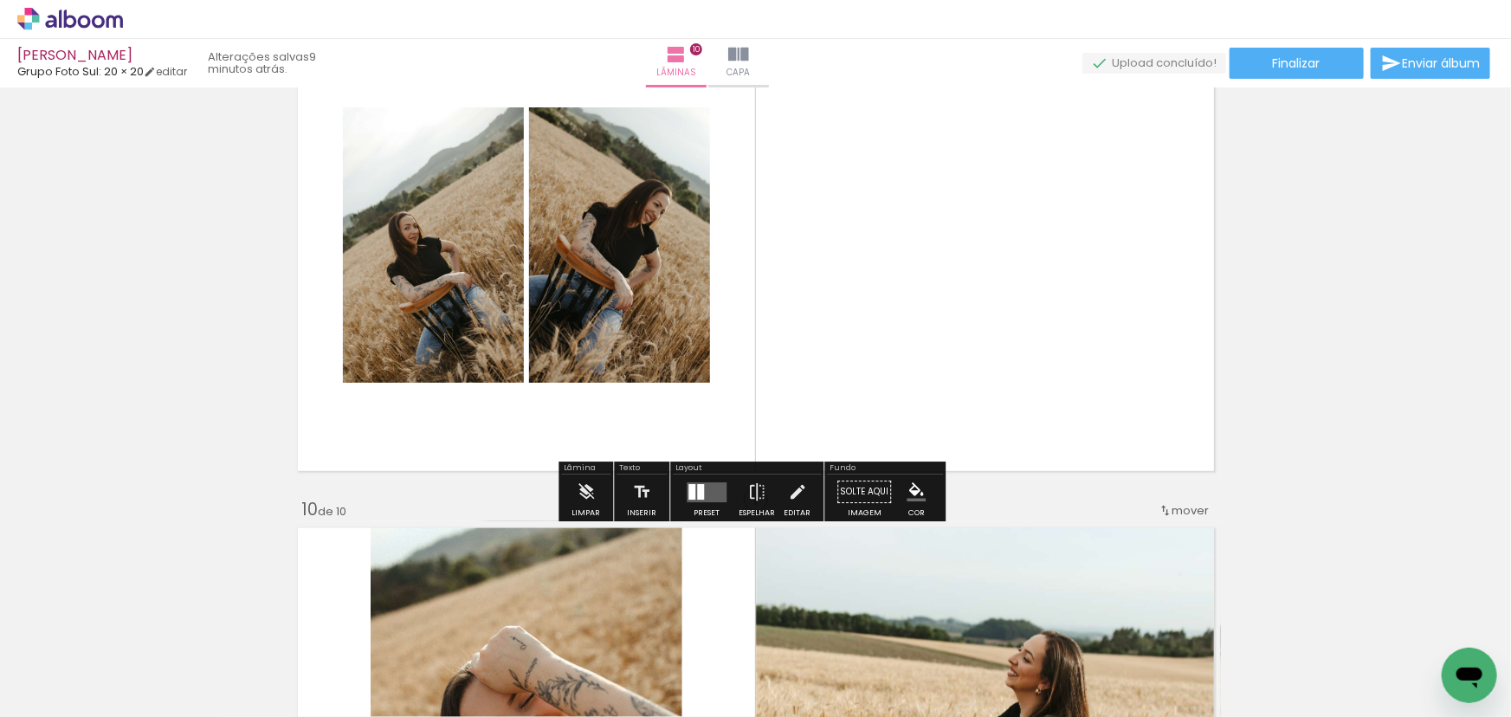
scroll to position [4190, 0]
click at [720, 488] on quentale-layouter at bounding box center [706, 491] width 40 height 20
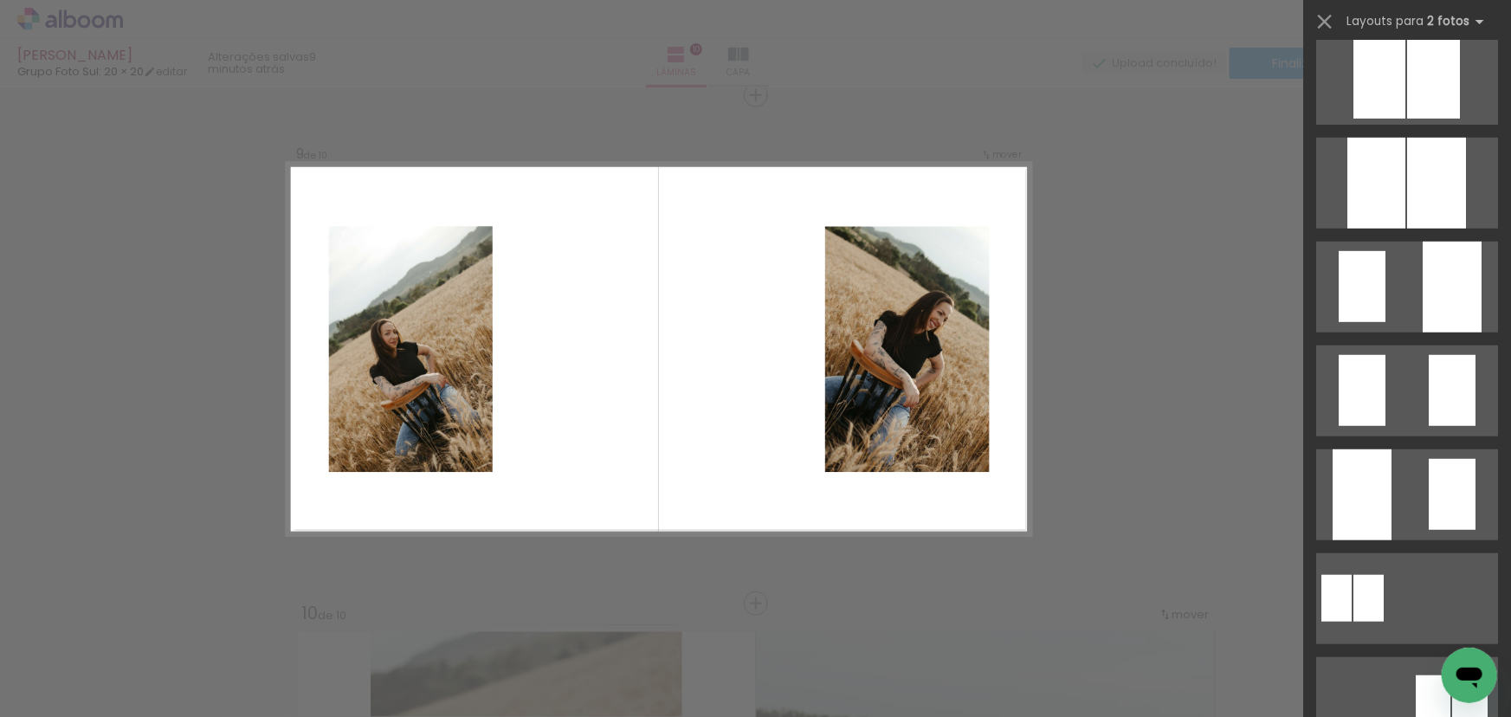
scroll to position [551, 0]
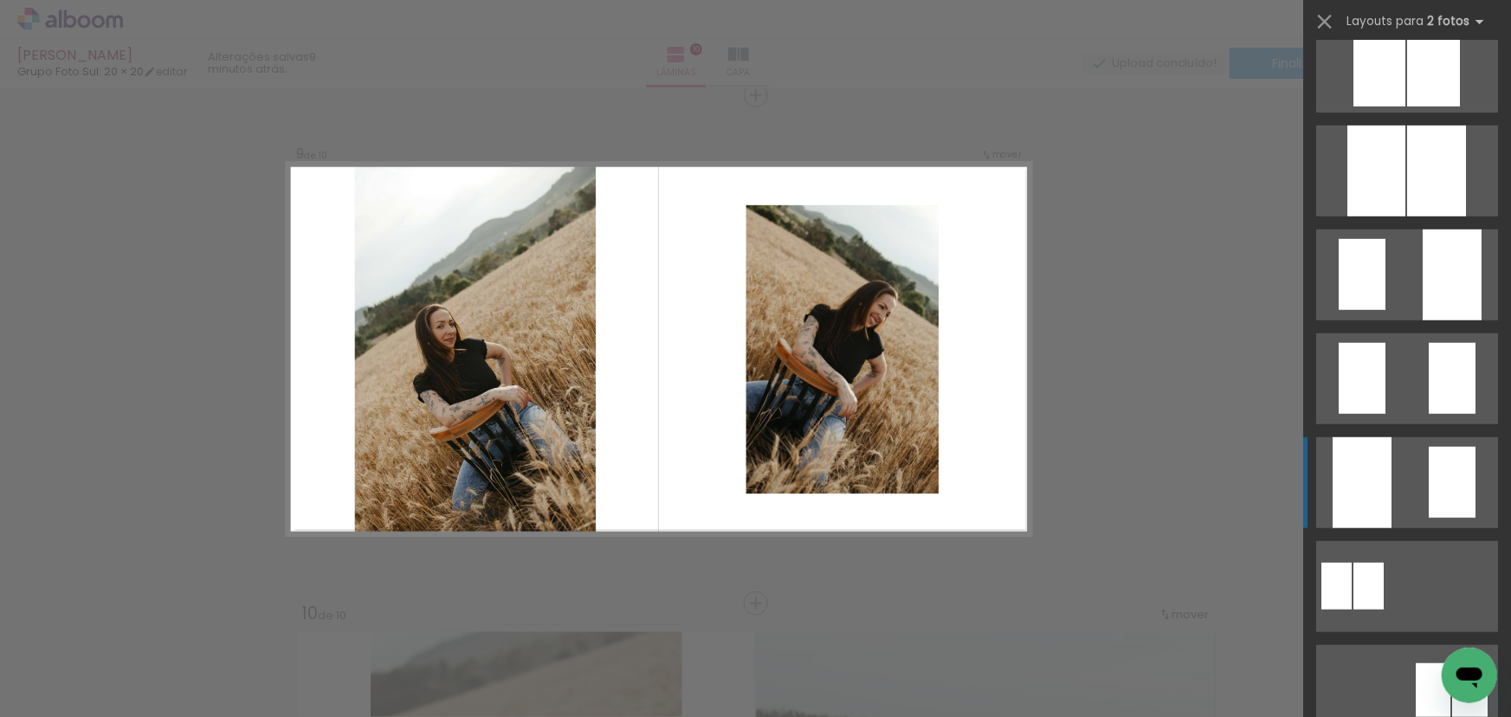
click at [1396, 461] on quentale-layouter at bounding box center [1407, 482] width 182 height 91
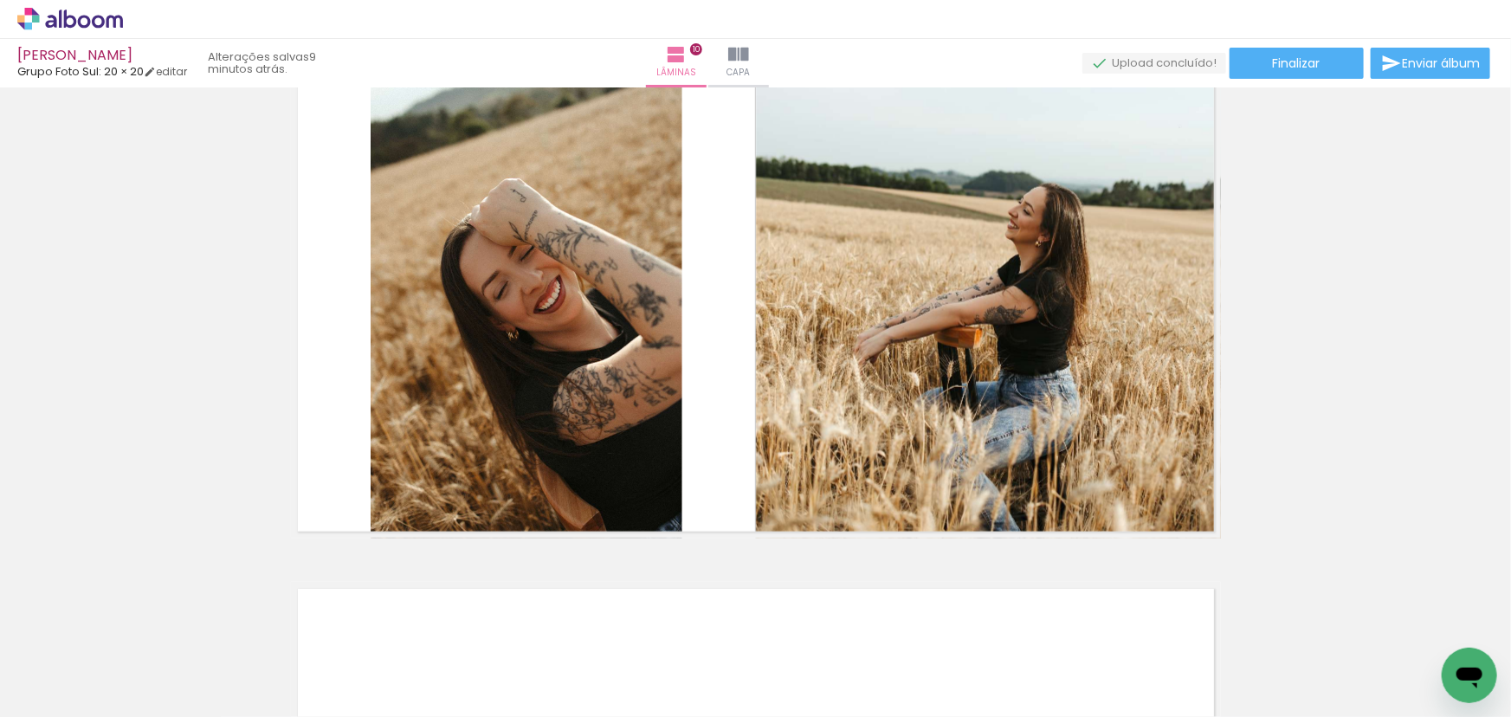
scroll to position [4086, 0]
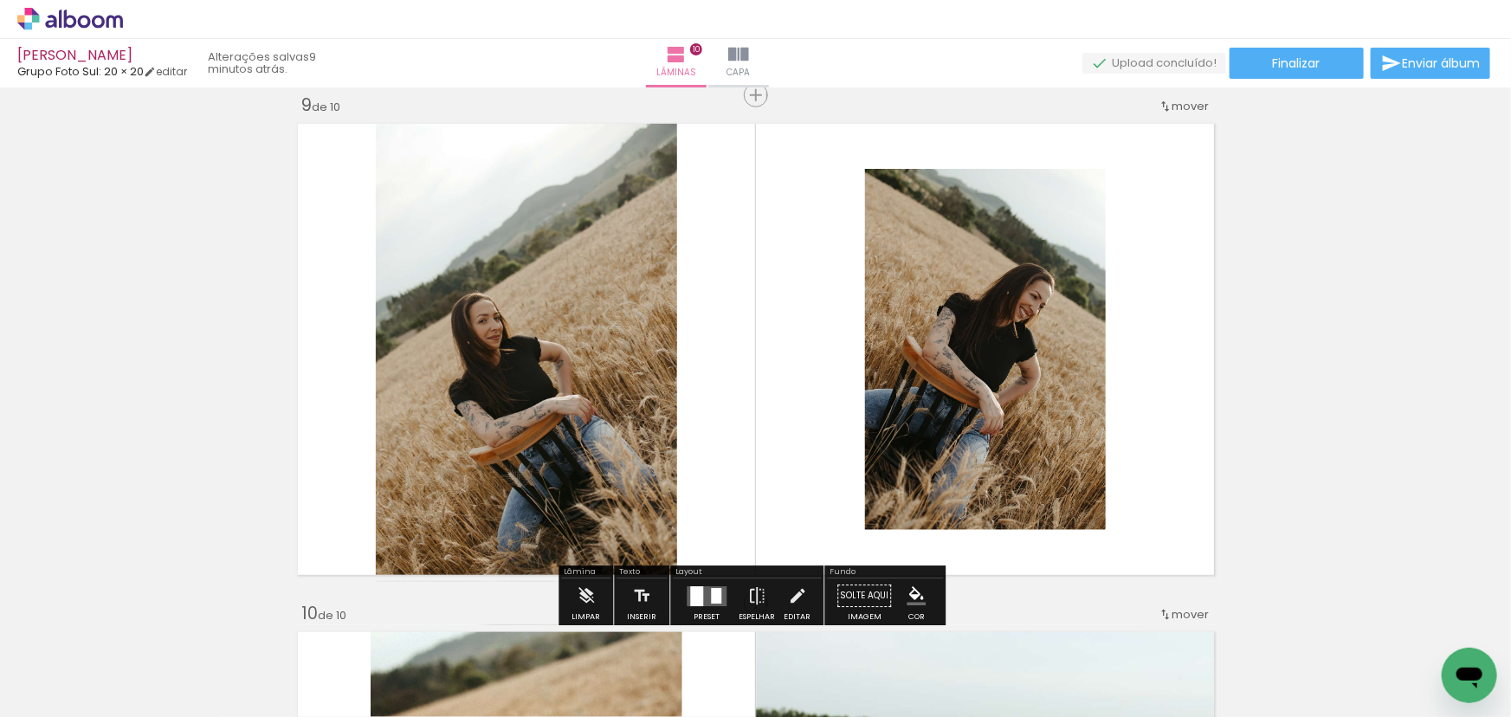
drag, startPoint x: 694, startPoint y: 592, endPoint x: 718, endPoint y: 593, distance: 24.3
click at [693, 590] on div at bounding box center [696, 596] width 13 height 20
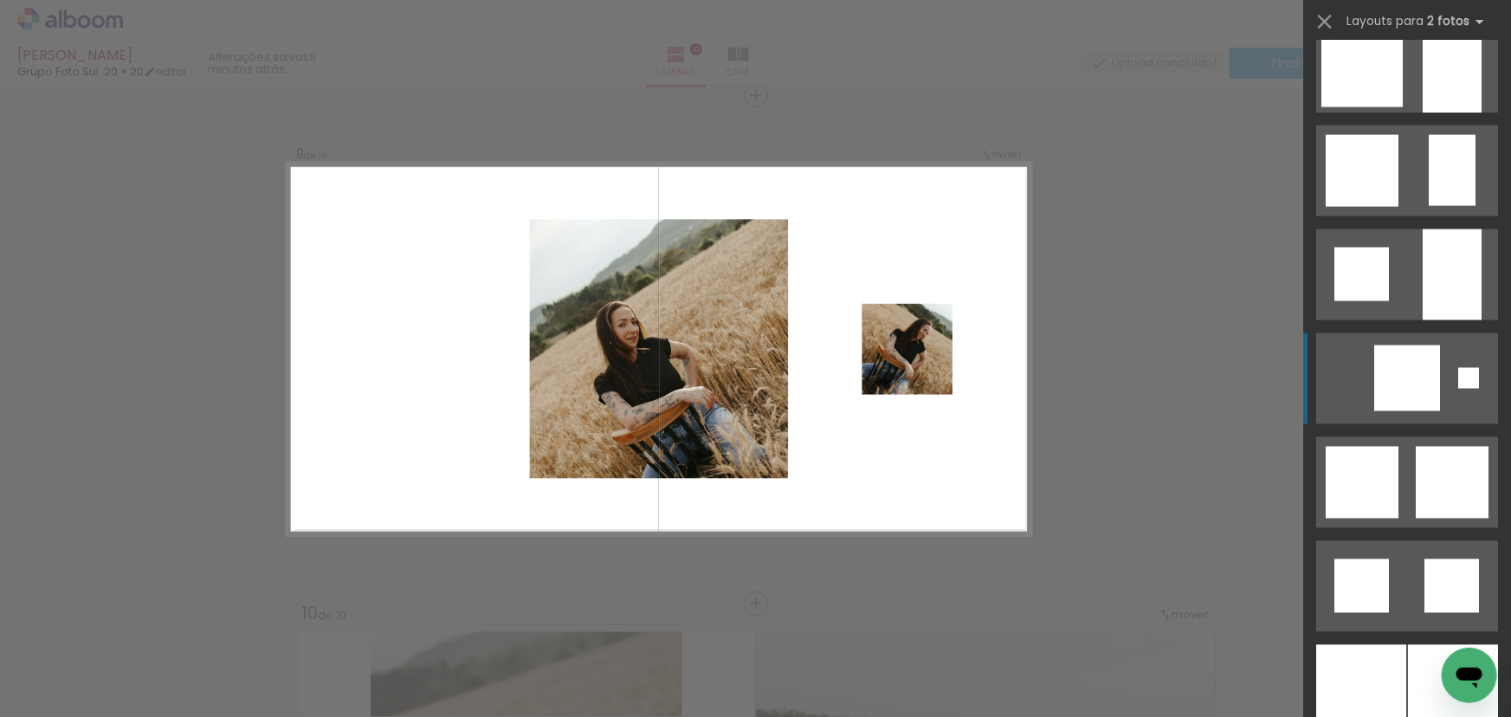
scroll to position [2036, 0]
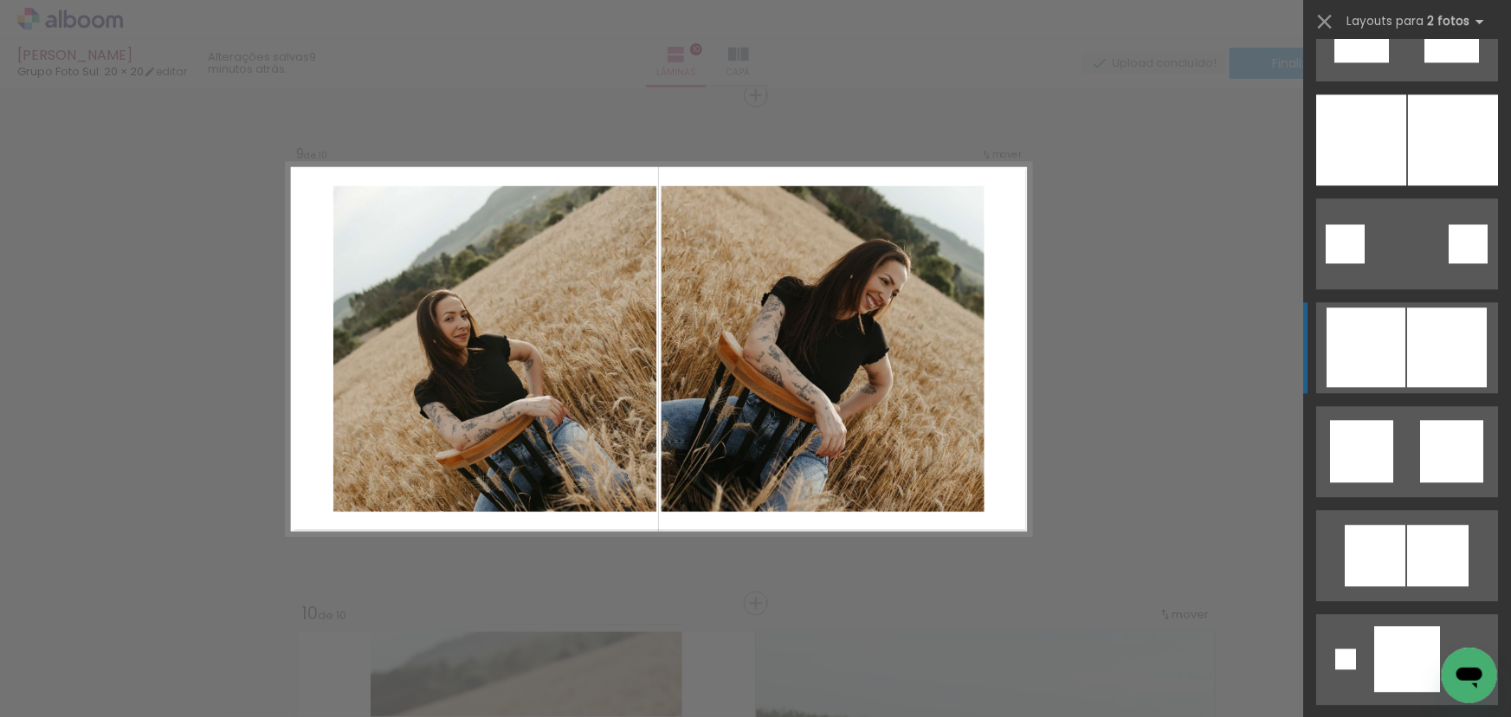
click at [1400, 357] on quentale-layouter at bounding box center [1407, 347] width 182 height 91
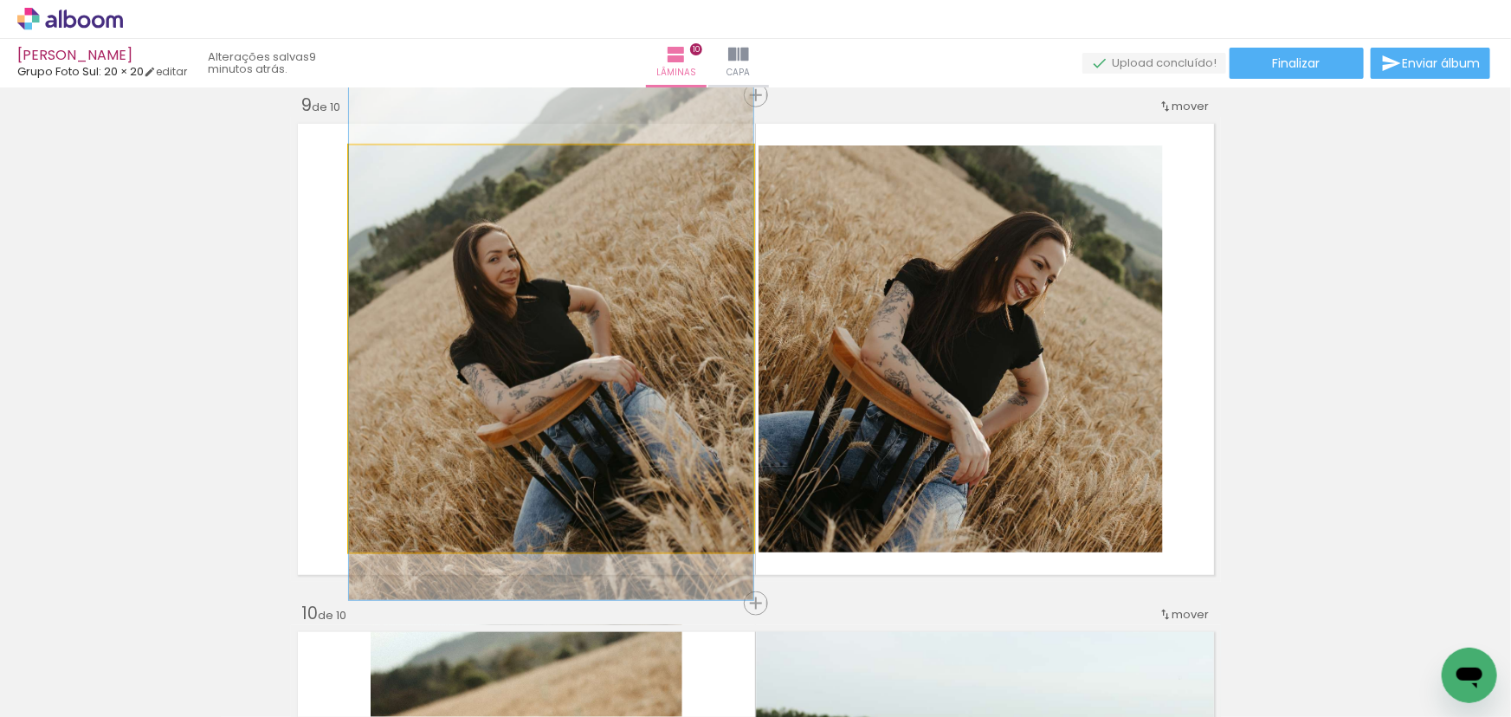
drag, startPoint x: 627, startPoint y: 319, endPoint x: 1105, endPoint y: 351, distance: 479.8
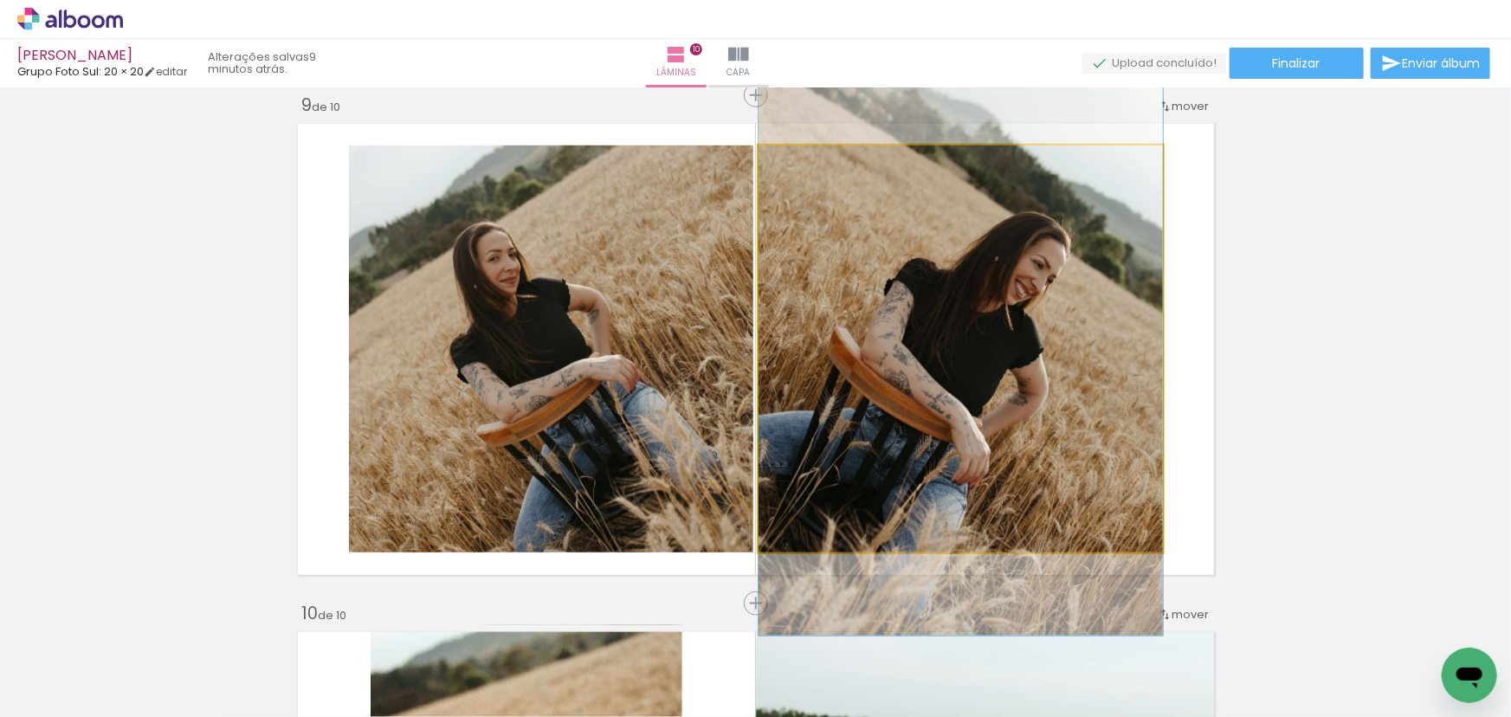
click at [923, 403] on quentale-photo at bounding box center [960, 348] width 404 height 407
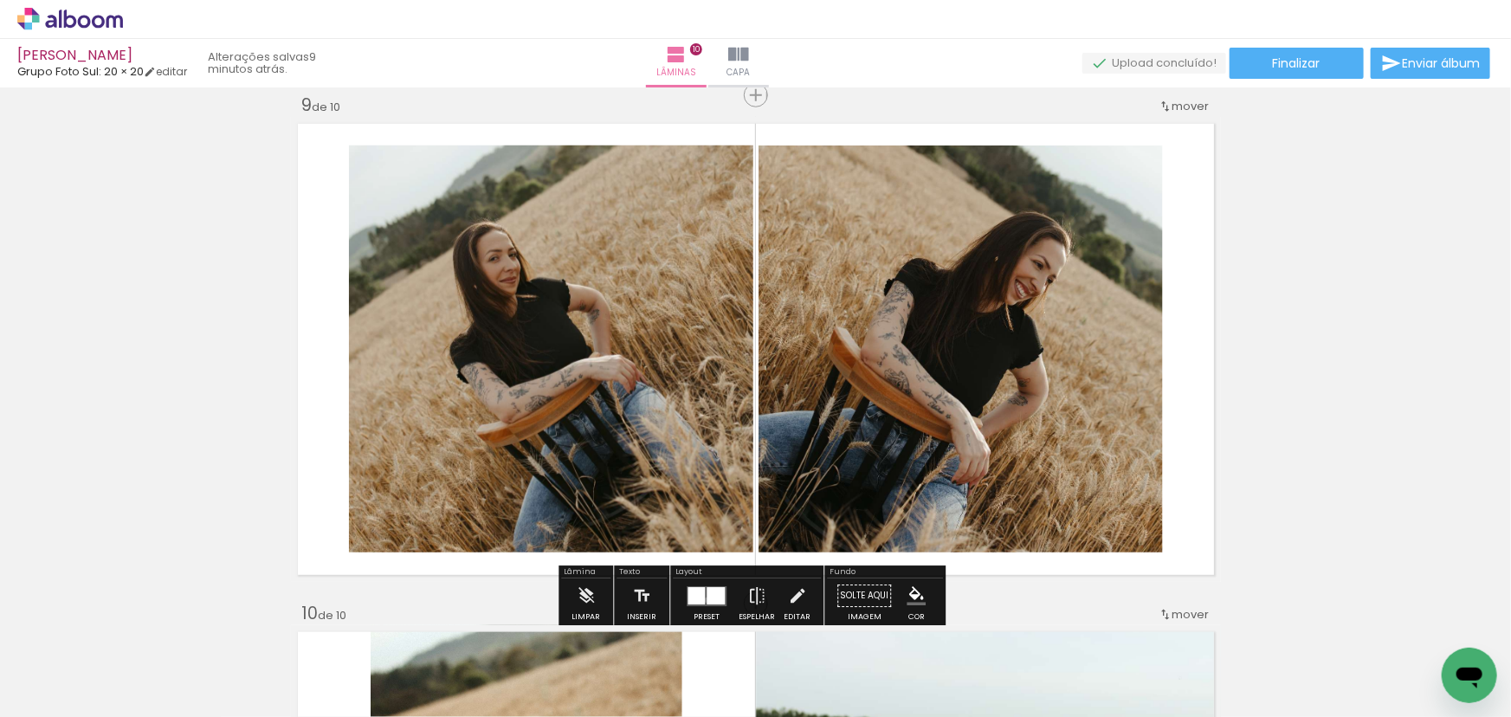
drag, startPoint x: 703, startPoint y: 599, endPoint x: 798, endPoint y: 592, distance: 95.5
click at [706, 599] on div at bounding box center [715, 595] width 18 height 17
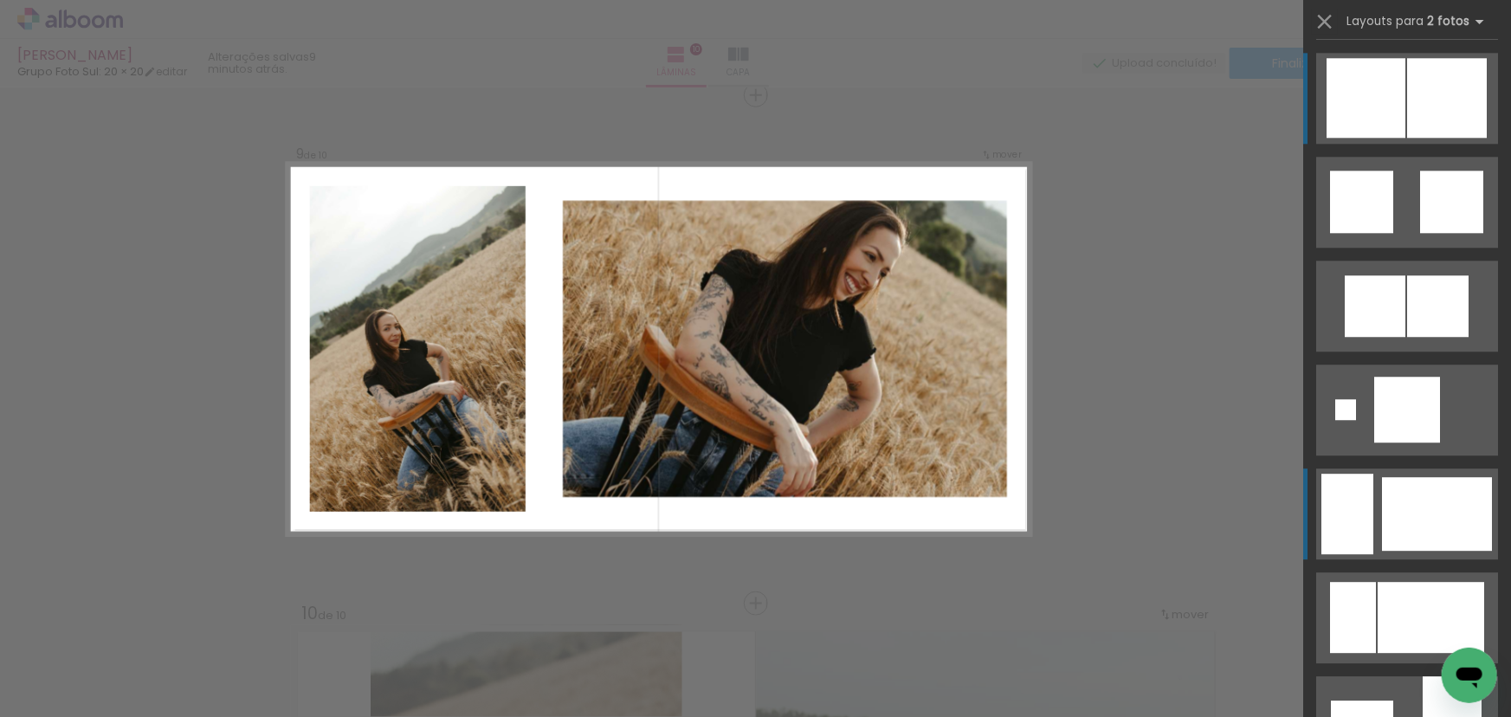
click at [1401, 505] on div at bounding box center [1437, 514] width 110 height 74
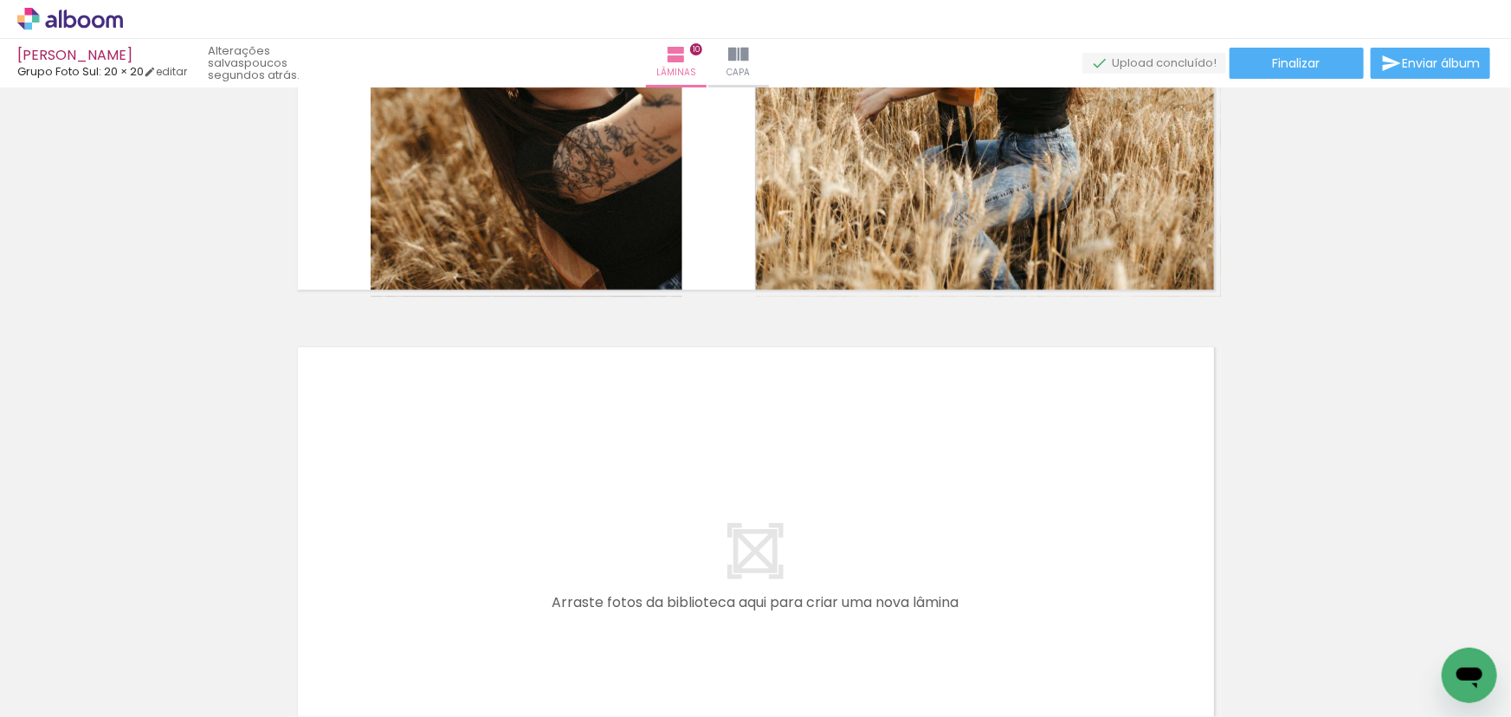
scroll to position [4642, 0]
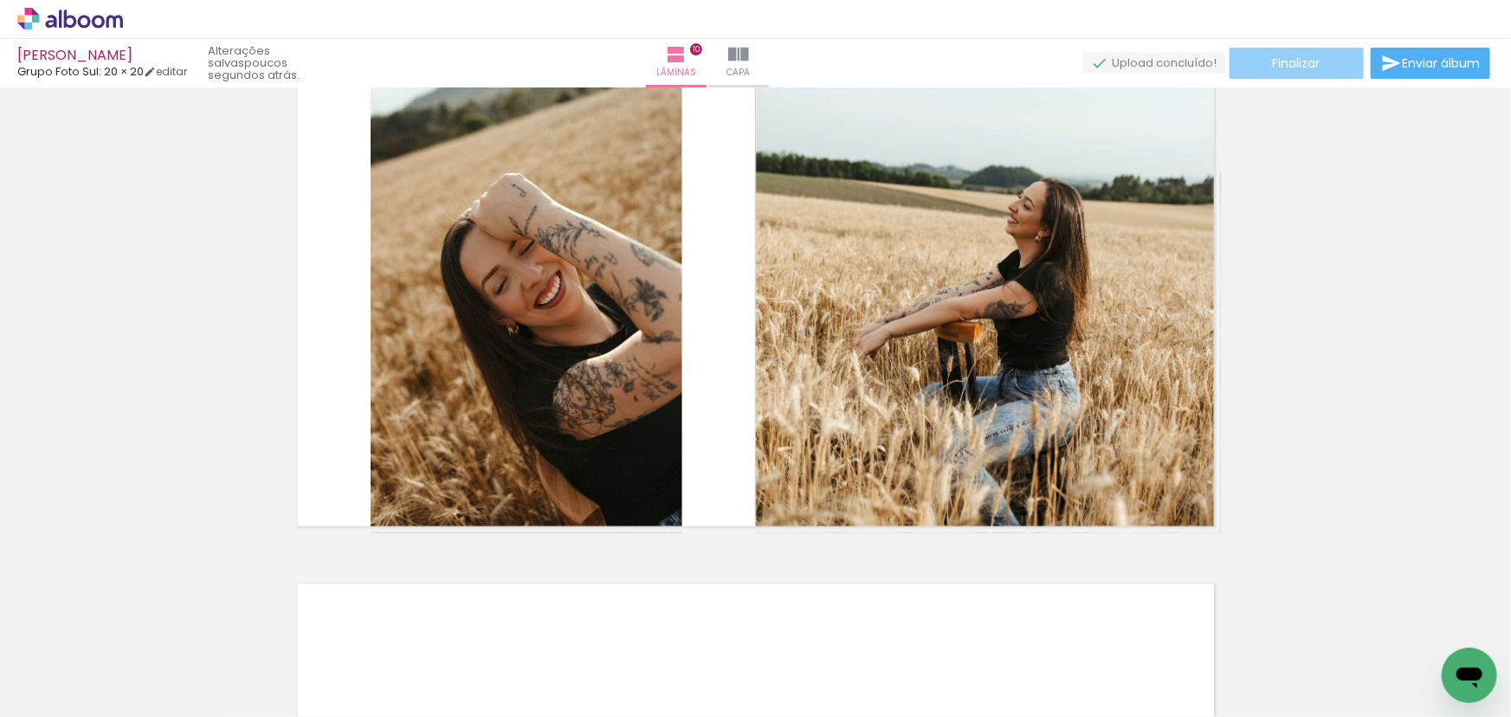
click at [1290, 65] on span "Finalizar" at bounding box center [1296, 63] width 48 height 12
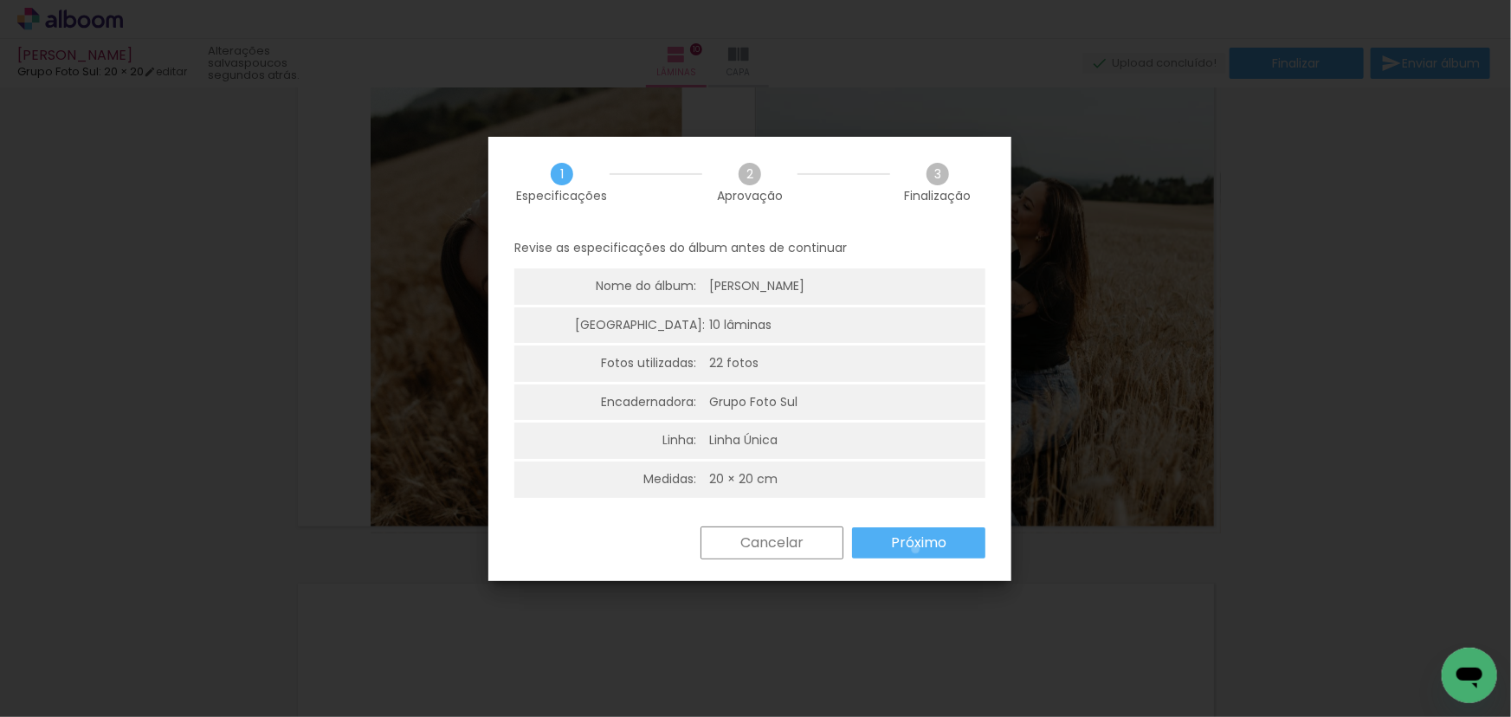
click at [0, 0] on slot "Próximo" at bounding box center [0, 0] width 0 height 0
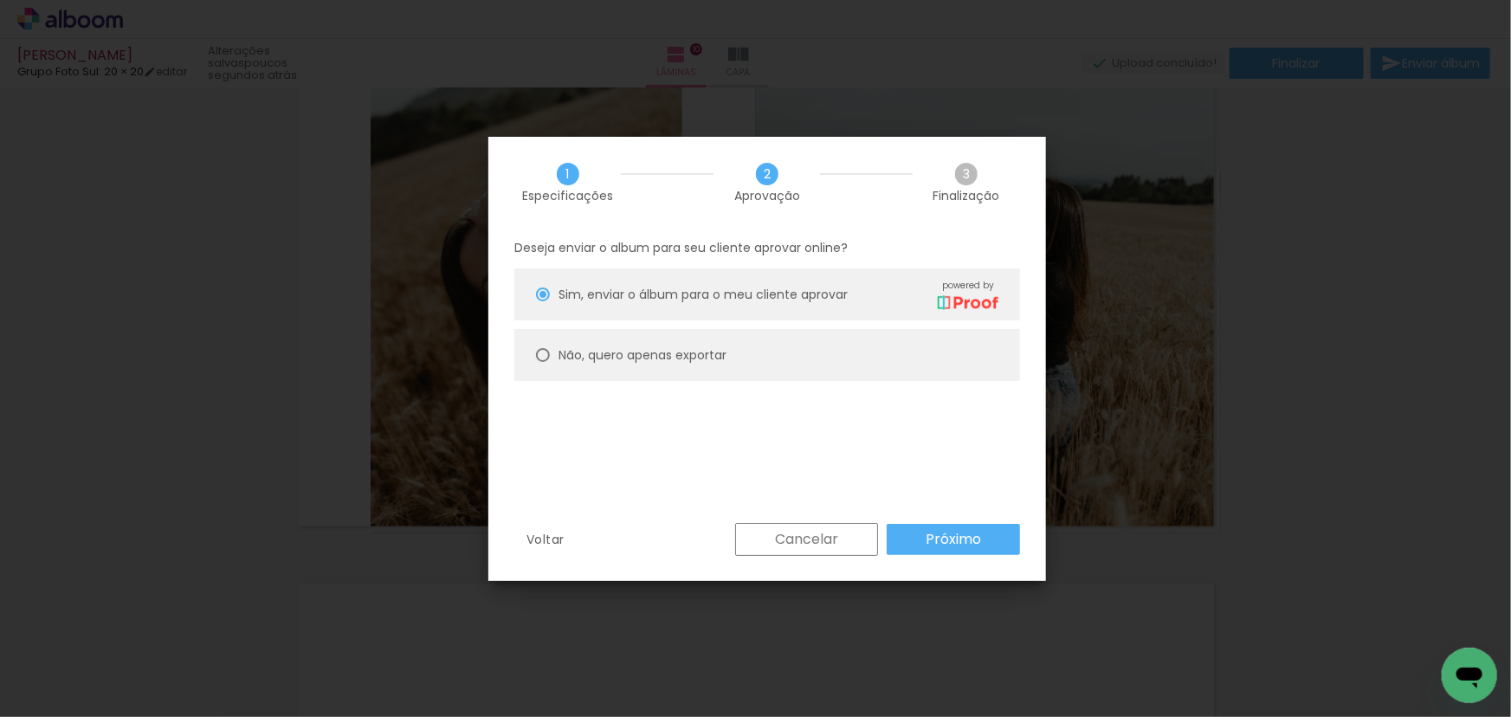
click at [541, 350] on div at bounding box center [543, 355] width 14 height 14
type paper-radio-button "on"
click at [987, 534] on paper-button "Próximo" at bounding box center [952, 539] width 133 height 31
type input "Alta, 300 DPI"
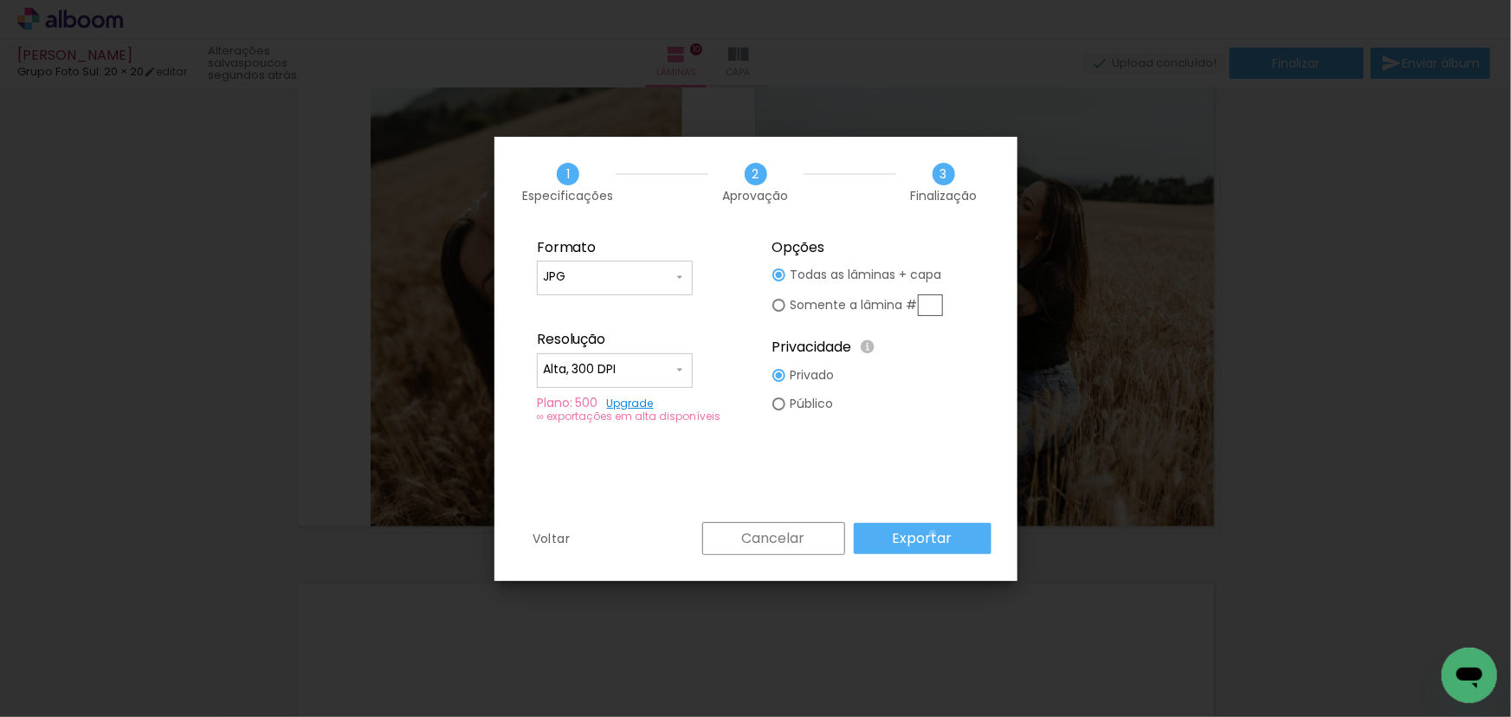
click at [0, 0] on slot "Exportar" at bounding box center [0, 0] width 0 height 0
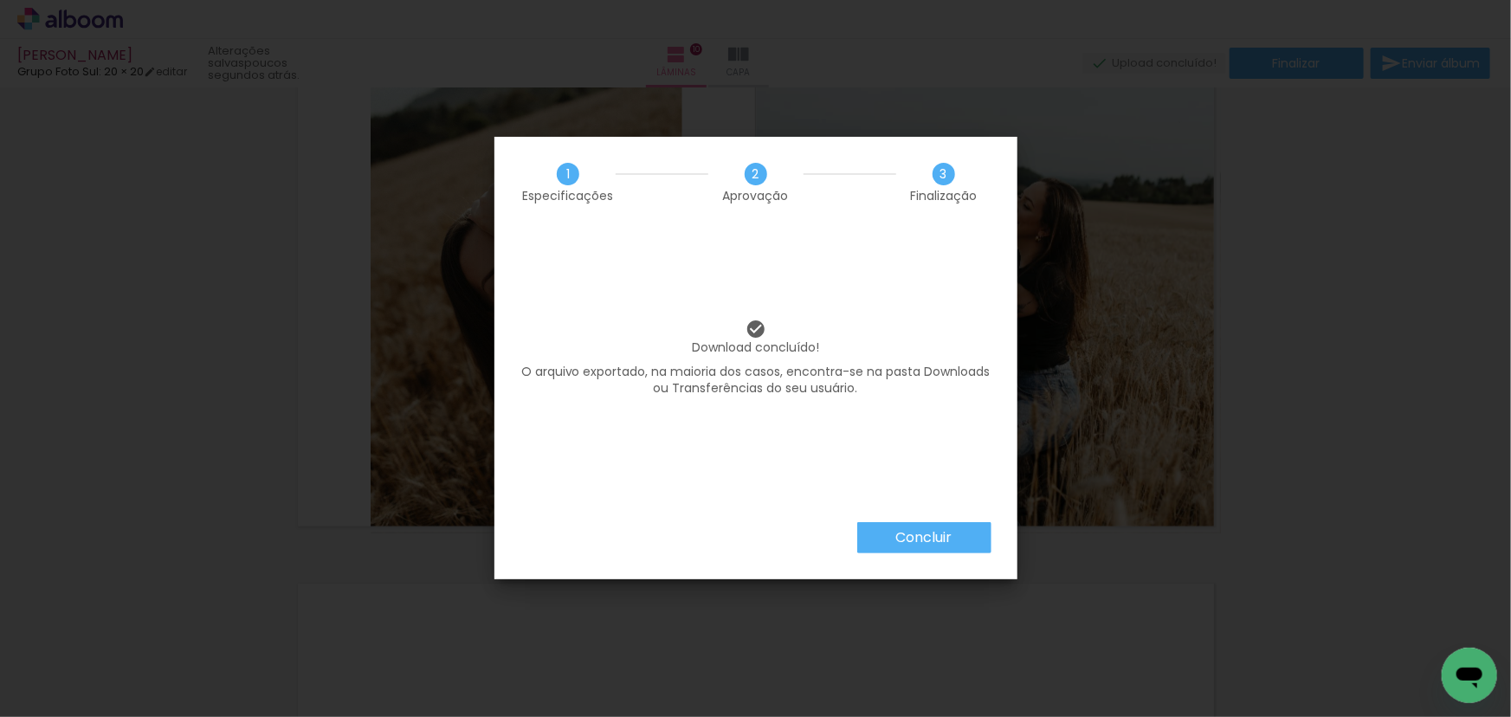
click at [0, 0] on slot "Concluir" at bounding box center [0, 0] width 0 height 0
